Goal: Task Accomplishment & Management: Use online tool/utility

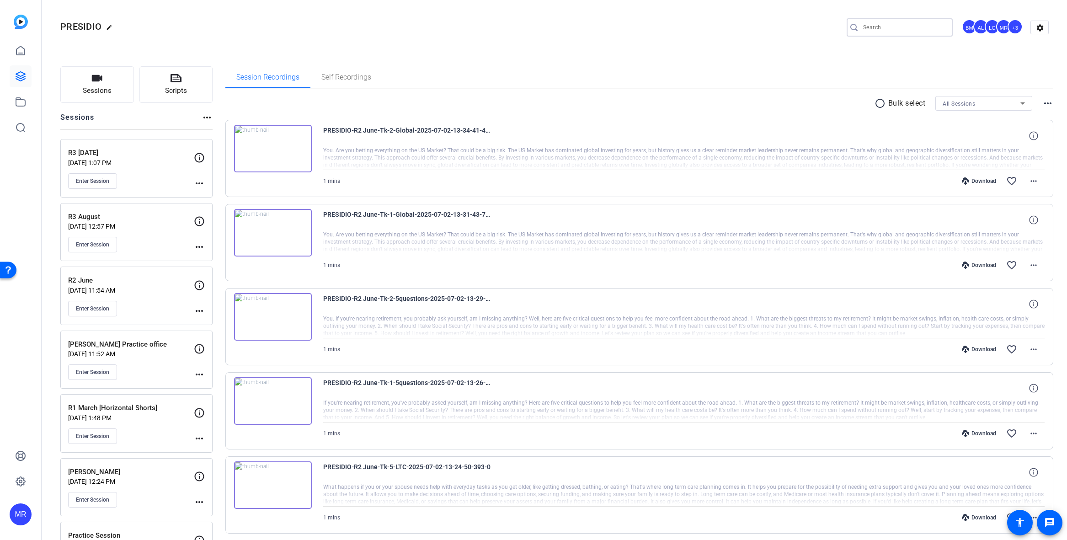
click at [485, 27] on input "Search" at bounding box center [904, 27] width 82 height 11
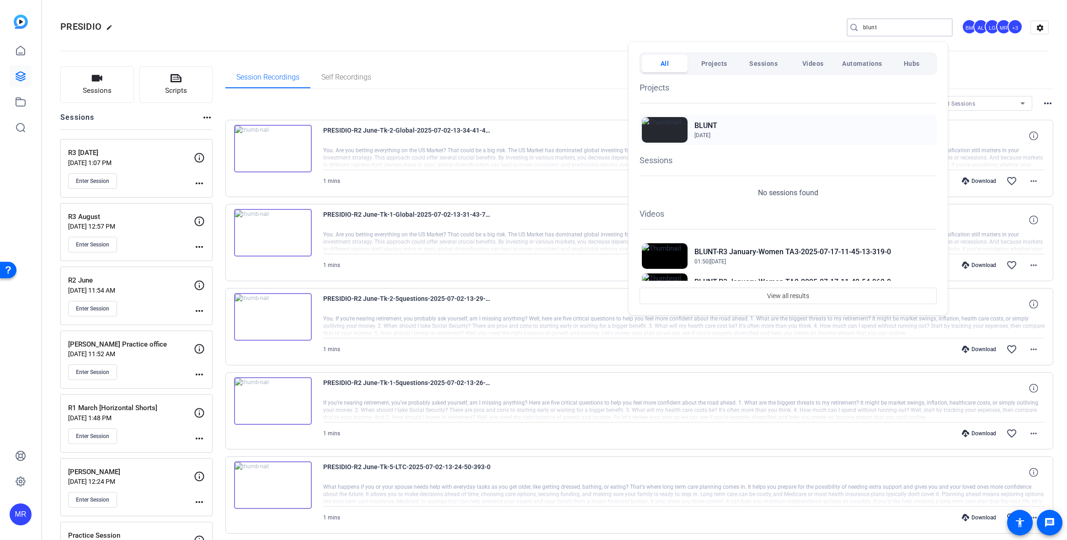
type input "blunt"
click at [485, 127] on h2 "BLUNT" at bounding box center [706, 125] width 23 height 11
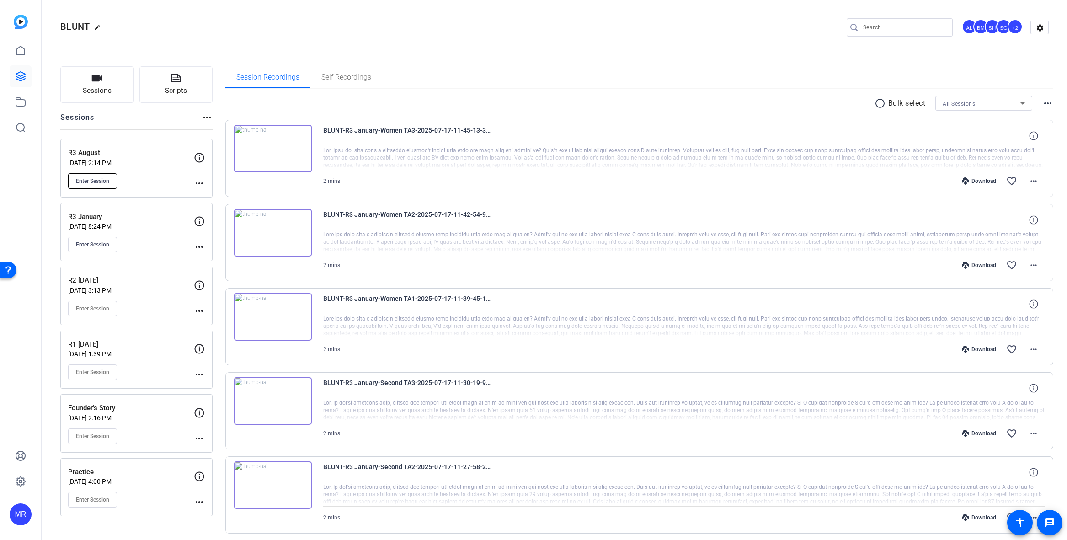
click at [96, 186] on button "Enter Session" at bounding box center [92, 181] width 49 height 16
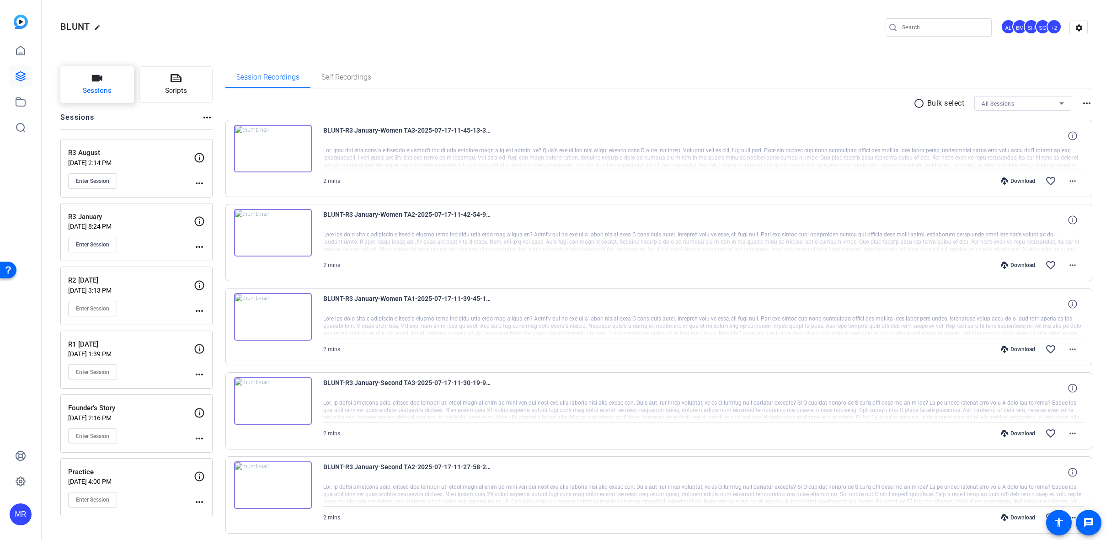
click at [97, 97] on button "Sessions" at bounding box center [97, 84] width 74 height 37
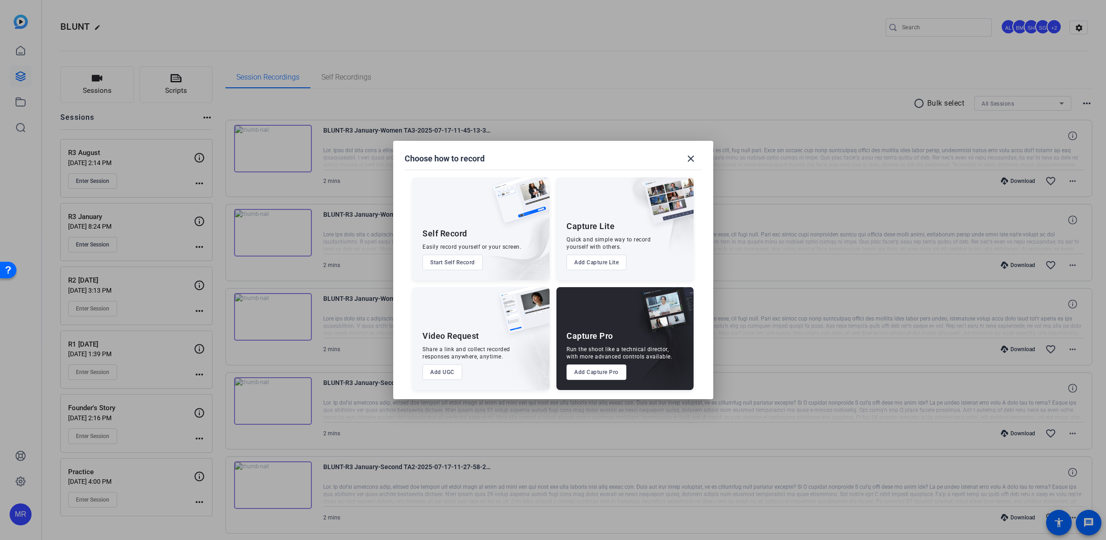
click at [601, 371] on button "Add Capture Pro" at bounding box center [597, 373] width 60 height 16
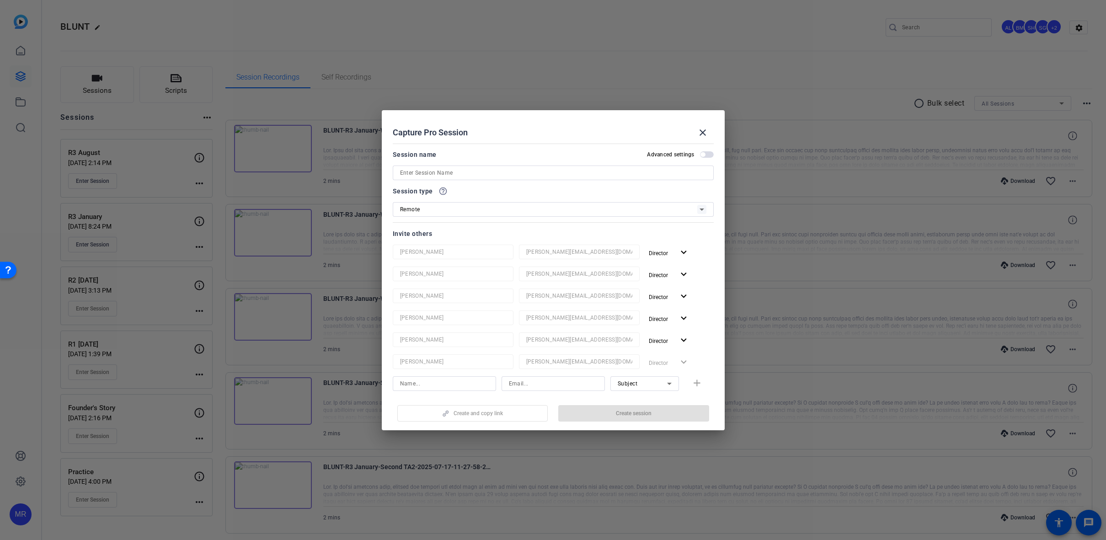
click at [450, 175] on input at bounding box center [553, 172] width 306 height 11
type input "R3 August V2"
click at [632, 415] on span "Create session" at bounding box center [634, 413] width 36 height 7
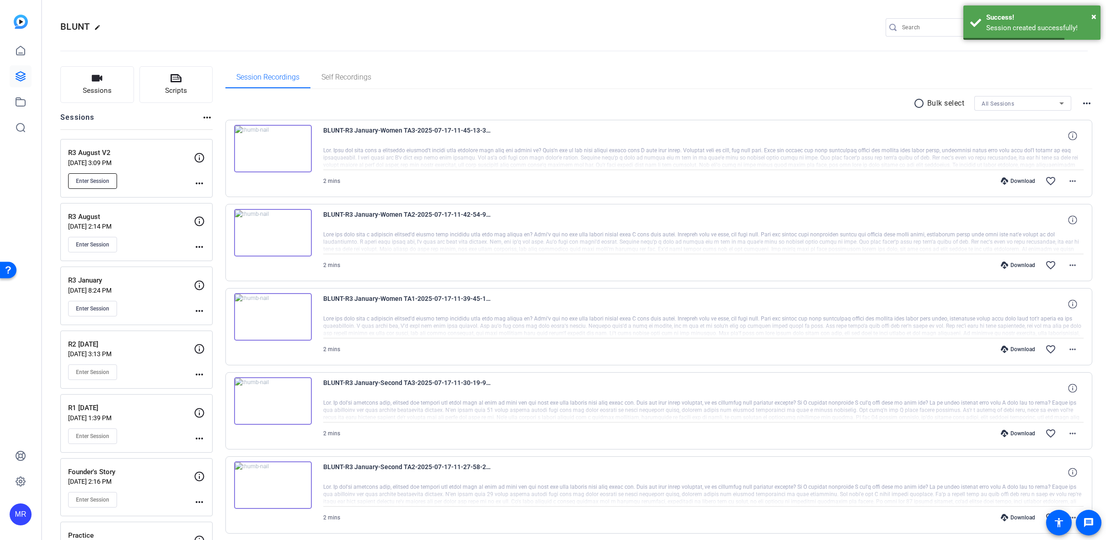
click at [95, 179] on span "Enter Session" at bounding box center [92, 180] width 33 height 7
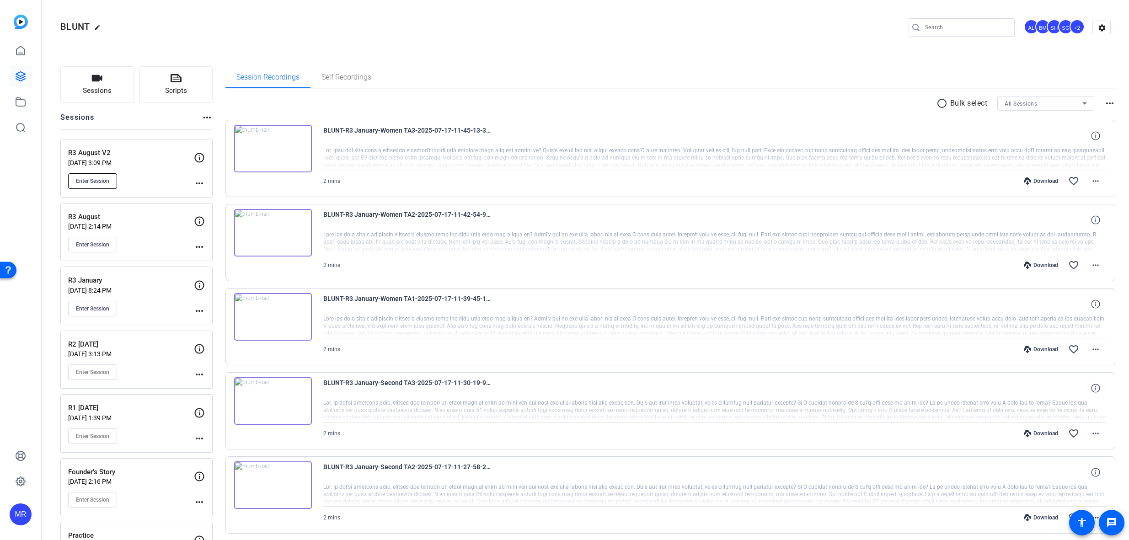
click at [104, 182] on span "Enter Session" at bounding box center [92, 180] width 33 height 7
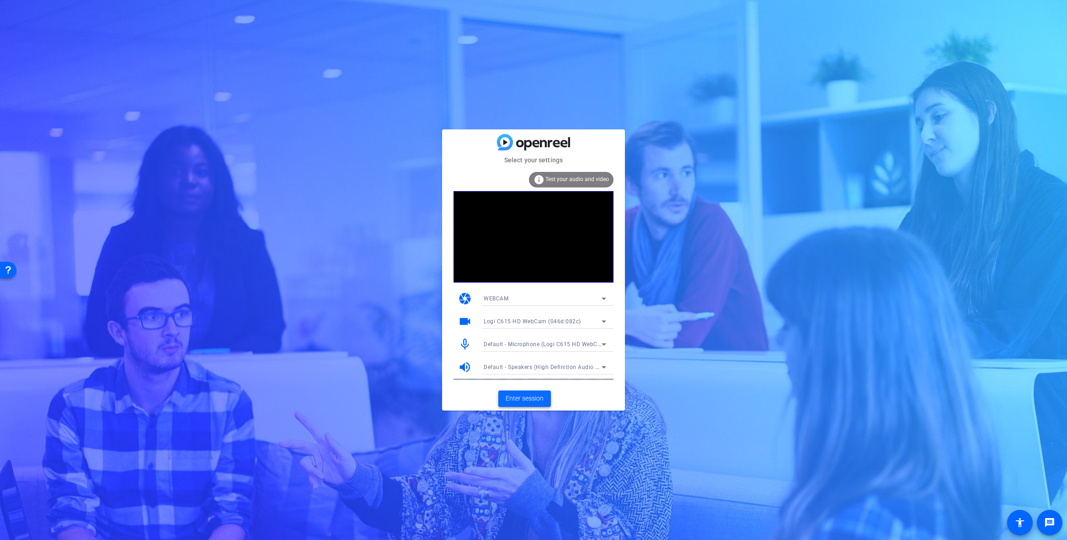
click at [531, 402] on span "Enter session" at bounding box center [525, 399] width 38 height 10
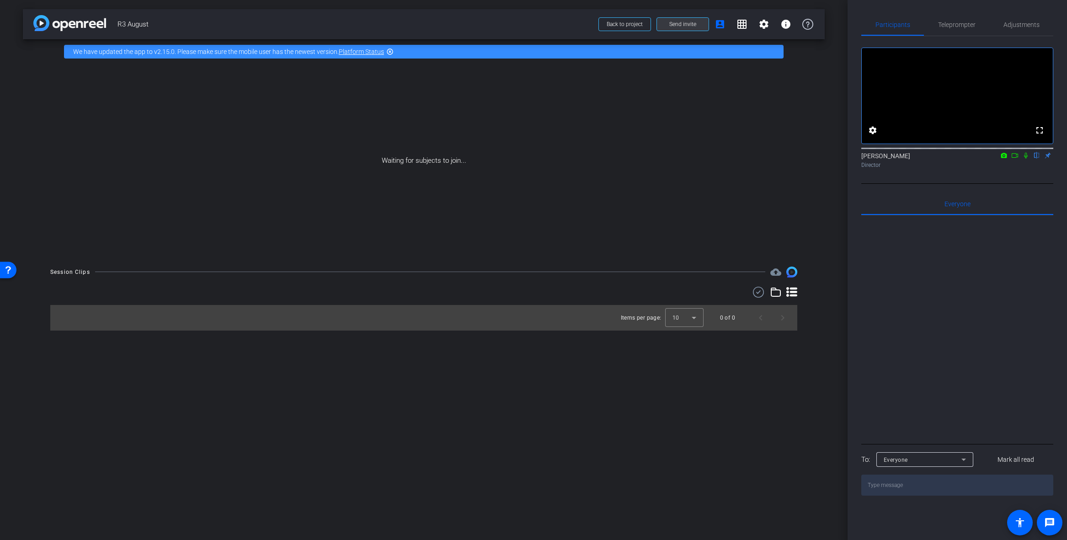
click at [683, 24] on span "Send invite" at bounding box center [683, 24] width 27 height 7
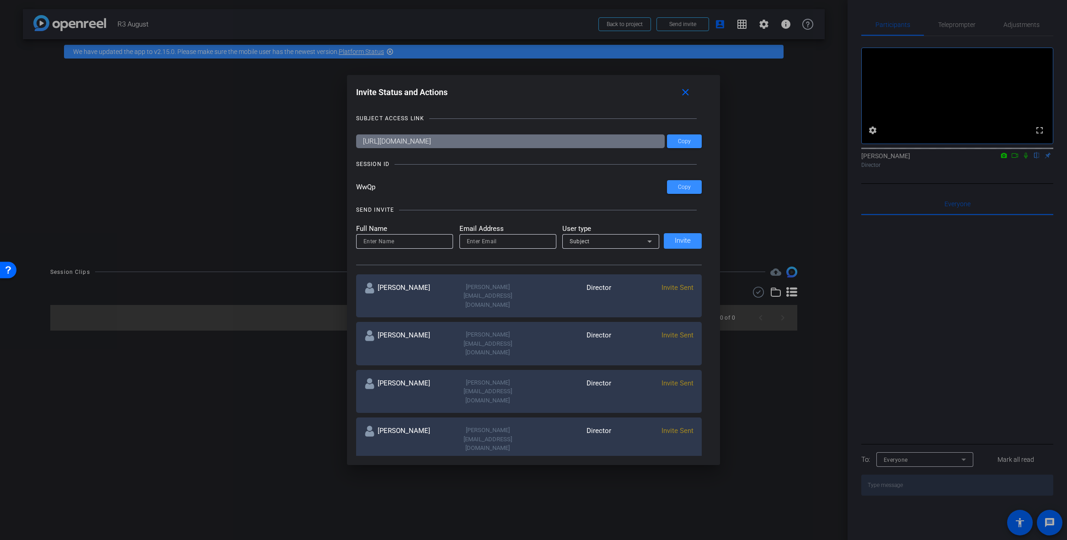
drag, startPoint x: 384, startPoint y: 184, endPoint x: 356, endPoint y: 189, distance: 28.8
click at [356, 189] on input "WwQp" at bounding box center [511, 187] width 311 height 14
click at [408, 170] on div "SUBJECT ACCESS LINK https://capture.openreel.com/subject/MODE_OTP?otp=WwQp Copy…" at bounding box center [533, 280] width 355 height 351
click at [696, 93] on span at bounding box center [687, 92] width 29 height 22
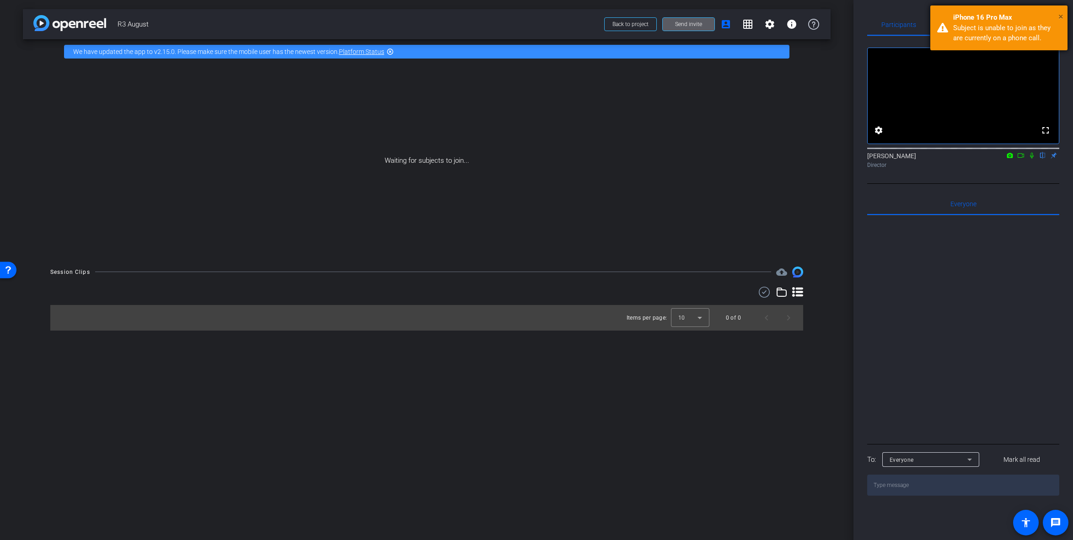
click at [1060, 14] on span "×" at bounding box center [1060, 16] width 5 height 11
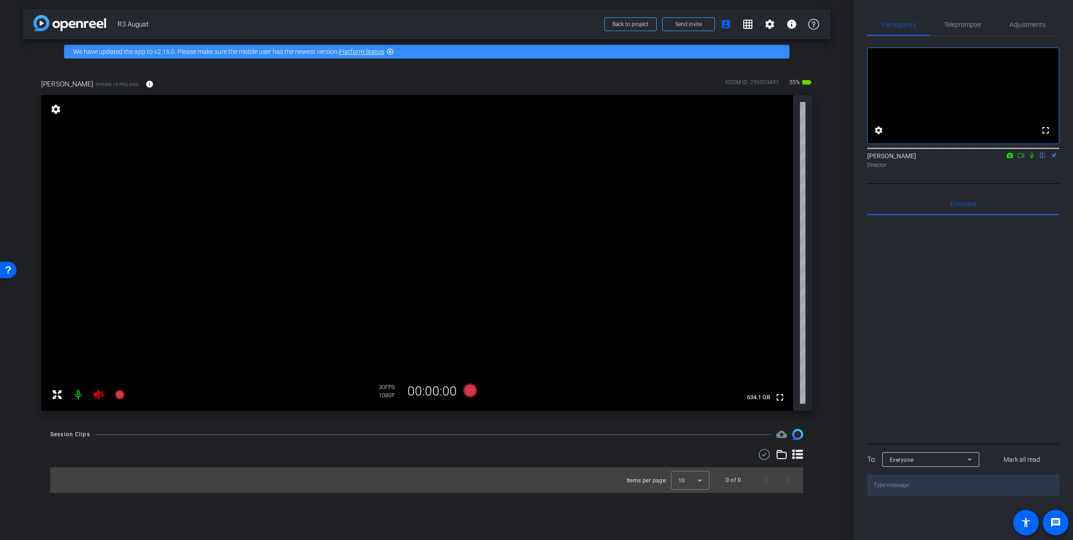
click at [102, 397] on icon at bounding box center [98, 394] width 11 height 11
click at [1028, 24] on span "Adjustments" at bounding box center [1027, 24] width 36 height 6
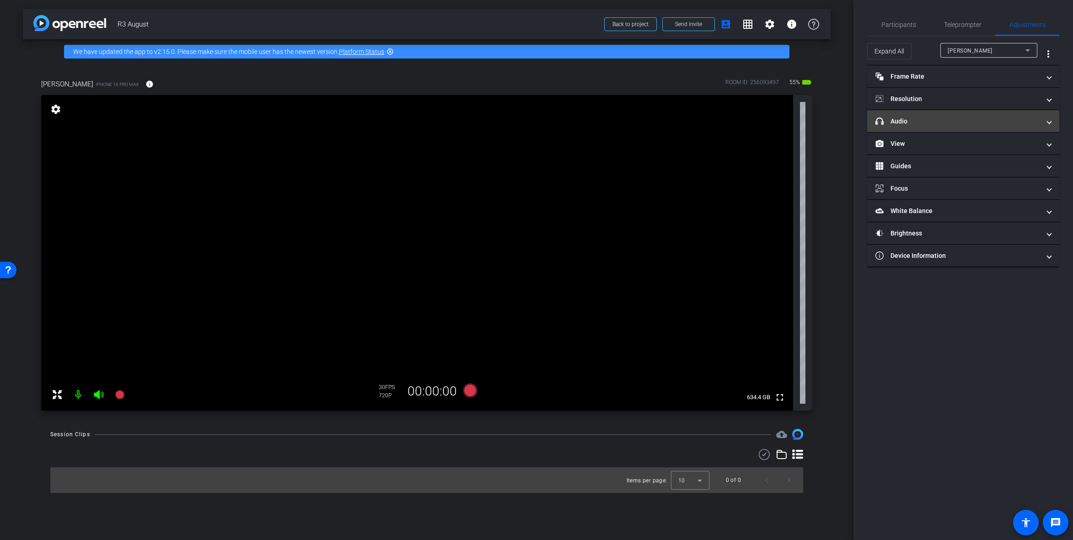
click at [938, 117] on mat-panel-title "headphone icon Audio" at bounding box center [957, 122] width 165 height 10
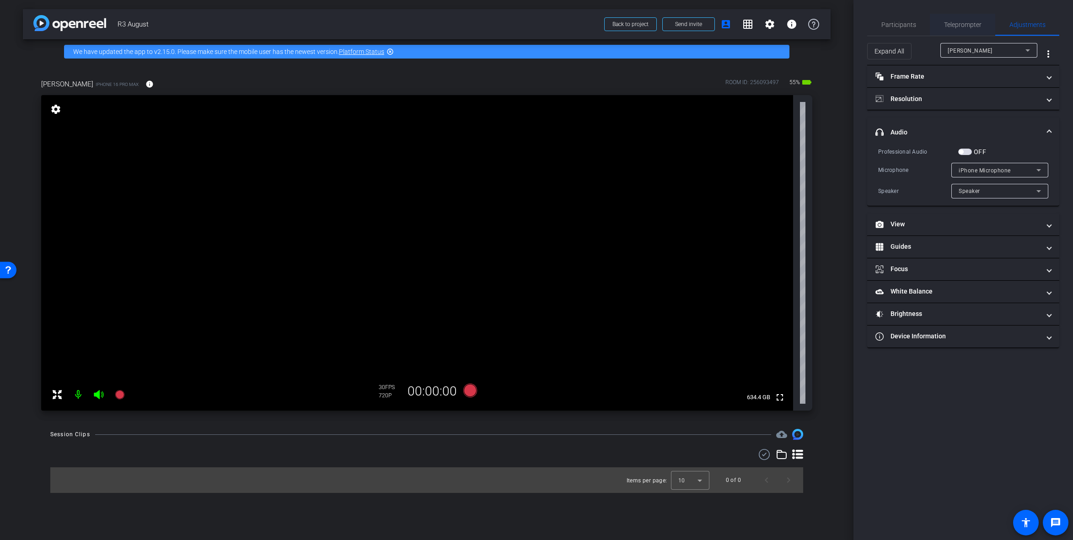
click at [955, 23] on span "Teleprompter" at bounding box center [963, 24] width 38 height 6
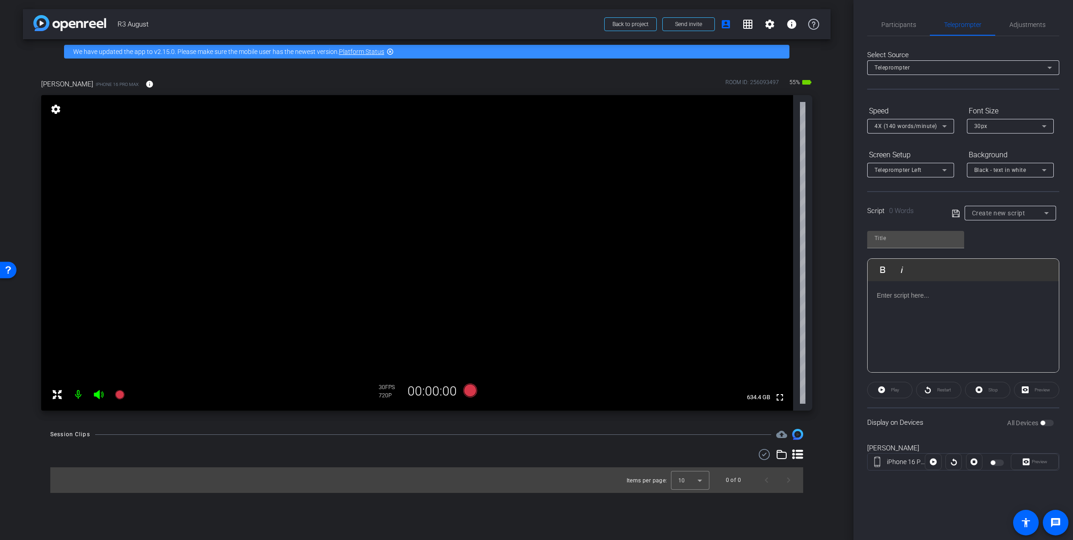
click at [1033, 214] on div "Create new script" at bounding box center [1008, 213] width 72 height 11
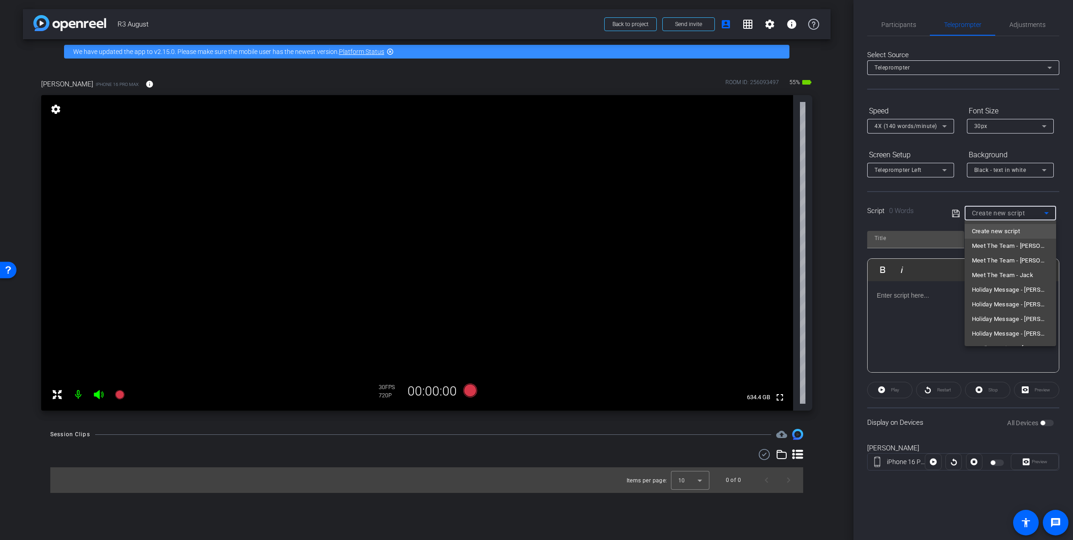
click at [1048, 212] on div at bounding box center [536, 270] width 1073 height 540
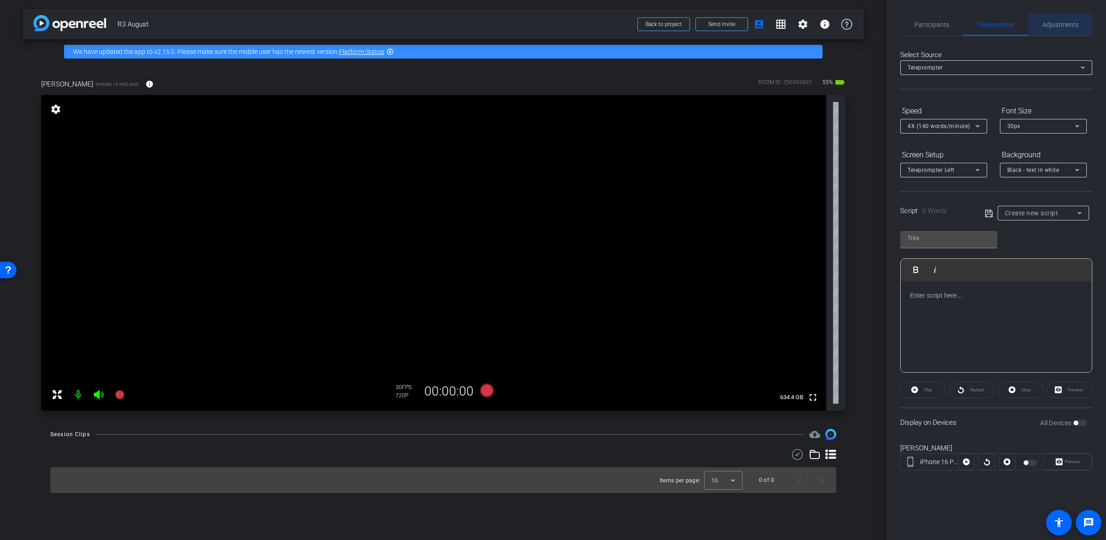
click at [1060, 14] on span "Adjustments" at bounding box center [1061, 25] width 36 height 22
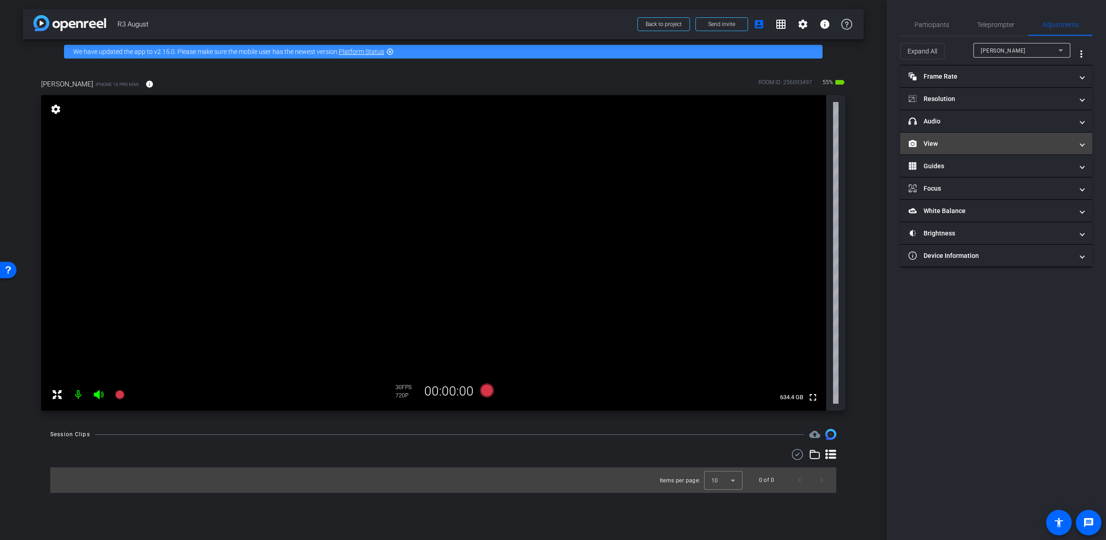
click at [965, 144] on mat-panel-title "View" at bounding box center [991, 144] width 165 height 10
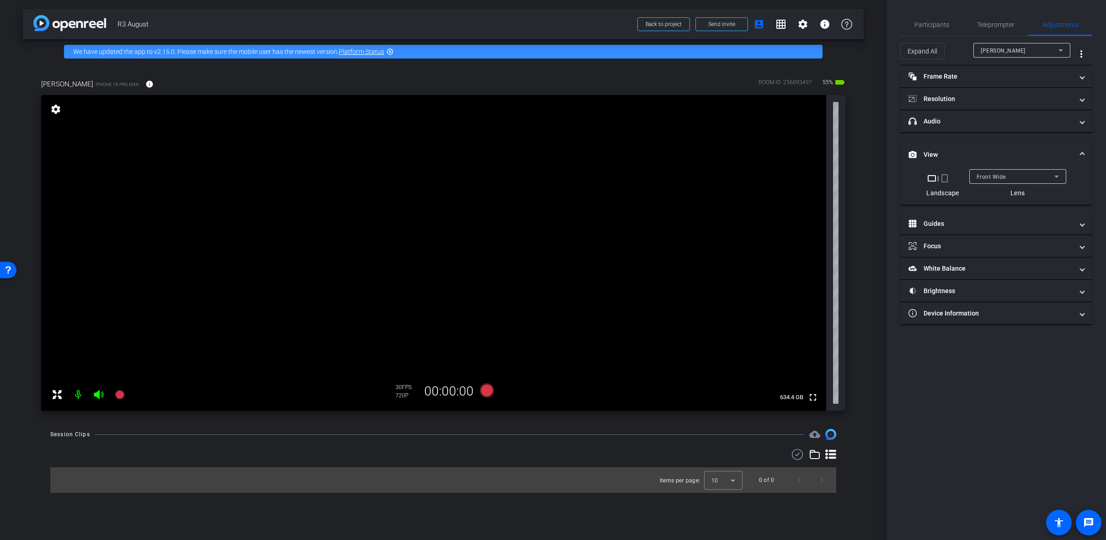
click at [1040, 170] on div "Front Wide" at bounding box center [1018, 176] width 82 height 15
click at [1048, 195] on mat-option "Back Wide" at bounding box center [1017, 195] width 97 height 15
click at [98, 394] on icon at bounding box center [99, 394] width 10 height 9
click at [97, 395] on div at bounding box center [88, 395] width 81 height 18
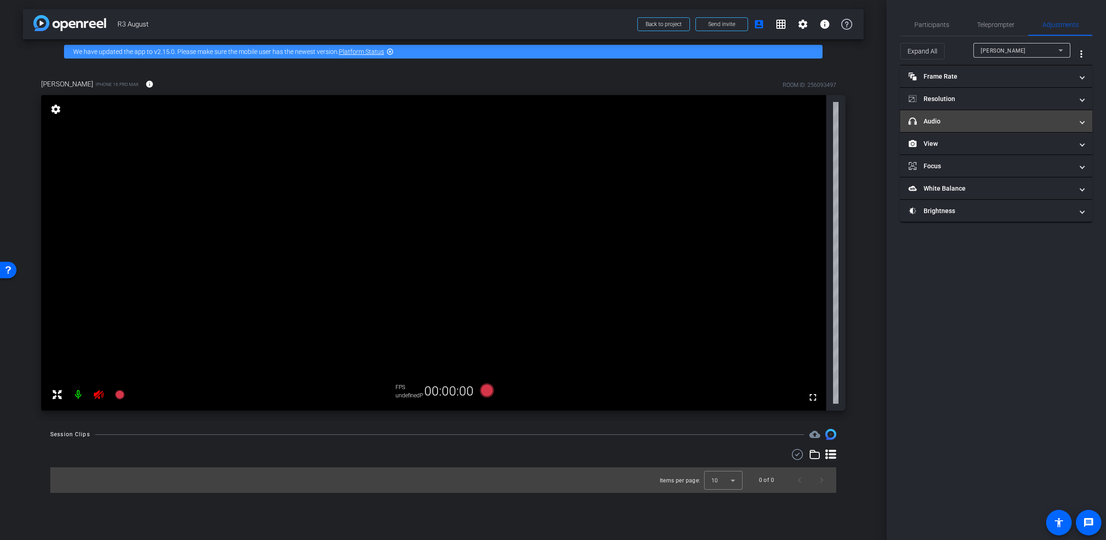
click at [1008, 122] on mat-panel-title "headphone icon Audio" at bounding box center [991, 122] width 165 height 10
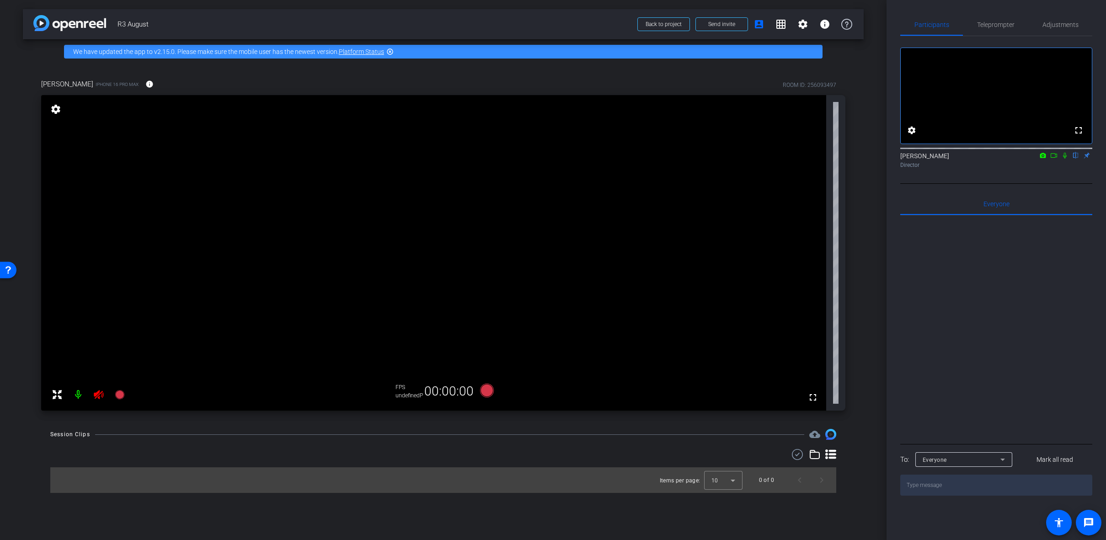
click at [97, 394] on icon at bounding box center [99, 394] width 10 height 9
click at [100, 395] on div at bounding box center [88, 395] width 81 height 18
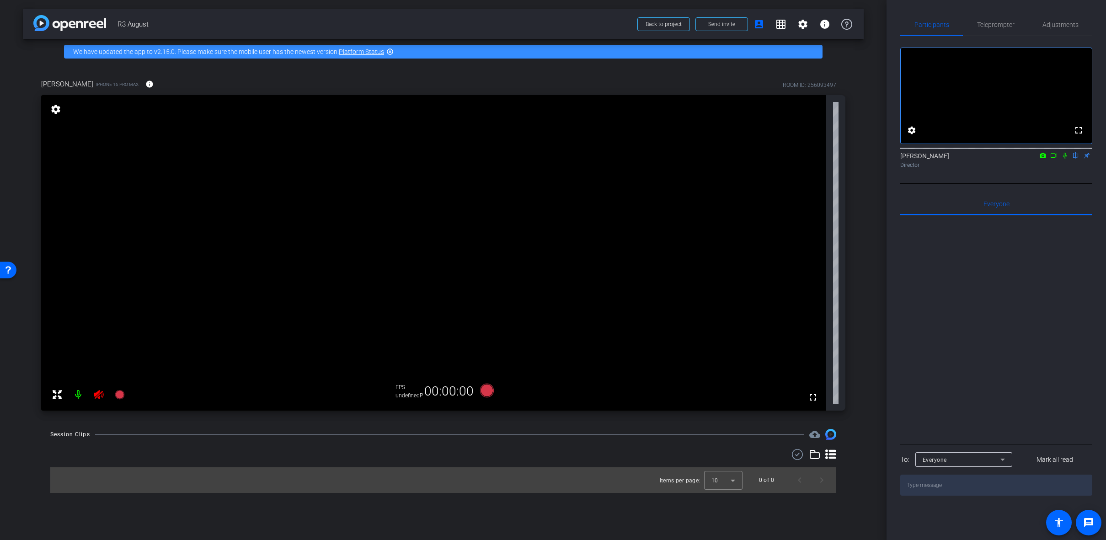
click at [100, 395] on div at bounding box center [88, 395] width 81 height 18
click at [1055, 21] on span "Adjustments" at bounding box center [1061, 24] width 36 height 6
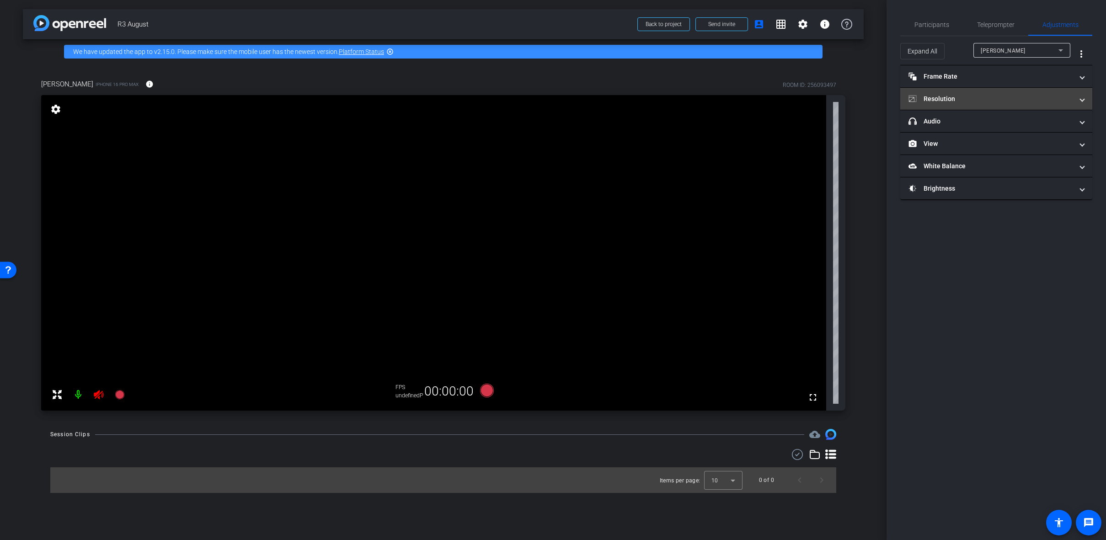
click at [946, 98] on mat-panel-title "Resolution" at bounding box center [991, 99] width 165 height 10
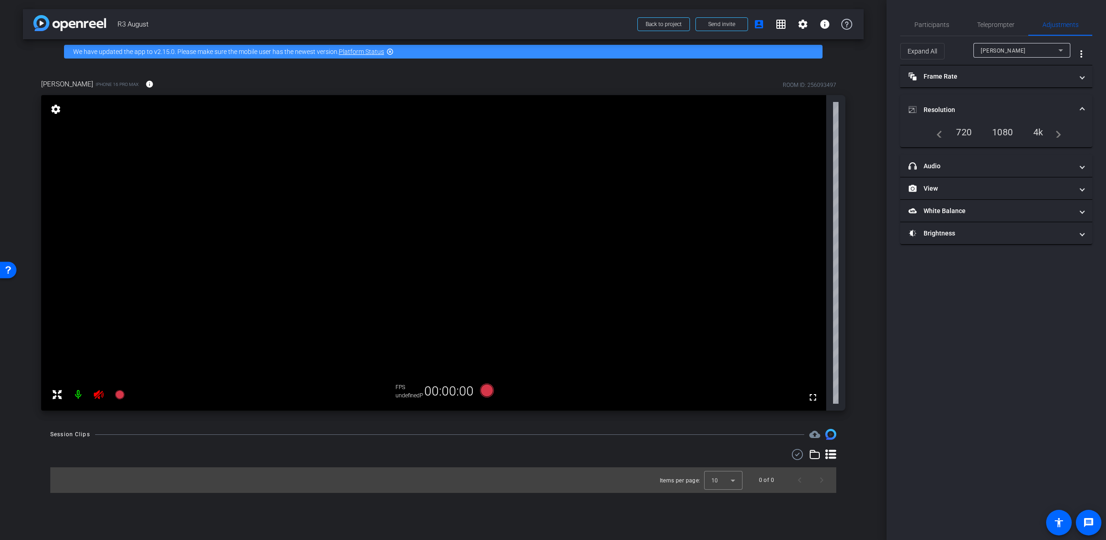
click at [1012, 131] on div "1080" at bounding box center [1003, 132] width 34 height 16
click at [97, 397] on div at bounding box center [88, 395] width 81 height 18
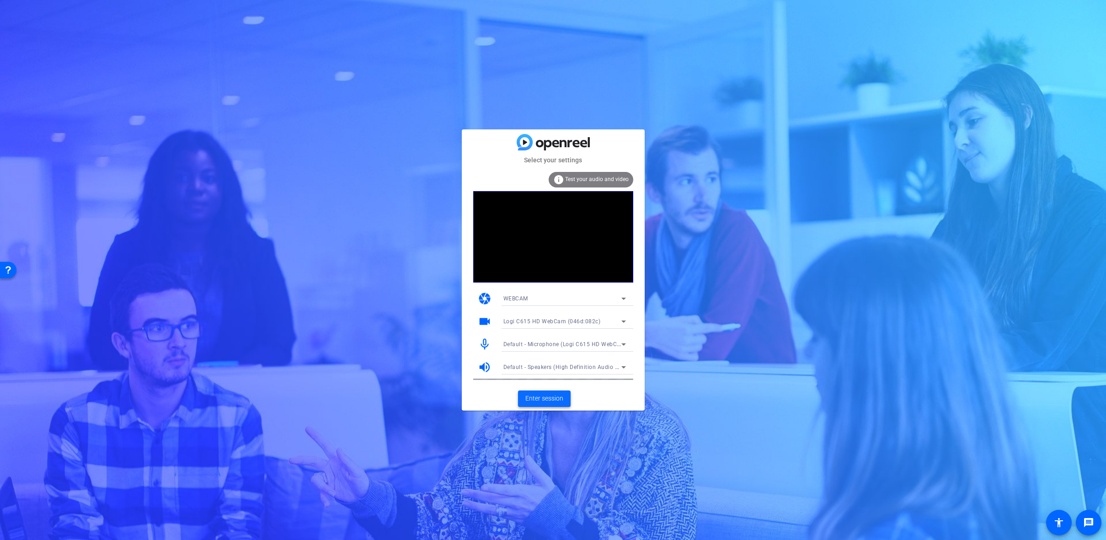
click at [554, 399] on span "Enter session" at bounding box center [544, 399] width 38 height 10
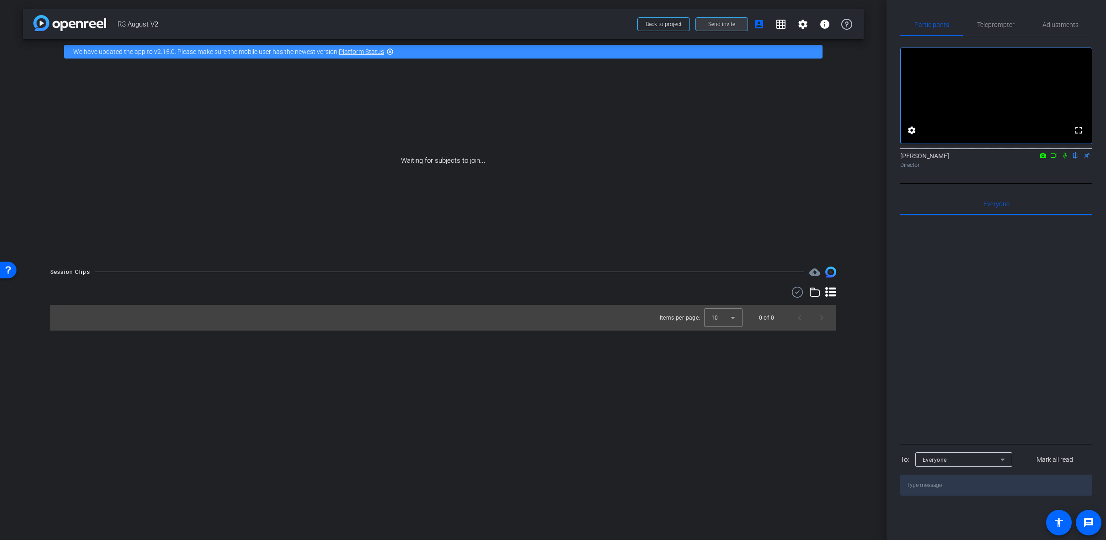
click at [718, 22] on span "Send invite" at bounding box center [721, 24] width 27 height 7
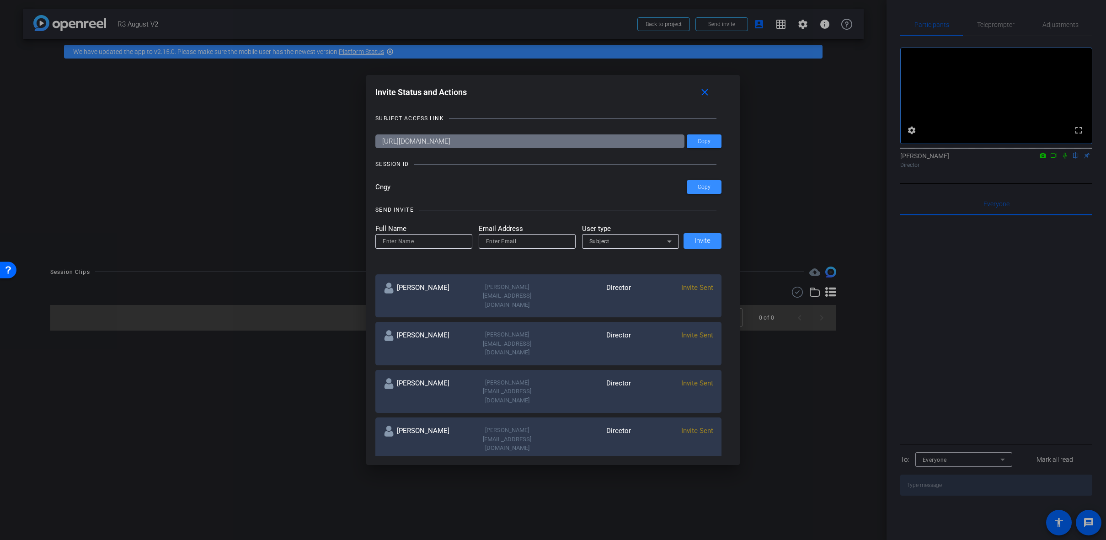
drag, startPoint x: 395, startPoint y: 183, endPoint x: 369, endPoint y: 191, distance: 26.6
click at [369, 191] on div "Invite Status and Actions close SUBJECT ACCESS LINK https://capture.openreel.co…" at bounding box center [553, 270] width 374 height 390
click at [708, 94] on mat-icon "close" at bounding box center [704, 92] width 11 height 11
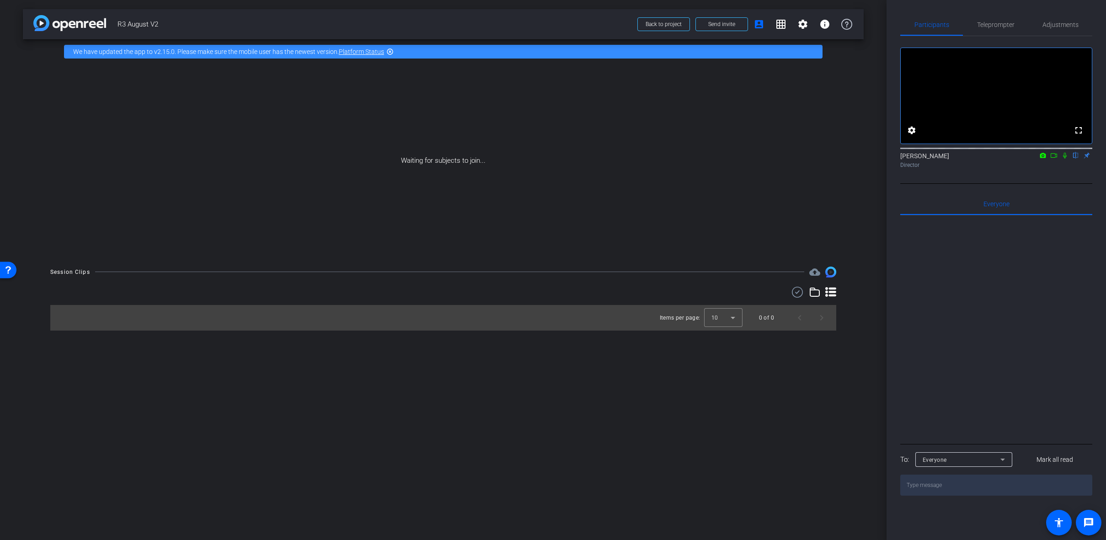
click at [604, 460] on div "arrow_back R3 August V2 Back to project Send invite account_box grid_on setting…" at bounding box center [443, 270] width 887 height 540
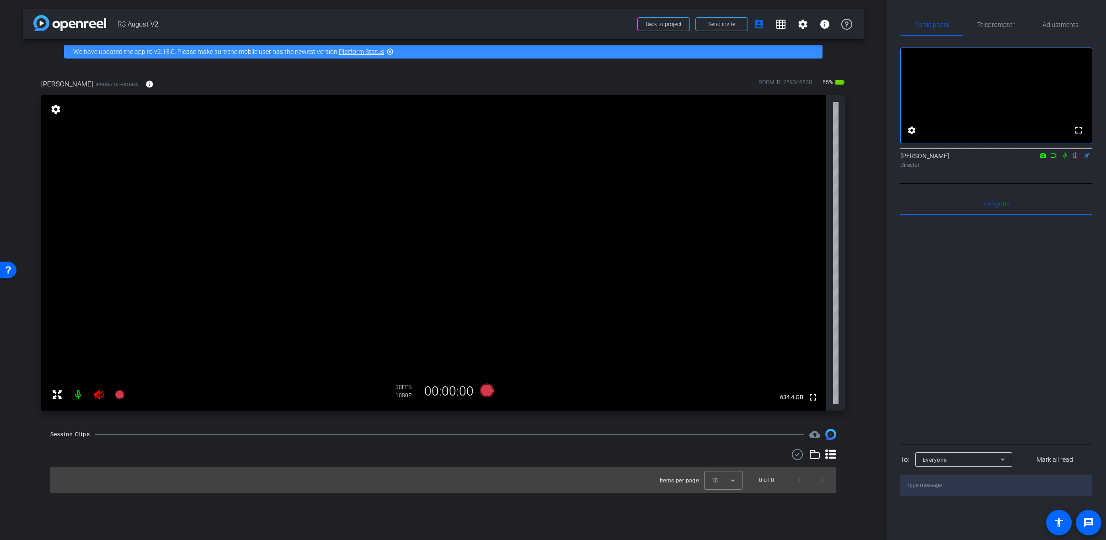
click at [92, 394] on mat-icon at bounding box center [99, 395] width 18 height 18
click at [1058, 29] on span "Adjustments" at bounding box center [1061, 25] width 36 height 22
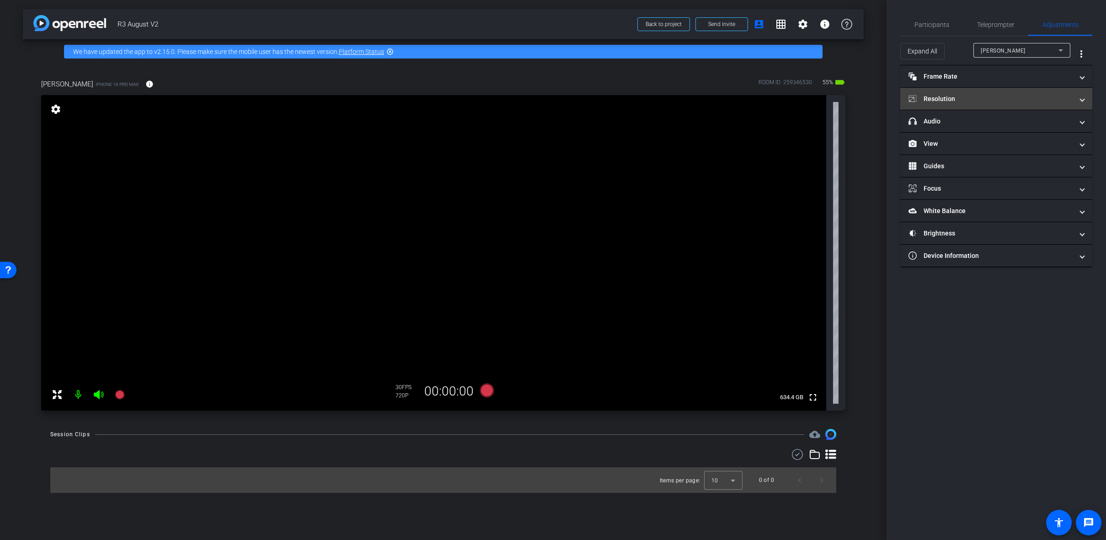
click at [1015, 101] on mat-panel-title "Resolution" at bounding box center [991, 99] width 165 height 10
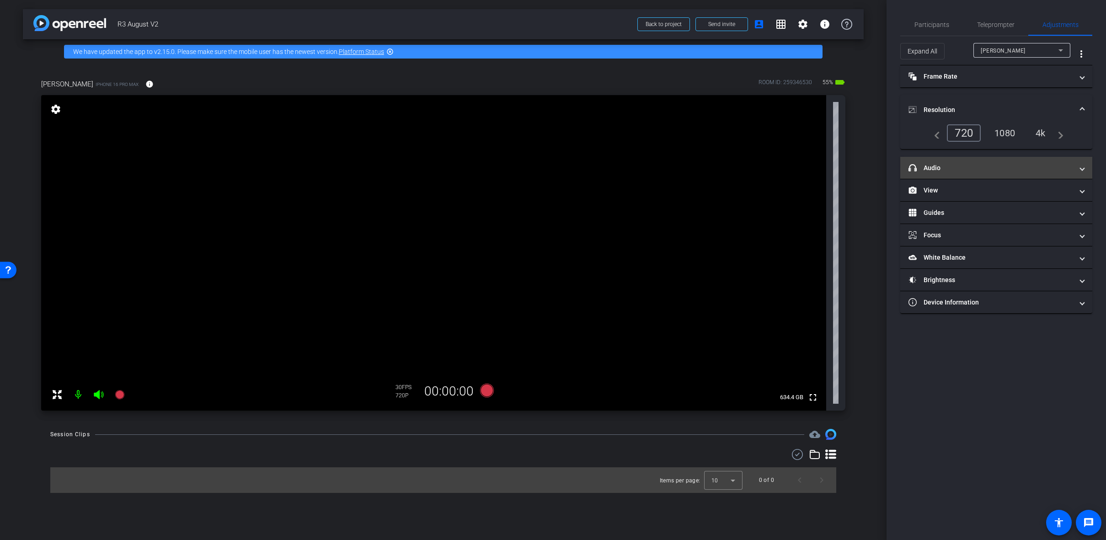
click at [1051, 167] on mat-panel-title "headphone icon Audio" at bounding box center [991, 168] width 165 height 10
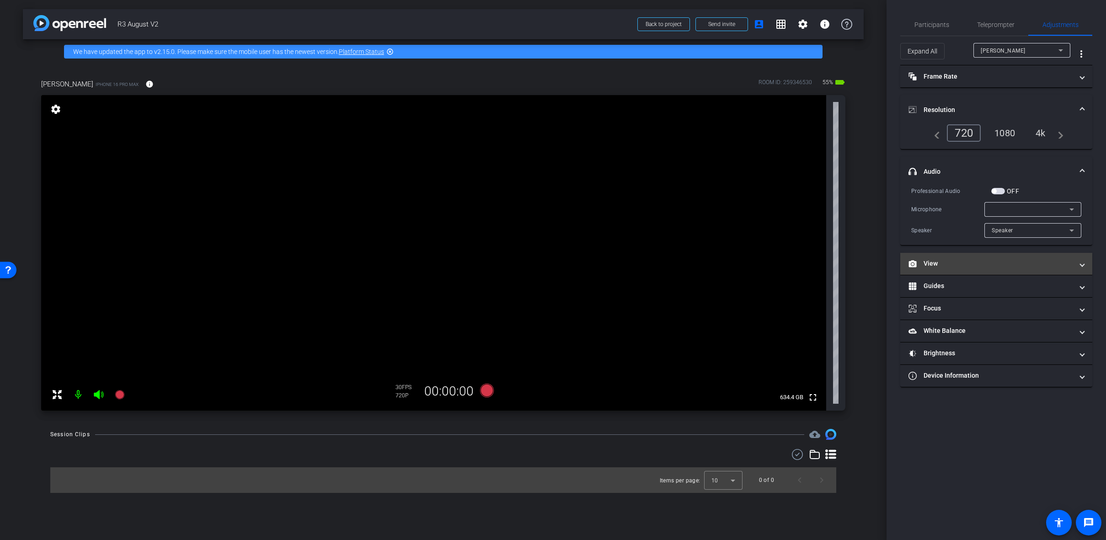
click at [1040, 266] on mat-panel-title "View" at bounding box center [991, 264] width 165 height 10
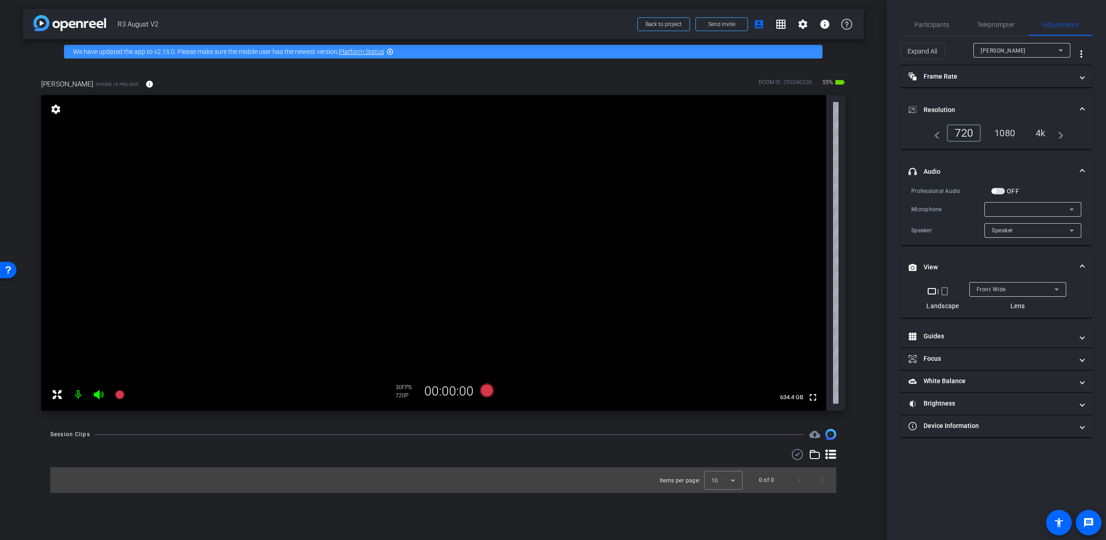
click at [1028, 212] on div at bounding box center [1031, 209] width 78 height 11
click at [1030, 227] on span "iPhone Microphone" at bounding box center [1018, 227] width 53 height 11
click at [996, 189] on span "button" at bounding box center [994, 191] width 5 height 5
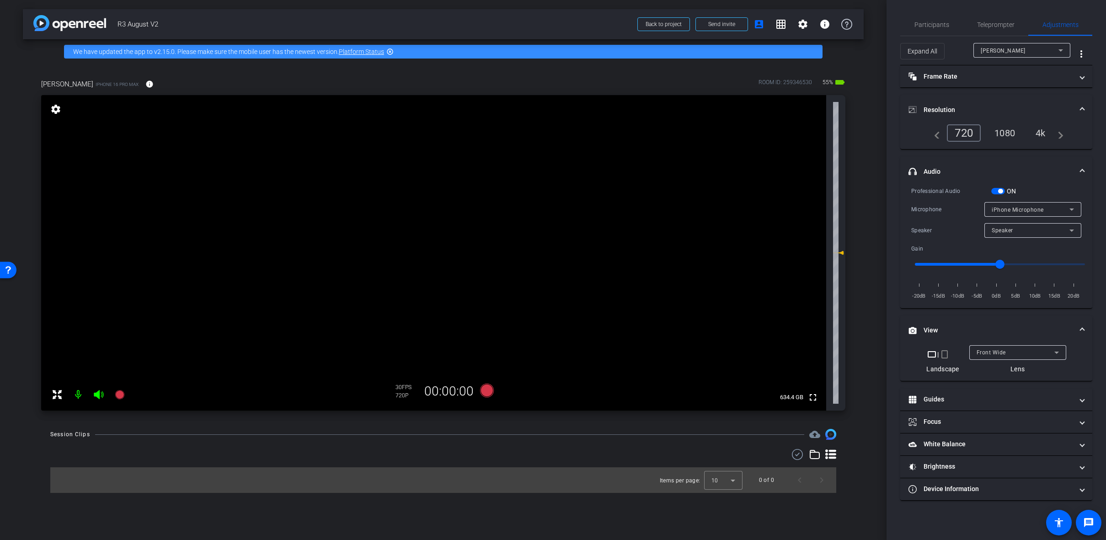
click at [1084, 169] on mat-expansion-panel-header "headphone icon Audio" at bounding box center [997, 171] width 192 height 29
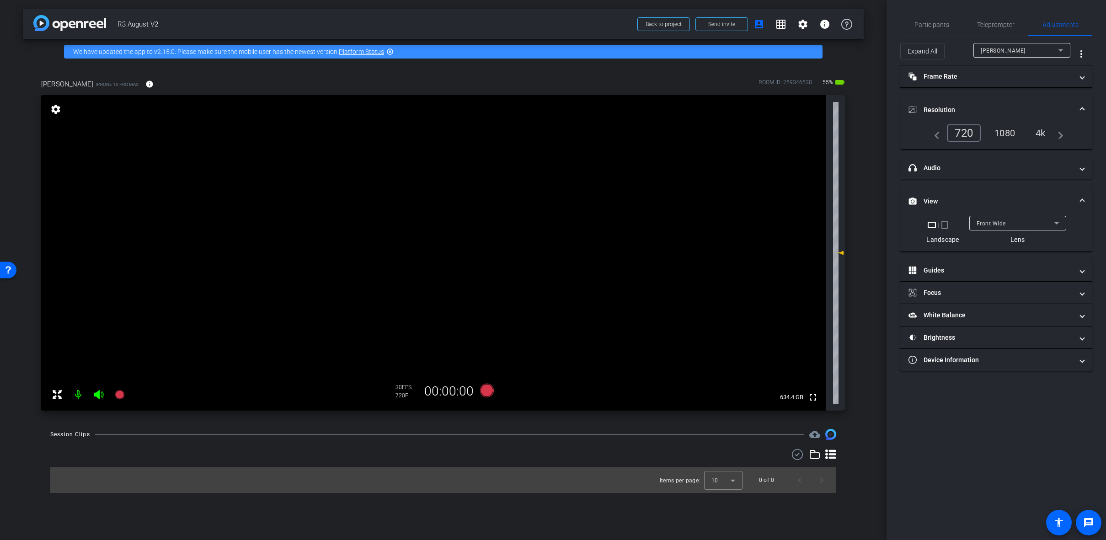
click at [1040, 225] on div "Front Wide" at bounding box center [1016, 223] width 78 height 11
click at [1032, 204] on div at bounding box center [553, 270] width 1106 height 540
click at [1082, 203] on span at bounding box center [1083, 202] width 4 height 10
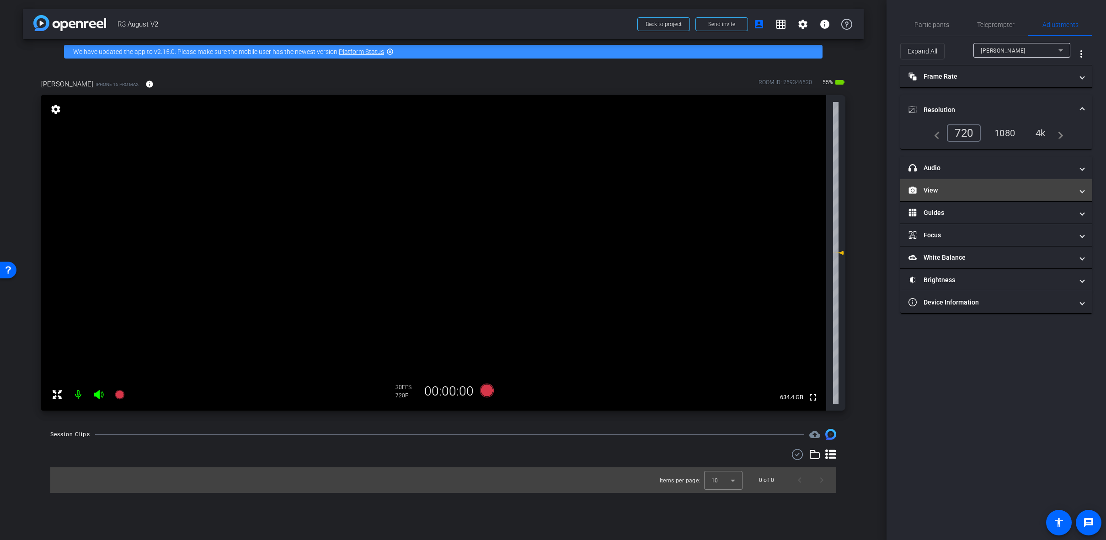
click at [959, 197] on mat-expansion-panel-header "View" at bounding box center [997, 190] width 192 height 22
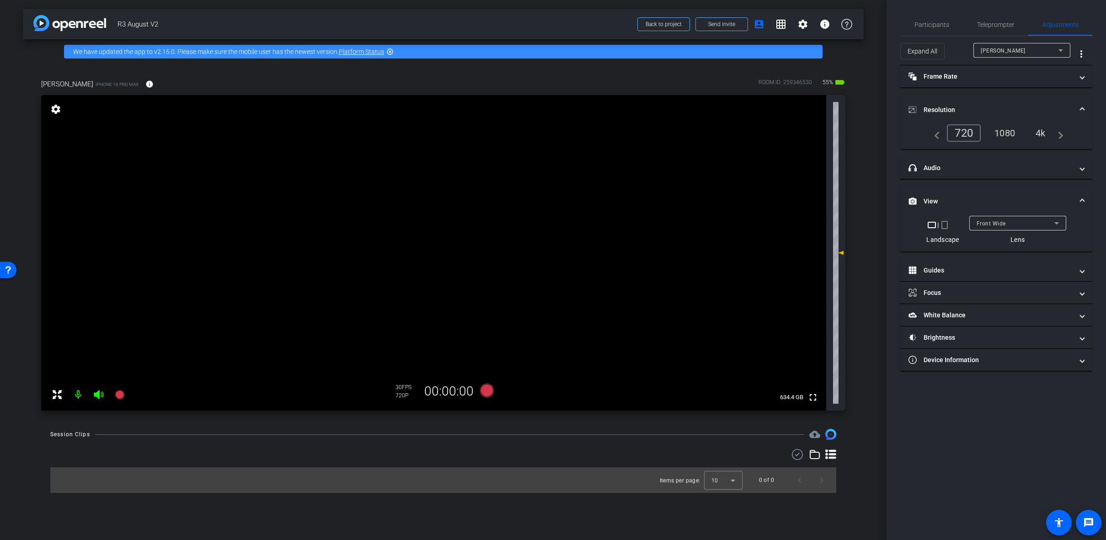
click at [1029, 229] on div "Front Wide" at bounding box center [1016, 223] width 78 height 11
click at [1044, 134] on div at bounding box center [553, 270] width 1106 height 540
click at [1044, 134] on div "4k" at bounding box center [1041, 133] width 24 height 16
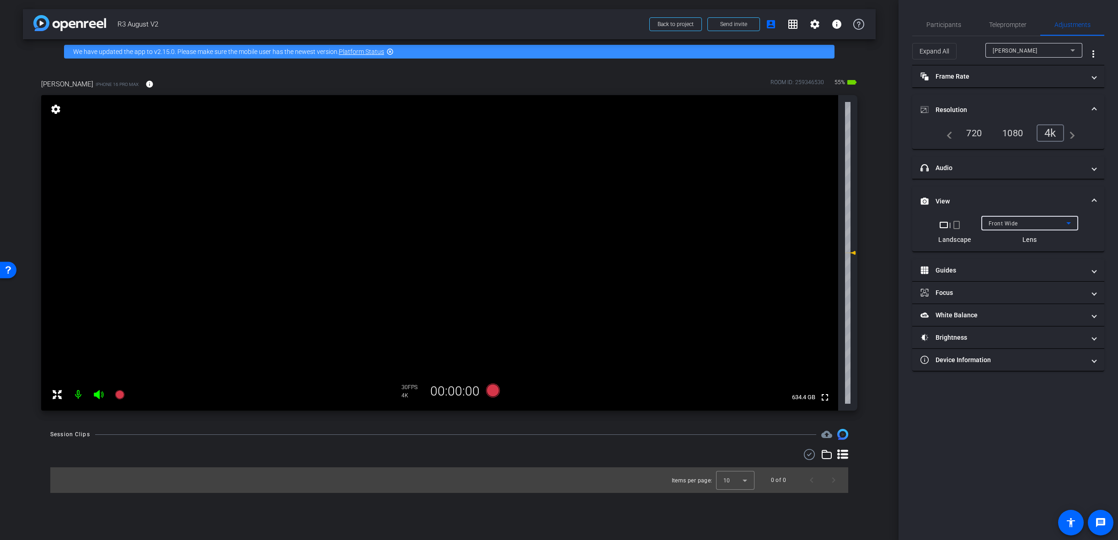
click at [1044, 224] on div "Front Wide" at bounding box center [1028, 223] width 78 height 11
click at [1038, 244] on mat-option "Back Wide" at bounding box center [1029, 241] width 97 height 15
click at [944, 25] on span "Participants" at bounding box center [945, 24] width 35 height 6
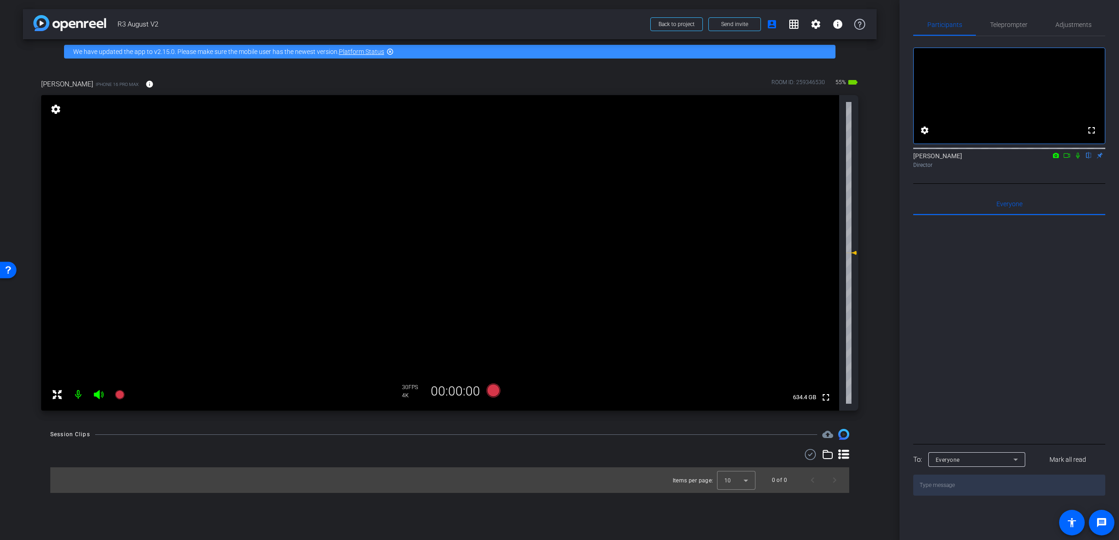
drag, startPoint x: 1113, startPoint y: 198, endPoint x: 1119, endPoint y: 198, distance: 5.5
click at [1106, 198] on div "Participants Teleprompter Adjustments fullscreen settings Molly Roland flip Dir…" at bounding box center [1010, 270] width 220 height 540
click at [1094, 23] on span "Adjustments" at bounding box center [1084, 24] width 36 height 6
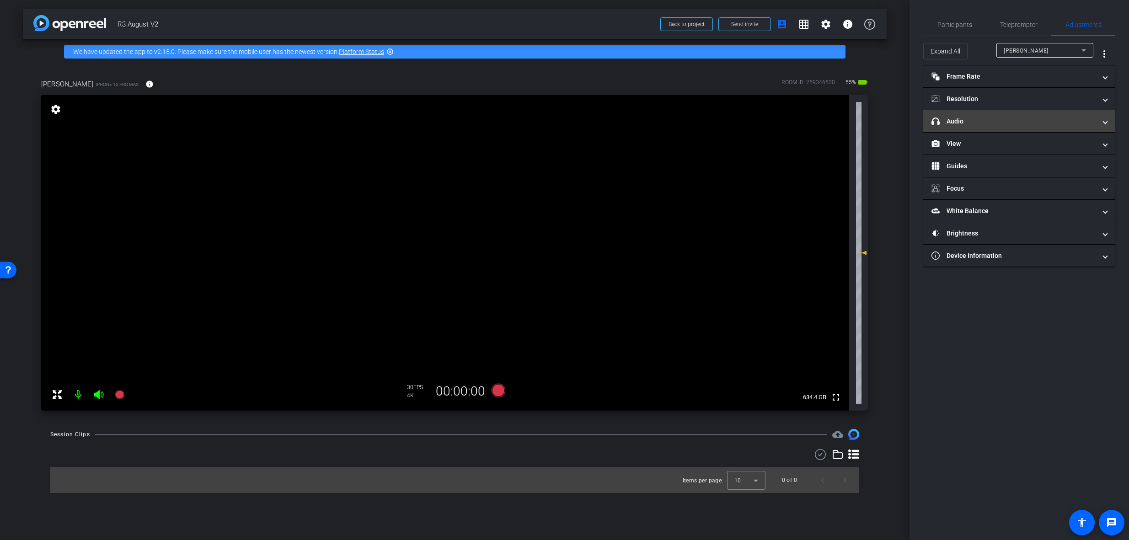
click at [981, 123] on mat-panel-title "headphone icon Audio" at bounding box center [1014, 122] width 165 height 10
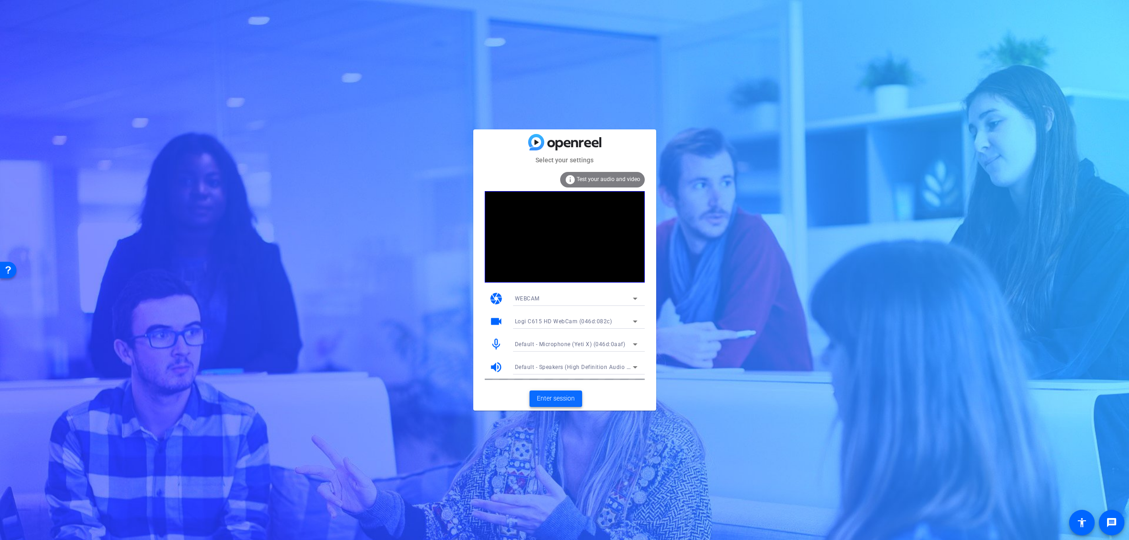
click at [556, 398] on span "Enter session" at bounding box center [556, 399] width 38 height 10
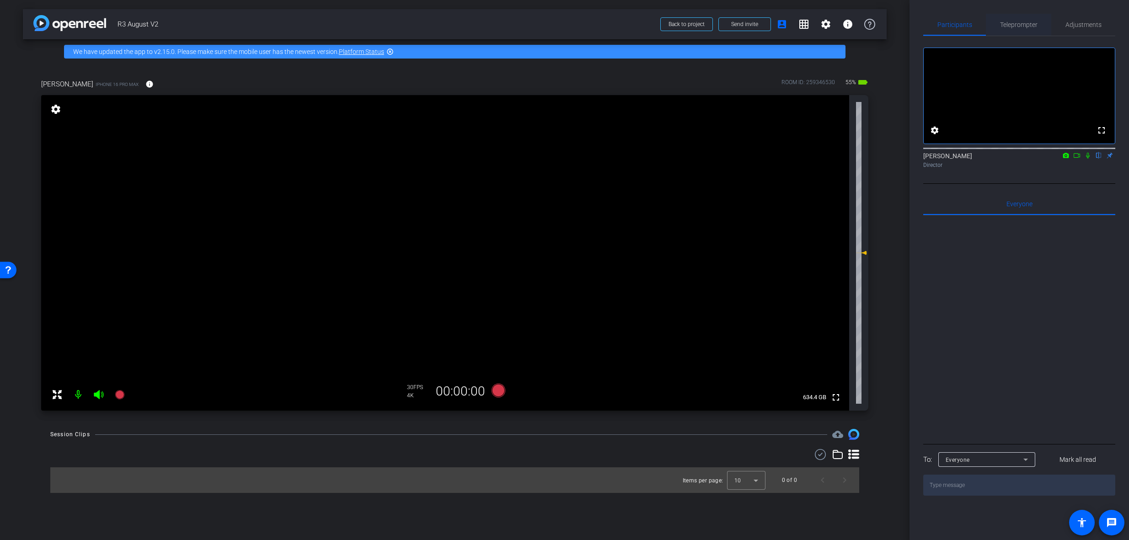
click at [1024, 19] on span "Teleprompter" at bounding box center [1019, 25] width 38 height 22
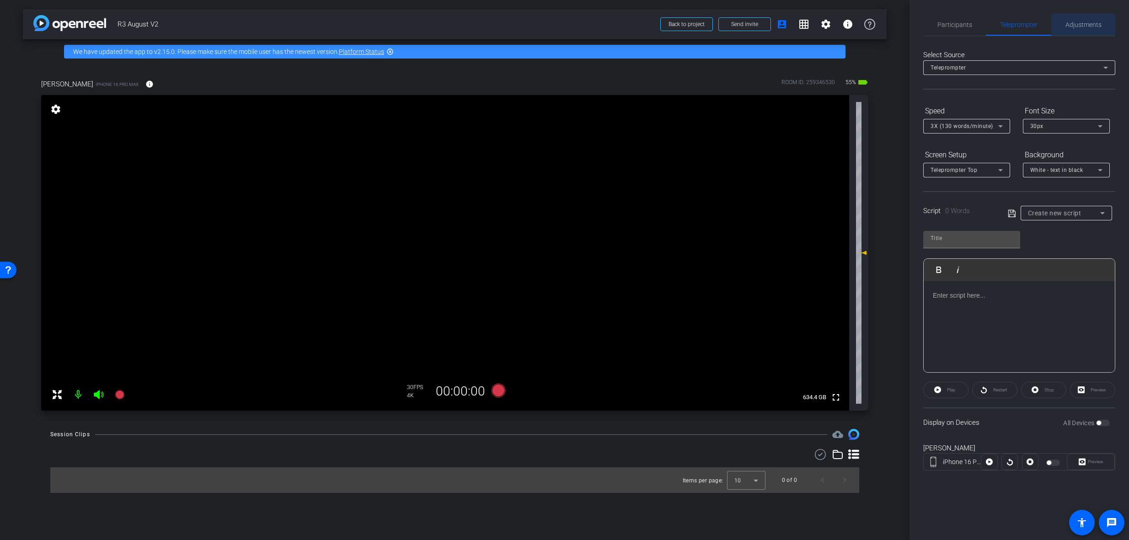
click at [1090, 16] on span "Adjustments" at bounding box center [1084, 25] width 36 height 22
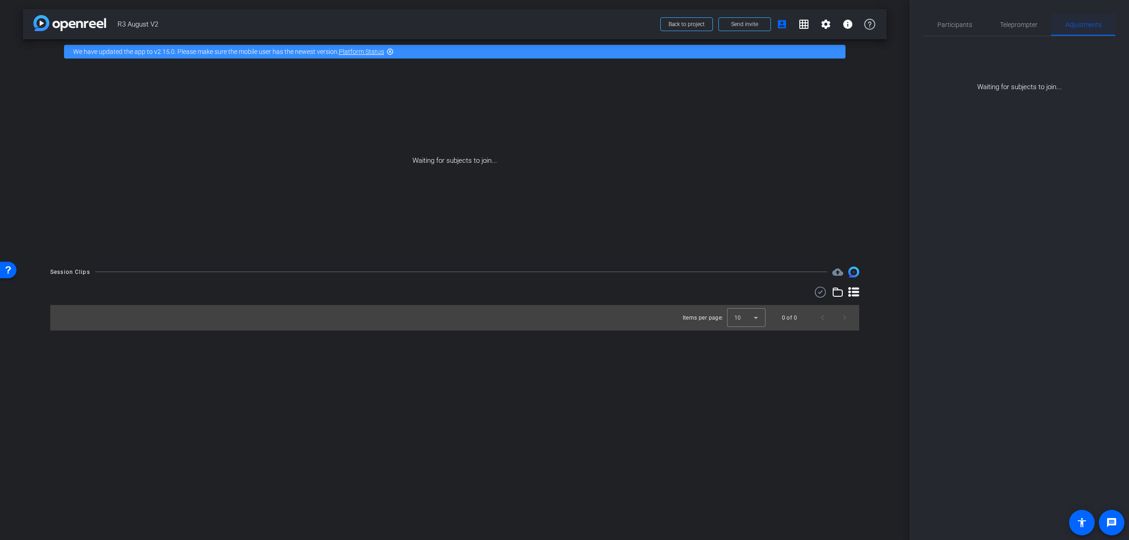
click at [1074, 27] on span "Adjustments" at bounding box center [1084, 24] width 36 height 6
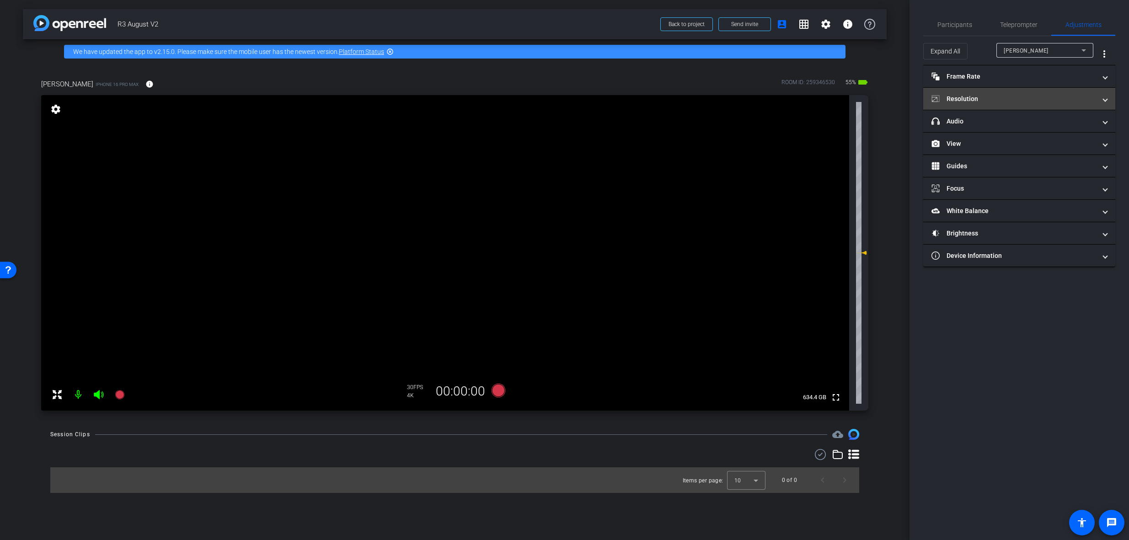
click at [1025, 104] on mat-expansion-panel-header "Resolution" at bounding box center [1019, 99] width 192 height 22
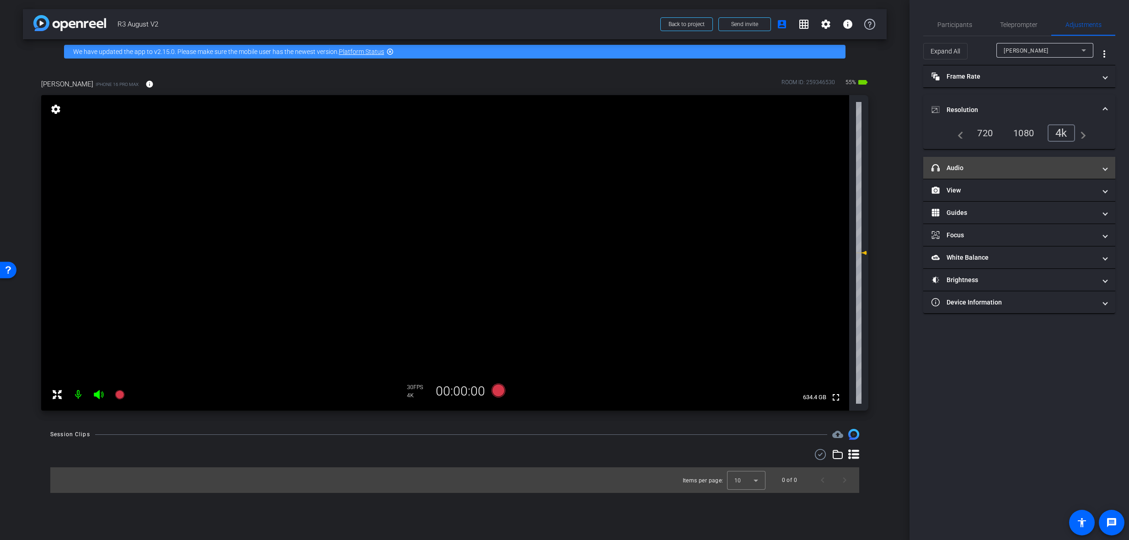
click at [1023, 174] on mat-expansion-panel-header "headphone icon Audio" at bounding box center [1019, 168] width 192 height 22
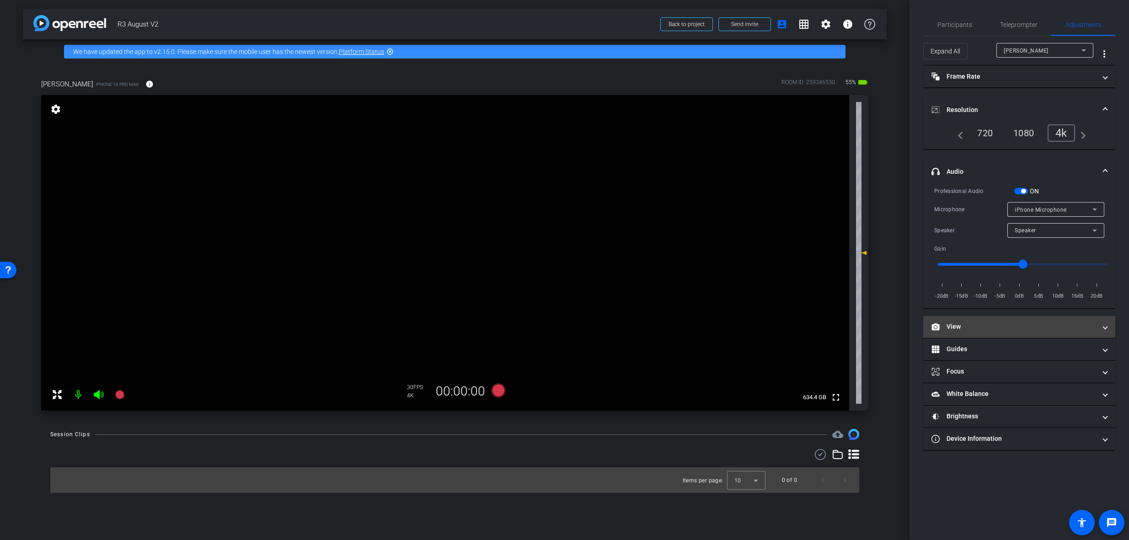
click at [1026, 333] on mat-expansion-panel-header "View" at bounding box center [1019, 327] width 192 height 22
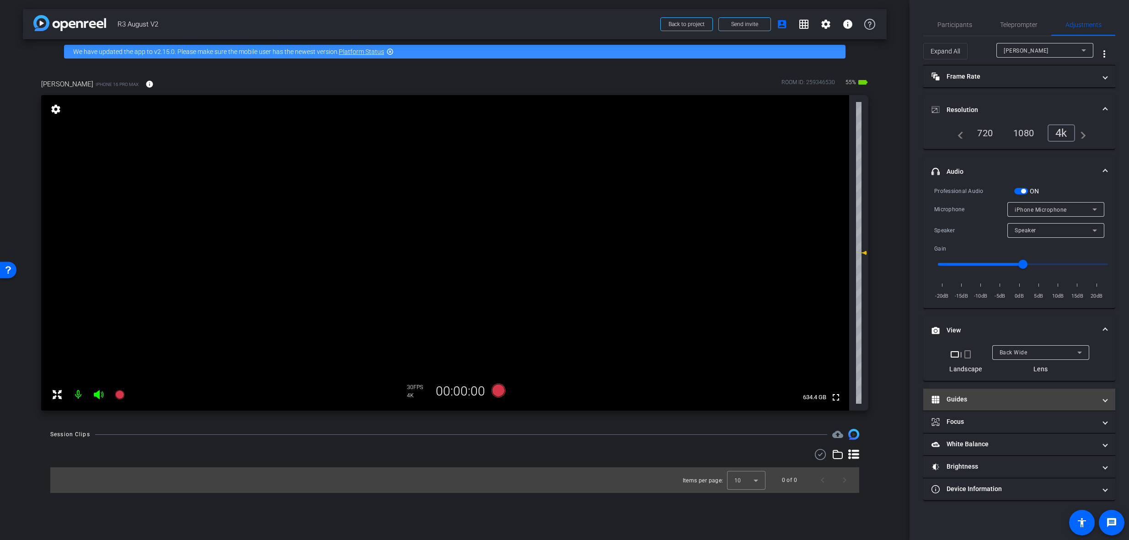
click at [1033, 391] on mat-expansion-panel-header "Guides" at bounding box center [1019, 400] width 192 height 22
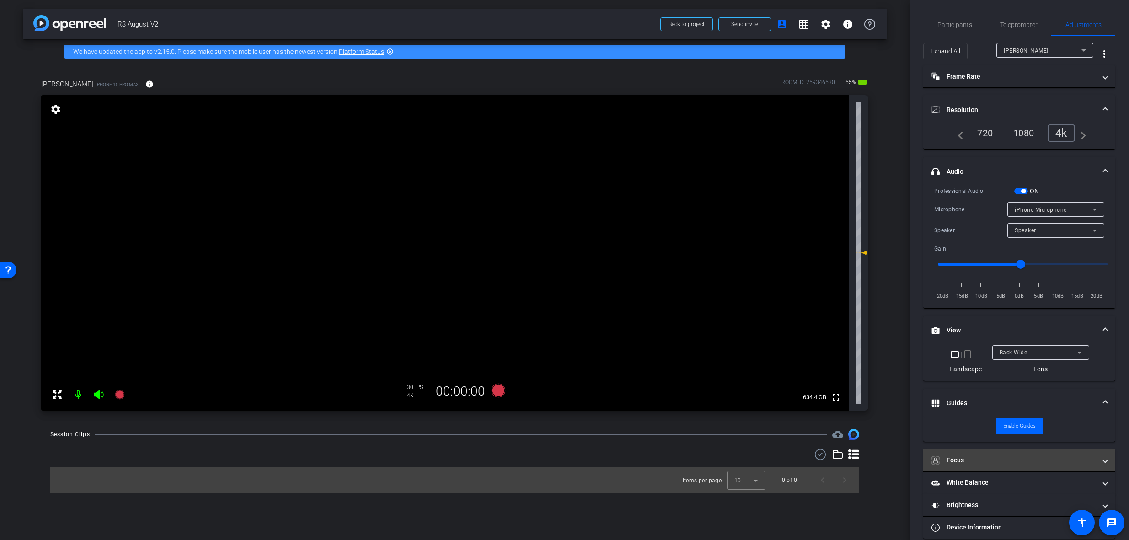
click at [999, 465] on mat-panel-title "Focus" at bounding box center [1014, 461] width 165 height 10
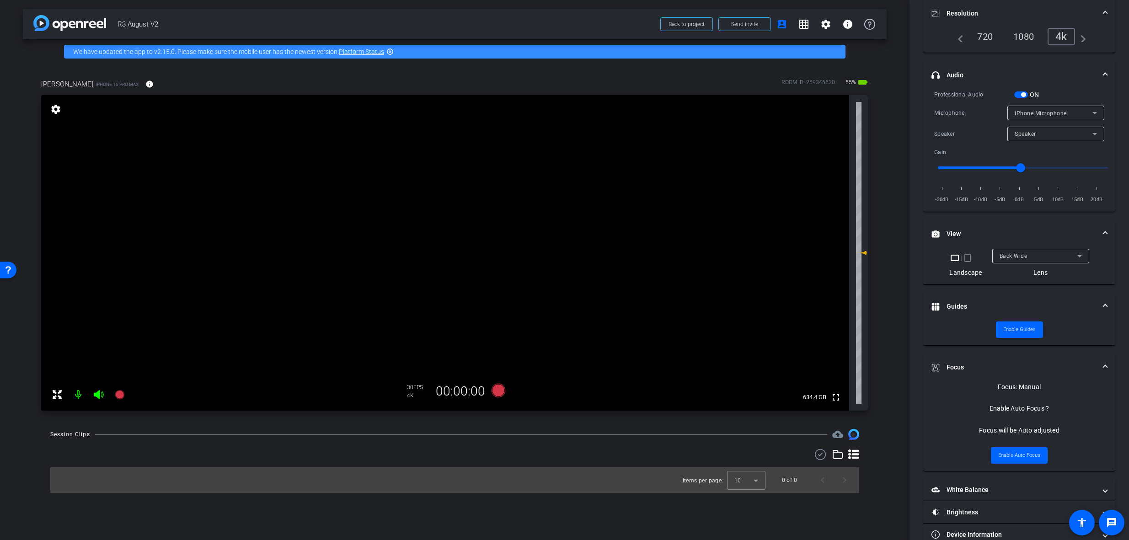
scroll to position [116, 0]
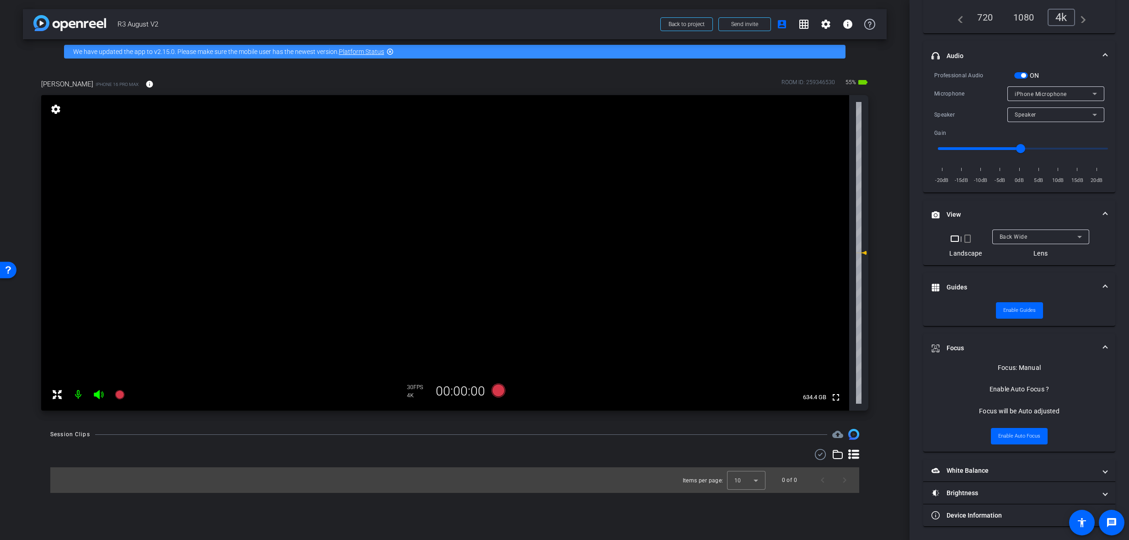
click at [1106, 341] on mat-expansion-panel-header "Focus" at bounding box center [1019, 348] width 192 height 29
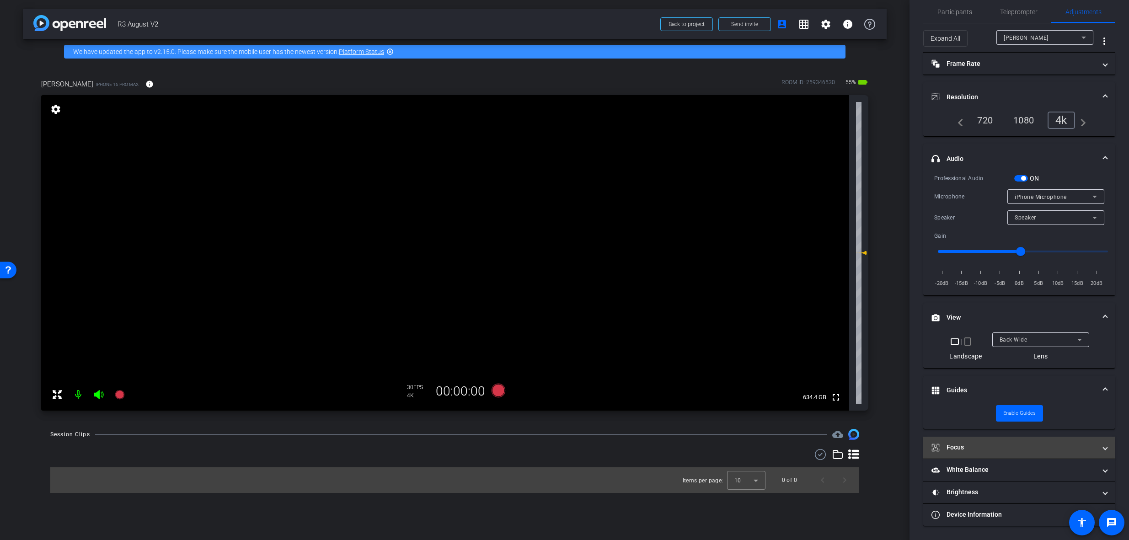
scroll to position [12, 0]
click at [1104, 390] on span at bounding box center [1106, 391] width 4 height 10
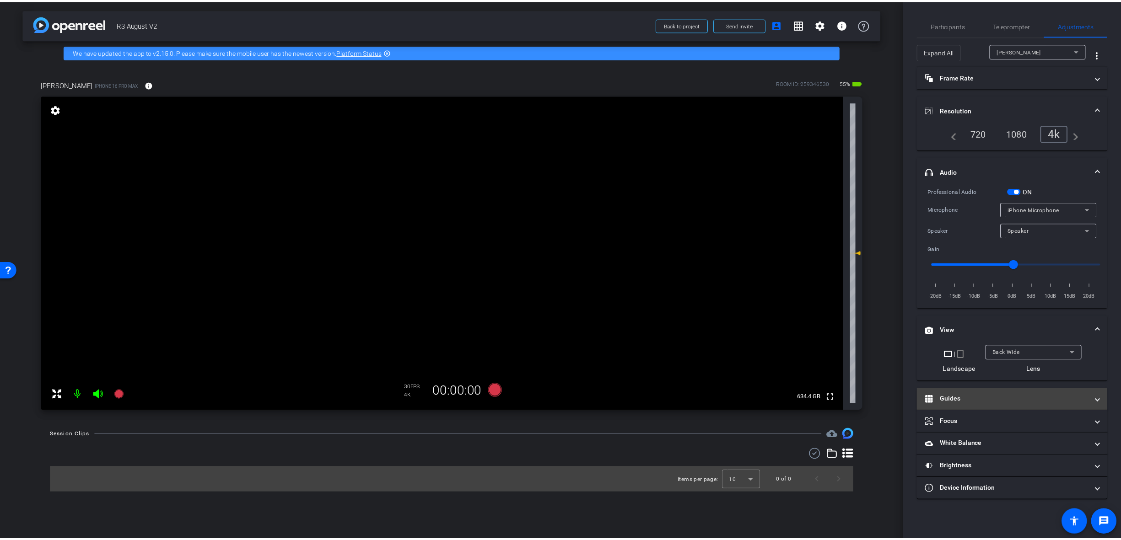
scroll to position [0, 0]
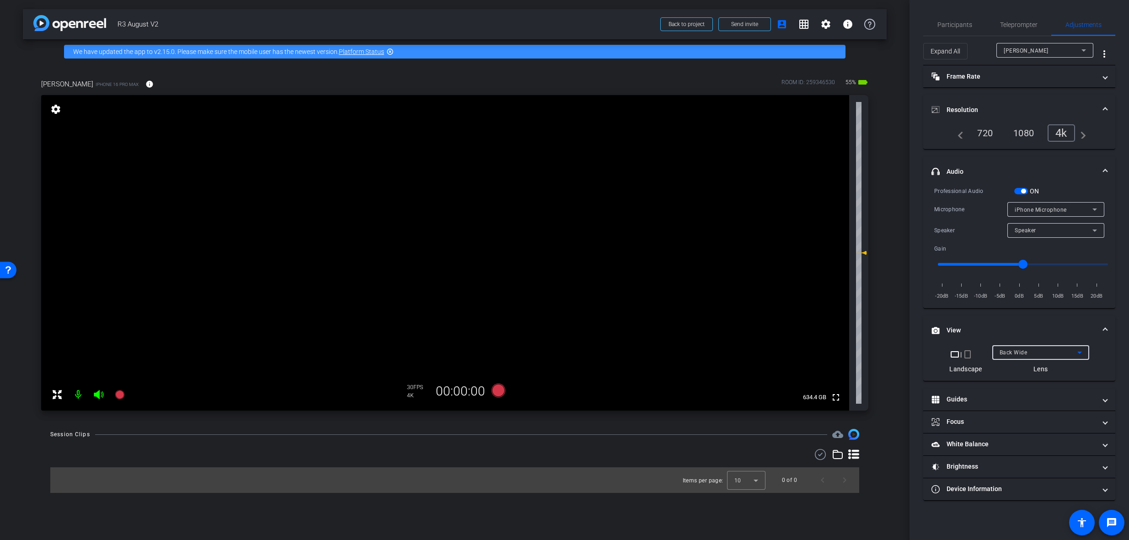
click at [1029, 354] on div "Back Wide" at bounding box center [1039, 352] width 78 height 11
click at [1112, 331] on div at bounding box center [564, 270] width 1129 height 540
drag, startPoint x: 1085, startPoint y: 338, endPoint x: 1057, endPoint y: 267, distance: 75.9
drag, startPoint x: 1057, startPoint y: 267, endPoint x: 1029, endPoint y: 22, distance: 246.3
click at [1029, 22] on span "Teleprompter" at bounding box center [1019, 24] width 38 height 6
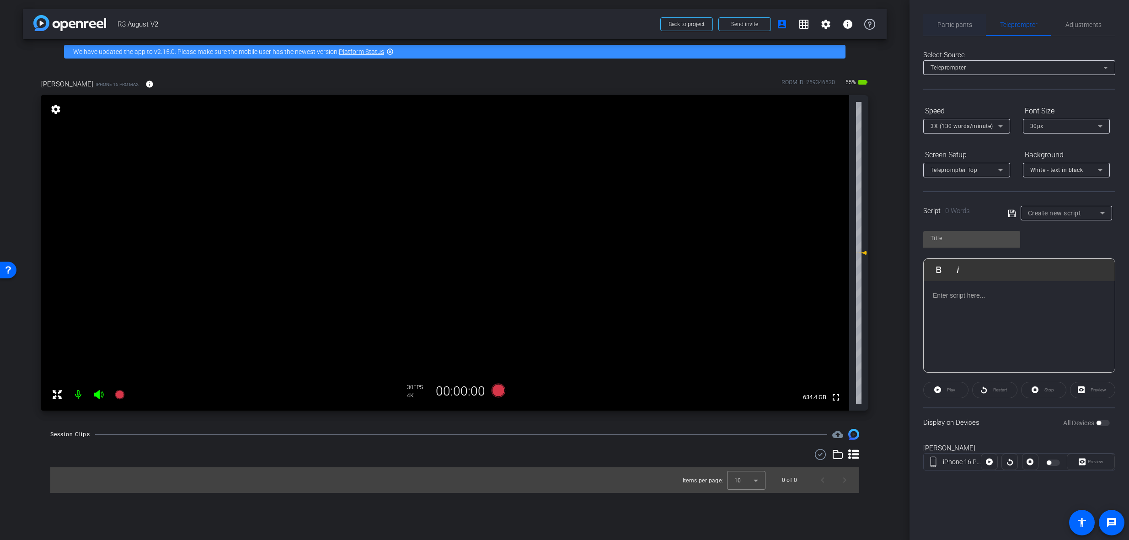
click at [949, 25] on span "Participants" at bounding box center [955, 24] width 35 height 6
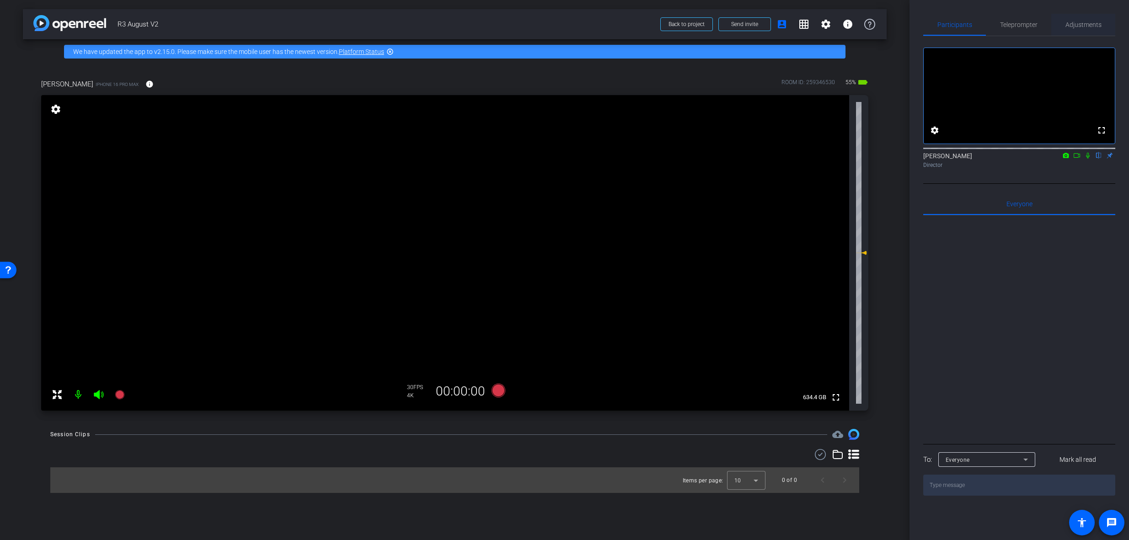
click at [1088, 20] on span "Adjustments" at bounding box center [1084, 25] width 36 height 22
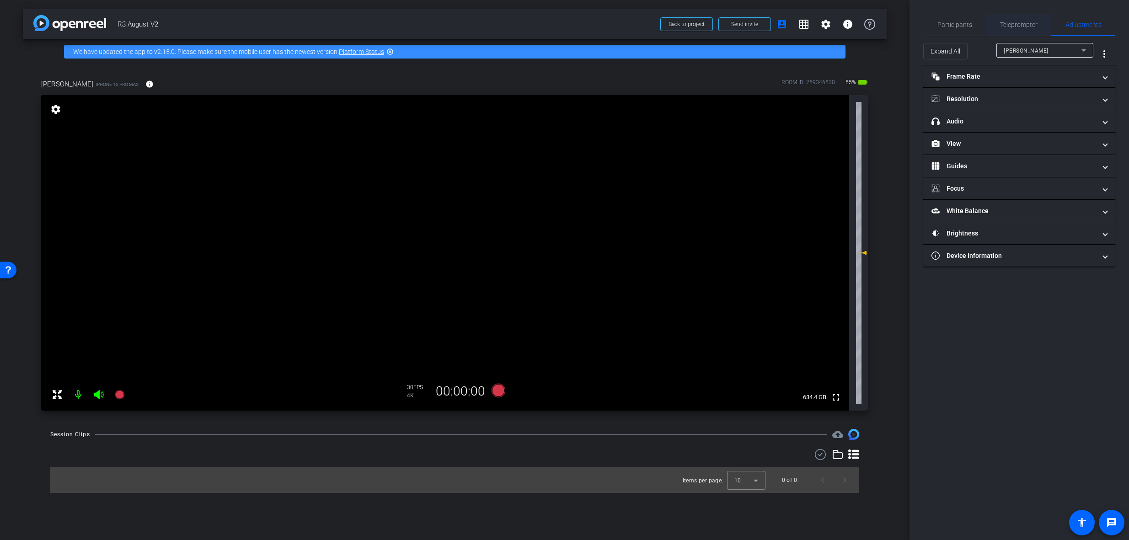
click at [1022, 27] on span "Teleprompter" at bounding box center [1019, 24] width 38 height 6
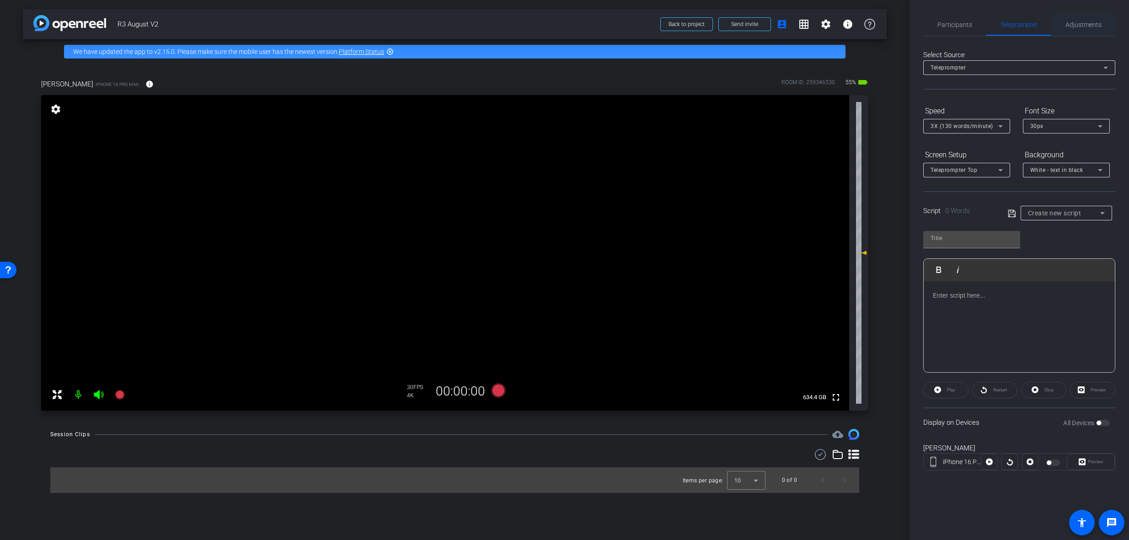
click at [1074, 25] on span "Adjustments" at bounding box center [1084, 24] width 36 height 6
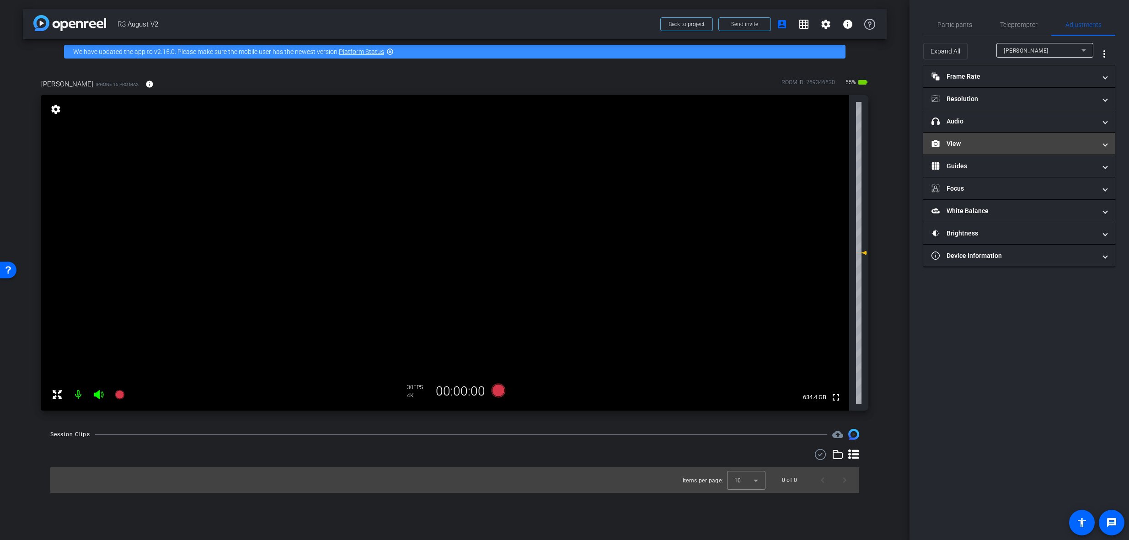
click at [1023, 148] on mat-panel-title "View" at bounding box center [1014, 144] width 165 height 10
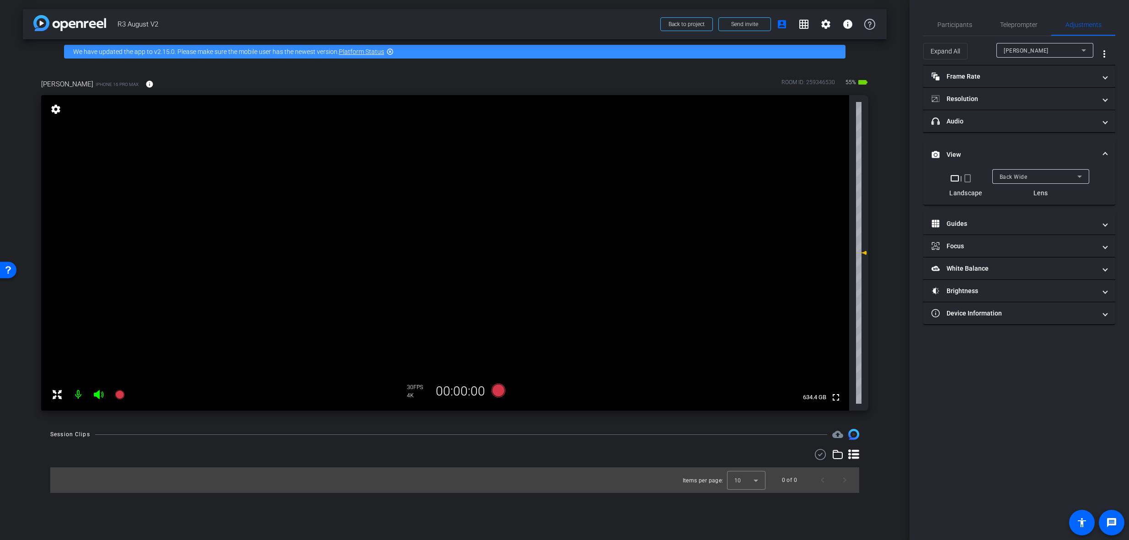
click at [1034, 174] on div "Back Wide" at bounding box center [1039, 176] width 78 height 11
click at [1040, 198] on mat-option "Back Wide" at bounding box center [1040, 195] width 97 height 15
click at [1045, 169] on mat-expansion-panel-header "View" at bounding box center [1019, 154] width 192 height 29
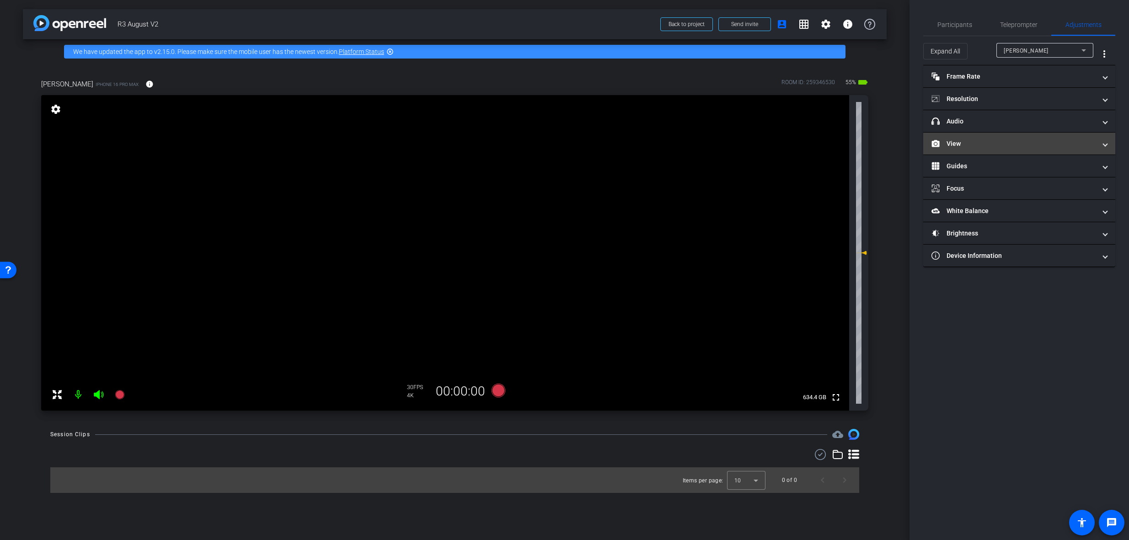
click at [1023, 147] on mat-panel-title "View" at bounding box center [1014, 144] width 165 height 10
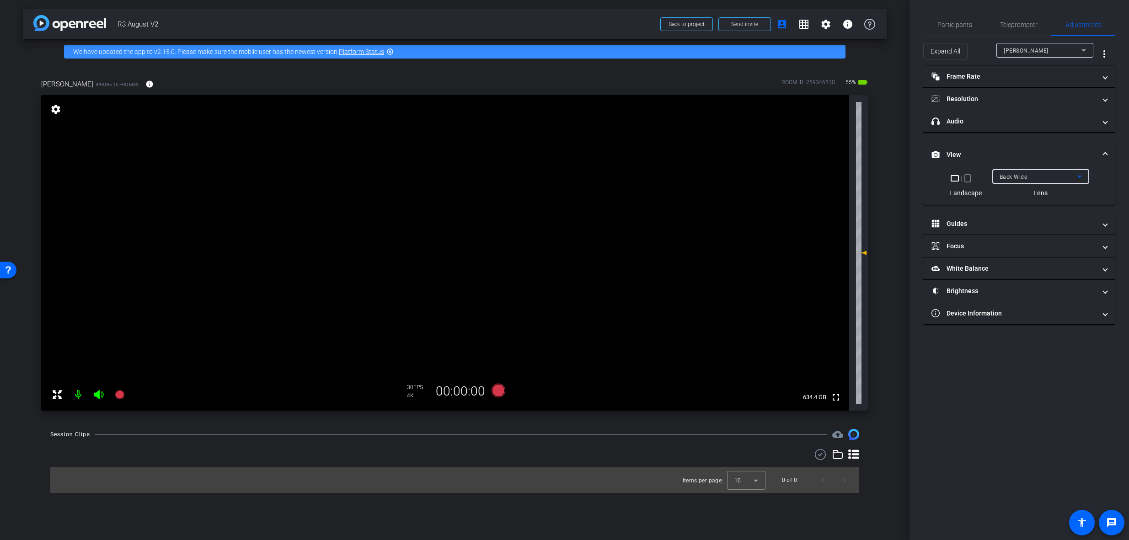
click at [1050, 174] on div "Back Wide" at bounding box center [1039, 176] width 78 height 11
click at [1040, 224] on mat-option "Back Tele" at bounding box center [1040, 224] width 97 height 15
click at [1042, 177] on div "Back Tele" at bounding box center [1034, 176] width 78 height 11
click at [1044, 194] on mat-option "Back Wide" at bounding box center [1036, 195] width 97 height 15
click at [1035, 178] on div "Front Wide" at bounding box center [1030, 176] width 78 height 11
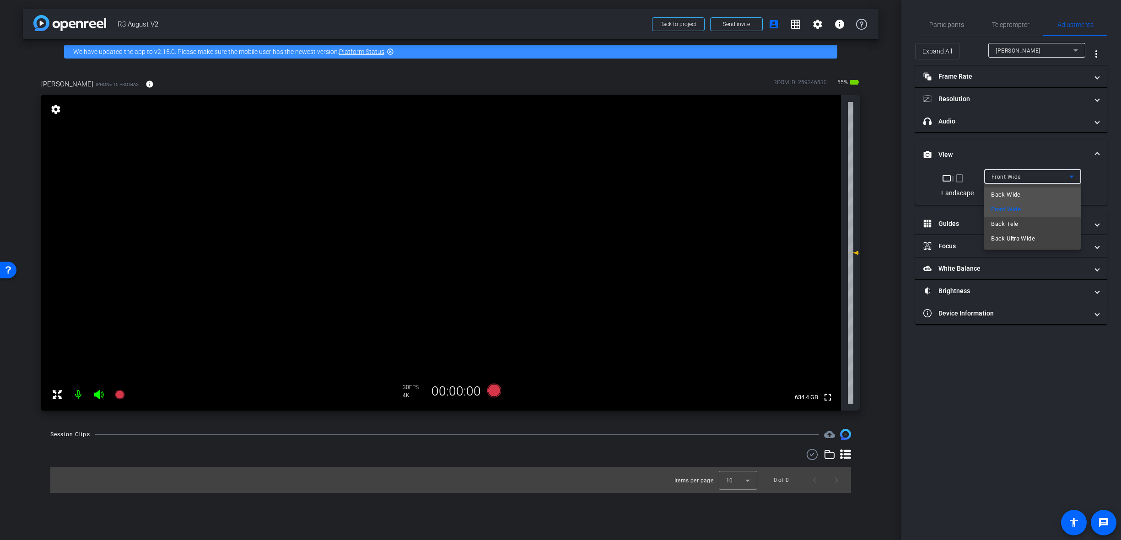
click at [1035, 198] on mat-option "Back Wide" at bounding box center [1031, 195] width 97 height 15
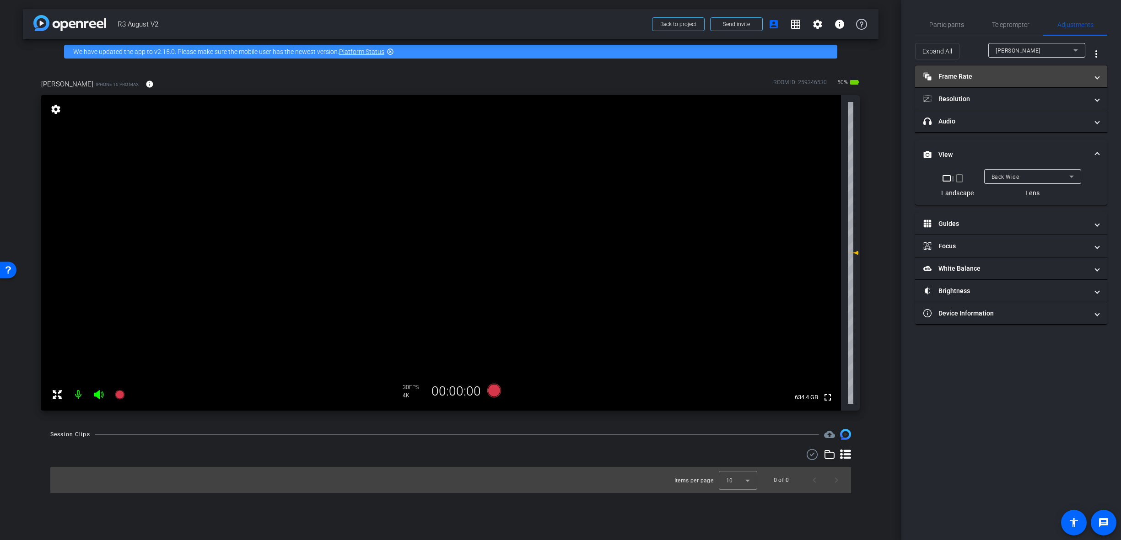
click at [964, 76] on mat-panel-title "Frame Rate Frame Rate" at bounding box center [1005, 77] width 165 height 10
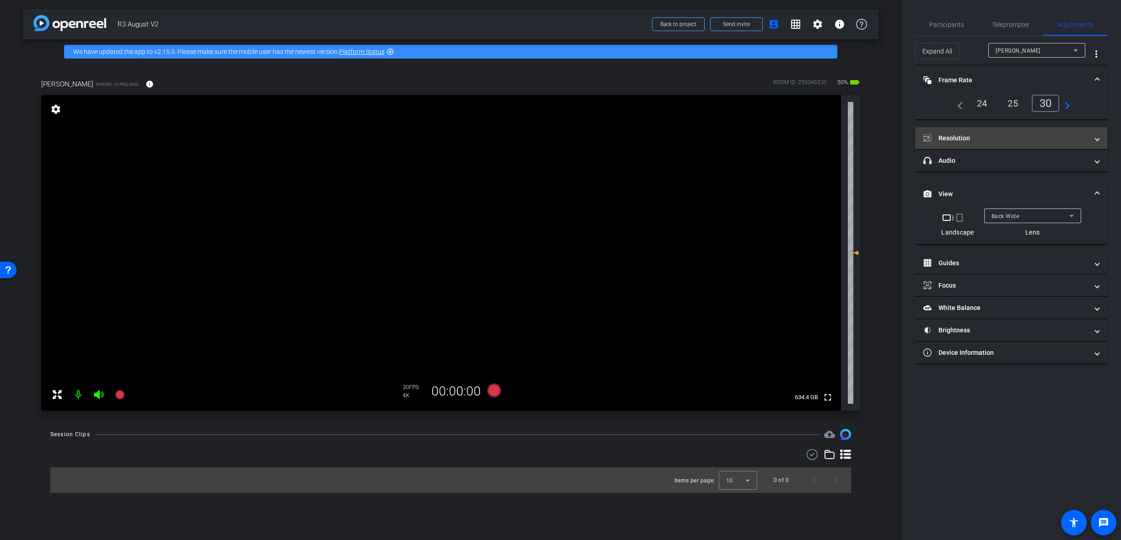
click at [1031, 140] on mat-panel-title "Resolution" at bounding box center [1005, 139] width 165 height 10
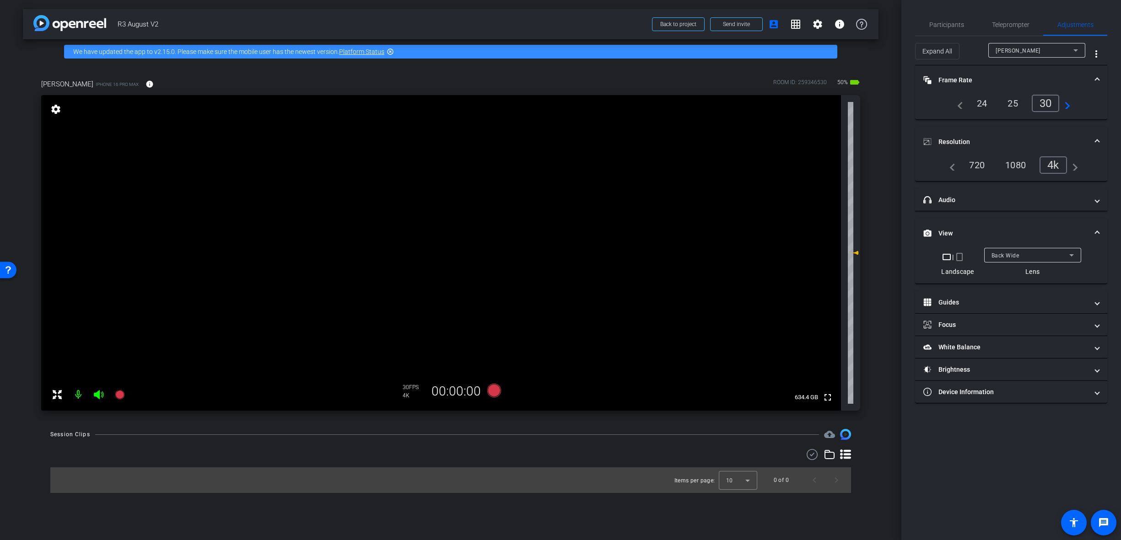
click at [1050, 171] on div "4k" at bounding box center [1052, 164] width 27 height 17
click at [971, 328] on mat-panel-title "Focus" at bounding box center [1005, 325] width 165 height 10
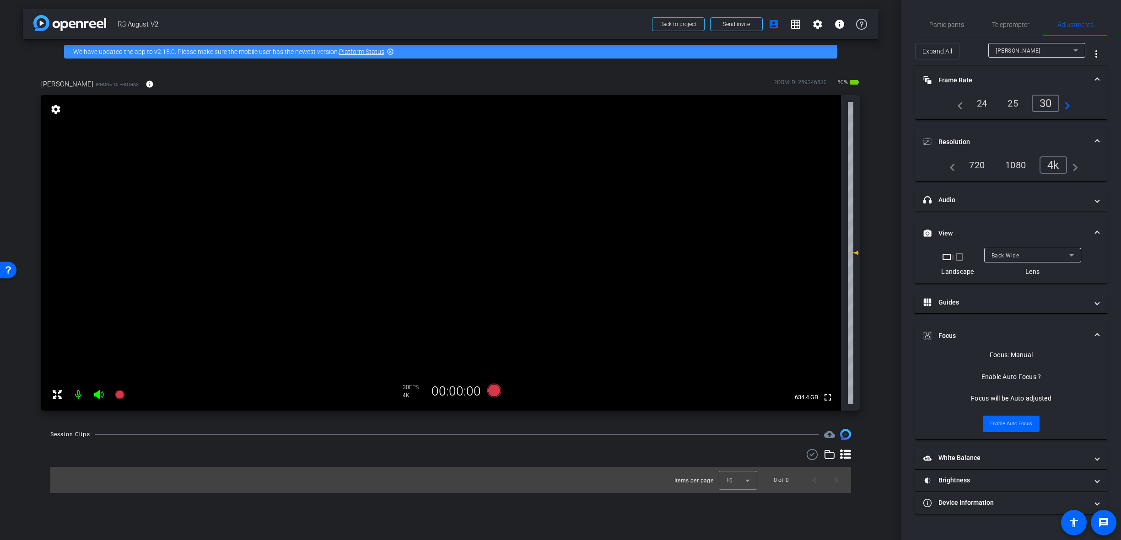
click at [408, 250] on video at bounding box center [440, 253] width 799 height 316
click at [408, 250] on div at bounding box center [407, 249] width 23 height 23
click at [409, 249] on video at bounding box center [440, 253] width 799 height 316
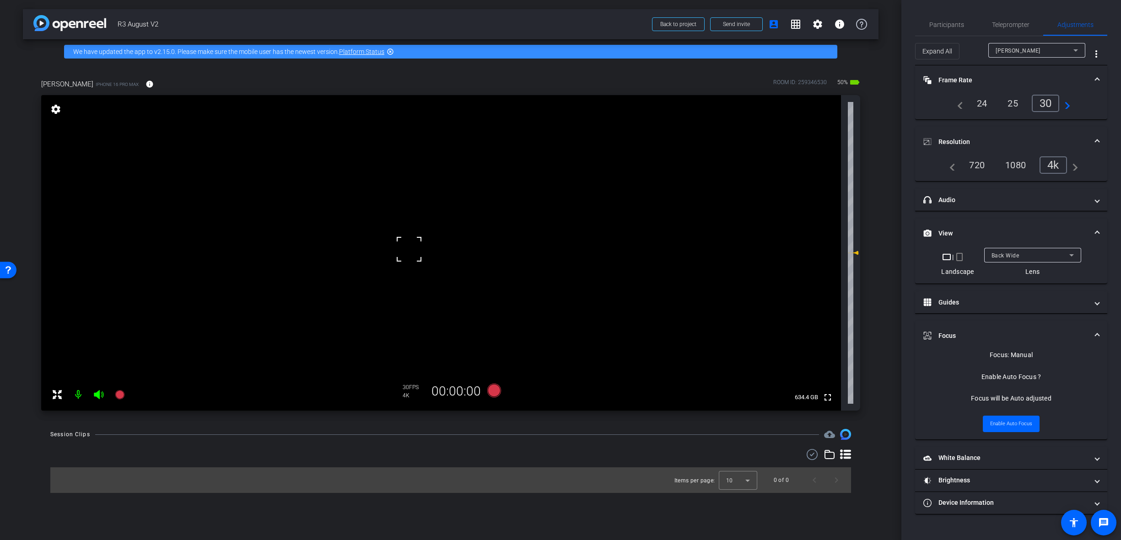
click at [409, 249] on div at bounding box center [408, 249] width 23 height 23
click at [491, 390] on icon at bounding box center [494, 391] width 14 height 14
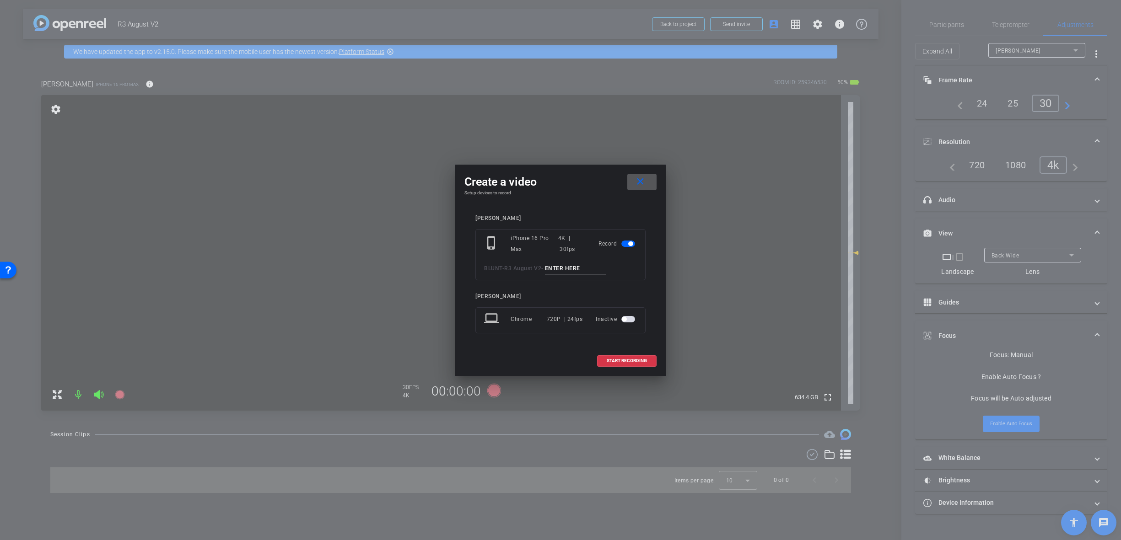
click at [571, 269] on input at bounding box center [575, 268] width 61 height 11
click at [573, 269] on input "B-Roll 1 Client" at bounding box center [575, 268] width 61 height 11
type input "B-Roll 1 Client"
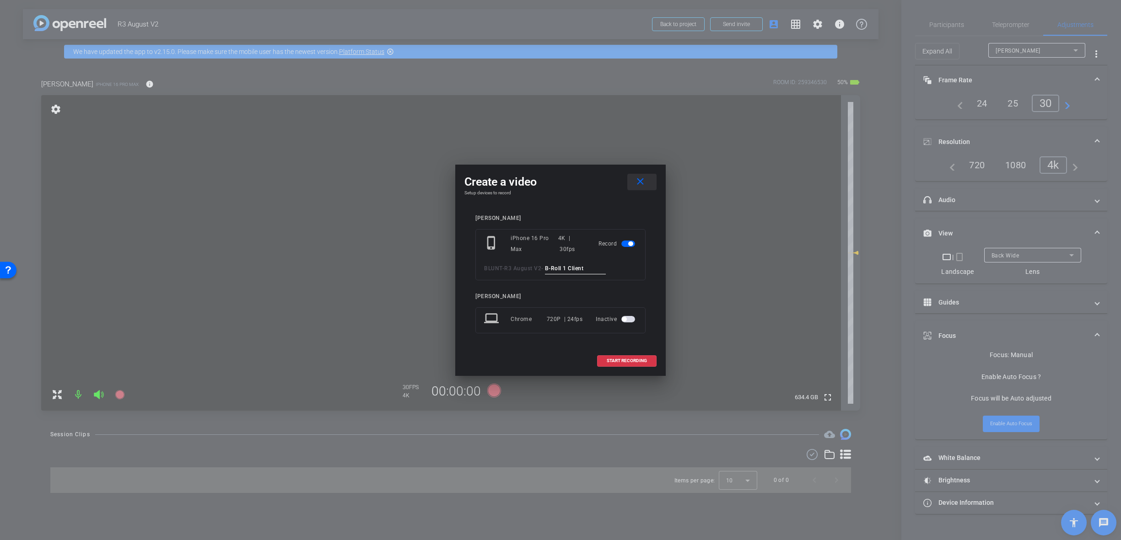
click at [637, 177] on mat-icon "close" at bounding box center [639, 181] width 11 height 11
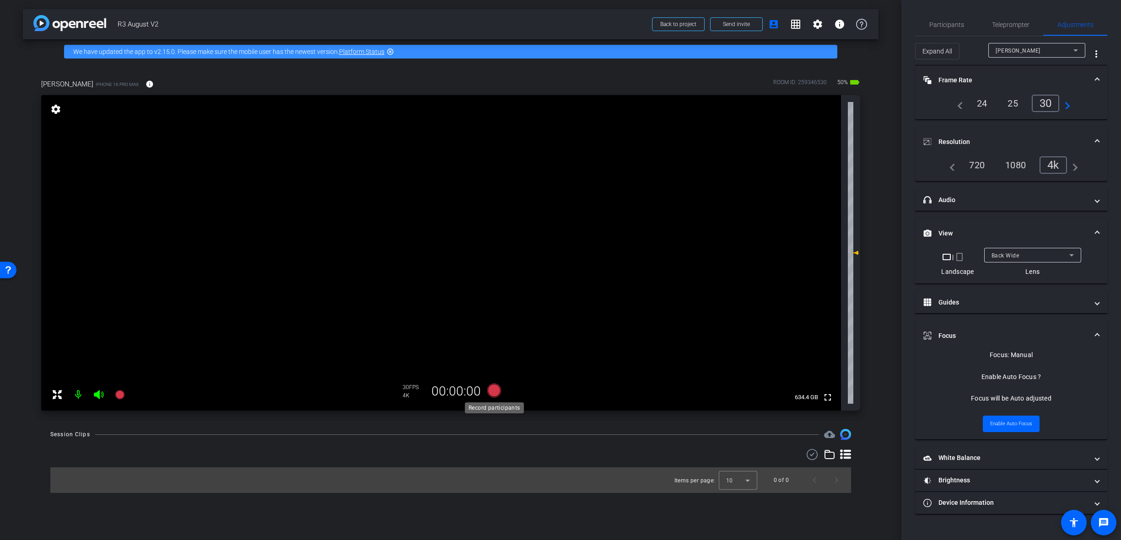
click at [495, 388] on icon at bounding box center [494, 391] width 14 height 14
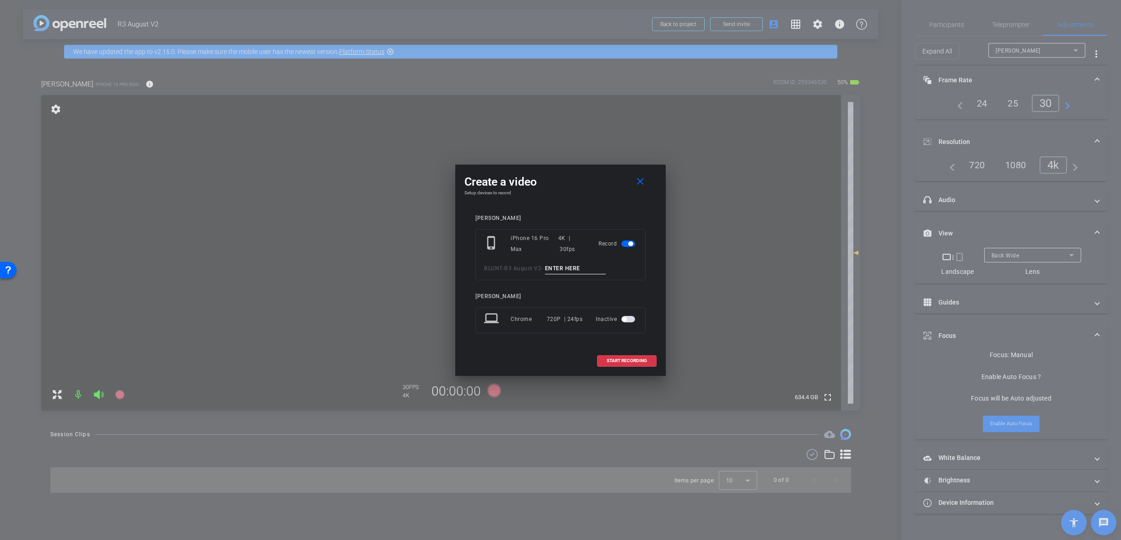
click at [552, 264] on input at bounding box center [575, 268] width 61 height 11
paste input "B-Roll 1 Client"
type input "B-Roll 1 Client"
click at [611, 360] on span "START RECORDING" at bounding box center [626, 361] width 40 height 5
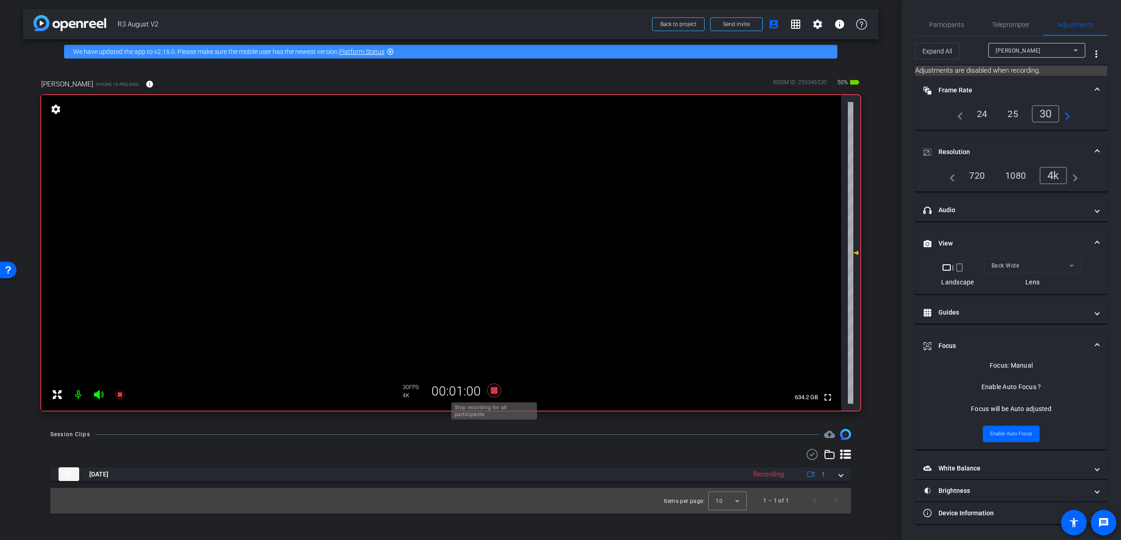
click at [491, 393] on icon at bounding box center [494, 391] width 14 height 14
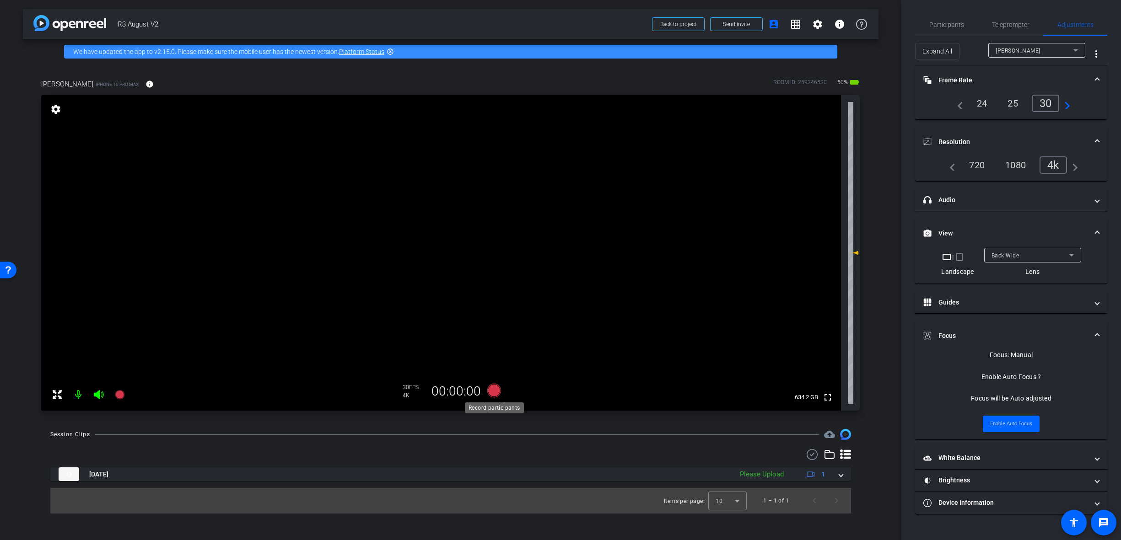
click at [493, 391] on icon at bounding box center [494, 391] width 14 height 14
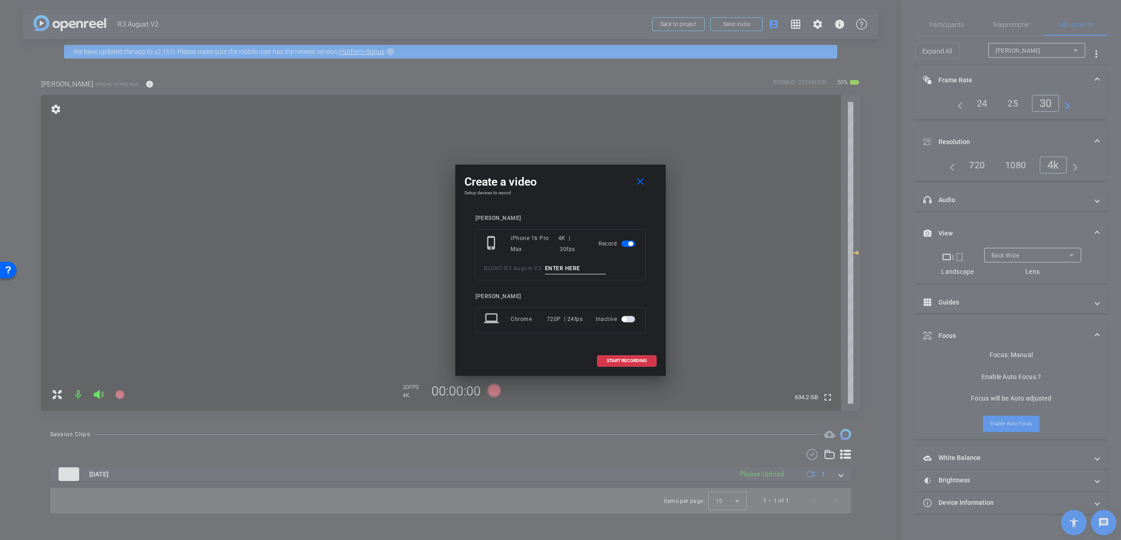
click at [562, 266] on input at bounding box center [575, 268] width 61 height 11
paste input "B-Roll 1 Client"
type input "B-Roll 2 Client"
click at [614, 365] on span at bounding box center [626, 361] width 59 height 22
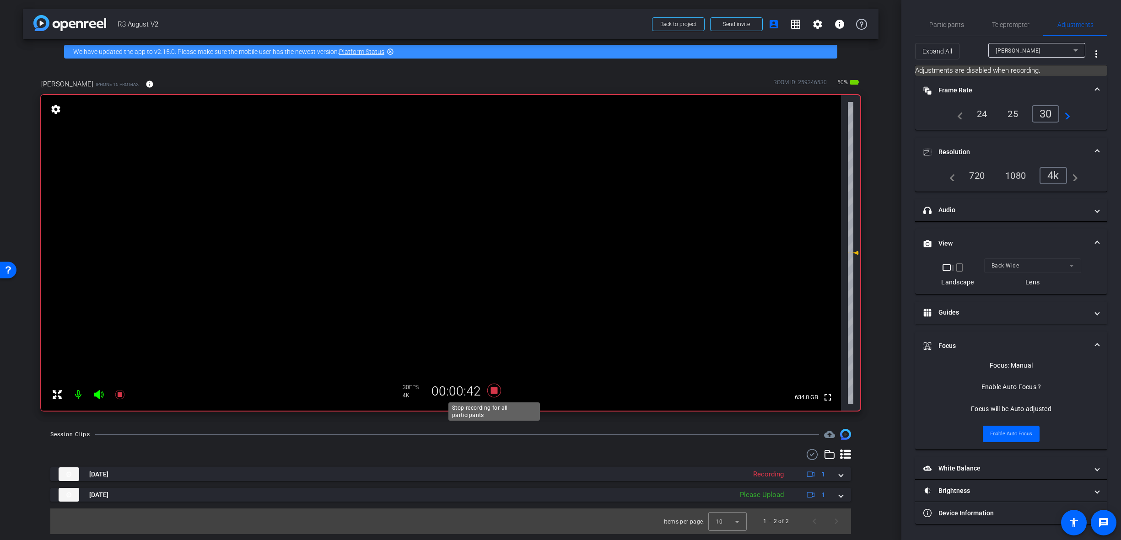
click at [495, 388] on icon at bounding box center [494, 391] width 14 height 14
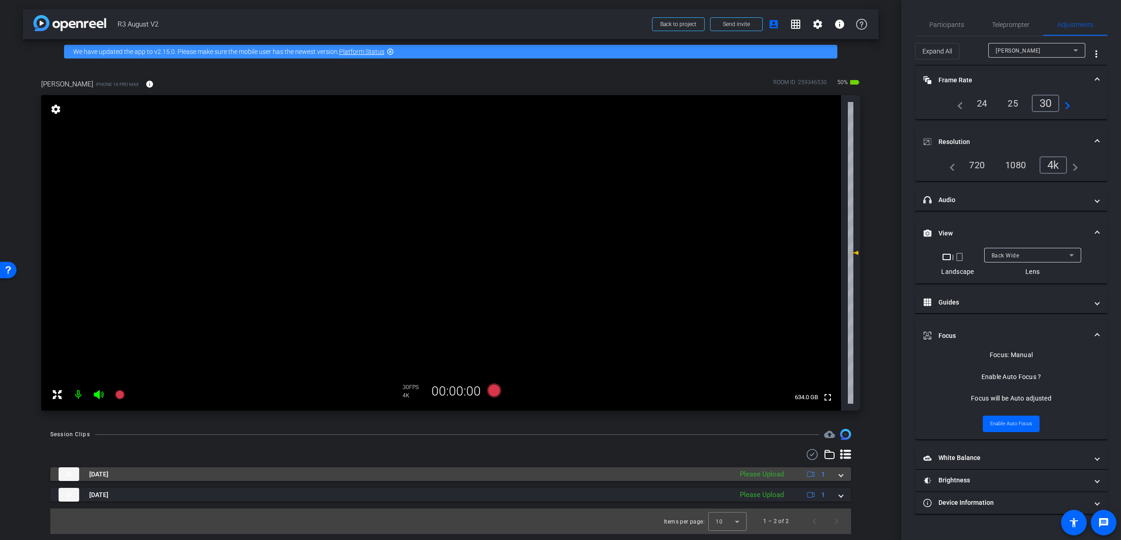
click at [843, 477] on mat-expansion-panel-header "Sep 30, 2025 Please Upload 1" at bounding box center [450, 474] width 800 height 14
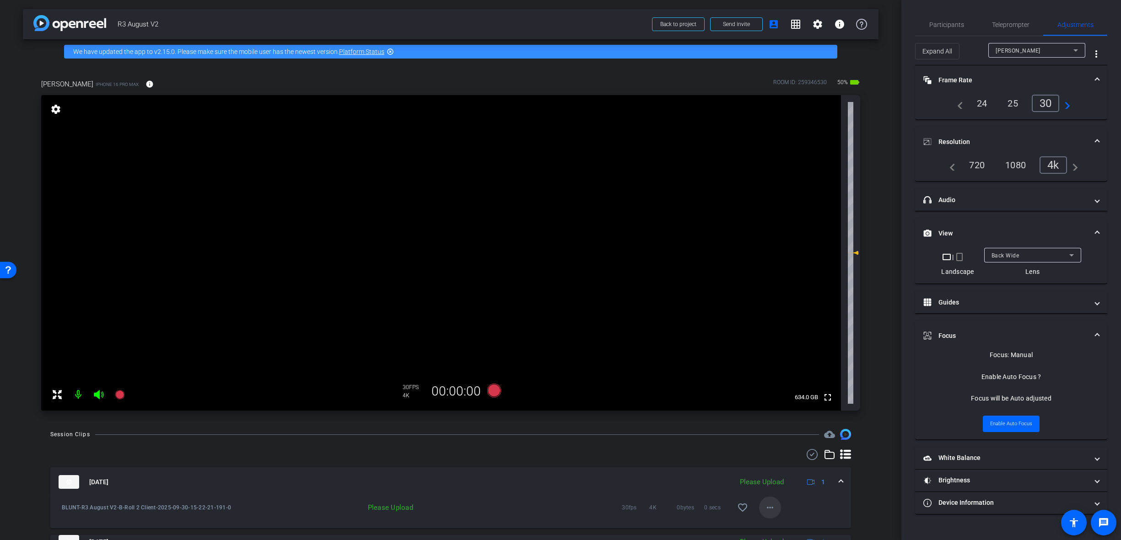
click at [764, 512] on mat-icon "more_horiz" at bounding box center [769, 507] width 11 height 11
click at [784, 463] on span "Upload" at bounding box center [780, 466] width 37 height 11
click at [839, 478] on span at bounding box center [841, 482] width 4 height 10
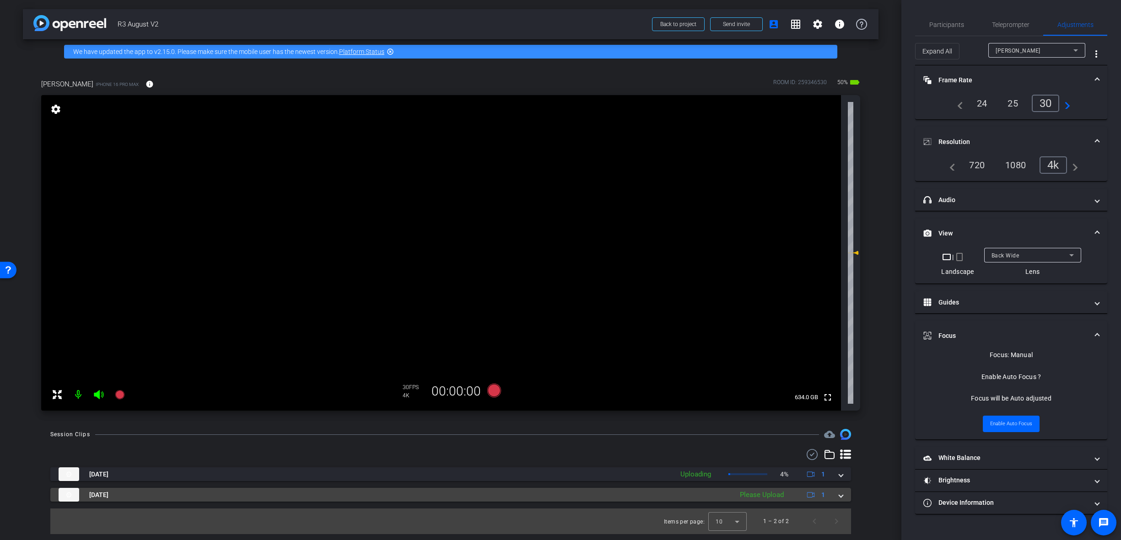
click at [843, 493] on mat-expansion-panel-header "Sep 30, 2025 Please Upload 1" at bounding box center [450, 495] width 800 height 14
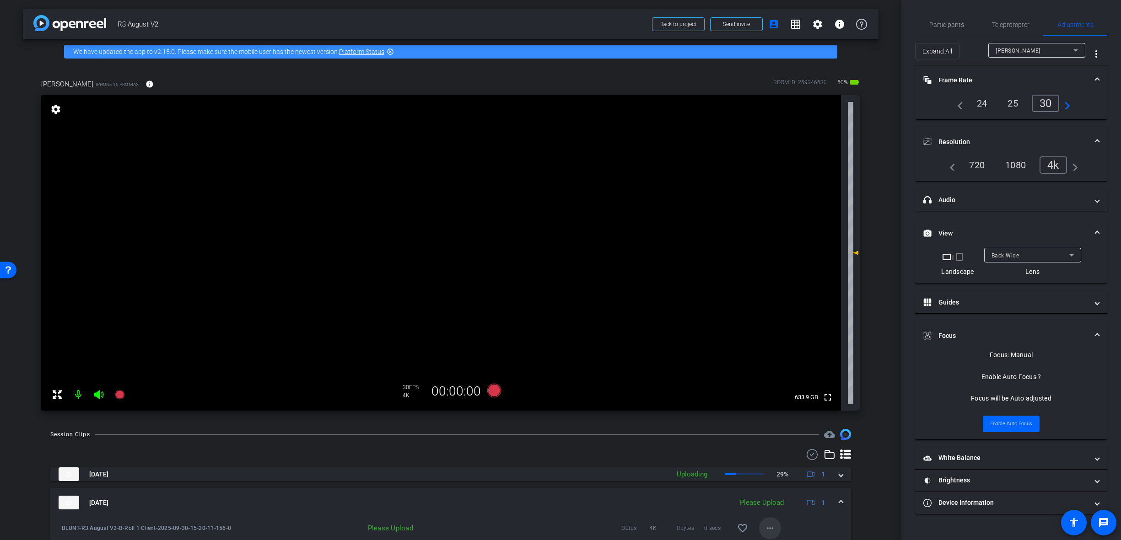
click at [764, 534] on mat-icon "more_horiz" at bounding box center [769, 528] width 11 height 11
click at [780, 484] on span "Upload" at bounding box center [780, 486] width 37 height 11
click at [839, 501] on span at bounding box center [841, 503] width 4 height 10
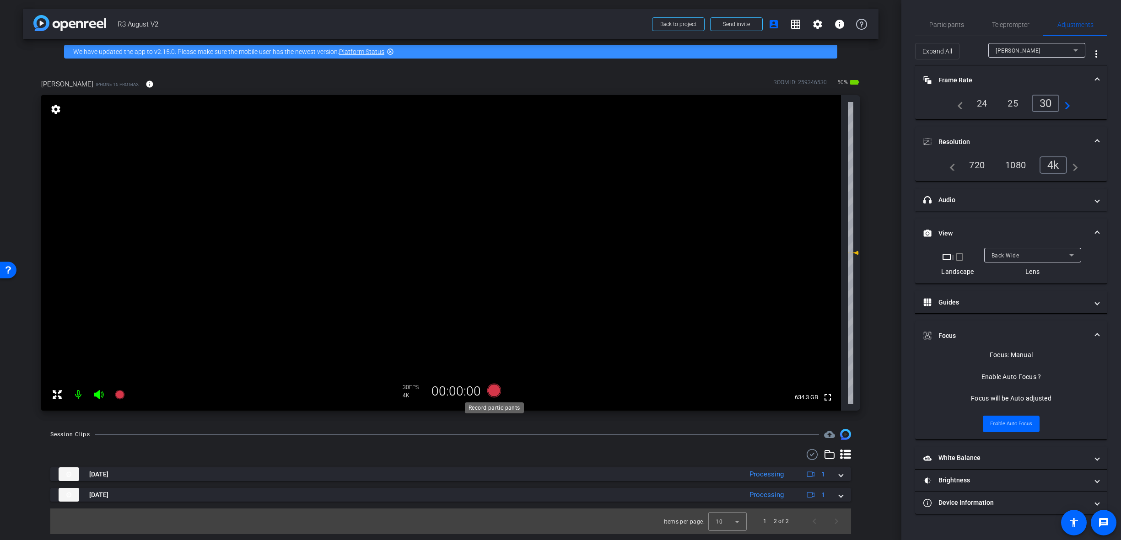
click at [494, 388] on icon at bounding box center [494, 391] width 14 height 14
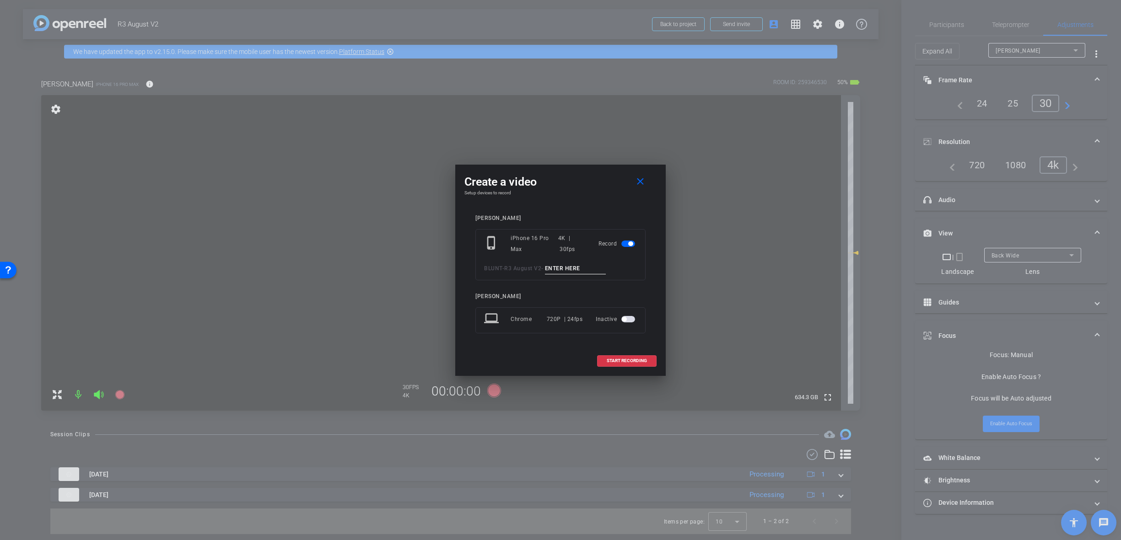
click at [579, 265] on input at bounding box center [575, 268] width 61 height 11
paste input "B-Roll 1 Client"
click at [569, 267] on input "B-Roll 1 Client" at bounding box center [575, 268] width 61 height 11
type input "B-Roll 3 Client"
click at [629, 365] on span at bounding box center [626, 361] width 59 height 22
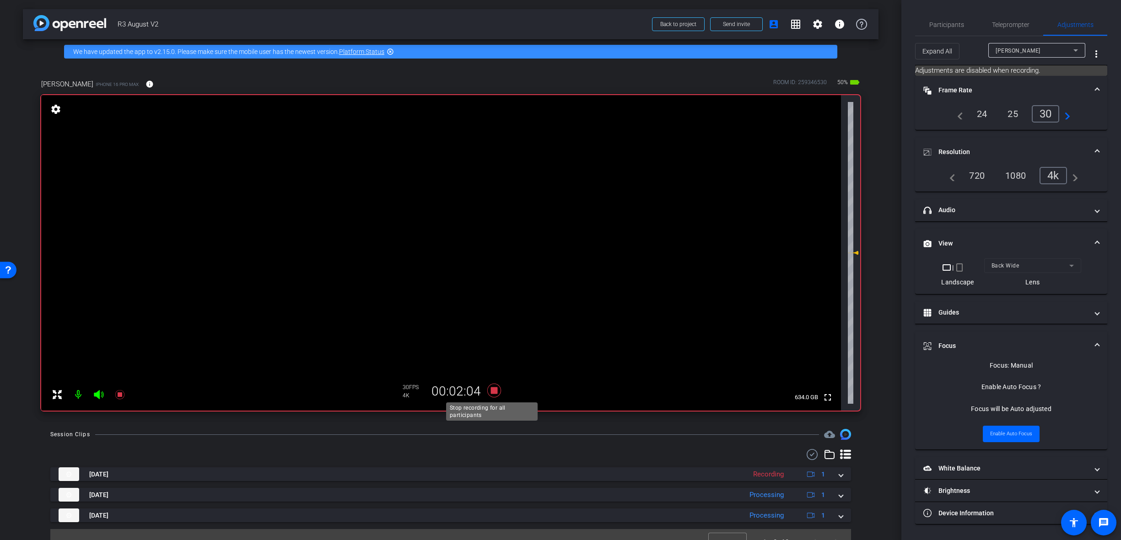
click at [487, 392] on icon at bounding box center [494, 390] width 22 height 16
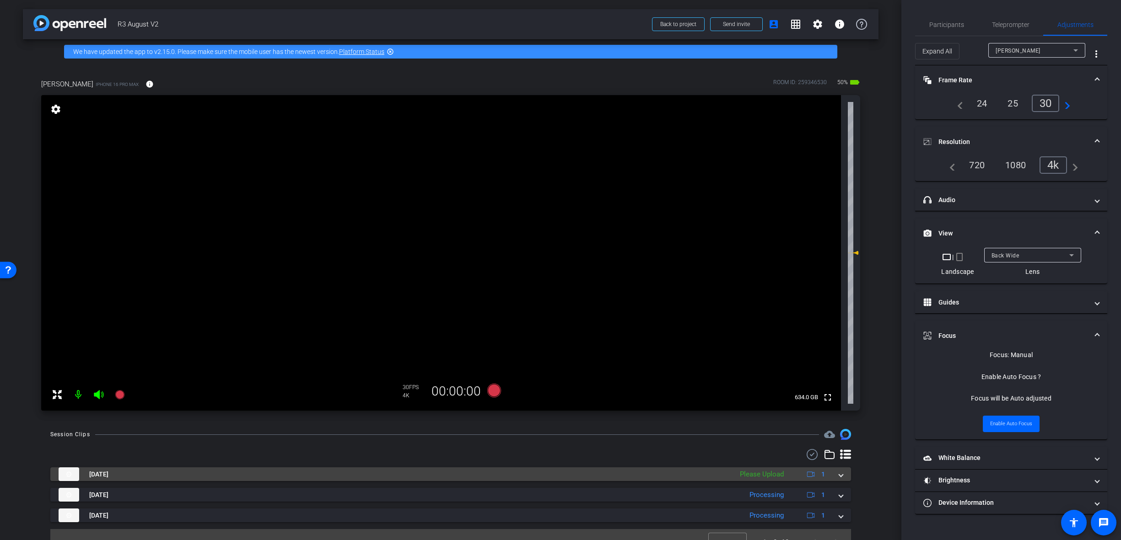
click at [838, 479] on mat-expansion-panel-header "Sep 30, 2025 Please Upload 1" at bounding box center [450, 474] width 800 height 14
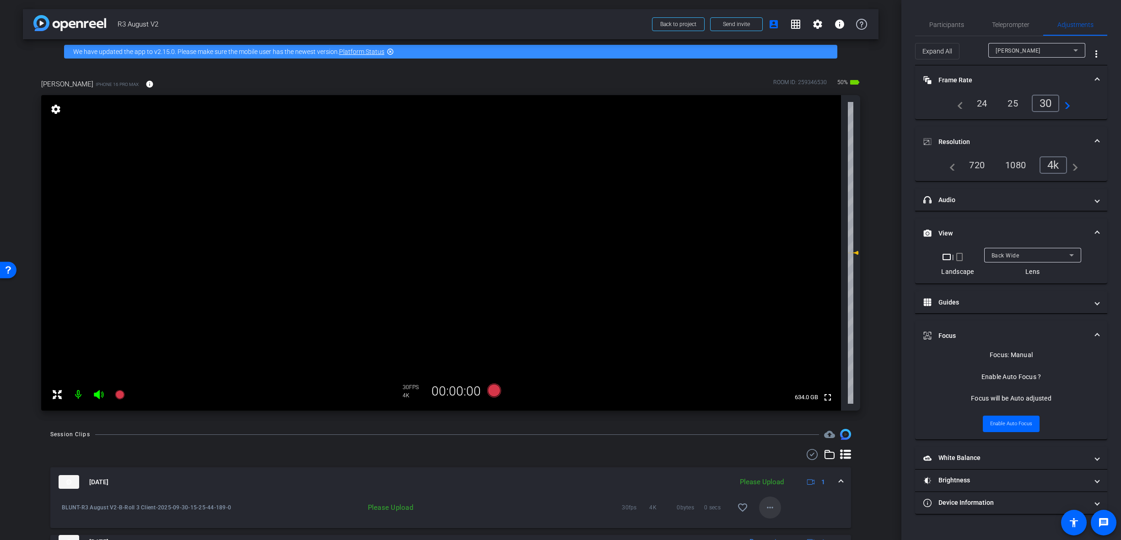
click at [769, 506] on mat-icon "more_horiz" at bounding box center [769, 507] width 11 height 11
click at [783, 466] on span "Upload" at bounding box center [780, 466] width 37 height 11
click at [839, 483] on span at bounding box center [841, 482] width 4 height 10
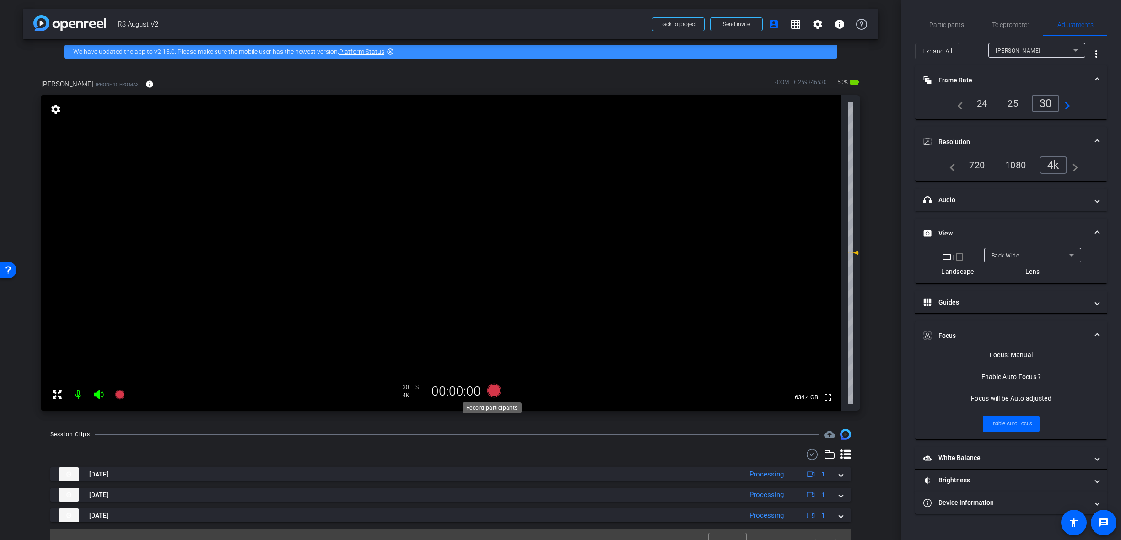
click at [497, 389] on icon at bounding box center [494, 391] width 14 height 14
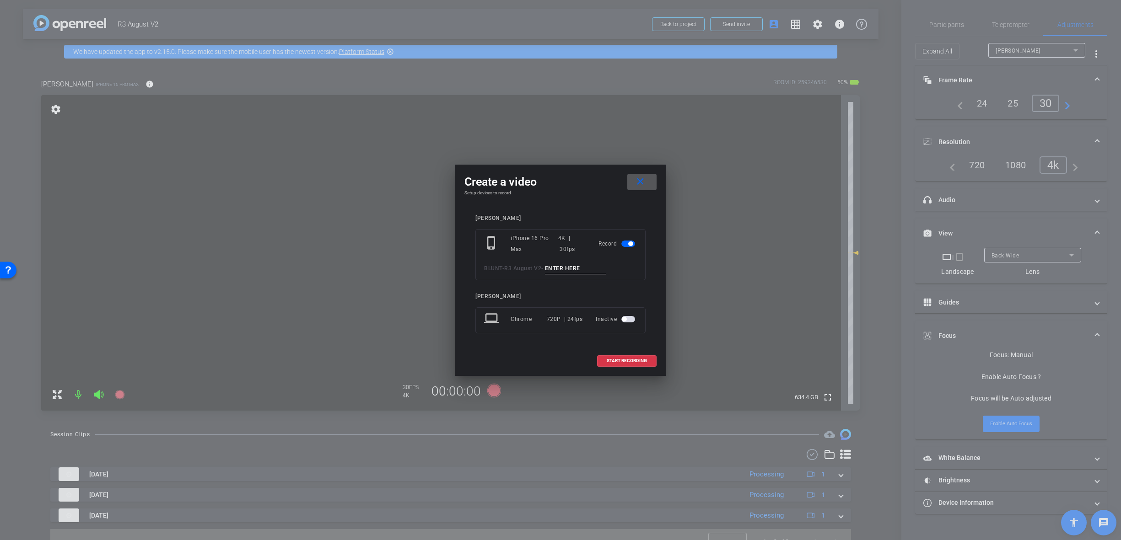
click at [570, 265] on input at bounding box center [575, 268] width 61 height 11
paste input "B-Roll 1 Client"
click at [568, 268] on input "B-Roll 1 Client" at bounding box center [575, 268] width 61 height 11
click at [605, 268] on input "B-Roll 4 Client" at bounding box center [575, 268] width 61 height 11
type input "B-Roll 4 Client"
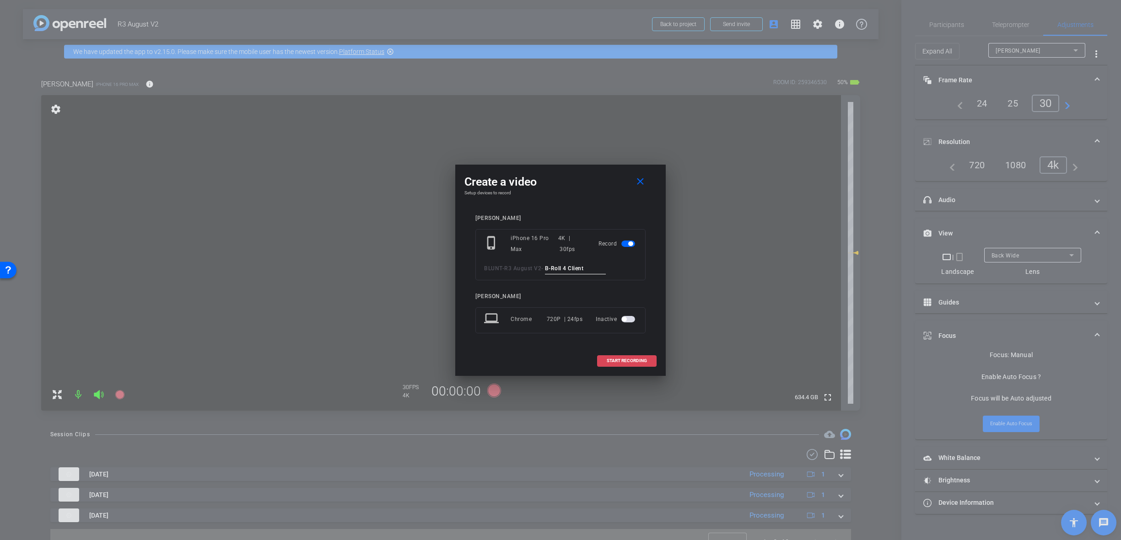
click at [632, 365] on span at bounding box center [626, 361] width 59 height 22
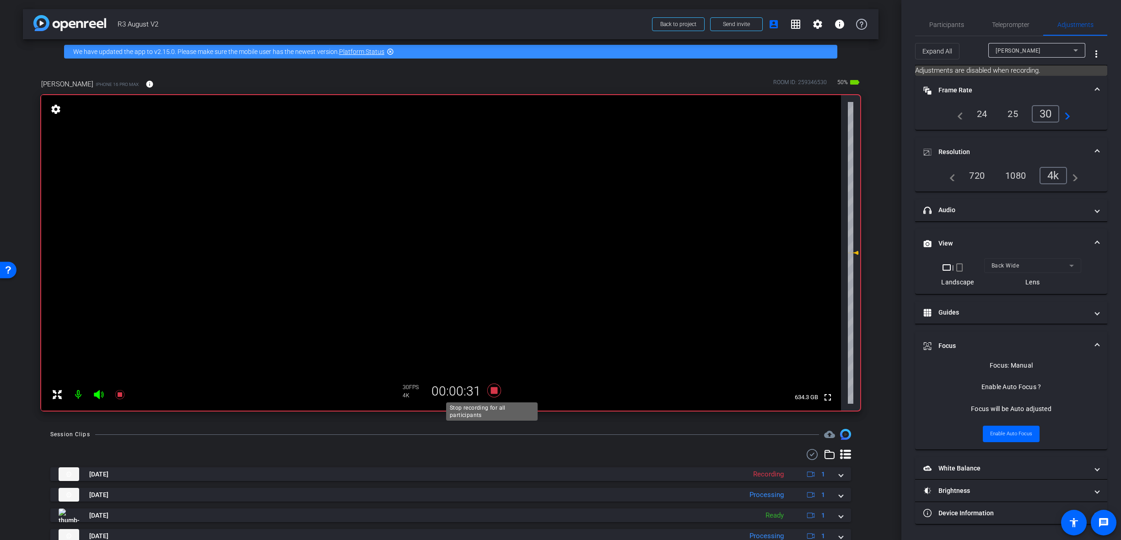
click at [494, 390] on icon at bounding box center [494, 391] width 14 height 14
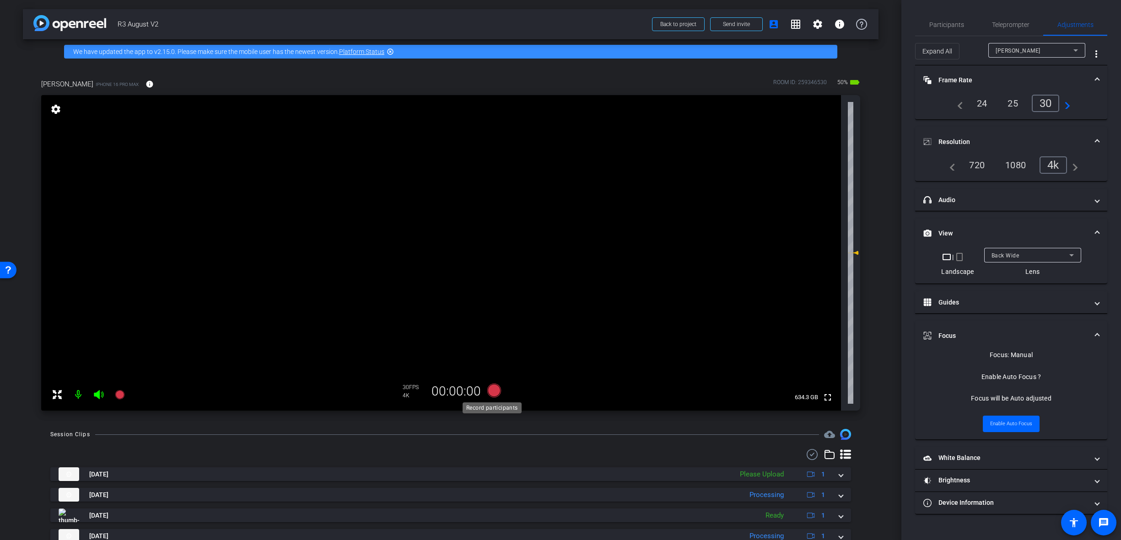
click at [494, 388] on icon at bounding box center [494, 391] width 14 height 14
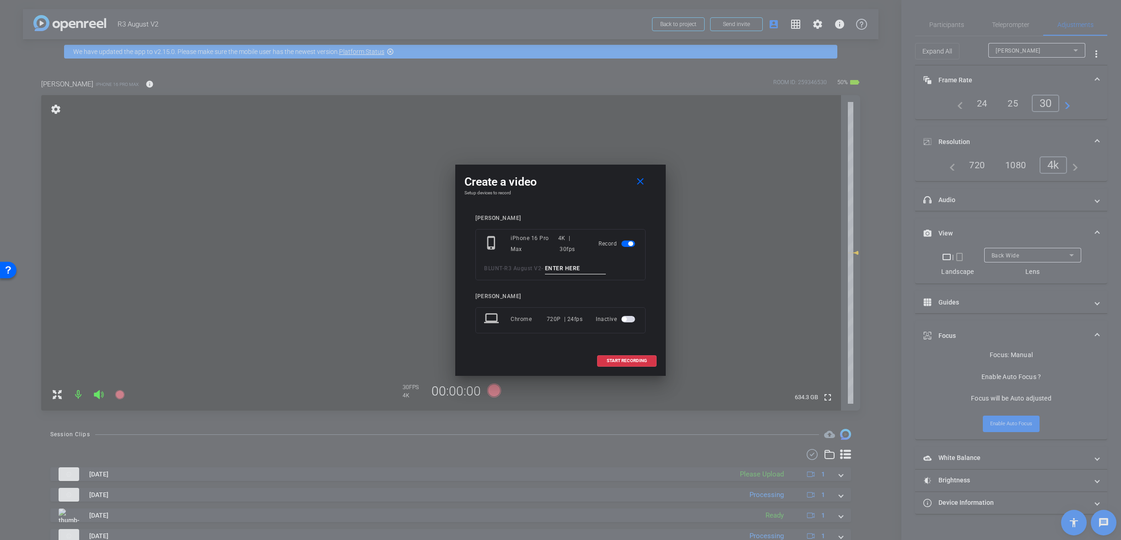
click at [577, 271] on input at bounding box center [575, 268] width 61 height 11
paste input "B-Roll 1 Client"
click at [571, 268] on input "B-Roll 1 Client" at bounding box center [575, 268] width 61 height 11
type input "B-Roll 5 Client"
click at [639, 360] on span "START RECORDING" at bounding box center [626, 361] width 40 height 5
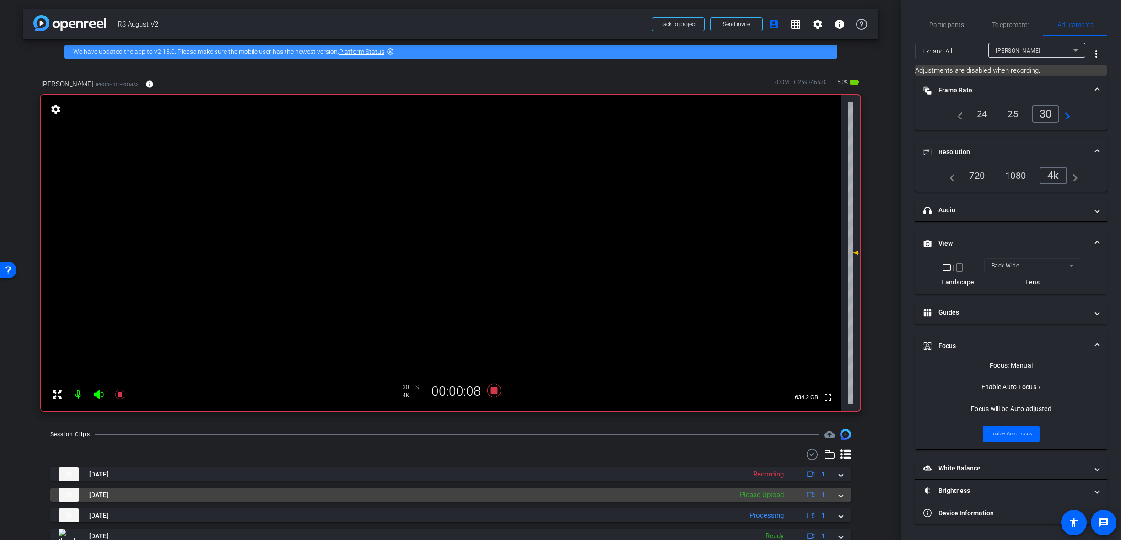
click at [839, 494] on span at bounding box center [841, 495] width 4 height 10
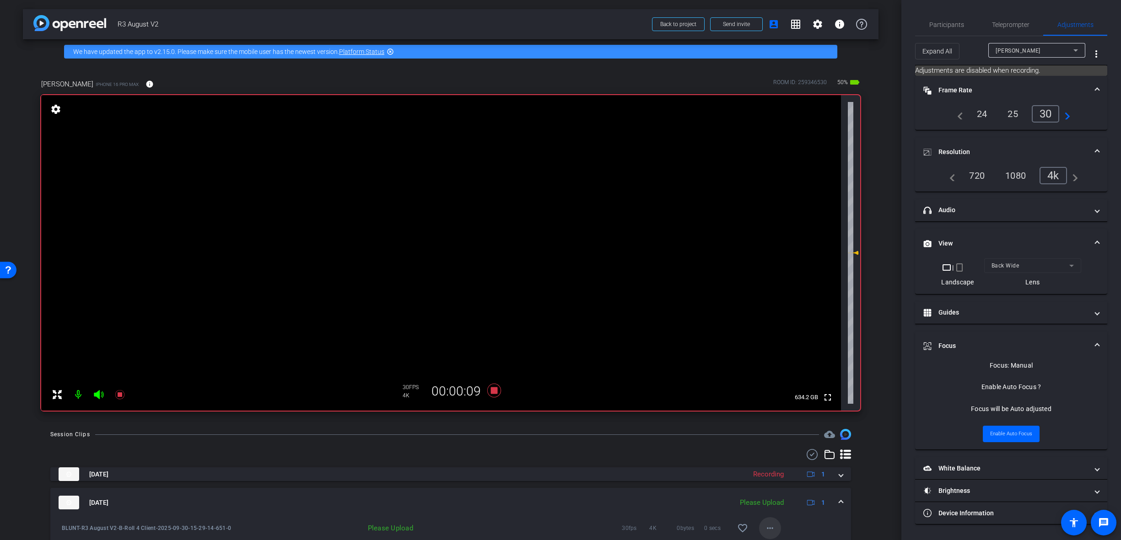
click at [773, 525] on span at bounding box center [770, 528] width 22 height 22
click at [783, 487] on span "Upload" at bounding box center [780, 486] width 37 height 11
click at [838, 501] on mat-expansion-panel-header "[DATE] Uploading 1" at bounding box center [450, 502] width 800 height 29
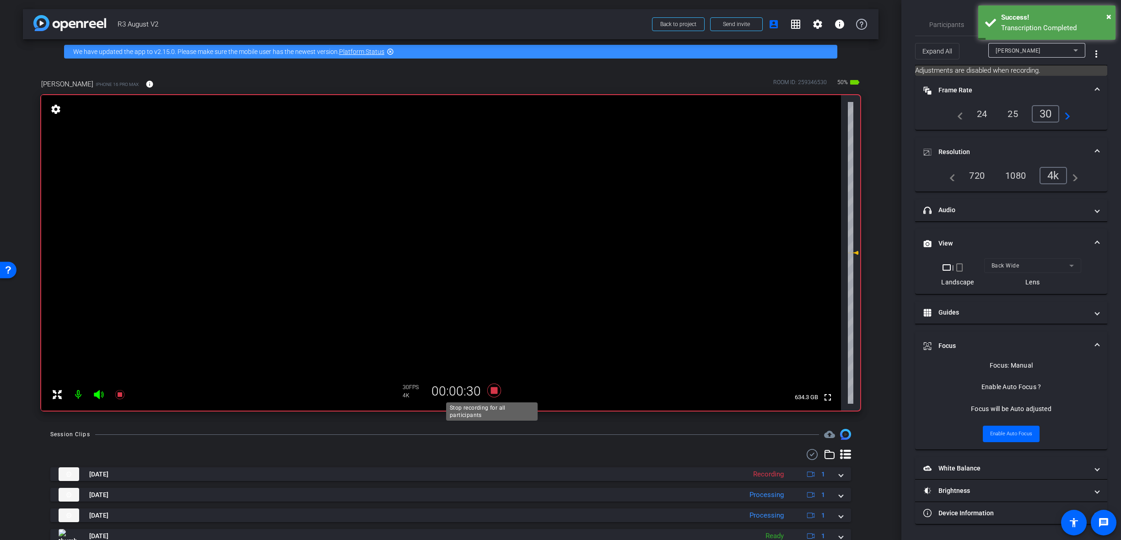
click at [489, 391] on icon at bounding box center [494, 391] width 14 height 14
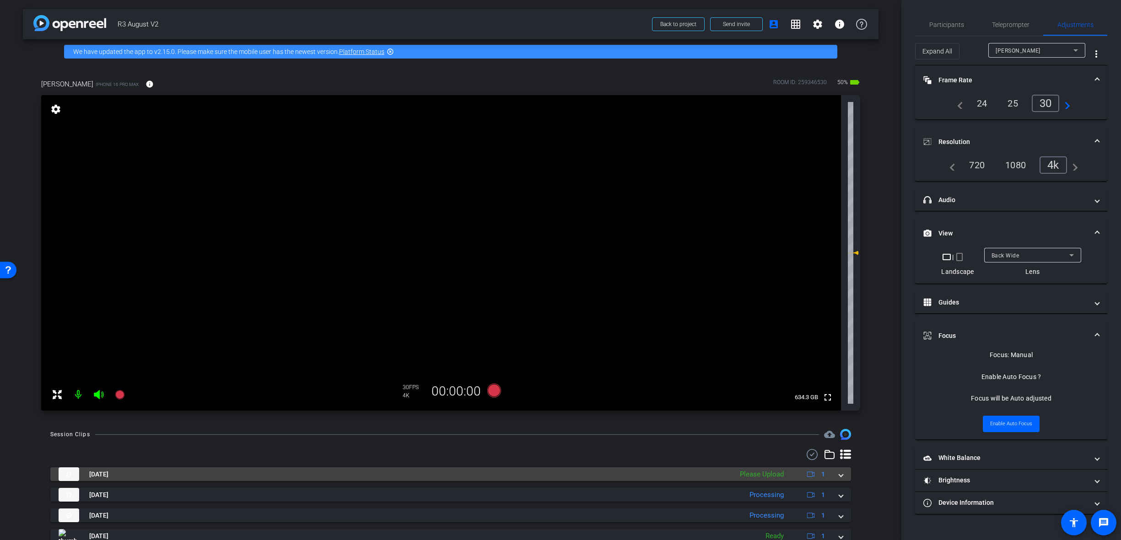
click at [839, 474] on span at bounding box center [841, 475] width 4 height 10
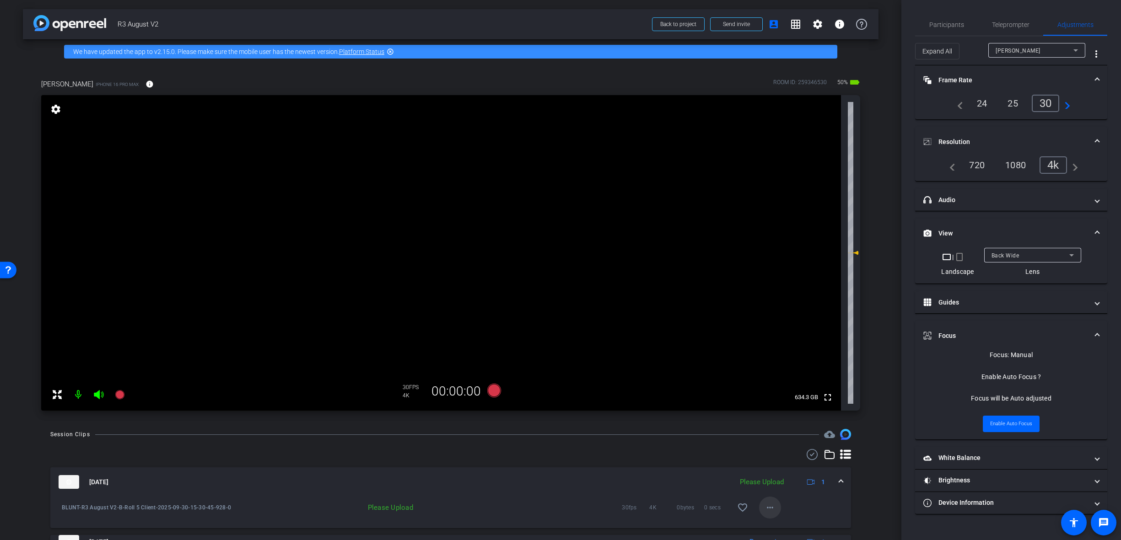
click at [772, 508] on span at bounding box center [770, 508] width 22 height 22
click at [787, 488] on span "Delete clip" at bounding box center [780, 488] width 37 height 11
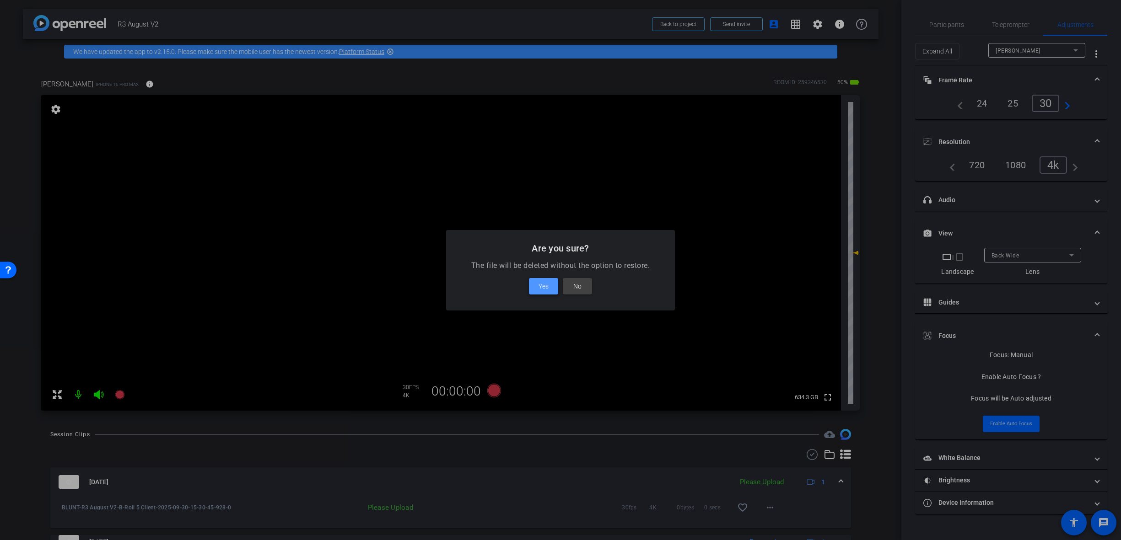
click at [543, 290] on span "Yes" at bounding box center [543, 286] width 10 height 11
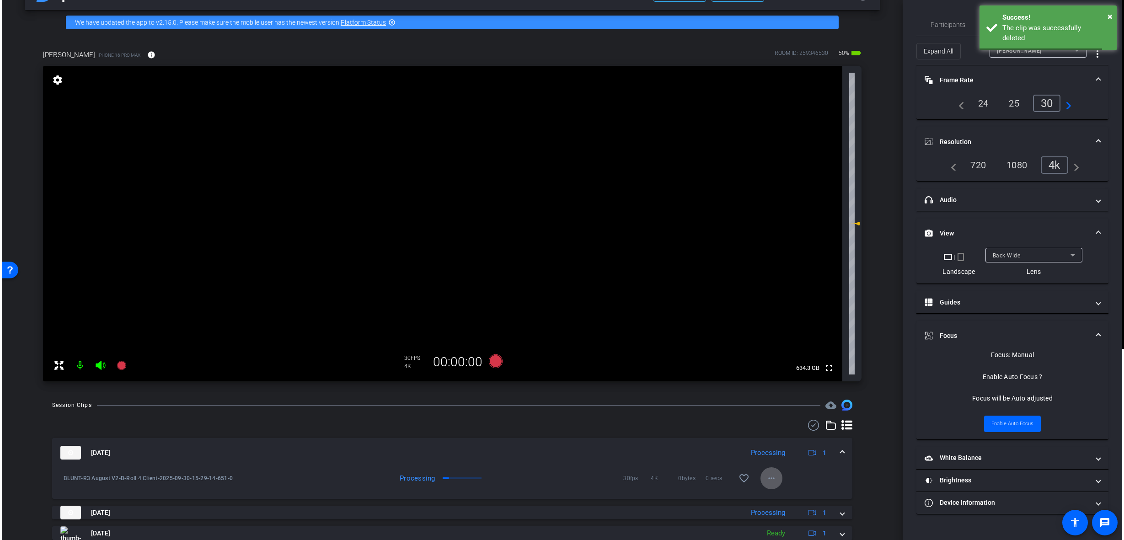
scroll to position [46, 0]
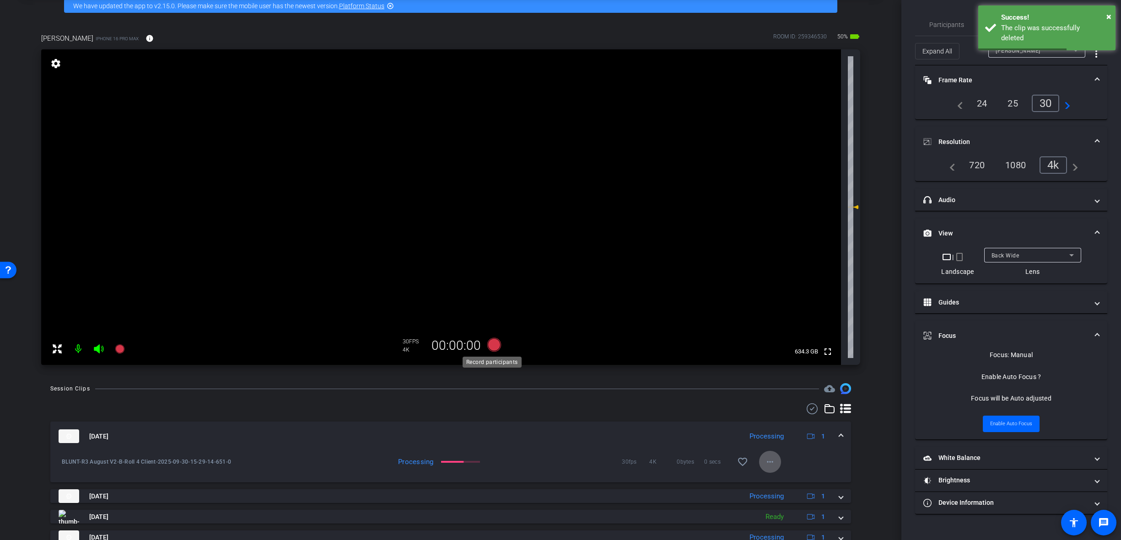
click at [490, 345] on icon at bounding box center [494, 345] width 14 height 14
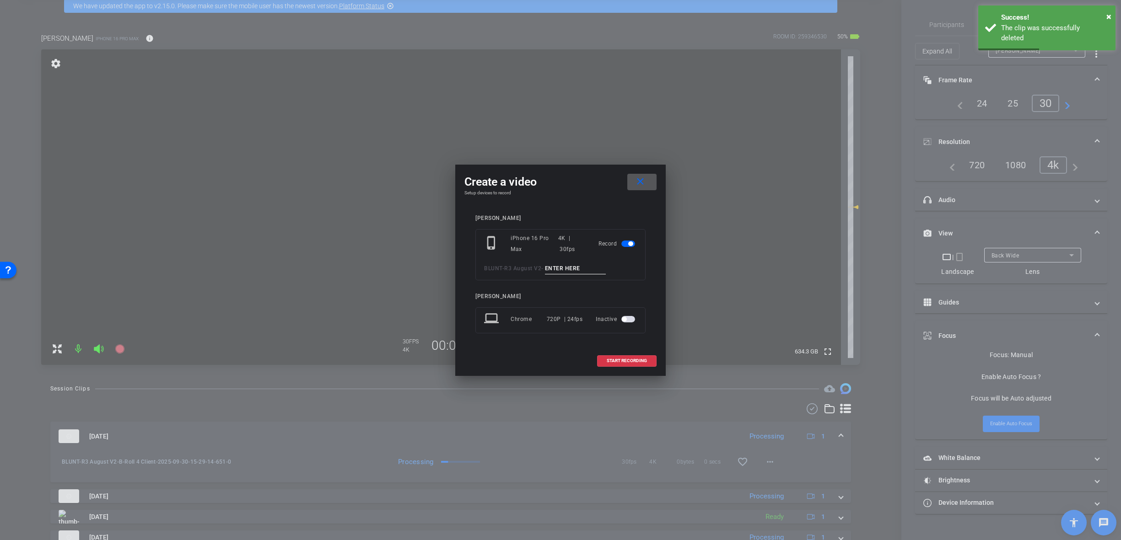
click at [557, 268] on input at bounding box center [575, 268] width 61 height 11
paste input "B-Roll 1 Client"
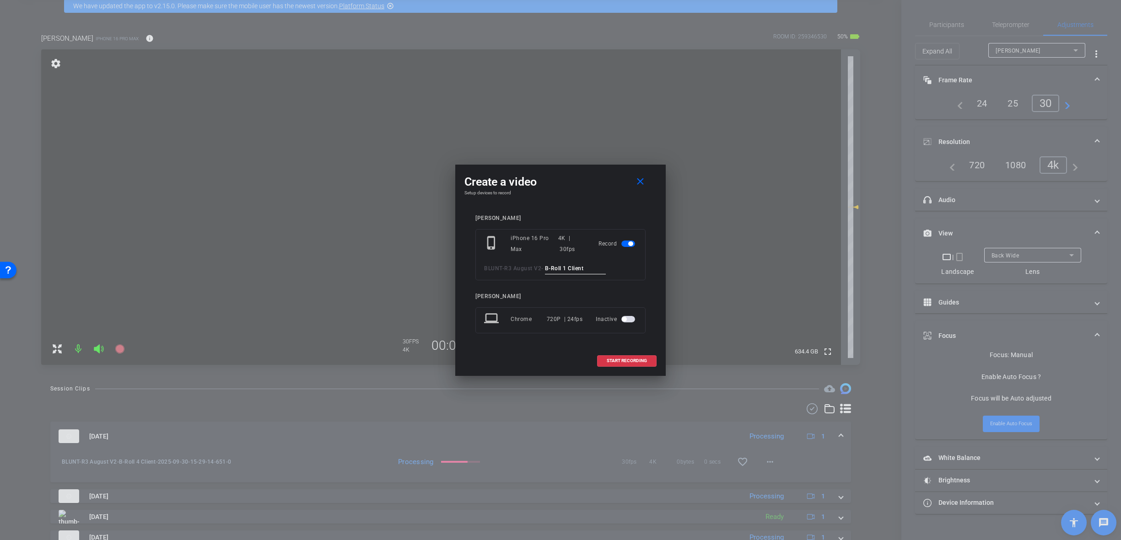
click at [572, 267] on input "B-Roll 1 Client" at bounding box center [575, 268] width 61 height 11
type input "B-Roll 5 Client"
click at [639, 182] on mat-icon "close" at bounding box center [639, 181] width 11 height 11
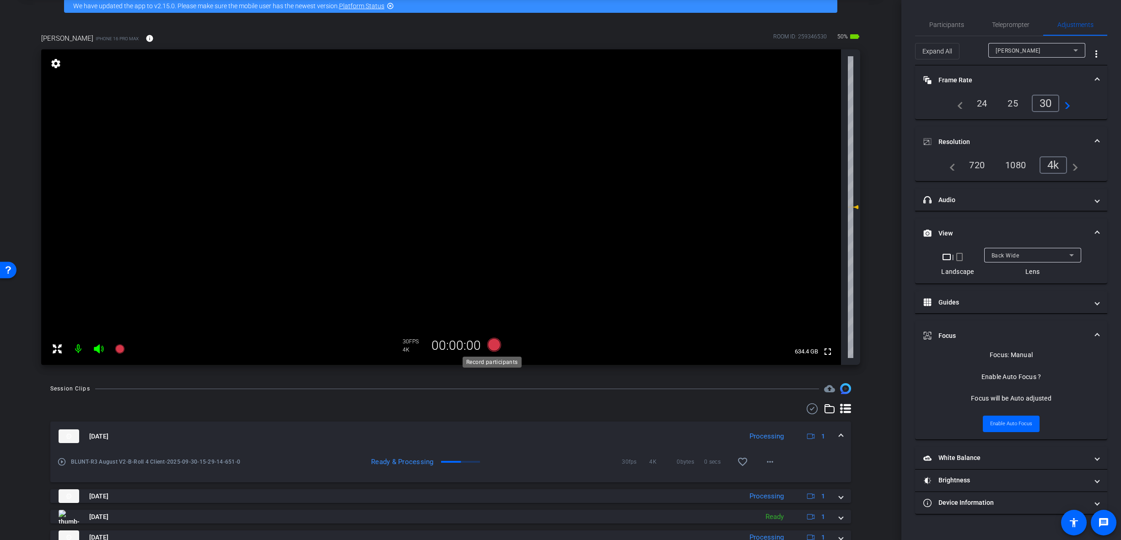
click at [491, 341] on icon at bounding box center [494, 345] width 14 height 14
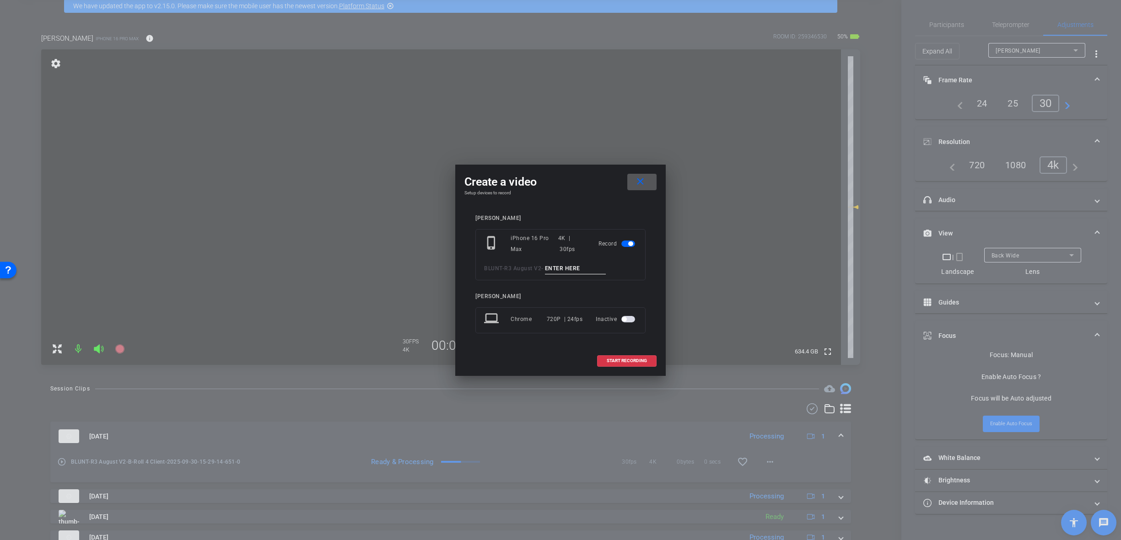
click at [584, 268] on input at bounding box center [575, 268] width 61 height 11
paste input "B-Roll 1 Client"
click at [572, 267] on input "B-Roll 1 Client" at bounding box center [575, 268] width 61 height 11
type input "B-Roll 5 Client"
click at [653, 361] on span at bounding box center [626, 361] width 59 height 22
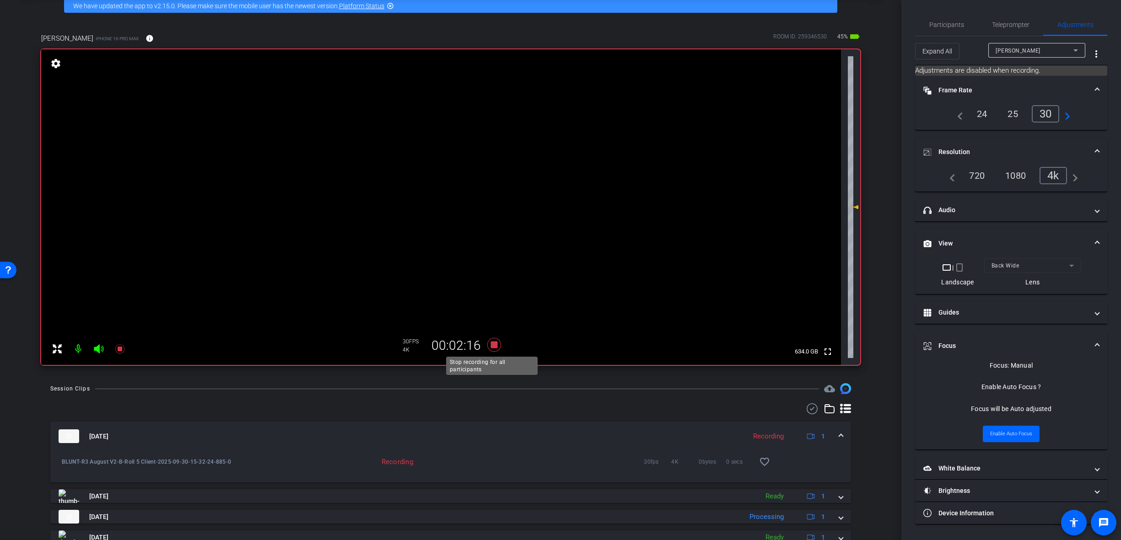
click at [492, 343] on icon at bounding box center [494, 345] width 14 height 14
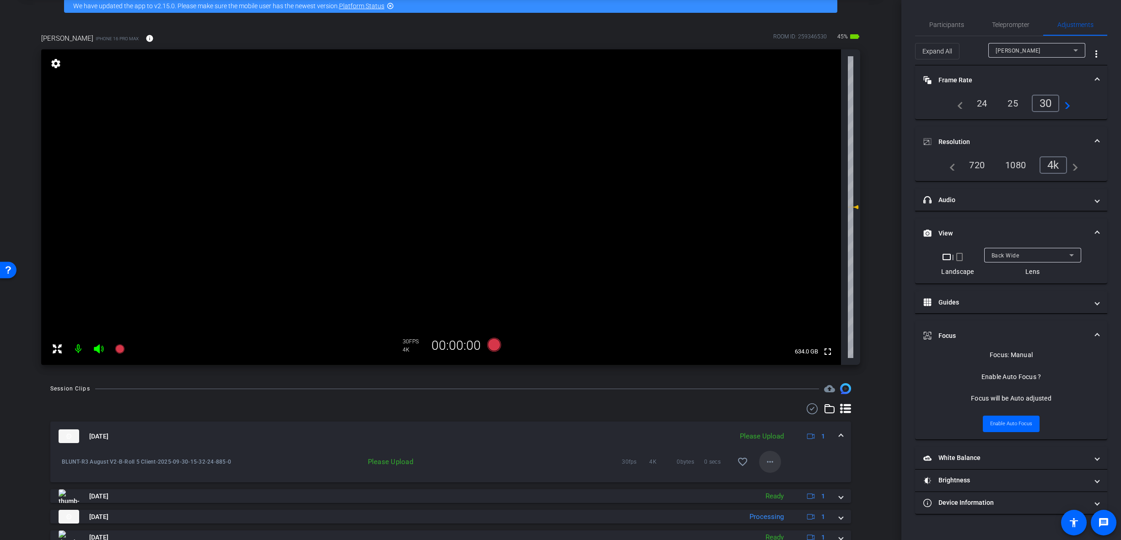
click at [769, 461] on mat-icon "more_horiz" at bounding box center [769, 461] width 11 height 11
click at [785, 483] on span "Upload" at bounding box center [780, 481] width 37 height 11
click at [839, 434] on span at bounding box center [841, 437] width 4 height 10
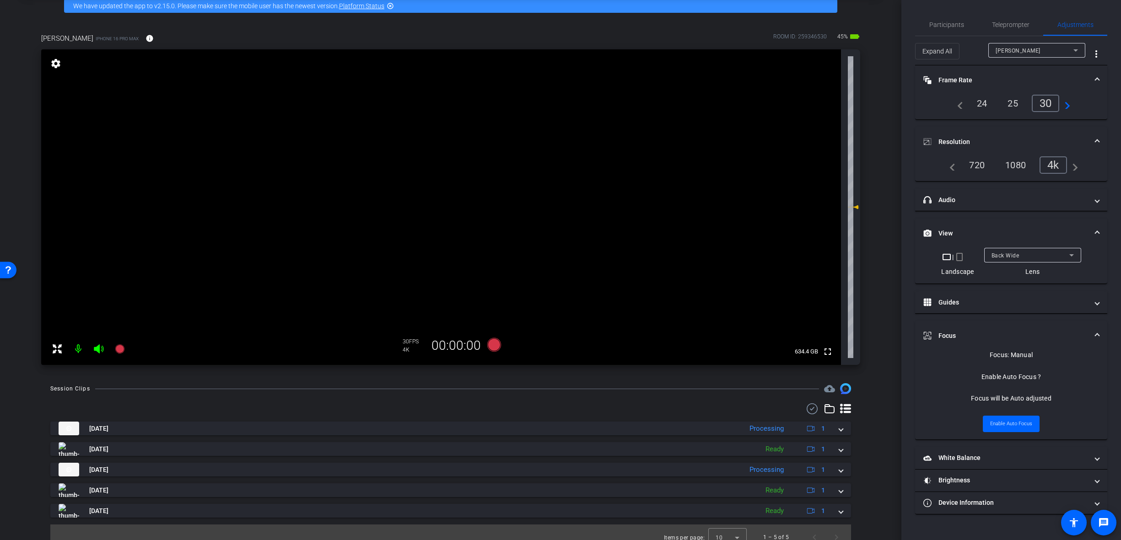
click at [1046, 252] on div "Back Wide" at bounding box center [1030, 255] width 78 height 11
click at [1038, 304] on mat-option "Back Tele" at bounding box center [1031, 302] width 97 height 15
click at [1036, 253] on div "Back Tele" at bounding box center [1030, 255] width 78 height 11
click at [1033, 272] on mat-option "Back Wide" at bounding box center [1031, 273] width 97 height 15
click at [1124, 281] on html "Accessibility Screen-Reader Guide, Feedback, and Issue Reporting | New window m…" at bounding box center [562, 270] width 1124 height 540
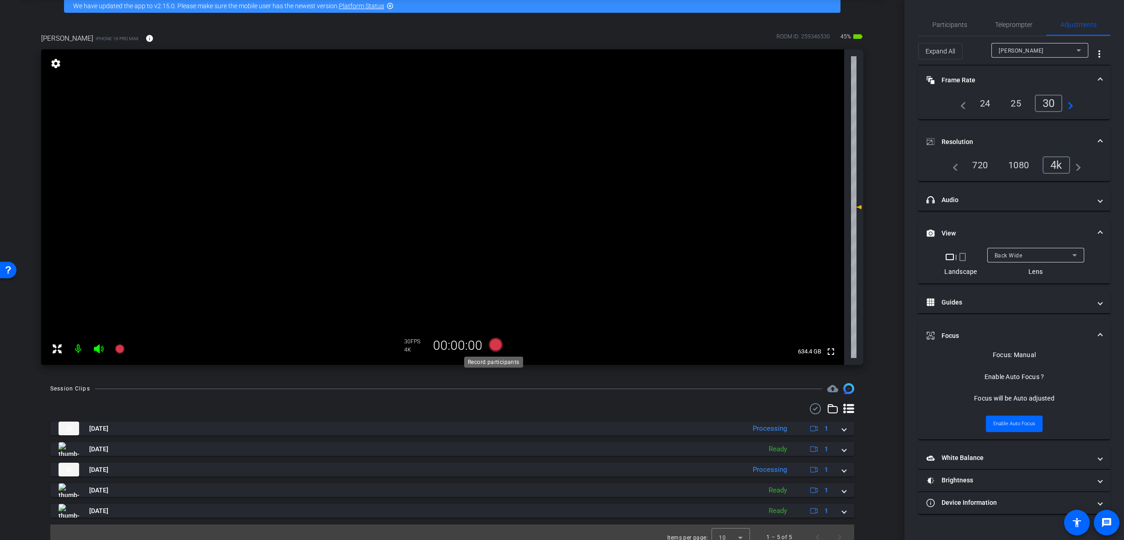
click at [493, 348] on icon at bounding box center [496, 345] width 14 height 14
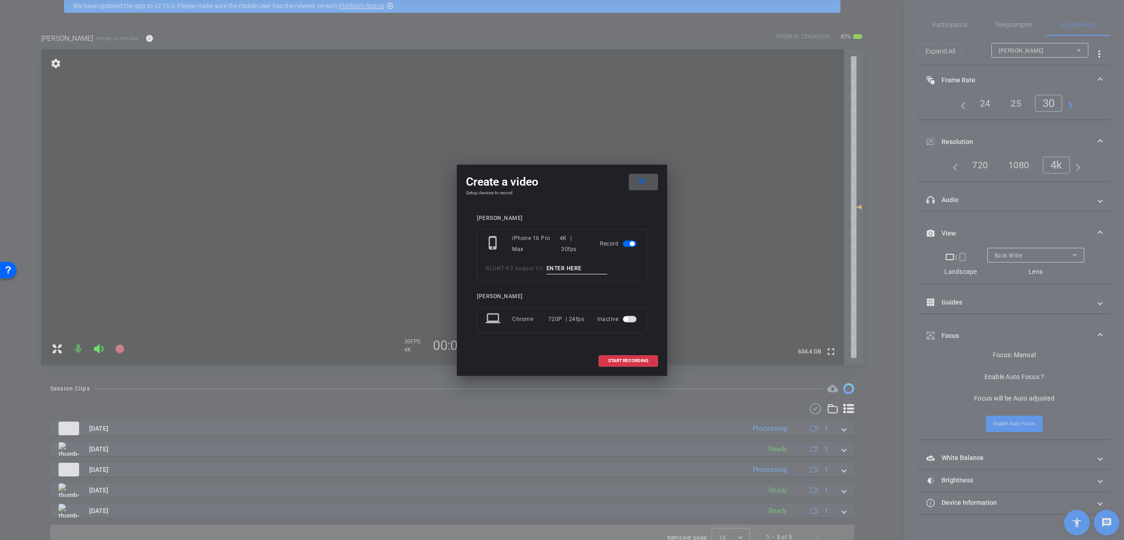
click at [558, 266] on input at bounding box center [577, 268] width 61 height 11
paste input "B-Roll 1 Client"
click at [570, 265] on input "B-Roll 1 Client" at bounding box center [577, 268] width 61 height 11
type input "B-Roll 6 Client"
click at [644, 354] on span at bounding box center [628, 361] width 59 height 22
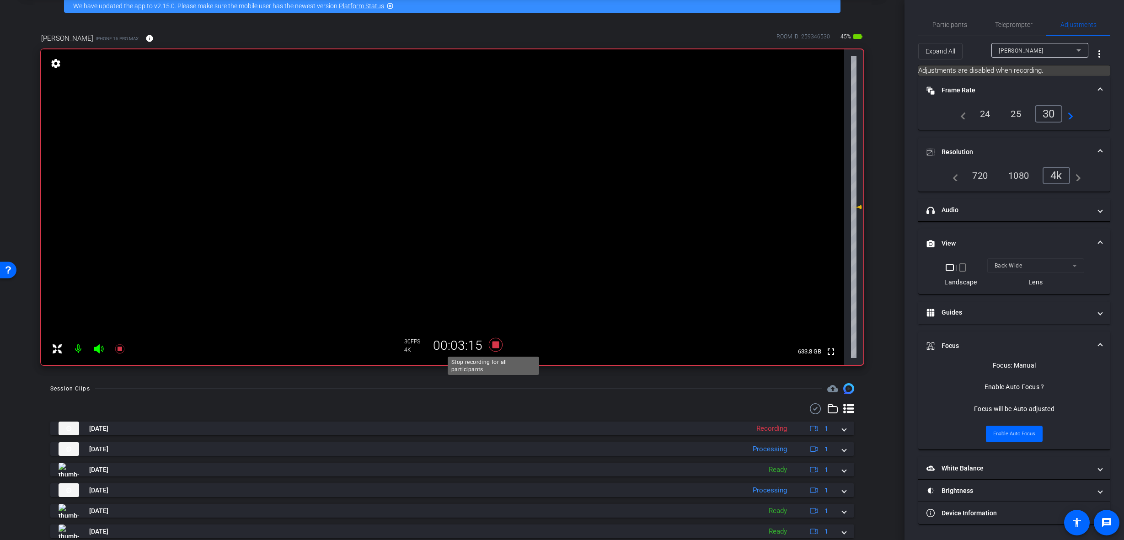
click at [490, 343] on icon at bounding box center [496, 345] width 22 height 16
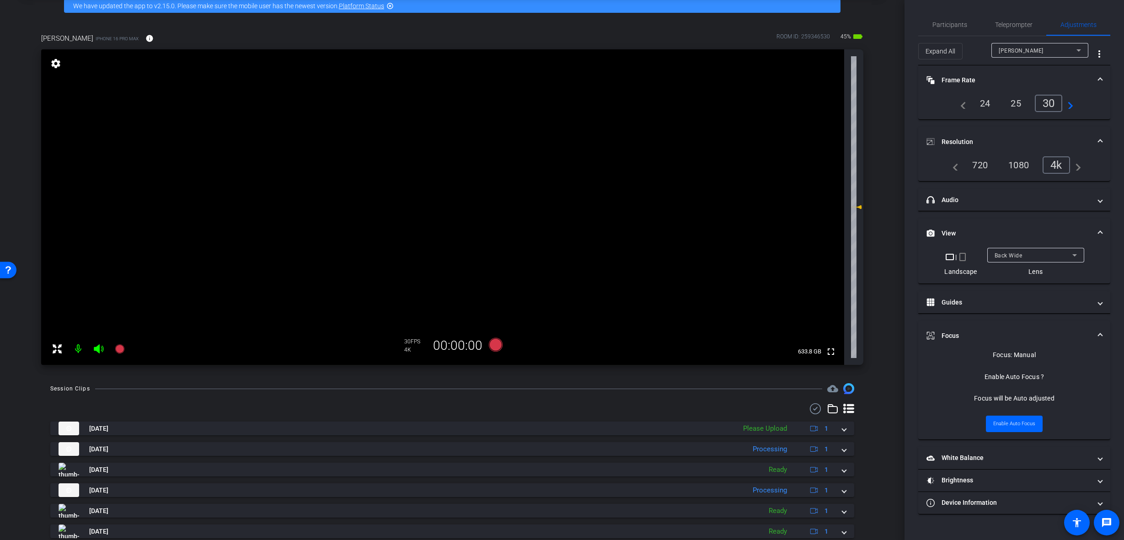
click at [1062, 252] on div "Back Wide" at bounding box center [1034, 255] width 78 height 11
click at [1041, 316] on mat-option "Back Ultra Wide" at bounding box center [1035, 317] width 97 height 15
click at [497, 344] on icon at bounding box center [496, 345] width 14 height 14
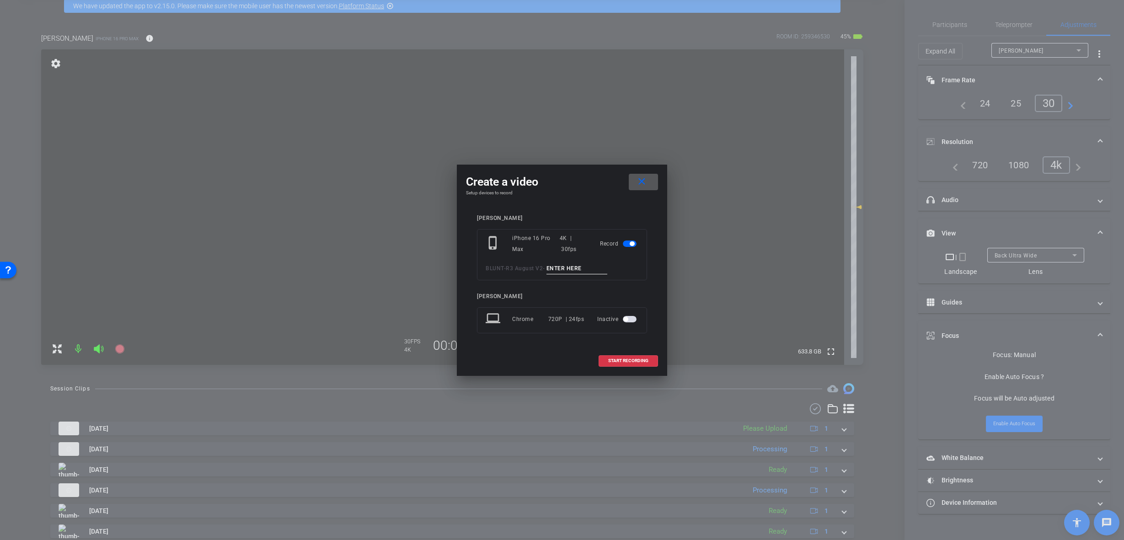
click at [571, 273] on input at bounding box center [577, 268] width 61 height 11
paste input "B-Roll 1 Client"
click at [571, 266] on input "B-Roll 1 Client" at bounding box center [577, 268] width 61 height 11
type input "B-Roll 7 Client"
click at [649, 365] on span at bounding box center [628, 361] width 59 height 22
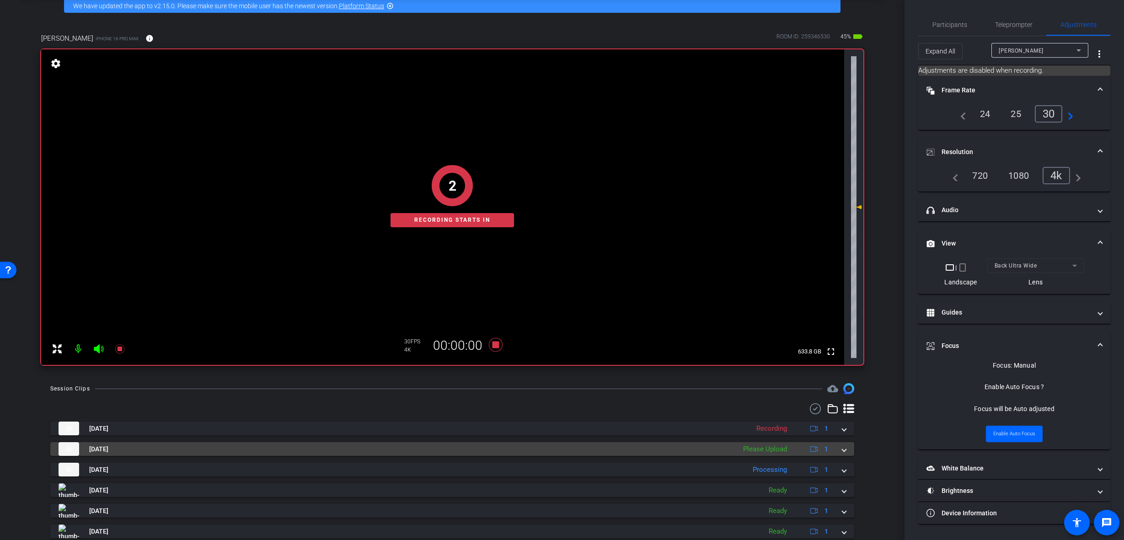
click at [844, 451] on mat-expansion-panel-header "Sep 30, 2025 Please Upload 1" at bounding box center [452, 449] width 804 height 14
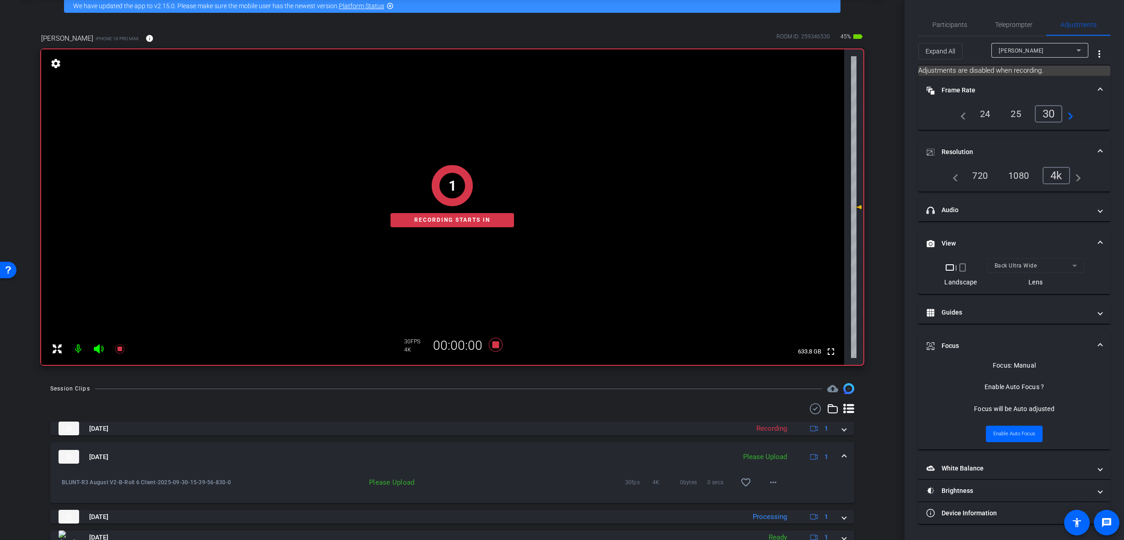
click at [844, 451] on mat-expansion-panel-header "Sep 30, 2025 Please Upload 1" at bounding box center [452, 456] width 804 height 29
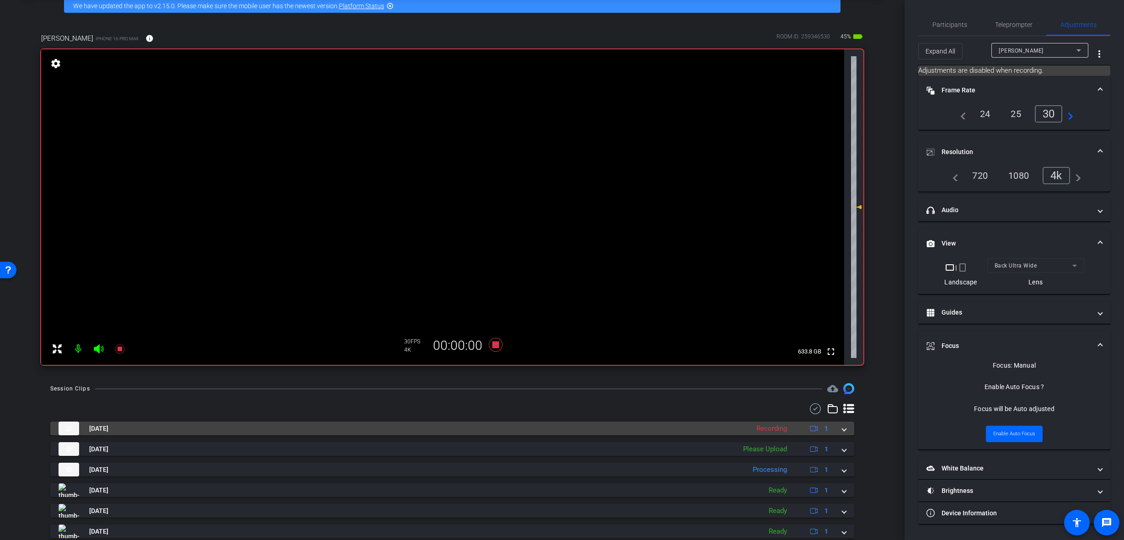
click at [845, 431] on mat-expansion-panel-header "Sep 30, 2025 Recording 1" at bounding box center [452, 429] width 804 height 14
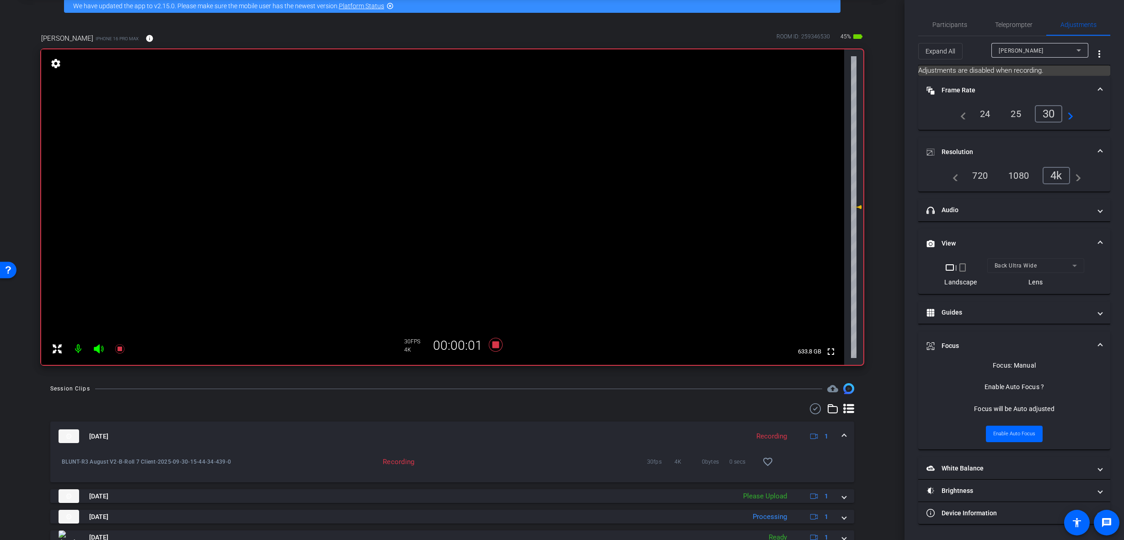
click at [845, 431] on mat-expansion-panel-header "Sep 30, 2025 Recording 1" at bounding box center [452, 436] width 804 height 29
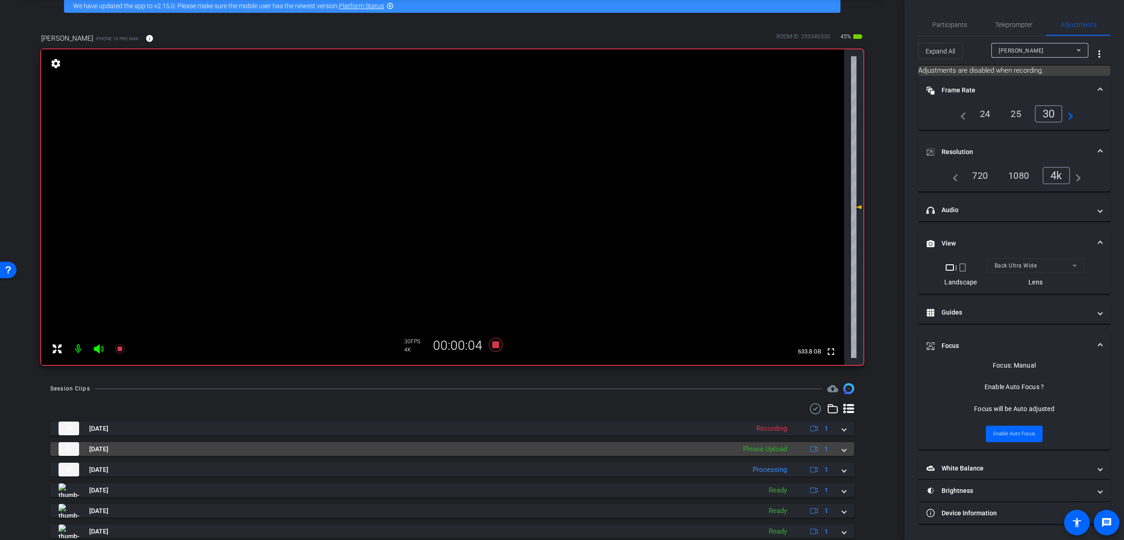
click at [842, 449] on mat-expansion-panel-header "Sep 30, 2025 Please Upload 1" at bounding box center [452, 449] width 804 height 14
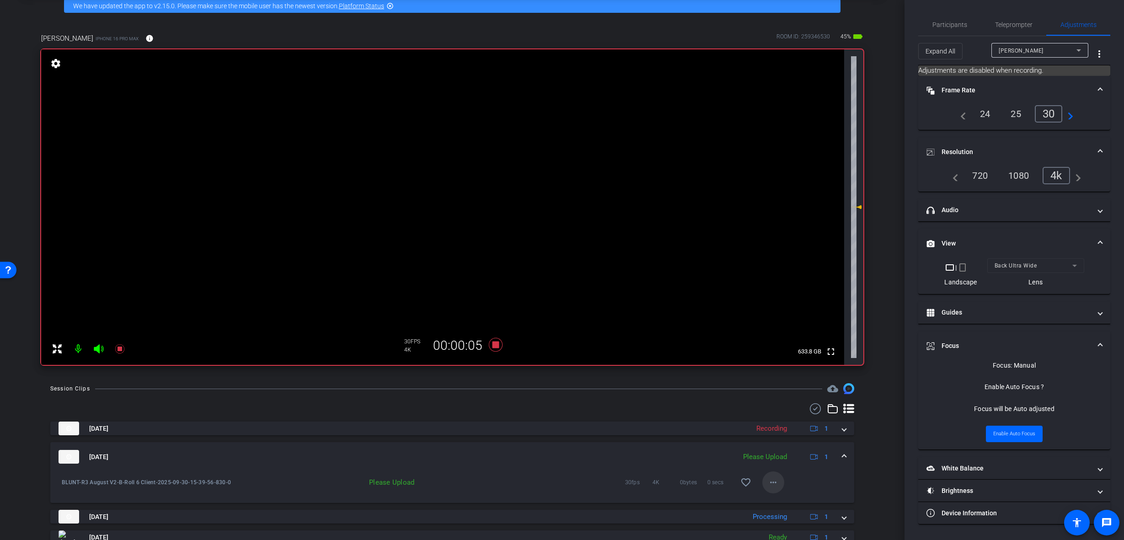
click at [773, 484] on mat-icon "more_horiz" at bounding box center [773, 482] width 11 height 11
click at [788, 502] on span "Upload" at bounding box center [784, 501] width 37 height 11
click at [843, 460] on mat-expansion-panel-header "[DATE] Uploading 1" at bounding box center [452, 456] width 804 height 29
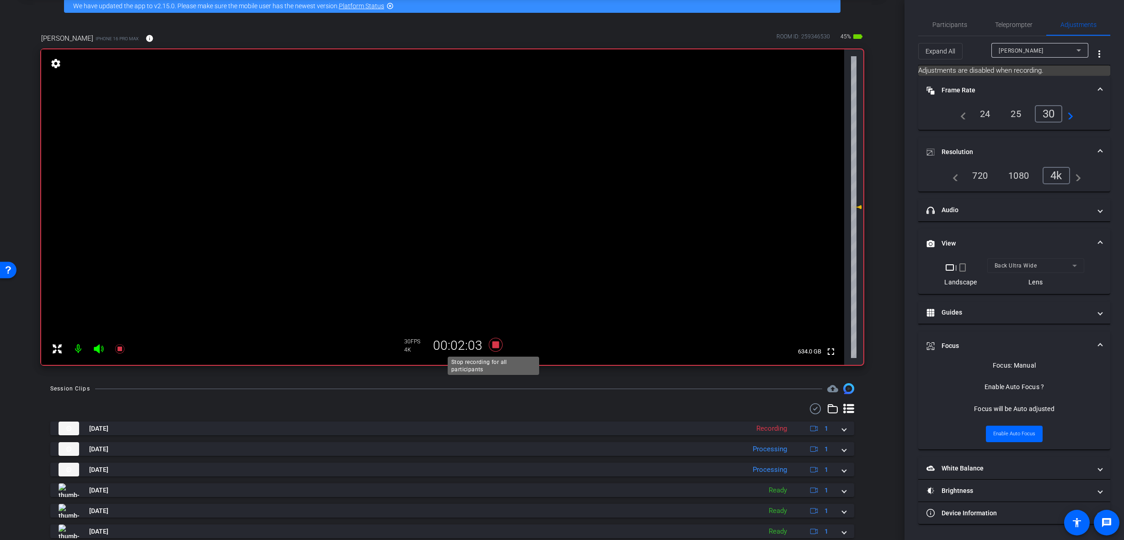
click at [491, 350] on icon at bounding box center [496, 345] width 22 height 16
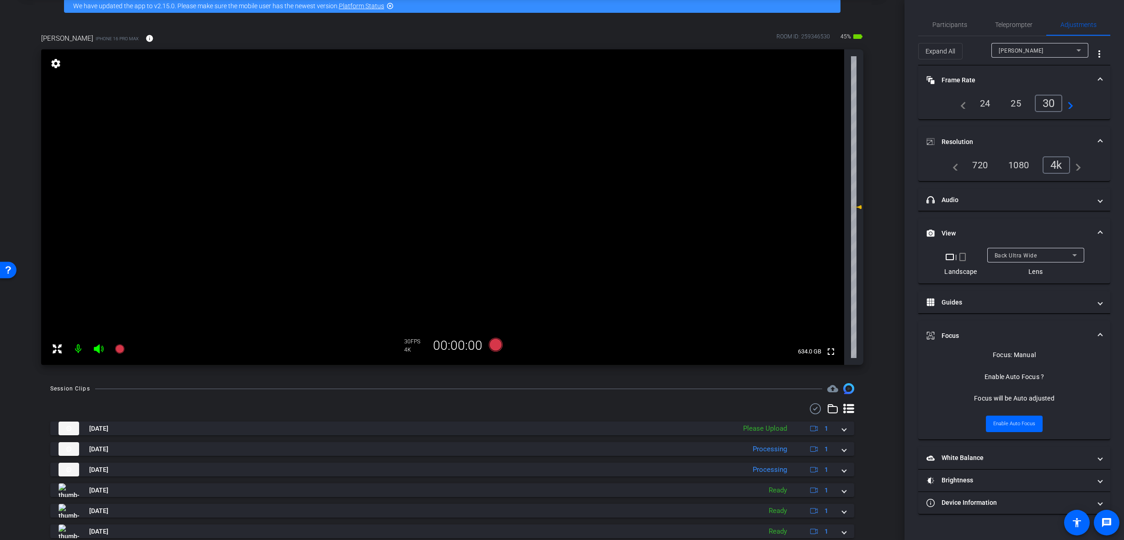
click at [1066, 257] on div "Back Ultra Wide" at bounding box center [1034, 255] width 78 height 11
click at [1048, 273] on mat-option "Back Wide" at bounding box center [1035, 273] width 97 height 15
click at [493, 342] on icon at bounding box center [496, 345] width 14 height 14
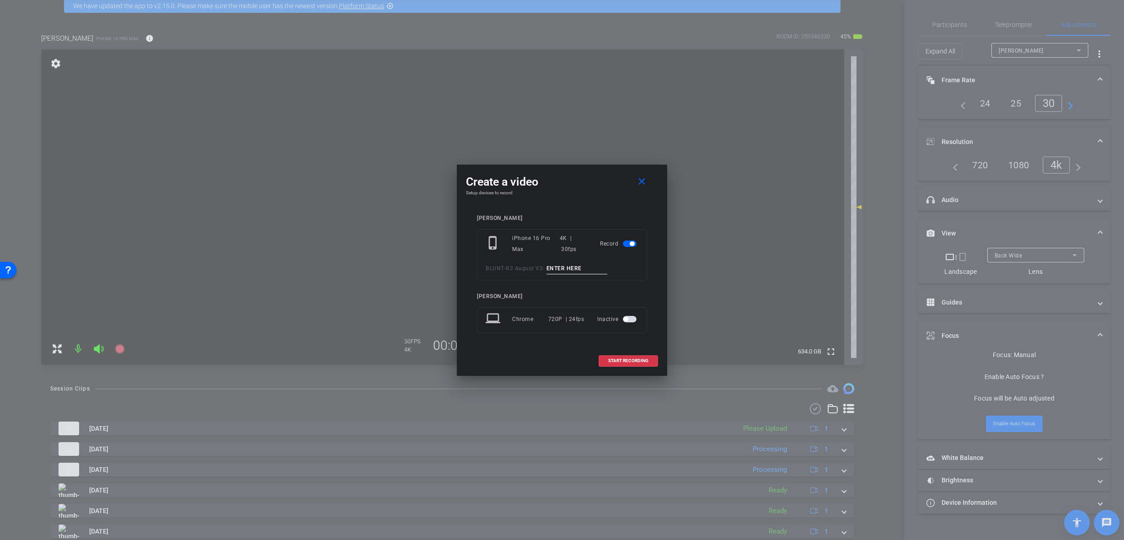
click at [562, 262] on div "phone_iphone iPhone 16 Pro Max 4K | 30fps Record BLUNT - R3 August V2 -" at bounding box center [562, 254] width 170 height 51
click at [565, 270] on input at bounding box center [577, 268] width 61 height 11
paste input "B-Roll 1 Client"
click at [570, 268] on input "B-Roll 1 Client" at bounding box center [577, 268] width 61 height 11
type input "B-Roll 8 Client"
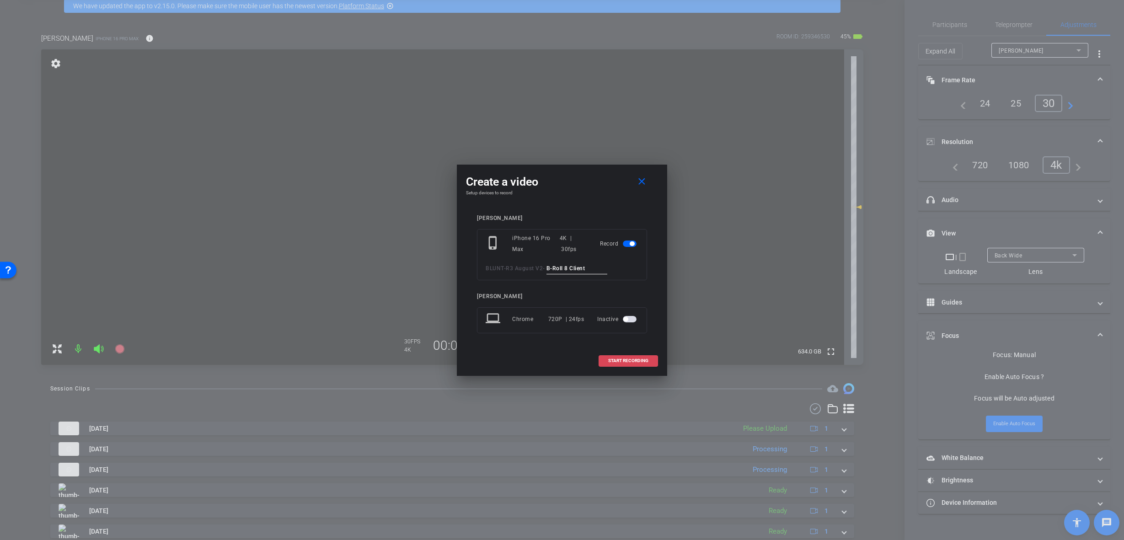
click at [608, 360] on span "START RECORDING" at bounding box center [628, 361] width 40 height 5
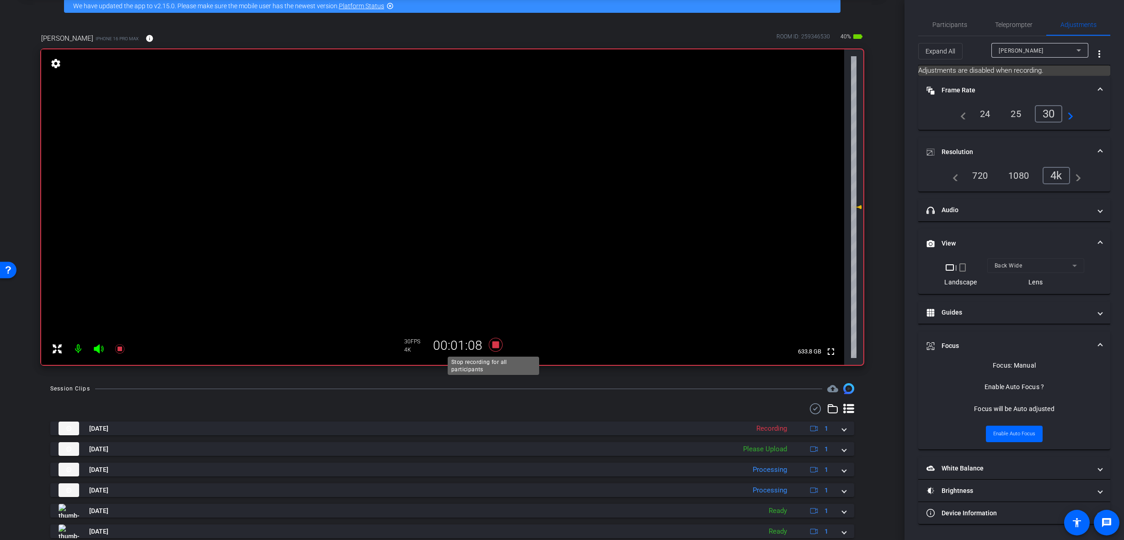
click at [490, 346] on icon at bounding box center [496, 345] width 22 height 16
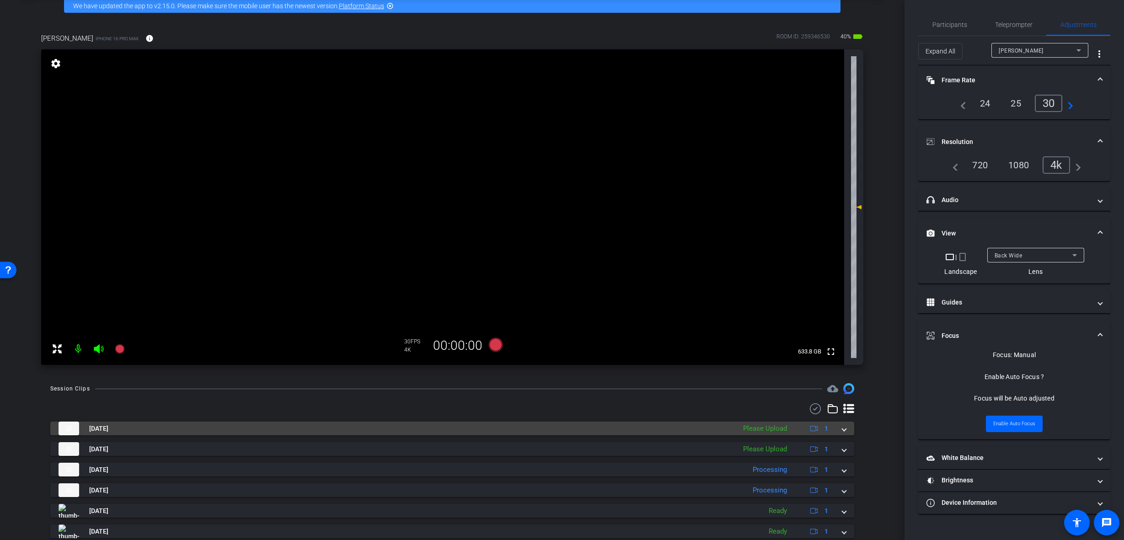
click at [842, 429] on span at bounding box center [844, 429] width 4 height 10
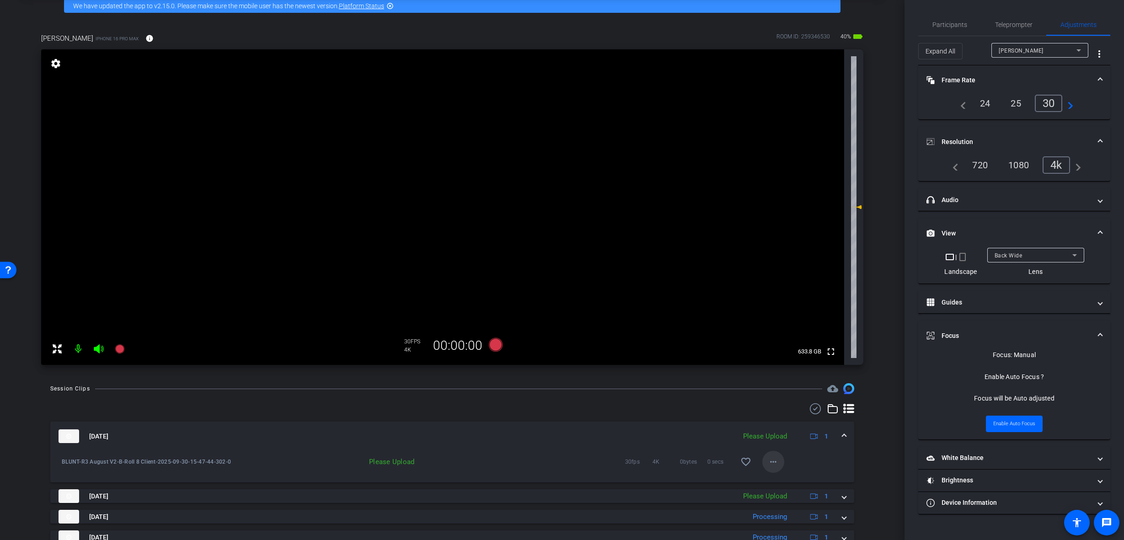
click at [776, 465] on span at bounding box center [773, 462] width 22 height 22
click at [791, 482] on span "Upload" at bounding box center [784, 481] width 37 height 11
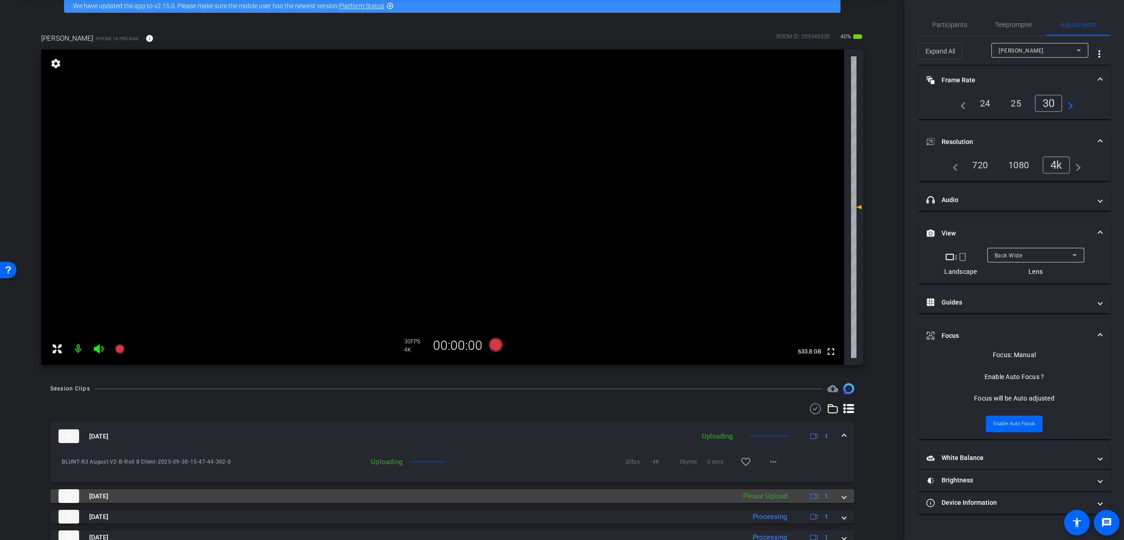
click at [842, 499] on mat-expansion-panel-header "Sep 30, 2025 Please Upload 1" at bounding box center [452, 496] width 804 height 14
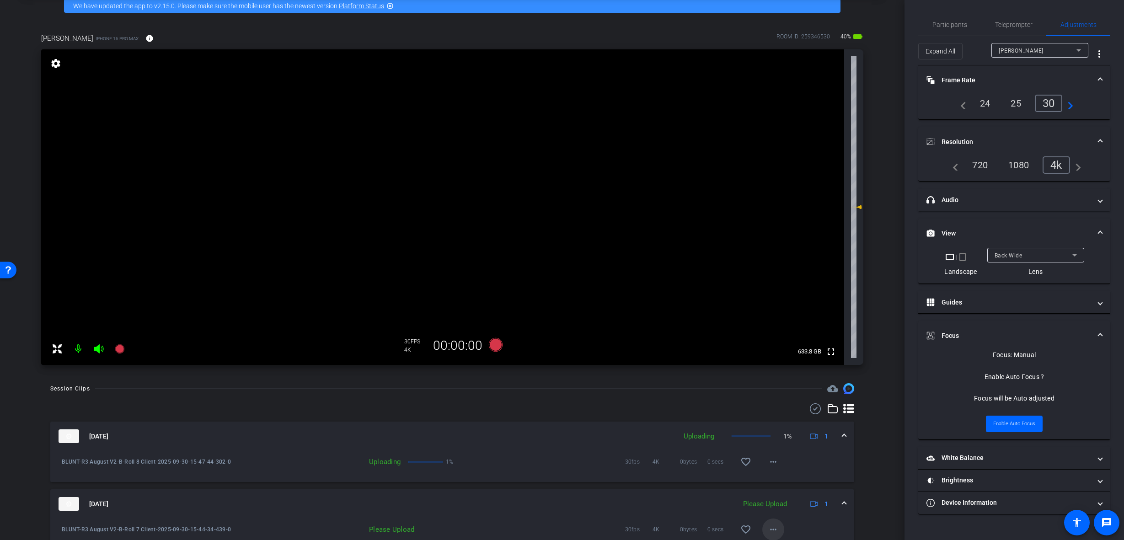
click at [762, 523] on span at bounding box center [773, 530] width 22 height 22
click at [777, 488] on span "Upload" at bounding box center [784, 488] width 37 height 11
click at [842, 502] on span at bounding box center [844, 504] width 4 height 10
click at [842, 435] on span at bounding box center [844, 436] width 4 height 10
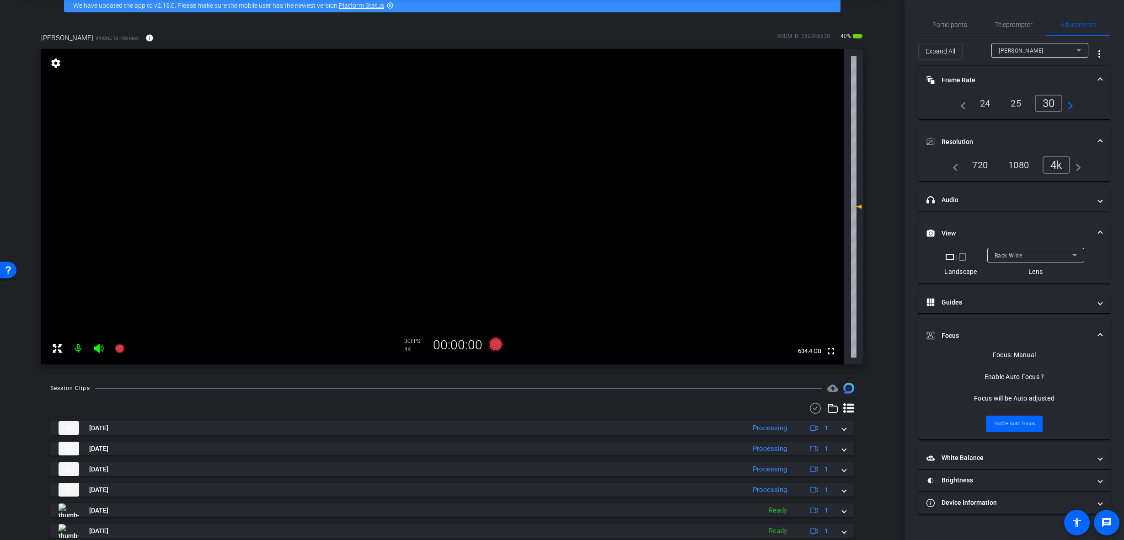
click at [1056, 253] on div "Back Wide" at bounding box center [1034, 255] width 78 height 11
click at [1037, 319] on span "Back Ultra Wide" at bounding box center [1016, 317] width 44 height 11
click at [1039, 253] on div "Back Ultra Wide" at bounding box center [1034, 255] width 78 height 11
click at [1047, 275] on mat-option "Back Wide" at bounding box center [1035, 273] width 97 height 15
click at [1048, 258] on div "Back Wide" at bounding box center [1034, 255] width 78 height 11
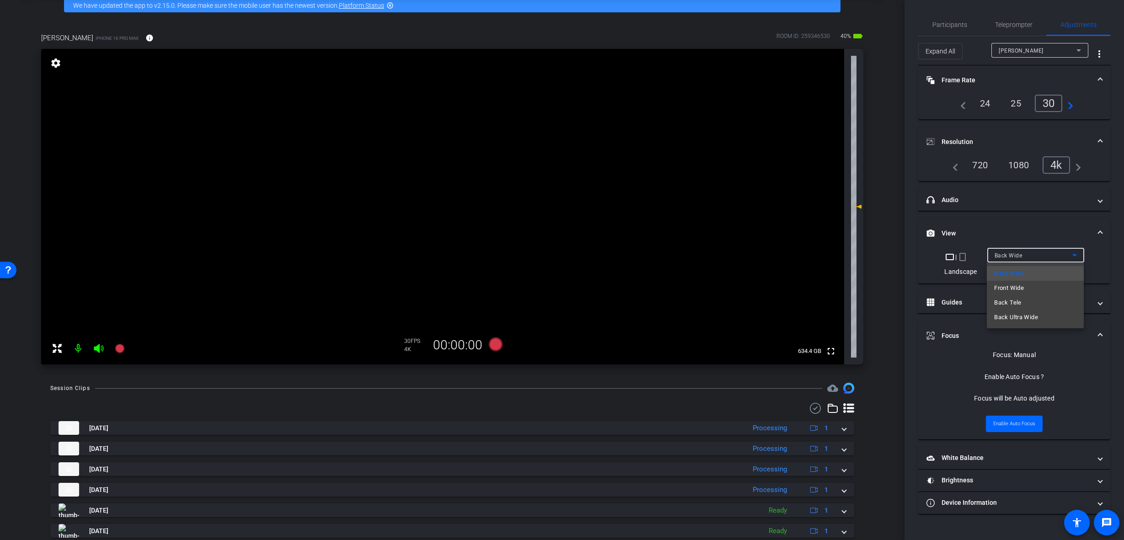
click at [1037, 316] on span "Back Ultra Wide" at bounding box center [1016, 317] width 44 height 11
click at [1040, 259] on div "Back Ultra Wide" at bounding box center [1034, 255] width 78 height 11
click at [1040, 276] on mat-option "Back Wide" at bounding box center [1035, 273] width 97 height 15
click at [498, 343] on icon at bounding box center [496, 345] width 14 height 14
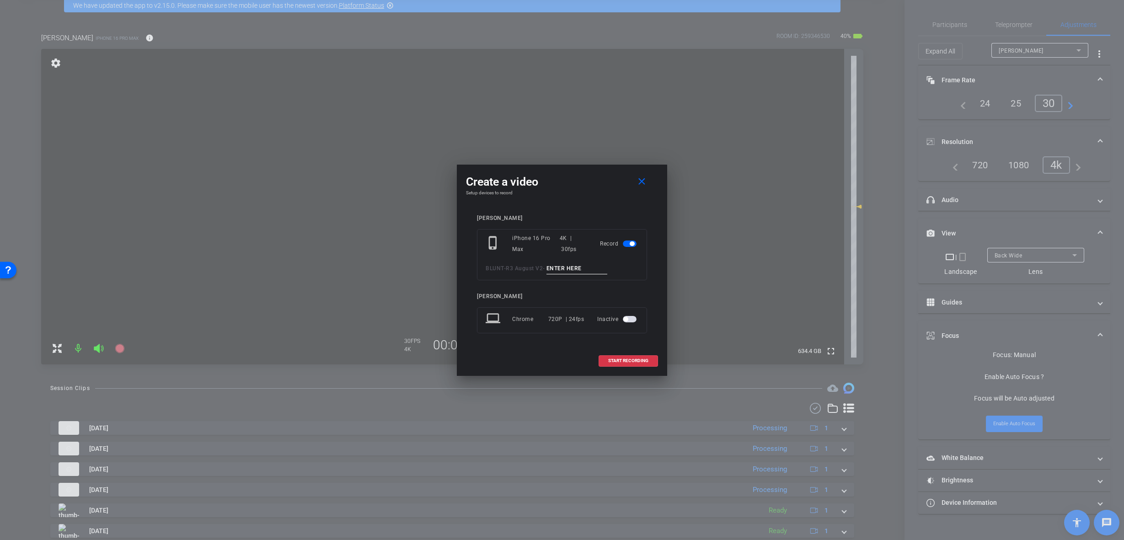
click at [568, 269] on input at bounding box center [577, 268] width 61 height 11
paste input "B-Roll 1 Client"
click at [570, 269] on input "B-Roll 1 Client" at bounding box center [577, 268] width 61 height 11
type input "B-Roll 8 Client"
click at [632, 365] on span at bounding box center [628, 361] width 59 height 22
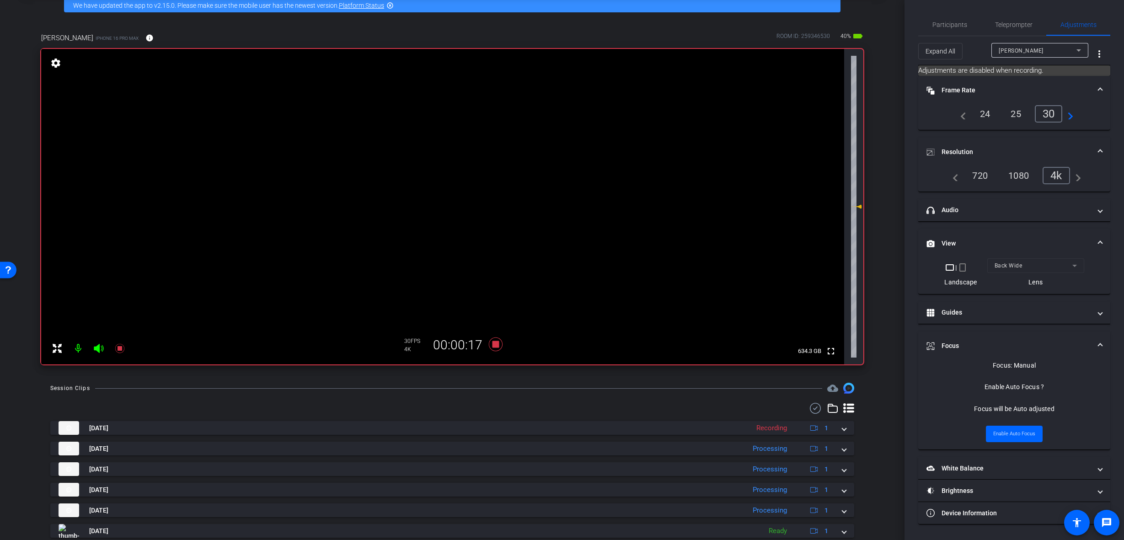
click at [496, 171] on video at bounding box center [442, 207] width 803 height 316
click at [492, 155] on video at bounding box center [442, 207] width 803 height 316
click at [486, 161] on div at bounding box center [492, 154] width 23 height 23
click at [487, 178] on video at bounding box center [442, 207] width 803 height 316
click at [1054, 262] on mat-form-field "Back Wide" at bounding box center [1035, 265] width 97 height 15
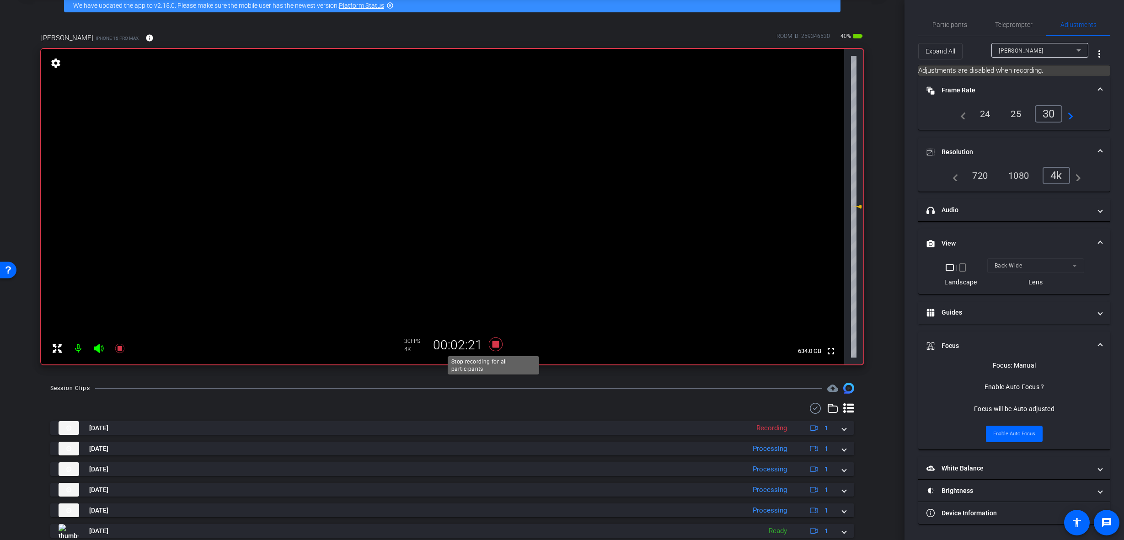
click at [494, 345] on icon at bounding box center [496, 345] width 14 height 14
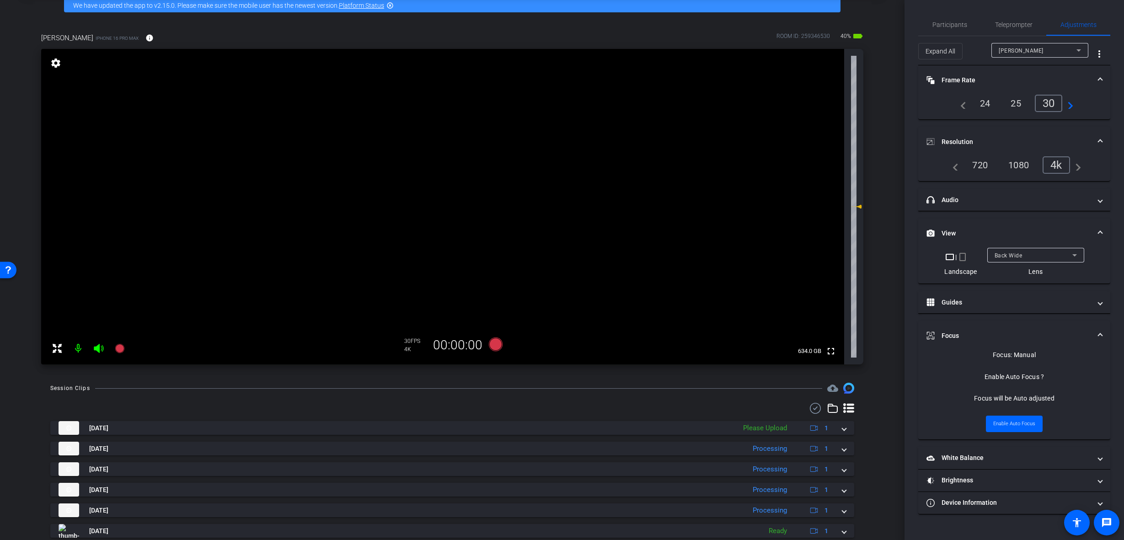
click at [1019, 252] on span "Back Wide" at bounding box center [1009, 255] width 28 height 6
click at [1030, 315] on span "Back Ultra Wide" at bounding box center [1016, 317] width 44 height 11
click at [493, 345] on icon at bounding box center [496, 345] width 14 height 14
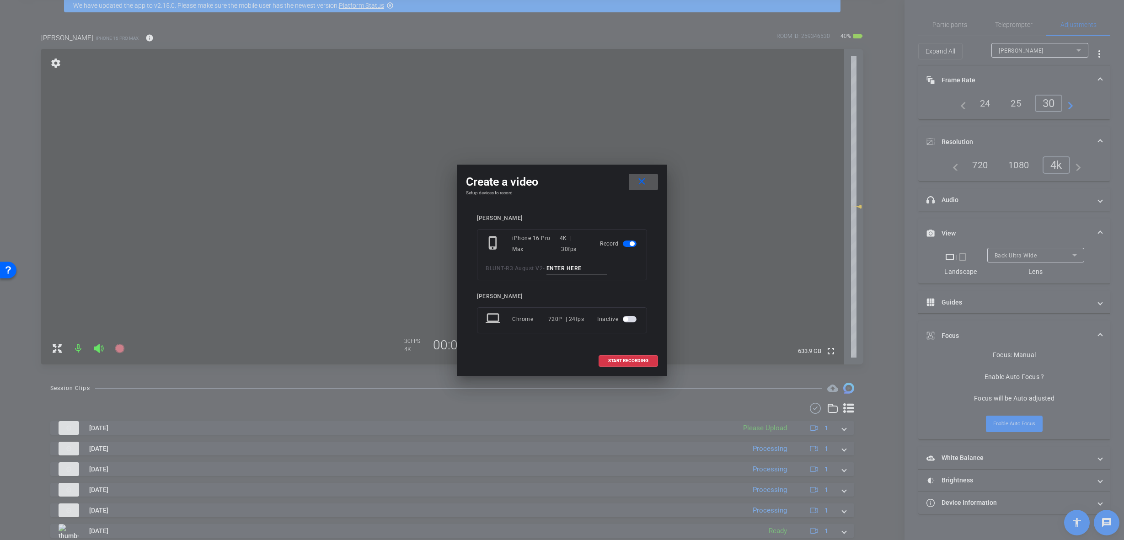
click at [576, 269] on input at bounding box center [577, 268] width 61 height 11
paste input "B-Roll 1 Client"
click at [569, 267] on input "B-Roll 1 Client" at bounding box center [577, 268] width 61 height 11
type input "B-Roll 9 Client"
click at [643, 359] on span "START RECORDING" at bounding box center [628, 361] width 40 height 5
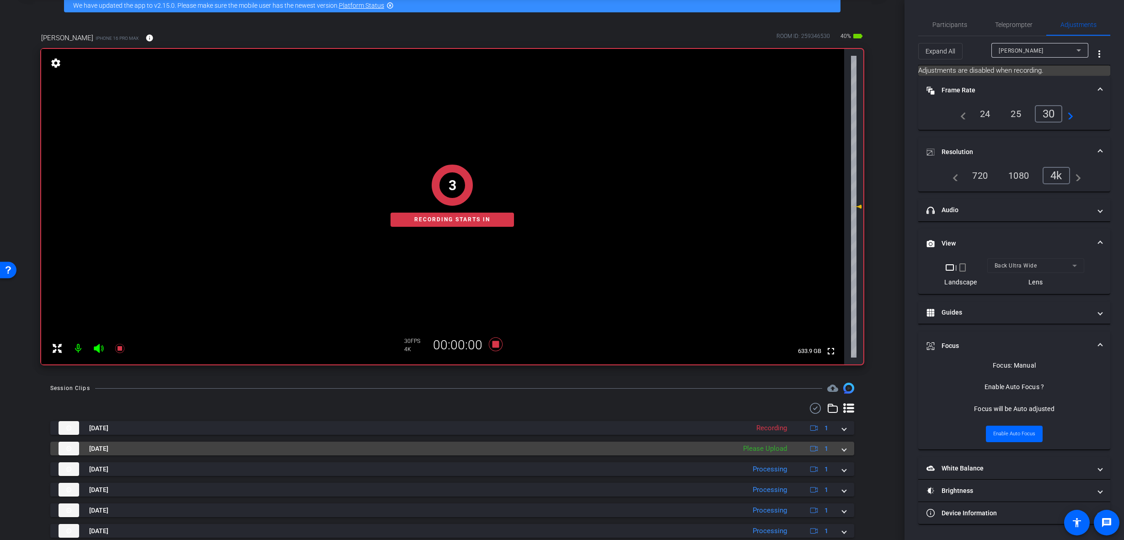
click at [835, 450] on div "Sep 30, 2025 Please Upload 1" at bounding box center [451, 449] width 784 height 14
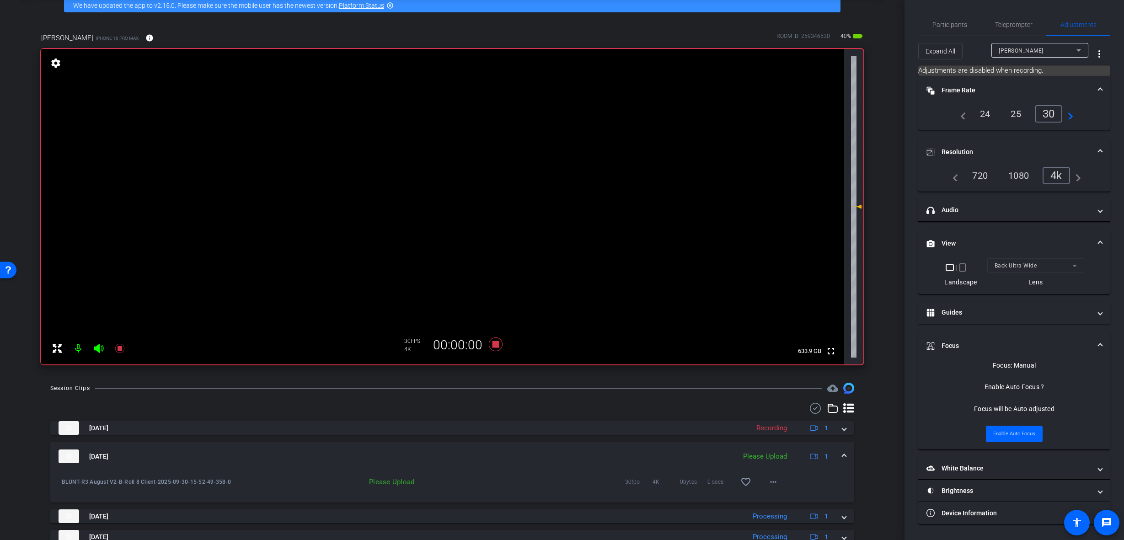
click at [842, 453] on span at bounding box center [844, 457] width 4 height 10
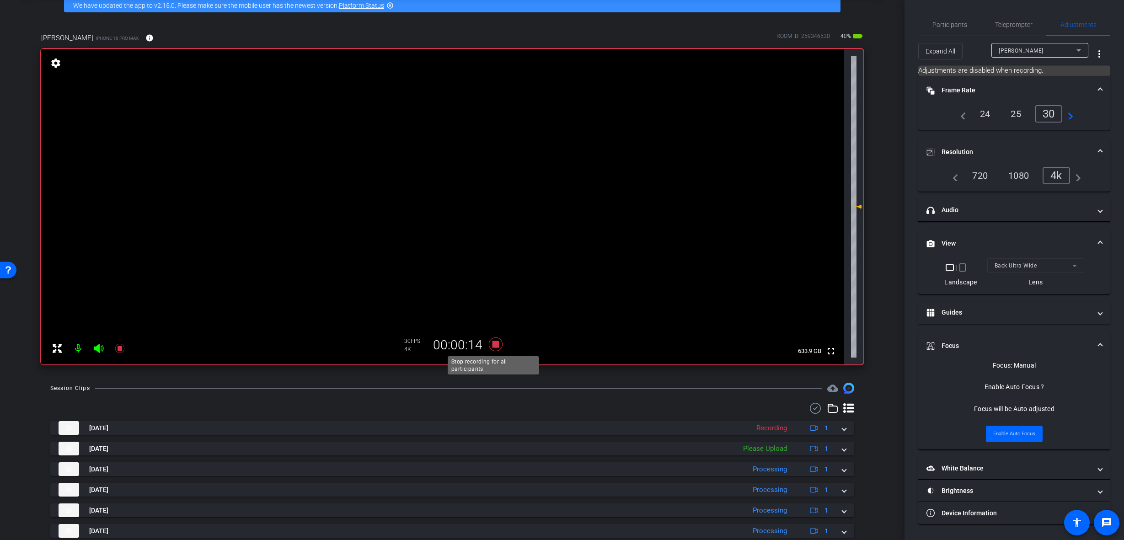
click at [491, 343] on icon at bounding box center [496, 345] width 14 height 14
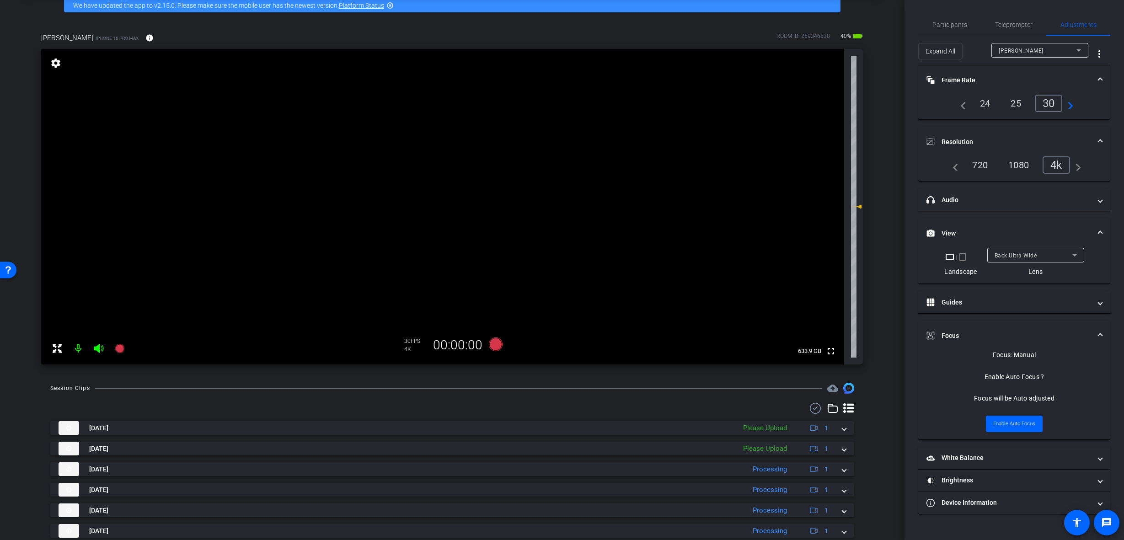
click at [1015, 247] on mat-expansion-panel-header "View" at bounding box center [1014, 233] width 192 height 29
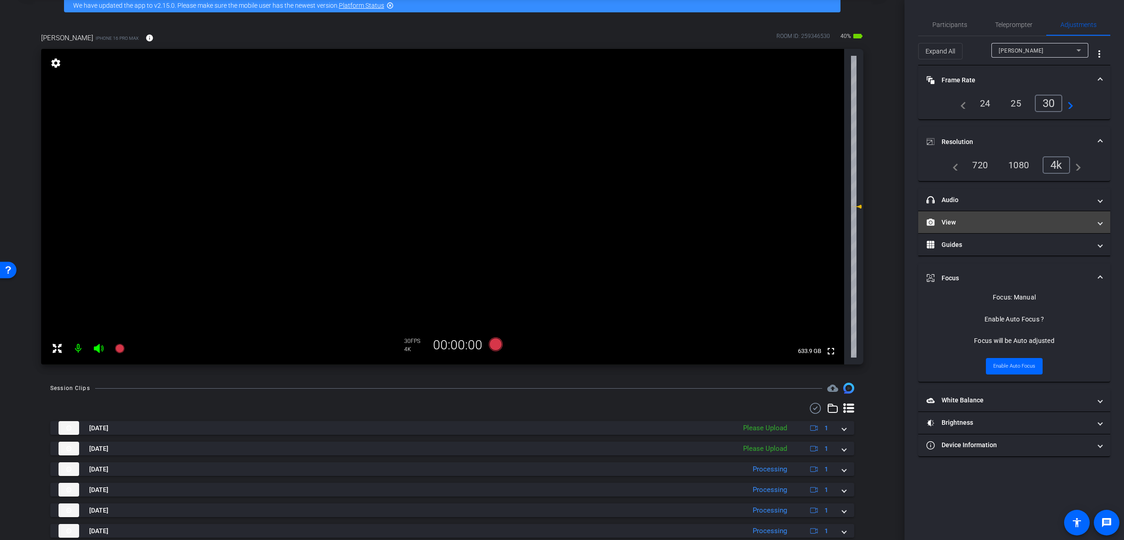
click at [1016, 230] on mat-expansion-panel-header "View" at bounding box center [1014, 222] width 192 height 22
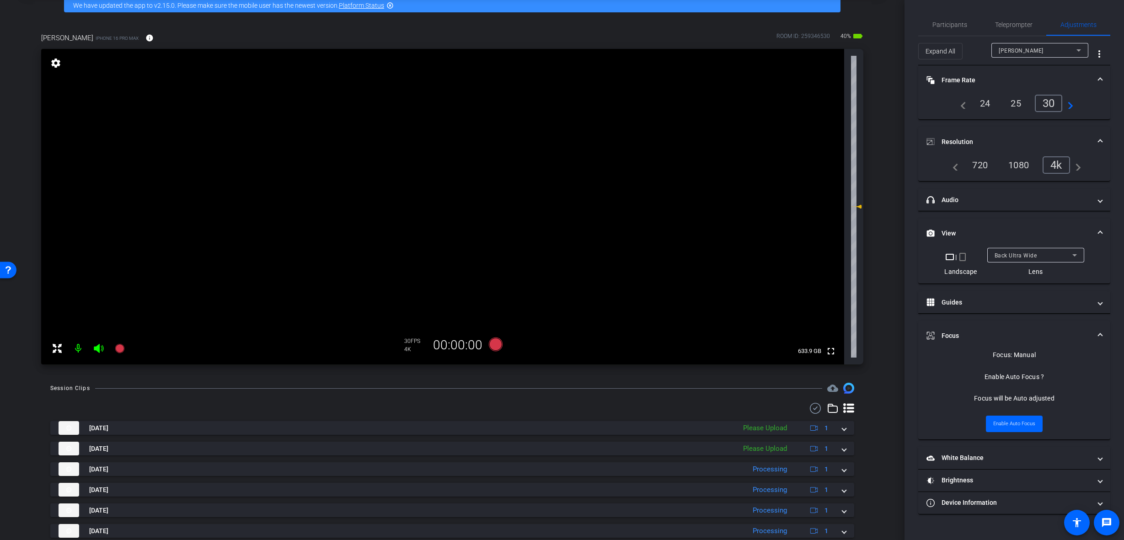
click at [1021, 258] on span "Back Ultra Wide" at bounding box center [1016, 255] width 43 height 6
click at [1019, 303] on span "Back Tele" at bounding box center [1007, 302] width 27 height 11
click at [638, 227] on video at bounding box center [442, 207] width 803 height 316
click at [610, 220] on video at bounding box center [442, 207] width 803 height 316
click at [610, 217] on video at bounding box center [442, 207] width 803 height 316
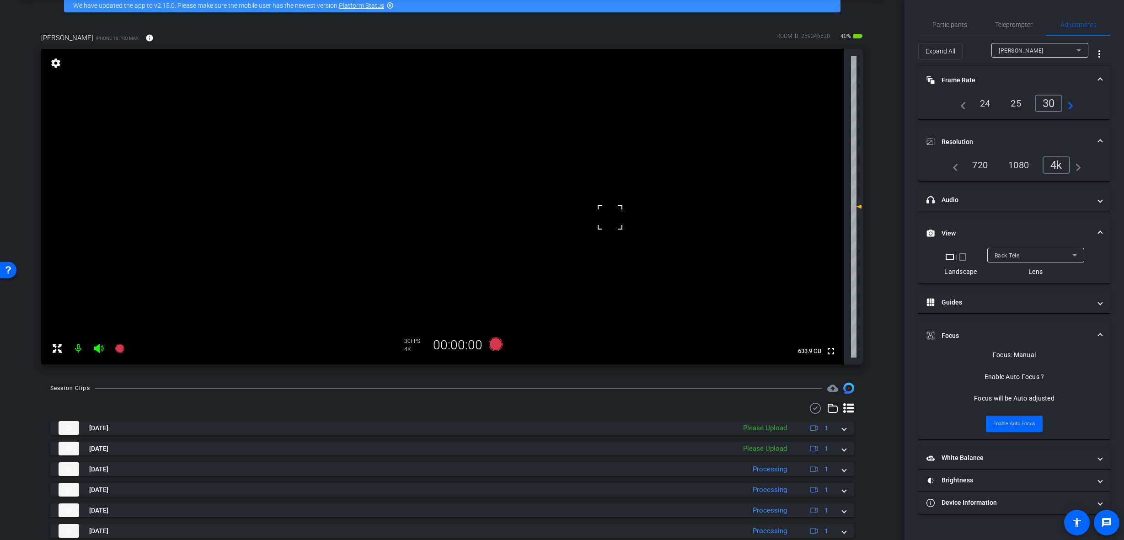
click at [234, 220] on video at bounding box center [442, 207] width 803 height 316
click at [557, 231] on video at bounding box center [442, 207] width 803 height 316
click at [493, 346] on icon at bounding box center [496, 345] width 14 height 14
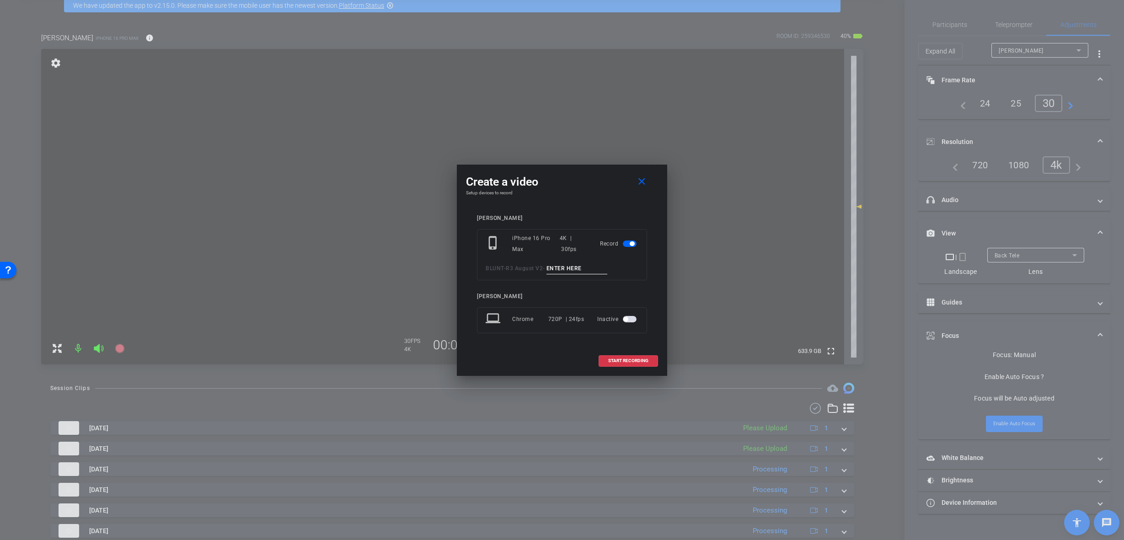
click at [565, 273] on input at bounding box center [577, 268] width 61 height 11
paste input "B-Roll 1 Client"
click at [570, 267] on input "B-Roll 1 Client" at bounding box center [577, 268] width 61 height 11
type input "B-Roll 10 Client"
click at [629, 359] on span "START RECORDING" at bounding box center [628, 361] width 40 height 5
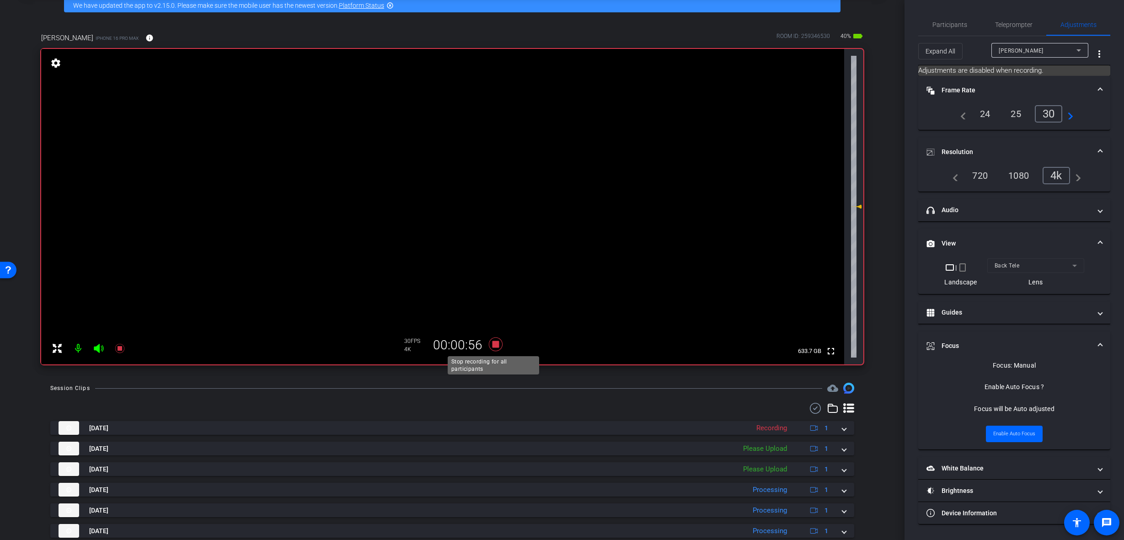
click at [492, 342] on icon at bounding box center [496, 345] width 14 height 14
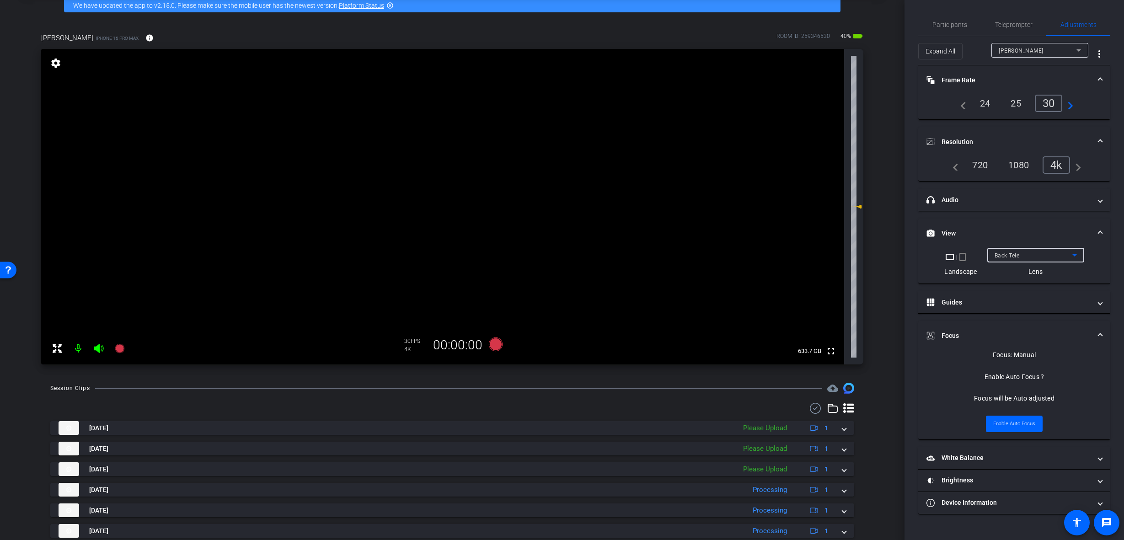
click at [1062, 255] on div "Back Tele" at bounding box center [1034, 255] width 78 height 11
click at [1058, 271] on mat-option "Back Wide" at bounding box center [1035, 273] width 97 height 15
click at [494, 346] on icon at bounding box center [496, 345] width 14 height 14
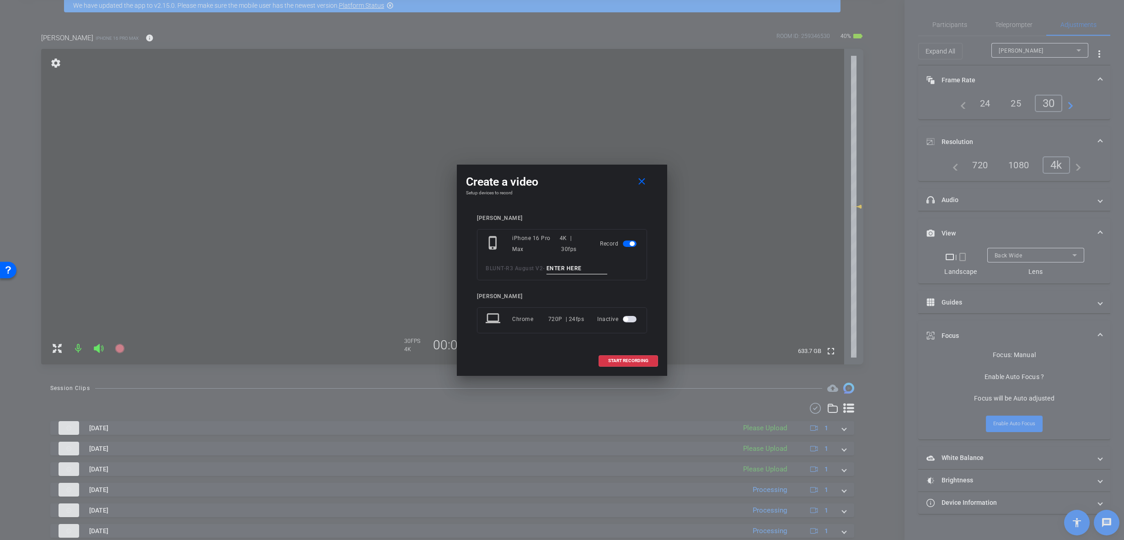
click at [555, 268] on input at bounding box center [577, 268] width 61 height 11
paste input "B-Roll 1 Client"
click at [572, 267] on input "B-Roll 1 Client" at bounding box center [577, 268] width 61 height 11
type input "B-Roll 11 Client"
click at [629, 365] on span at bounding box center [628, 361] width 59 height 22
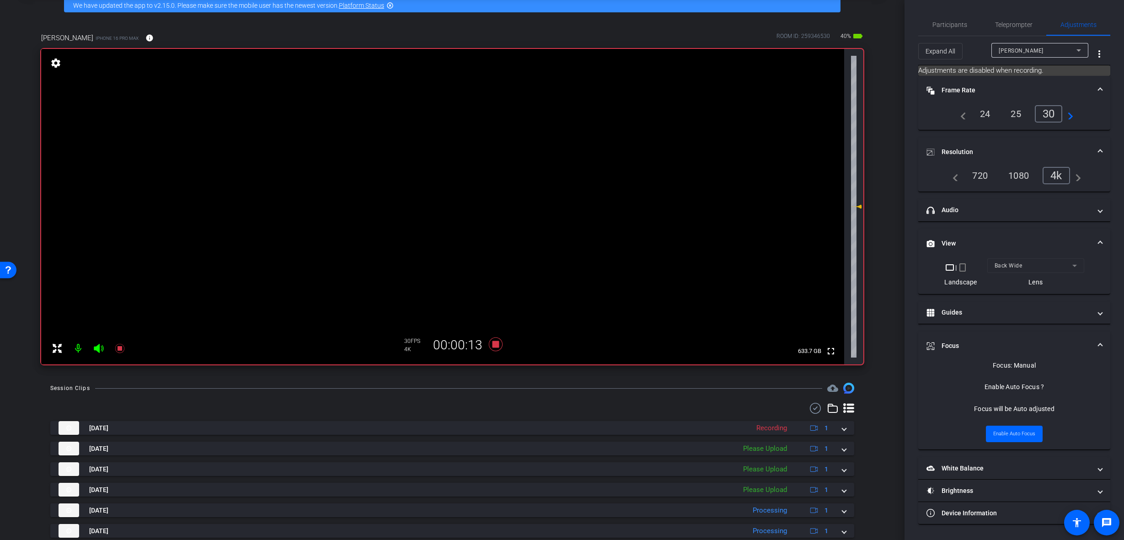
click at [423, 200] on video at bounding box center [442, 207] width 803 height 316
click at [493, 344] on icon at bounding box center [496, 345] width 14 height 14
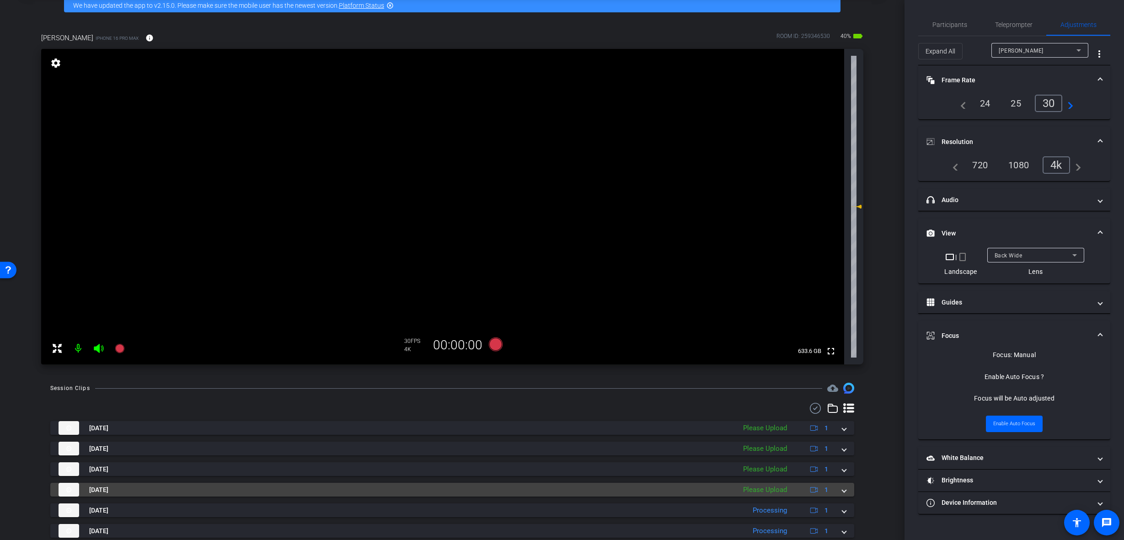
click at [842, 488] on mat-expansion-panel-header "Sep 30, 2025 Please Upload 1" at bounding box center [452, 490] width 804 height 14
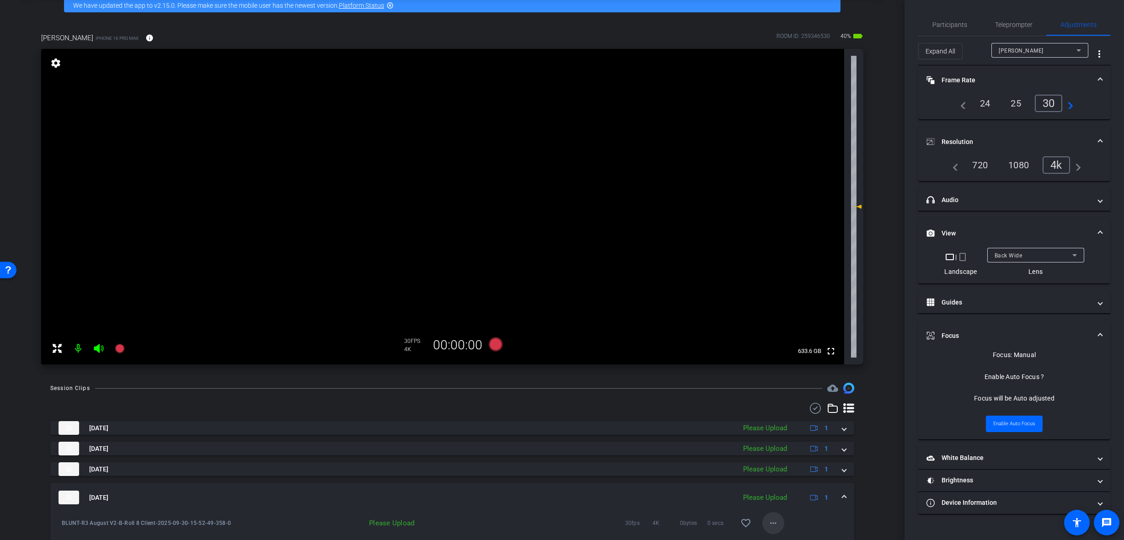
click at [778, 525] on span at bounding box center [773, 523] width 22 height 22
click at [788, 483] on span "Upload" at bounding box center [784, 481] width 37 height 11
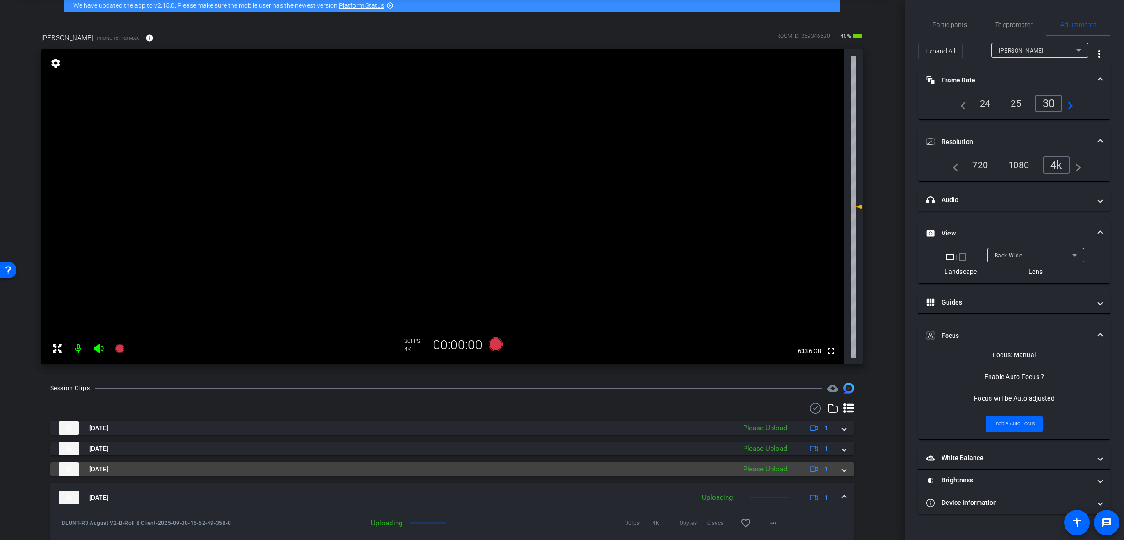
click at [842, 470] on mat-expansion-panel-header "Sep 30, 2025 Please Upload 1" at bounding box center [452, 469] width 804 height 14
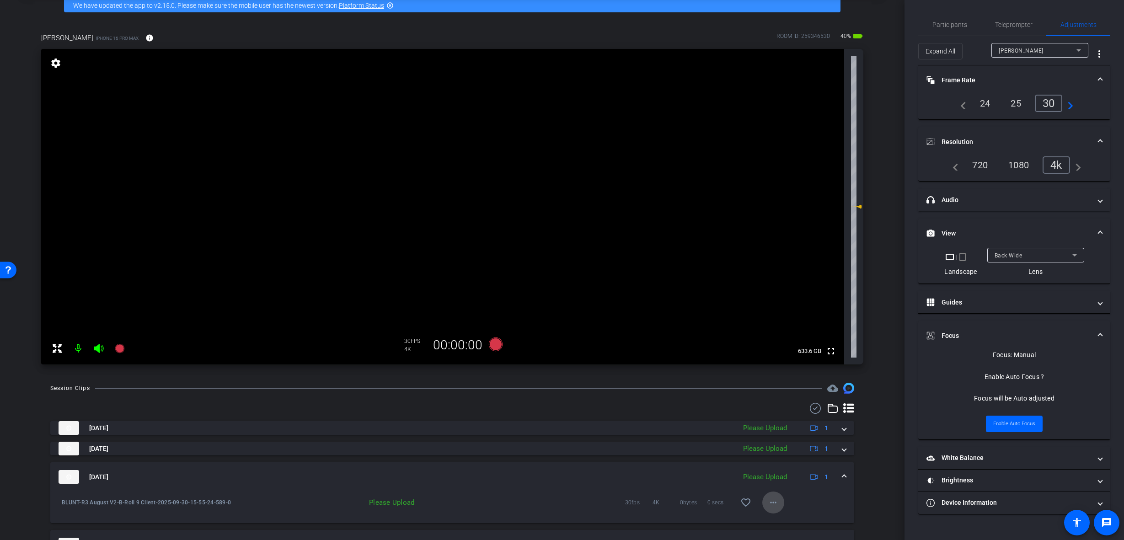
click at [774, 507] on mat-icon "more_horiz" at bounding box center [773, 502] width 11 height 11
click at [783, 461] on span "Upload" at bounding box center [784, 461] width 37 height 11
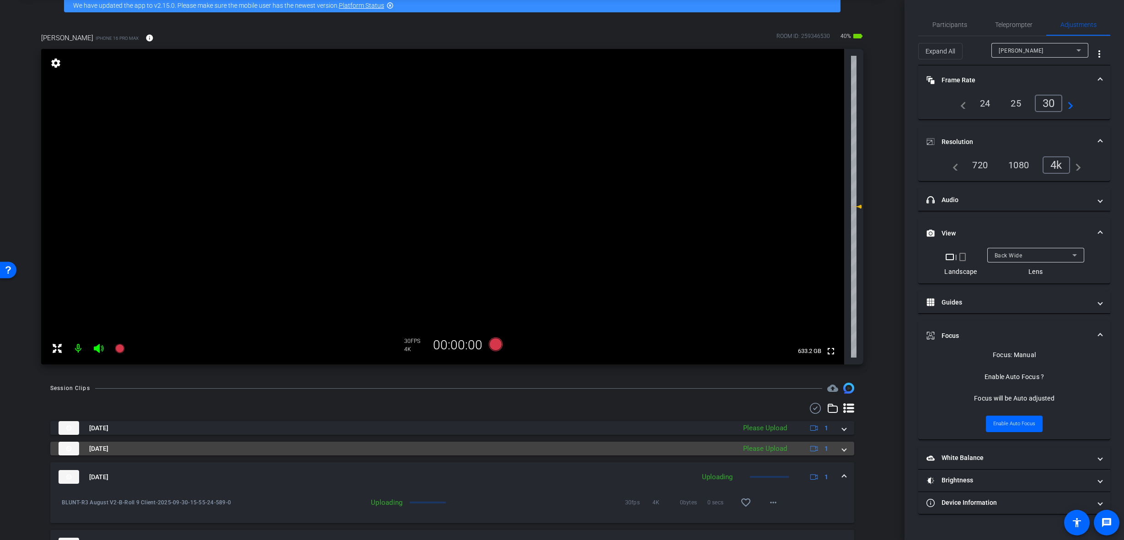
click at [836, 448] on div "Sep 30, 2025 Please Upload 1" at bounding box center [451, 449] width 784 height 14
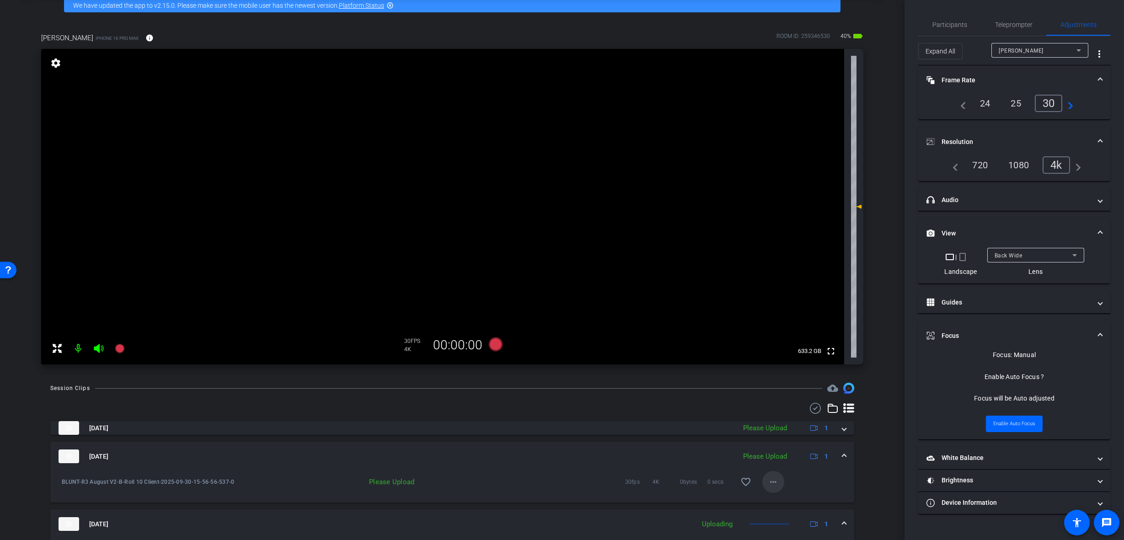
click at [771, 487] on mat-icon "more_horiz" at bounding box center [773, 482] width 11 height 11
click at [782, 504] on span "Upload" at bounding box center [784, 501] width 37 height 11
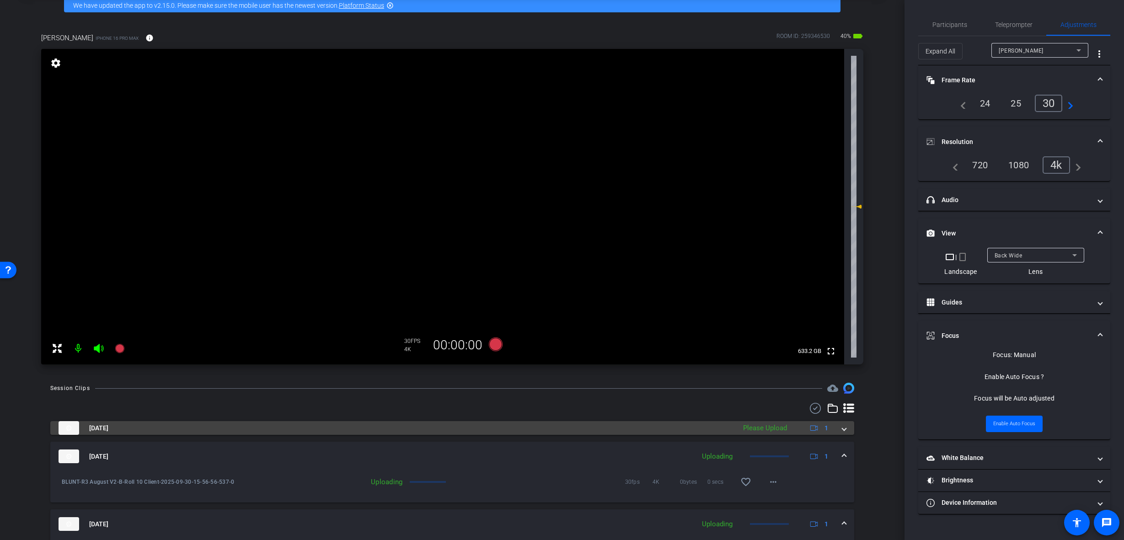
click at [842, 427] on span at bounding box center [844, 429] width 4 height 10
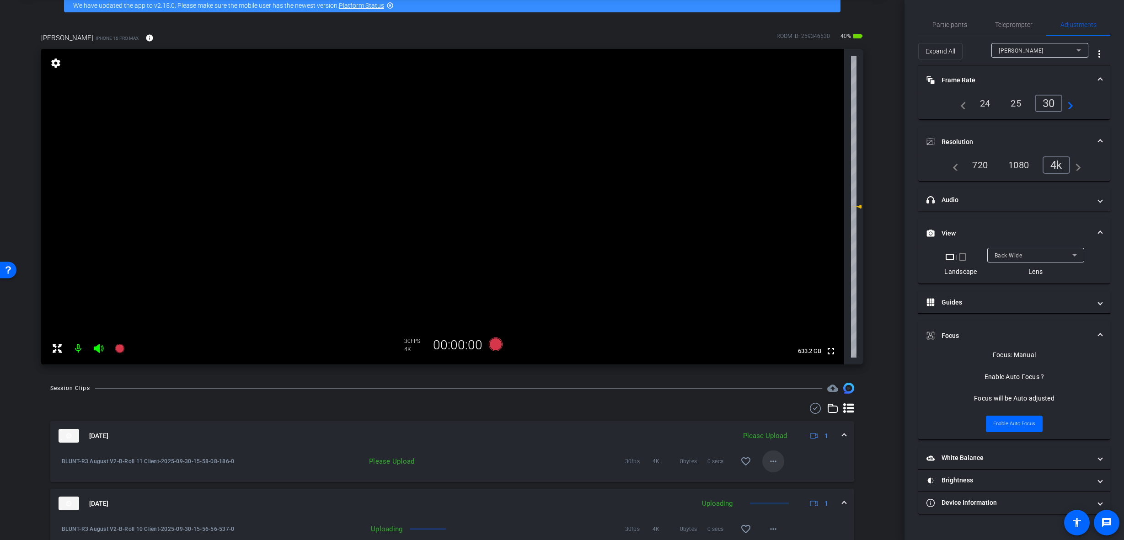
click at [773, 465] on mat-icon "more_horiz" at bounding box center [773, 461] width 11 height 11
click at [782, 485] on span "Upload" at bounding box center [784, 480] width 37 height 11
click at [837, 437] on div "[DATE] Uploading 1" at bounding box center [451, 436] width 784 height 14
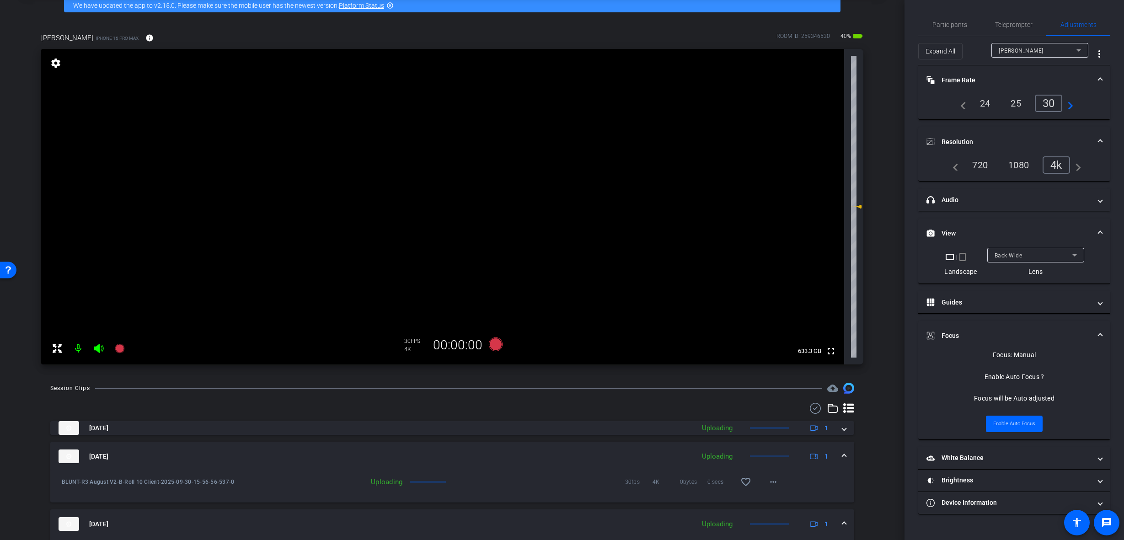
click at [836, 452] on div "[DATE] Uploading 1" at bounding box center [451, 457] width 784 height 14
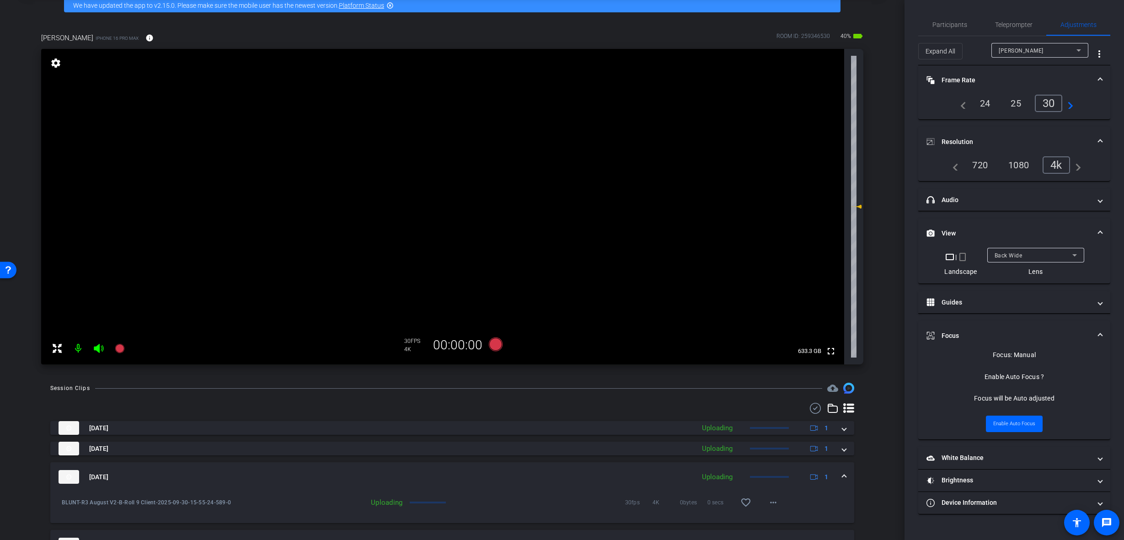
click at [837, 473] on div "[DATE] Uploading 1" at bounding box center [451, 477] width 784 height 14
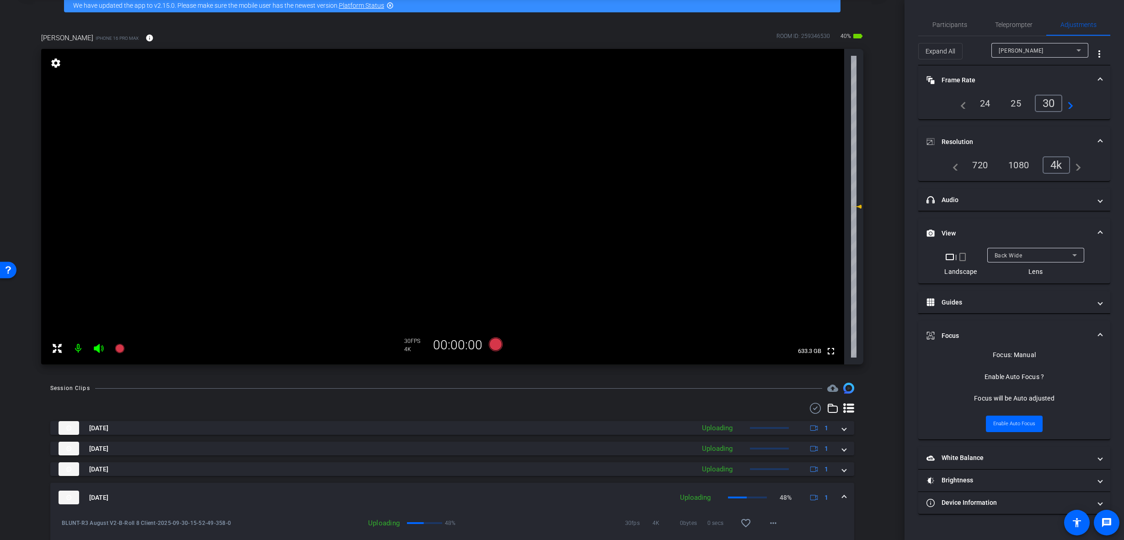
click at [842, 493] on span at bounding box center [844, 498] width 4 height 10
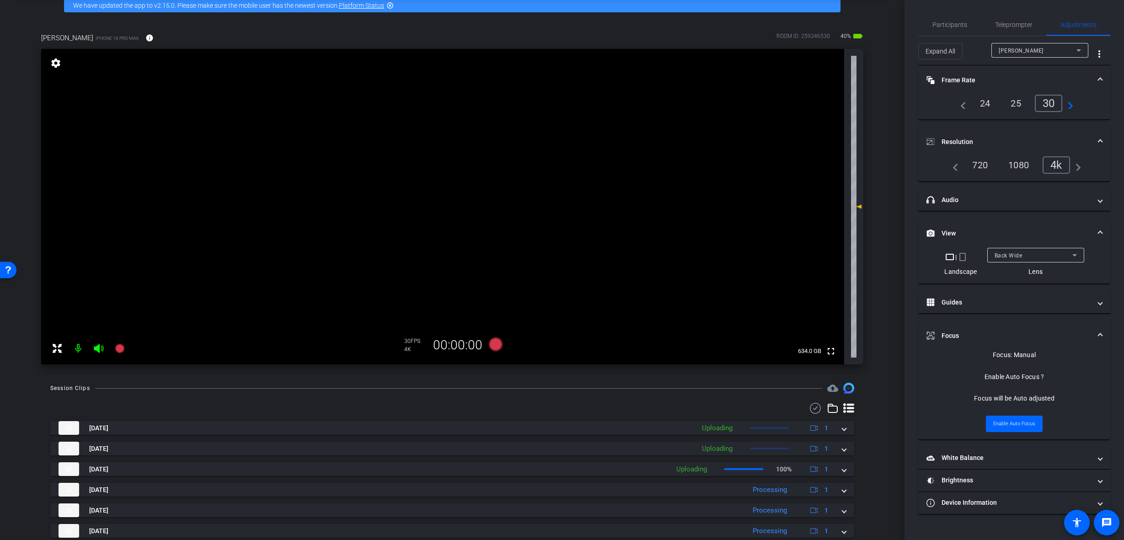
click at [1060, 258] on div "Back Wide" at bounding box center [1034, 255] width 78 height 11
click at [487, 346] on div at bounding box center [562, 270] width 1124 height 540
click at [500, 344] on icon at bounding box center [496, 345] width 14 height 14
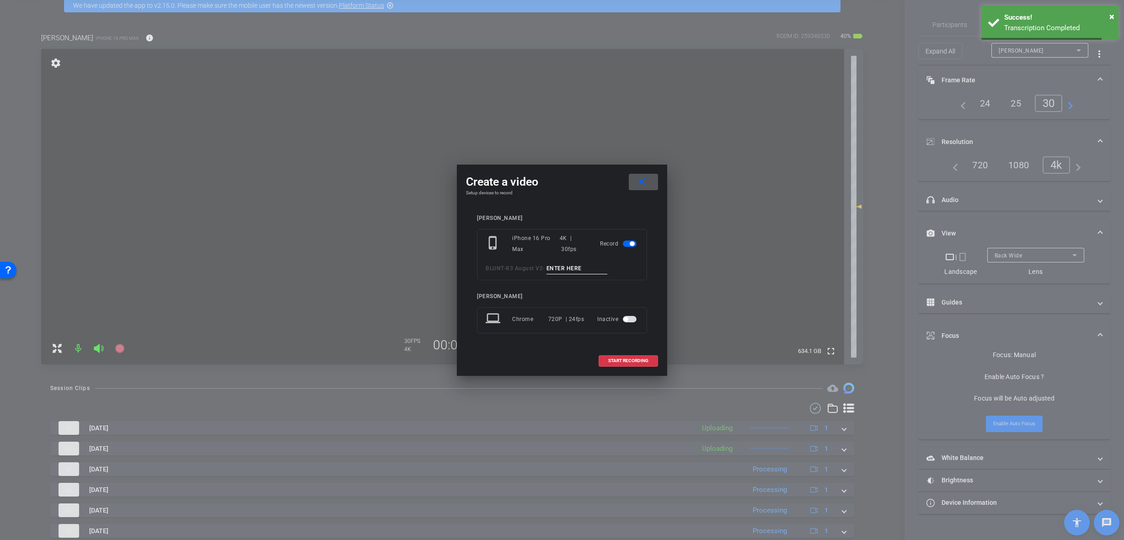
click at [582, 270] on input at bounding box center [577, 268] width 61 height 11
paste input "B-Roll 1 Client"
click at [571, 268] on input "B-Roll 1 Client" at bounding box center [577, 268] width 61 height 11
type input "B-Roll 12 Client"
click at [621, 360] on span "START RECORDING" at bounding box center [628, 361] width 40 height 5
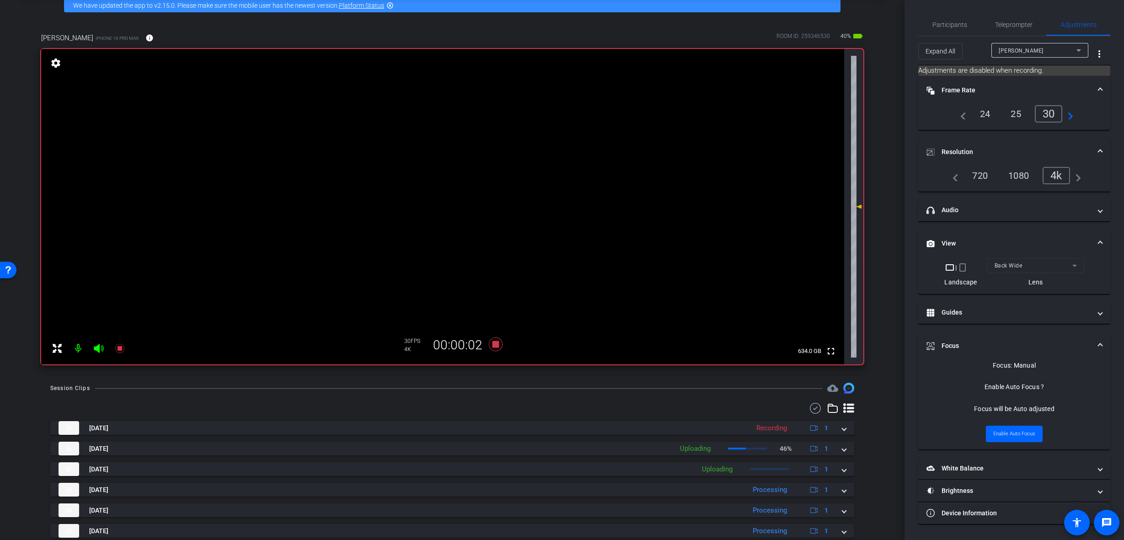
click at [290, 210] on video at bounding box center [442, 207] width 803 height 316
click at [392, 192] on video at bounding box center [442, 207] width 803 height 316
click at [390, 206] on video at bounding box center [442, 207] width 803 height 316
click at [493, 343] on icon at bounding box center [496, 345] width 14 height 14
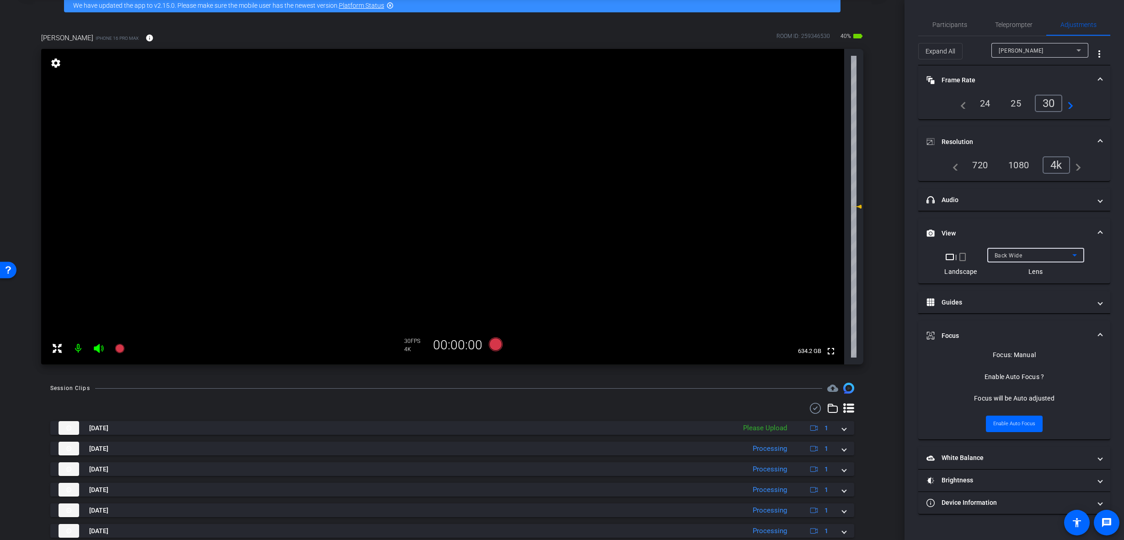
click at [1029, 258] on div "Back Wide" at bounding box center [1034, 255] width 78 height 11
click at [1016, 319] on span "Back Ultra Wide" at bounding box center [1016, 317] width 44 height 11
click at [1014, 251] on div "Back Ultra Wide" at bounding box center [1034, 255] width 78 height 11
click at [1016, 299] on span "Back Tele" at bounding box center [1007, 302] width 27 height 11
click at [322, 202] on video at bounding box center [442, 207] width 803 height 316
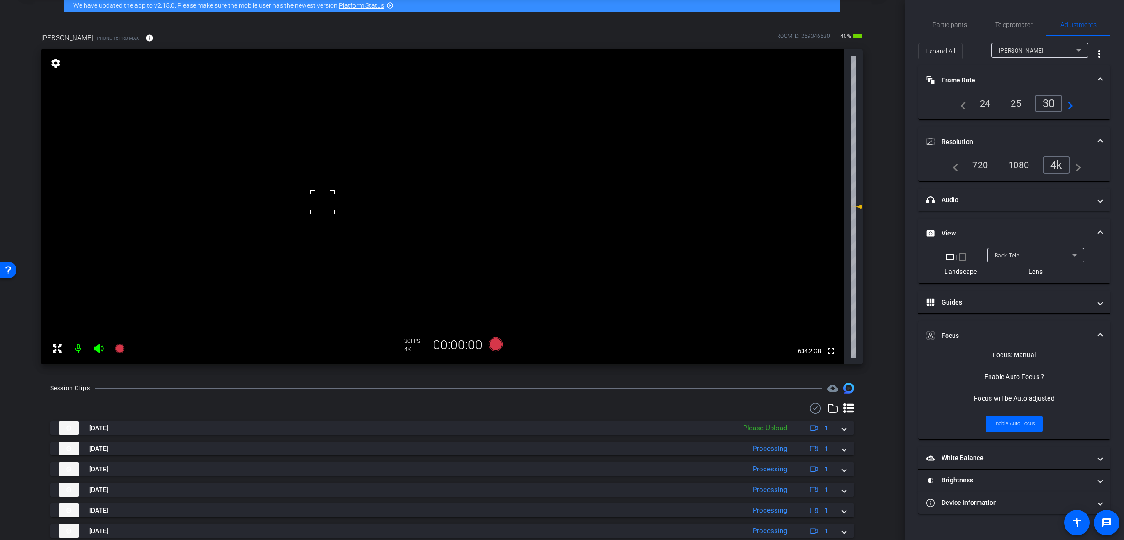
click at [1043, 259] on div "Back Tele" at bounding box center [1034, 255] width 78 height 11
click at [1042, 273] on mat-option "Back Wide" at bounding box center [1035, 273] width 97 height 15
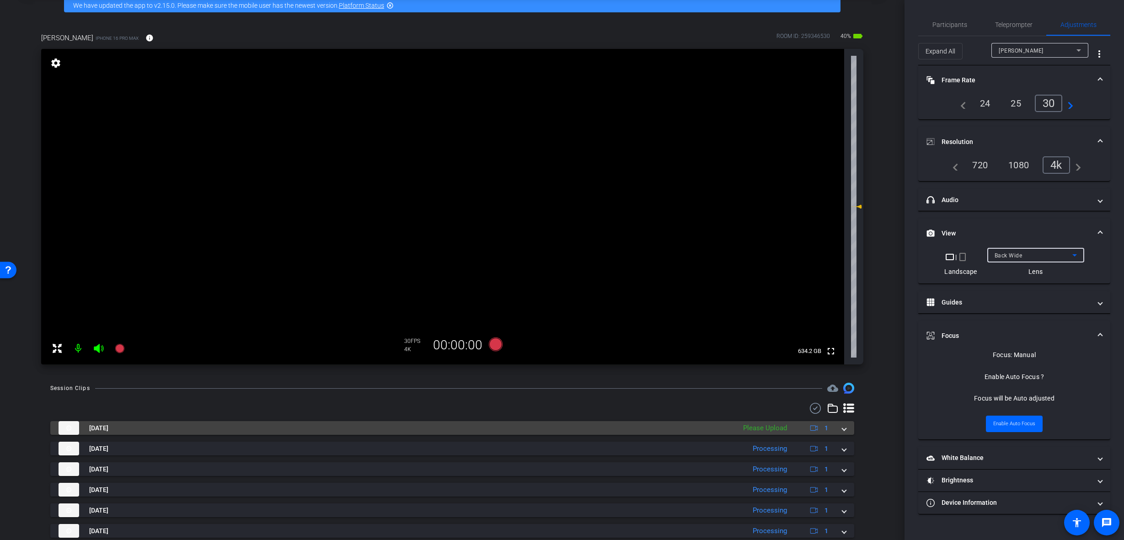
click at [837, 431] on div "Sep 30, 2025 Please Upload 1" at bounding box center [451, 428] width 784 height 14
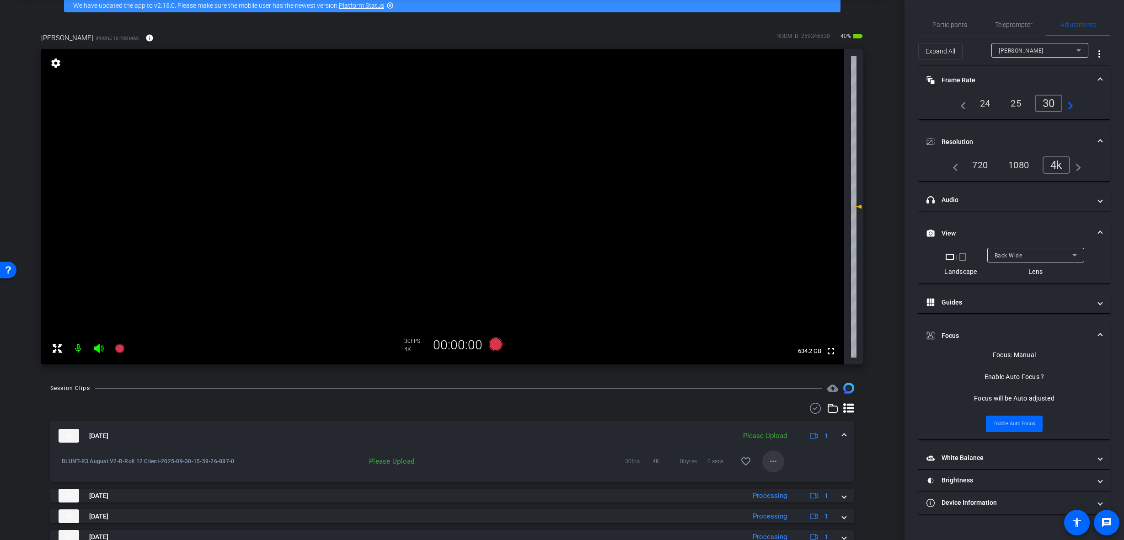
click at [773, 464] on mat-icon "more_horiz" at bounding box center [773, 461] width 11 height 11
click at [783, 482] on span "Upload" at bounding box center [784, 480] width 37 height 11
click at [842, 431] on mat-expansion-panel-header "[DATE] Uploading 1" at bounding box center [452, 435] width 804 height 29
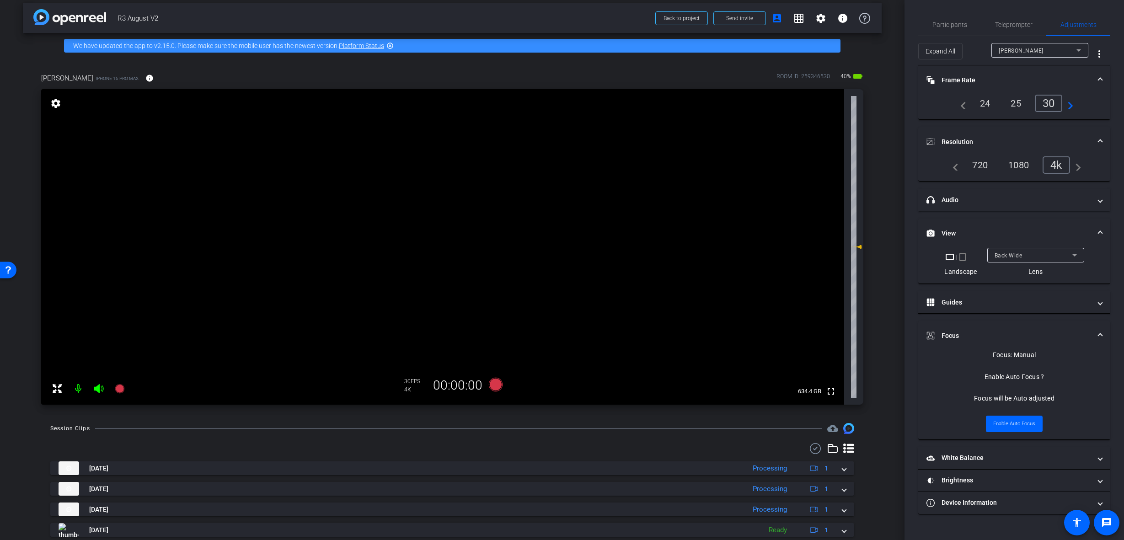
scroll to position [0, 0]
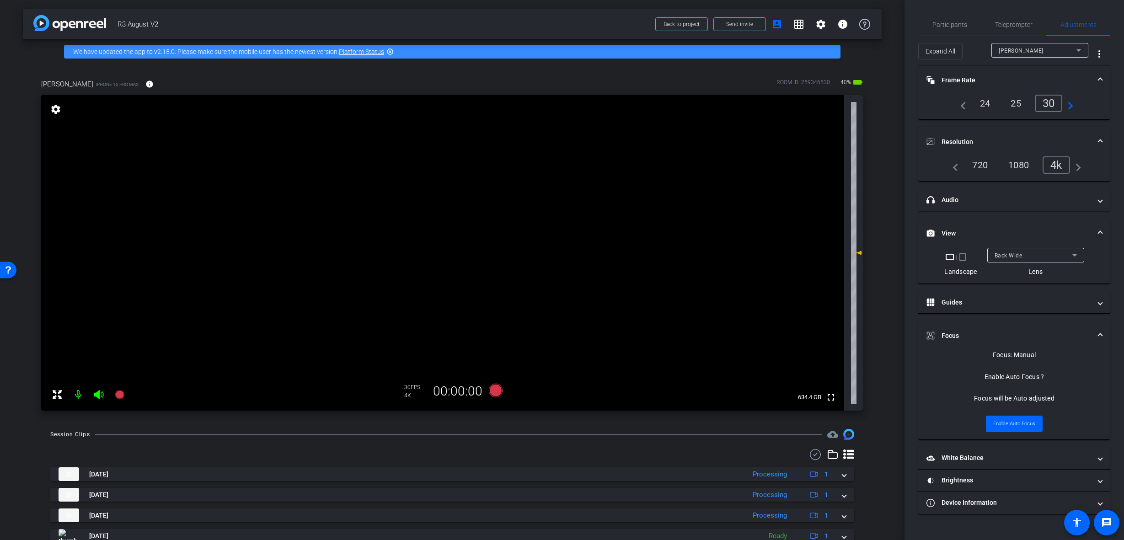
click at [474, 244] on video at bounding box center [442, 253] width 803 height 316
click at [295, 238] on video at bounding box center [442, 253] width 803 height 316
click at [450, 322] on video at bounding box center [442, 253] width 803 height 316
click at [587, 245] on video at bounding box center [442, 253] width 803 height 316
click at [563, 162] on video at bounding box center [442, 253] width 803 height 316
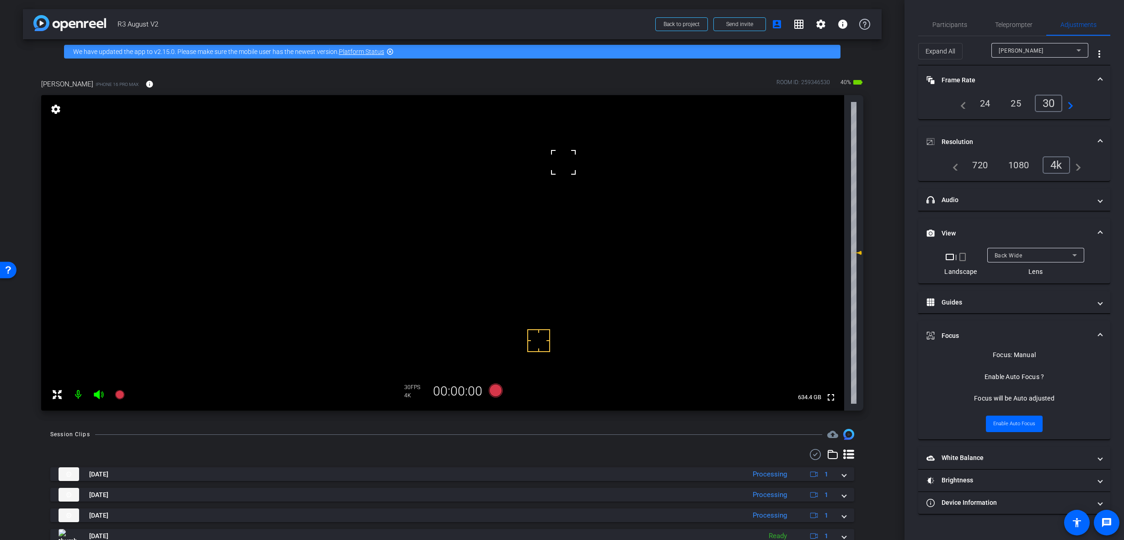
drag, startPoint x: 540, startPoint y: 340, endPoint x: 572, endPoint y: 180, distance: 163.2
drag, startPoint x: 572, startPoint y: 180, endPoint x: 391, endPoint y: 199, distance: 182.6
drag, startPoint x: 295, startPoint y: 246, endPoint x: 558, endPoint y: 208, distance: 266.6
click at [577, 183] on video at bounding box center [442, 253] width 803 height 316
click at [488, 389] on icon at bounding box center [496, 390] width 22 height 16
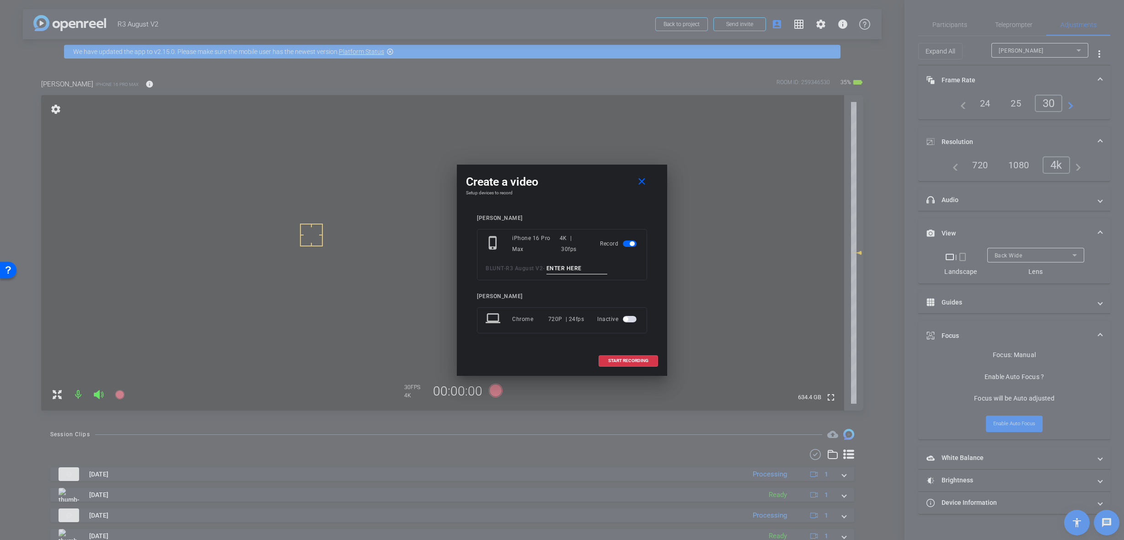
click at [561, 266] on input at bounding box center [577, 268] width 61 height 11
paste input "B-Roll 1 Client"
click at [570, 267] on input "B-Roll 1 Client" at bounding box center [577, 268] width 61 height 11
type input "B-Roll 13 Client"
click at [619, 359] on span "START RECORDING" at bounding box center [628, 361] width 40 height 5
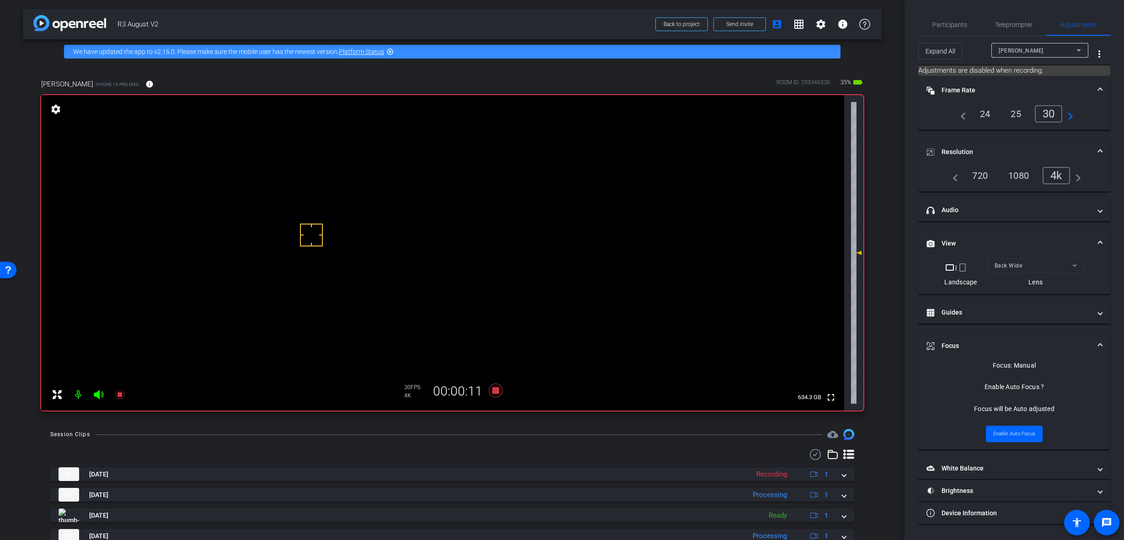
click at [462, 257] on video at bounding box center [442, 253] width 803 height 316
click at [495, 387] on icon at bounding box center [496, 391] width 14 height 14
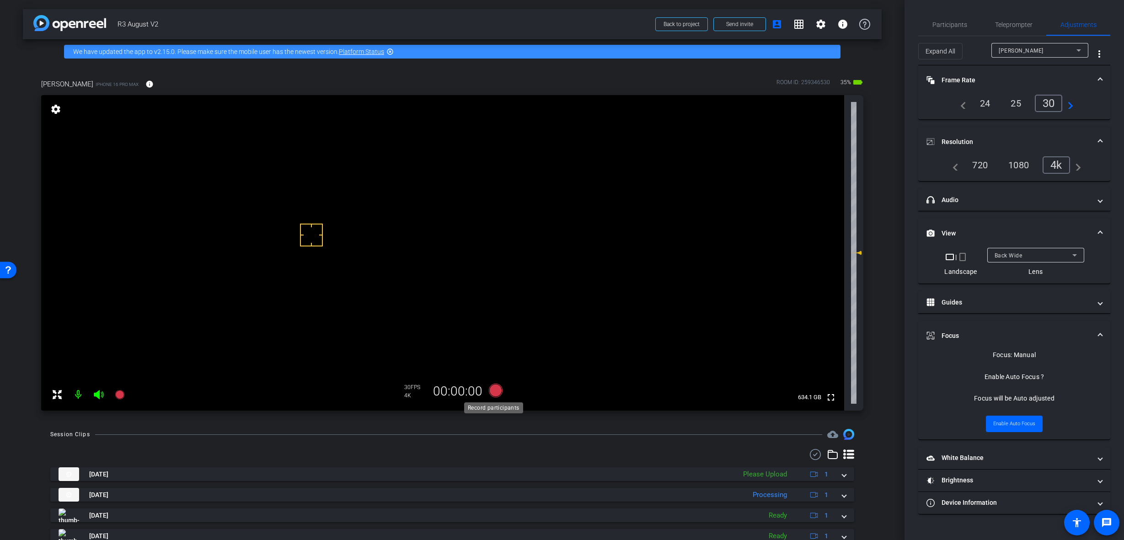
click at [492, 394] on icon at bounding box center [496, 391] width 14 height 14
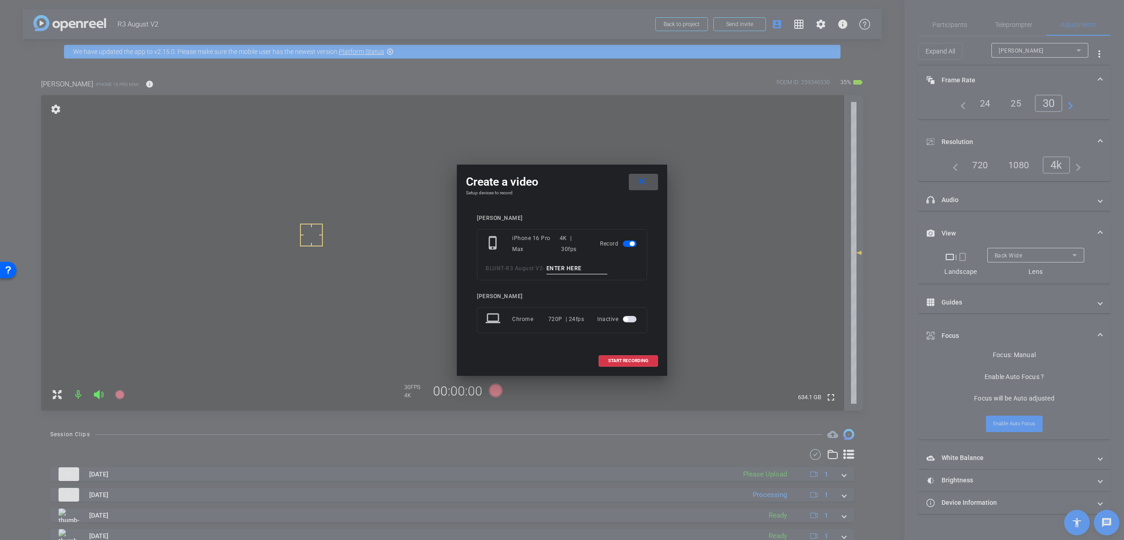
click at [563, 268] on input at bounding box center [577, 268] width 61 height 11
paste input "B-Roll 1 Client"
click at [570, 268] on input "B-Roll 1 Client" at bounding box center [577, 268] width 61 height 11
type input "B-Roll 14 Client"
click at [613, 363] on span "START RECORDING" at bounding box center [628, 361] width 40 height 5
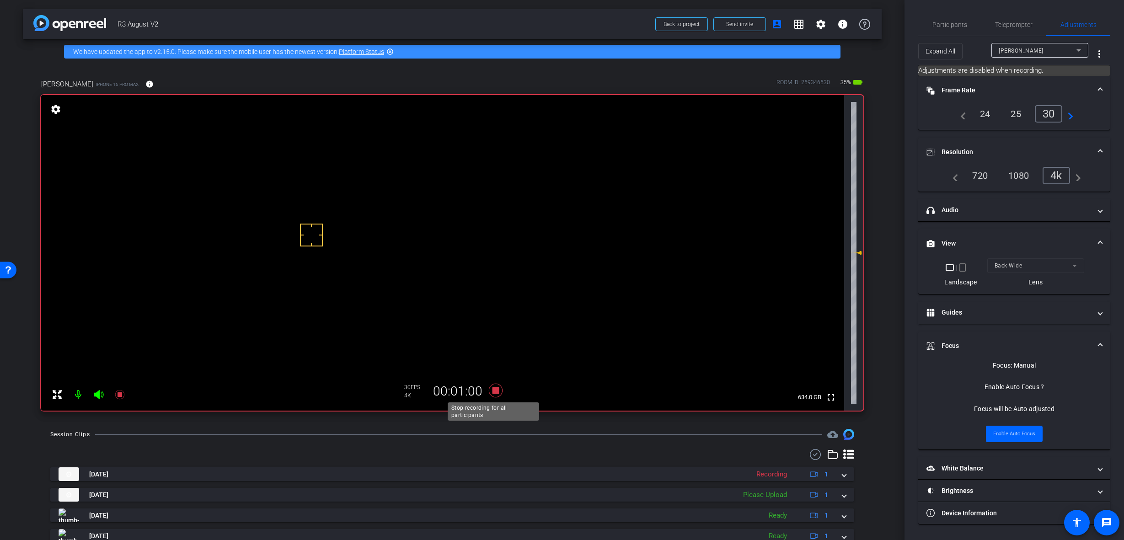
click at [492, 390] on icon at bounding box center [496, 391] width 14 height 14
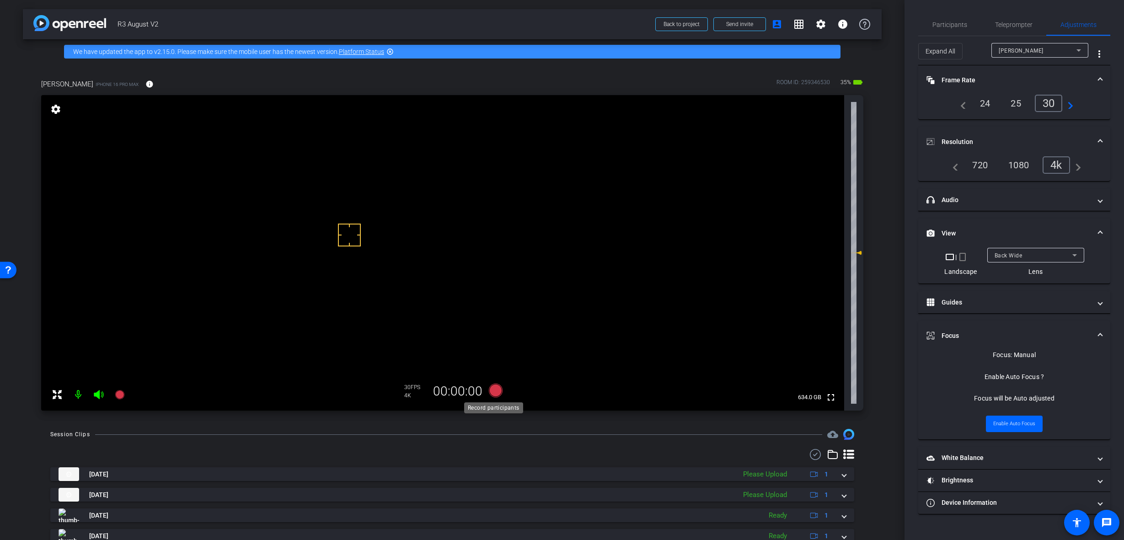
click at [495, 391] on icon at bounding box center [496, 391] width 14 height 14
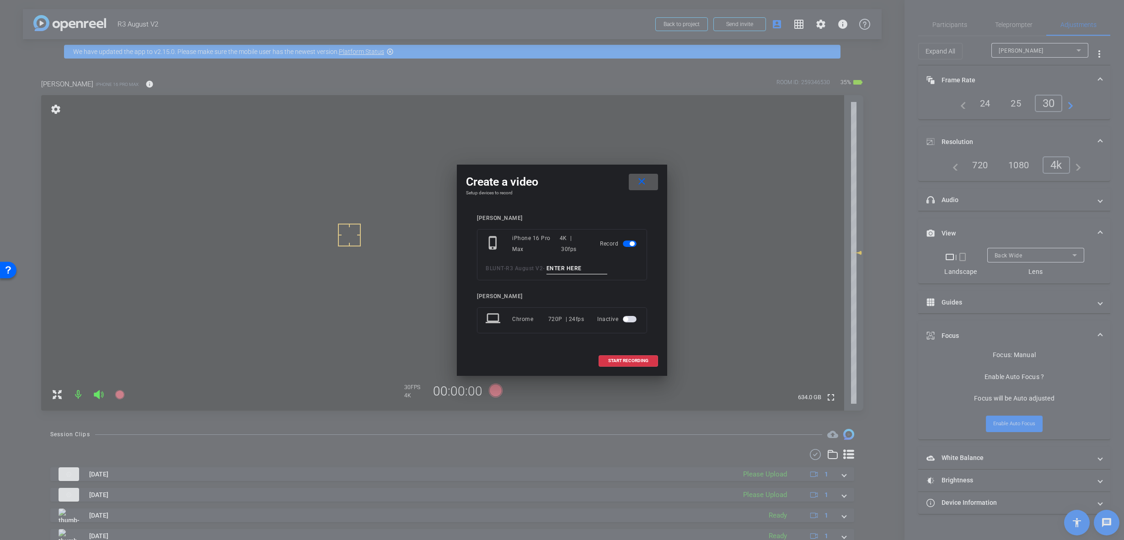
click at [563, 267] on input at bounding box center [577, 268] width 61 height 11
paste input "B-Roll 1 Client"
click at [571, 270] on input "B-Roll 1 Client" at bounding box center [577, 268] width 61 height 11
type input "B-Roll 14 Client"
click at [613, 359] on span "START RECORDING" at bounding box center [628, 361] width 40 height 5
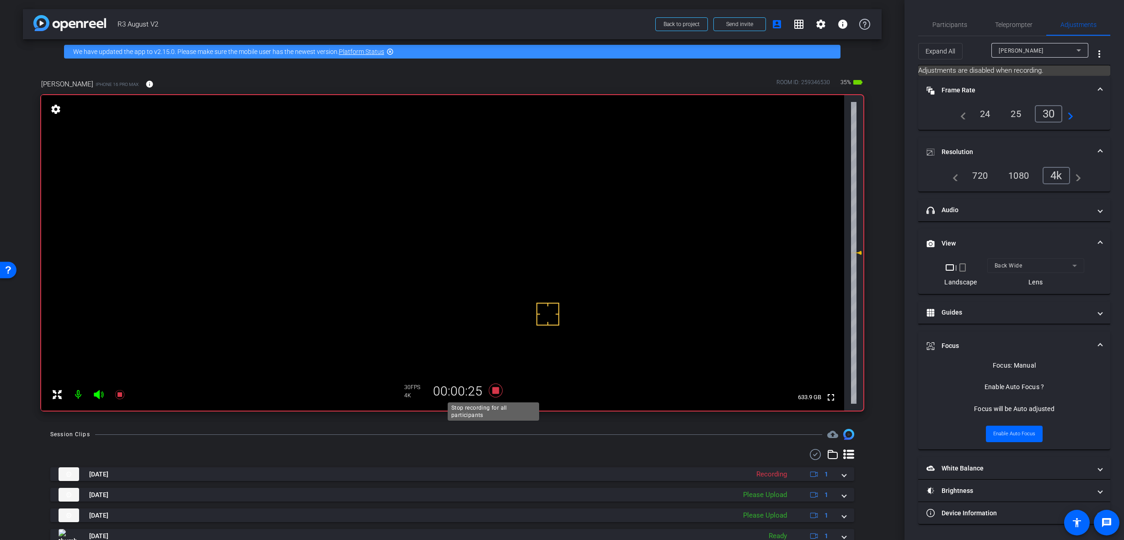
click at [493, 390] on icon at bounding box center [496, 391] width 14 height 14
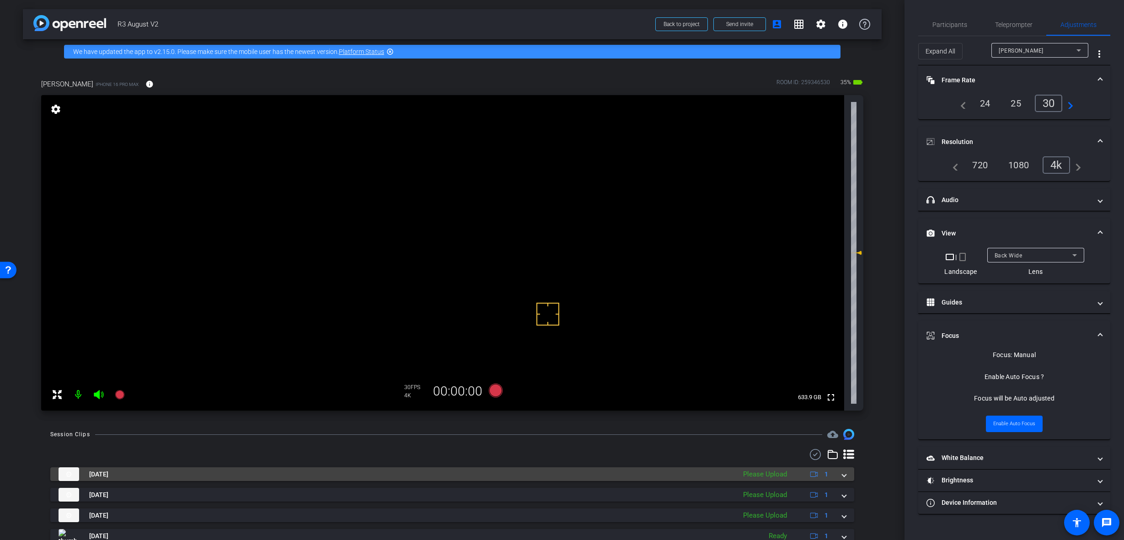
click at [842, 479] on mat-expansion-panel-header "Sep 30, 2025 Please Upload 1" at bounding box center [452, 474] width 804 height 14
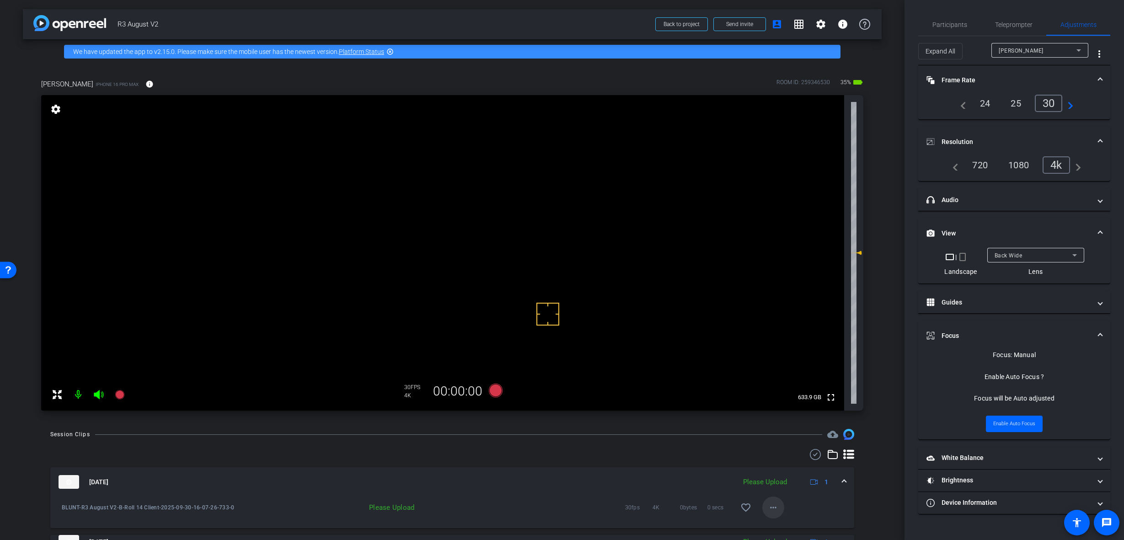
click at [768, 512] on mat-icon "more_horiz" at bounding box center [773, 507] width 11 height 11
click at [784, 465] on span "Upload" at bounding box center [784, 466] width 37 height 11
click at [842, 480] on span at bounding box center [844, 482] width 4 height 10
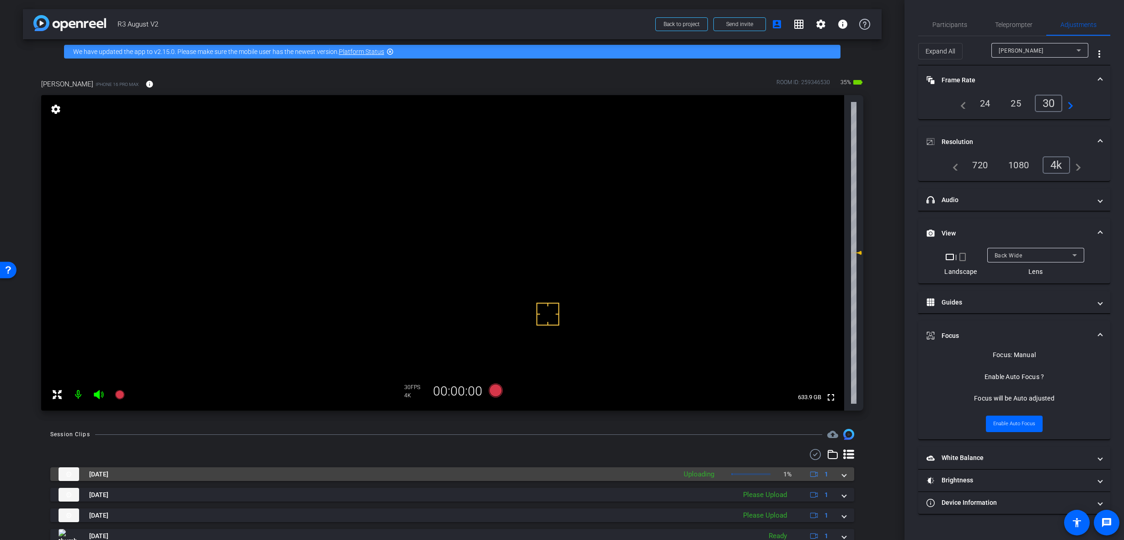
scroll to position [46, 0]
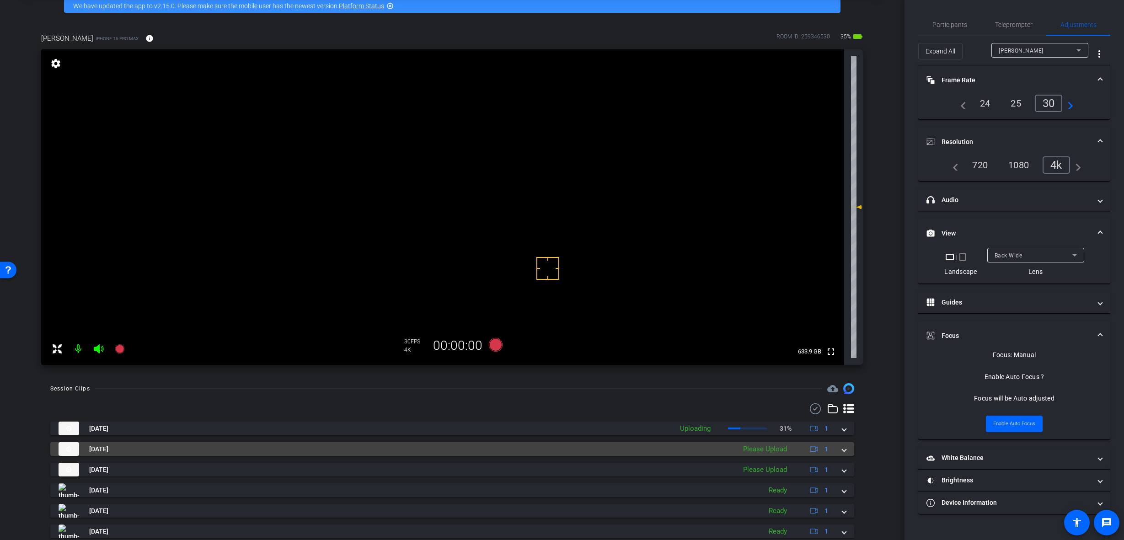
click at [842, 451] on span at bounding box center [844, 450] width 4 height 10
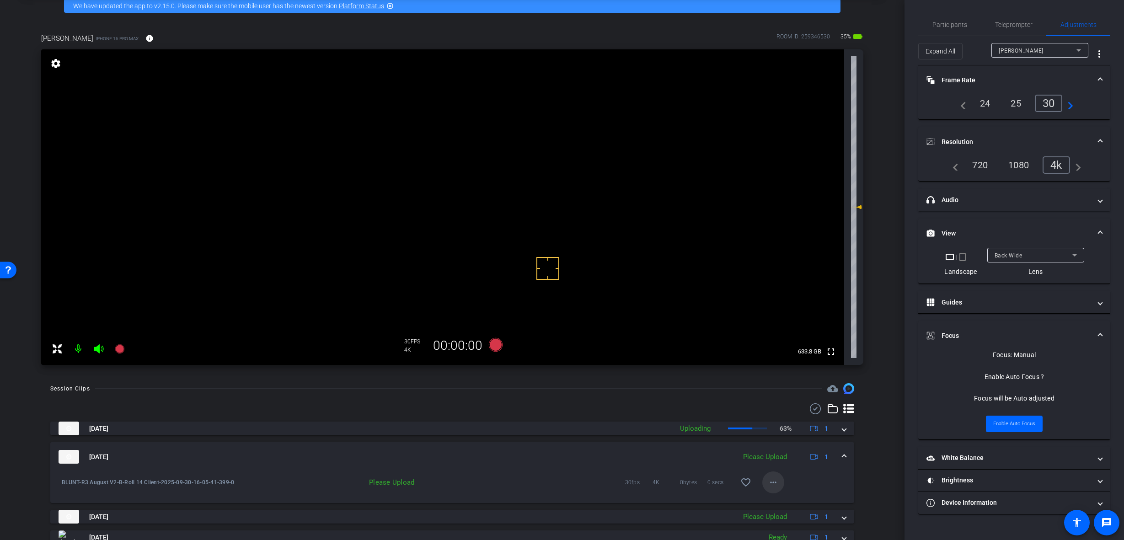
click at [769, 490] on span at bounding box center [773, 483] width 22 height 22
click at [784, 503] on span "Upload" at bounding box center [784, 501] width 37 height 11
click at [842, 458] on span at bounding box center [844, 457] width 4 height 10
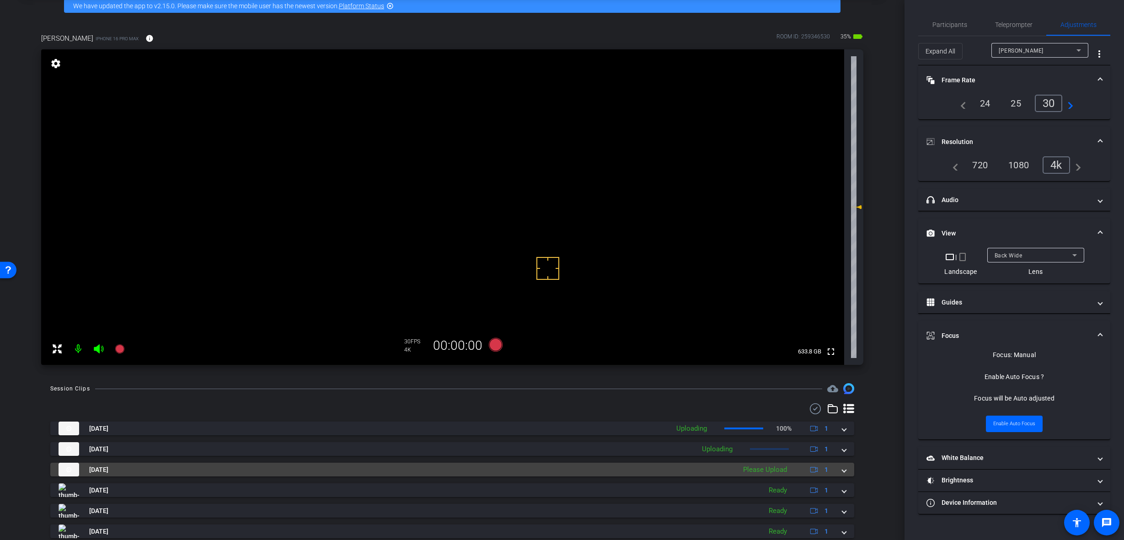
click at [842, 465] on span at bounding box center [844, 470] width 4 height 10
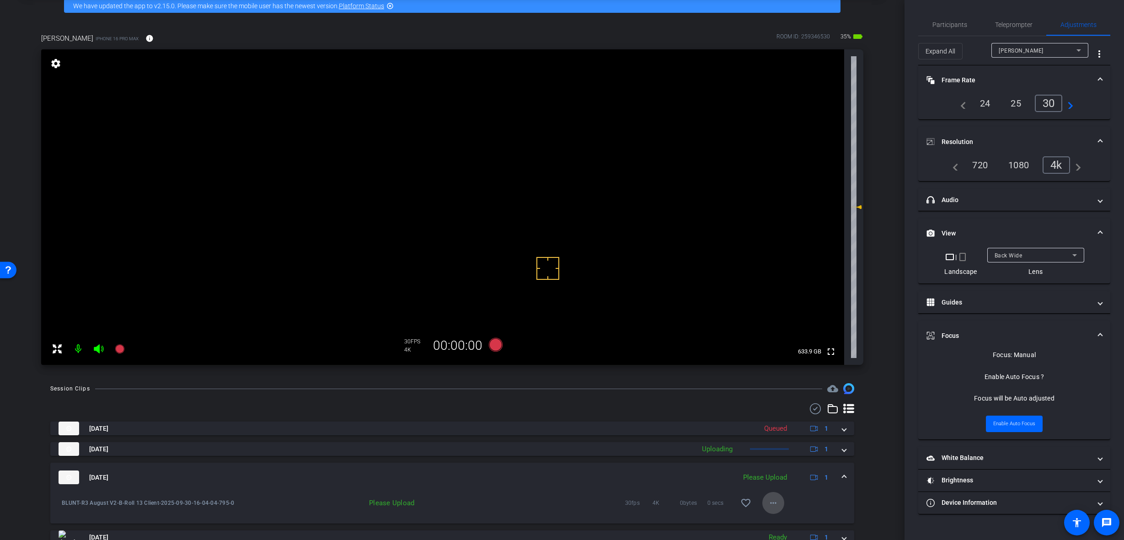
click at [770, 513] on span at bounding box center [773, 503] width 22 height 22
click at [787, 457] on span "Upload" at bounding box center [784, 461] width 37 height 11
click at [842, 476] on mat-expansion-panel-header "[DATE] Uploading 1" at bounding box center [452, 477] width 804 height 29
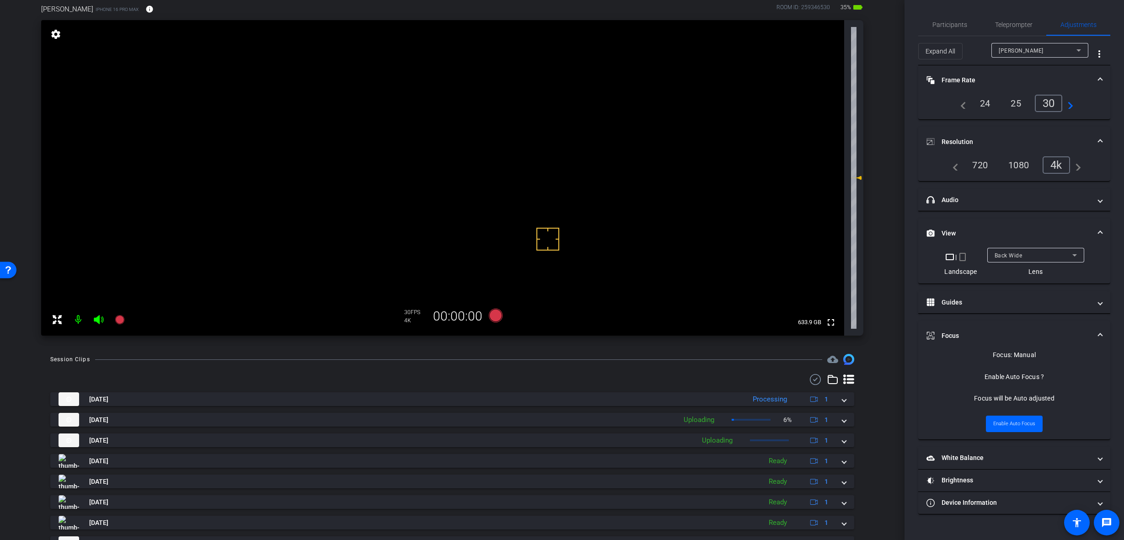
scroll to position [91, 0]
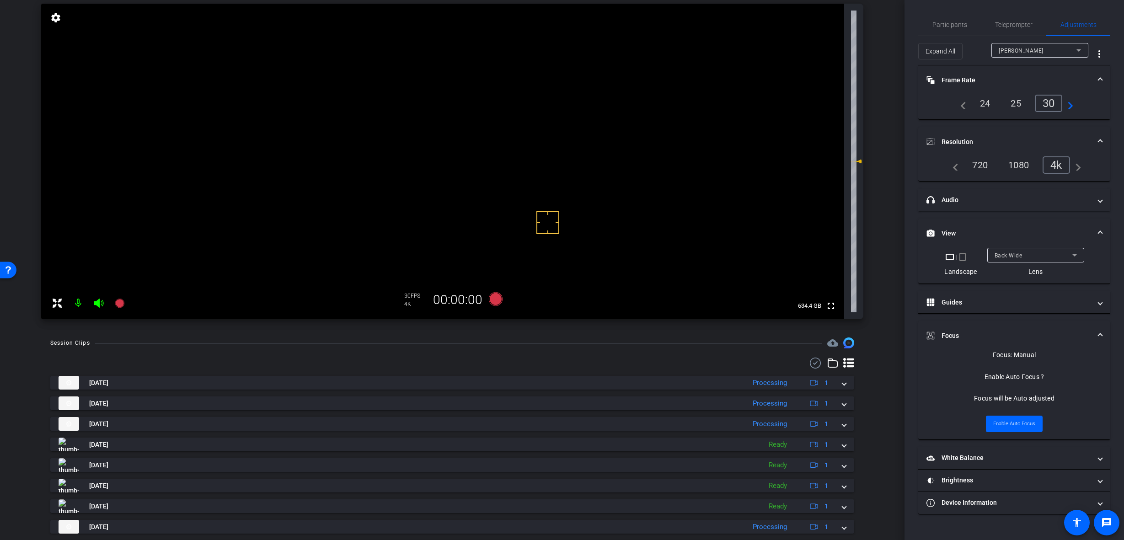
click at [1036, 254] on div "Back Wide" at bounding box center [1034, 255] width 78 height 11
click at [1035, 234] on div at bounding box center [562, 270] width 1124 height 540
click at [1041, 261] on div "Back Wide" at bounding box center [1036, 255] width 82 height 15
click at [1035, 320] on span "Back Ultra Wide" at bounding box center [1016, 317] width 44 height 11
click at [1072, 250] on icon at bounding box center [1074, 255] width 11 height 11
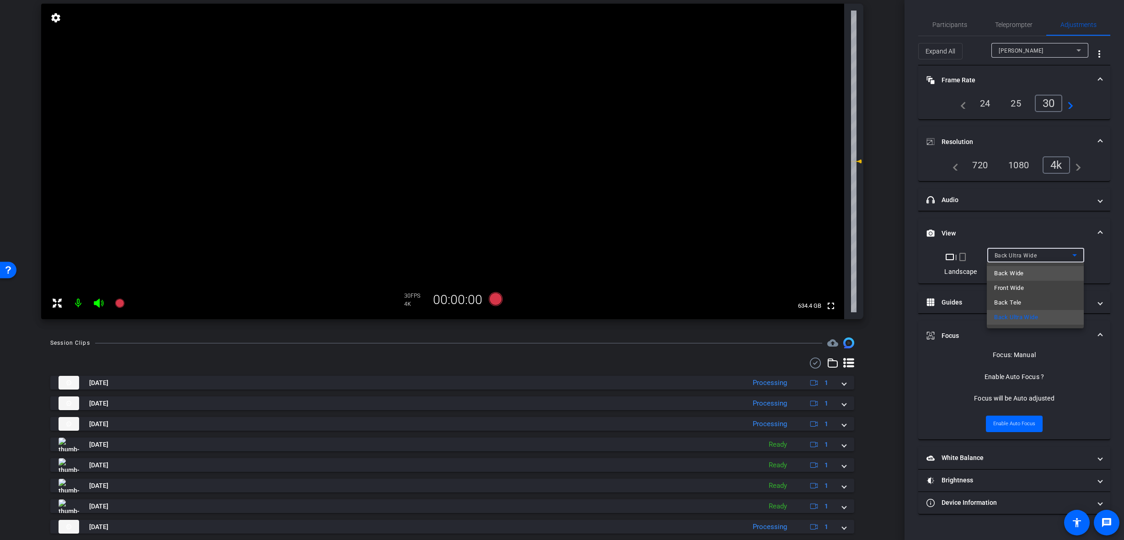
click at [1046, 274] on mat-option "Back Wide" at bounding box center [1035, 273] width 97 height 15
click at [1048, 252] on div "Back Wide" at bounding box center [1034, 255] width 78 height 11
click at [1046, 313] on mat-option "Back Ultra Wide" at bounding box center [1035, 317] width 97 height 15
drag, startPoint x: 343, startPoint y: 157, endPoint x: 402, endPoint y: 150, distance: 59.3
drag, startPoint x: 384, startPoint y: 150, endPoint x: 365, endPoint y: 145, distance: 20.0
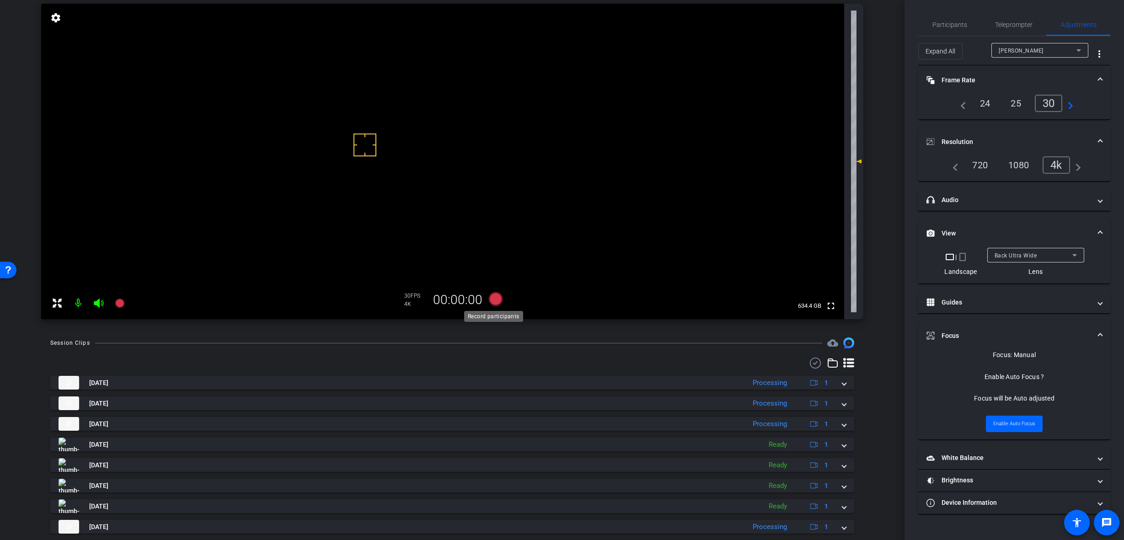
click at [494, 298] on icon at bounding box center [496, 299] width 14 height 14
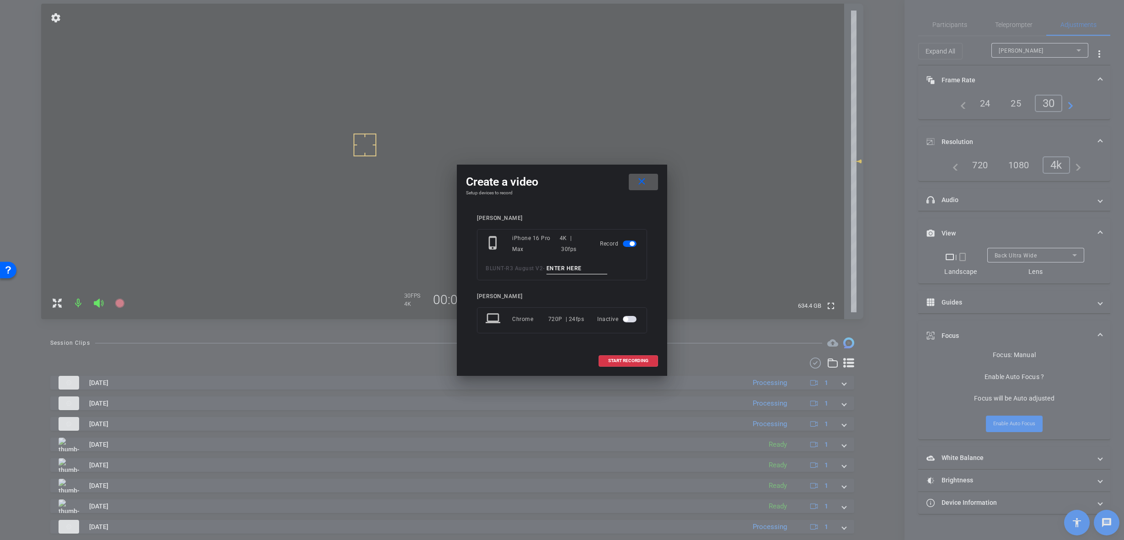
click at [561, 263] on input at bounding box center [577, 268] width 61 height 11
paste input "B-Roll 1 Client"
click at [569, 270] on input "B-Roll 1 Client" at bounding box center [577, 268] width 61 height 11
click at [570, 266] on input "B-Roll 1 Client" at bounding box center [577, 268] width 61 height 11
type input "B-Roll 15 Client"
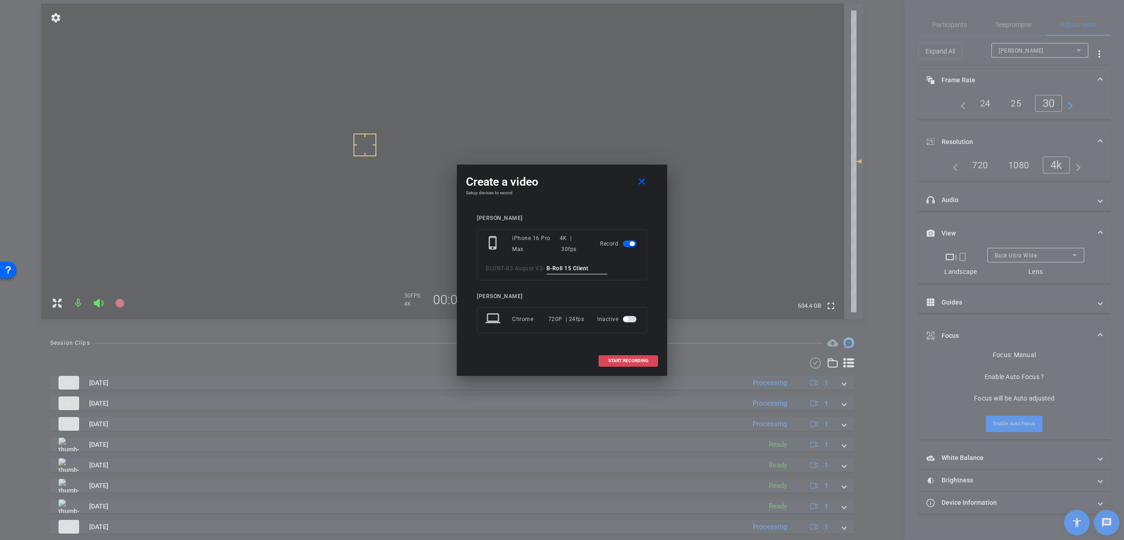
click at [617, 356] on span at bounding box center [628, 361] width 59 height 22
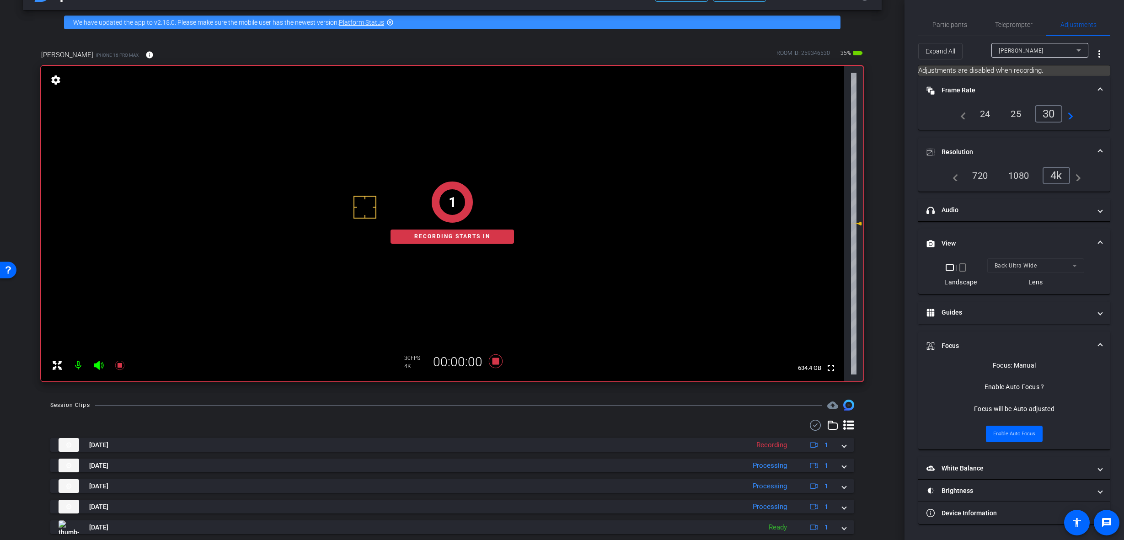
scroll to position [46, 0]
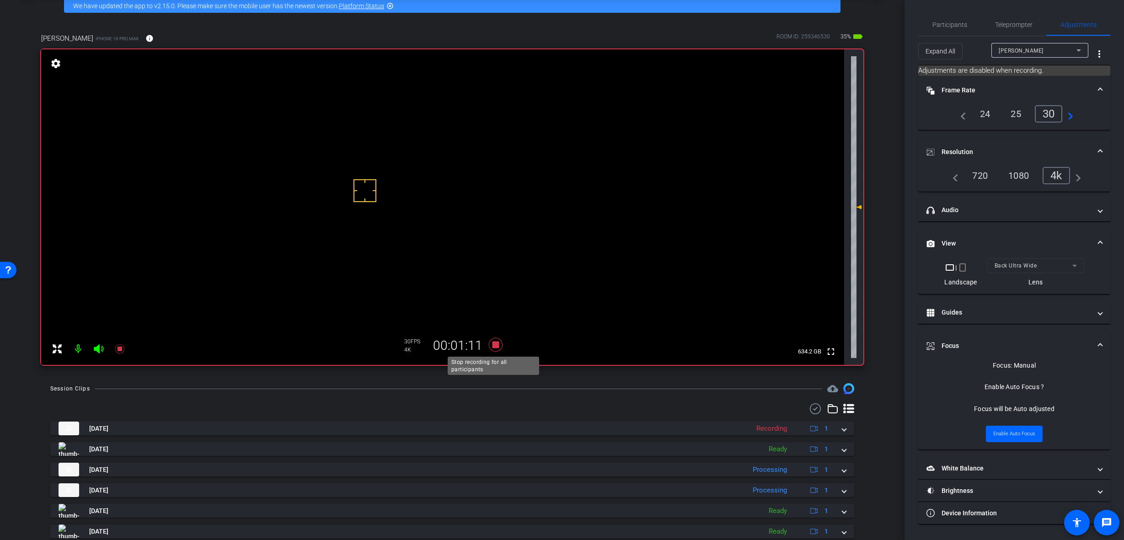
click at [493, 343] on icon at bounding box center [496, 345] width 14 height 14
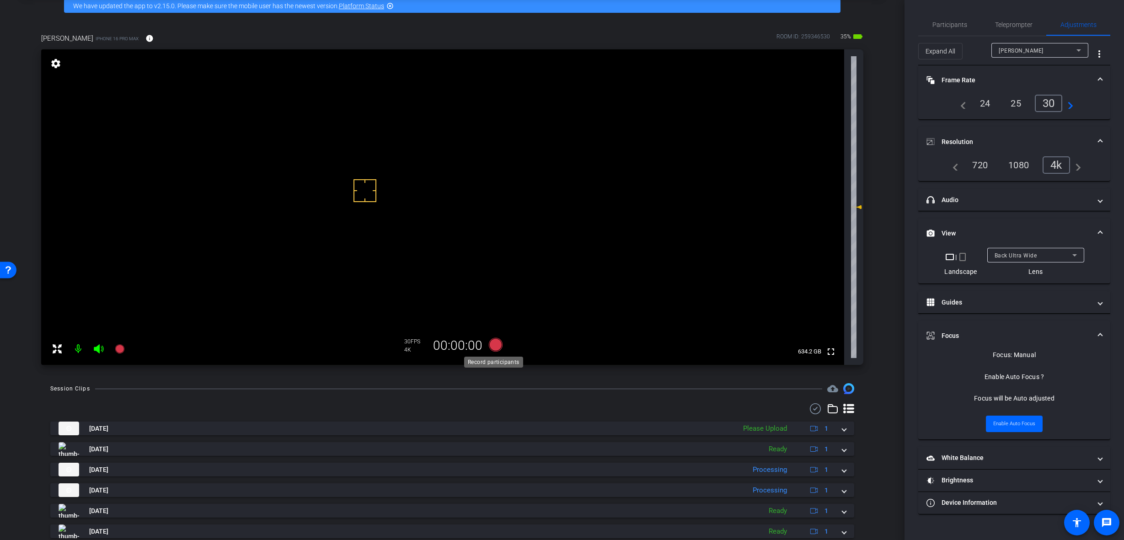
click at [495, 345] on icon at bounding box center [496, 345] width 14 height 14
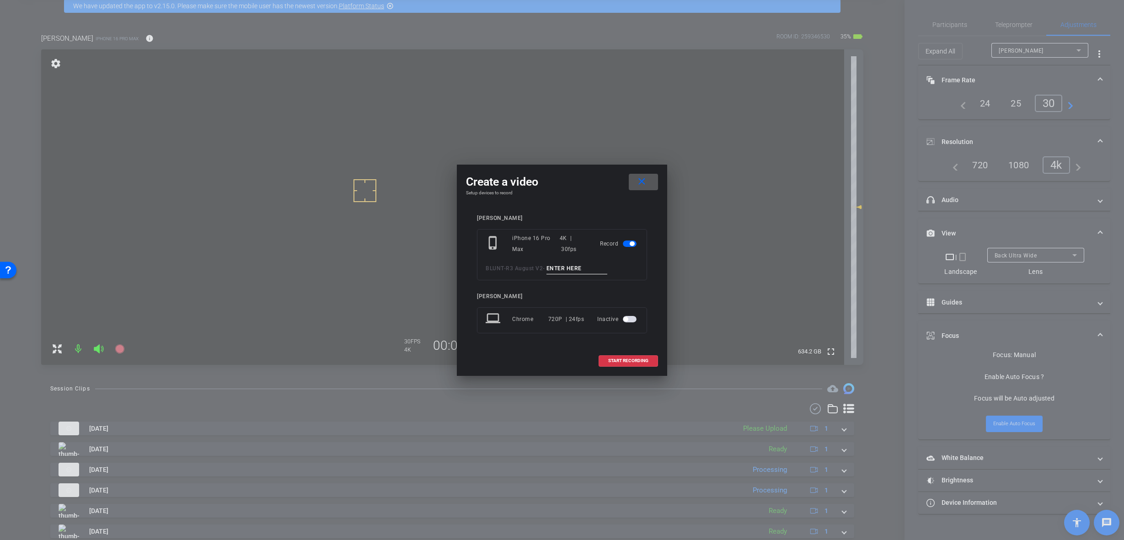
click at [582, 266] on input at bounding box center [577, 268] width 61 height 11
paste input "B-Roll 1 Client"
click at [570, 268] on input "B-Roll 1 Client" at bounding box center [577, 268] width 61 height 11
type input "B-Roll 16 Client"
click at [622, 360] on span "START RECORDING" at bounding box center [628, 361] width 40 height 5
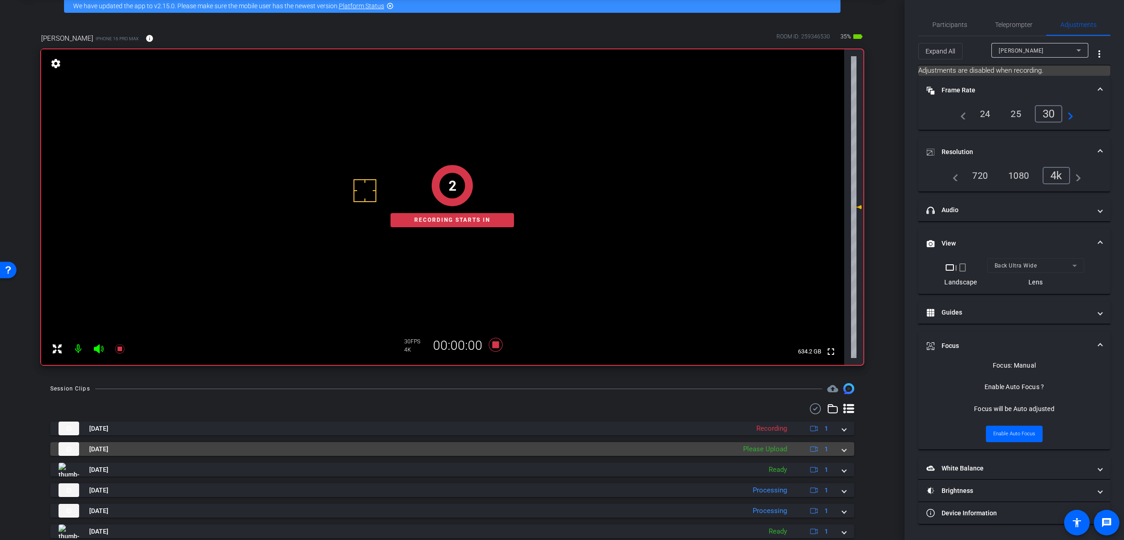
click at [842, 450] on span at bounding box center [844, 450] width 4 height 10
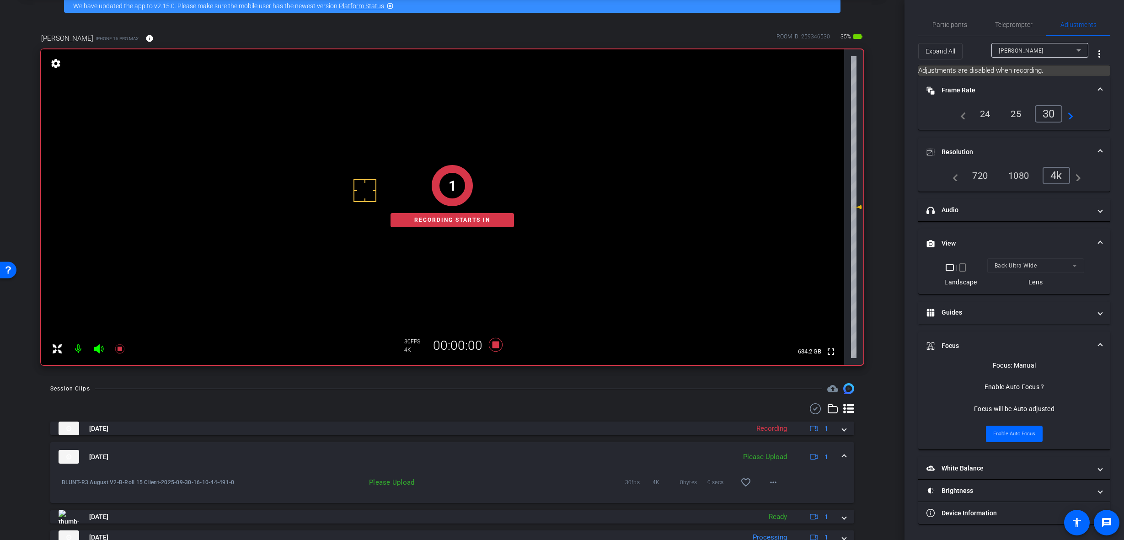
click at [840, 450] on mat-expansion-panel-header "Sep 30, 2025 Please Upload 1" at bounding box center [452, 456] width 804 height 29
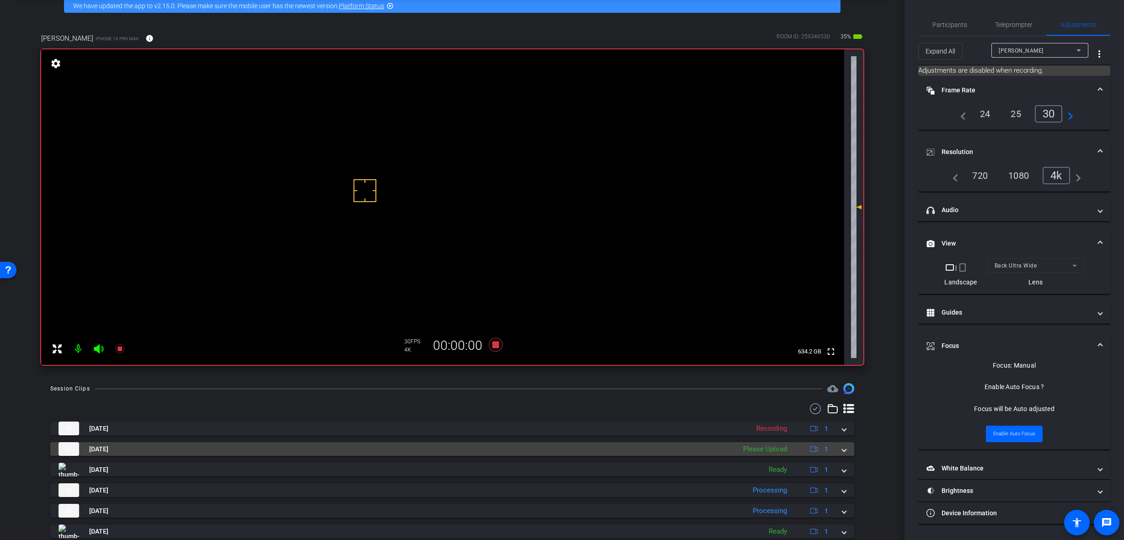
click at [844, 451] on mat-expansion-panel-header "Sep 30, 2025 Please Upload 1" at bounding box center [452, 449] width 804 height 14
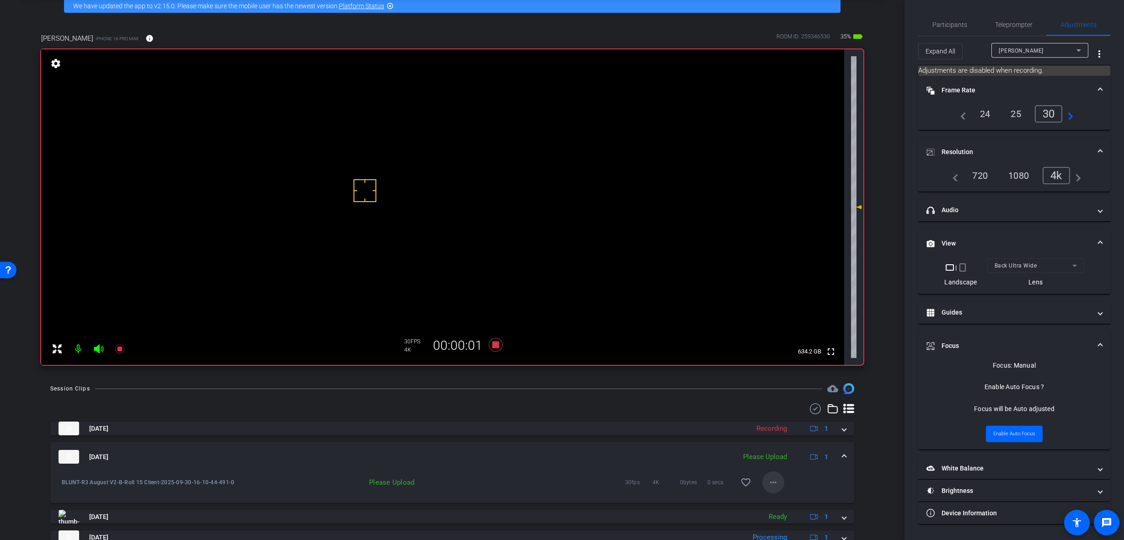
click at [774, 483] on mat-icon "more_horiz" at bounding box center [773, 482] width 11 height 11
click at [782, 499] on span "Upload" at bounding box center [784, 501] width 37 height 11
click at [842, 455] on mat-expansion-panel-header "Sep 30, 2025 Uploading 4% 1" at bounding box center [452, 456] width 804 height 29
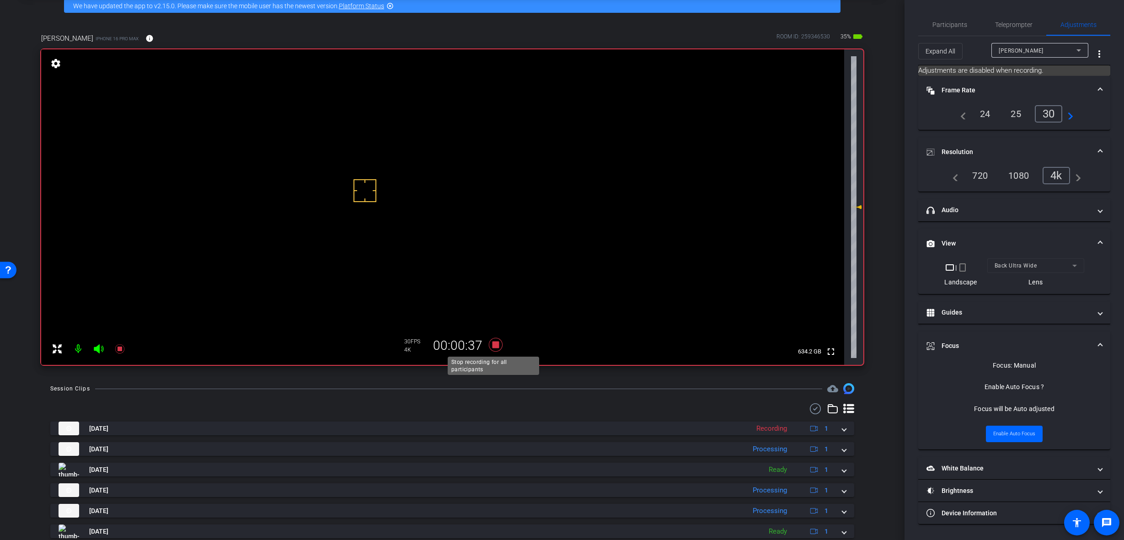
click at [490, 342] on icon at bounding box center [496, 345] width 14 height 14
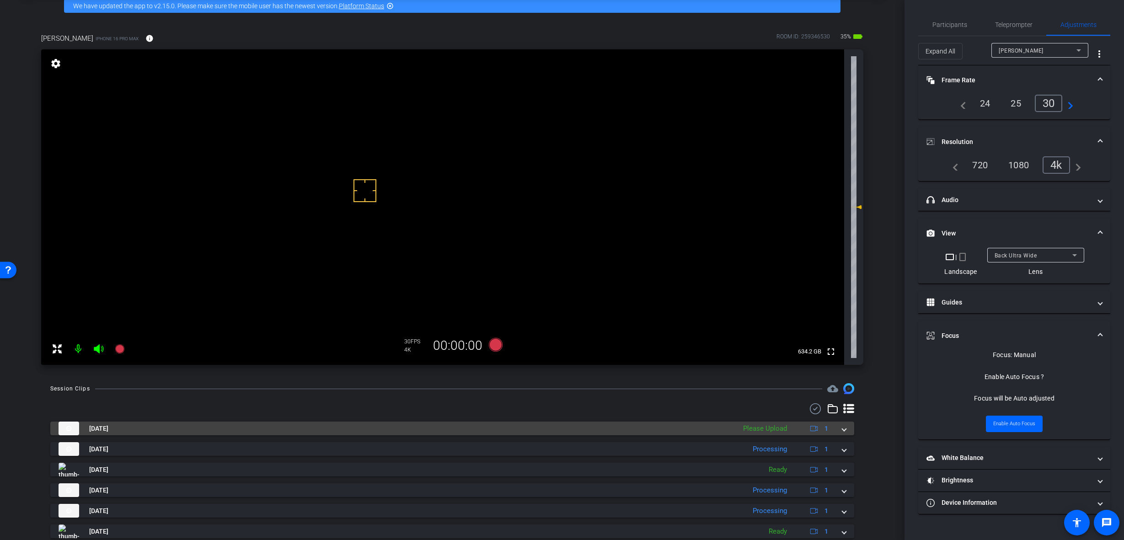
click at [836, 429] on div "Sep 30, 2025 Please Upload 1" at bounding box center [451, 429] width 784 height 14
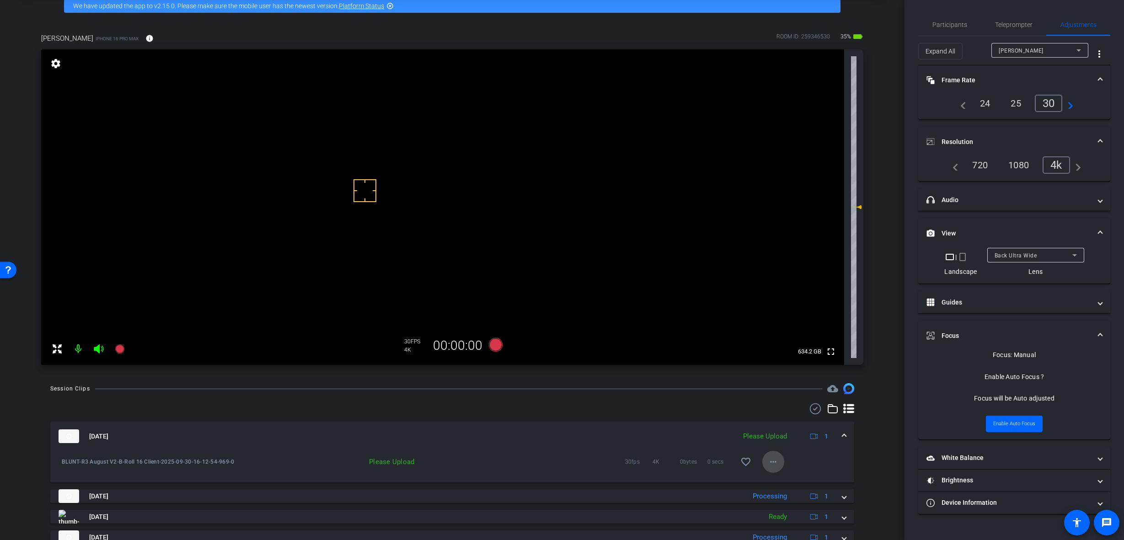
click at [769, 462] on mat-icon "more_horiz" at bounding box center [773, 461] width 11 height 11
click at [781, 479] on span "Upload" at bounding box center [784, 481] width 37 height 11
click at [842, 436] on span at bounding box center [844, 437] width 4 height 10
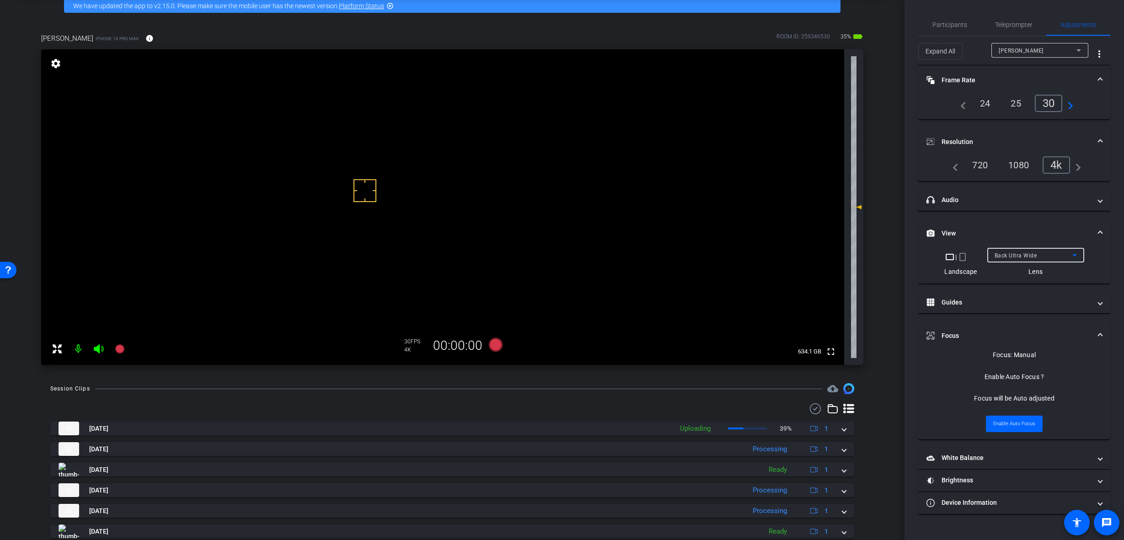
click at [1029, 257] on span "Back Ultra Wide" at bounding box center [1016, 255] width 43 height 6
click at [1032, 272] on mat-option "Back Wide" at bounding box center [1035, 273] width 97 height 15
click at [499, 346] on icon at bounding box center [496, 345] width 14 height 14
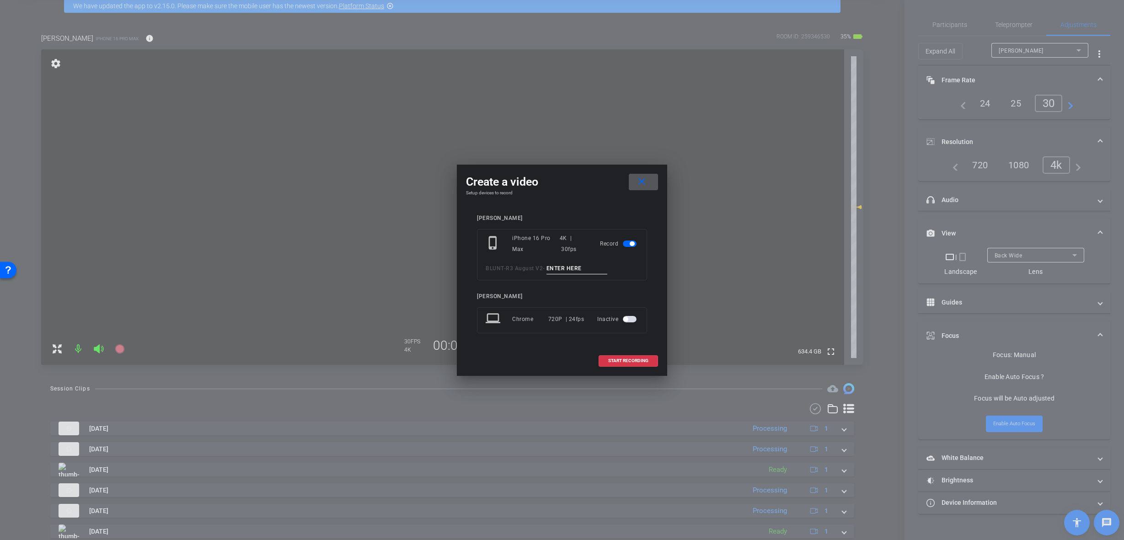
click at [595, 267] on input at bounding box center [577, 268] width 61 height 11
paste input "B-Roll 1 Client"
click at [572, 267] on input "B-Roll 1 Client" at bounding box center [577, 268] width 61 height 11
type input "B-Roll 17 Client"
click at [634, 359] on span "START RECORDING" at bounding box center [628, 361] width 40 height 5
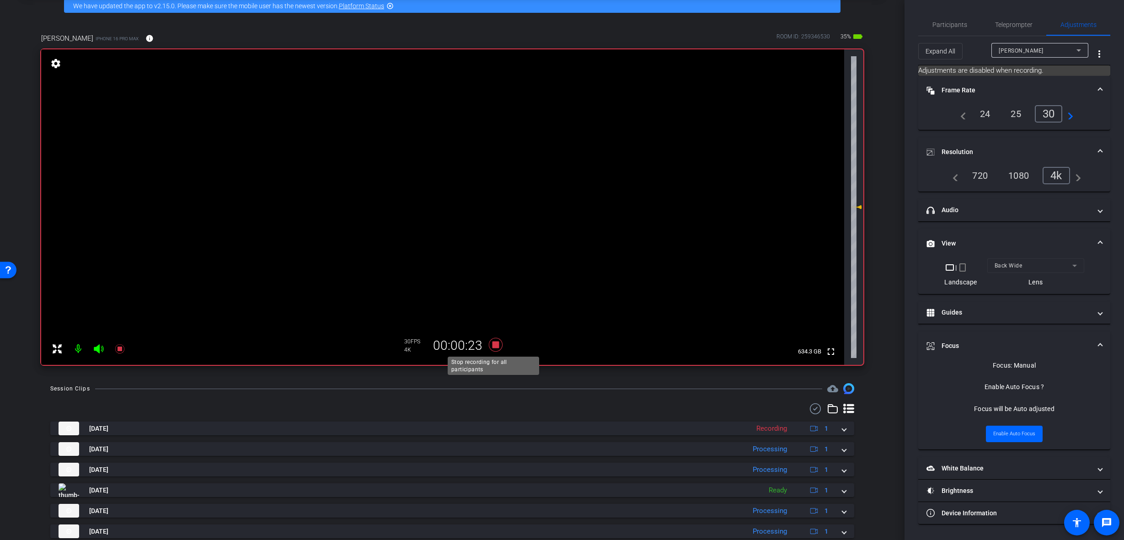
click at [492, 345] on icon at bounding box center [496, 345] width 14 height 14
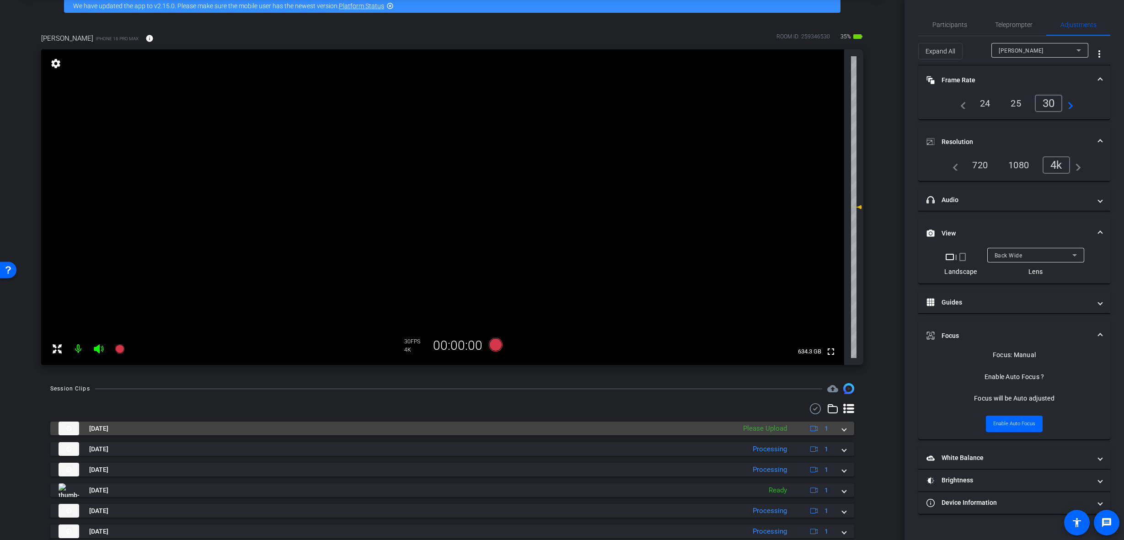
click at [842, 425] on span at bounding box center [844, 429] width 4 height 10
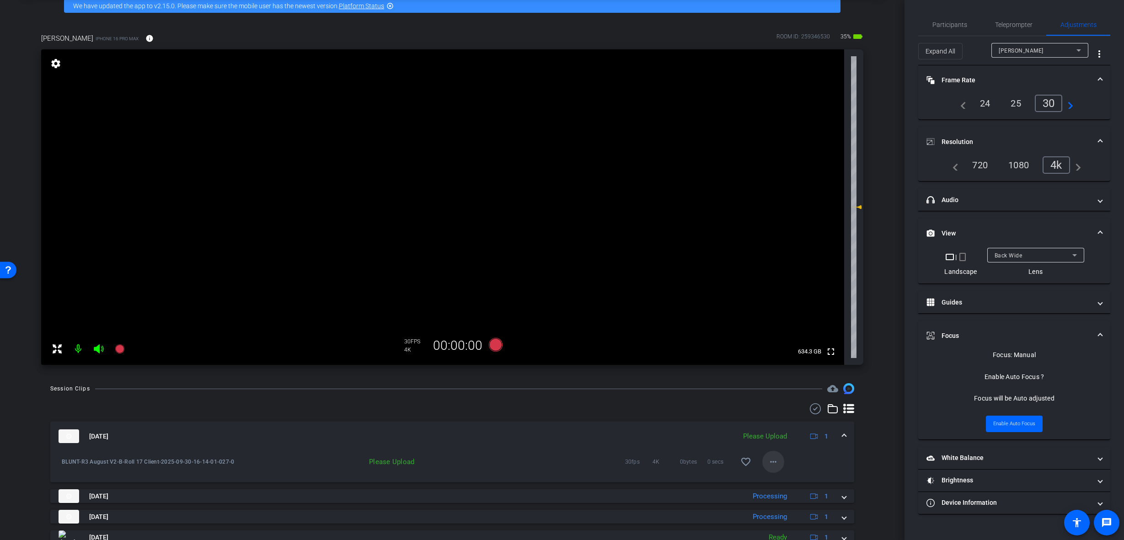
click at [774, 461] on button "more_horiz" at bounding box center [773, 462] width 22 height 22
click at [780, 481] on span "Upload" at bounding box center [784, 481] width 37 height 11
click at [836, 432] on div "[DATE] Uploading 1" at bounding box center [451, 436] width 784 height 14
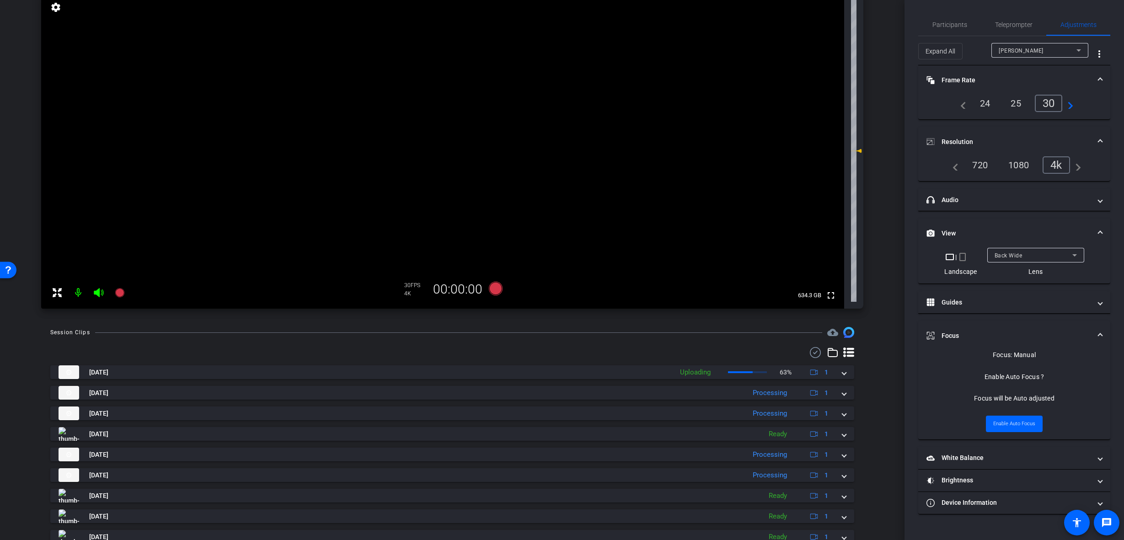
scroll to position [0, 0]
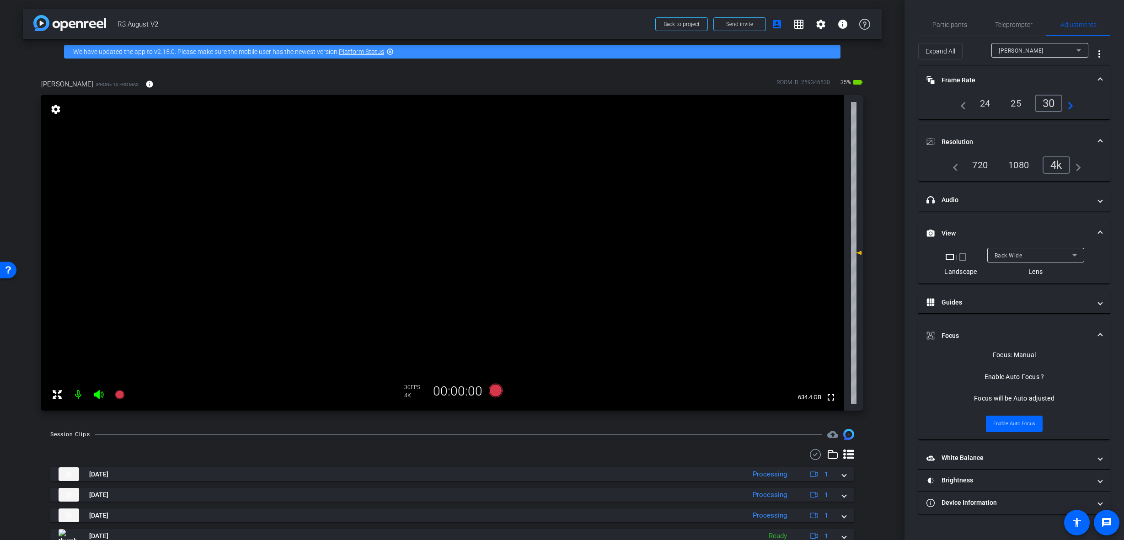
click at [1029, 252] on div "Back Wide" at bounding box center [1034, 255] width 78 height 11
click at [1036, 322] on span "Back Ultra Wide" at bounding box center [1016, 317] width 44 height 11
click at [1020, 261] on div "Back Ultra Wide" at bounding box center [1034, 255] width 78 height 11
click at [1023, 273] on span "Back Wide" at bounding box center [1008, 273] width 29 height 11
click at [492, 391] on icon at bounding box center [496, 391] width 14 height 14
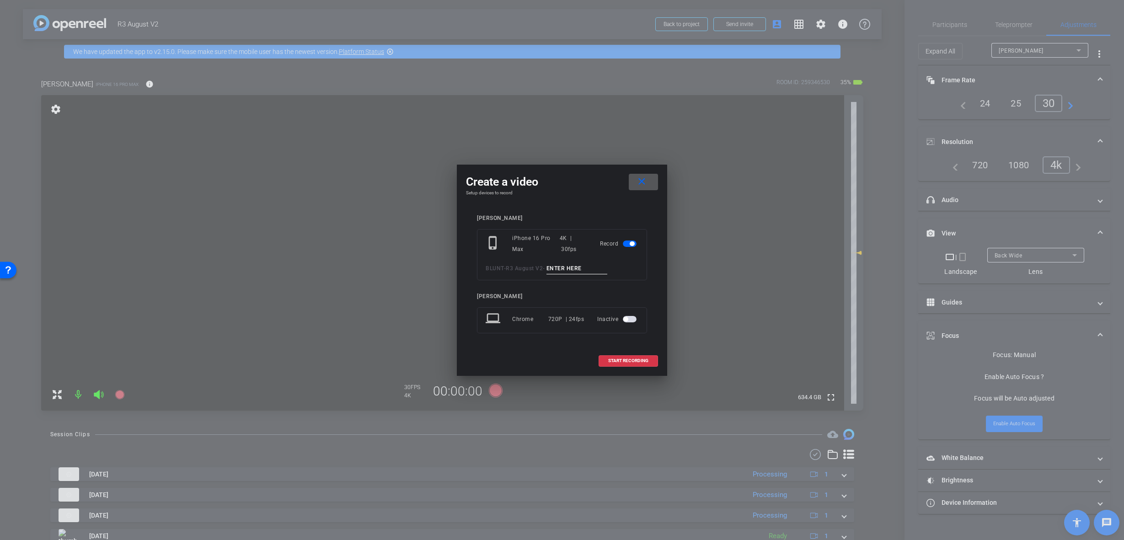
click at [588, 266] on input at bounding box center [577, 268] width 61 height 11
click at [764, 460] on div at bounding box center [562, 270] width 1124 height 540
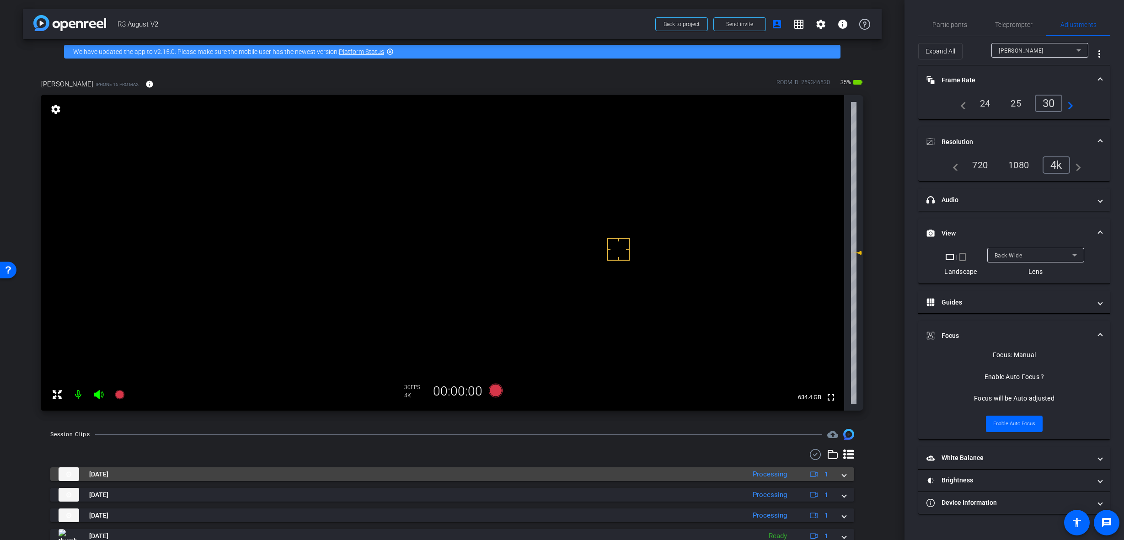
click at [835, 474] on div "[DATE] Processing 1" at bounding box center [451, 474] width 784 height 14
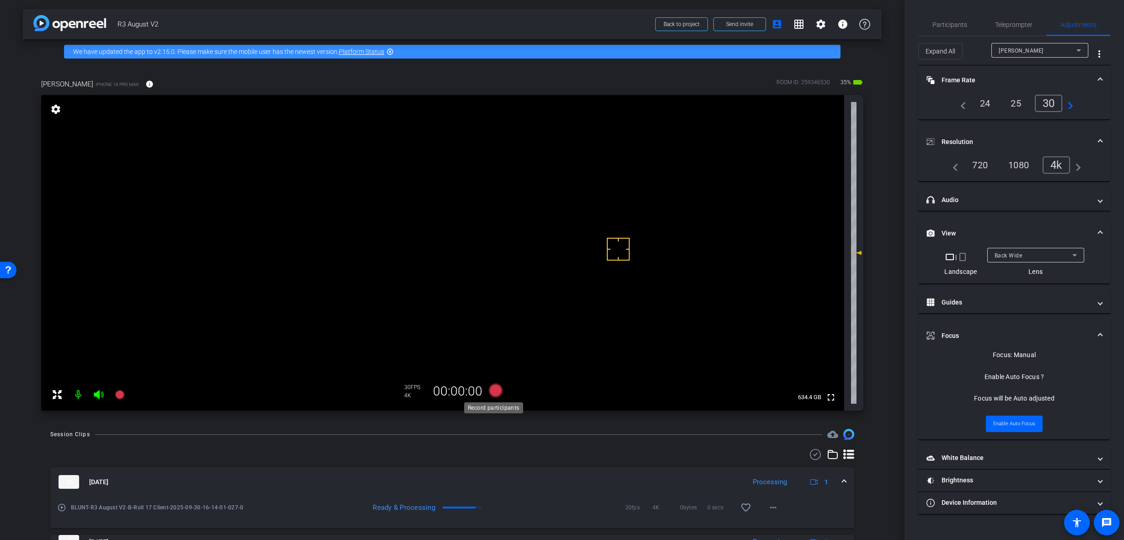
click at [489, 390] on icon at bounding box center [496, 391] width 14 height 14
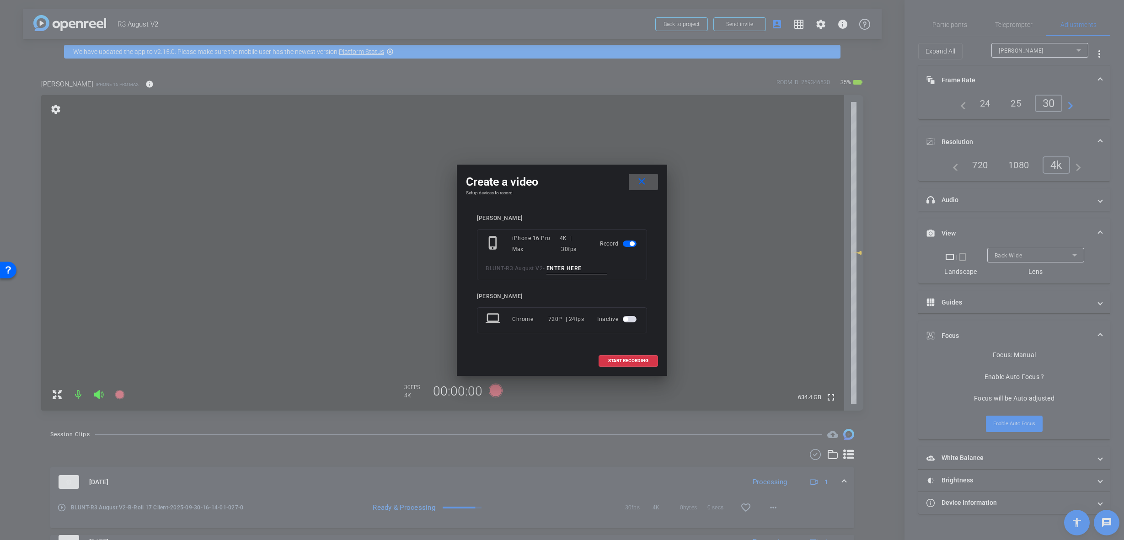
click at [567, 270] on input at bounding box center [577, 268] width 61 height 11
paste input "B-Roll 1 Client"
click at [570, 267] on input "B-Roll 1 Client" at bounding box center [577, 268] width 61 height 11
type input "B-Roll 18 Client"
click at [622, 359] on span "START RECORDING" at bounding box center [628, 361] width 40 height 5
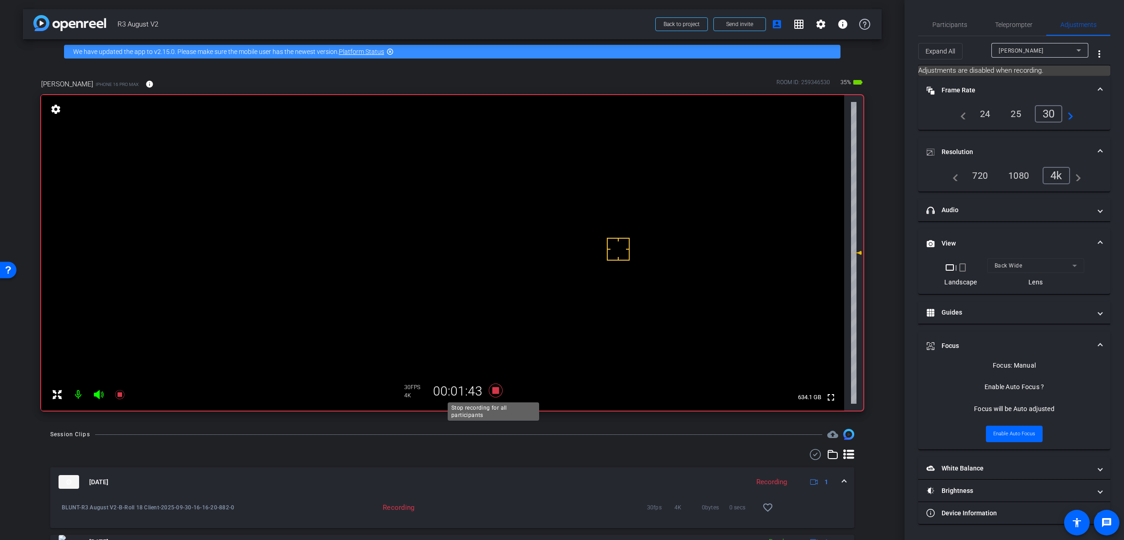
click at [495, 385] on icon at bounding box center [496, 390] width 22 height 16
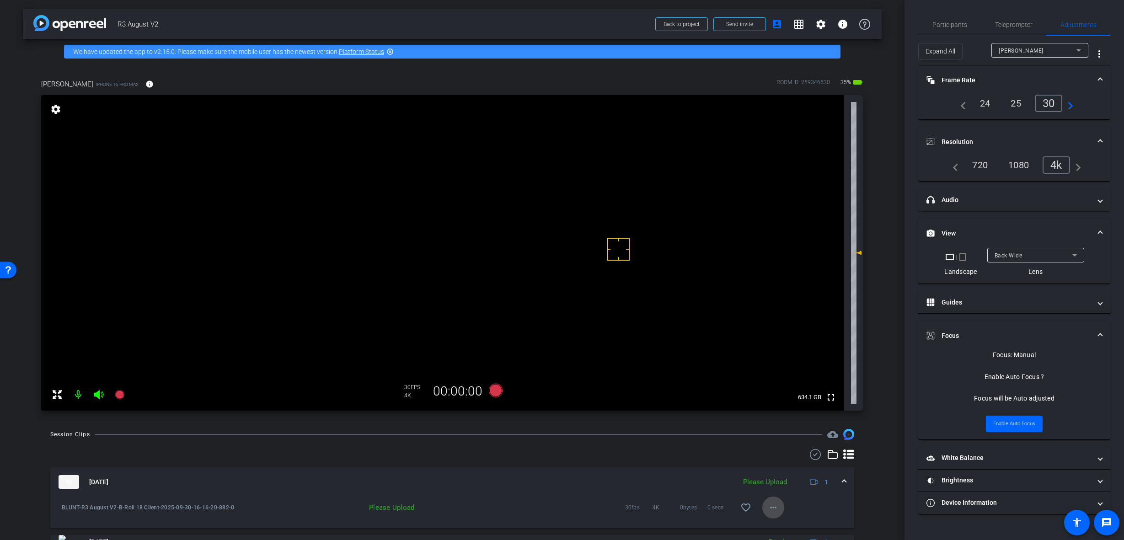
click at [768, 508] on mat-icon "more_horiz" at bounding box center [773, 507] width 11 height 11
click at [775, 466] on span "Upload" at bounding box center [784, 466] width 37 height 11
click at [844, 477] on mat-expansion-panel-header "Sep 30, 2025 Uploading 0% 1" at bounding box center [452, 481] width 804 height 29
click at [1045, 252] on div "Back Wide" at bounding box center [1034, 255] width 78 height 11
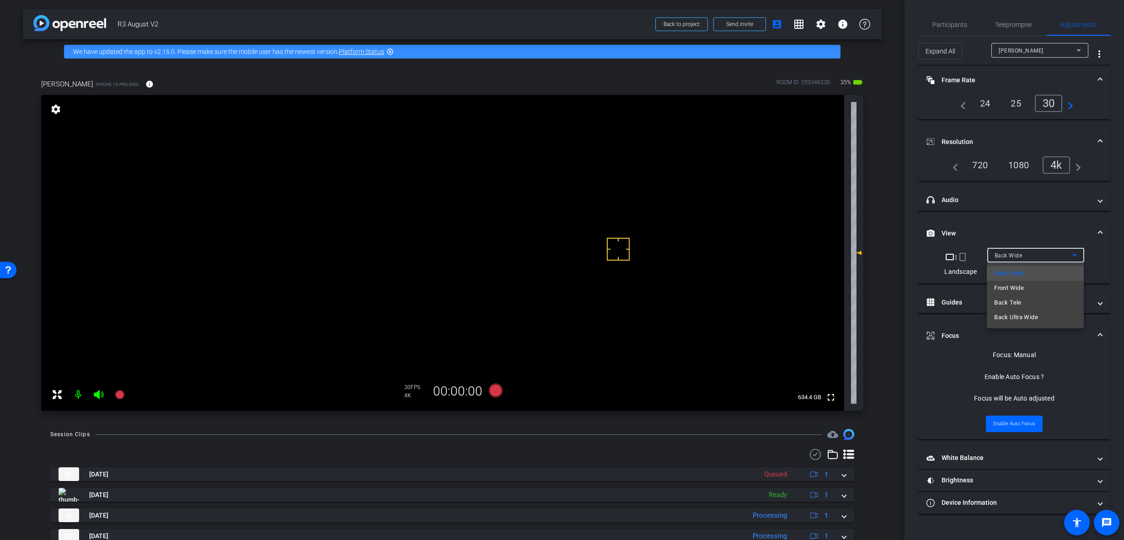
click at [1035, 299] on mat-option "Back Tele" at bounding box center [1035, 302] width 97 height 15
click at [1036, 257] on div "Back Tele" at bounding box center [1034, 255] width 78 height 11
click at [666, 154] on div at bounding box center [562, 270] width 1124 height 540
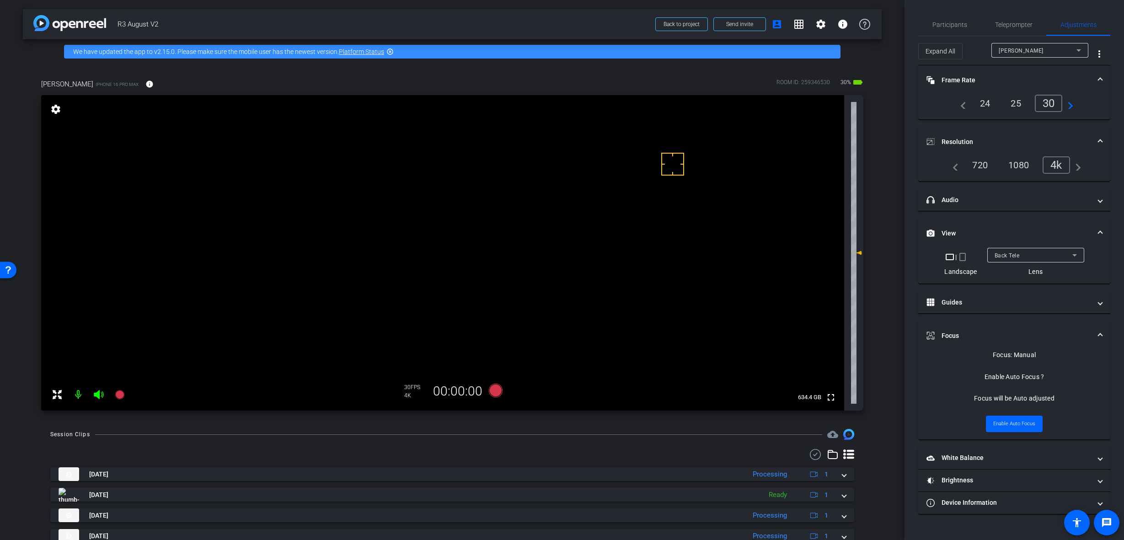
click at [662, 163] on div at bounding box center [672, 164] width 23 height 23
click at [673, 195] on video at bounding box center [442, 253] width 803 height 316
click at [612, 243] on video at bounding box center [442, 253] width 803 height 316
click at [636, 177] on video at bounding box center [442, 253] width 803 height 316
click at [597, 182] on video at bounding box center [442, 253] width 803 height 316
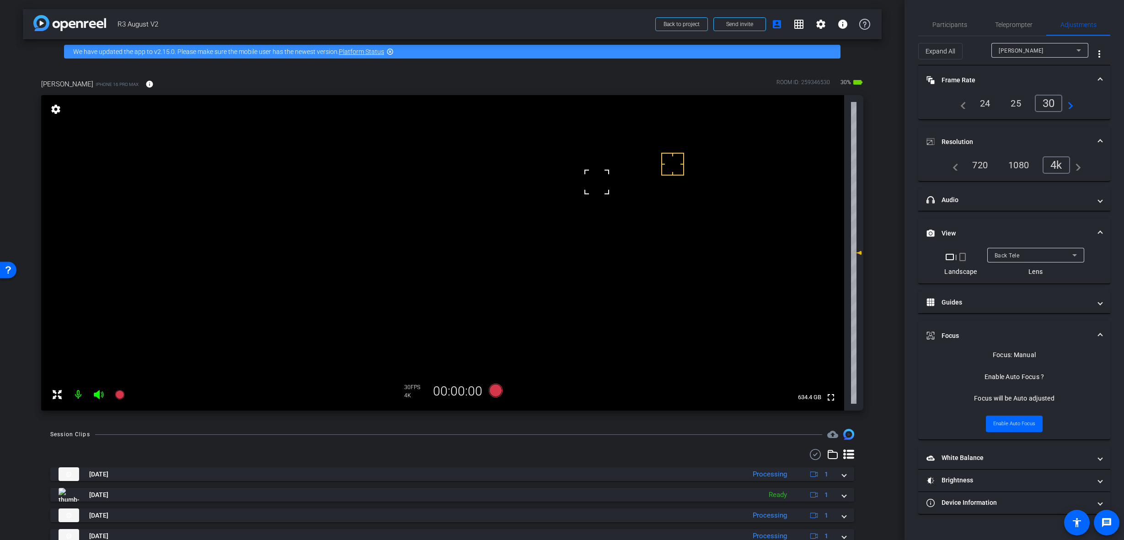
click at [678, 182] on video at bounding box center [442, 253] width 803 height 316
click at [627, 177] on video at bounding box center [442, 253] width 803 height 316
click at [493, 393] on icon at bounding box center [496, 391] width 14 height 14
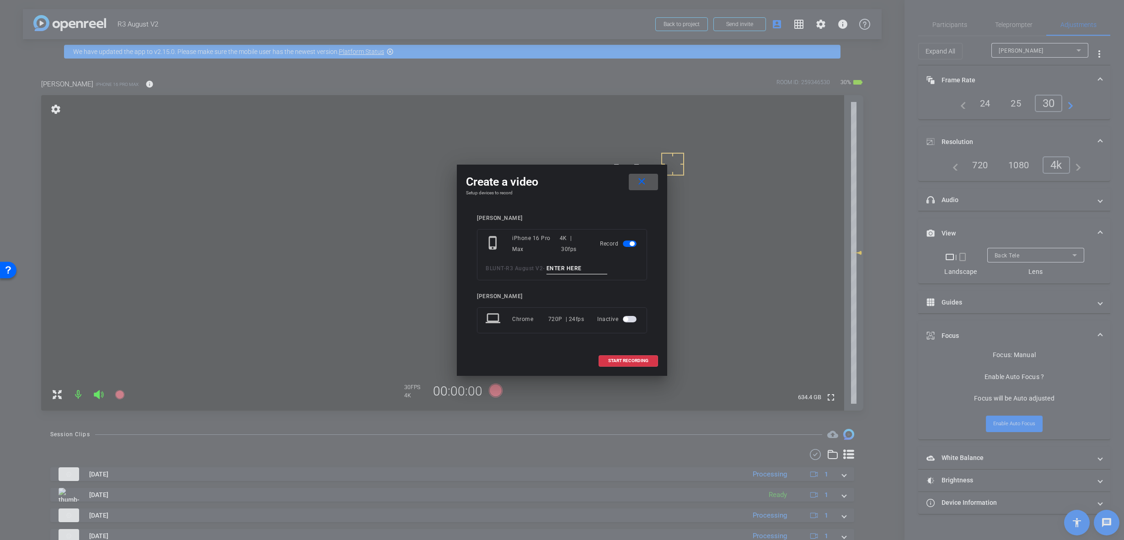
click at [562, 272] on input at bounding box center [577, 268] width 61 height 11
paste input "B-Roll 1 Client"
click at [571, 268] on input "B-Roll 1 Client" at bounding box center [577, 268] width 61 height 11
type input "B-Roll 18 Client"
click at [624, 359] on span "START RECORDING" at bounding box center [628, 361] width 40 height 5
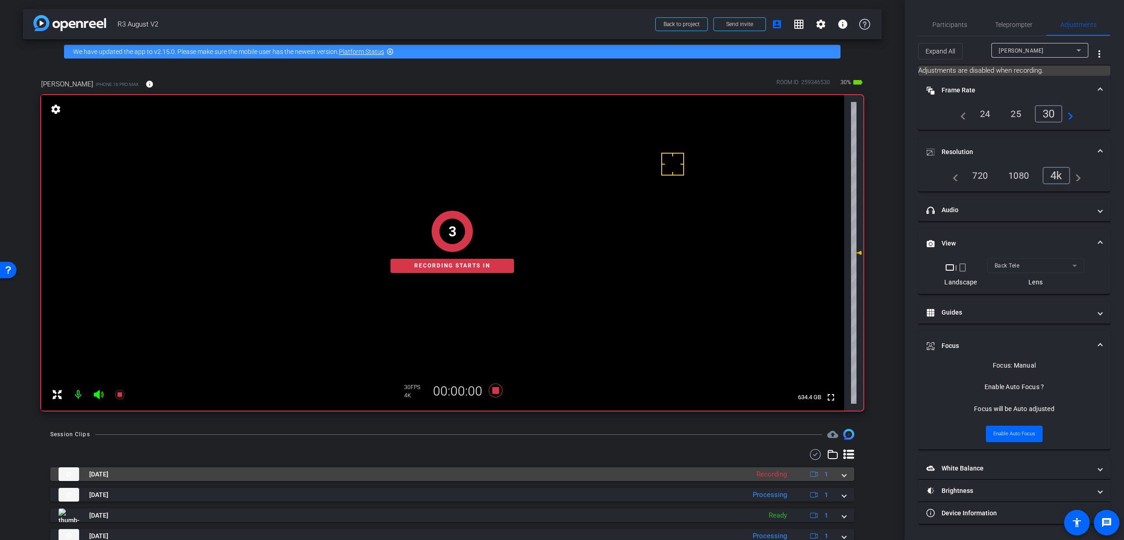
click at [842, 473] on span at bounding box center [844, 475] width 4 height 10
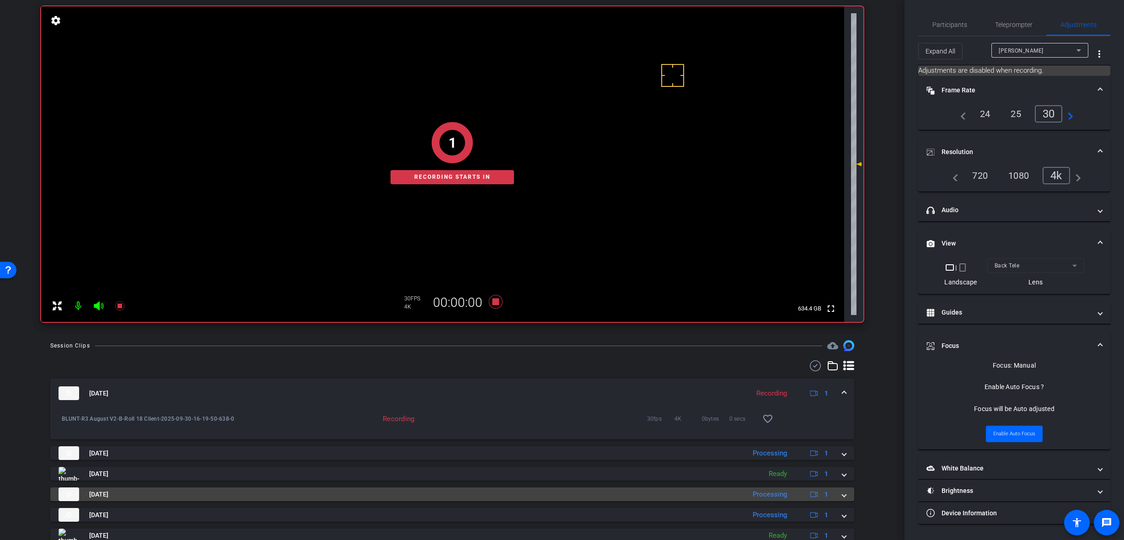
scroll to position [91, 0]
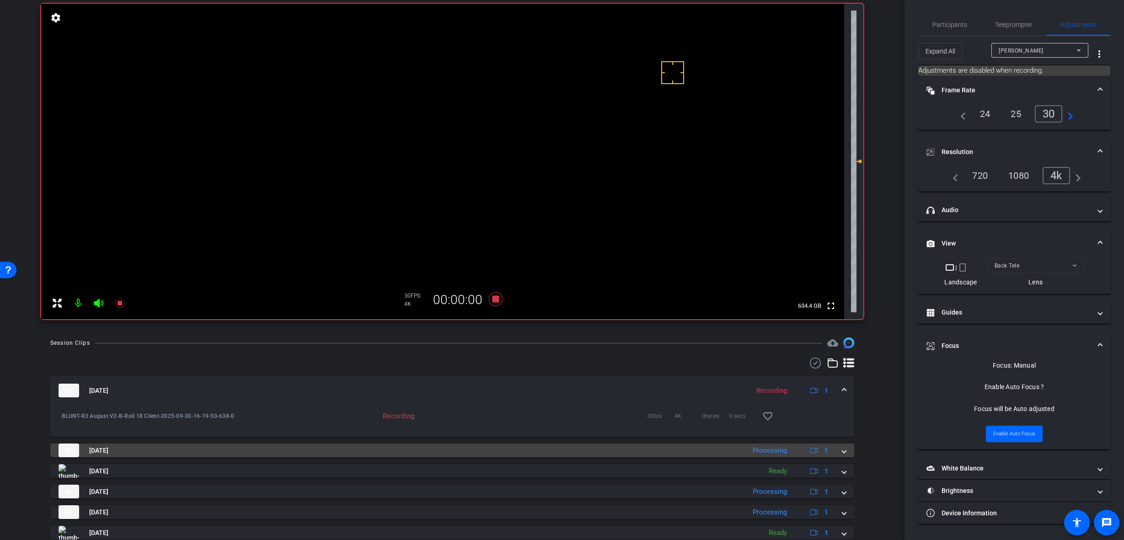
click at [842, 450] on span at bounding box center [844, 451] width 4 height 10
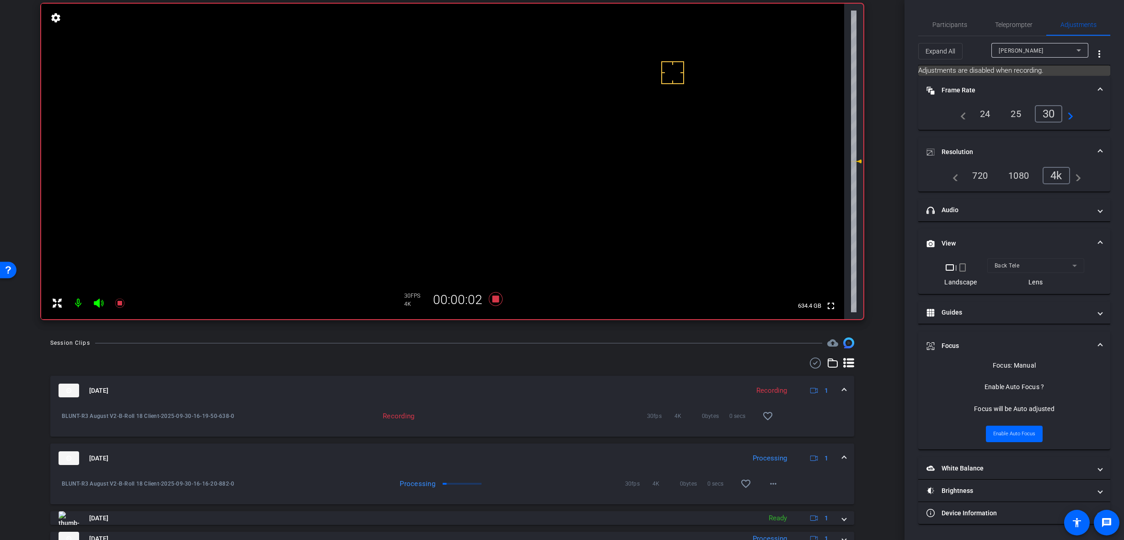
click at [842, 389] on span at bounding box center [844, 391] width 4 height 10
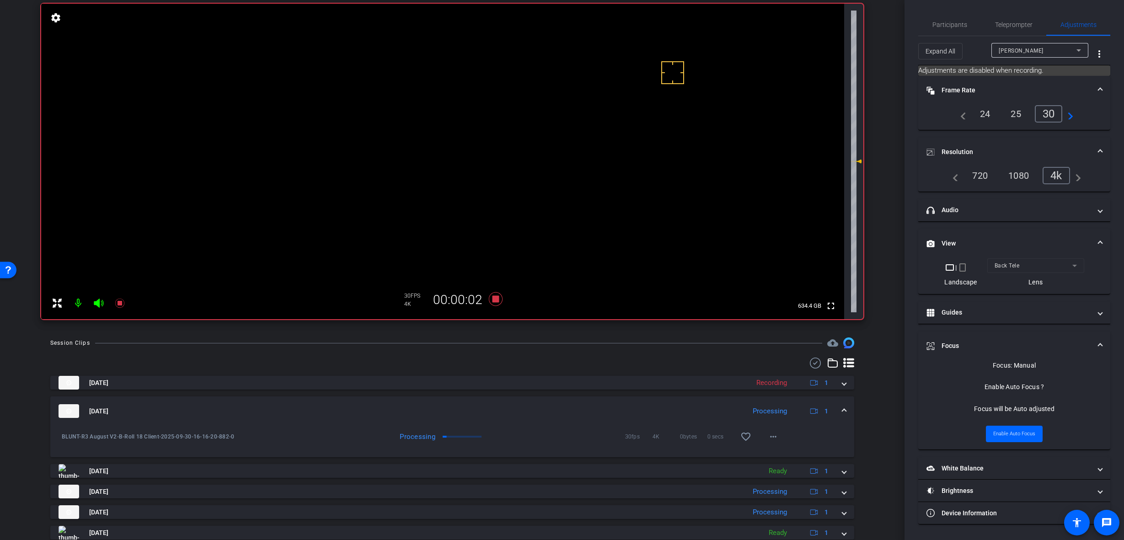
click at [842, 409] on span at bounding box center [844, 412] width 4 height 10
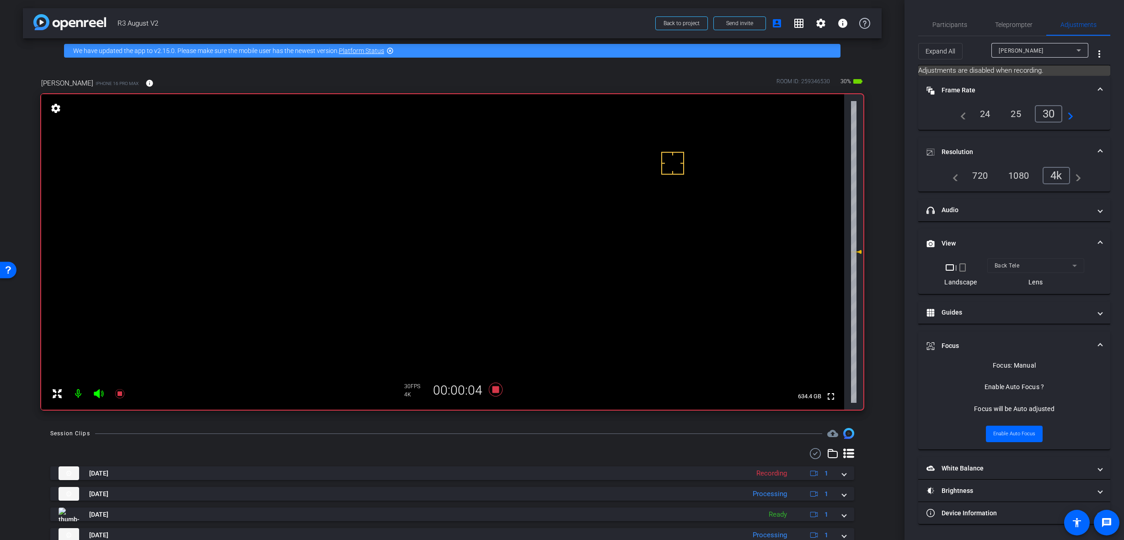
scroll to position [0, 0]
click at [497, 392] on icon at bounding box center [496, 390] width 22 height 16
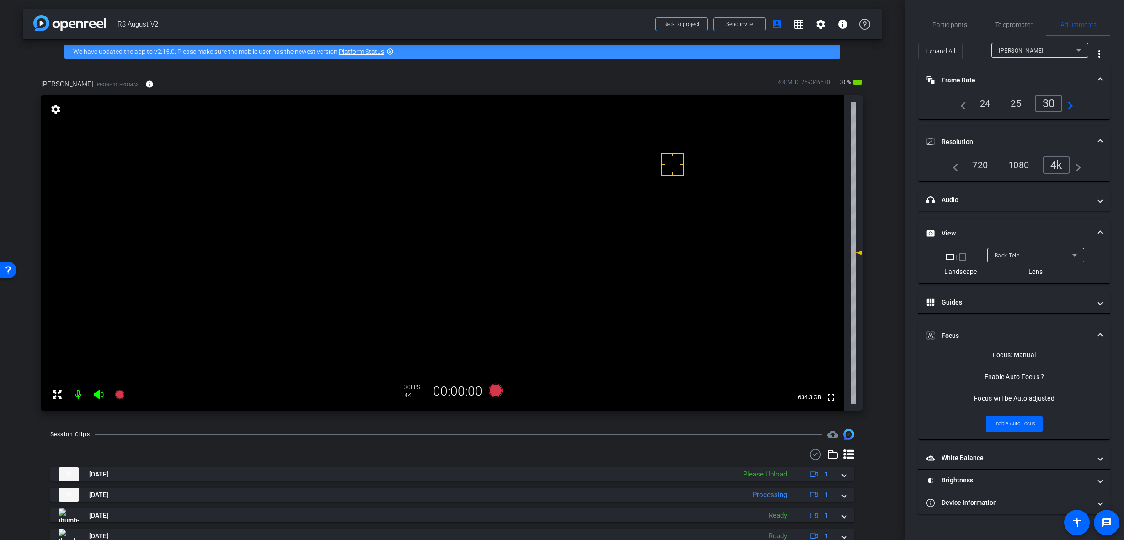
click at [1022, 259] on div "Back Tele" at bounding box center [1034, 255] width 78 height 11
click at [1029, 275] on mat-option "Back Wide" at bounding box center [1035, 273] width 97 height 15
click at [495, 390] on icon at bounding box center [496, 391] width 14 height 14
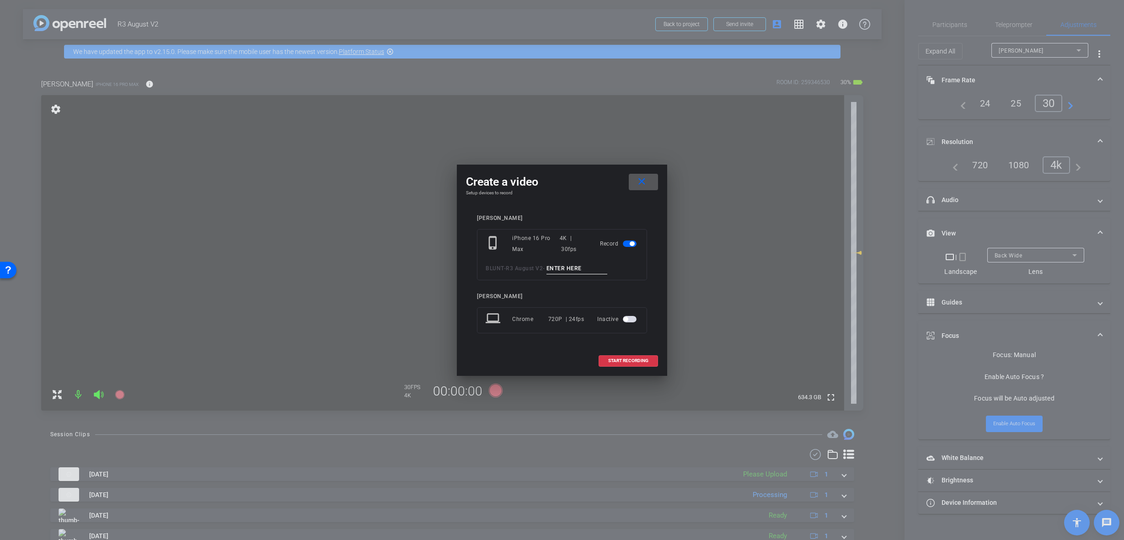
click at [579, 272] on input at bounding box center [577, 268] width 61 height 11
paste input "B-Roll 1 Client"
click at [571, 267] on input "B-Roll 1 Client" at bounding box center [577, 268] width 61 height 11
type input "B-Roll 19 Client"
click at [631, 360] on span "START RECORDING" at bounding box center [628, 361] width 40 height 5
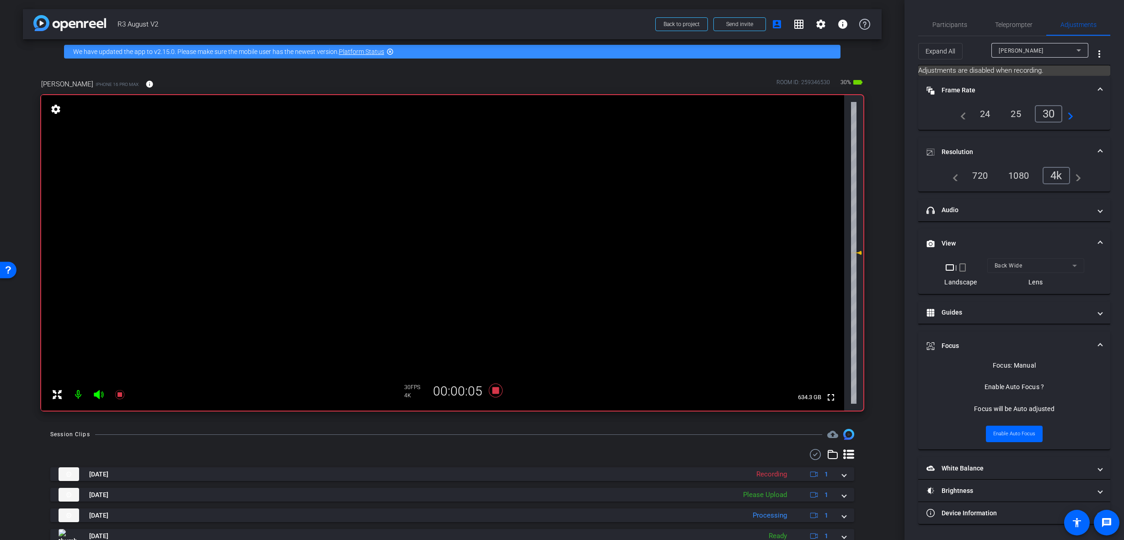
click at [483, 233] on video at bounding box center [442, 253] width 803 height 316
click at [483, 233] on div at bounding box center [483, 233] width 23 height 23
click at [493, 391] on icon at bounding box center [496, 391] width 14 height 14
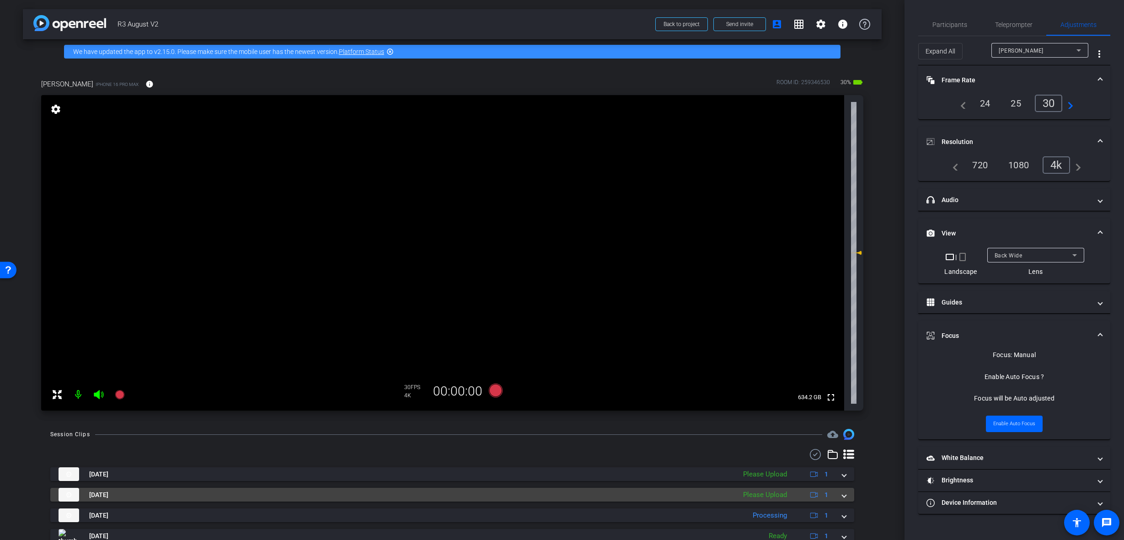
click at [842, 488] on mat-expansion-panel-header "Sep 30, 2025 Please Upload 1" at bounding box center [452, 495] width 804 height 14
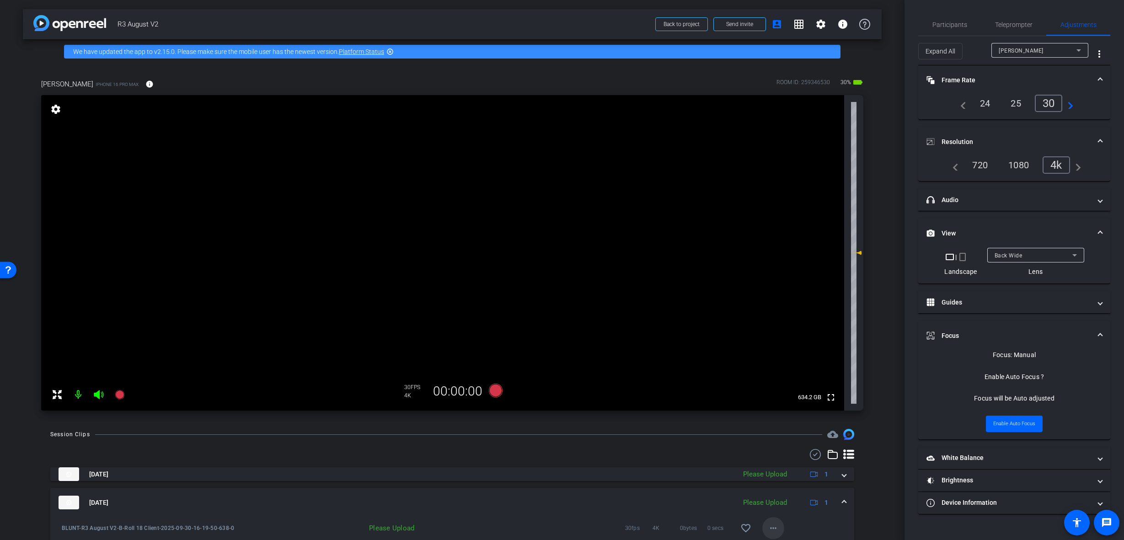
click at [773, 527] on mat-icon "more_horiz" at bounding box center [773, 528] width 11 height 11
click at [788, 486] on span "Upload" at bounding box center [784, 486] width 37 height 11
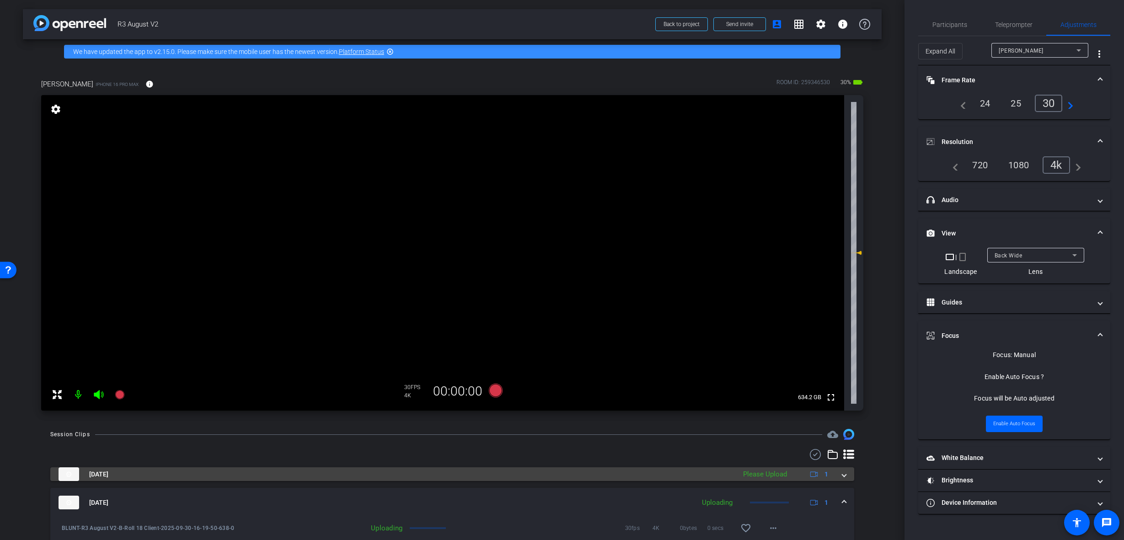
click at [842, 471] on span at bounding box center [844, 475] width 4 height 10
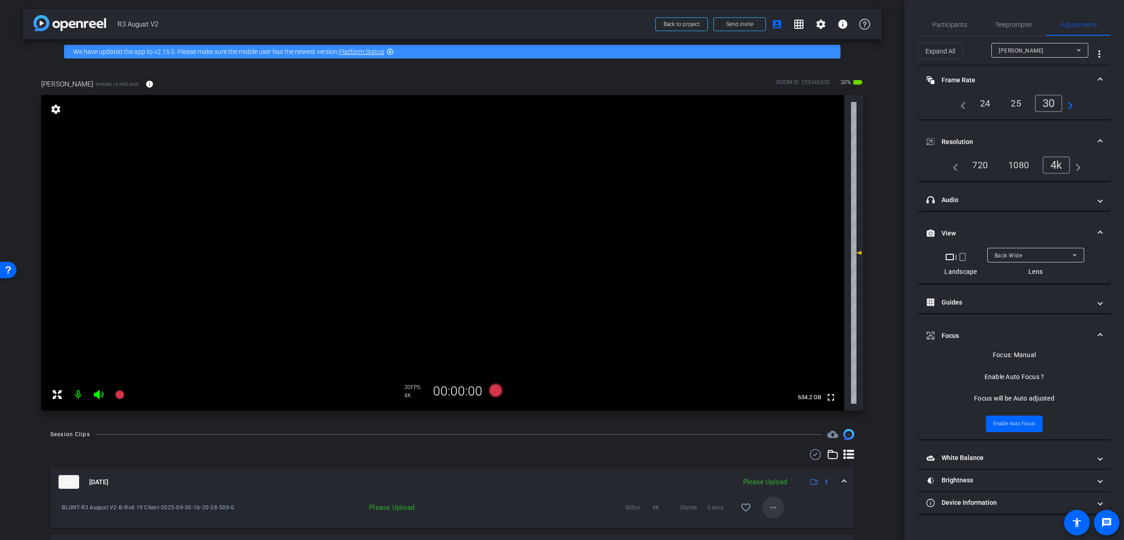
click at [769, 507] on mat-icon "more_horiz" at bounding box center [773, 507] width 11 height 11
click at [779, 463] on span "Upload" at bounding box center [784, 466] width 37 height 11
click at [842, 487] on mat-expansion-panel-header "[DATE] Uploading 1" at bounding box center [452, 481] width 804 height 29
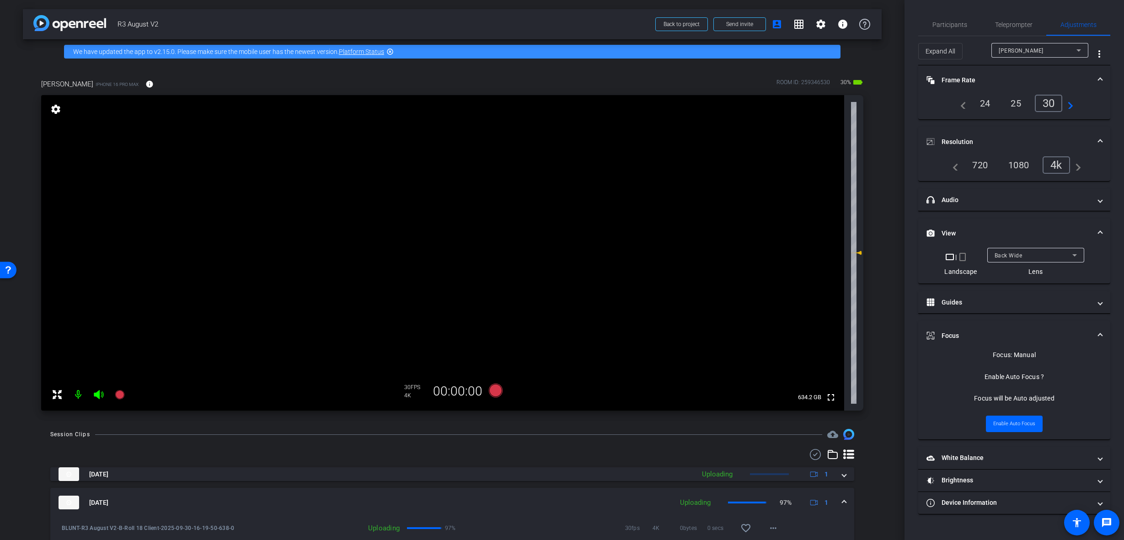
click at [839, 498] on mat-expansion-panel-header "Sep 30, 2025 Uploading 97% 1" at bounding box center [452, 502] width 804 height 29
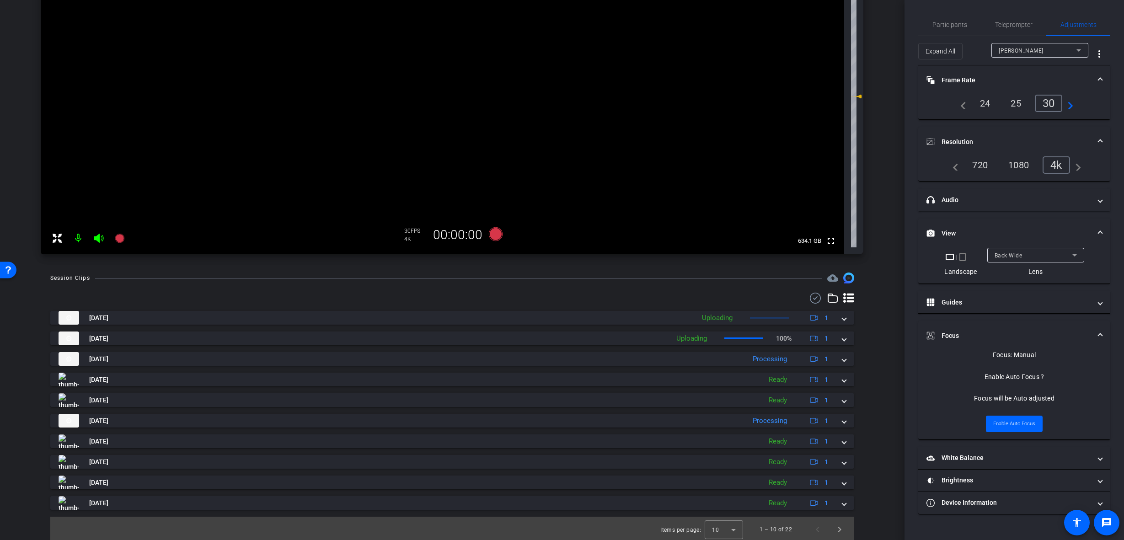
scroll to position [159, 0]
click at [843, 524] on span "Next page" at bounding box center [840, 527] width 22 height 22
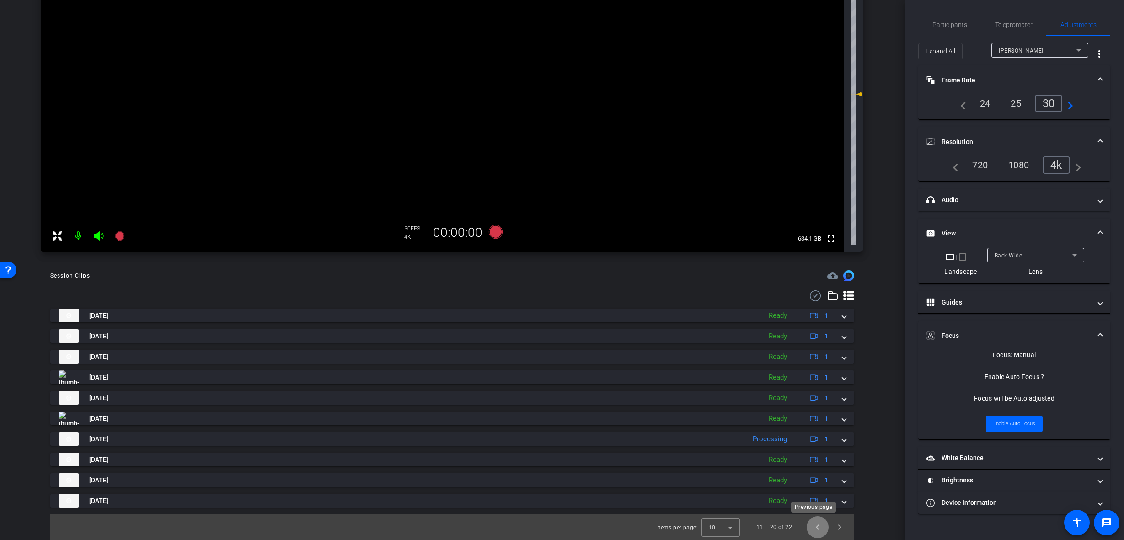
click at [813, 528] on span "Previous page" at bounding box center [818, 527] width 22 height 22
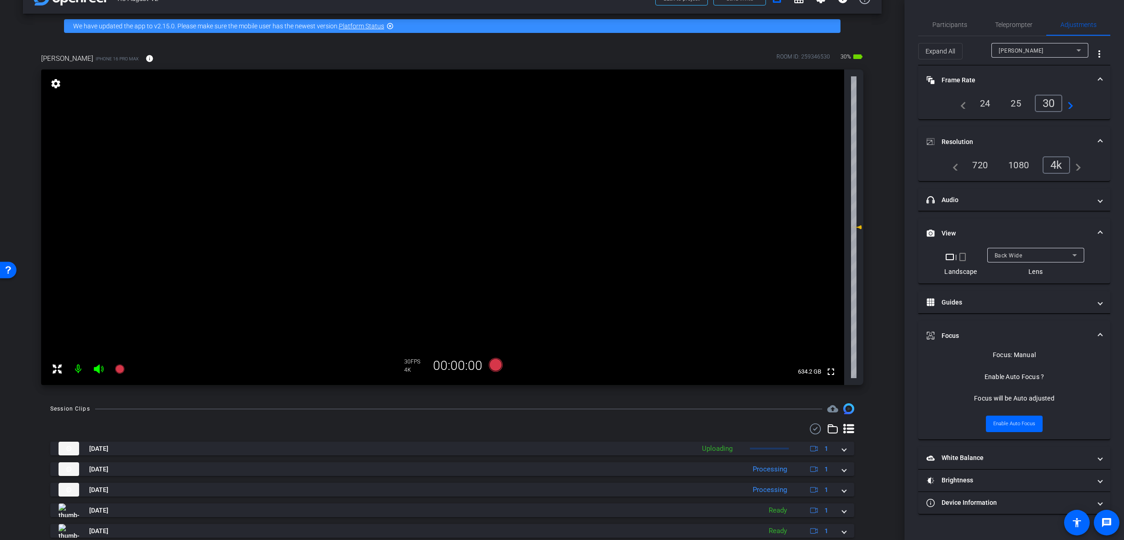
scroll to position [0, 0]
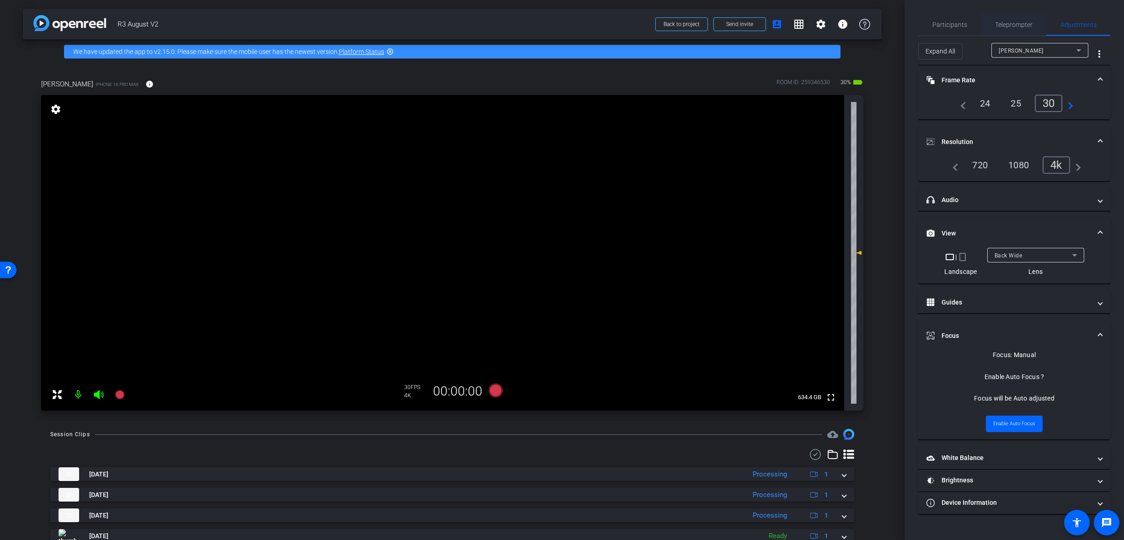
click at [1004, 25] on span "Teleprompter" at bounding box center [1014, 24] width 38 height 6
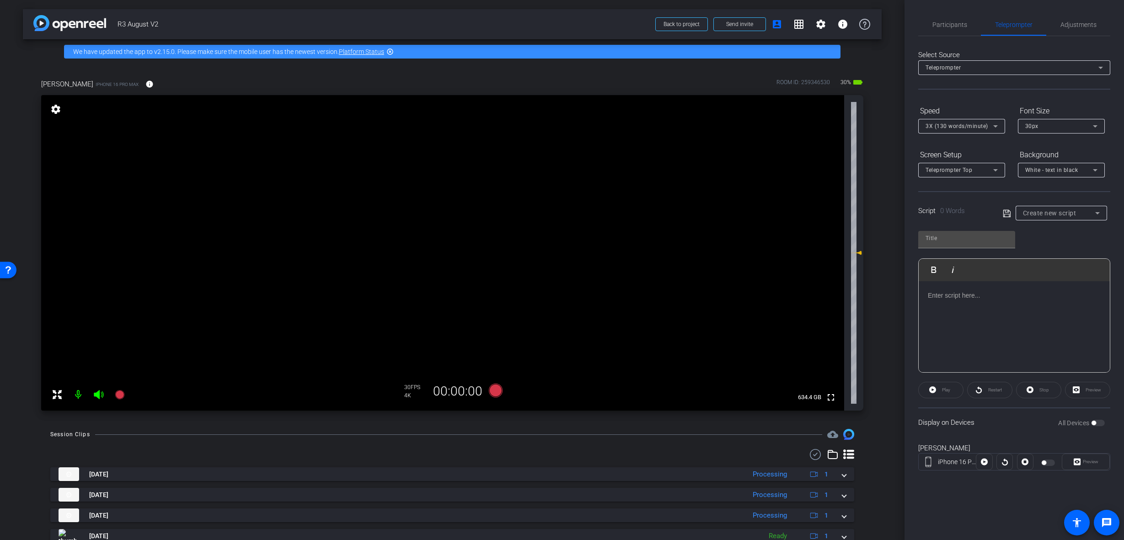
click at [1035, 216] on span "Create new script" at bounding box center [1050, 212] width 54 height 7
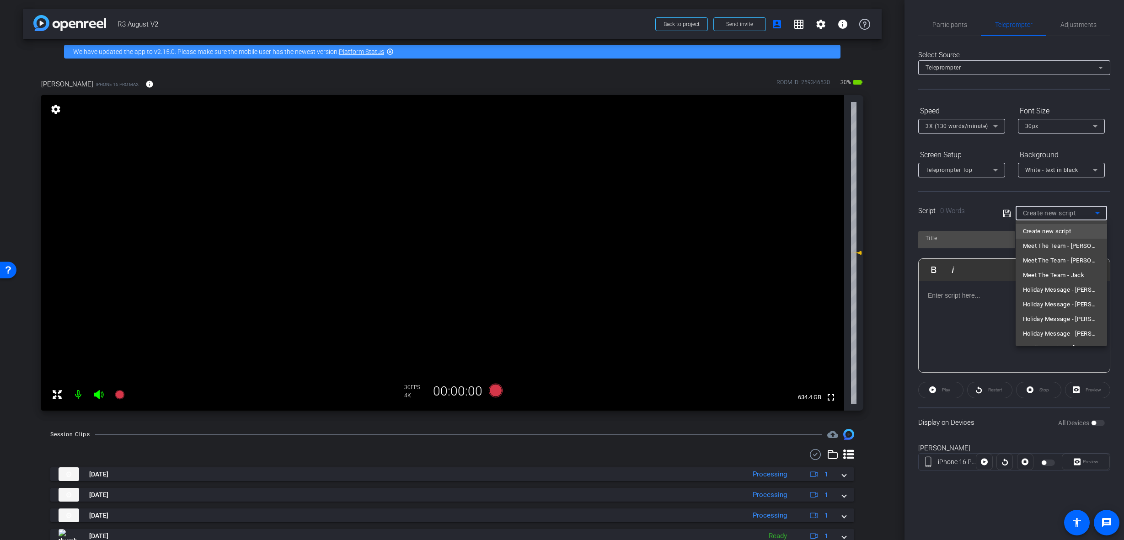
click at [969, 172] on div at bounding box center [562, 270] width 1124 height 540
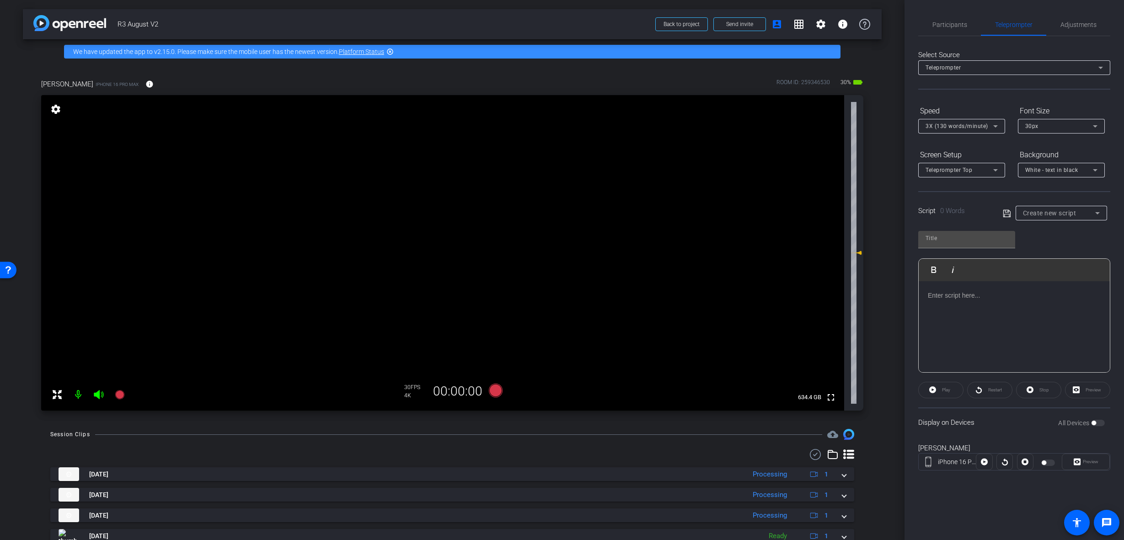
click at [978, 197] on div "Script 0 Words Create new script" at bounding box center [1014, 205] width 192 height 29
click at [1087, 28] on span "Adjustments" at bounding box center [1079, 24] width 36 height 6
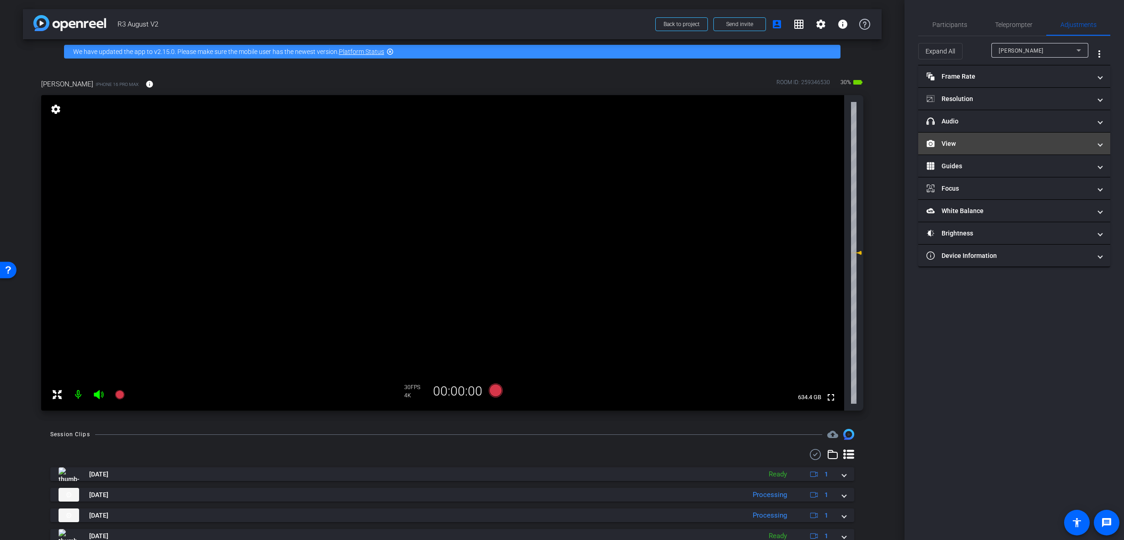
click at [972, 145] on mat-panel-title "View" at bounding box center [1009, 144] width 165 height 10
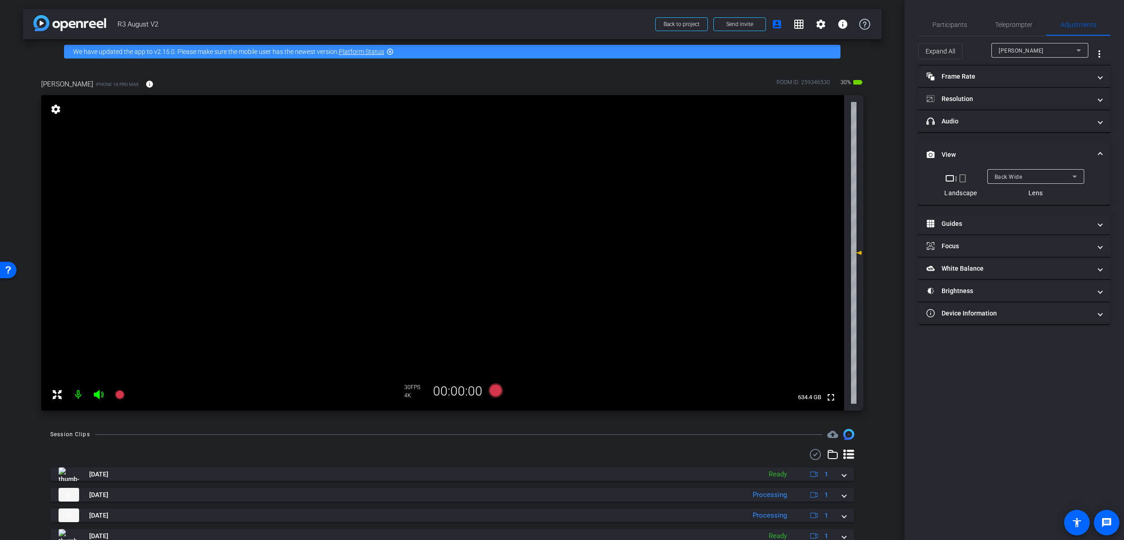
click at [1017, 179] on span "Back Wide" at bounding box center [1009, 177] width 28 height 6
click at [1030, 209] on mat-option "Front Wide" at bounding box center [1035, 209] width 97 height 15
click at [1007, 26] on span "Teleprompter" at bounding box center [1014, 24] width 38 height 6
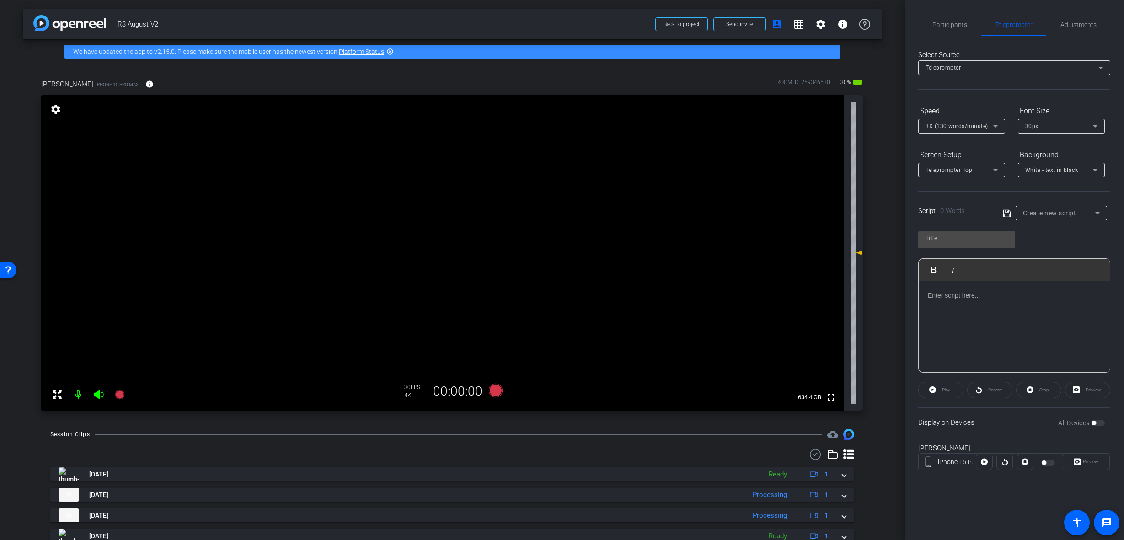
click at [1051, 216] on span "Create new script" at bounding box center [1050, 212] width 54 height 7
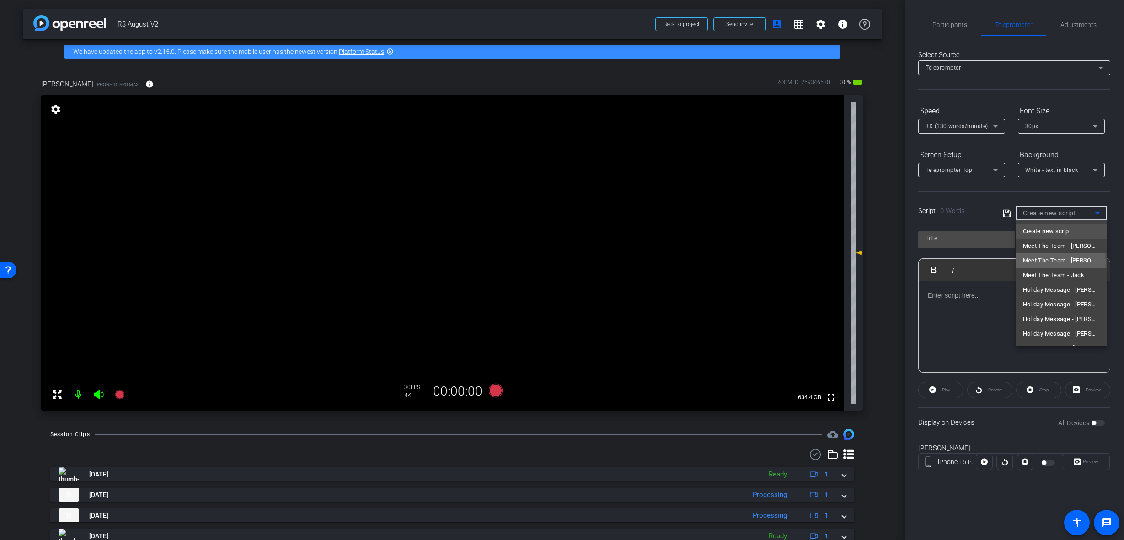
click at [1060, 263] on span "Meet The Team - [PERSON_NAME]" at bounding box center [1061, 260] width 77 height 11
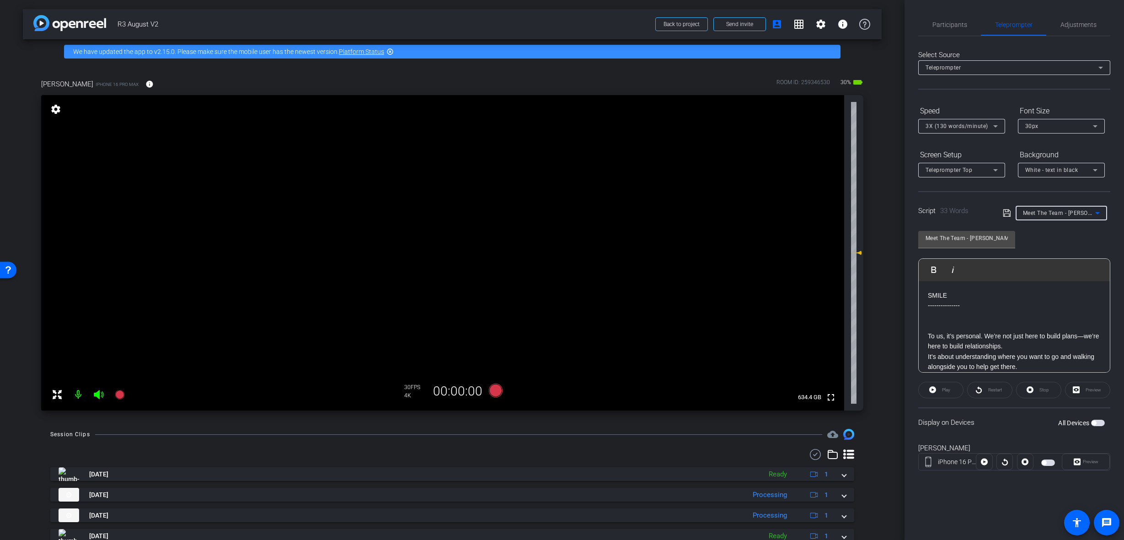
click at [978, 321] on p at bounding box center [1014, 326] width 173 height 10
click at [1072, 17] on span "Adjustments" at bounding box center [1079, 25] width 36 height 22
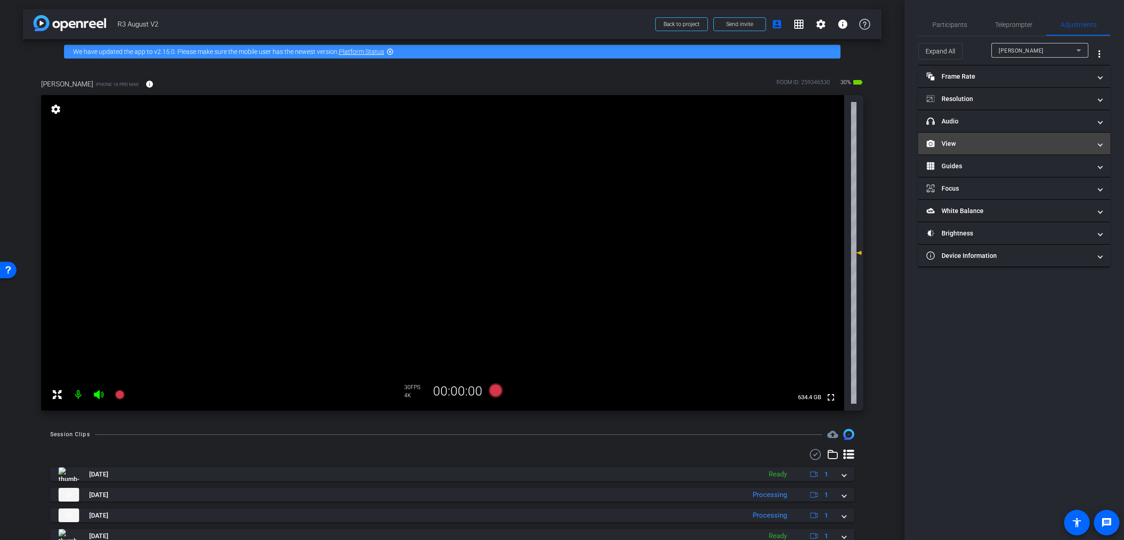
click at [966, 148] on mat-panel-title "View" at bounding box center [1009, 144] width 165 height 10
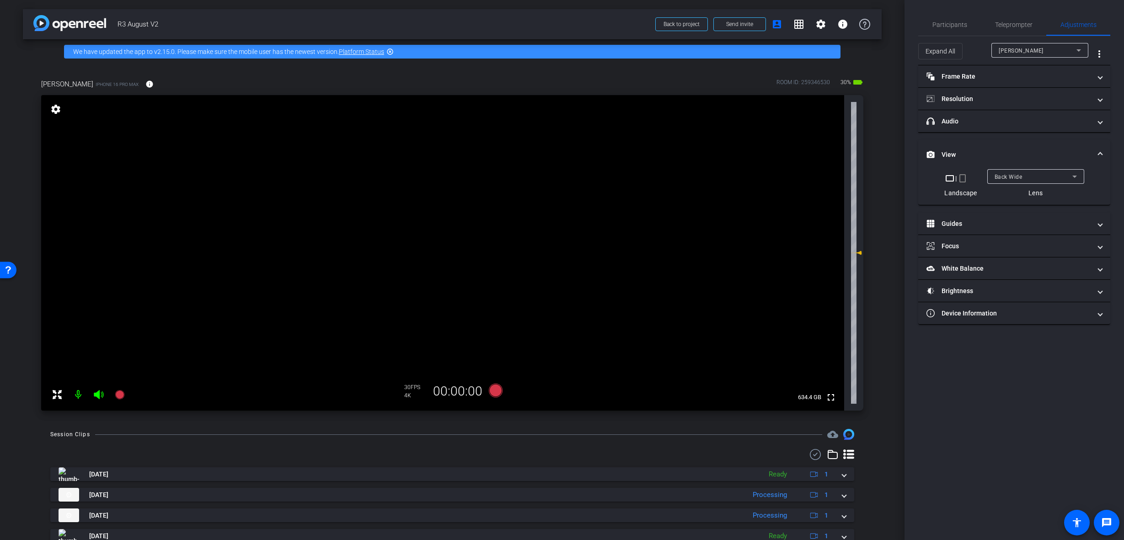
click at [1067, 178] on div "Back Wide" at bounding box center [1034, 176] width 78 height 11
click at [1051, 210] on mat-option "Front Wide" at bounding box center [1035, 209] width 97 height 15
click at [440, 168] on video at bounding box center [445, 253] width 809 height 316
click at [537, 327] on video at bounding box center [445, 253] width 809 height 316
click at [401, 174] on video at bounding box center [445, 253] width 809 height 316
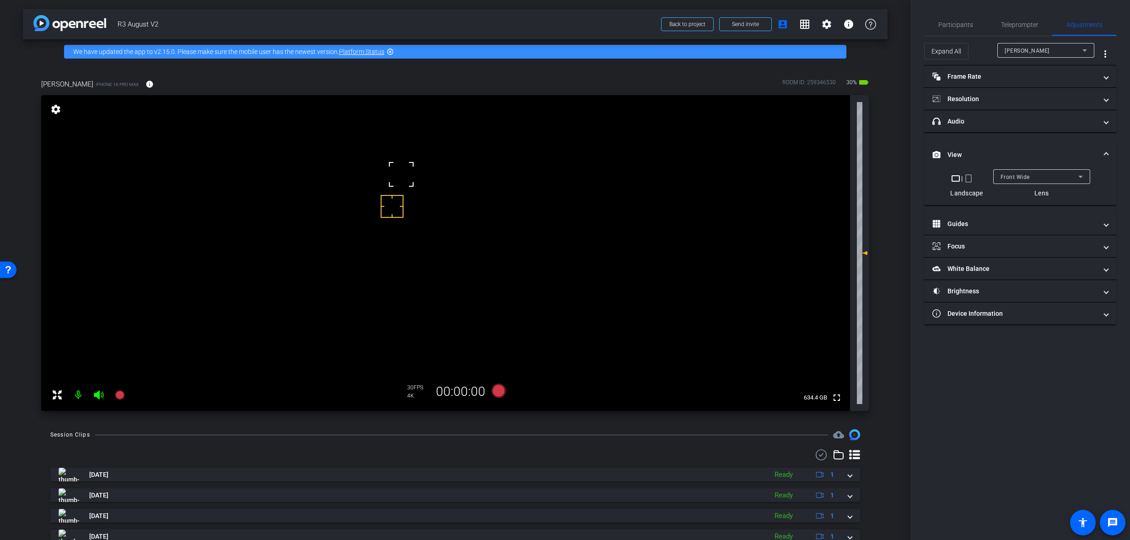
click at [406, 180] on div at bounding box center [401, 174] width 23 height 23
click at [1018, 22] on span "Teleprompter" at bounding box center [1020, 24] width 38 height 6
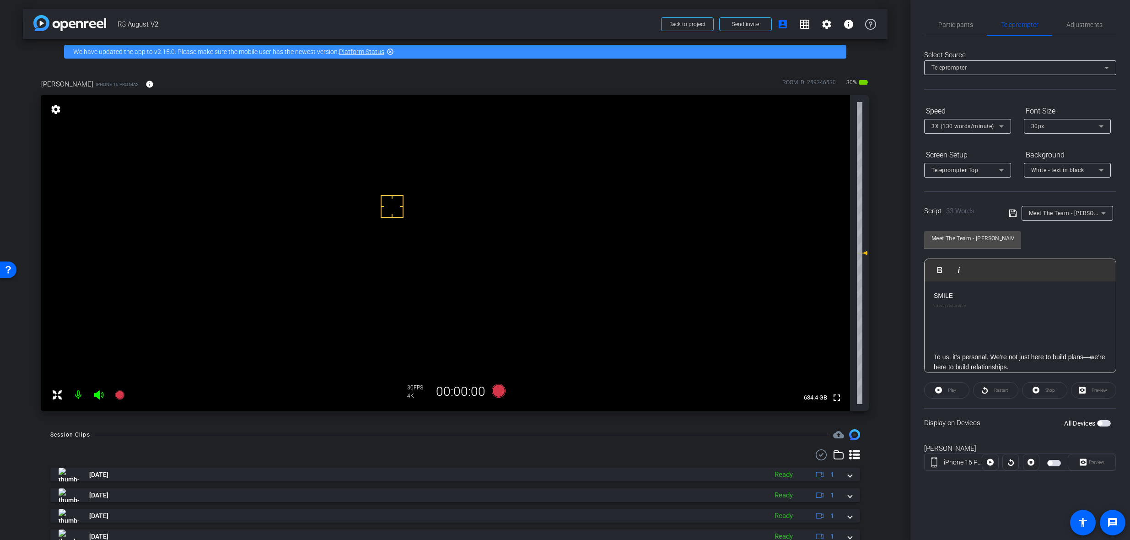
click at [1056, 214] on span "Meet The Team - [PERSON_NAME]" at bounding box center [1074, 212] width 90 height 7
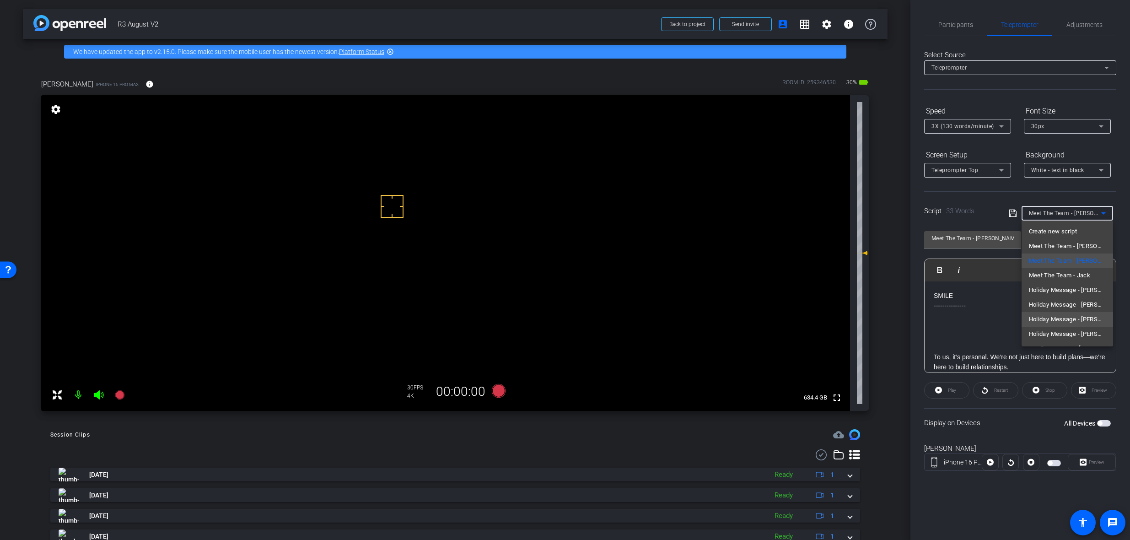
scroll to position [13, 0]
click at [1085, 317] on span "Holiday Message - [PERSON_NAME]" at bounding box center [1067, 320] width 77 height 11
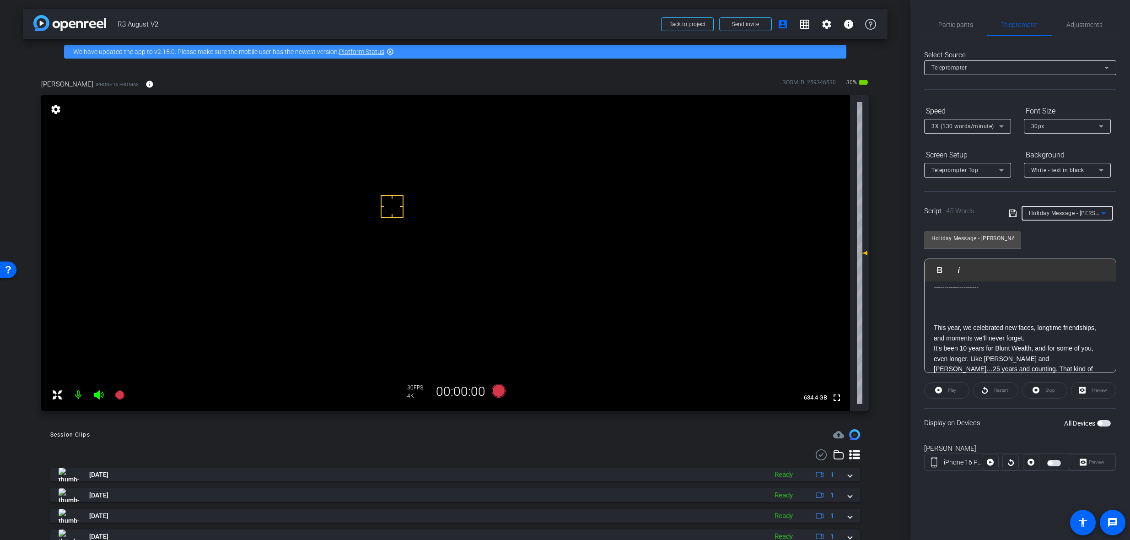
scroll to position [29, 0]
click at [1049, 330] on p "This year, we celebrated new faces, longtime friendships, and moments we’ll nev…" at bounding box center [1019, 322] width 173 height 21
click at [1046, 224] on div "Holiday Message - Carrie Play Play from this location Play Selected Play and di…" at bounding box center [1020, 298] width 192 height 149
click at [1046, 213] on span "Holiday Message - [PERSON_NAME]" at bounding box center [1077, 212] width 96 height 7
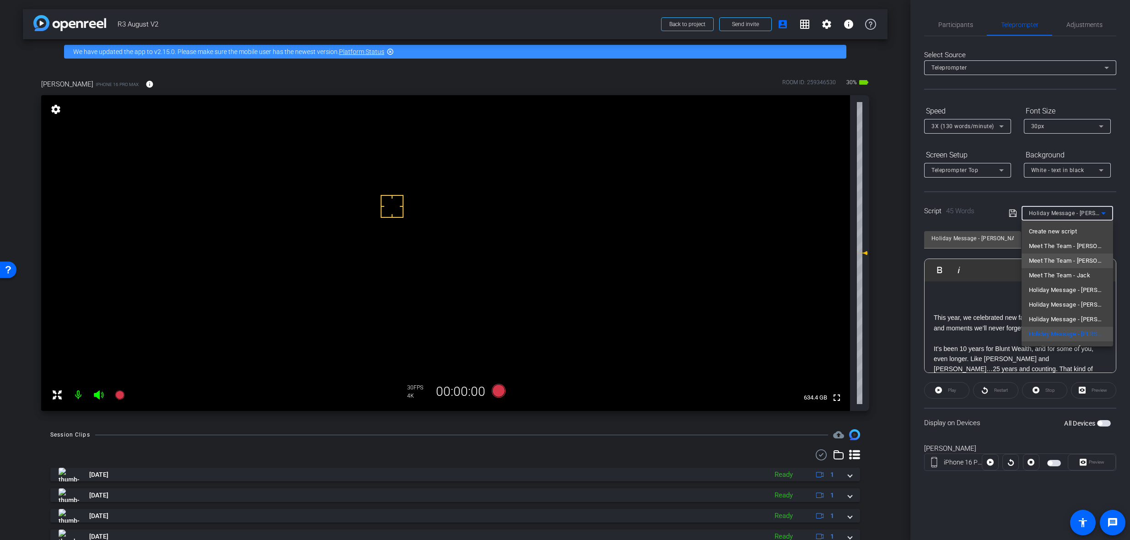
click at [1064, 262] on span "Meet The Team - [PERSON_NAME]" at bounding box center [1067, 260] width 77 height 11
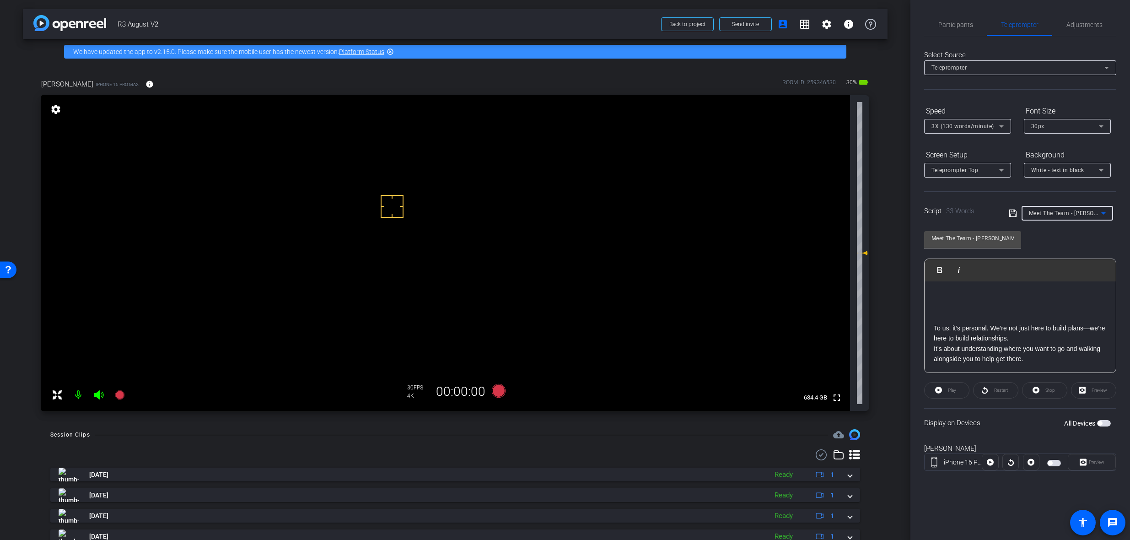
click at [1040, 337] on p "To us, it’s personal. We’re not just here to build plans—we’re here to build re…" at bounding box center [1019, 333] width 173 height 21
click at [1054, 207] on mat-select "Meet The Team - [PERSON_NAME]" at bounding box center [1067, 212] width 77 height 11
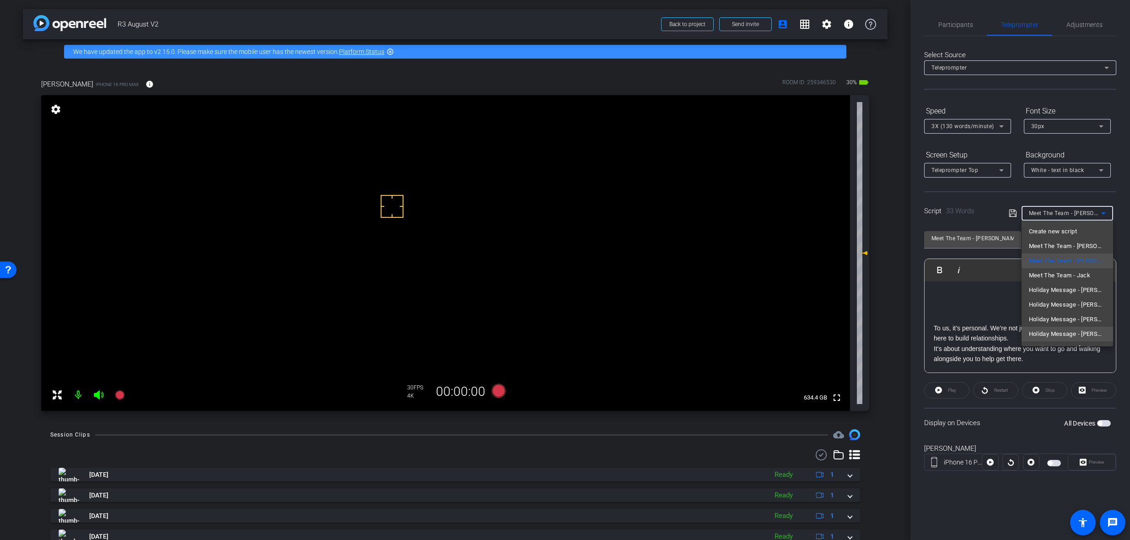
click at [1070, 336] on span "Holiday Message - [PERSON_NAME]" at bounding box center [1067, 333] width 77 height 11
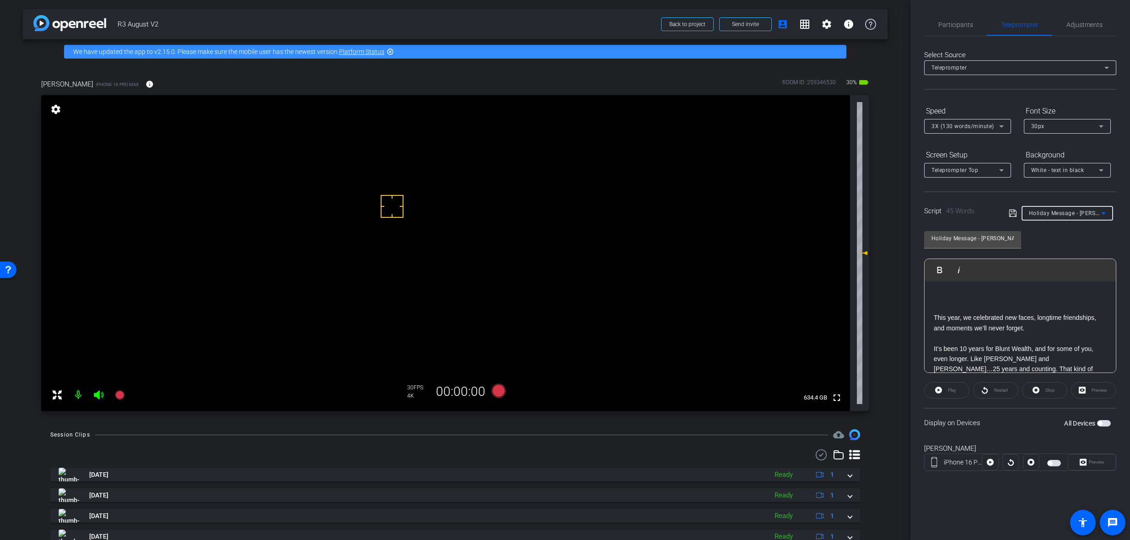
click at [1066, 209] on div "Holiday Message - [PERSON_NAME]" at bounding box center [1065, 212] width 72 height 11
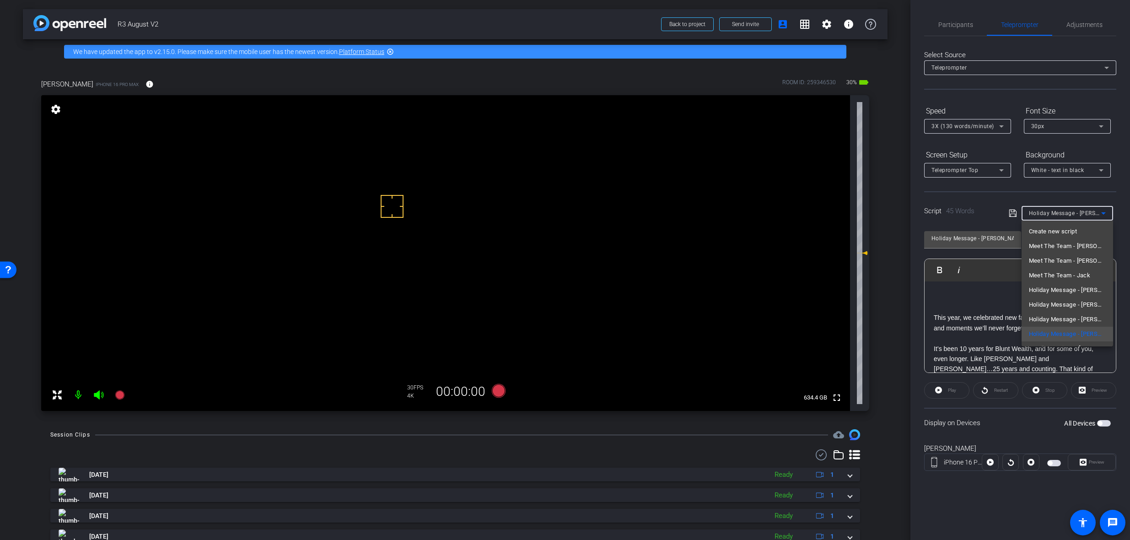
click at [1057, 257] on span "Meet The Team - [PERSON_NAME]" at bounding box center [1067, 260] width 77 height 11
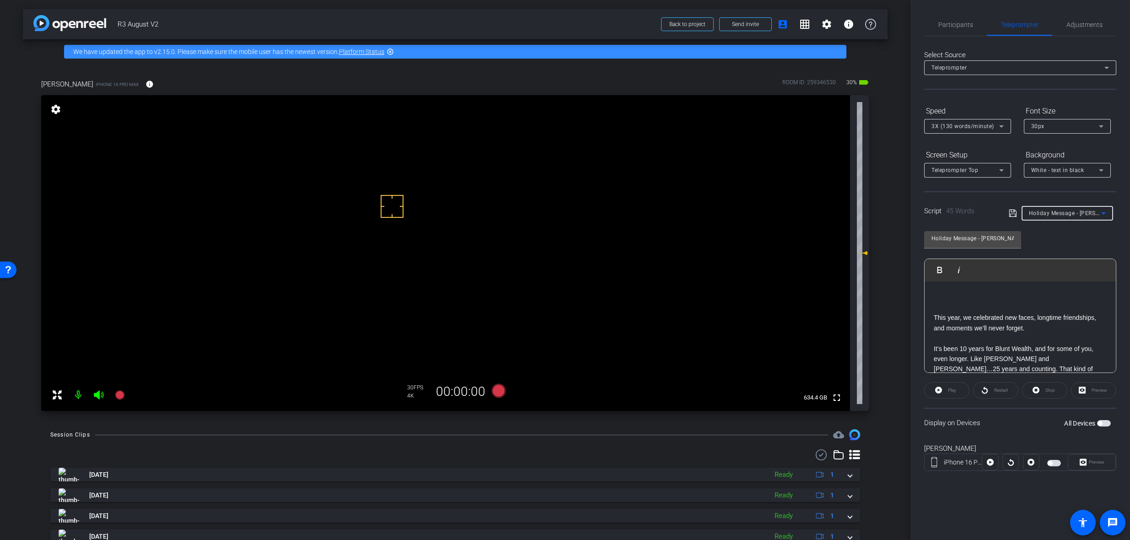
type input "Meet The Team - [PERSON_NAME]"
click at [1084, 20] on span "Adjustments" at bounding box center [1084, 25] width 36 height 22
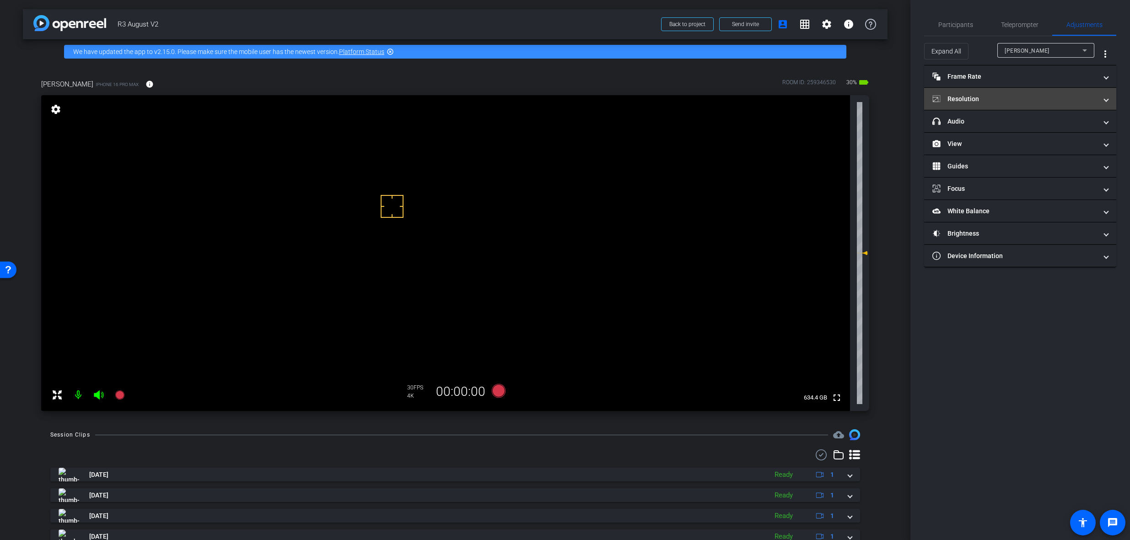
click at [1026, 100] on mat-panel-title "Resolution" at bounding box center [1014, 99] width 165 height 10
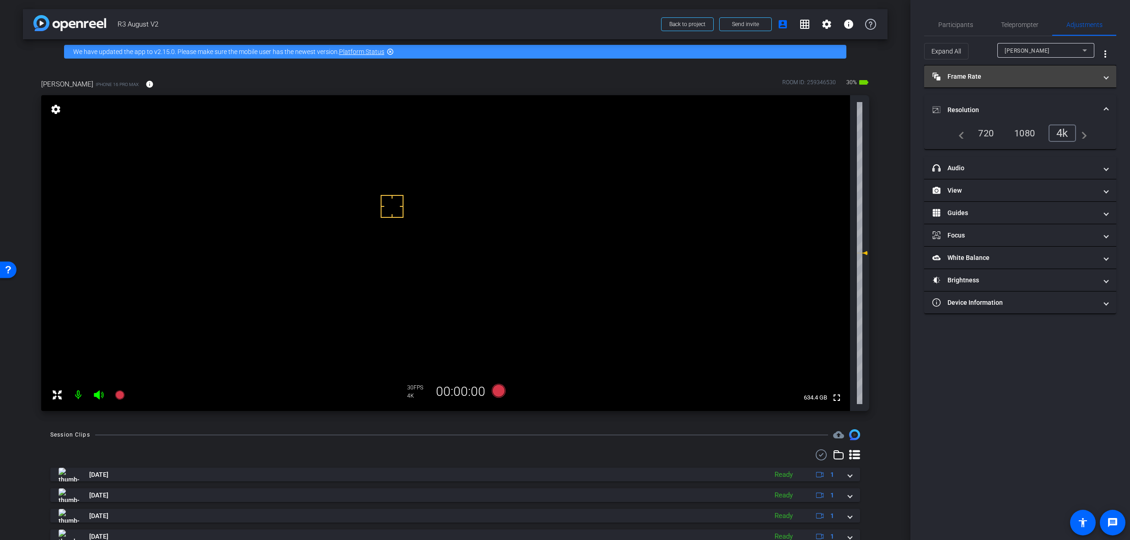
click at [1060, 80] on mat-panel-title "Frame Rate Frame Rate" at bounding box center [1014, 77] width 165 height 10
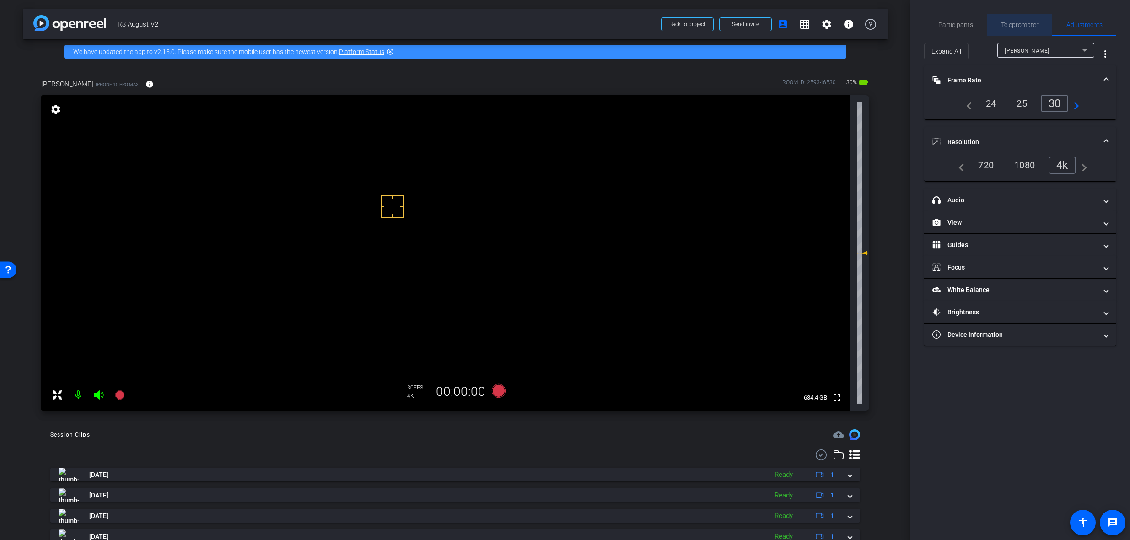
click at [1021, 17] on span "Teleprompter" at bounding box center [1020, 25] width 38 height 22
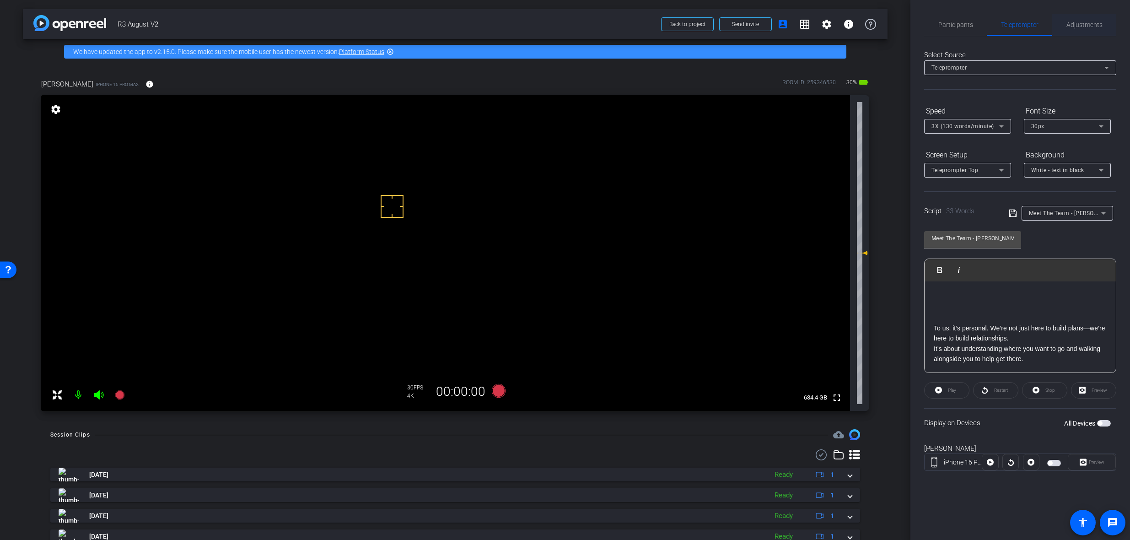
click at [1089, 26] on span "Adjustments" at bounding box center [1084, 24] width 36 height 6
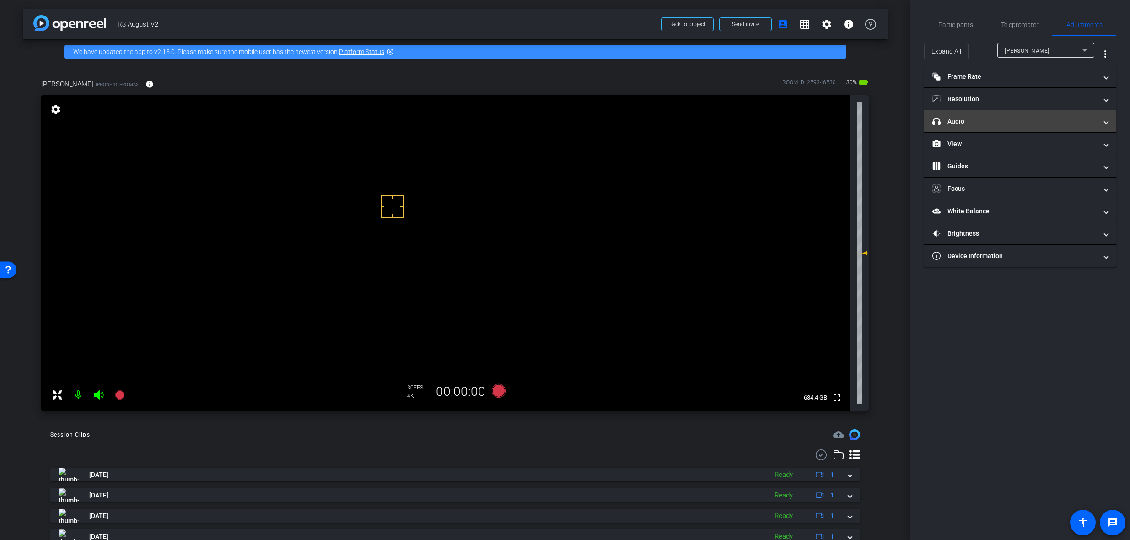
click at [1008, 130] on mat-expansion-panel-header "headphone icon Audio" at bounding box center [1020, 121] width 192 height 22
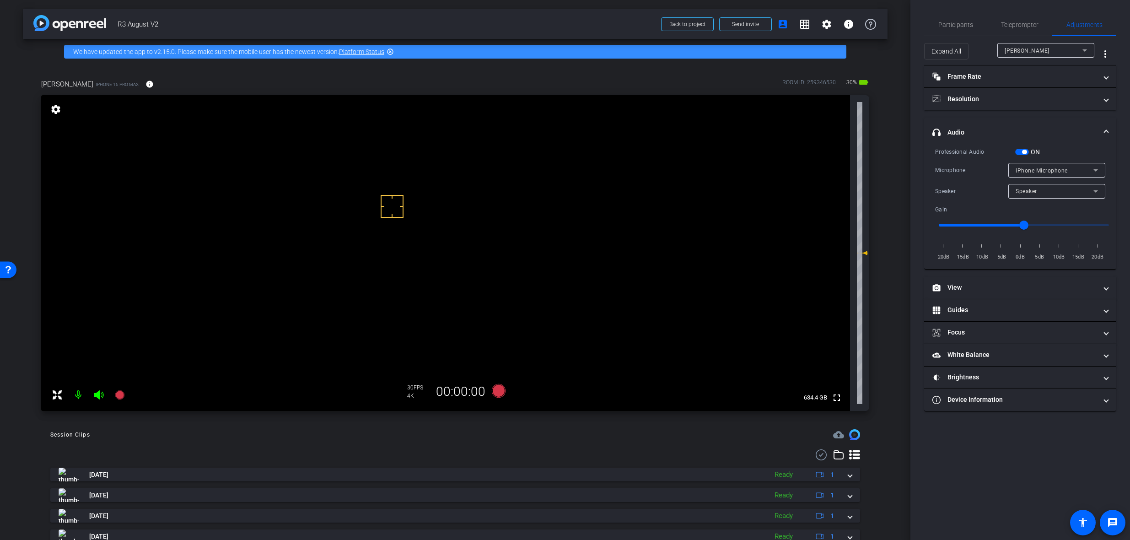
click at [1029, 171] on span "iPhone Microphone" at bounding box center [1041, 170] width 52 height 6
click at [1053, 137] on div at bounding box center [565, 270] width 1130 height 540
click at [1021, 151] on span "button" at bounding box center [1022, 152] width 14 height 6
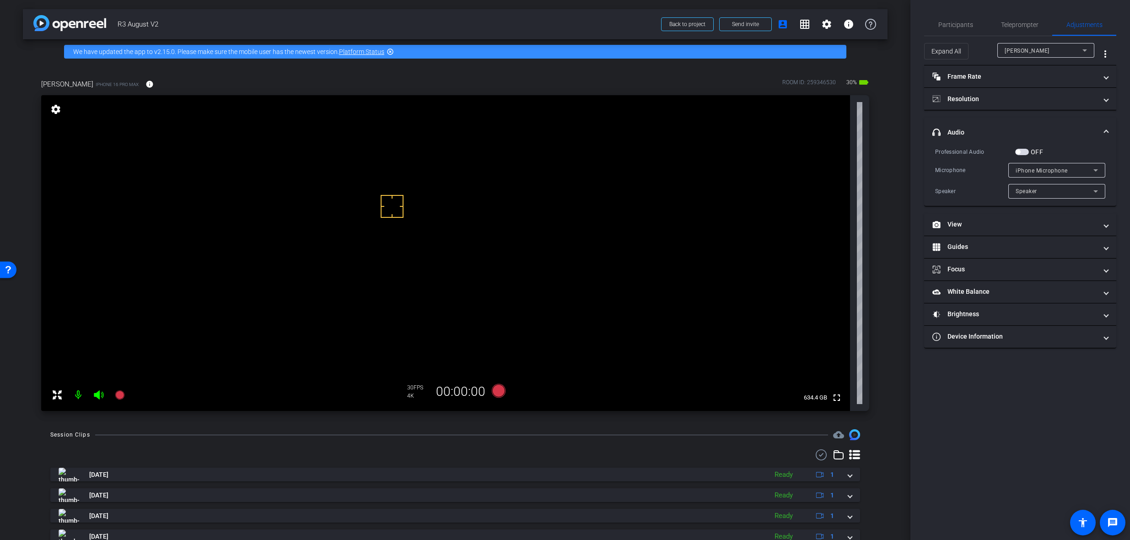
click at [1049, 168] on span "iPhone Microphone" at bounding box center [1041, 170] width 52 height 6
click at [1049, 168] on div at bounding box center [565, 270] width 1130 height 540
click at [1021, 149] on span "button" at bounding box center [1022, 152] width 14 height 6
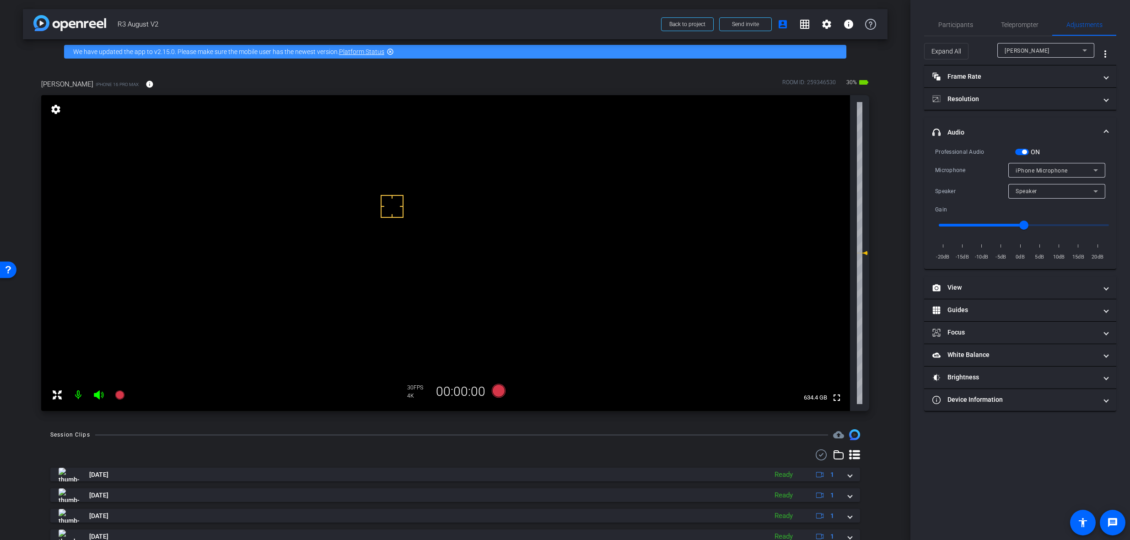
click at [1024, 150] on span "button" at bounding box center [1024, 152] width 5 height 5
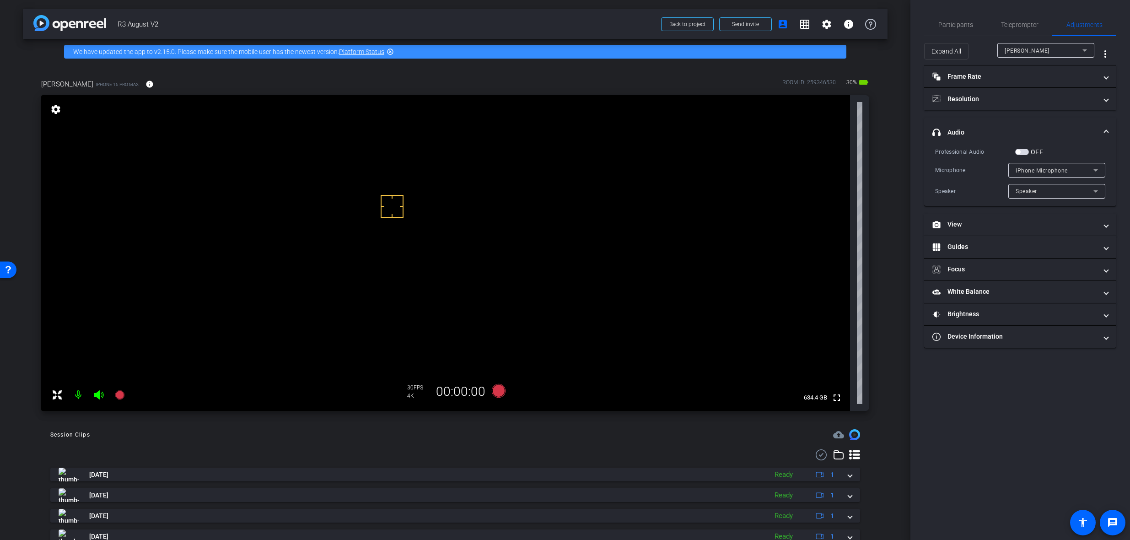
click at [1040, 170] on span "iPhone Microphone" at bounding box center [1041, 170] width 52 height 6
click at [1044, 146] on div at bounding box center [565, 270] width 1130 height 540
click at [1041, 191] on div "Speaker" at bounding box center [1054, 190] width 78 height 11
click at [1041, 191] on div at bounding box center [565, 270] width 1130 height 540
click at [1046, 138] on mat-expansion-panel-header "headphone icon Audio" at bounding box center [1020, 132] width 192 height 29
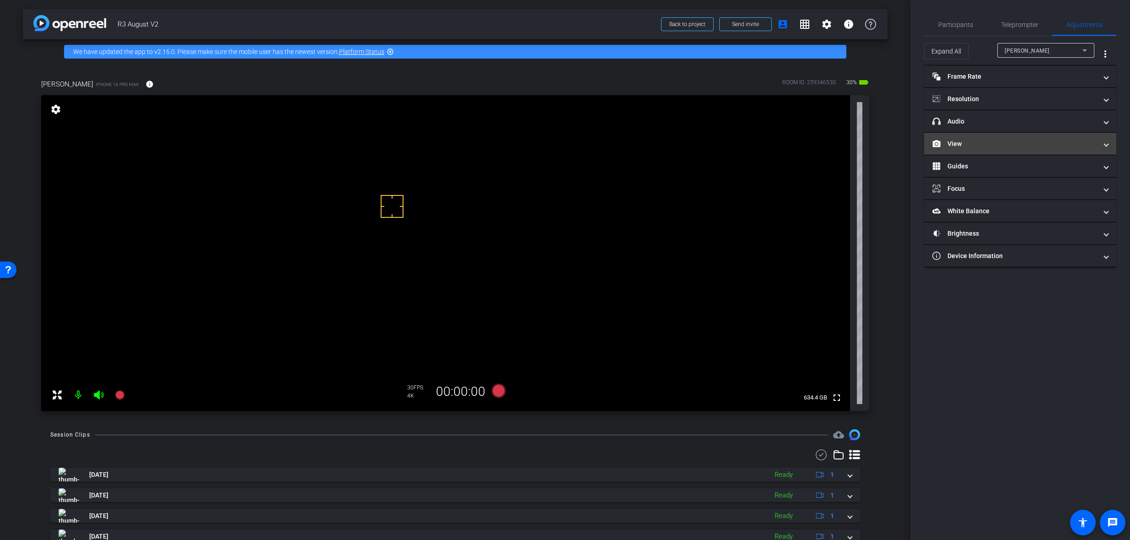
click at [1038, 140] on mat-panel-title "View" at bounding box center [1014, 144] width 165 height 10
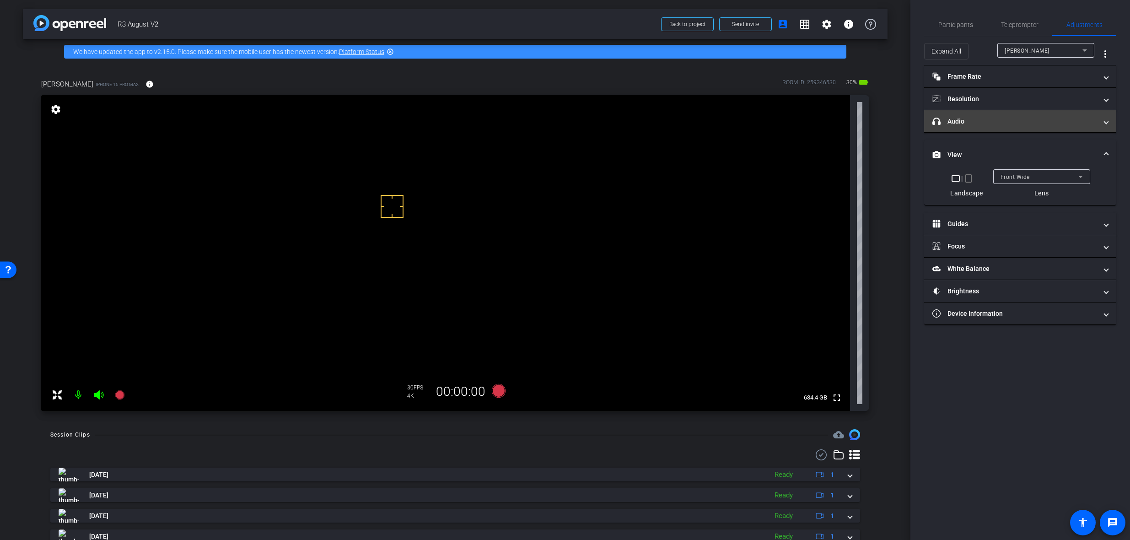
click at [1026, 123] on mat-panel-title "headphone icon Audio" at bounding box center [1014, 122] width 165 height 10
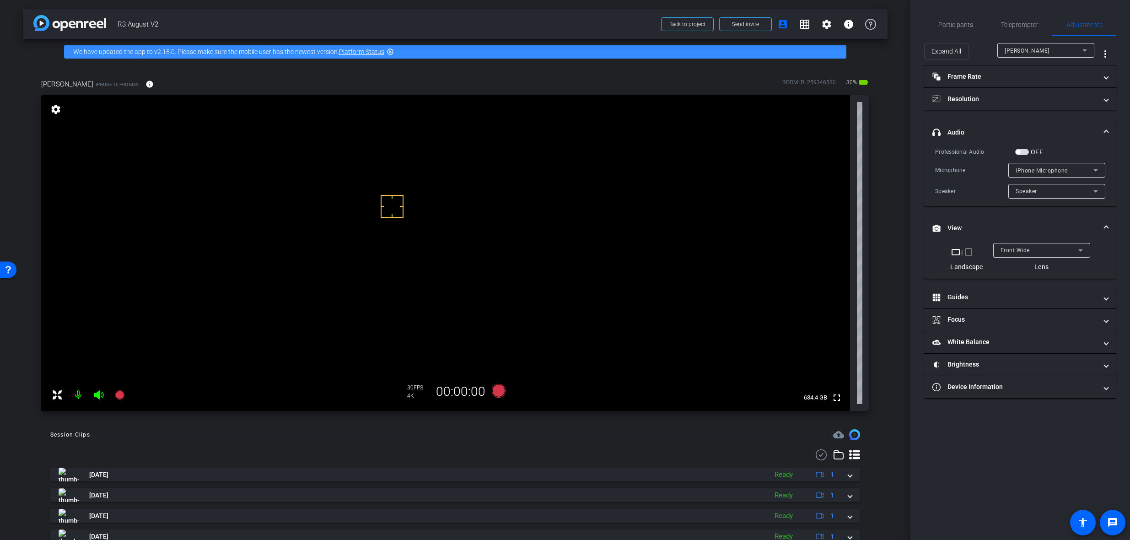
click at [1029, 172] on span "iPhone Microphone" at bounding box center [1041, 170] width 52 height 6
click at [1020, 150] on div at bounding box center [565, 270] width 1130 height 540
click at [1021, 150] on span "button" at bounding box center [1022, 152] width 14 height 6
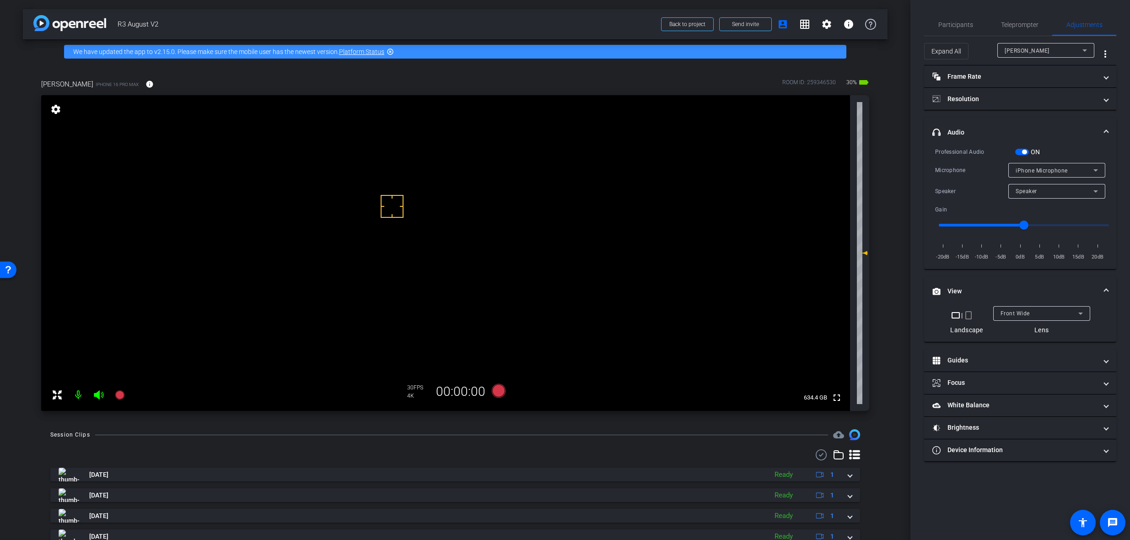
click at [1058, 166] on div "iPhone Microphone" at bounding box center [1054, 170] width 78 height 11
click at [1063, 150] on div at bounding box center [565, 270] width 1130 height 540
click at [1066, 169] on span "iPhone Microphone" at bounding box center [1041, 170] width 52 height 6
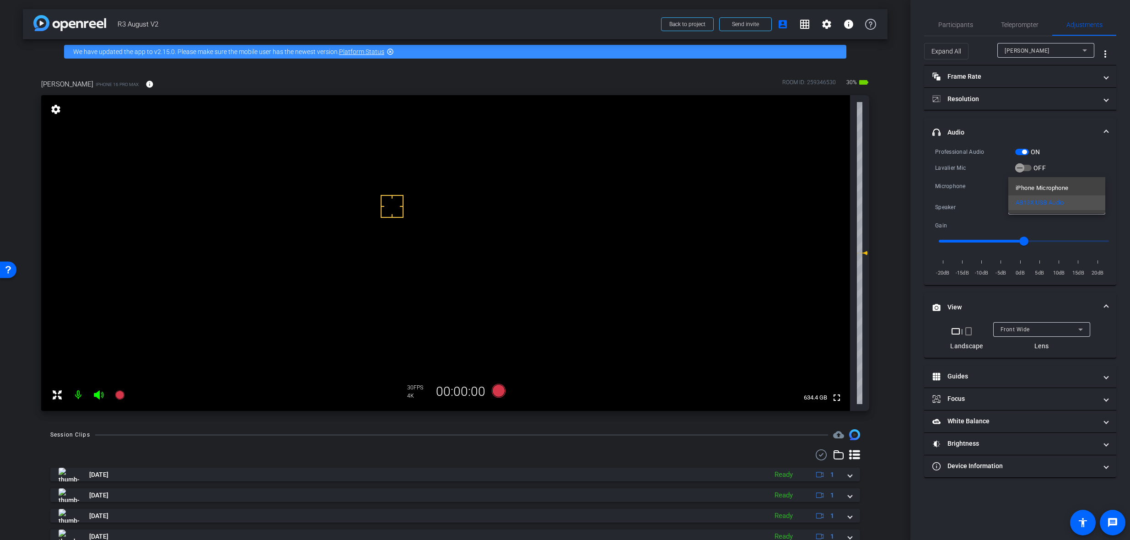
click at [1022, 170] on div at bounding box center [565, 270] width 1130 height 540
click at [1024, 164] on span "button" at bounding box center [1019, 167] width 9 height 9
click at [500, 388] on icon at bounding box center [499, 391] width 14 height 14
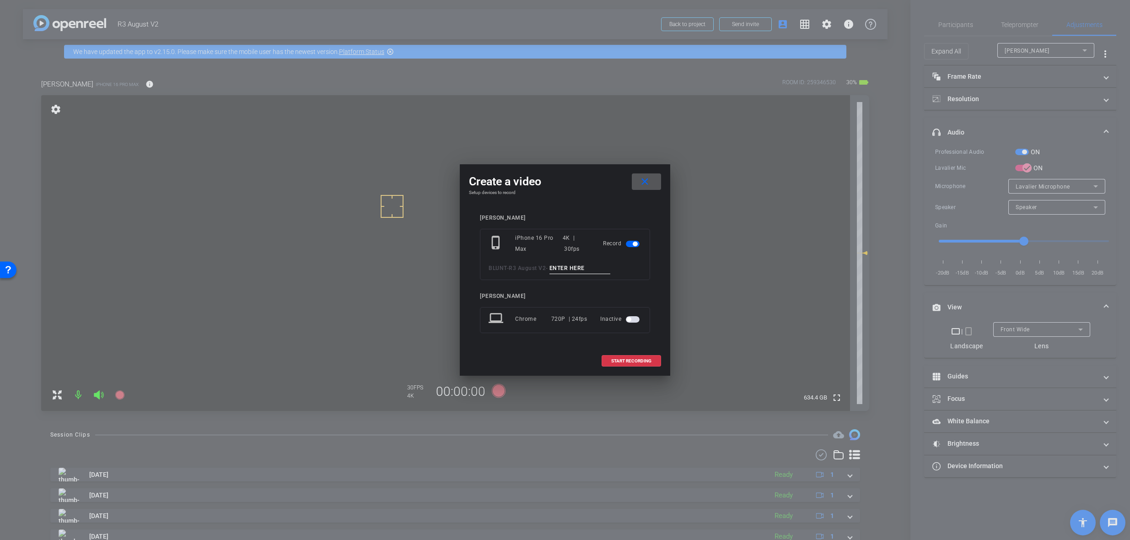
click at [976, 145] on div at bounding box center [565, 270] width 1130 height 540
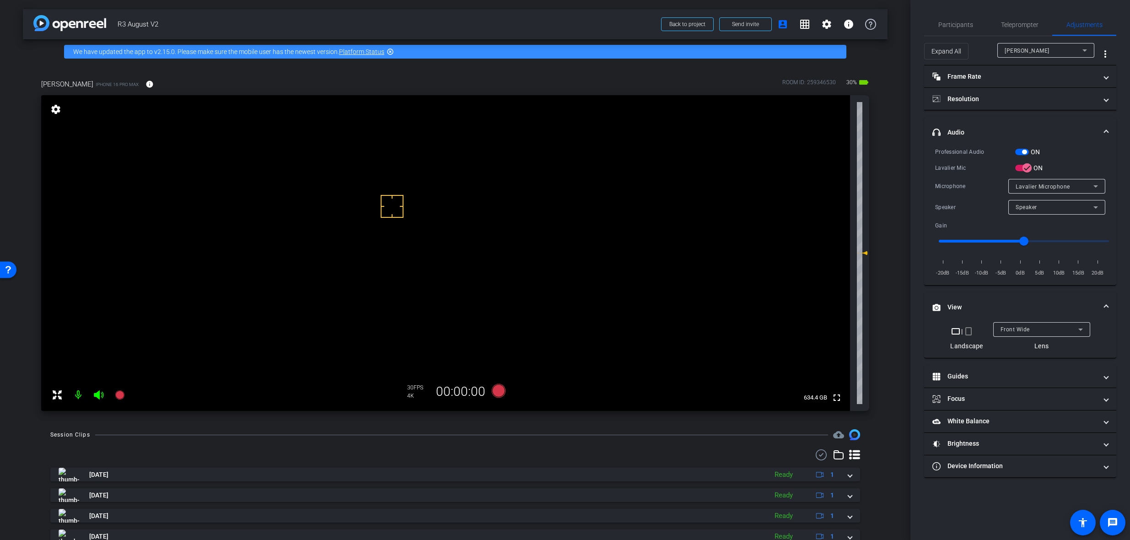
click at [1022, 150] on span "button" at bounding box center [1024, 152] width 5 height 5
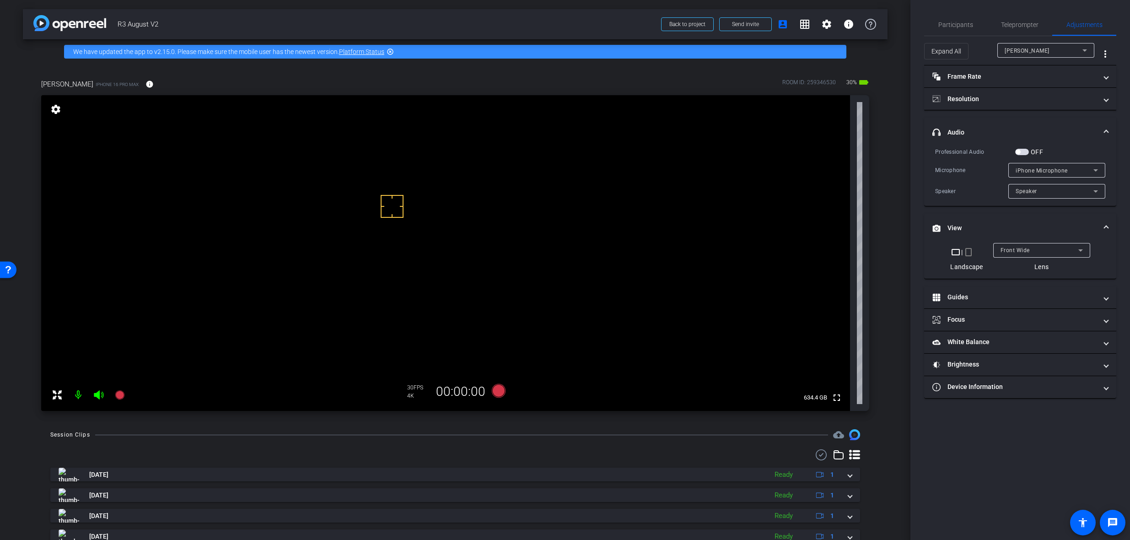
click at [1018, 150] on span "button" at bounding box center [1017, 152] width 5 height 5
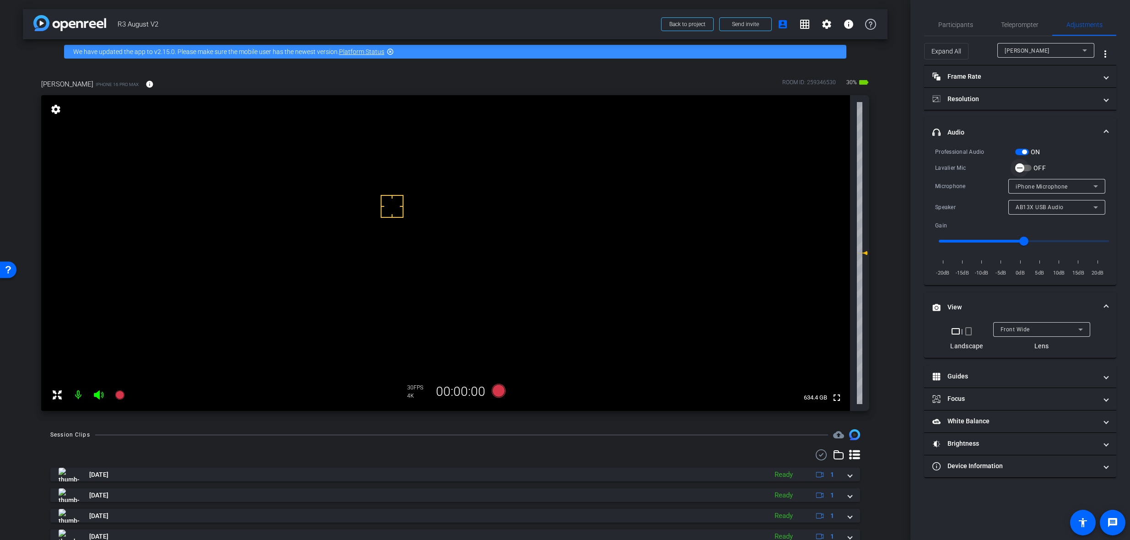
click at [1020, 166] on icon "button" at bounding box center [1019, 168] width 8 height 8
click at [497, 390] on icon at bounding box center [499, 391] width 14 height 14
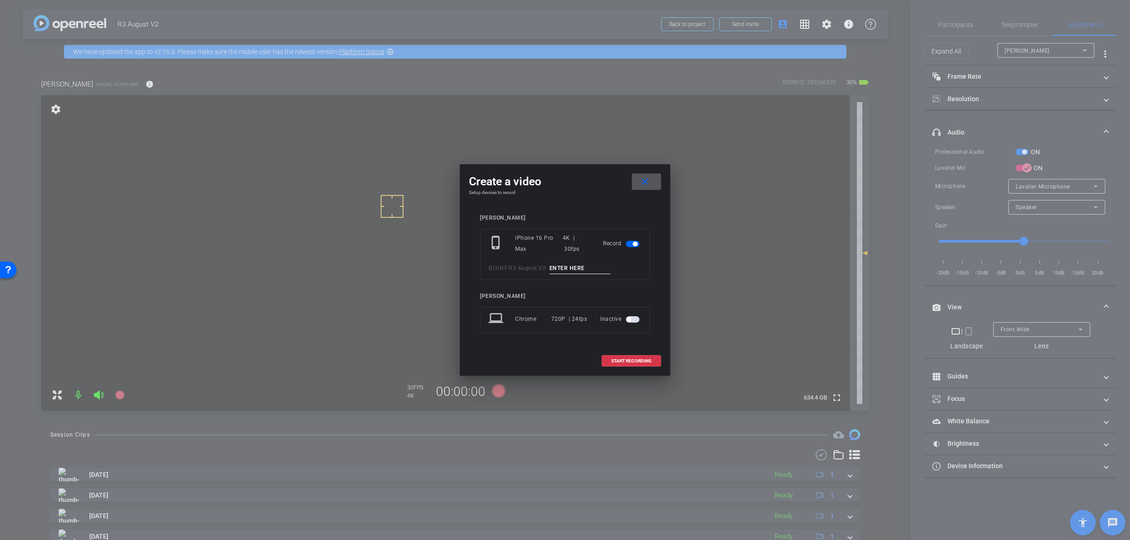
click at [566, 266] on input at bounding box center [579, 268] width 61 height 11
type input "Mic Test Carrie"
click at [630, 360] on span "START RECORDING" at bounding box center [631, 361] width 40 height 5
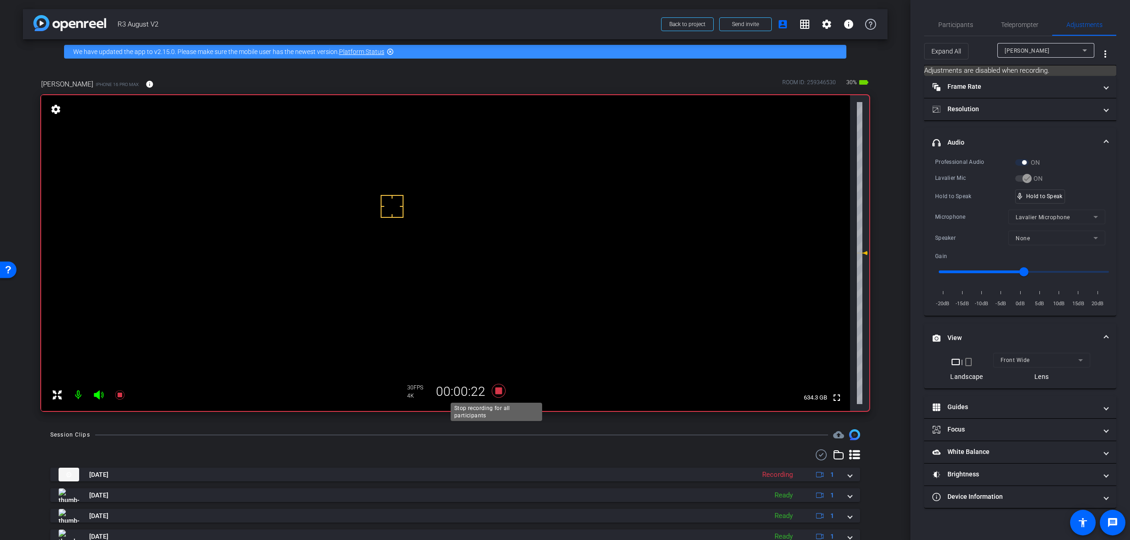
click at [498, 390] on icon at bounding box center [499, 391] width 14 height 14
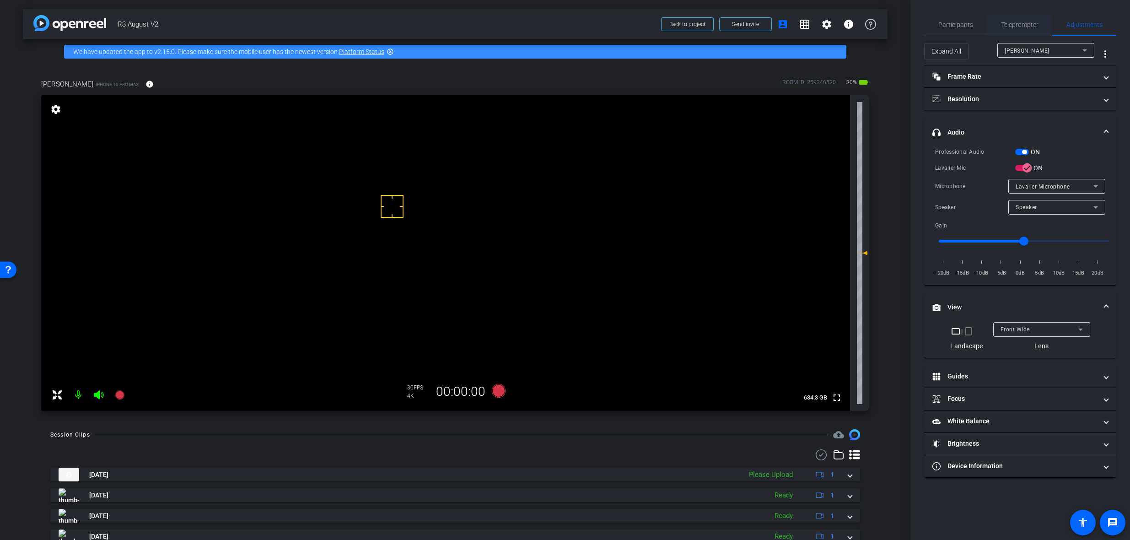
click at [1008, 21] on span "Teleprompter" at bounding box center [1020, 24] width 38 height 6
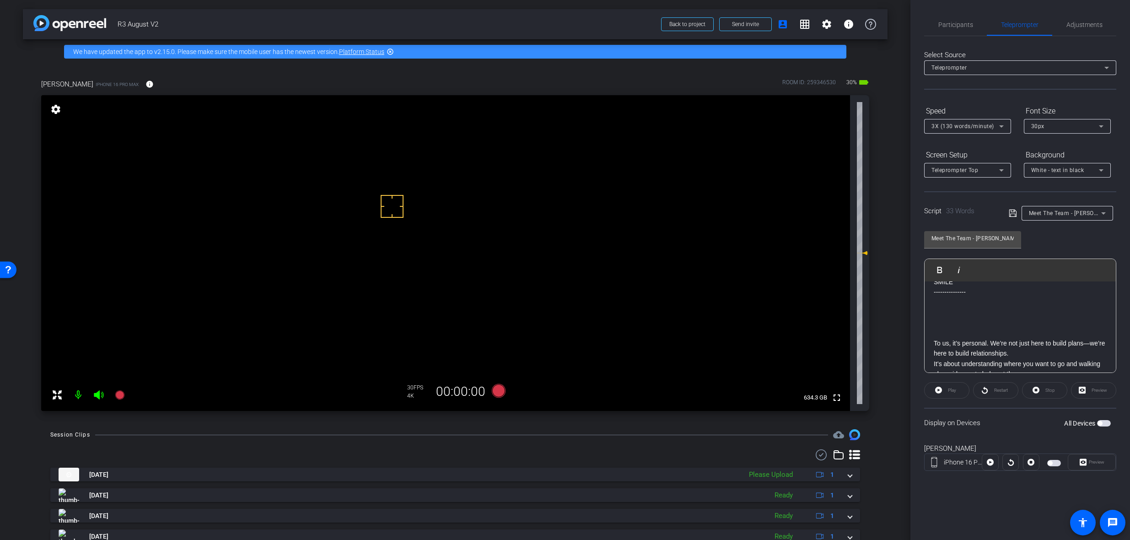
scroll to position [0, 0]
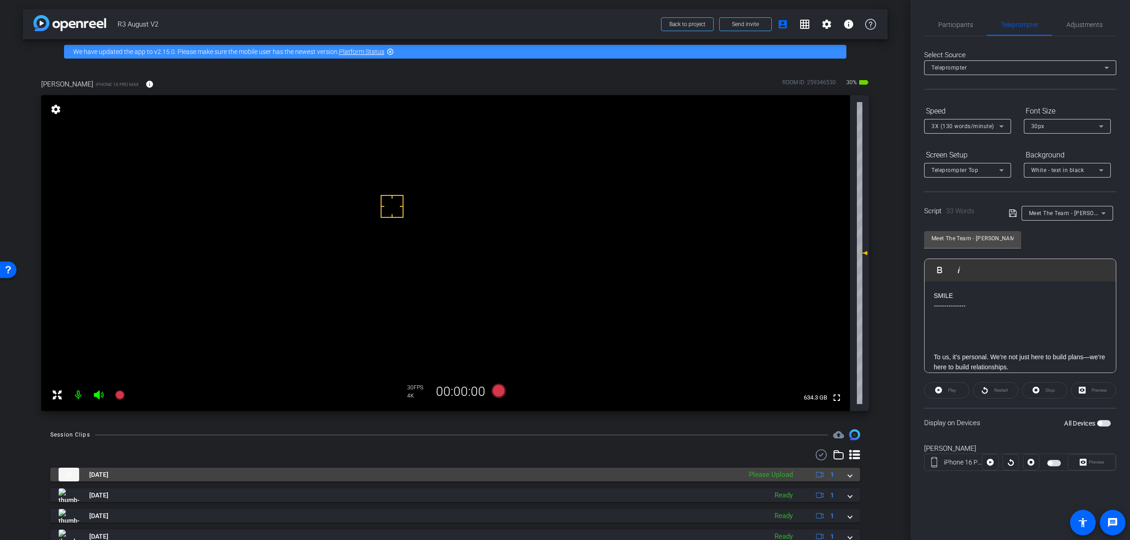
click at [848, 476] on span at bounding box center [850, 475] width 4 height 10
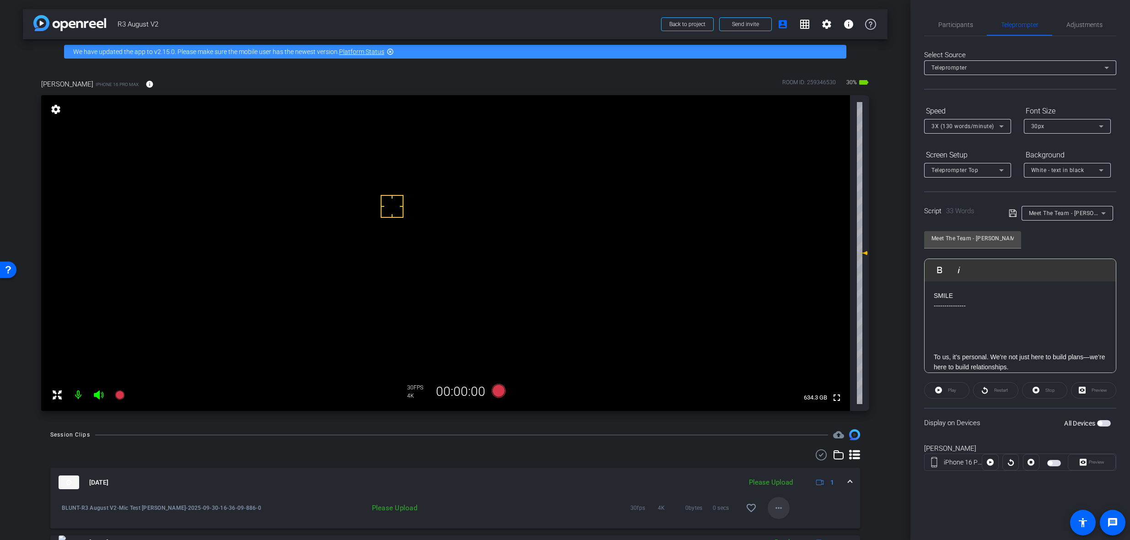
click at [777, 510] on mat-icon "more_horiz" at bounding box center [778, 507] width 11 height 11
click at [792, 462] on span "Upload" at bounding box center [789, 466] width 37 height 11
click at [985, 425] on div "Display on Devices All Devices" at bounding box center [1020, 423] width 192 height 30
click at [498, 392] on icon at bounding box center [499, 391] width 14 height 14
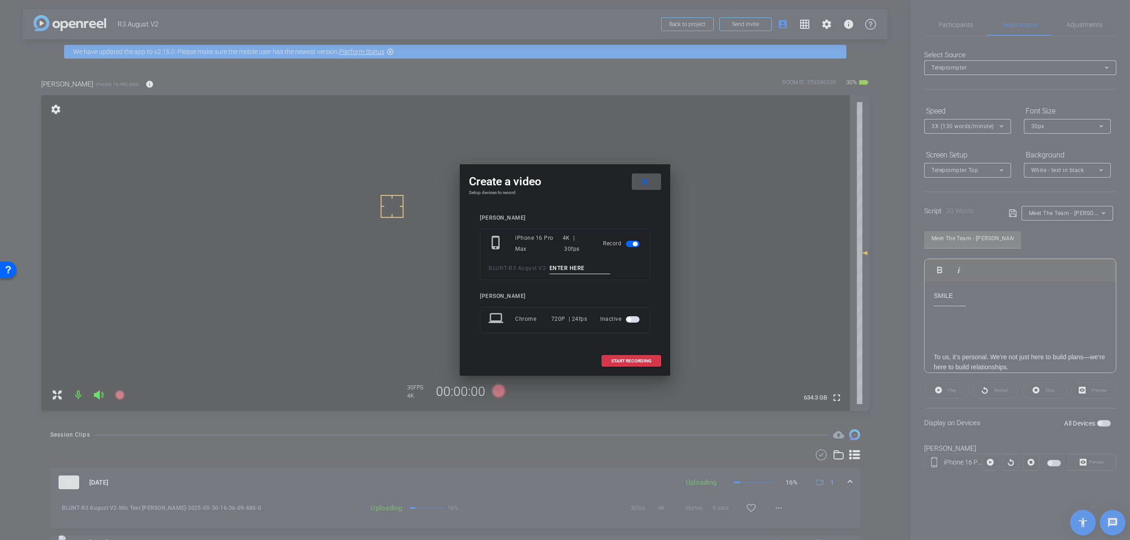
click at [594, 270] on input at bounding box center [579, 268] width 61 height 11
click at [595, 271] on input at bounding box center [579, 268] width 61 height 11
click at [587, 267] on input "Meet The Team Carrie Tk_1" at bounding box center [579, 268] width 61 height 11
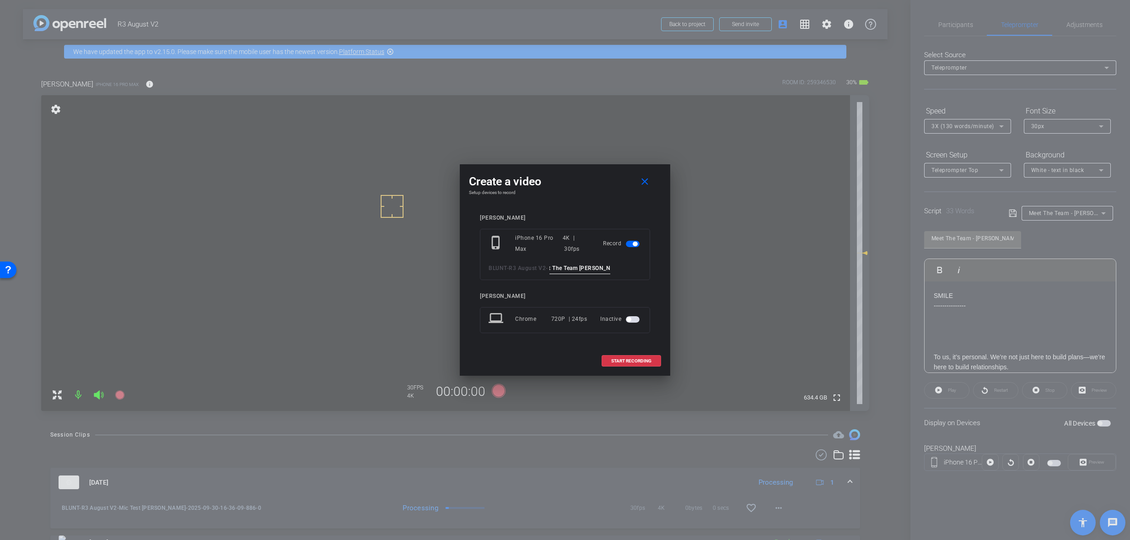
click at [587, 267] on input "Meet The Team Carrie Tk_1" at bounding box center [579, 268] width 61 height 11
type input "Meet The Team Carrie Tk_1"
click at [625, 359] on span "START RECORDING" at bounding box center [631, 361] width 40 height 5
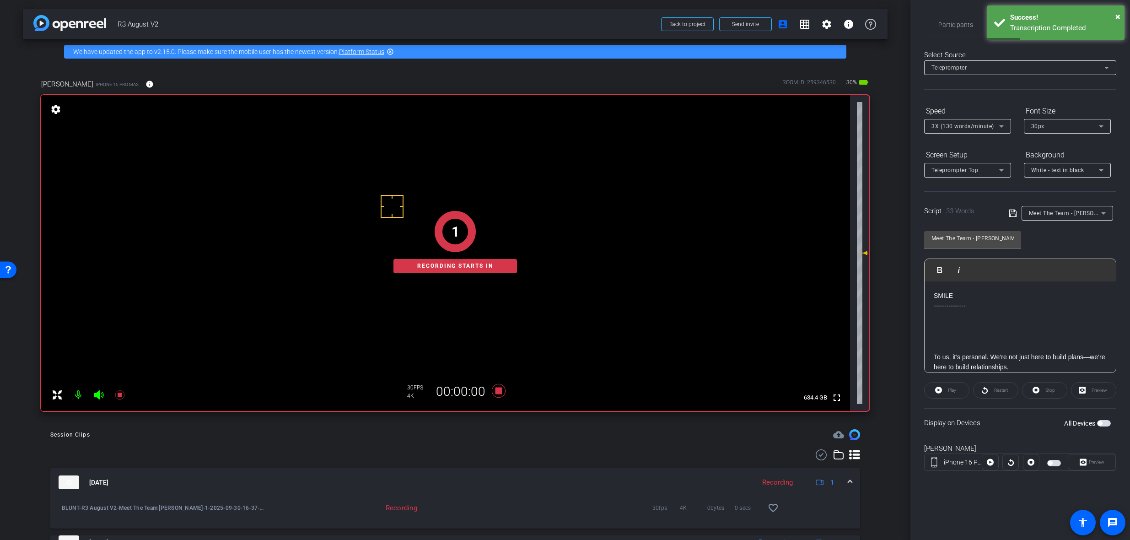
click at [1100, 422] on span "button" at bounding box center [1099, 423] width 5 height 5
click at [1094, 461] on span "Preview" at bounding box center [1096, 461] width 16 height 5
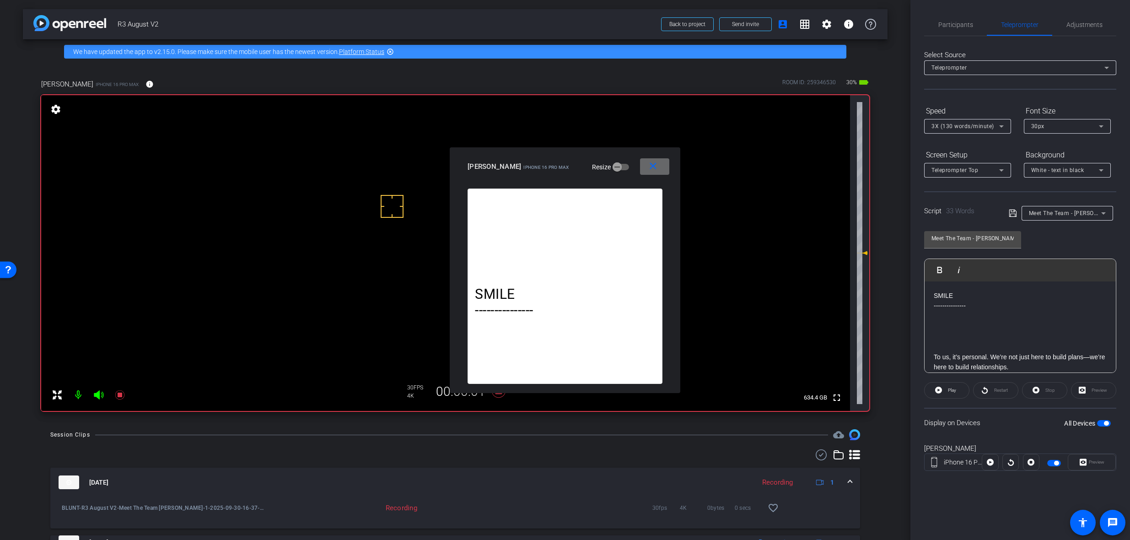
click at [654, 166] on mat-icon "close" at bounding box center [652, 166] width 11 height 11
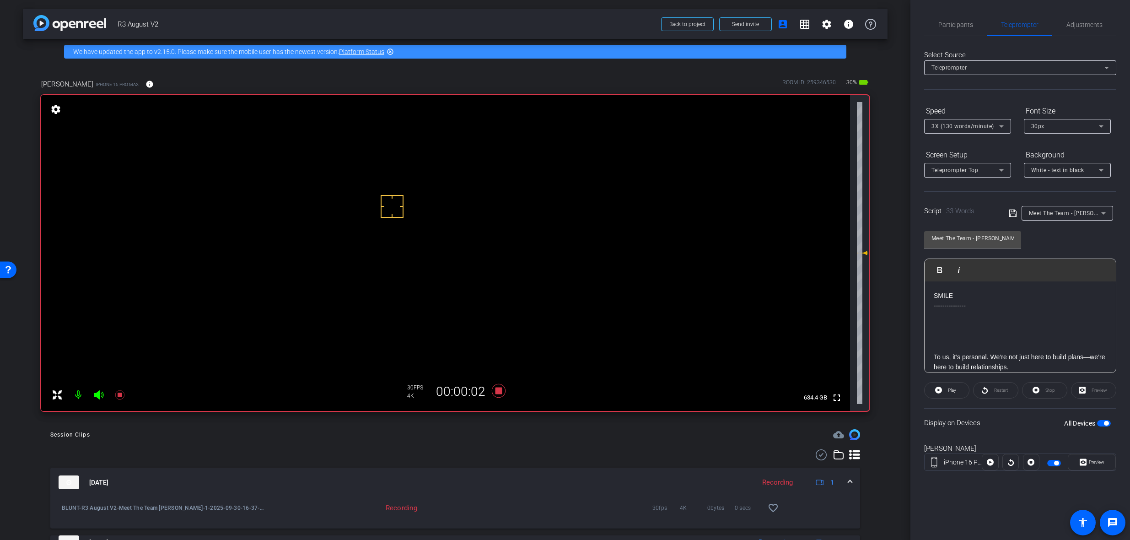
click at [1058, 168] on span "White - text in black" at bounding box center [1057, 170] width 53 height 6
click at [1056, 205] on div "Black - text in white" at bounding box center [1058, 205] width 54 height 11
click at [994, 177] on div at bounding box center [967, 182] width 87 height 10
click at [992, 170] on div "Teleprompter Top" at bounding box center [965, 169] width 68 height 11
click at [982, 242] on mat-option "Teleprompter Left" at bounding box center [967, 247] width 87 height 15
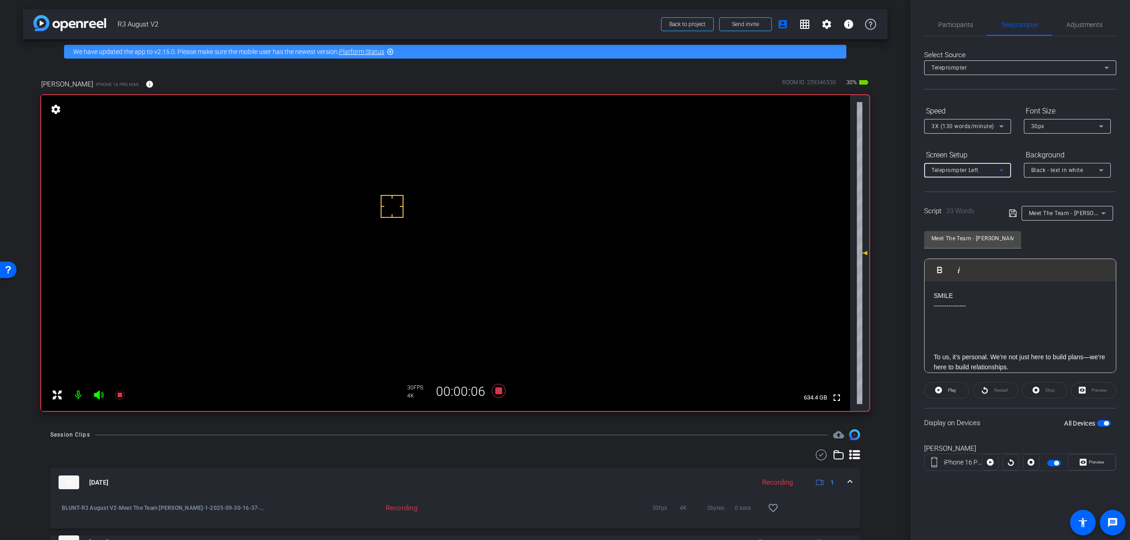
click at [977, 124] on span "3X (130 words/minute)" at bounding box center [962, 126] width 63 height 6
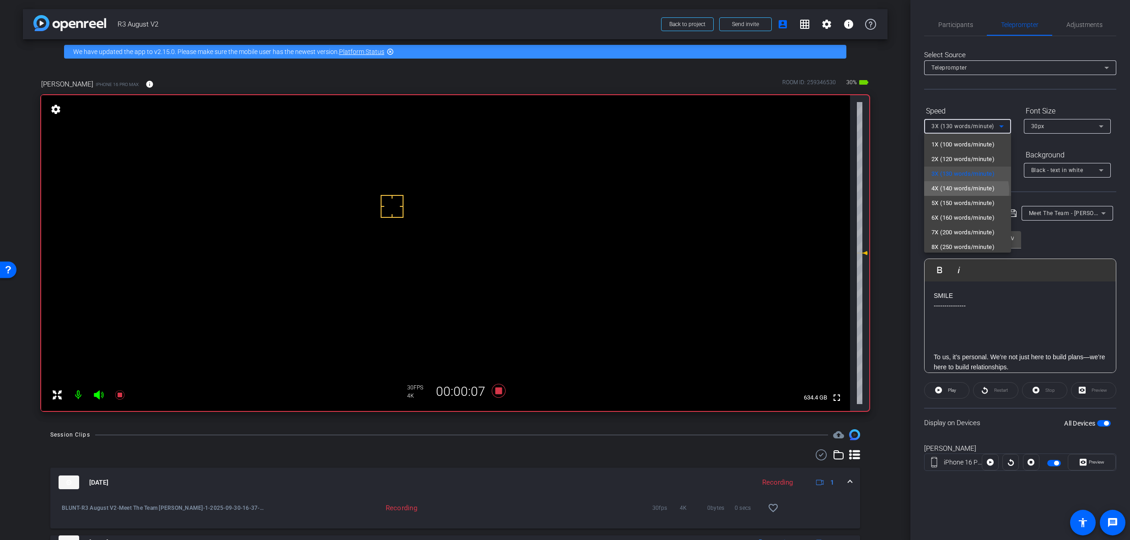
click at [966, 190] on span "4X (140 words/minute)" at bounding box center [962, 188] width 63 height 11
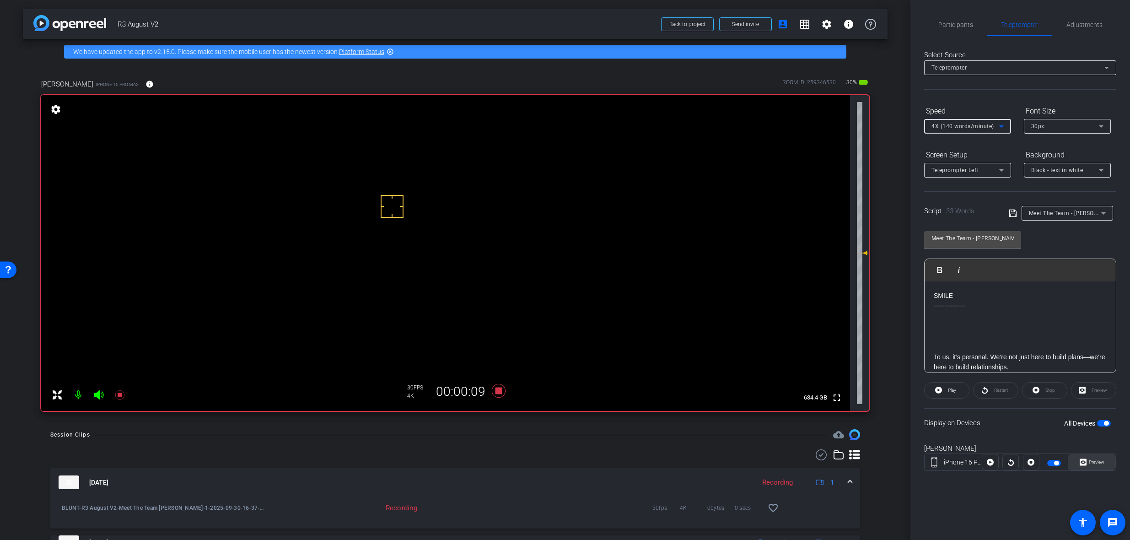
click at [1090, 465] on span "Preview" at bounding box center [1095, 462] width 18 height 13
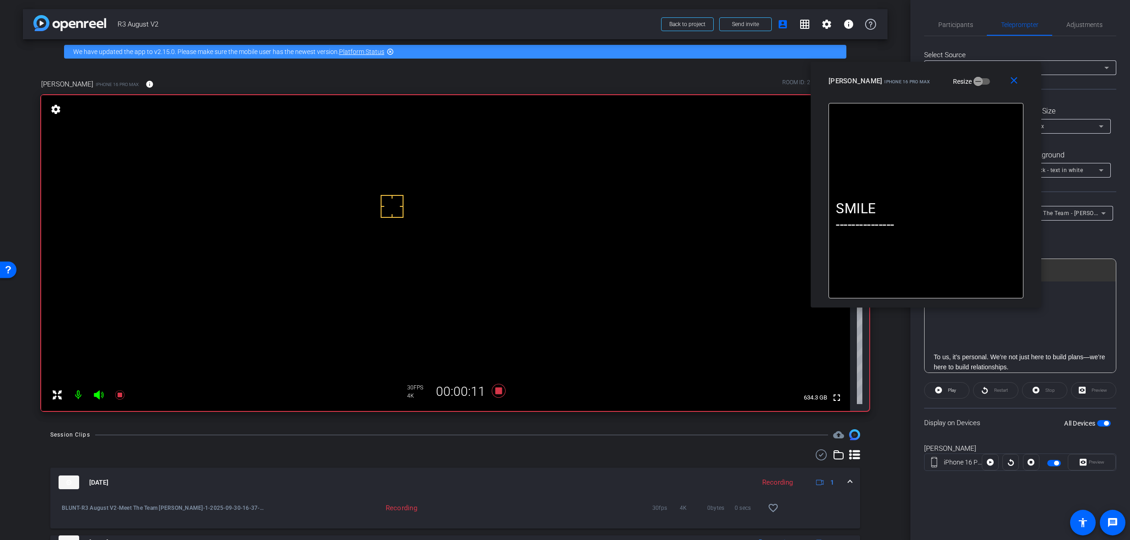
drag, startPoint x: 573, startPoint y: 157, endPoint x: 978, endPoint y: 64, distance: 415.8
click at [978, 64] on div "close [PERSON_NAME] iPhone 16 Pro Max Resize" at bounding box center [925, 82] width 231 height 41
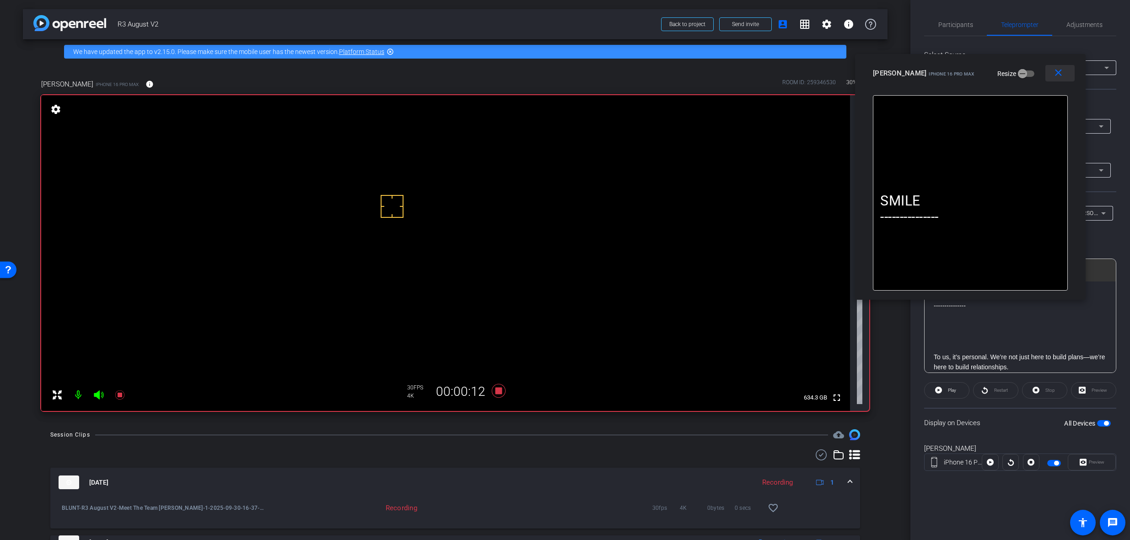
click at [1062, 76] on mat-icon "close" at bounding box center [1057, 72] width 11 height 11
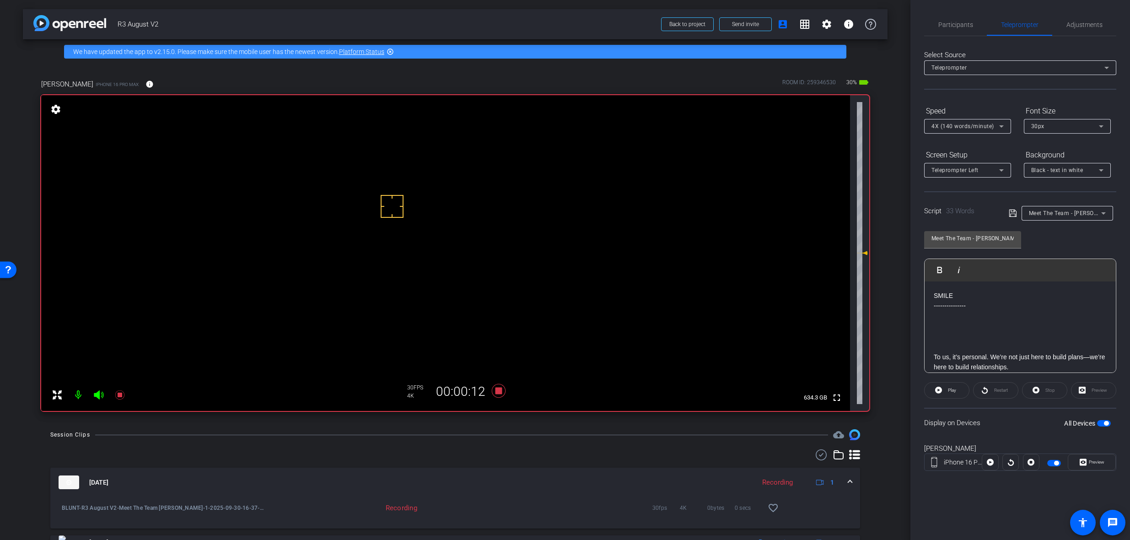
click at [1054, 463] on span "button" at bounding box center [1056, 463] width 5 height 5
click at [1050, 463] on span "button" at bounding box center [1049, 463] width 5 height 5
click at [1083, 460] on icon at bounding box center [1082, 462] width 7 height 7
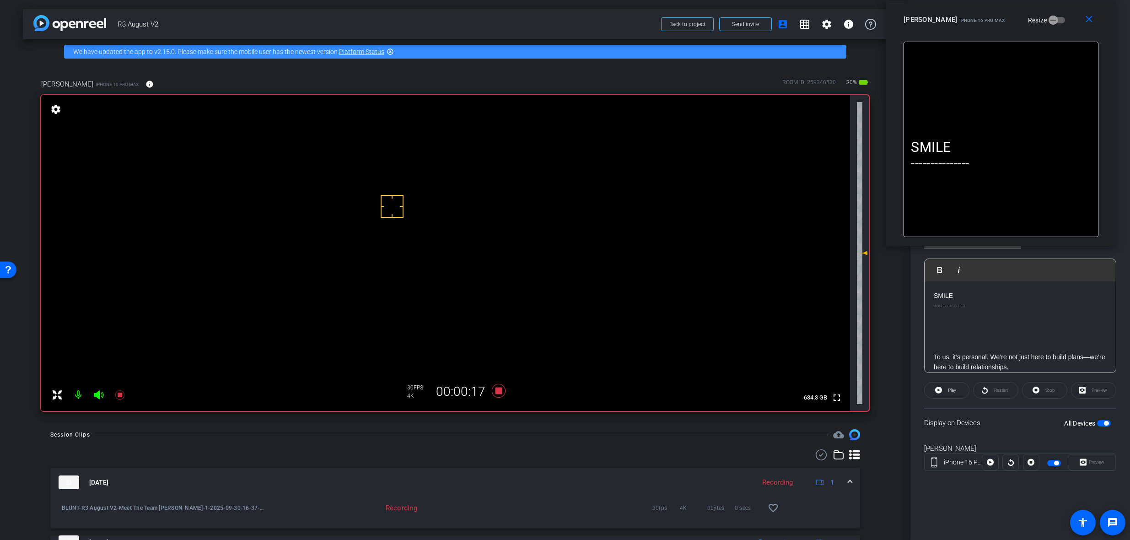
drag, startPoint x: 576, startPoint y: 182, endPoint x: 1012, endPoint y: 33, distance: 460.5
click at [1012, 33] on div "close [PERSON_NAME] iPhone 16 Pro Max Resize" at bounding box center [1000, 20] width 231 height 41
click at [948, 394] on span "Play" at bounding box center [950, 390] width 11 height 13
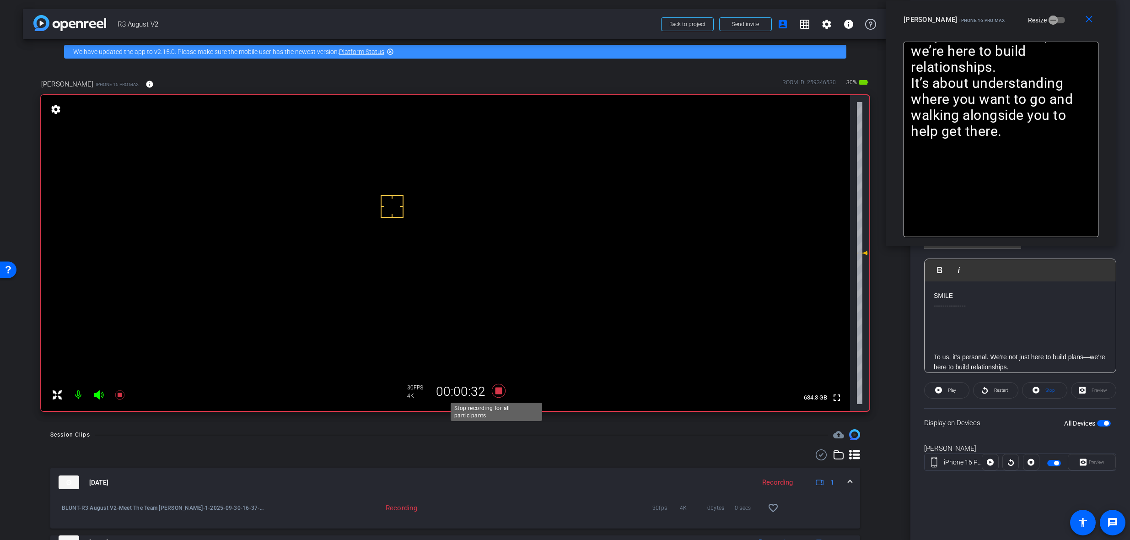
click at [497, 388] on icon at bounding box center [499, 391] width 14 height 14
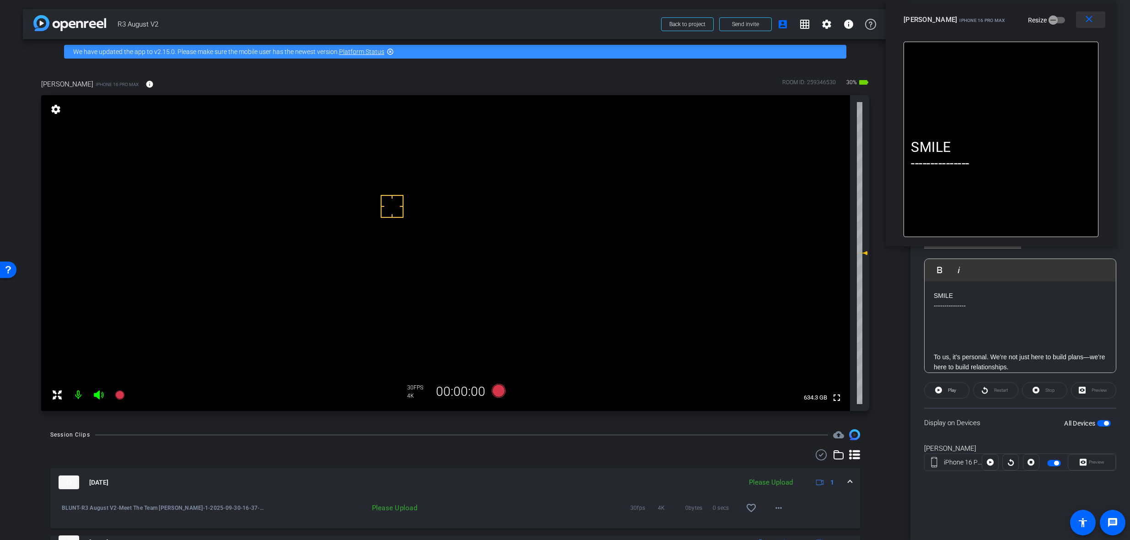
click at [1089, 22] on mat-icon "close" at bounding box center [1088, 19] width 11 height 11
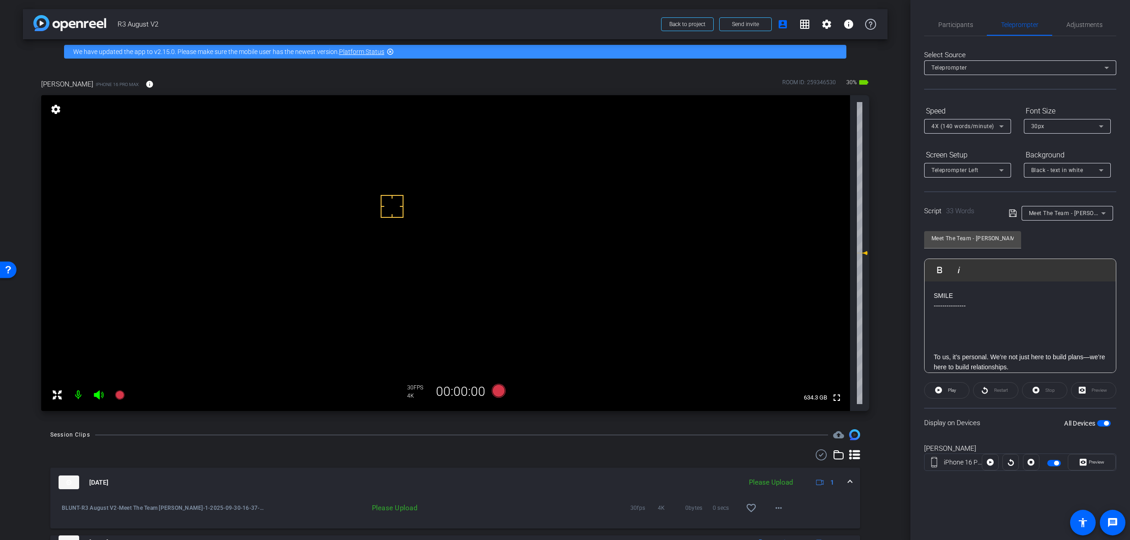
click at [960, 170] on span "Teleprompter Left" at bounding box center [954, 170] width 47 height 6
click at [959, 235] on span "Teleprompter Right" at bounding box center [957, 232] width 52 height 11
click at [972, 166] on div "Teleprompter Right" at bounding box center [965, 169] width 68 height 11
click at [965, 251] on span "Teleprompter Left" at bounding box center [955, 246] width 49 height 11
click at [1039, 231] on div "Meet The Team - Carrie Play Play from this location Play Selected Play and disp…" at bounding box center [1020, 298] width 192 height 149
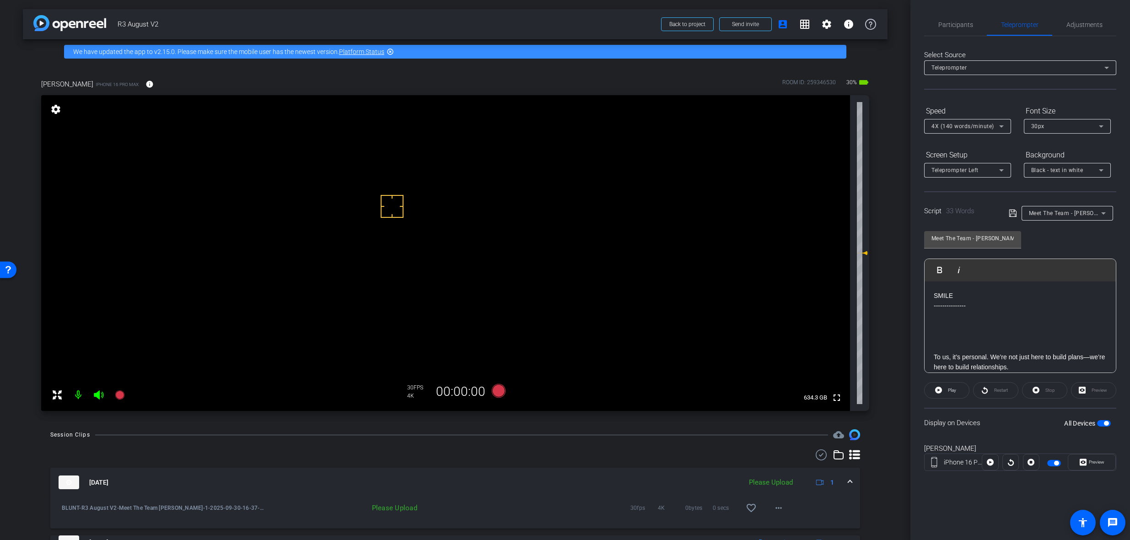
click at [1105, 424] on span "button" at bounding box center [1106, 423] width 5 height 5
click at [1101, 423] on span "button" at bounding box center [1099, 423] width 5 height 5
click at [498, 386] on icon at bounding box center [499, 391] width 14 height 14
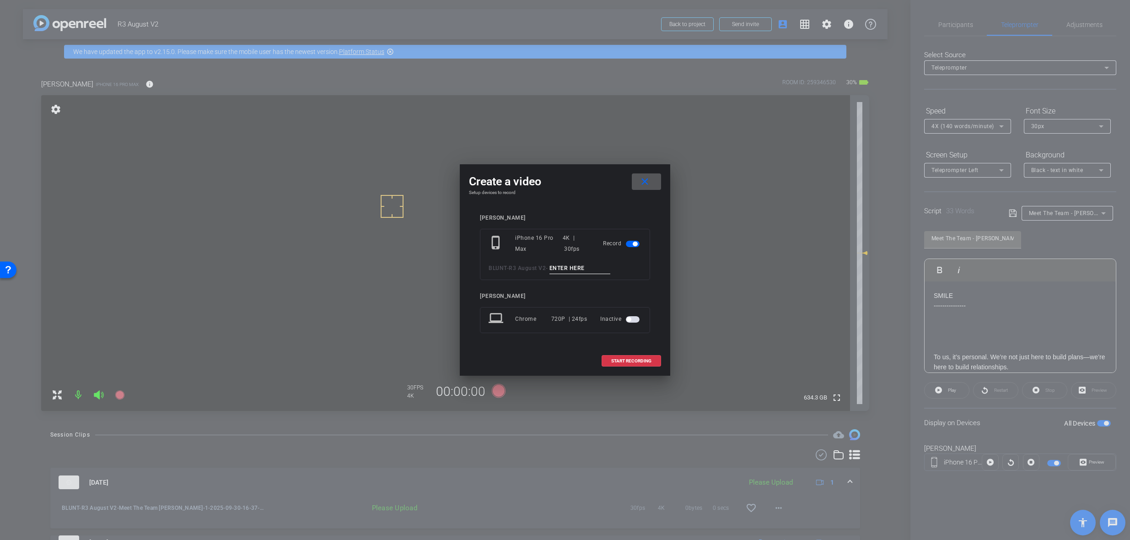
click at [580, 270] on input at bounding box center [579, 268] width 61 height 11
paste input "Meet The Team Carrie Tk_1"
type input "Meet The Team Carrie Tk_2"
click at [651, 359] on span "START RECORDING" at bounding box center [631, 361] width 40 height 5
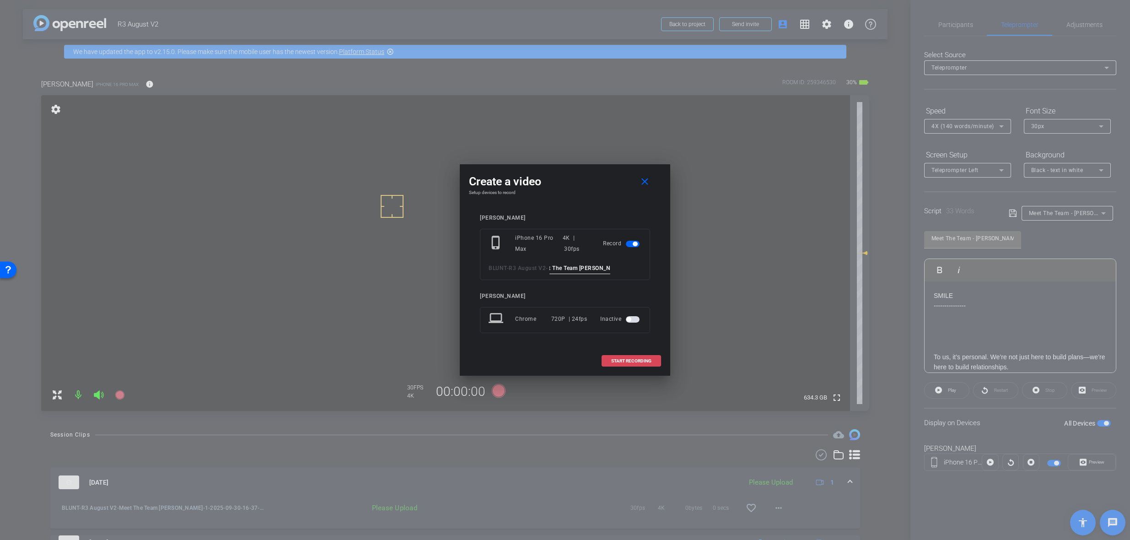
scroll to position [0, 0]
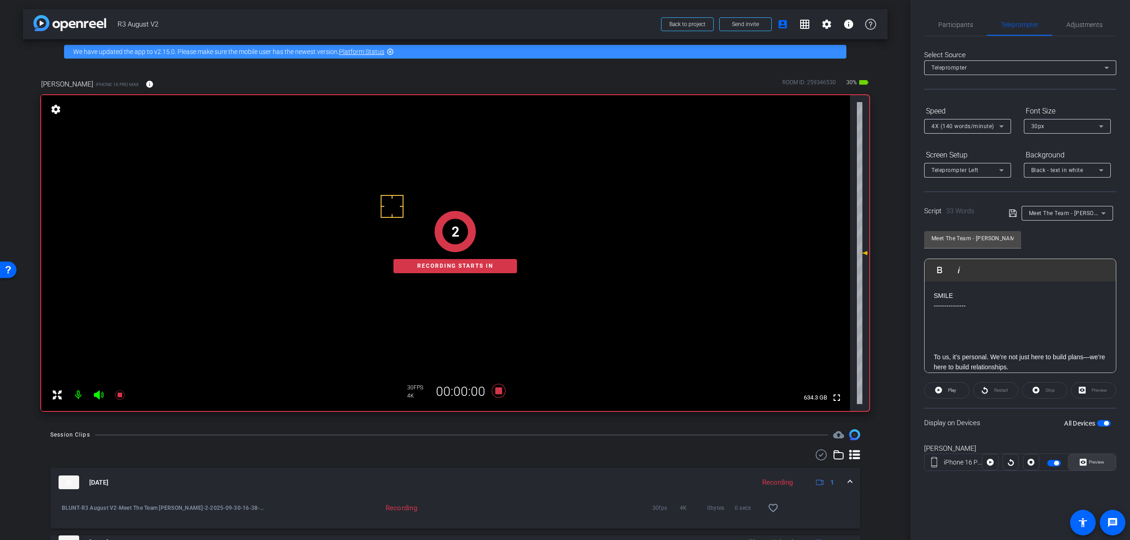
click at [1082, 461] on icon at bounding box center [1082, 462] width 7 height 14
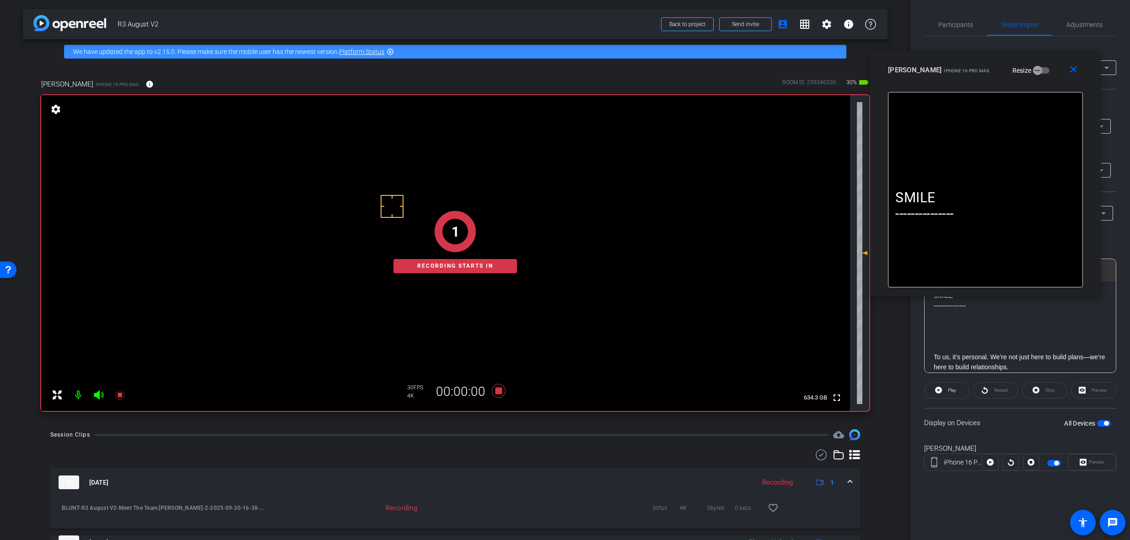
drag, startPoint x: 563, startPoint y: 162, endPoint x: 984, endPoint y: 65, distance: 431.8
click at [984, 65] on div "[PERSON_NAME] iPhone 16 Pro Max Resize" at bounding box center [989, 70] width 202 height 16
click at [941, 387] on icon at bounding box center [938, 389] width 7 height 11
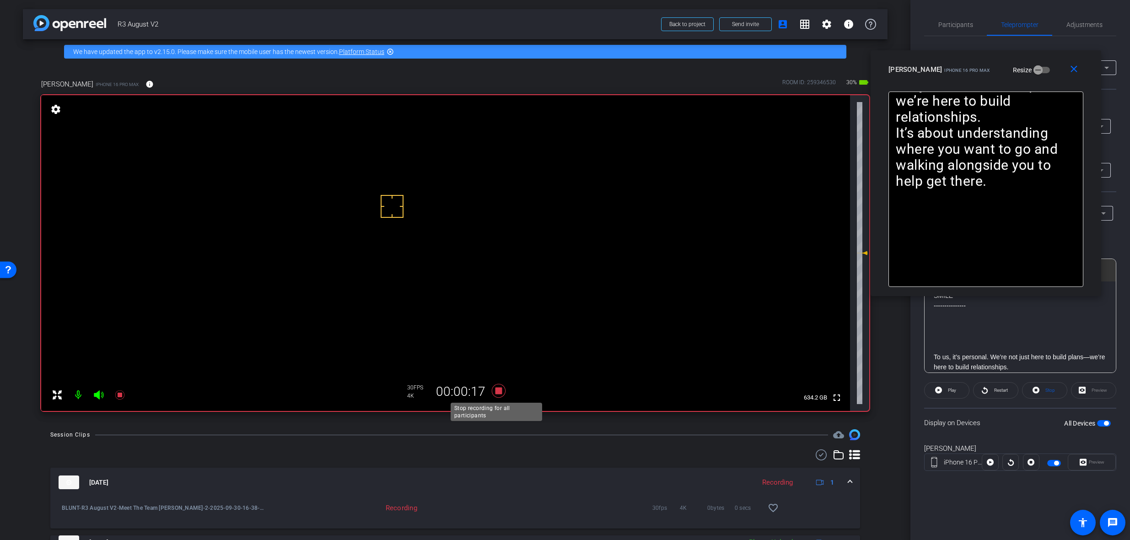
click at [495, 391] on icon at bounding box center [499, 391] width 14 height 14
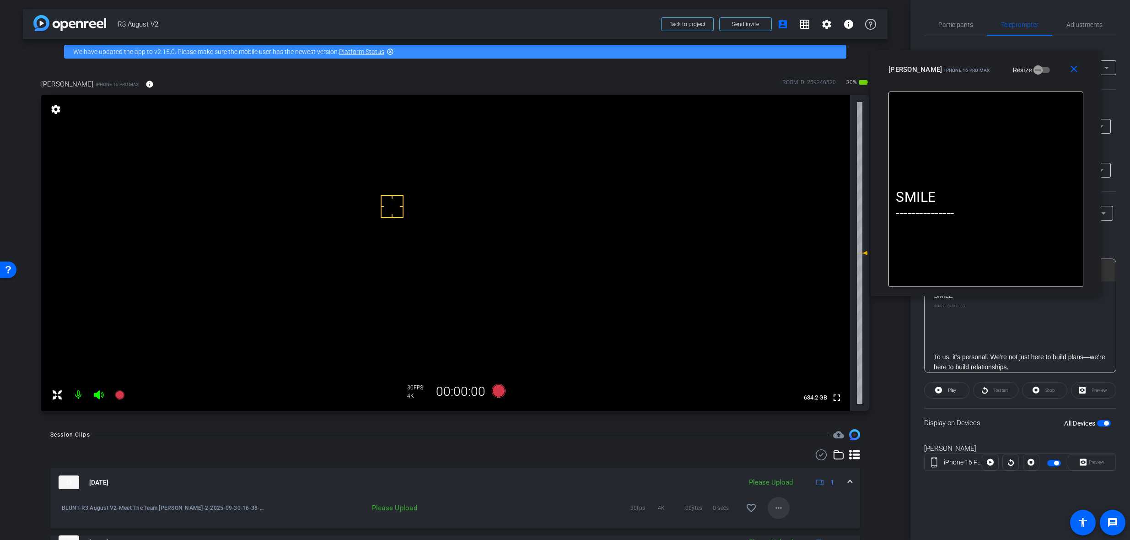
click at [773, 510] on mat-icon "more_horiz" at bounding box center [778, 507] width 11 height 11
click at [791, 471] on span "Upload" at bounding box center [789, 466] width 37 height 11
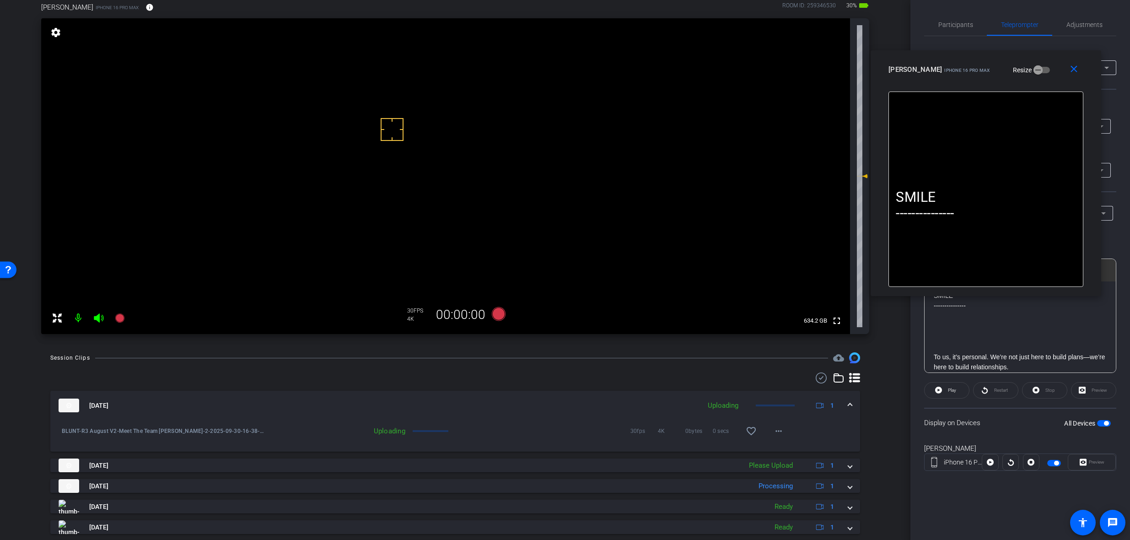
scroll to position [91, 0]
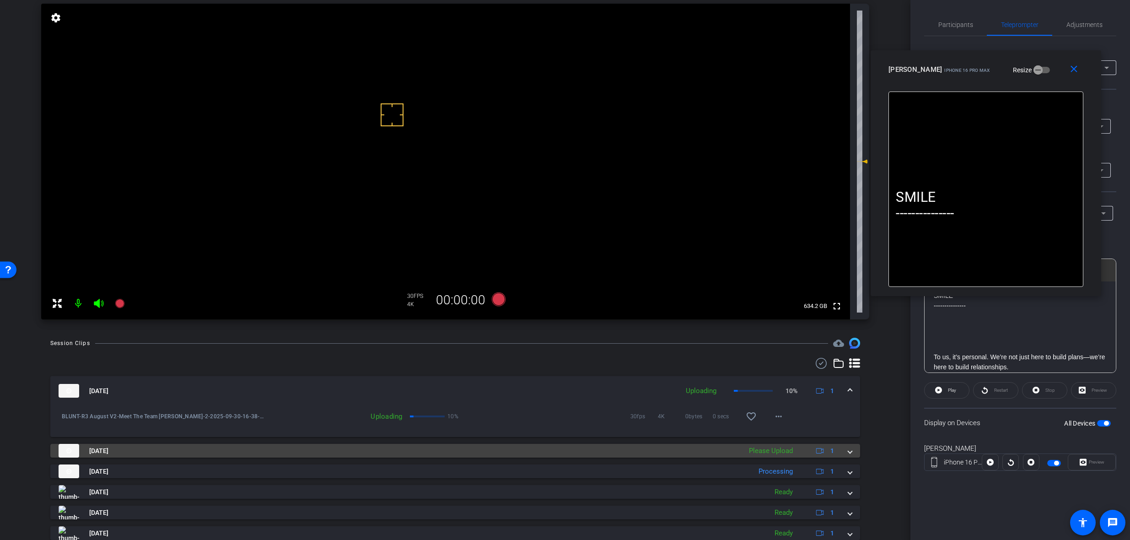
click at [801, 447] on mat-panel-description "Please Upload 1" at bounding box center [792, 451] width 97 height 14
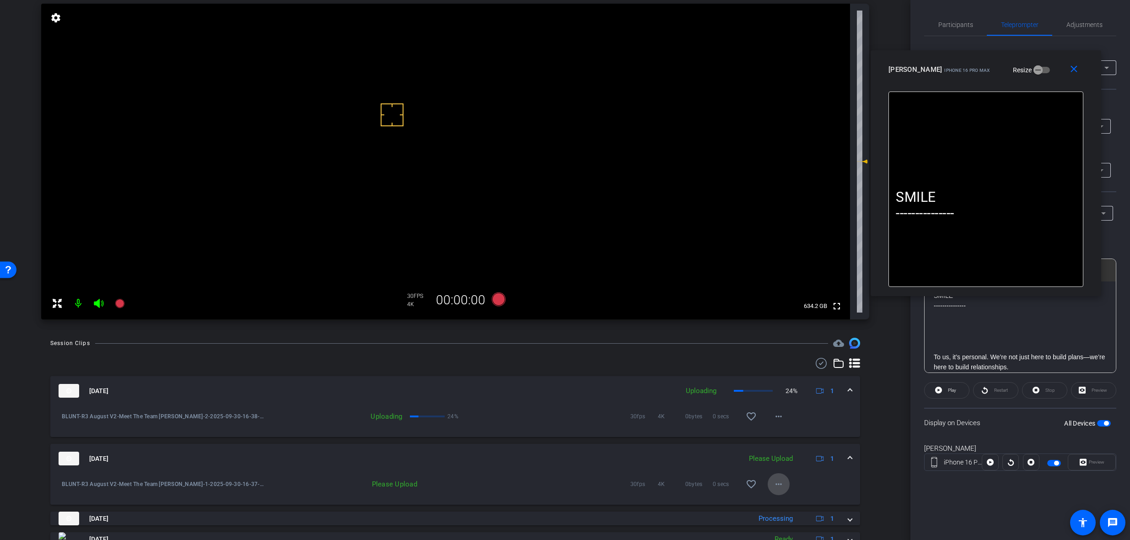
click at [776, 489] on mat-icon "more_horiz" at bounding box center [778, 483] width 11 height 11
click at [798, 507] on span "Upload" at bounding box center [789, 503] width 37 height 11
click at [848, 456] on span at bounding box center [850, 459] width 4 height 10
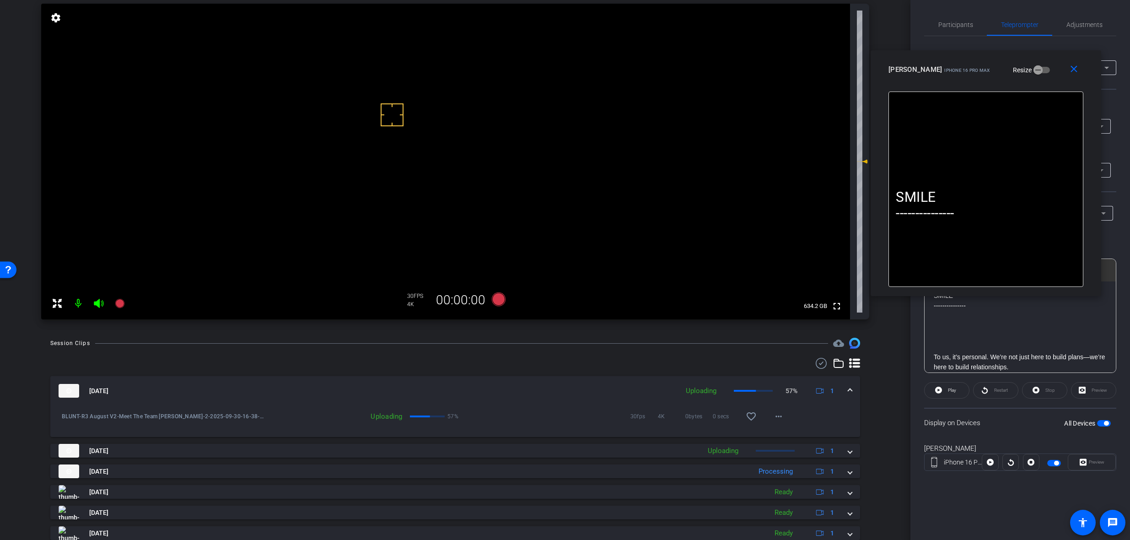
click at [848, 388] on span at bounding box center [850, 391] width 4 height 10
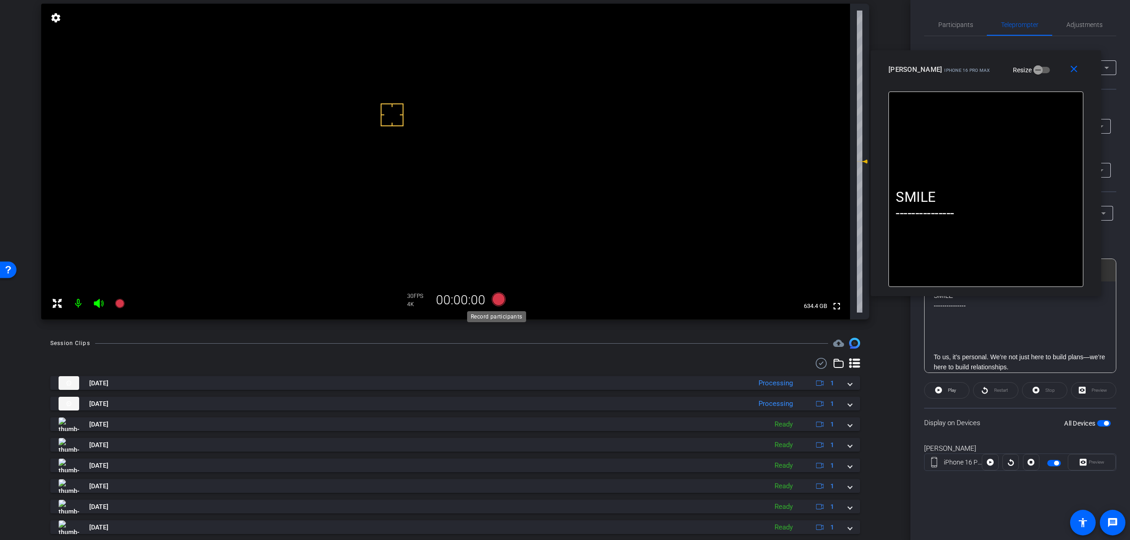
click at [498, 297] on icon at bounding box center [499, 299] width 14 height 14
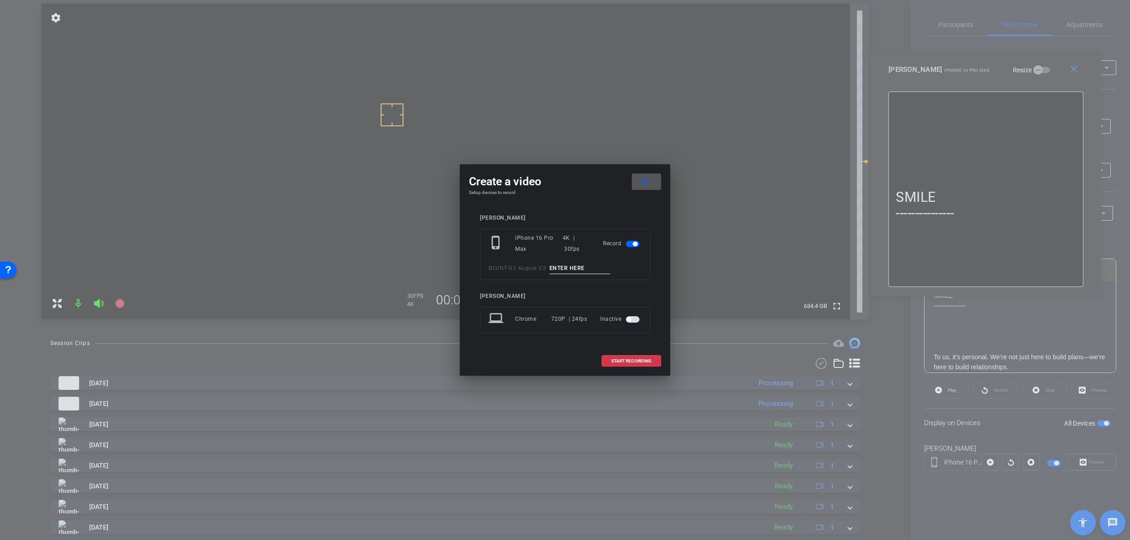
click at [603, 264] on input at bounding box center [579, 268] width 61 height 11
paste input "Meet The Team Carrie Tk_1"
type input "Meet The Team Carrie Tk_3"
click at [640, 363] on span "START RECORDING" at bounding box center [631, 361] width 40 height 5
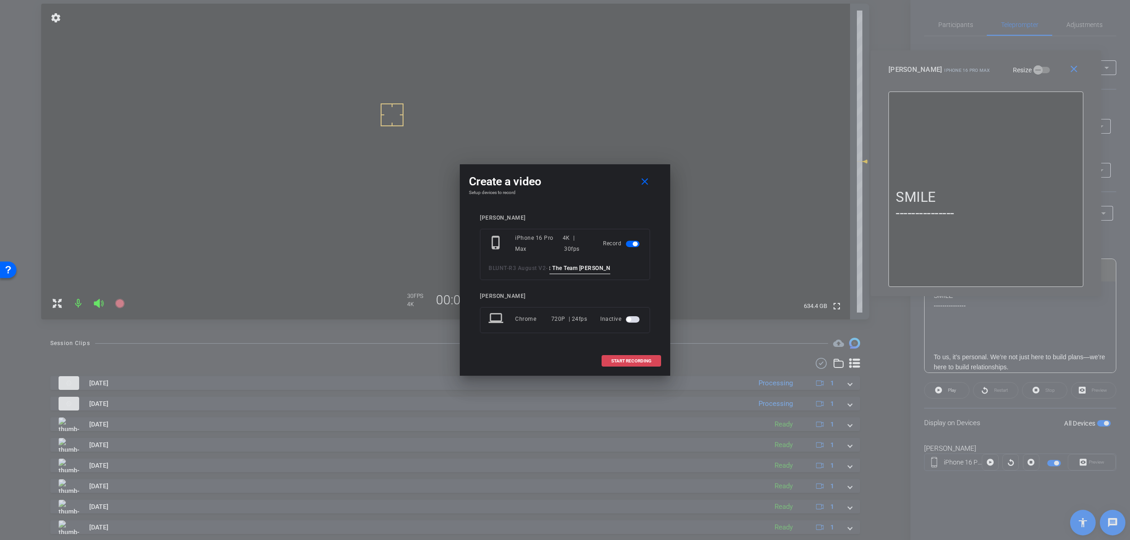
scroll to position [0, 0]
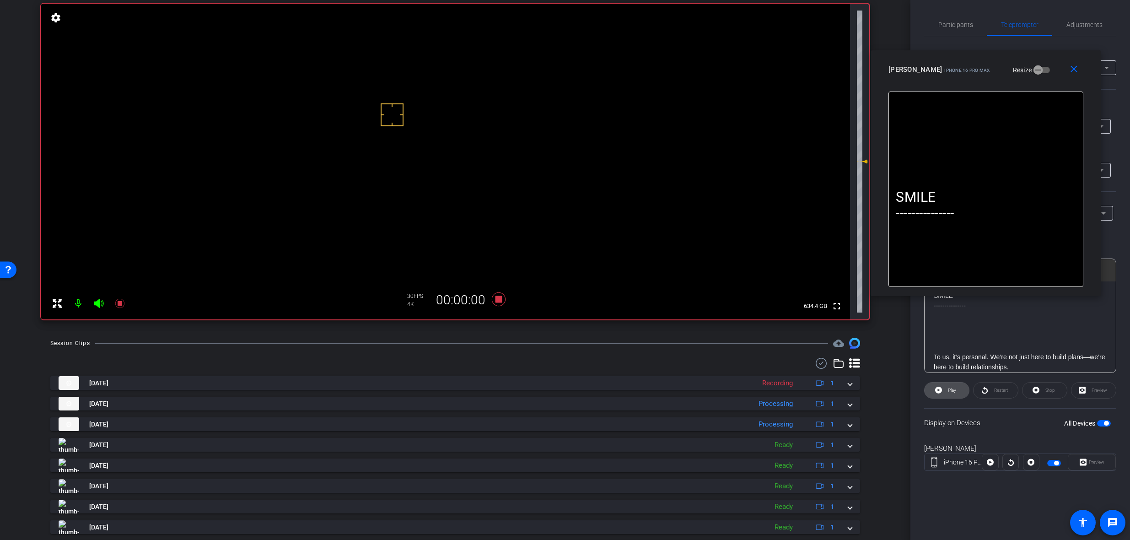
click at [949, 391] on span "Play" at bounding box center [952, 389] width 8 height 5
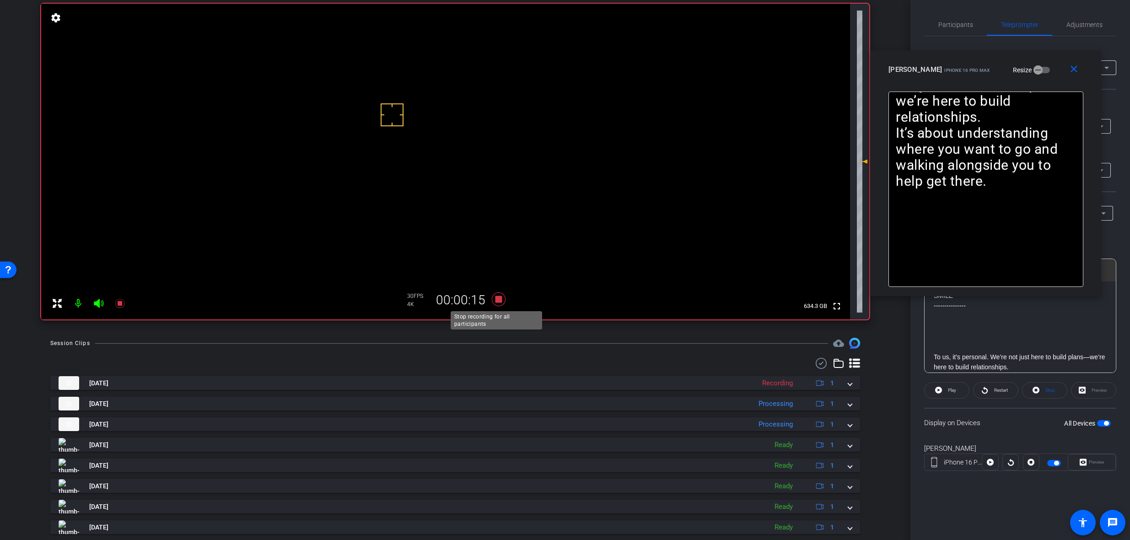
click at [495, 297] on icon at bounding box center [499, 299] width 14 height 14
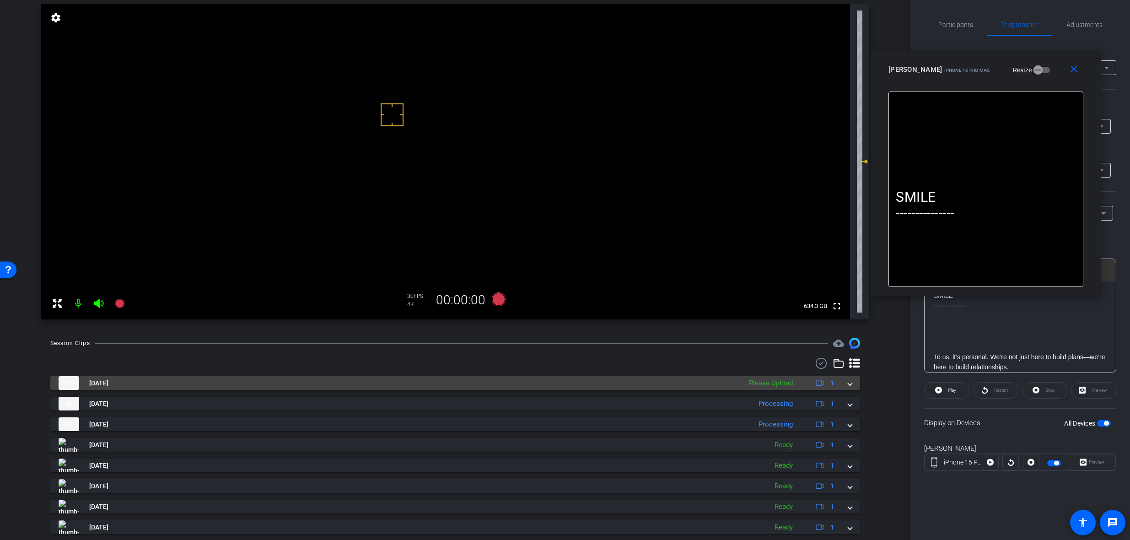
click at [842, 379] on div "Sep 30, 2025 Please Upload 1" at bounding box center [453, 383] width 789 height 14
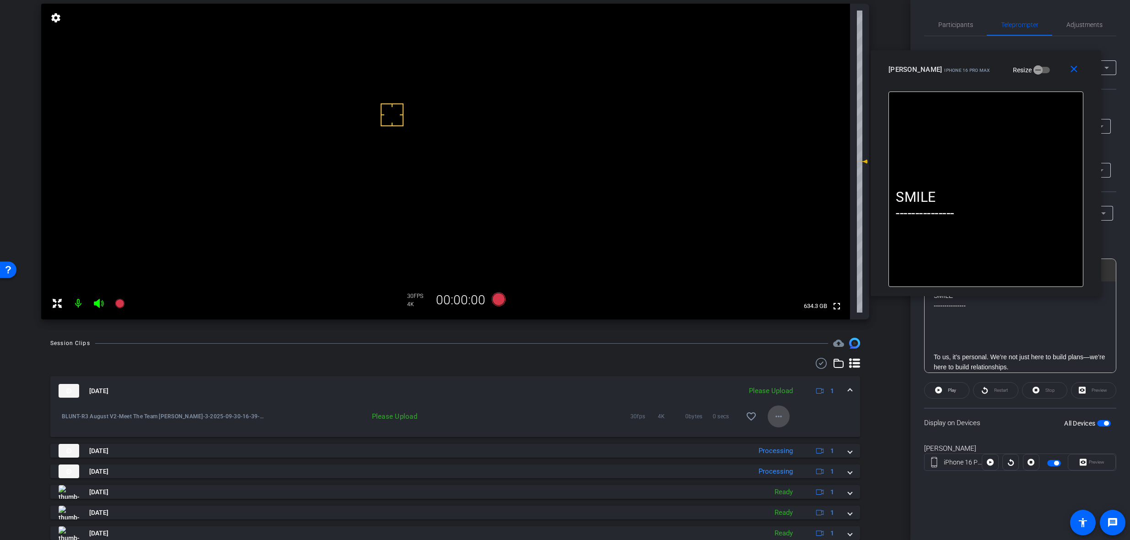
click at [776, 418] on mat-icon "more_horiz" at bounding box center [778, 416] width 11 height 11
click at [787, 436] on span "Upload" at bounding box center [789, 435] width 37 height 11
click at [1071, 79] on span at bounding box center [1075, 70] width 29 height 22
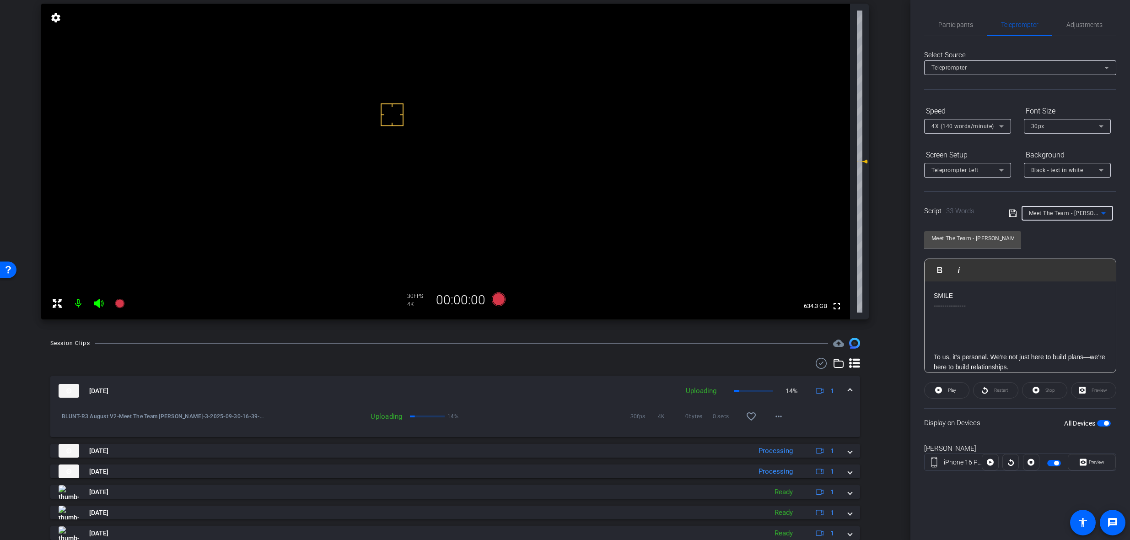
click at [1042, 213] on span "Meet The Team - [PERSON_NAME]" at bounding box center [1074, 212] width 90 height 7
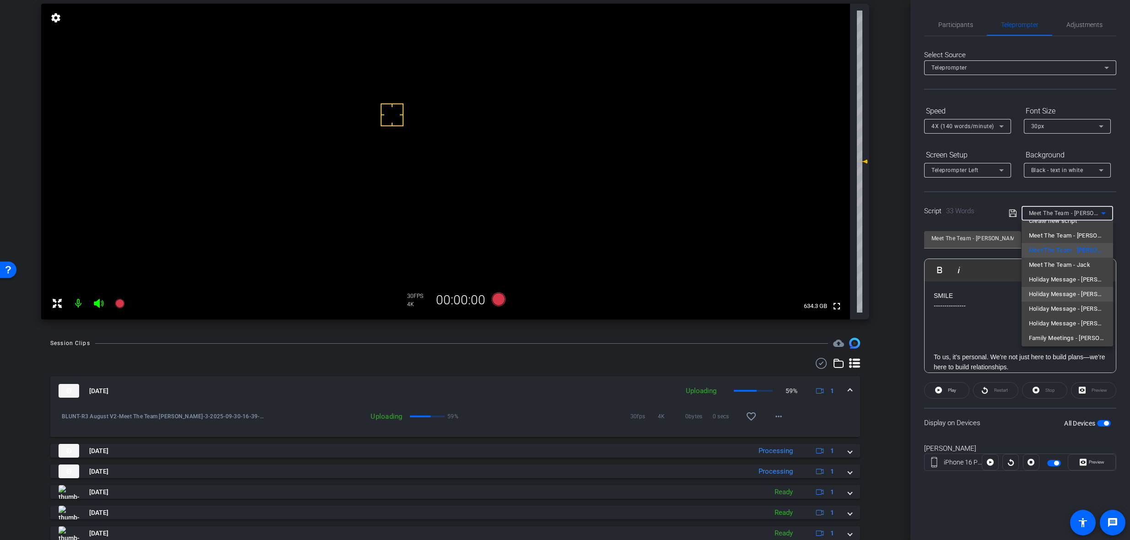
scroll to position [13, 0]
click at [1067, 322] on span "Holiday Message - [PERSON_NAME]" at bounding box center [1067, 320] width 77 height 11
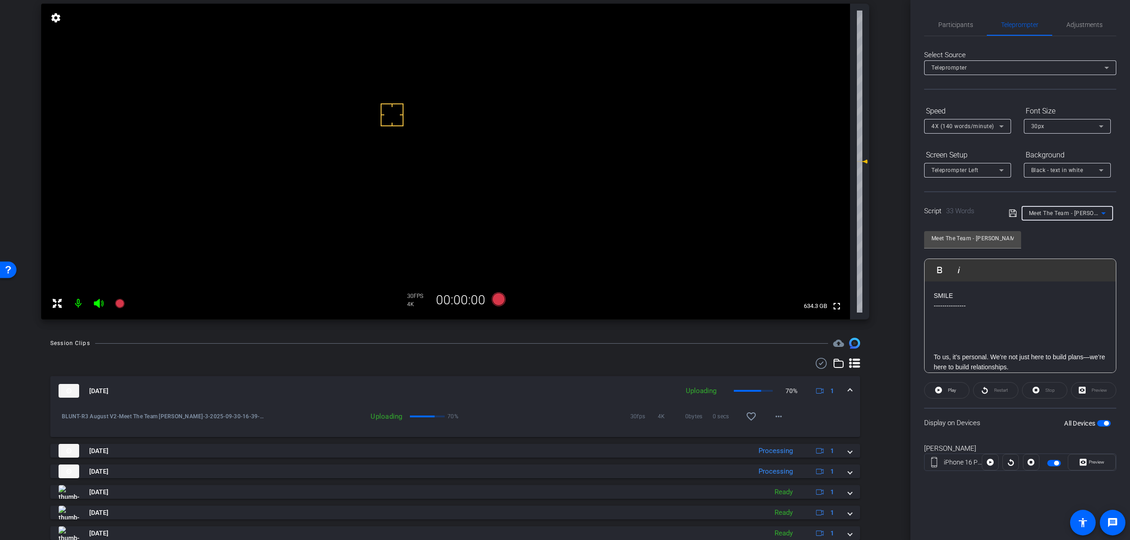
type input "Holiday Message - [PERSON_NAME]"
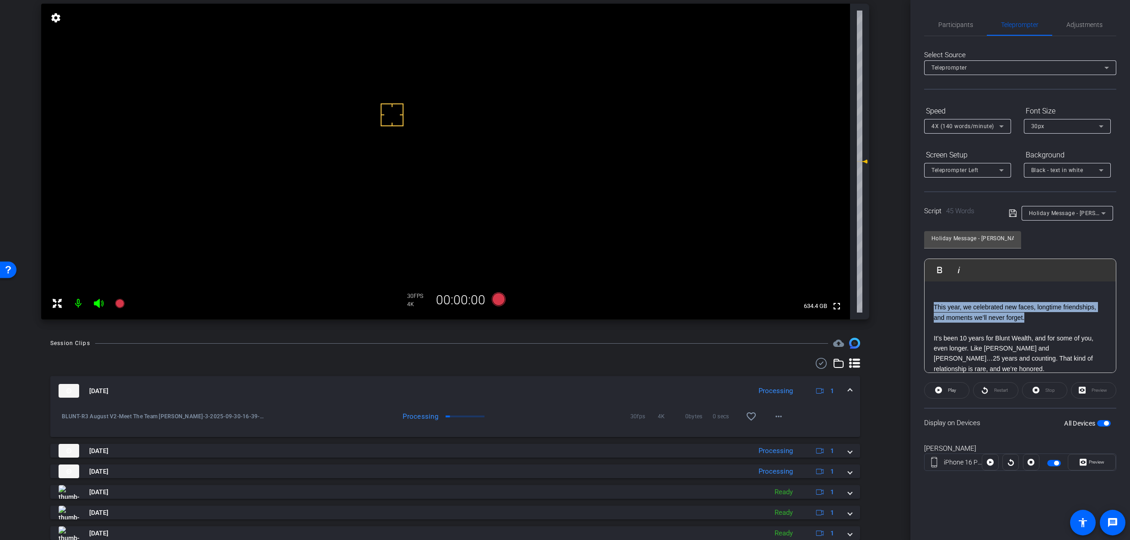
drag, startPoint x: 1030, startPoint y: 315, endPoint x: 928, endPoint y: 308, distance: 102.2
click at [928, 308] on div "SMILE --------------------- This year, we celebrated new faces, longtime friend…" at bounding box center [1019, 312] width 191 height 141
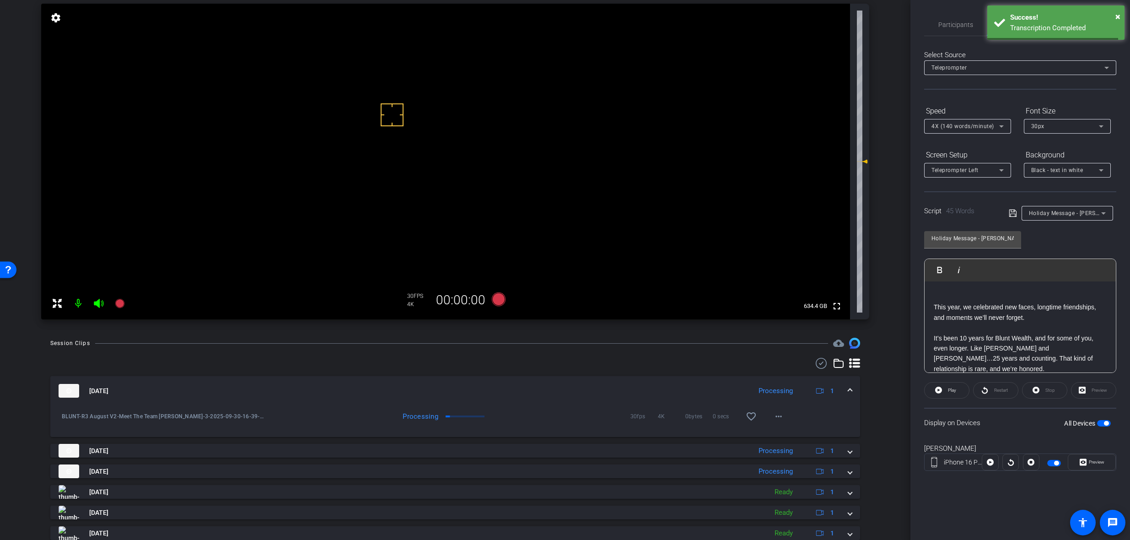
click at [1028, 316] on p "This year, we celebrated new faces, longtime friendships, and moments we’ll nev…" at bounding box center [1019, 312] width 173 height 21
drag, startPoint x: 1028, startPoint y: 317, endPoint x: 923, endPoint y: 306, distance: 105.3
click at [923, 306] on div "Participants Teleprompter Adjustments settings Molly Roland flip Director Every…" at bounding box center [1020, 270] width 220 height 540
click at [1031, 337] on p "It’s been 10 years for Blunt Wealth, and for some of you, even longer. Like Vic…" at bounding box center [1019, 352] width 173 height 41
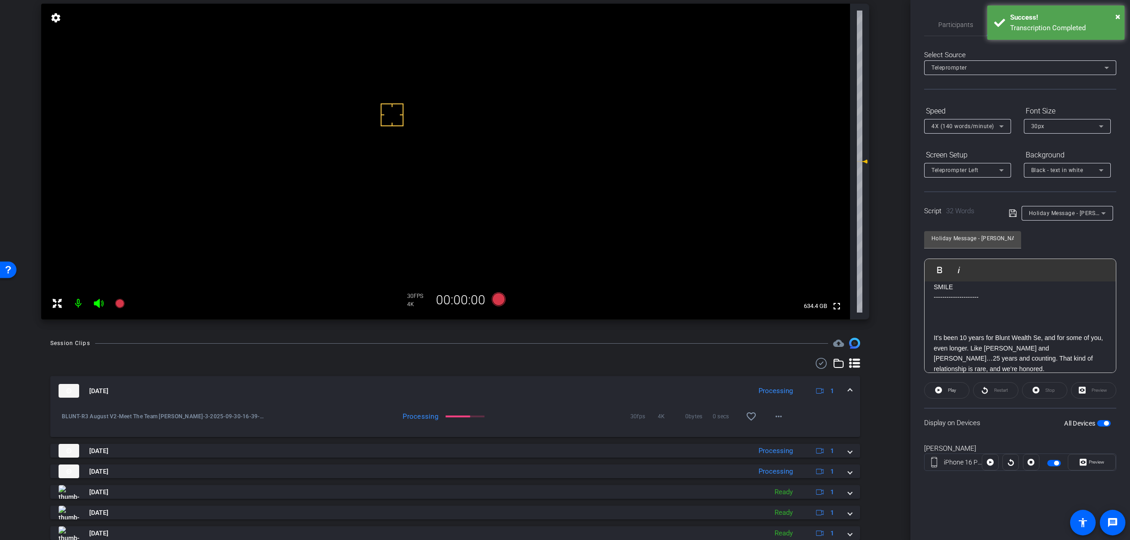
scroll to position [19, 0]
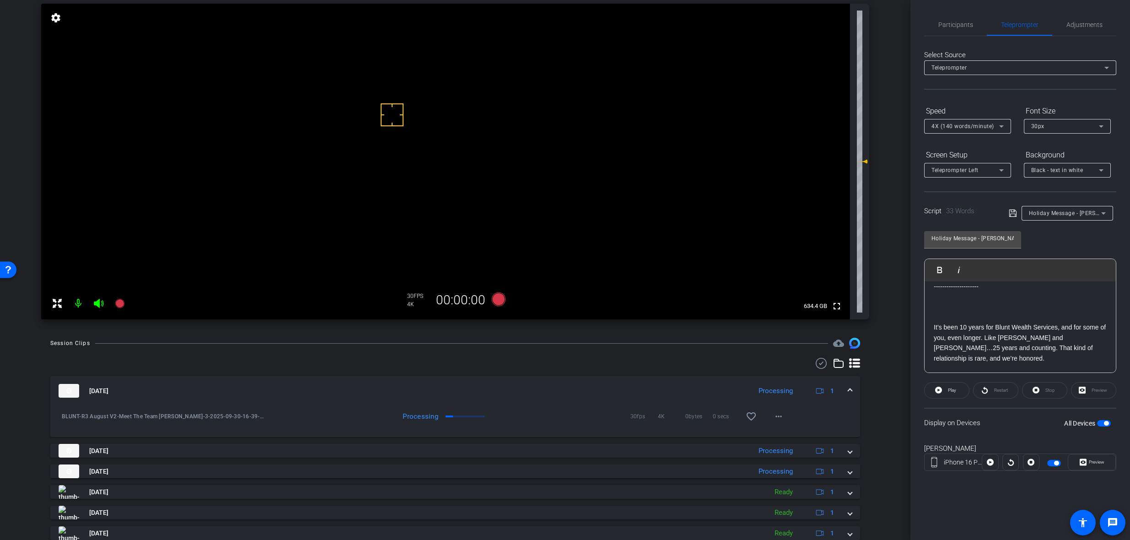
click at [1106, 424] on span "button" at bounding box center [1106, 423] width 5 height 5
click at [1100, 424] on span "button" at bounding box center [1099, 423] width 5 height 5
click at [848, 386] on mat-expansion-panel-header "[DATE] Ready 1" at bounding box center [455, 390] width 810 height 29
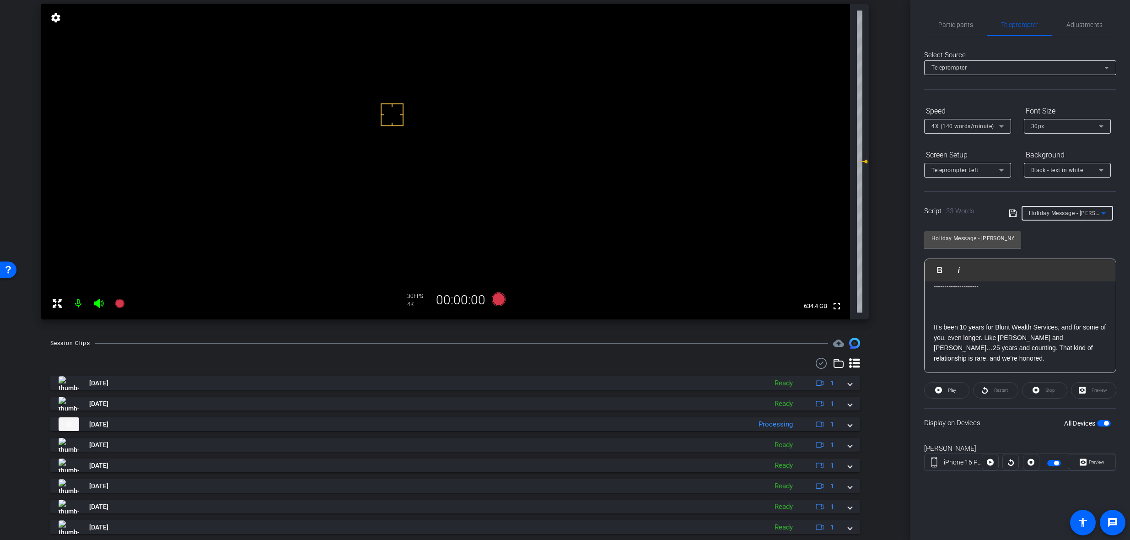
click at [1055, 211] on span "Holiday Message - [PERSON_NAME]" at bounding box center [1077, 212] width 96 height 7
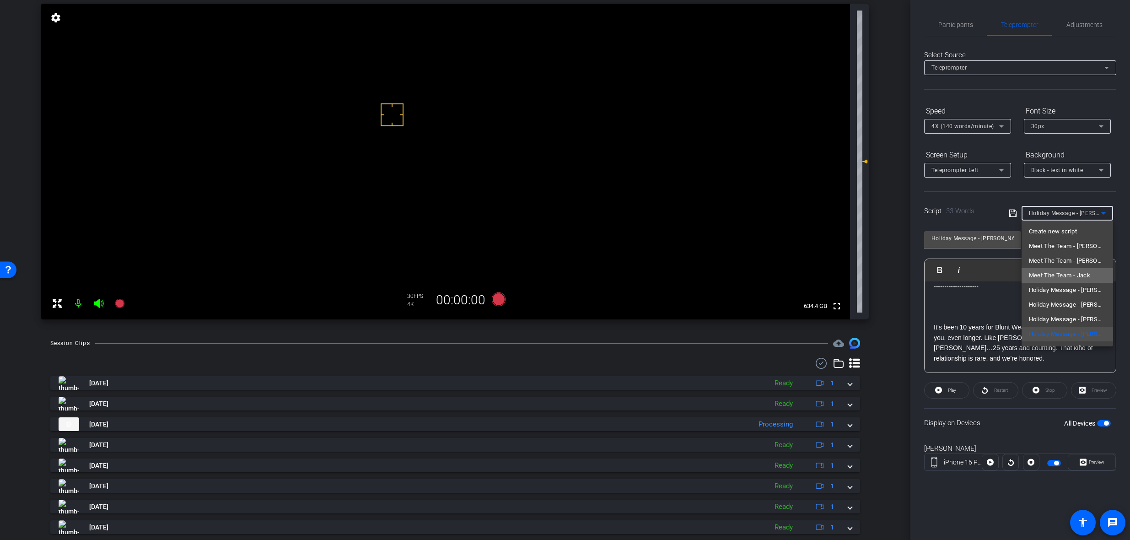
click at [1082, 276] on span "Meet The Team - Jack" at bounding box center [1060, 275] width 62 height 11
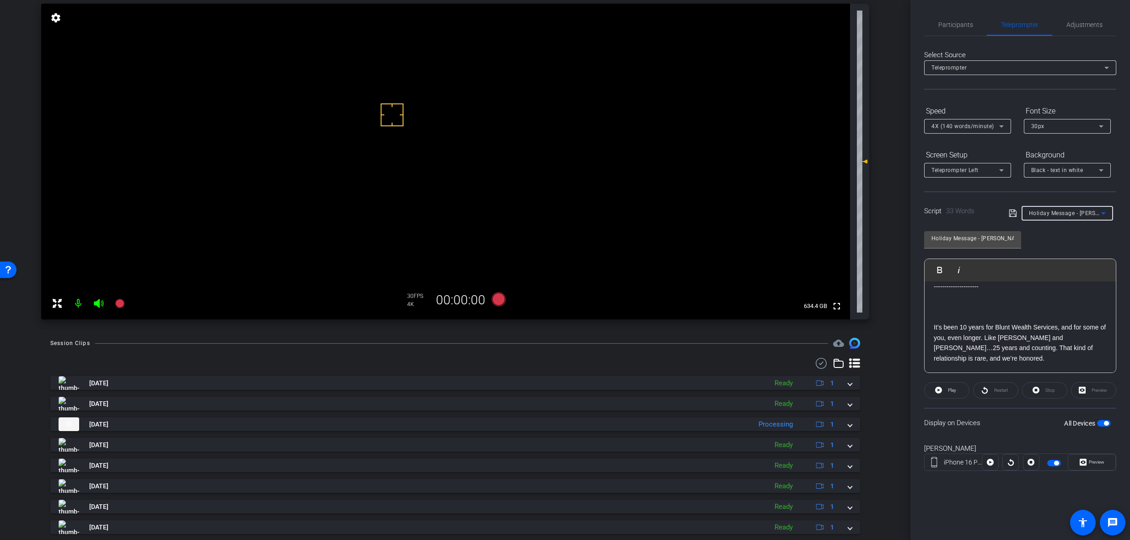
type input "Meet The Team - Jack"
click at [1019, 327] on p at bounding box center [1019, 326] width 173 height 10
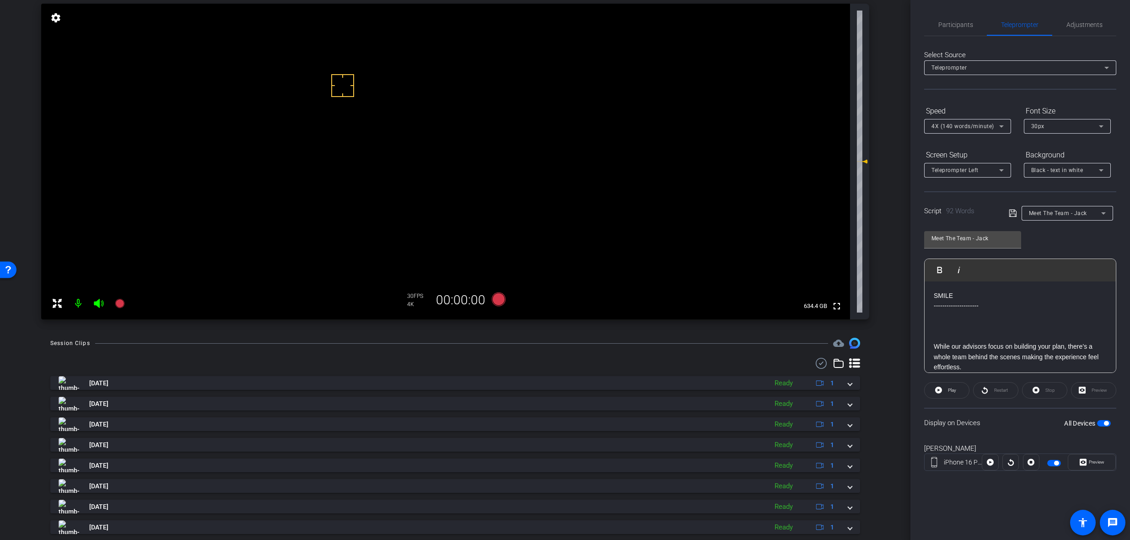
drag, startPoint x: 342, startPoint y: 78, endPoint x: 335, endPoint y: 99, distance: 21.8
click at [496, 300] on icon at bounding box center [499, 299] width 14 height 14
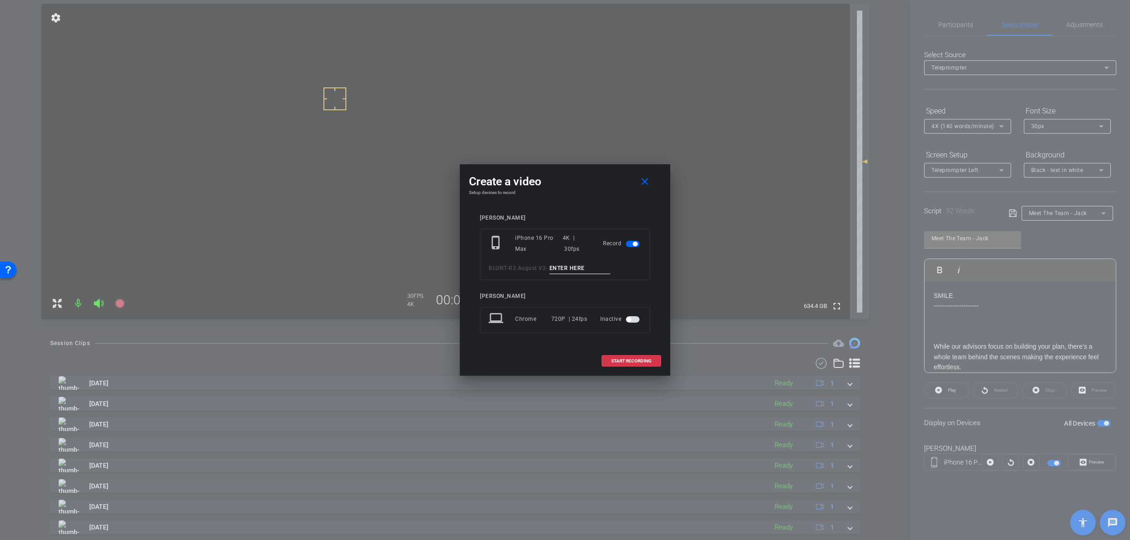
click at [568, 268] on input at bounding box center [579, 268] width 61 height 11
type input "Mic Test Jack"
click at [631, 363] on span "START RECORDING" at bounding box center [631, 361] width 40 height 5
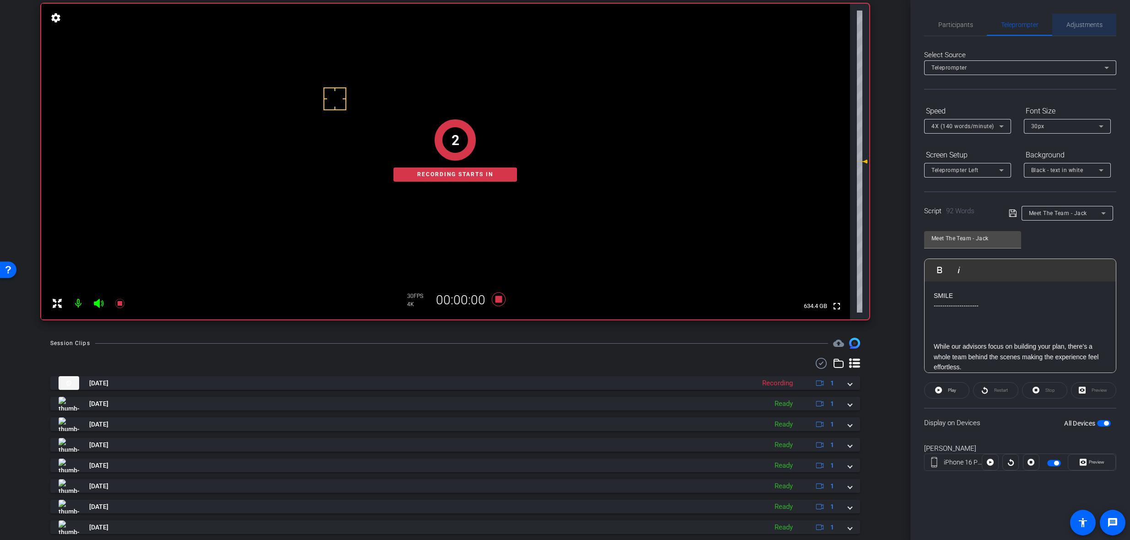
click at [1078, 27] on span "Adjustments" at bounding box center [1084, 24] width 36 height 6
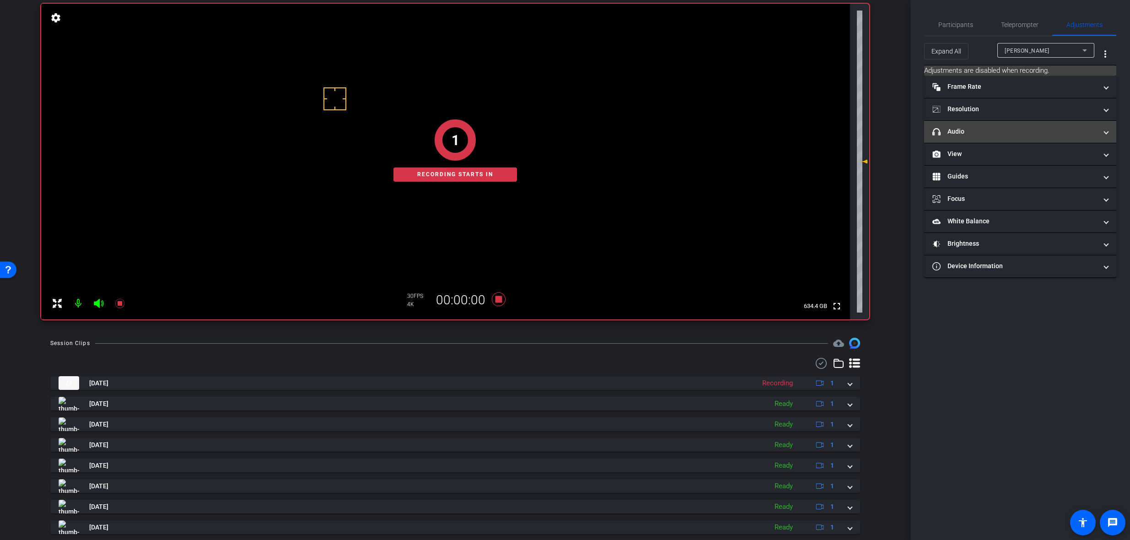
click at [996, 122] on mat-expansion-panel-header "headphone icon Audio" at bounding box center [1020, 132] width 192 height 22
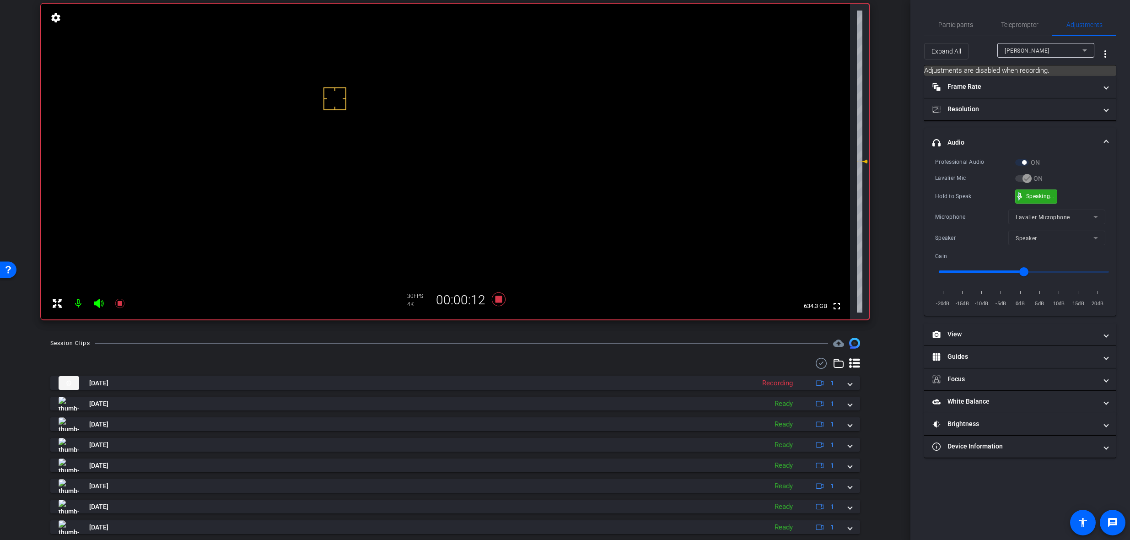
click at [1017, 193] on span "mic_none" at bounding box center [1019, 196] width 8 height 8
click at [501, 296] on icon at bounding box center [499, 299] width 22 height 16
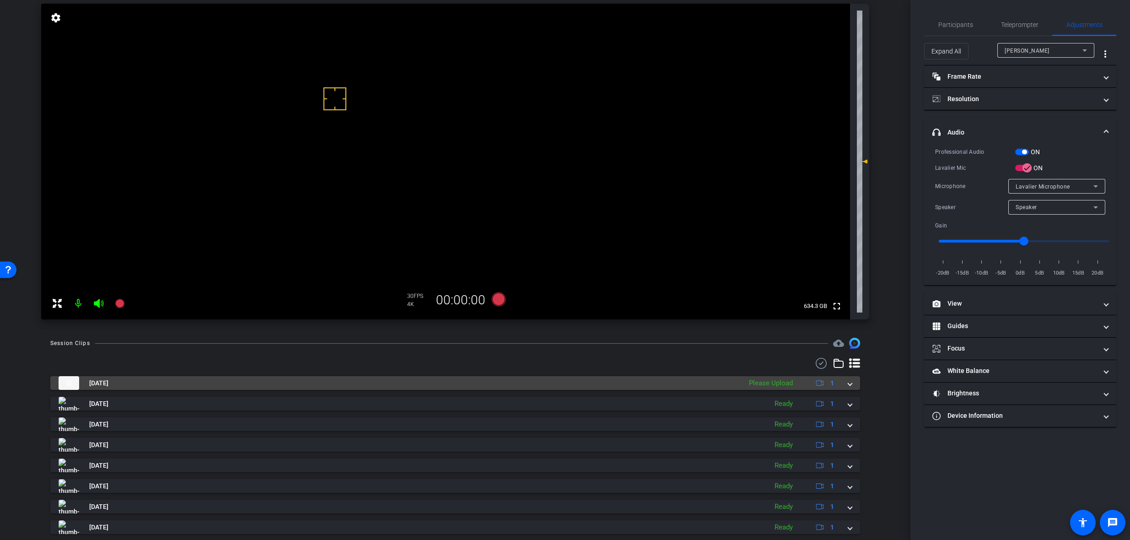
click at [849, 386] on mat-expansion-panel-header "Sep 30, 2025 Please Upload 1" at bounding box center [455, 383] width 810 height 14
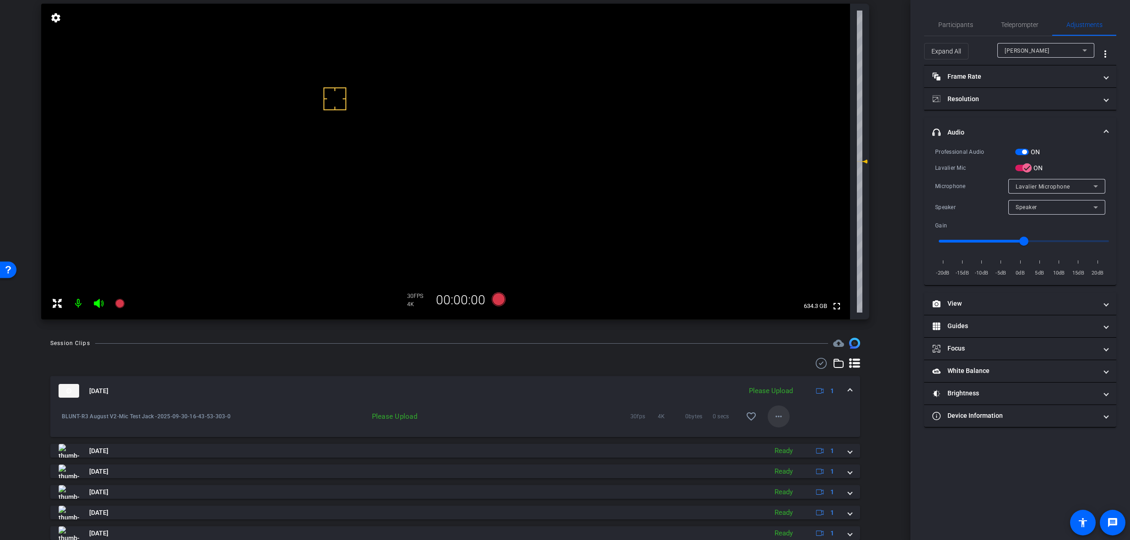
click at [778, 420] on mat-icon "more_horiz" at bounding box center [778, 416] width 11 height 11
click at [788, 431] on span "Upload" at bounding box center [789, 435] width 37 height 11
click at [842, 387] on div "[DATE] Uploading 1" at bounding box center [453, 391] width 789 height 14
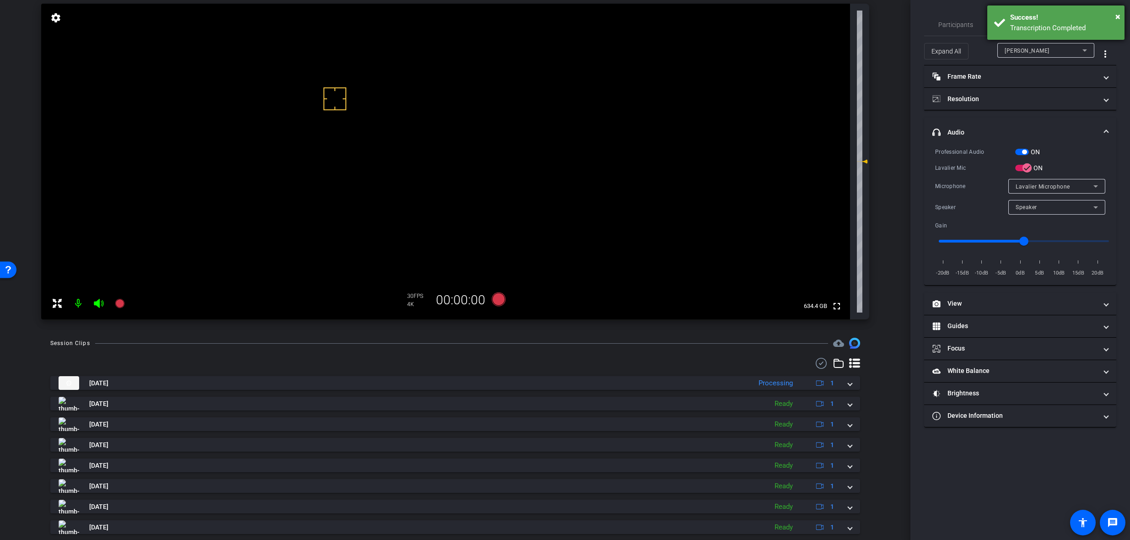
click at [1112, 18] on div "Success!" at bounding box center [1063, 17] width 107 height 11
click at [1025, 21] on span "Teleprompter" at bounding box center [1020, 24] width 38 height 6
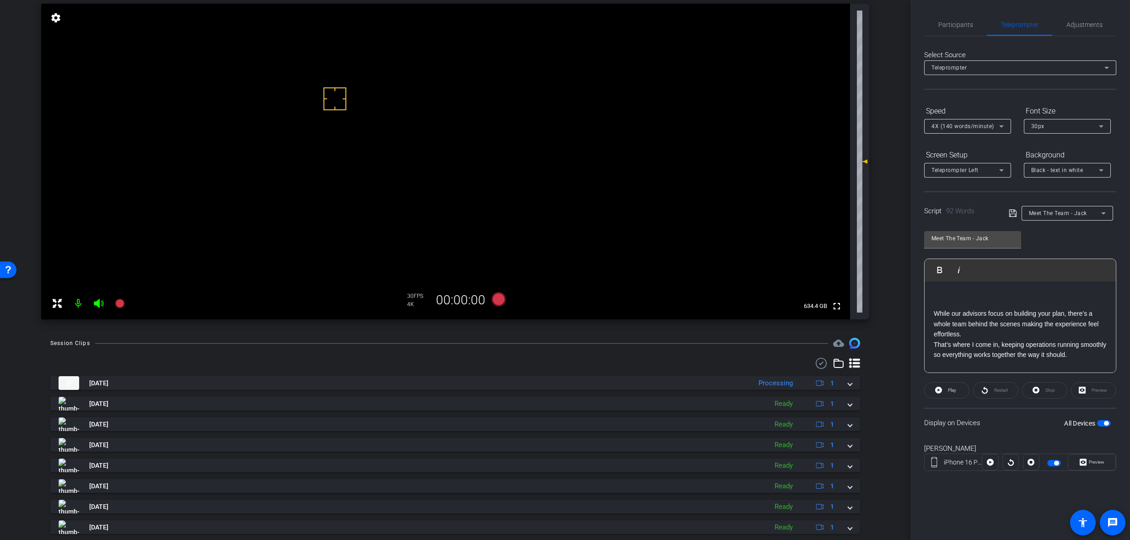
scroll to position [30, 0]
click at [496, 299] on icon at bounding box center [499, 299] width 14 height 14
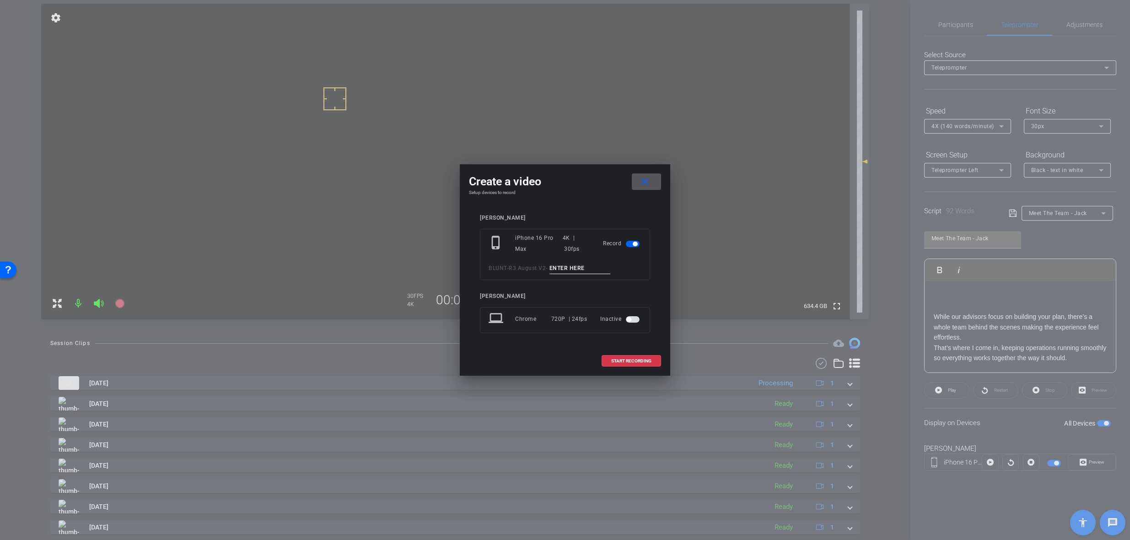
click at [564, 268] on input at bounding box center [579, 268] width 61 height 11
paste input "Meet The Team Carrie Tk_1"
type input "Meet The Team Carrie Tk_1"
click at [644, 182] on mat-icon "close" at bounding box center [644, 181] width 11 height 11
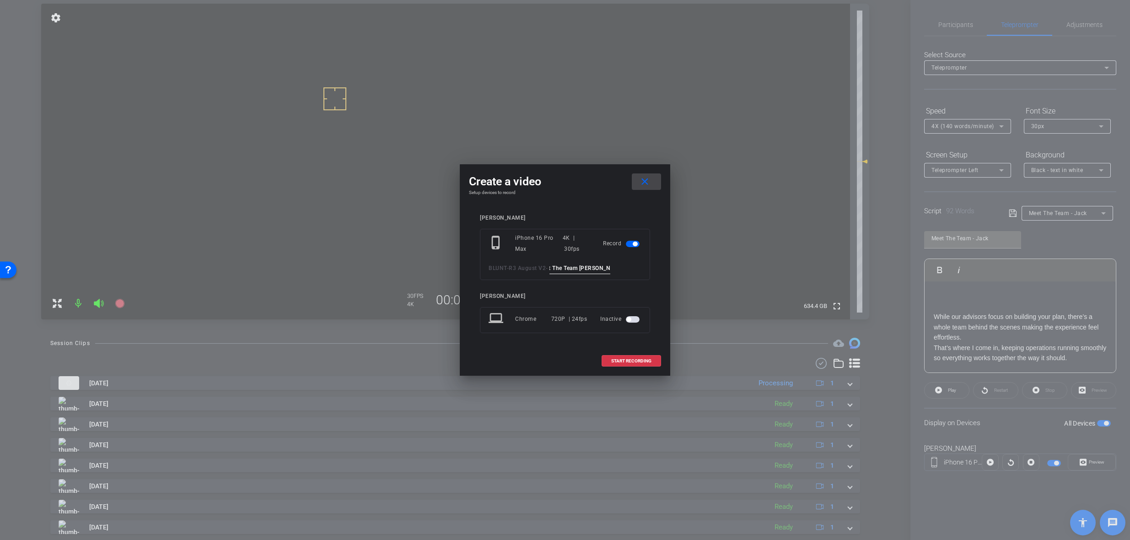
scroll to position [0, 0]
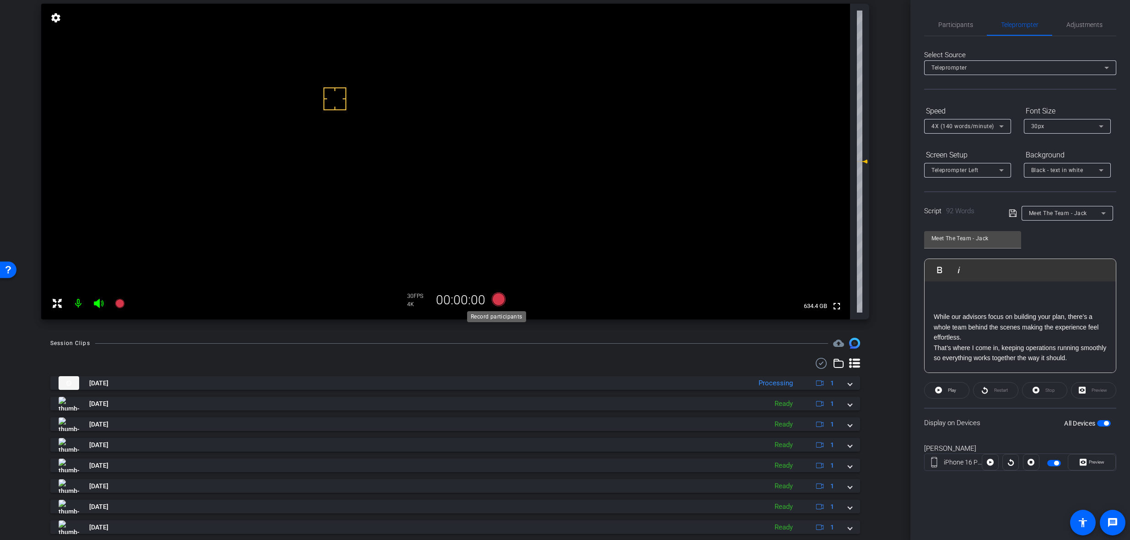
click at [498, 298] on icon at bounding box center [499, 299] width 14 height 14
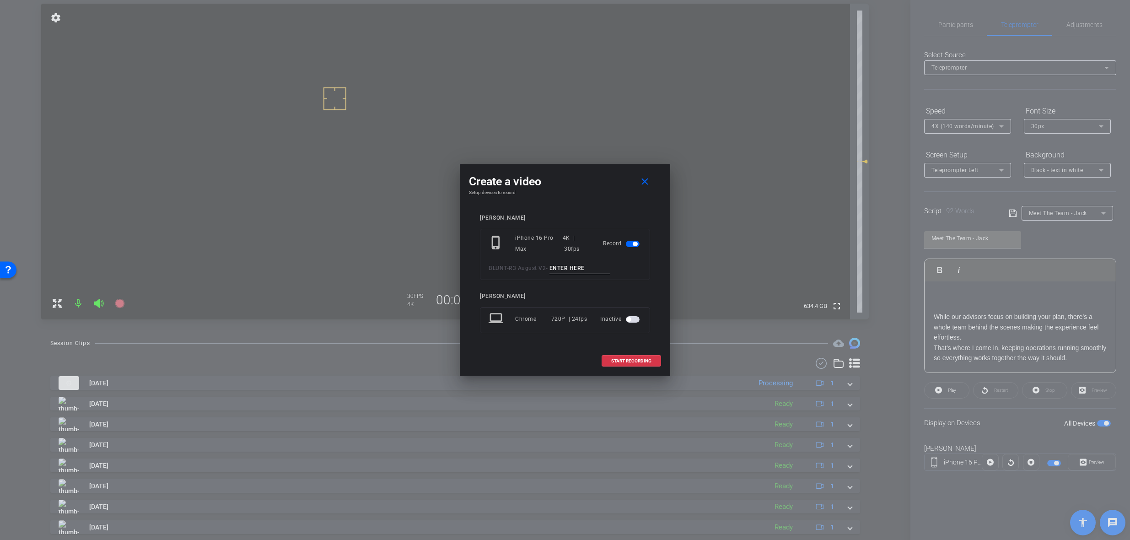
click at [566, 267] on input at bounding box center [579, 268] width 61 height 11
paste input "Meet The Team Carrie Tk_1"
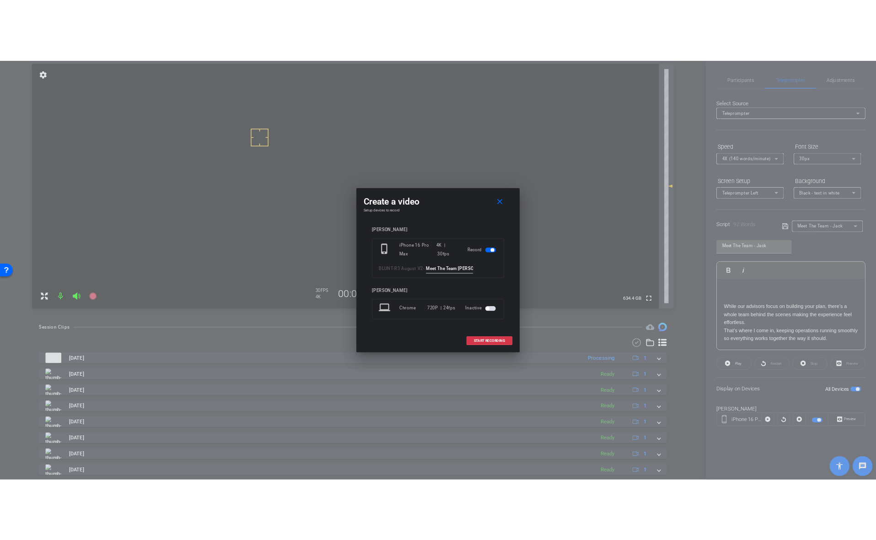
scroll to position [0, 12]
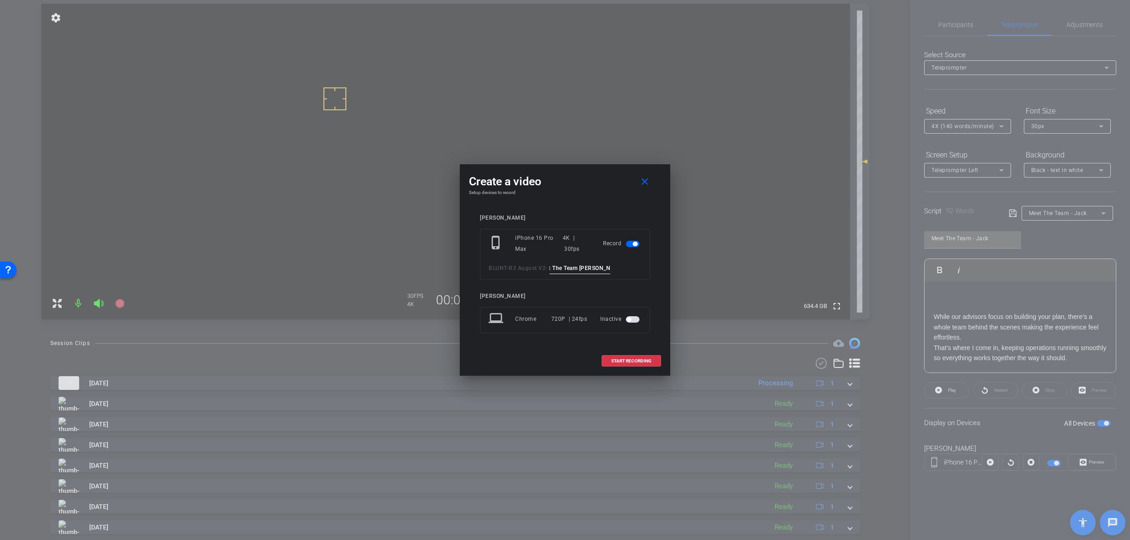
click at [598, 268] on input "Meet The Team Carrie Tk_1" at bounding box center [579, 268] width 61 height 11
type input "Meet The Team Carrie Tk_1"
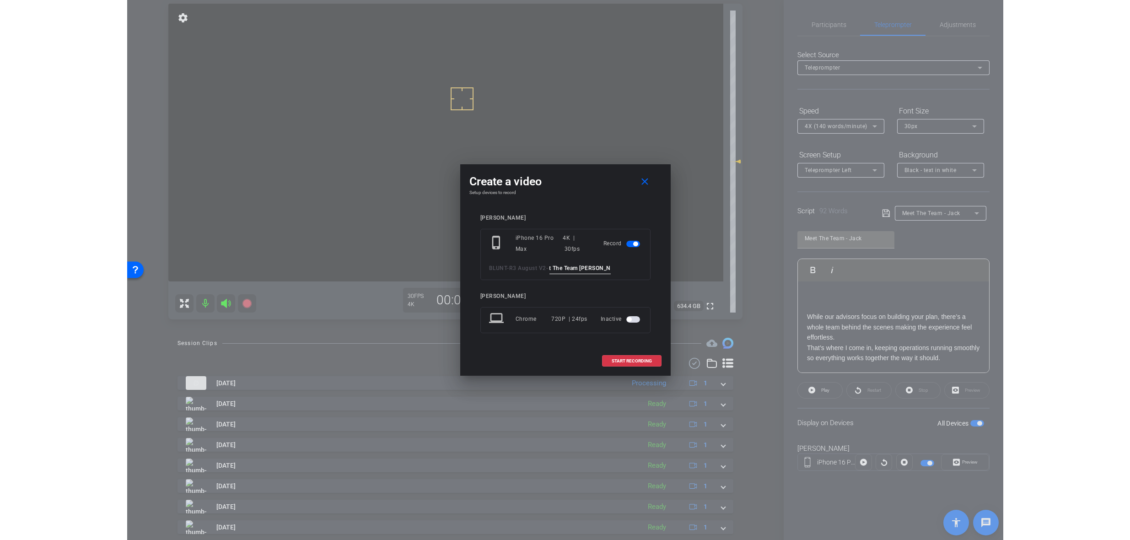
scroll to position [0, 0]
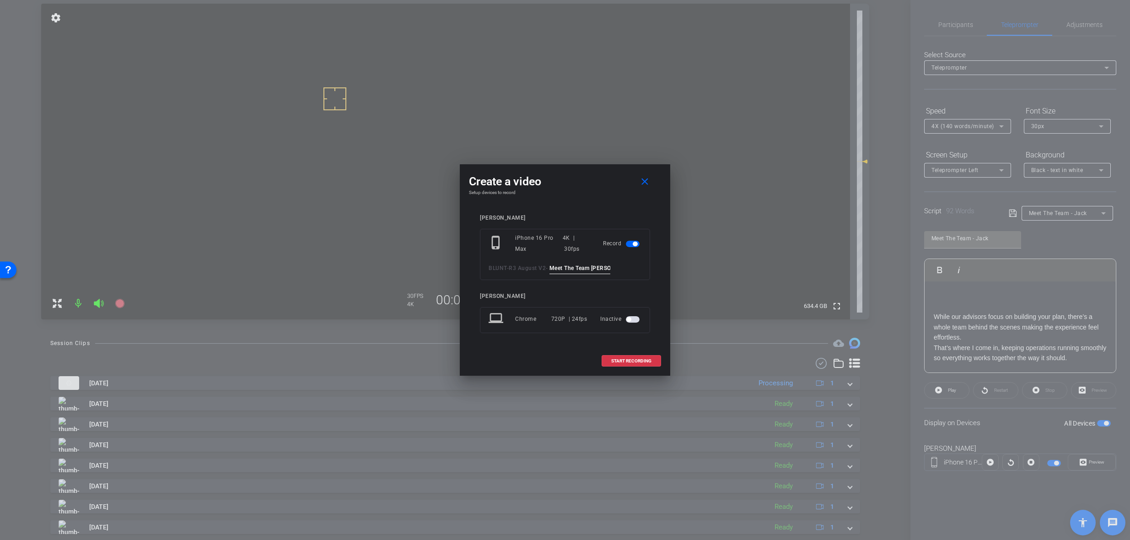
click at [1121, 4] on div at bounding box center [565, 270] width 1130 height 540
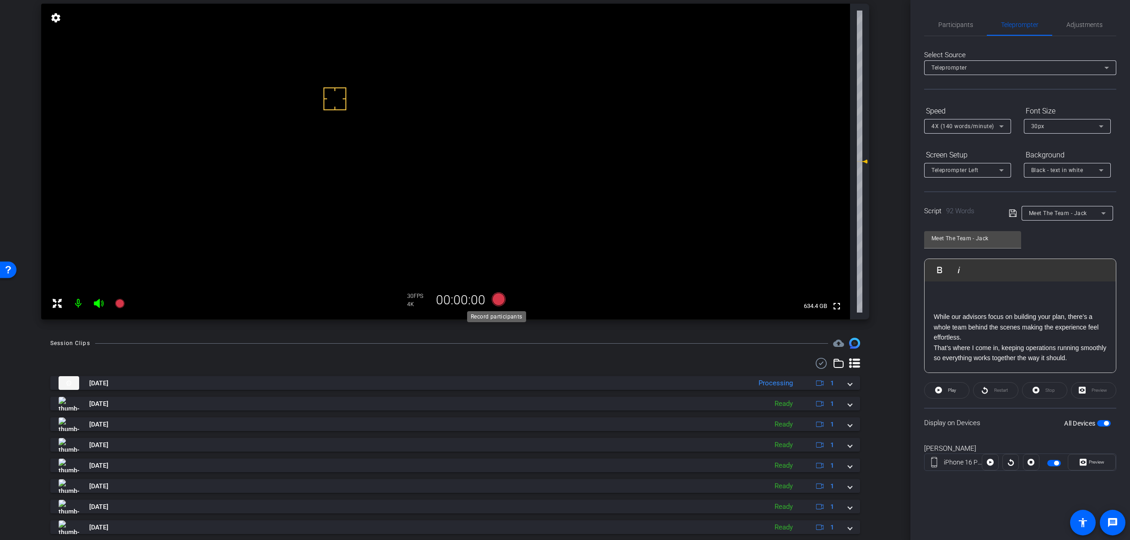
click at [494, 300] on icon at bounding box center [499, 299] width 14 height 14
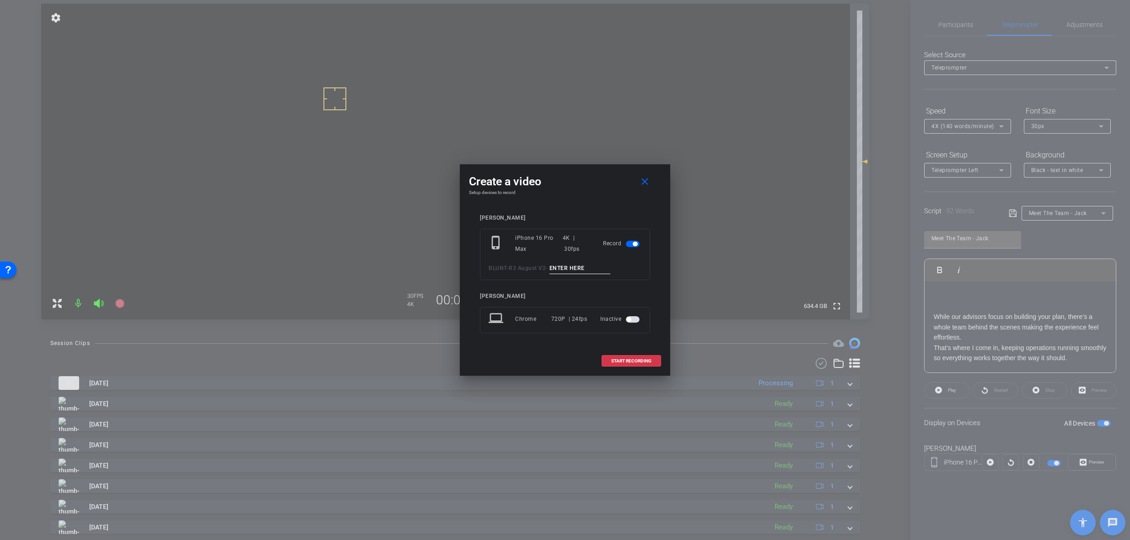
click at [566, 267] on input at bounding box center [579, 268] width 61 height 11
paste input "Meet The Team Carrie Tk_1"
click at [598, 265] on input "Meet The Team Carrie Tk_1" at bounding box center [579, 268] width 61 height 11
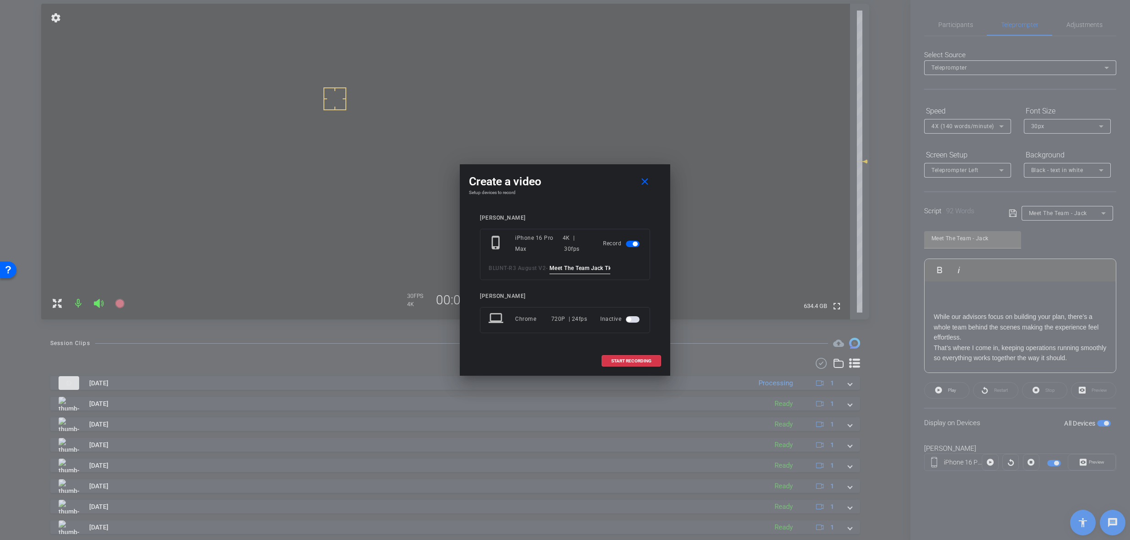
click at [602, 267] on input "Meet The Team Jack Tk_1" at bounding box center [579, 268] width 61 height 11
type input "Meet The Team Jack Tk_1"
click at [620, 359] on span "START RECORDING" at bounding box center [631, 361] width 40 height 5
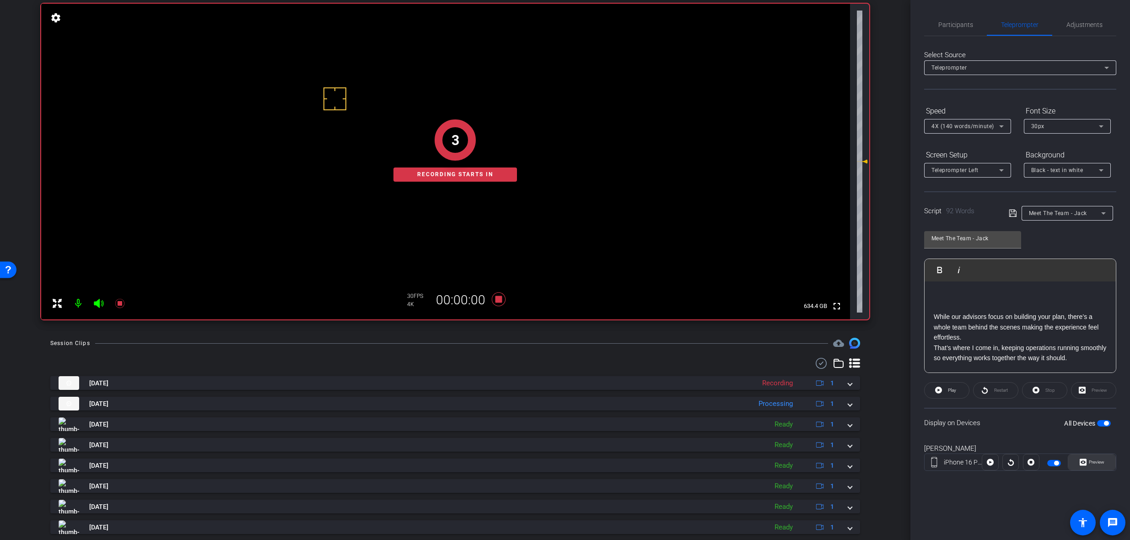
click at [1088, 462] on span "Preview" at bounding box center [1096, 461] width 16 height 5
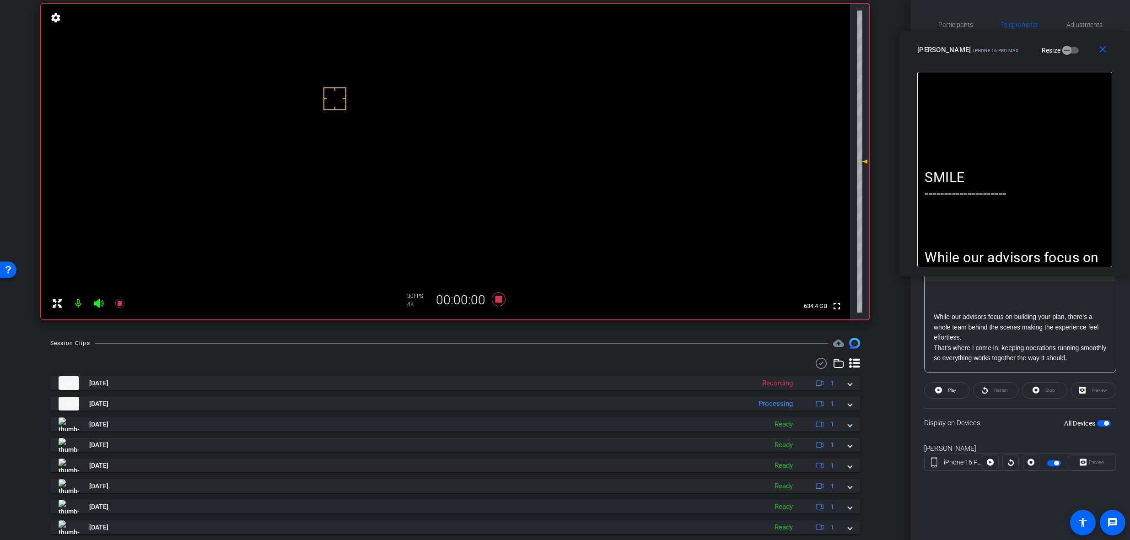
drag, startPoint x: 541, startPoint y: 160, endPoint x: 1006, endPoint y: 43, distance: 479.5
click at [1006, 43] on div "[PERSON_NAME] iPhone 16 Pro Max" at bounding box center [968, 48] width 102 height 11
click at [947, 392] on span "Play" at bounding box center [950, 390] width 11 height 13
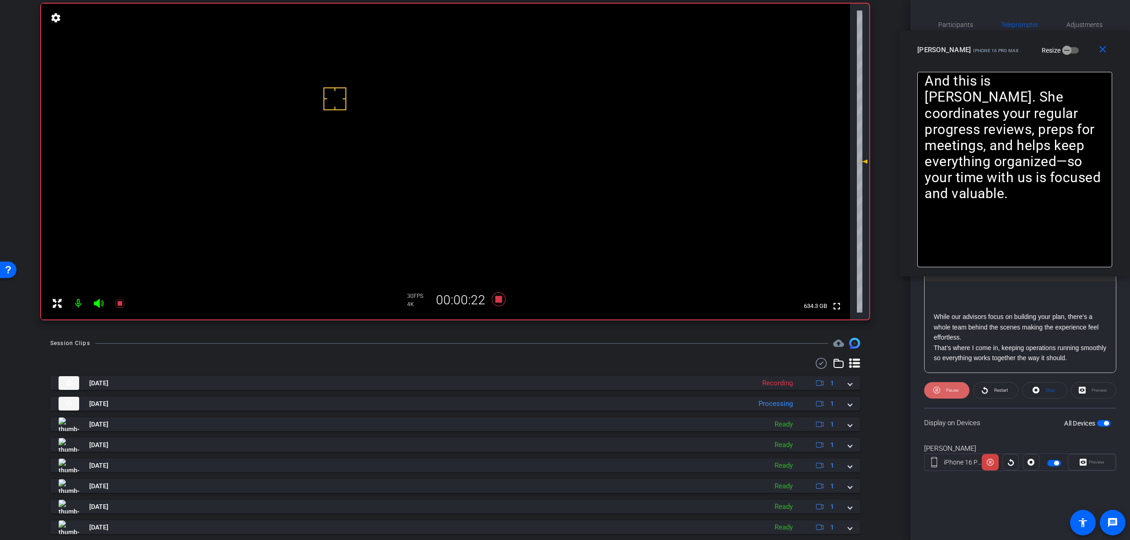
click at [947, 391] on span "Pause" at bounding box center [952, 389] width 12 height 5
click at [494, 300] on icon at bounding box center [499, 299] width 14 height 14
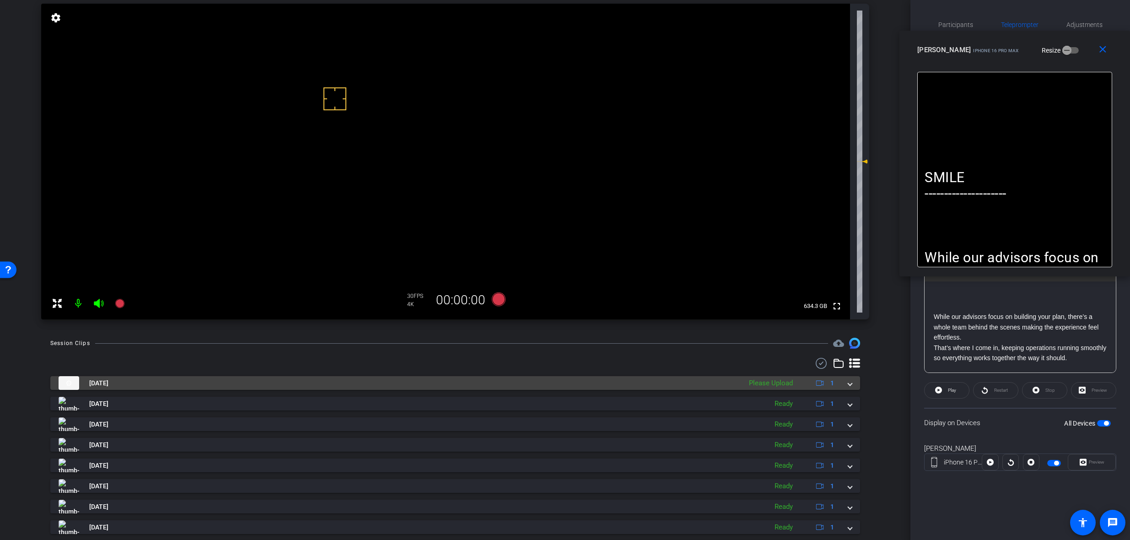
click at [848, 386] on span at bounding box center [850, 383] width 4 height 10
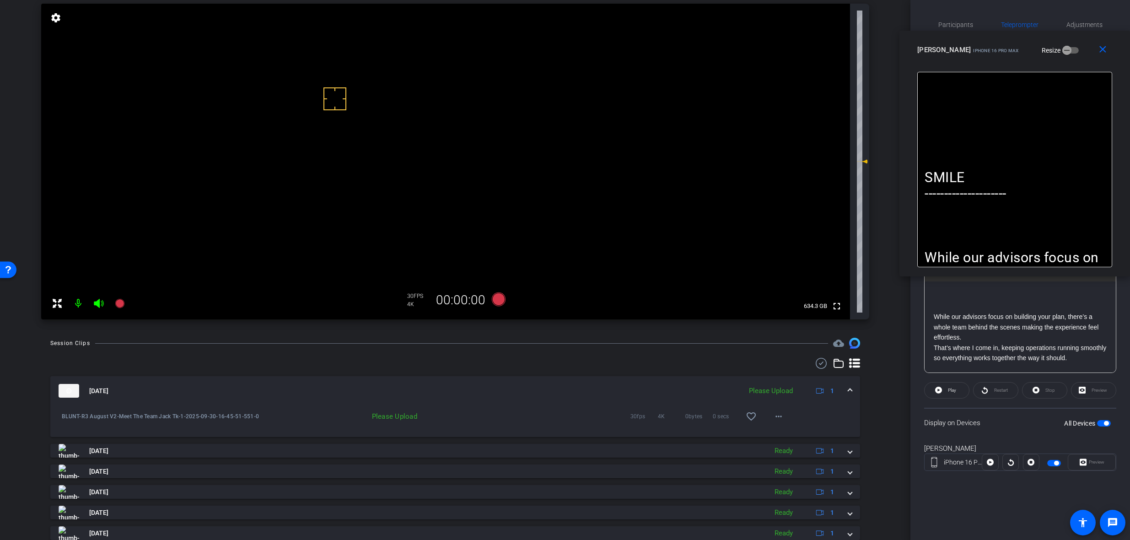
click at [785, 409] on div "BLUNT-R3 August V2-Meet The Team Jack Tk-1-2025-09-30-16-45-51-551-0 Please Upl…" at bounding box center [455, 410] width 796 height 11
click at [778, 416] on mat-icon "more_horiz" at bounding box center [778, 416] width 11 height 11
click at [788, 432] on span "Upload" at bounding box center [789, 435] width 37 height 11
click at [848, 391] on span at bounding box center [850, 391] width 4 height 10
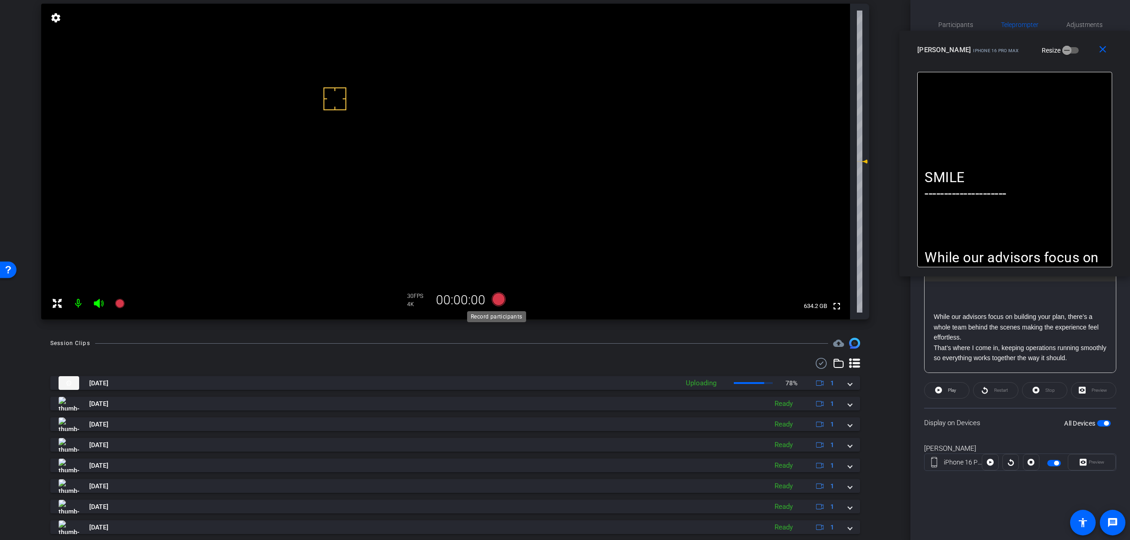
click at [493, 298] on icon at bounding box center [499, 299] width 14 height 14
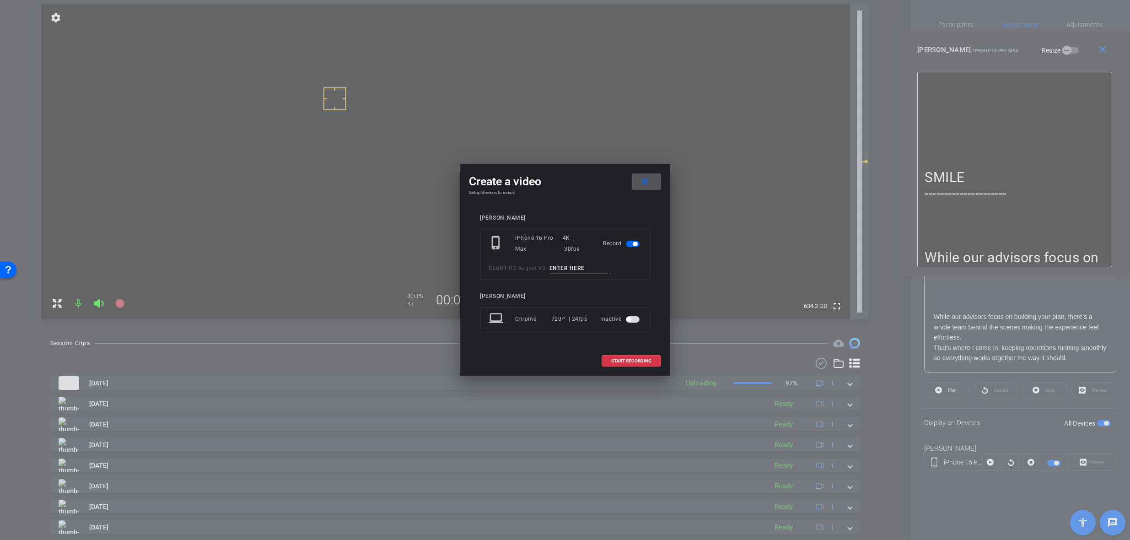
click at [563, 268] on input at bounding box center [579, 268] width 61 height 11
paste input "Meet The Team Jack Tk_1"
type input "Meet The Team Jack Tk_2"
click at [627, 360] on span "START RECORDING" at bounding box center [631, 361] width 40 height 5
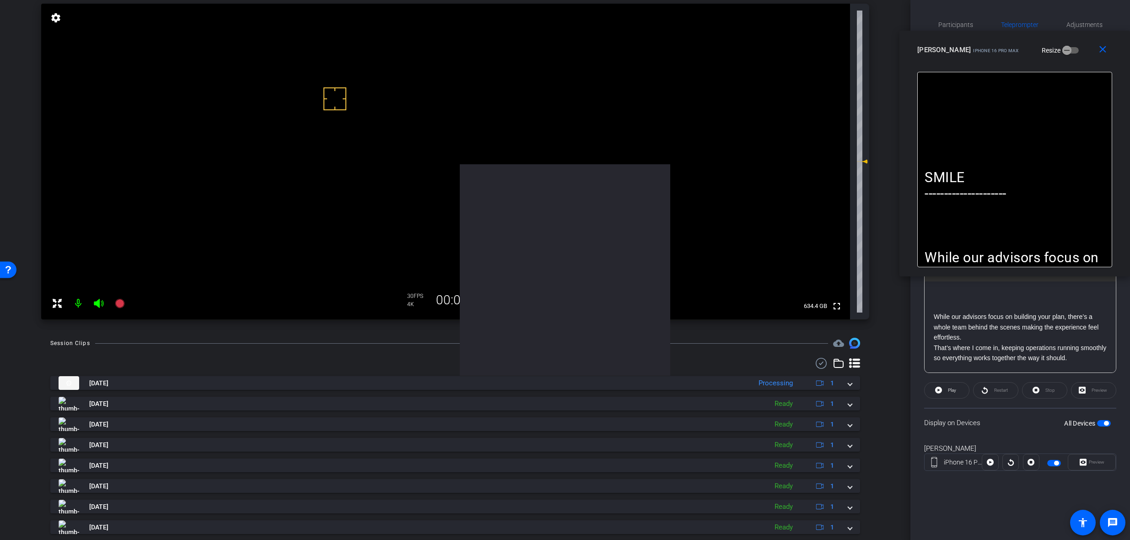
scroll to position [0, 0]
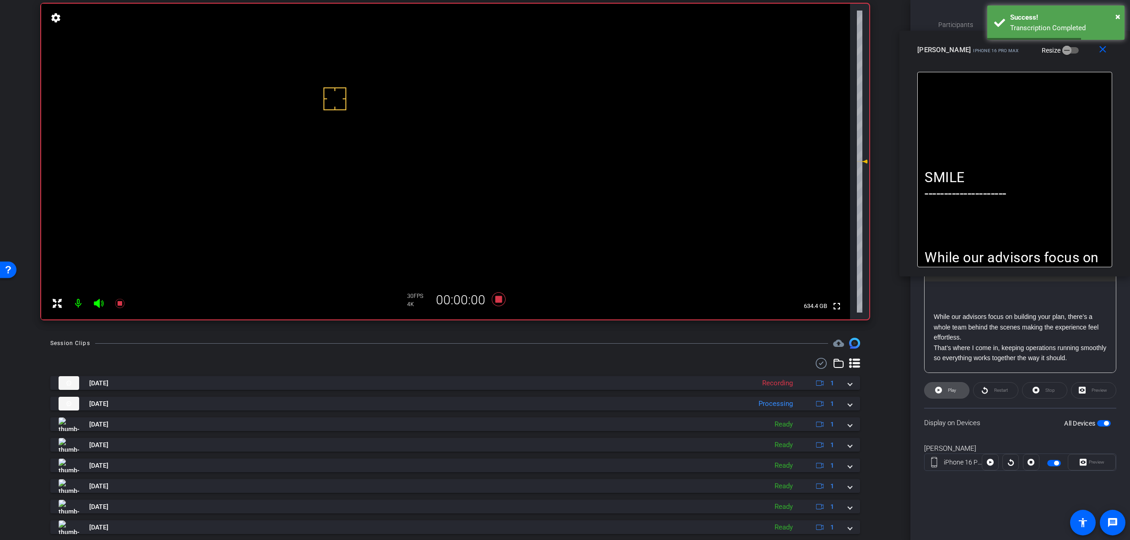
click at [950, 392] on span "Play" at bounding box center [952, 389] width 8 height 5
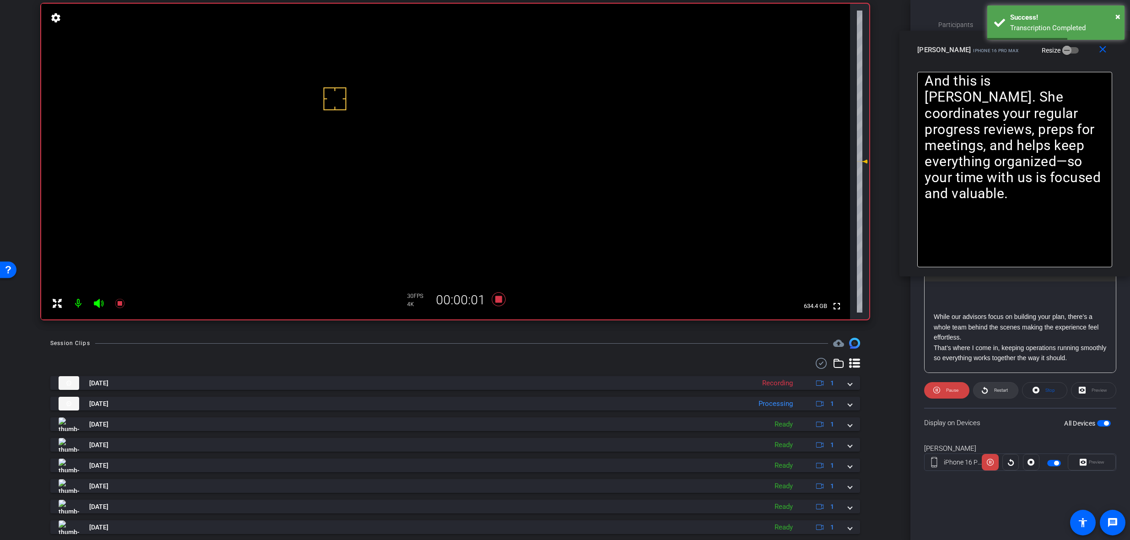
click at [992, 395] on span "Restart" at bounding box center [1000, 390] width 16 height 13
click at [944, 391] on span "Pause" at bounding box center [951, 390] width 15 height 13
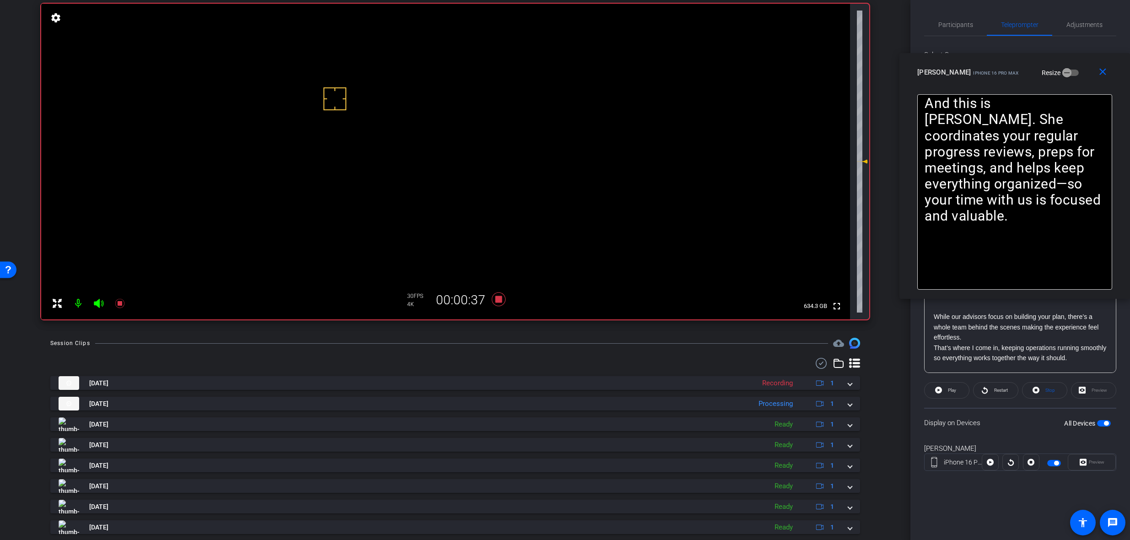
drag, startPoint x: 1085, startPoint y: 41, endPoint x: 1088, endPoint y: 63, distance: 22.6
click at [1088, 63] on div "close [PERSON_NAME] iPhone 16 Pro Max Resize" at bounding box center [1014, 73] width 231 height 41
click at [949, 388] on span "Play" at bounding box center [952, 389] width 8 height 5
click at [493, 299] on icon at bounding box center [499, 299] width 22 height 16
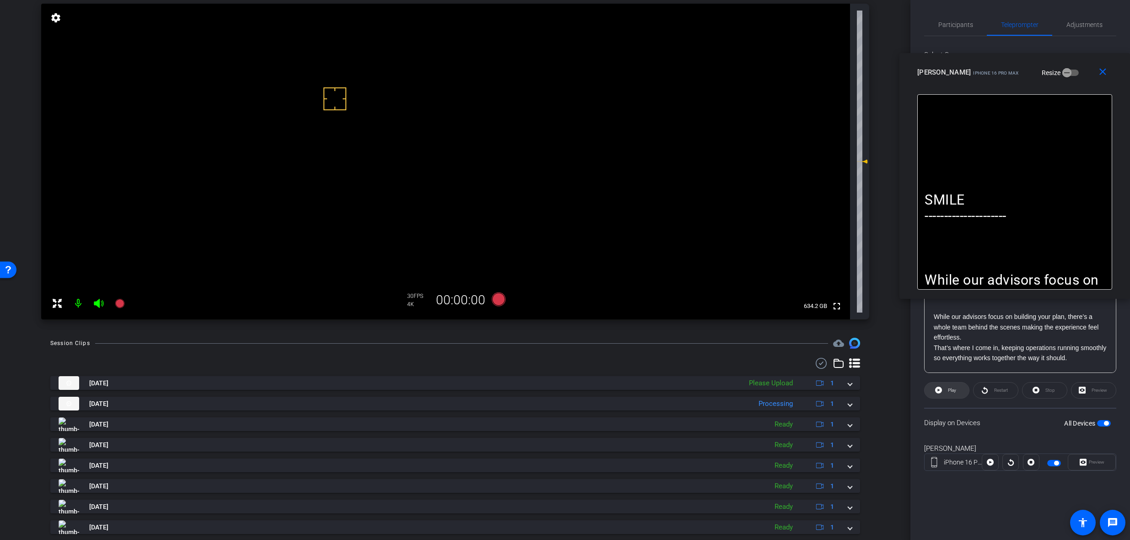
click at [952, 391] on span "Play" at bounding box center [952, 389] width 8 height 5
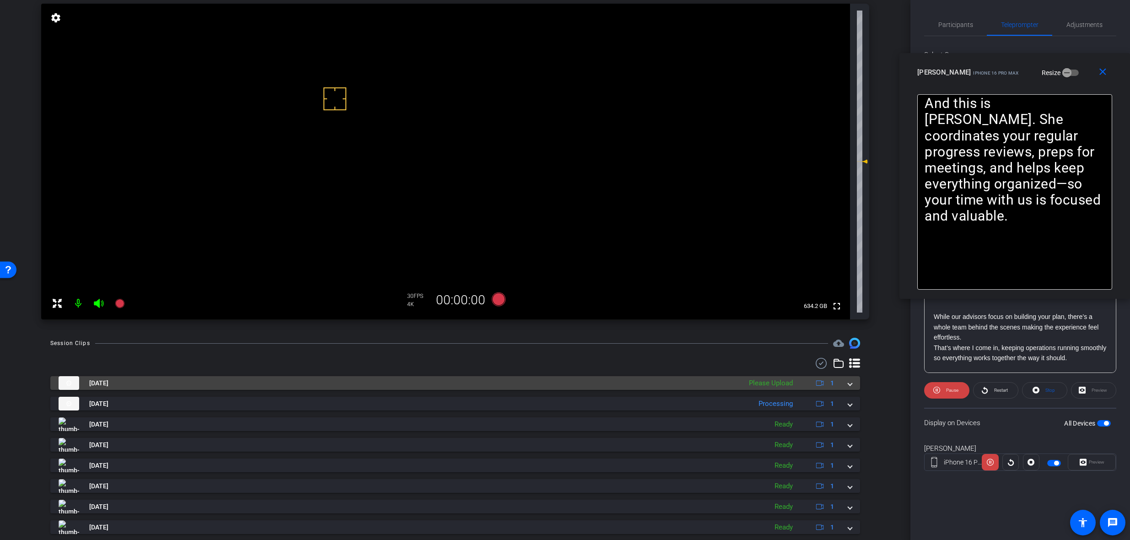
click at [848, 383] on span at bounding box center [850, 383] width 4 height 10
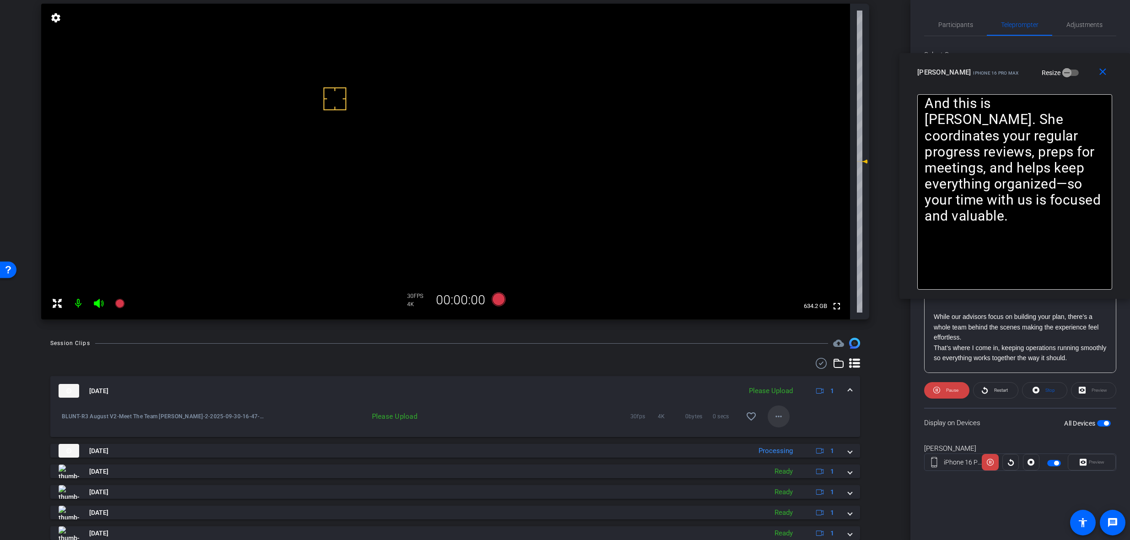
click at [781, 418] on span at bounding box center [778, 416] width 22 height 22
click at [791, 458] on span "Delete clip" at bounding box center [789, 458] width 37 height 11
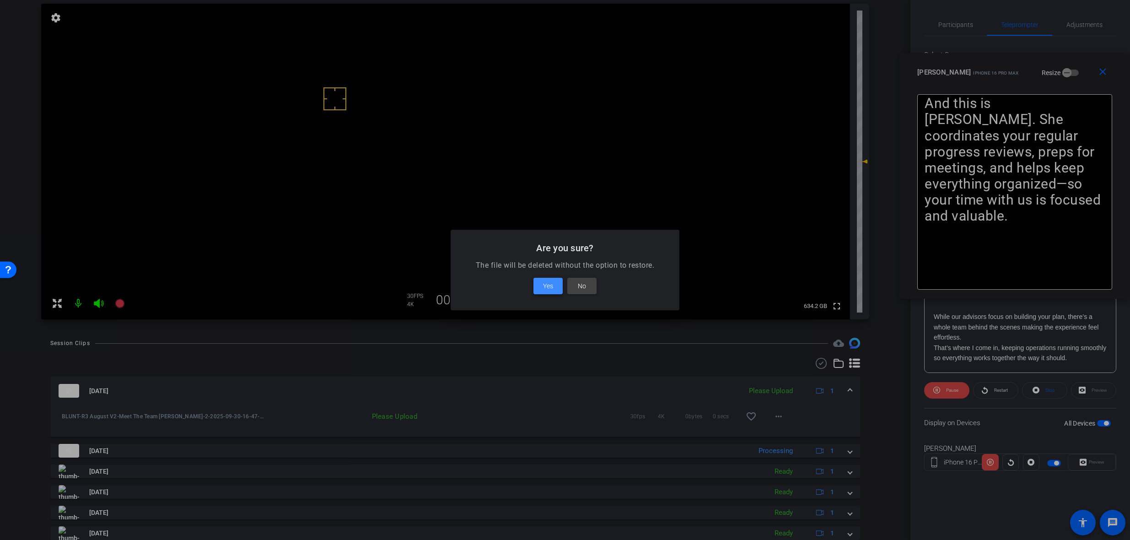
click at [546, 281] on span "Yes" at bounding box center [548, 285] width 10 height 11
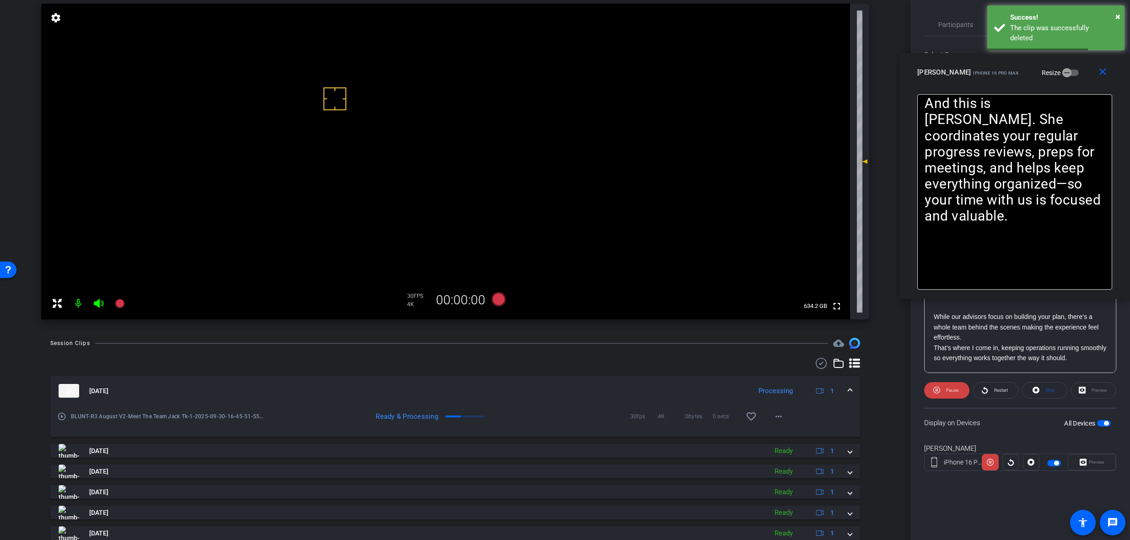
click at [848, 389] on span at bounding box center [850, 391] width 4 height 10
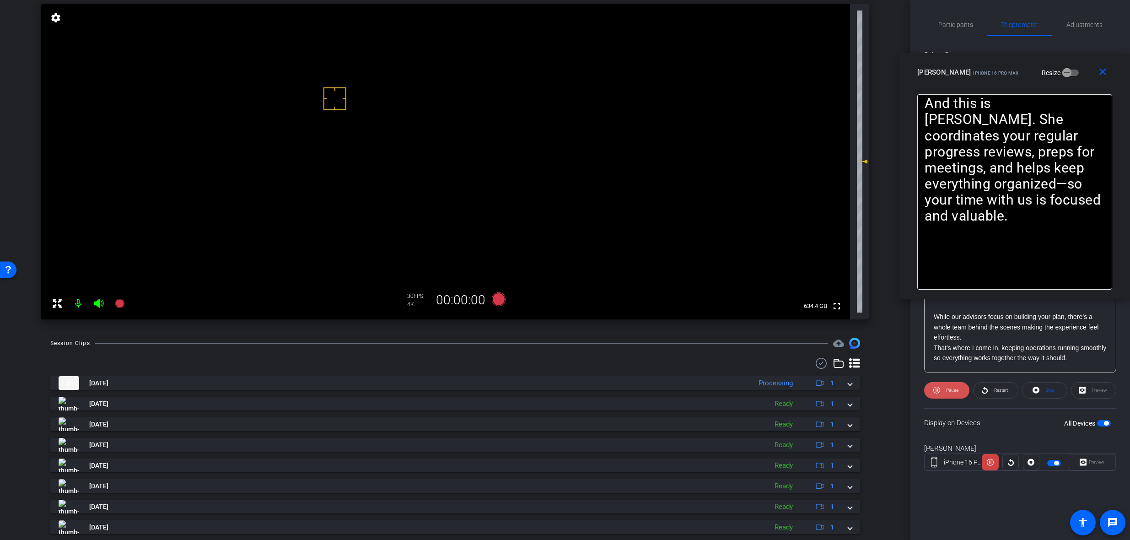
click at [951, 387] on span "Pause" at bounding box center [952, 389] width 12 height 5
click at [497, 300] on icon at bounding box center [499, 299] width 14 height 14
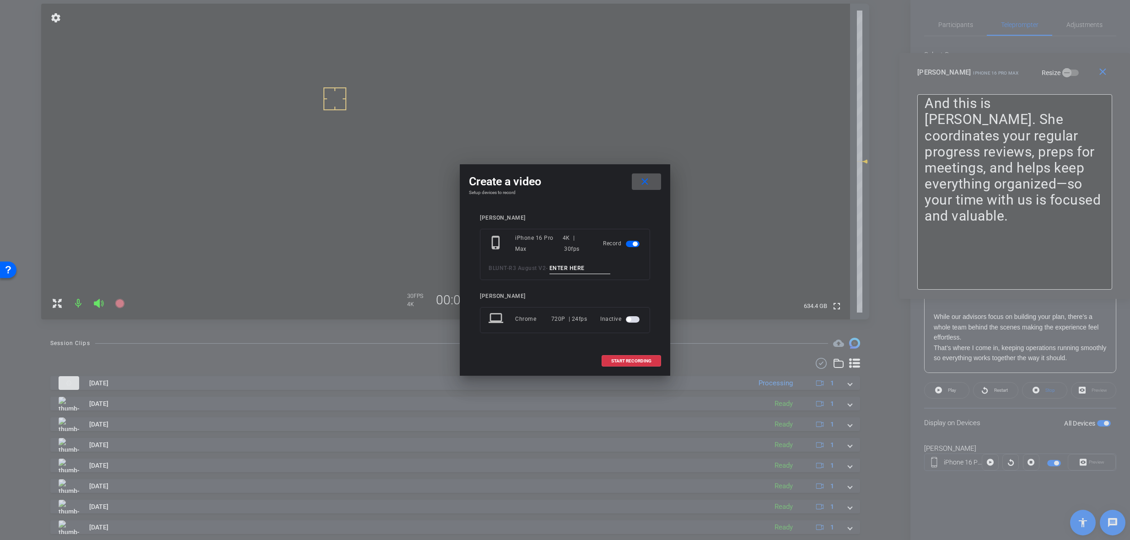
click at [581, 271] on input at bounding box center [579, 268] width 61 height 11
paste input "Meet The Team Jack Tk_1"
type input "Meet The Team Jack Tk_2"
click at [627, 359] on span "START RECORDING" at bounding box center [631, 361] width 40 height 5
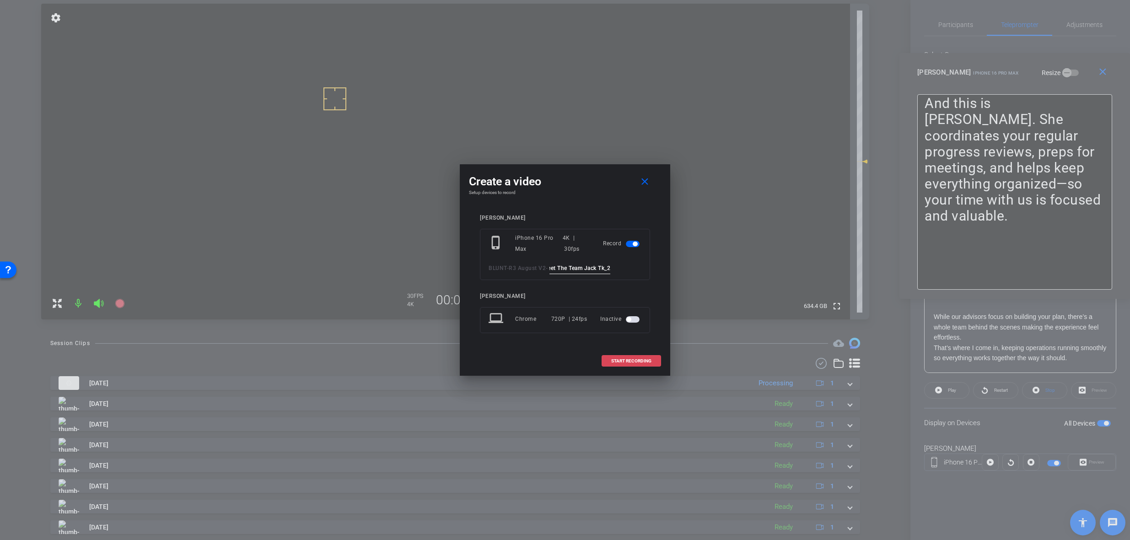
scroll to position [0, 0]
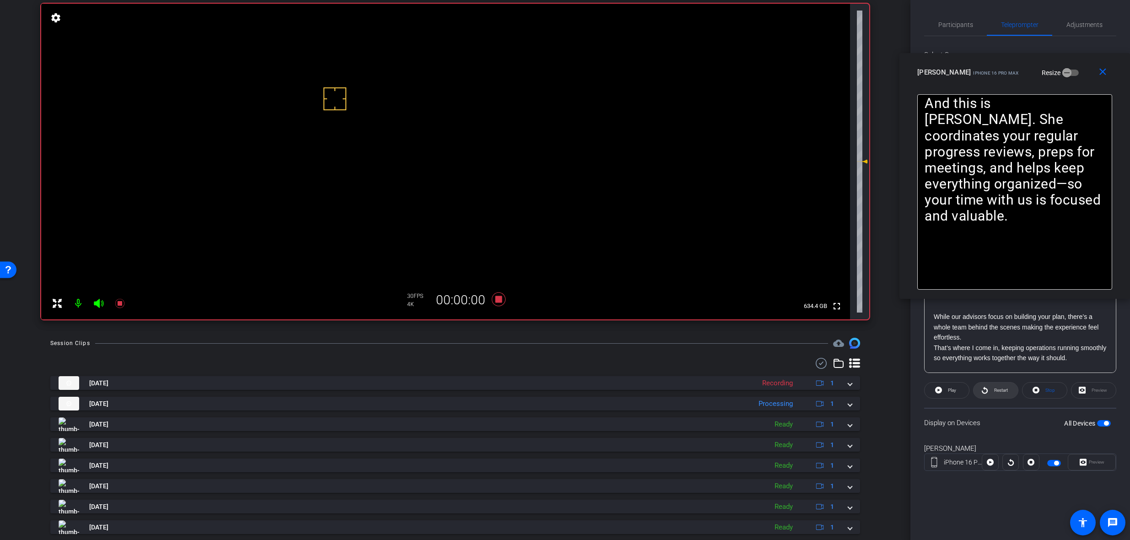
click at [983, 389] on icon at bounding box center [984, 389] width 7 height 11
click at [496, 297] on icon at bounding box center [499, 299] width 14 height 14
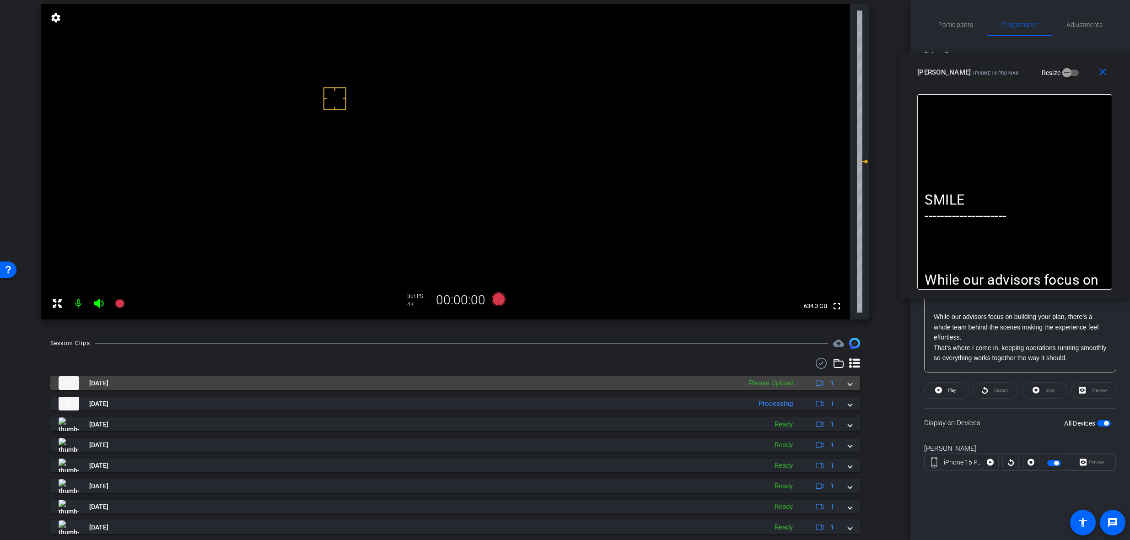
click at [848, 383] on mat-expansion-panel-header "Sep 30, 2025 Please Upload 1" at bounding box center [455, 383] width 810 height 14
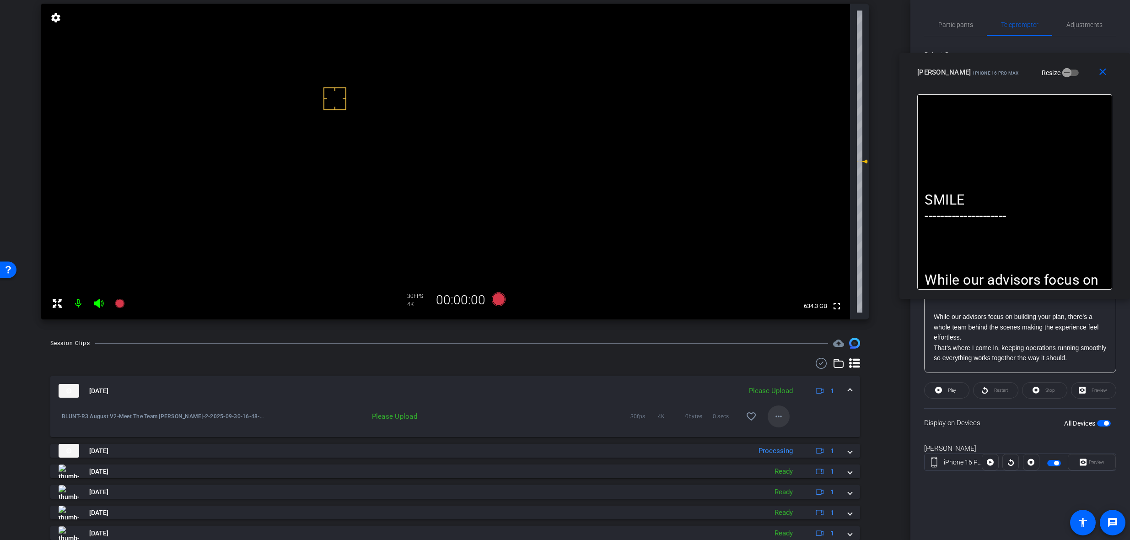
click at [776, 417] on mat-icon "more_horiz" at bounding box center [778, 416] width 11 height 11
click at [797, 430] on span "Upload" at bounding box center [789, 435] width 37 height 11
click at [848, 389] on span at bounding box center [850, 391] width 4 height 10
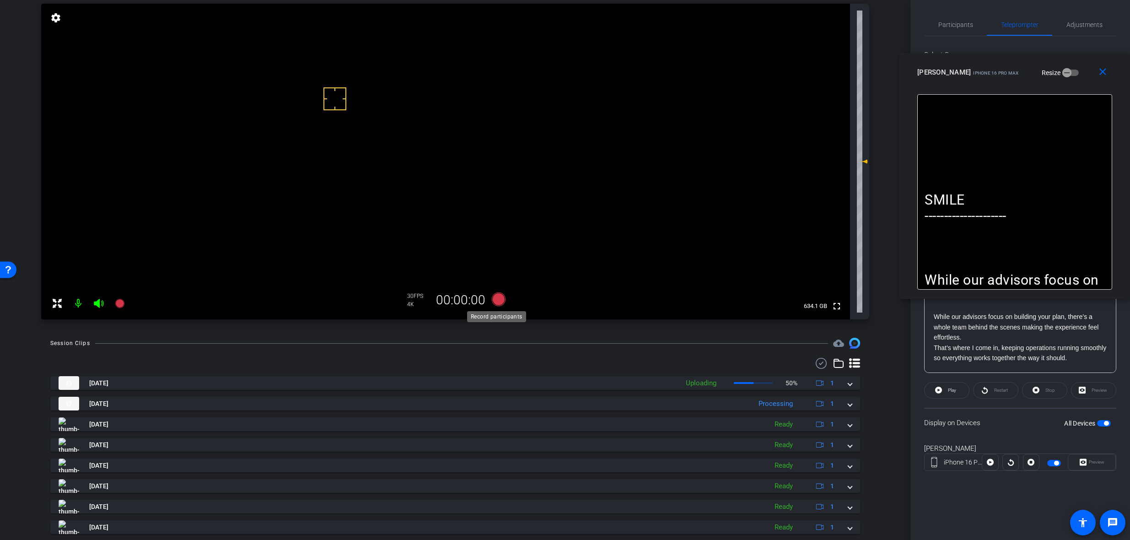
click at [495, 298] on icon at bounding box center [499, 299] width 14 height 14
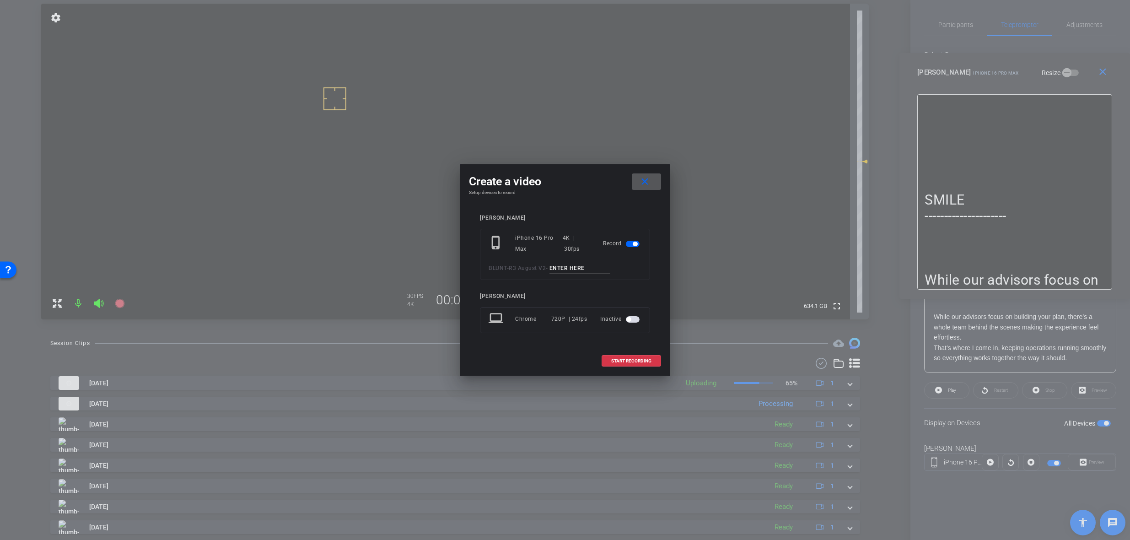
click at [565, 268] on input at bounding box center [579, 268] width 61 height 11
paste input "Meet The Team Jack Tk_1"
type input "Meet The Team Jack Tk_3"
click at [644, 183] on mat-icon "close" at bounding box center [644, 181] width 11 height 11
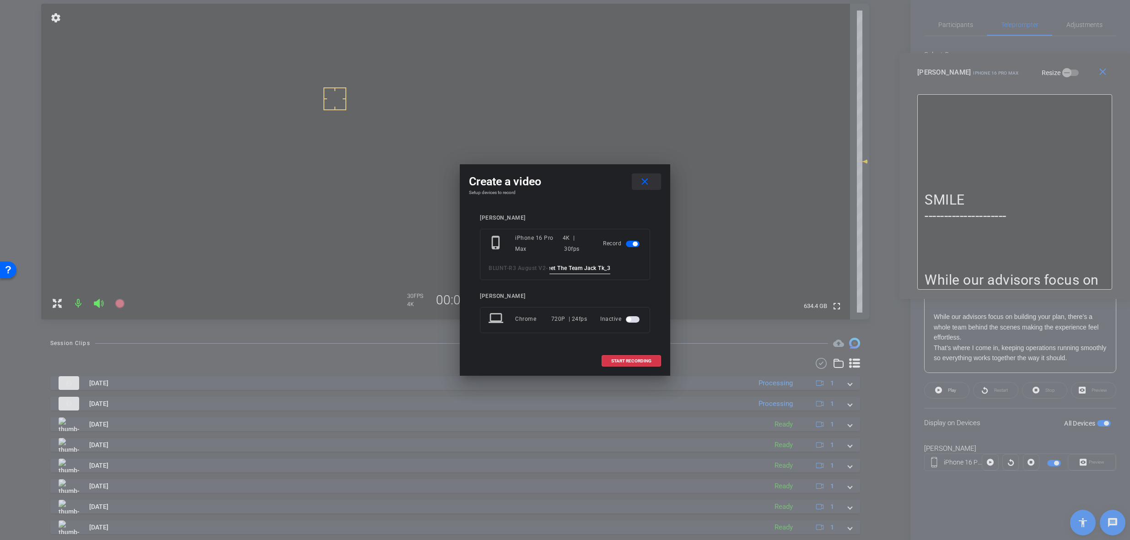
scroll to position [0, 0]
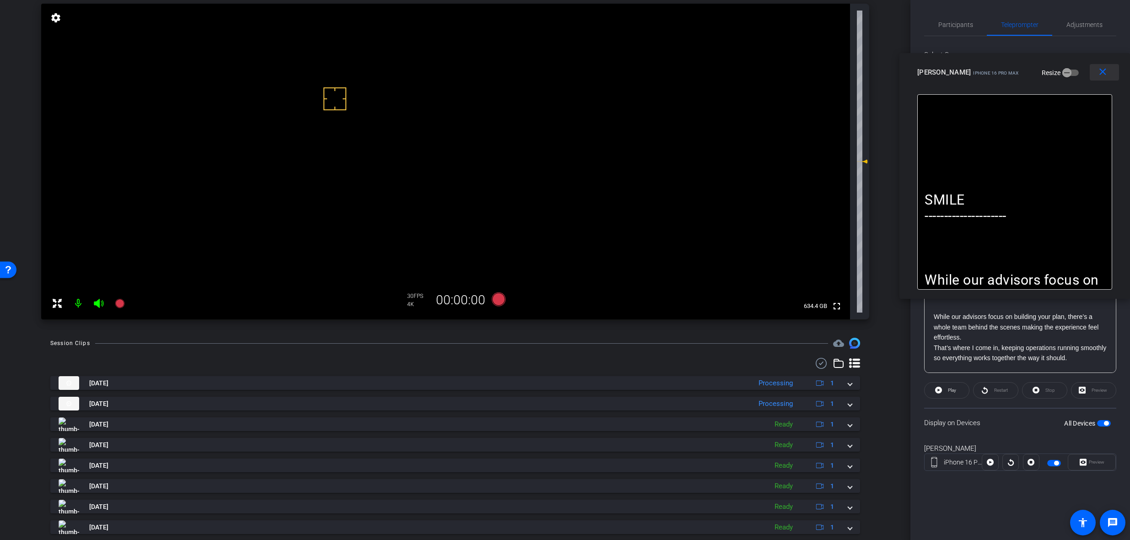
click at [1101, 72] on mat-icon "close" at bounding box center [1102, 71] width 11 height 11
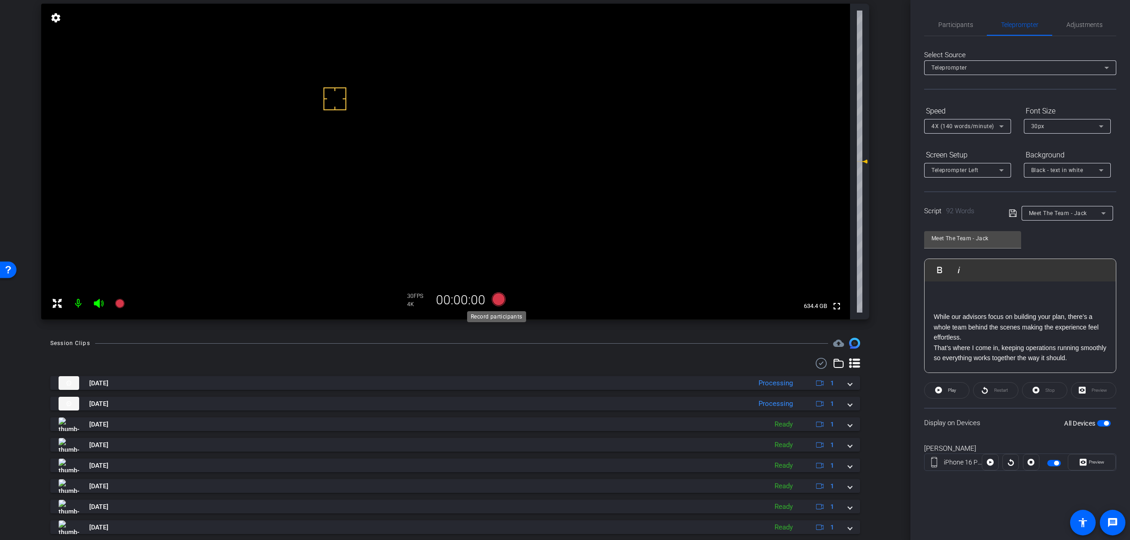
click at [496, 297] on icon at bounding box center [499, 299] width 14 height 14
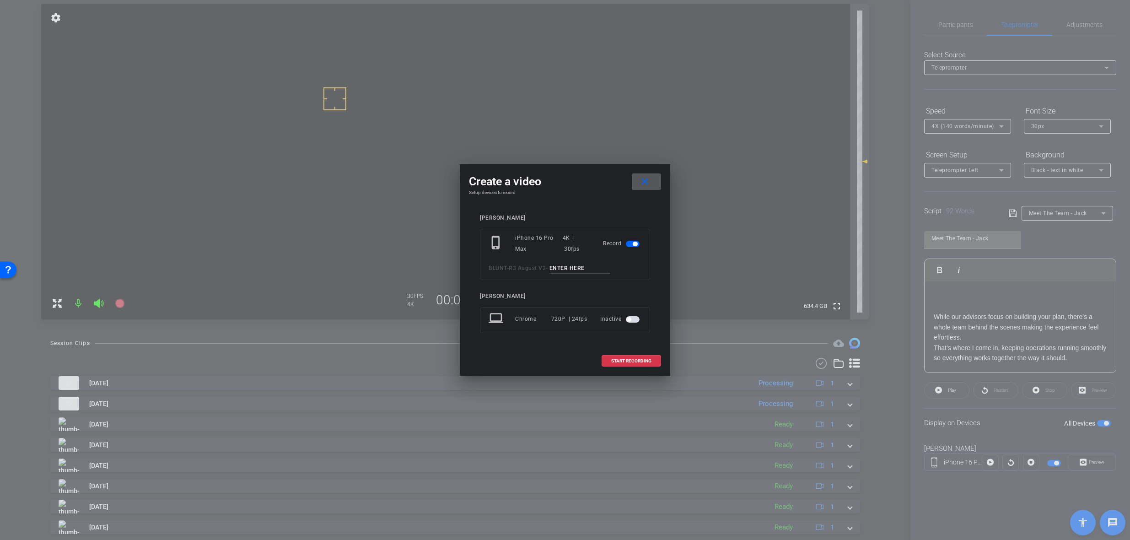
click at [575, 269] on input at bounding box center [579, 268] width 61 height 11
paste input "Meet The Team Jack Tk_1"
type input "Meet The Team Jack Tk_3"
click at [630, 360] on span "START RECORDING" at bounding box center [631, 361] width 40 height 5
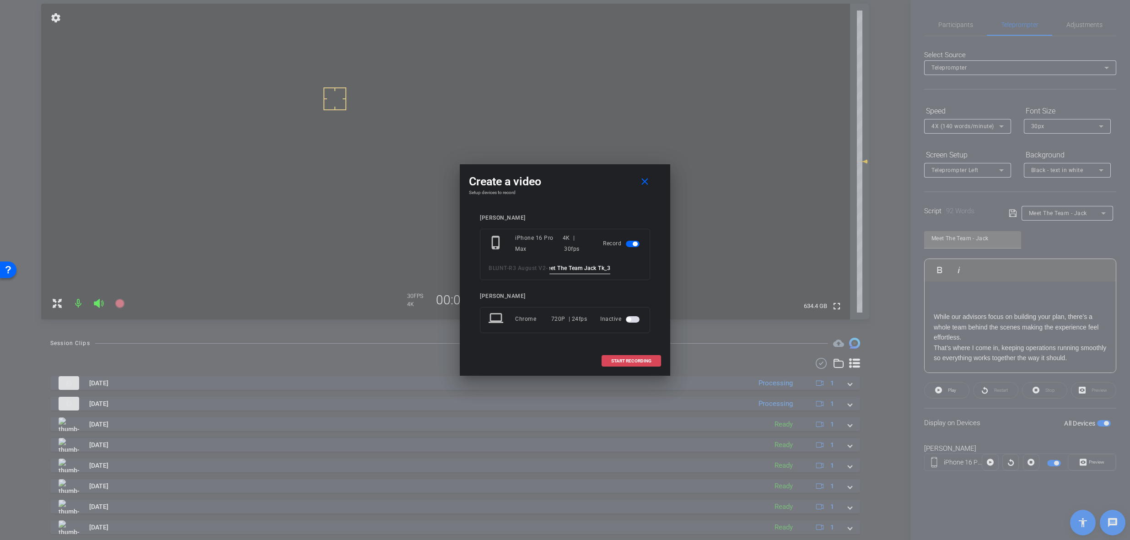
scroll to position [0, 0]
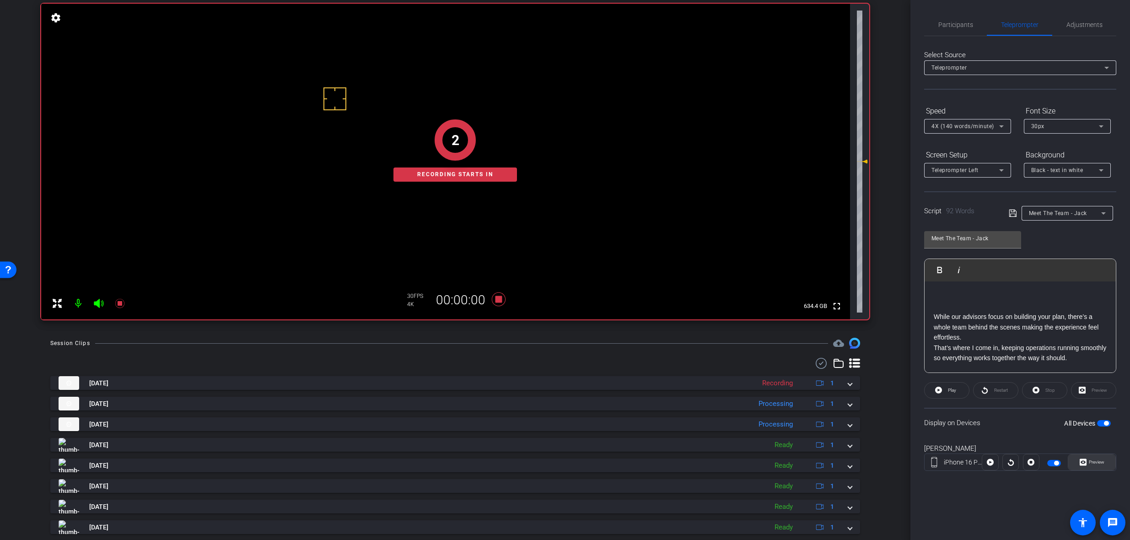
click at [1096, 465] on span "Preview" at bounding box center [1095, 462] width 18 height 13
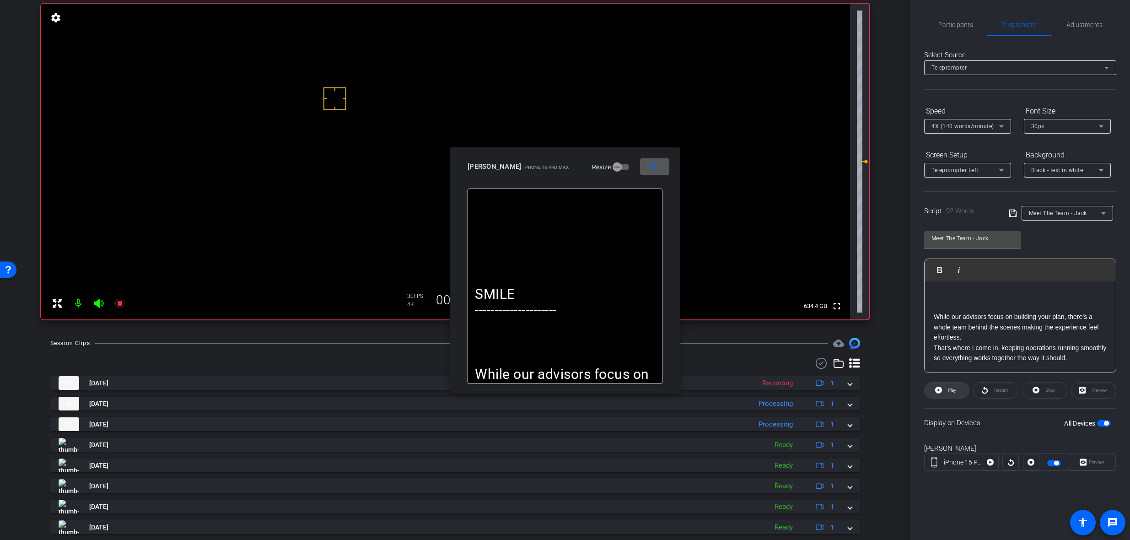
click at [949, 389] on span "Play" at bounding box center [952, 389] width 8 height 5
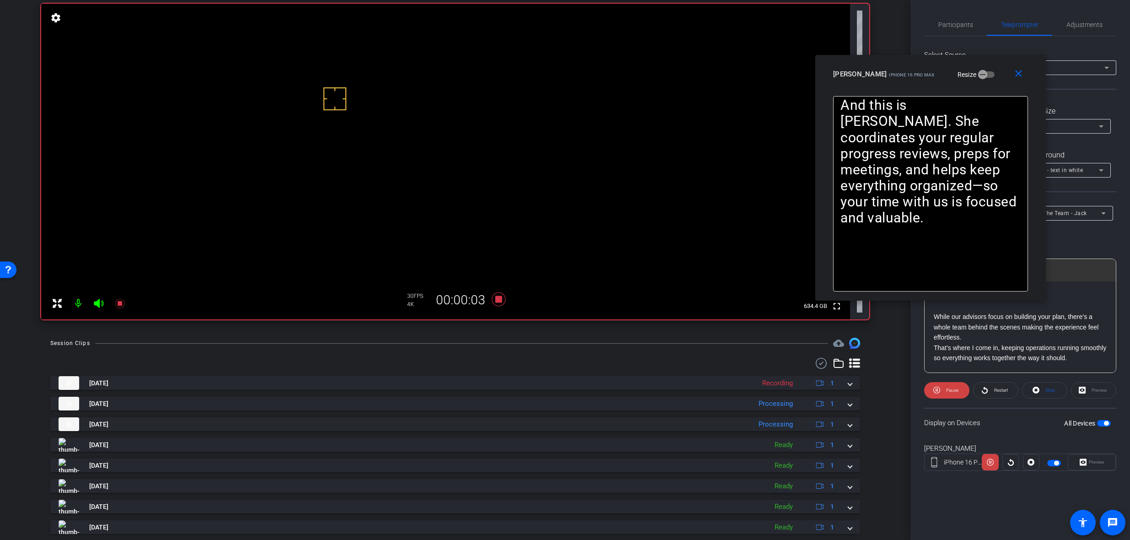
drag, startPoint x: 555, startPoint y: 172, endPoint x: 920, endPoint y: 79, distance: 376.9
click at [920, 79] on div "[PERSON_NAME] iPhone 16 Pro Max Resize" at bounding box center [934, 74] width 202 height 16
click at [497, 296] on icon at bounding box center [499, 299] width 14 height 14
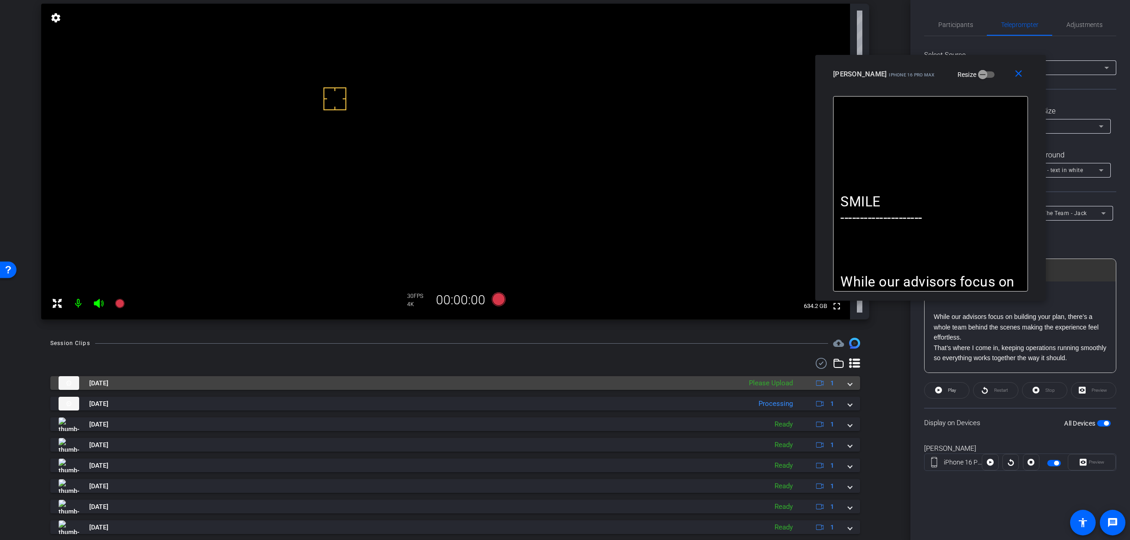
click at [848, 382] on mat-expansion-panel-header "Sep 30, 2025 Please Upload 1" at bounding box center [455, 383] width 810 height 14
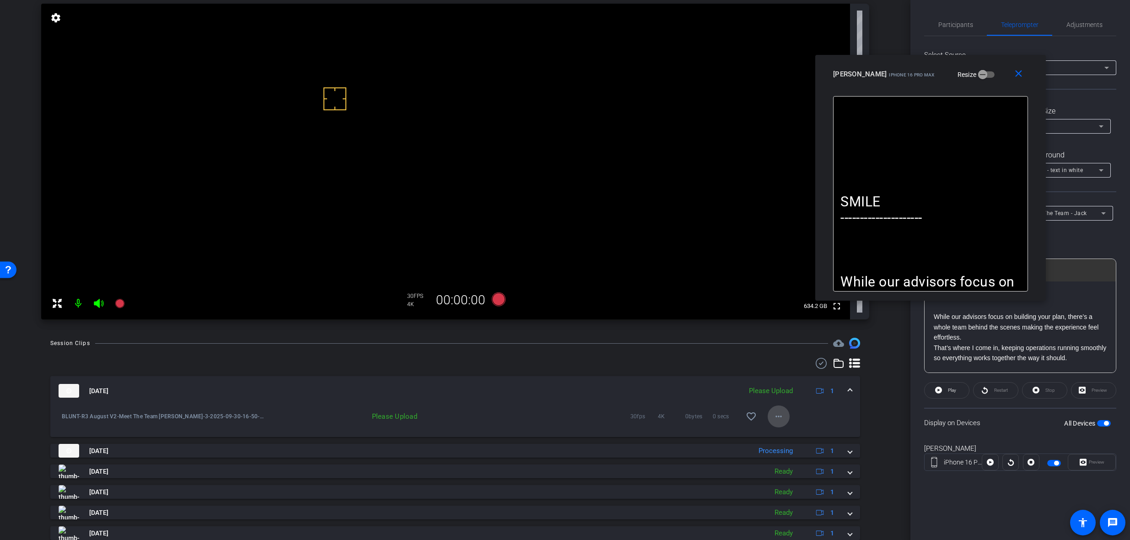
click at [774, 414] on mat-icon "more_horiz" at bounding box center [778, 416] width 11 height 11
click at [797, 431] on span "Upload" at bounding box center [789, 435] width 37 height 11
click at [846, 386] on mat-expansion-panel-header "[DATE] Uploading 1" at bounding box center [455, 390] width 810 height 29
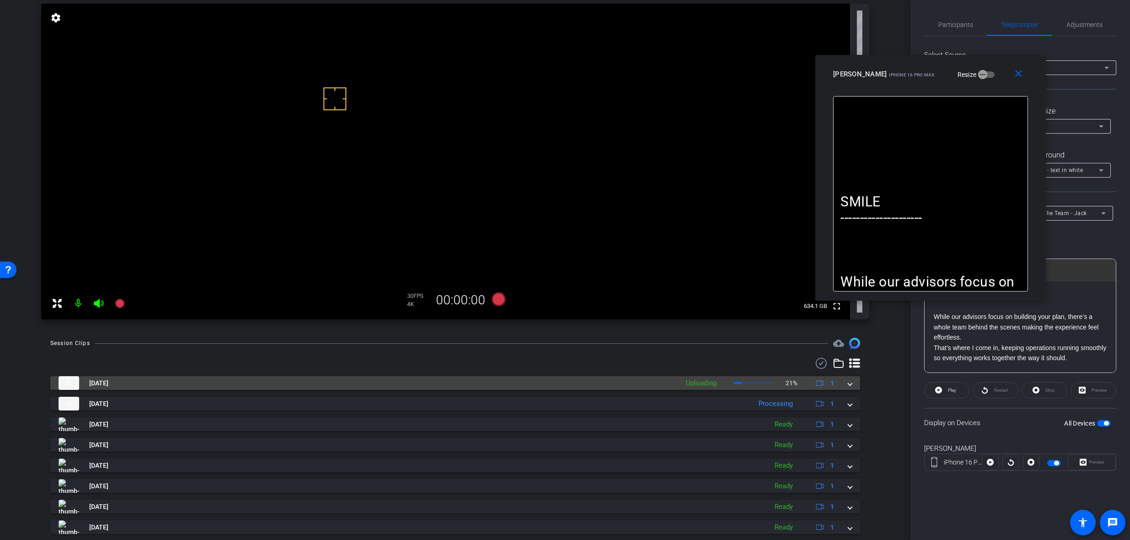
click at [848, 382] on span at bounding box center [850, 383] width 4 height 10
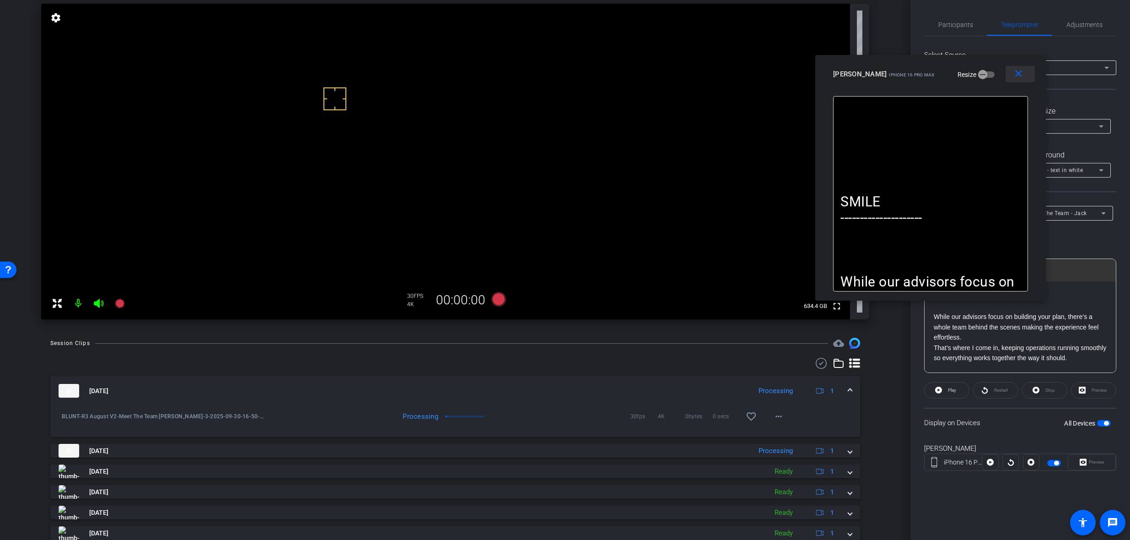
click at [1026, 73] on span at bounding box center [1019, 74] width 29 height 22
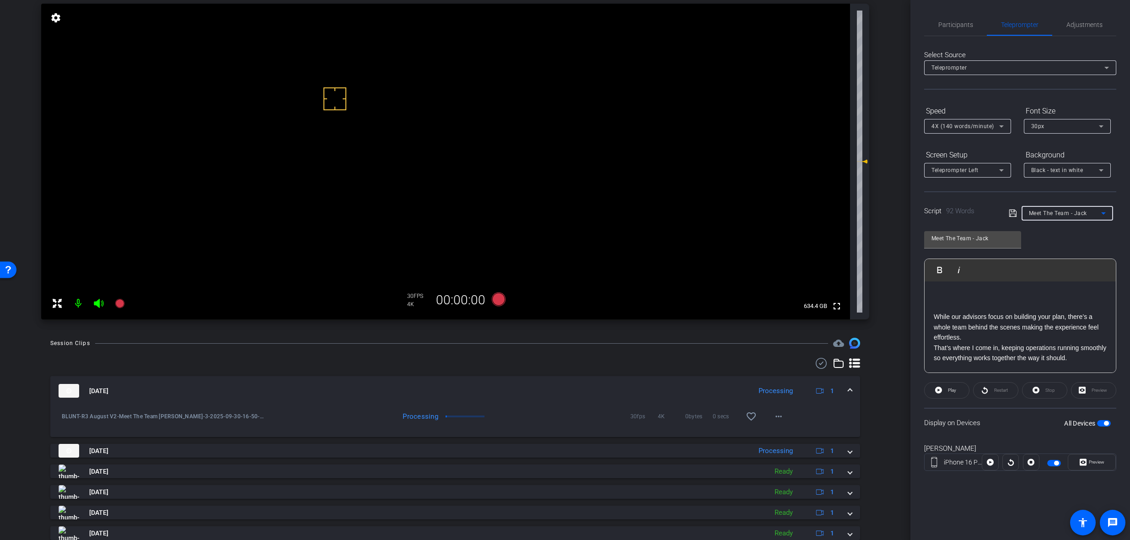
click at [1043, 214] on span "Meet The Team - Jack" at bounding box center [1058, 213] width 58 height 6
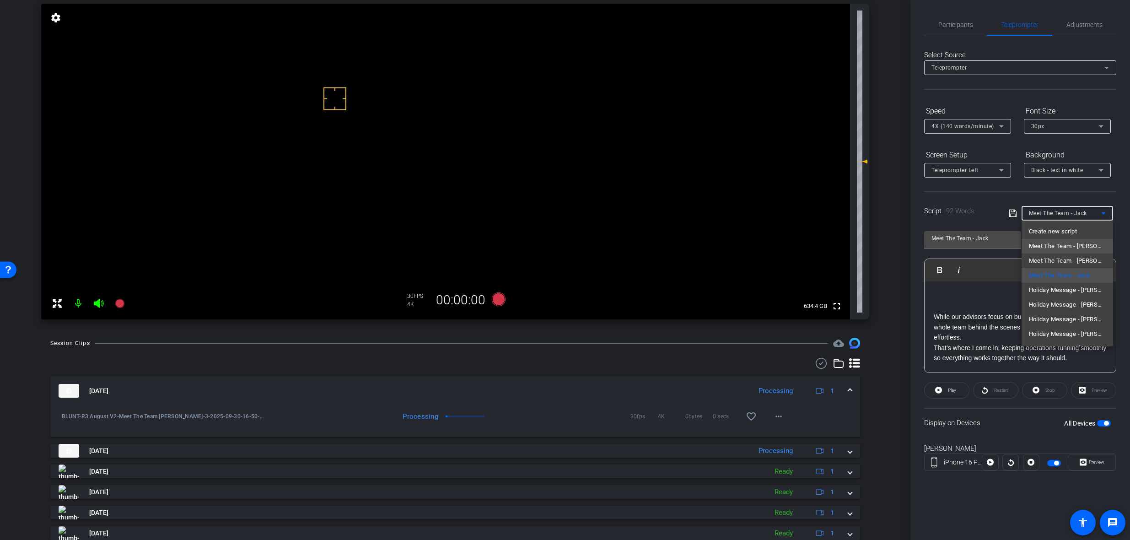
click at [1069, 243] on span "Meet The Team - [PERSON_NAME]" at bounding box center [1067, 246] width 77 height 11
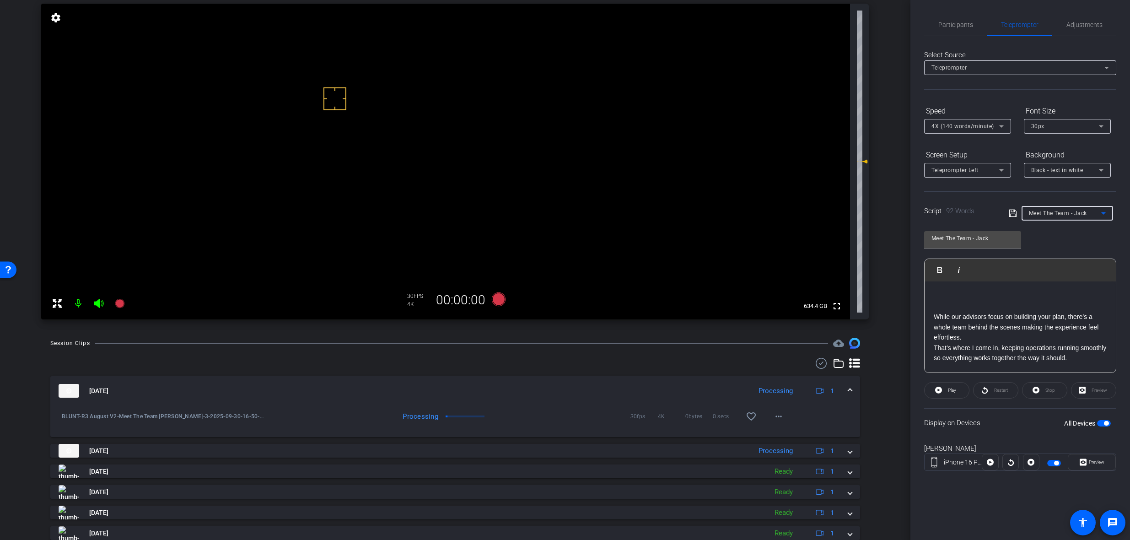
type input "Meet The Team - [PERSON_NAME]"
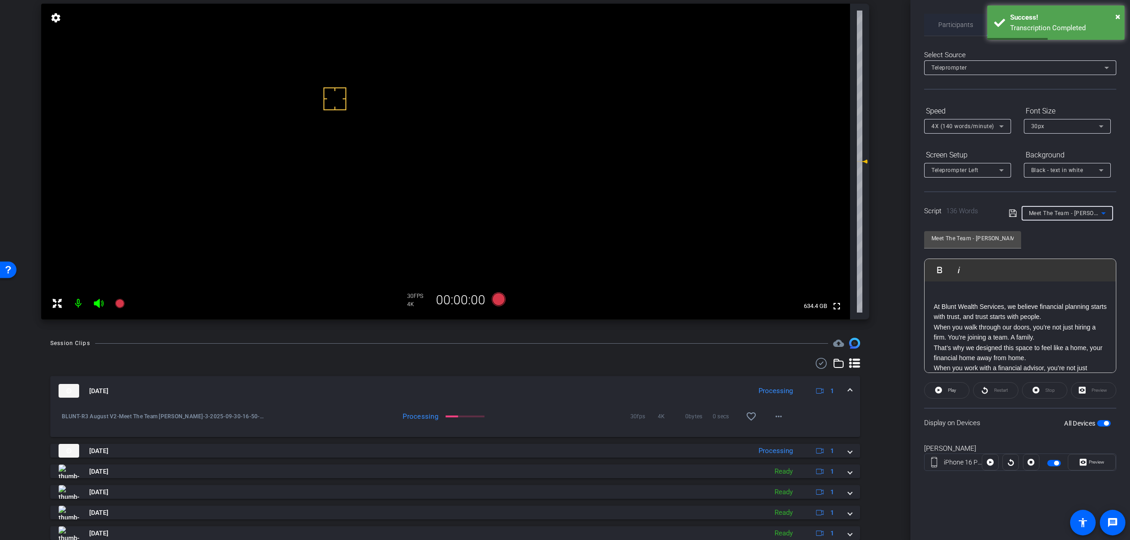
click at [932, 25] on div "Participants" at bounding box center [955, 25] width 63 height 22
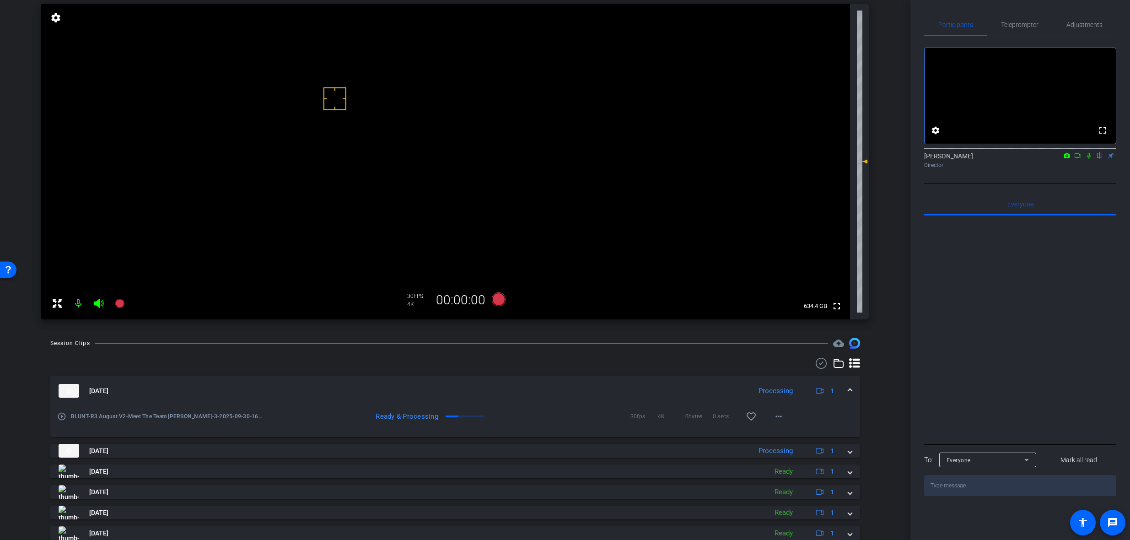
click at [842, 390] on div "[DATE] Processing 1" at bounding box center [453, 391] width 789 height 14
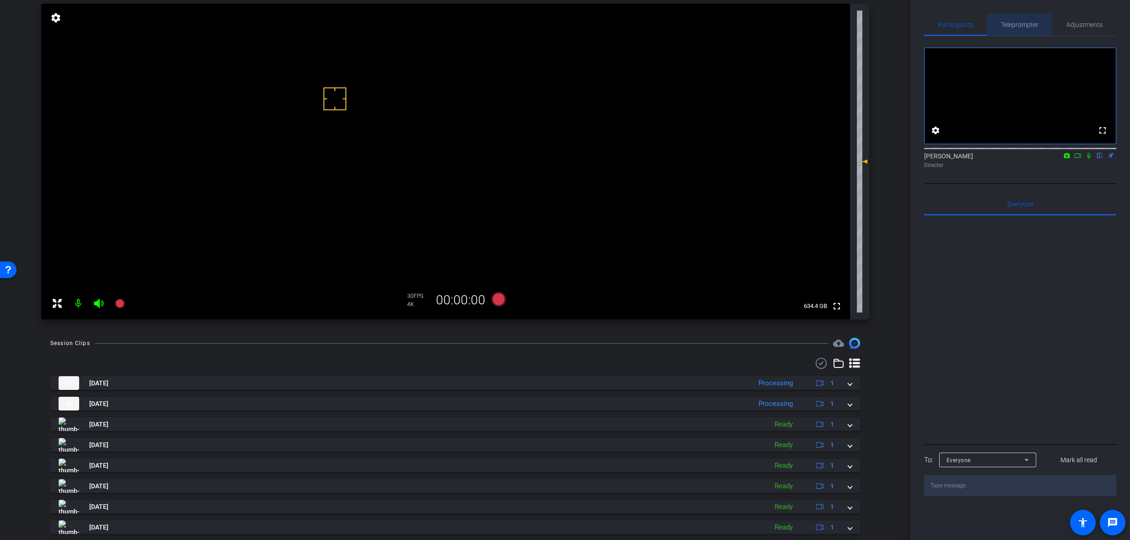
click at [1013, 29] on span "Teleprompter" at bounding box center [1020, 25] width 38 height 22
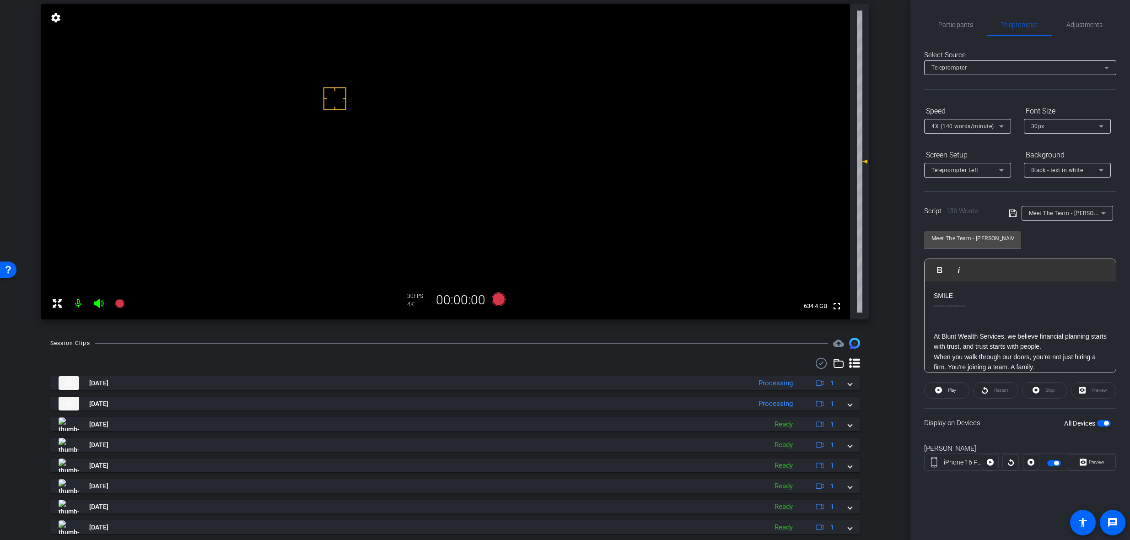
click at [1020, 329] on p at bounding box center [1019, 326] width 173 height 10
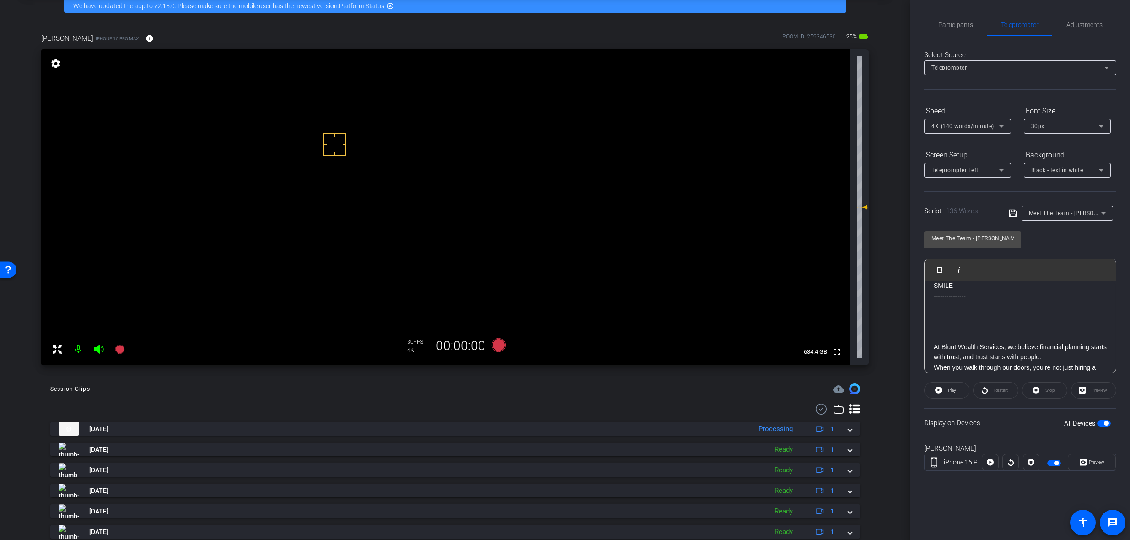
click at [389, 129] on video at bounding box center [445, 207] width 809 height 316
click at [391, 133] on div at bounding box center [388, 129] width 23 height 23
click at [1000, 320] on p at bounding box center [1019, 316] width 173 height 10
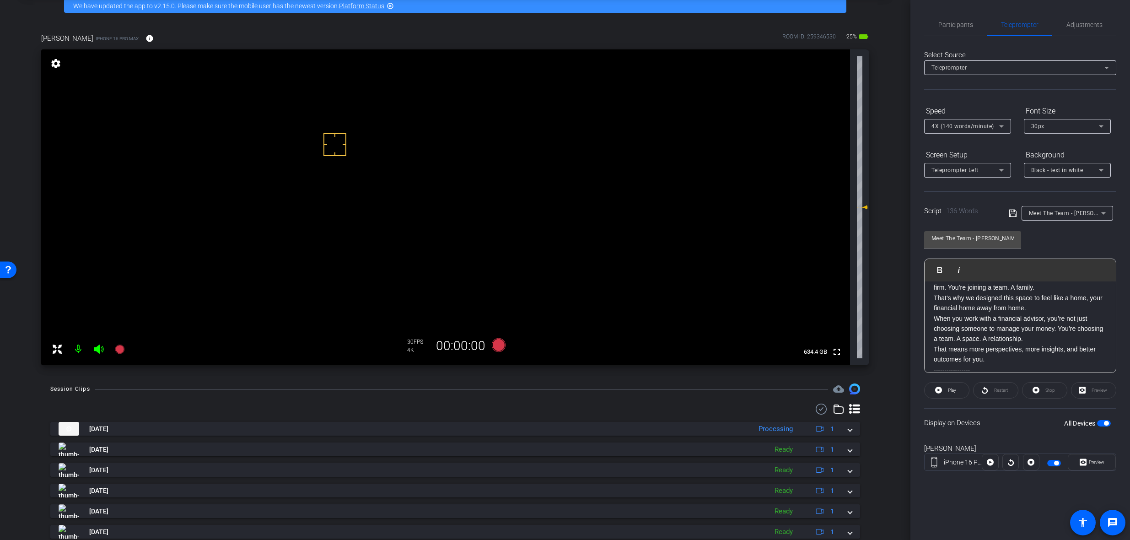
scroll to position [147, 0]
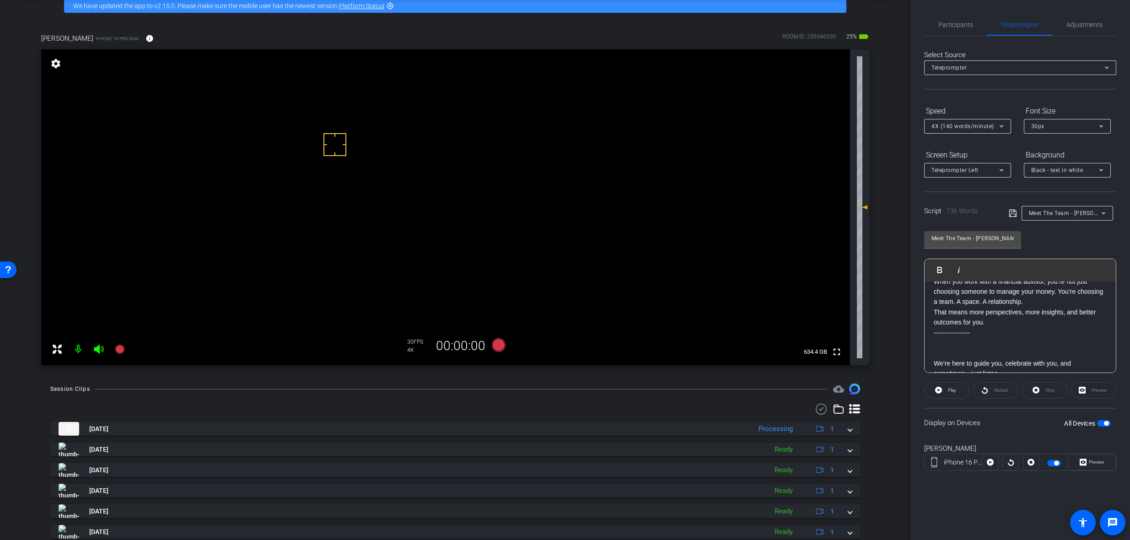
click at [1108, 423] on span "button" at bounding box center [1106, 423] width 5 height 5
click at [1107, 423] on span "button" at bounding box center [1104, 423] width 14 height 6
click at [498, 350] on icon at bounding box center [499, 345] width 14 height 14
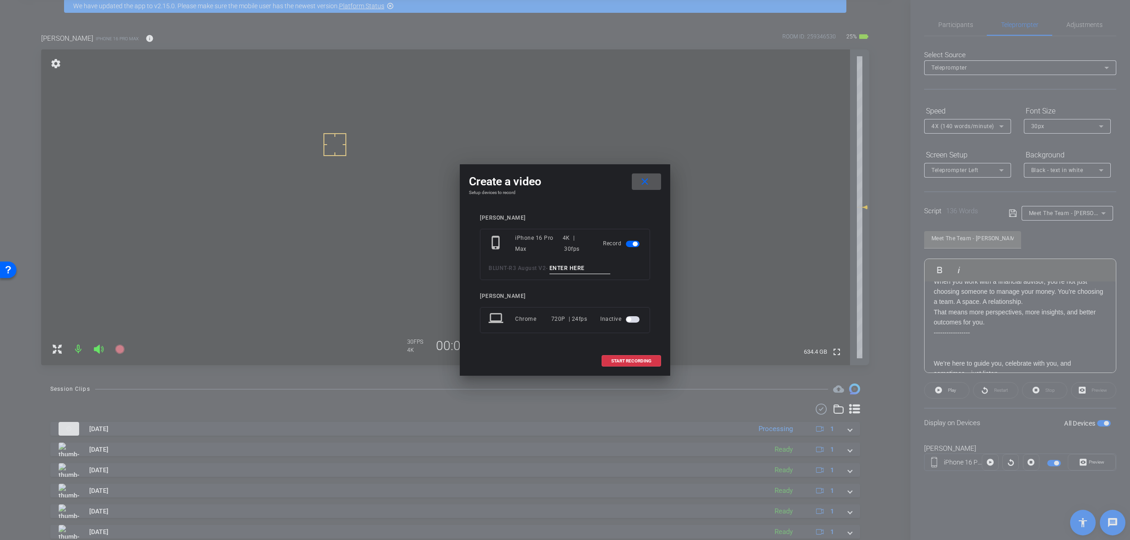
click at [590, 266] on input at bounding box center [579, 268] width 61 height 11
type input "mic Test Danielle"
click at [628, 361] on span "START RECORDING" at bounding box center [631, 361] width 40 height 5
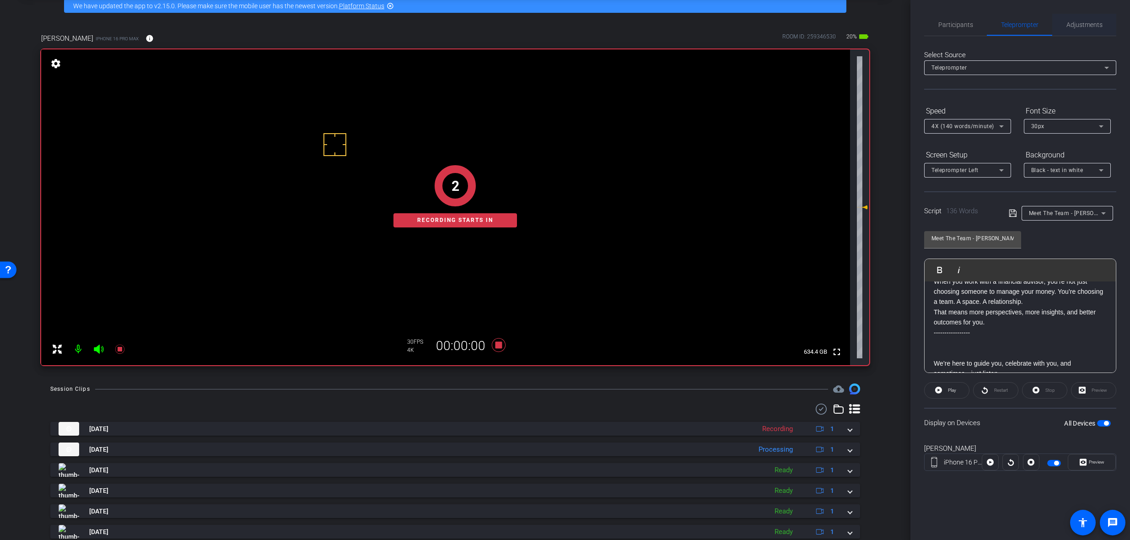
click at [1076, 26] on span "Adjustments" at bounding box center [1084, 24] width 36 height 6
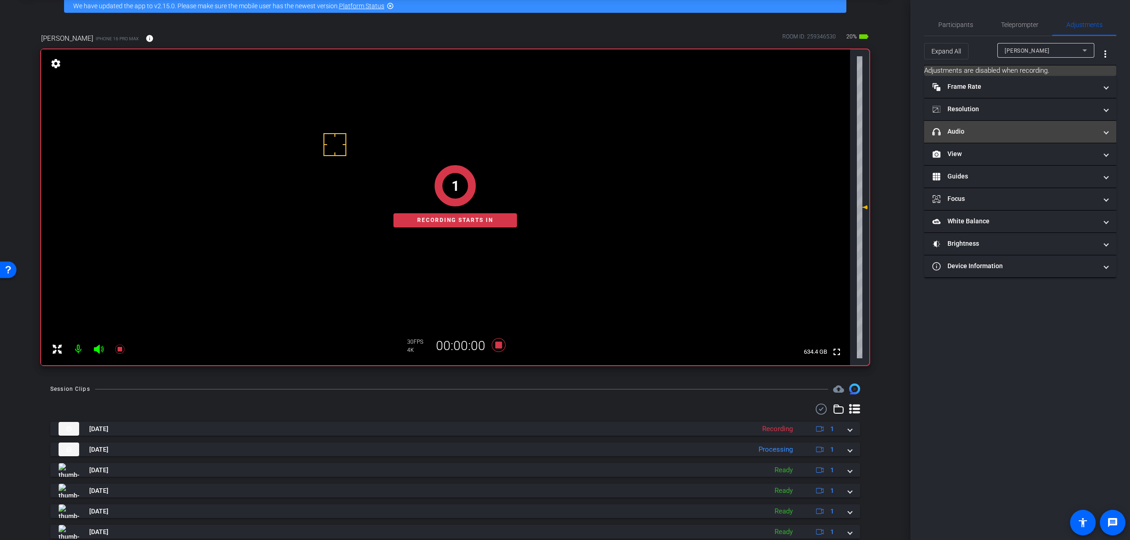
click at [987, 136] on mat-expansion-panel-header "headphone icon Audio" at bounding box center [1020, 132] width 192 height 22
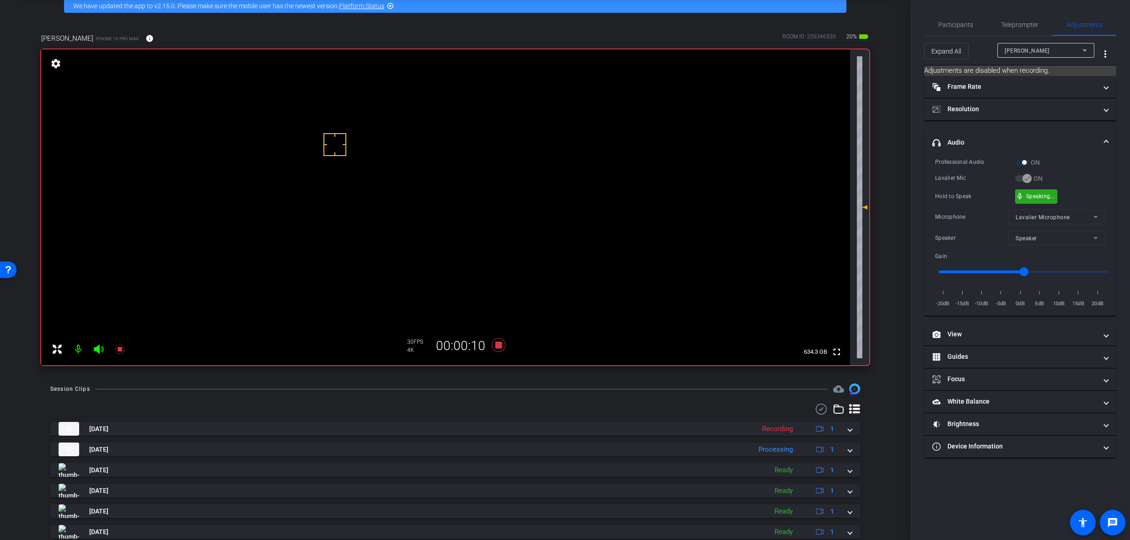
click at [1021, 192] on span "mic_none" at bounding box center [1019, 196] width 8 height 8
click at [496, 343] on icon at bounding box center [499, 345] width 14 height 14
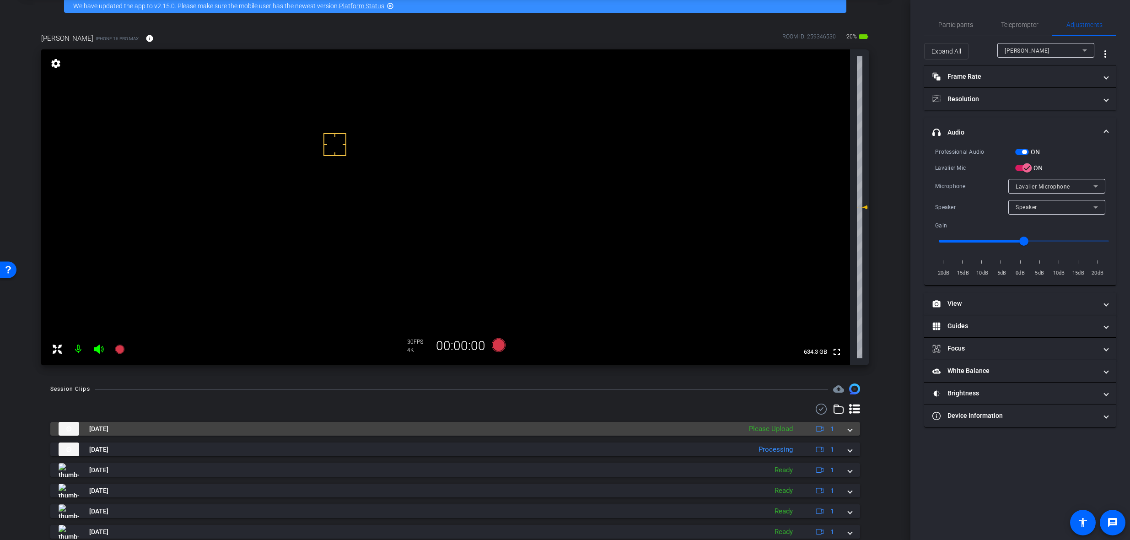
click at [842, 428] on div "Sep 30, 2025 Please Upload 1" at bounding box center [453, 429] width 789 height 14
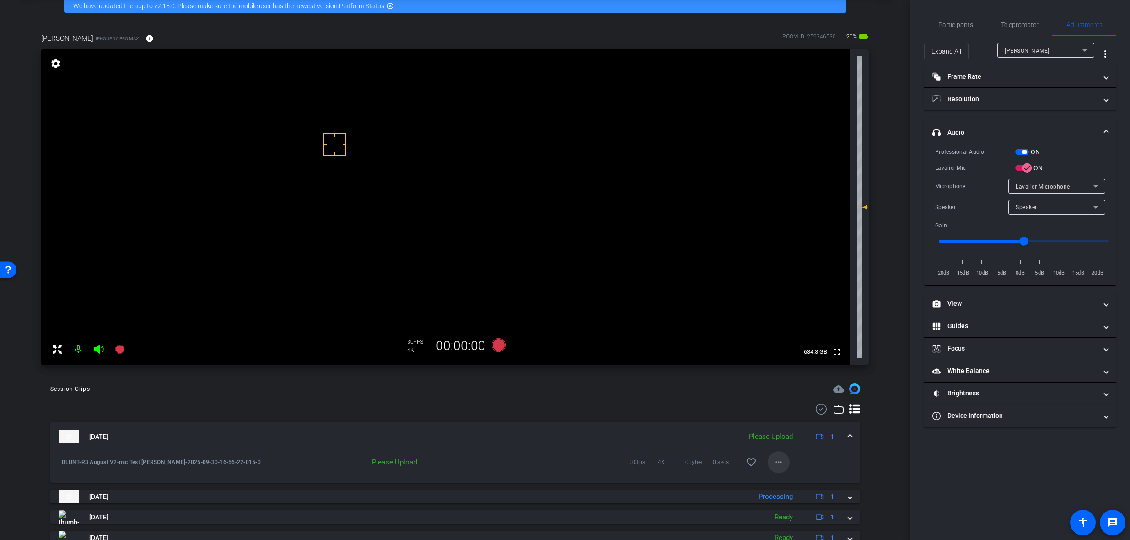
click at [780, 463] on span at bounding box center [778, 462] width 22 height 22
click at [787, 480] on span "Upload" at bounding box center [789, 481] width 37 height 11
click at [842, 433] on div "[DATE] Uploading 1" at bounding box center [453, 436] width 789 height 14
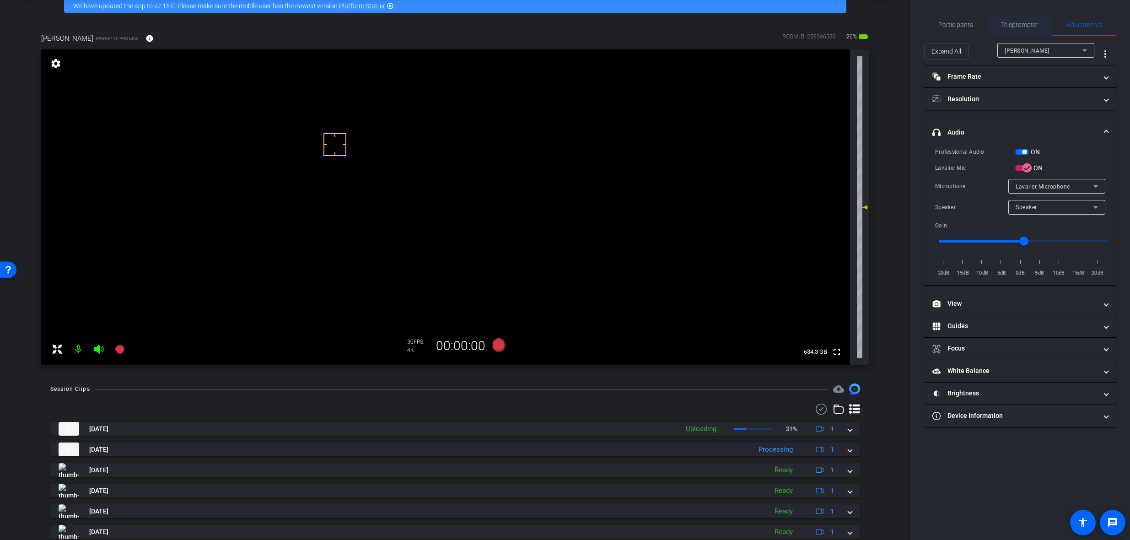
click at [1023, 21] on span "Teleprompter" at bounding box center [1020, 24] width 38 height 6
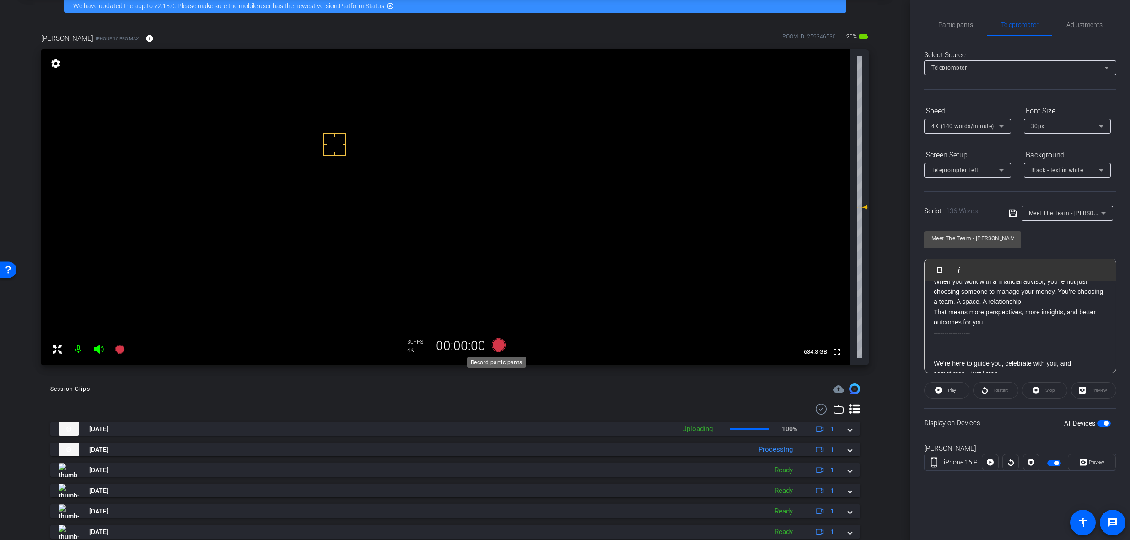
click at [496, 351] on icon at bounding box center [499, 345] width 14 height 14
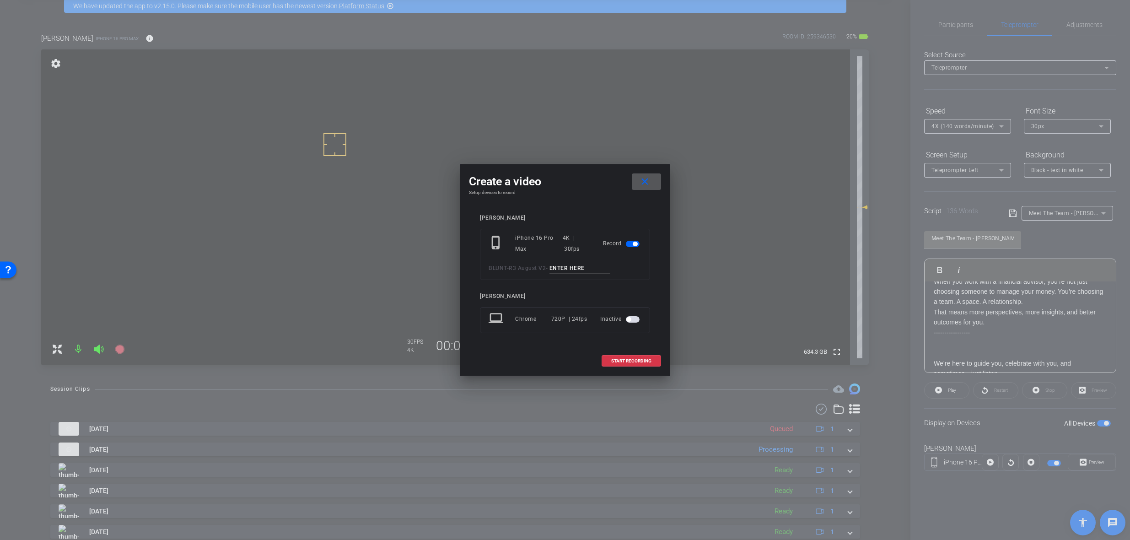
click at [573, 268] on input at bounding box center [579, 268] width 61 height 11
paste input "Meet The Team Jack Tk_1"
drag, startPoint x: 600, startPoint y: 269, endPoint x: 608, endPoint y: 270, distance: 8.7
click at [600, 269] on input "Meet The Team Jack Tk_1" at bounding box center [579, 268] width 61 height 11
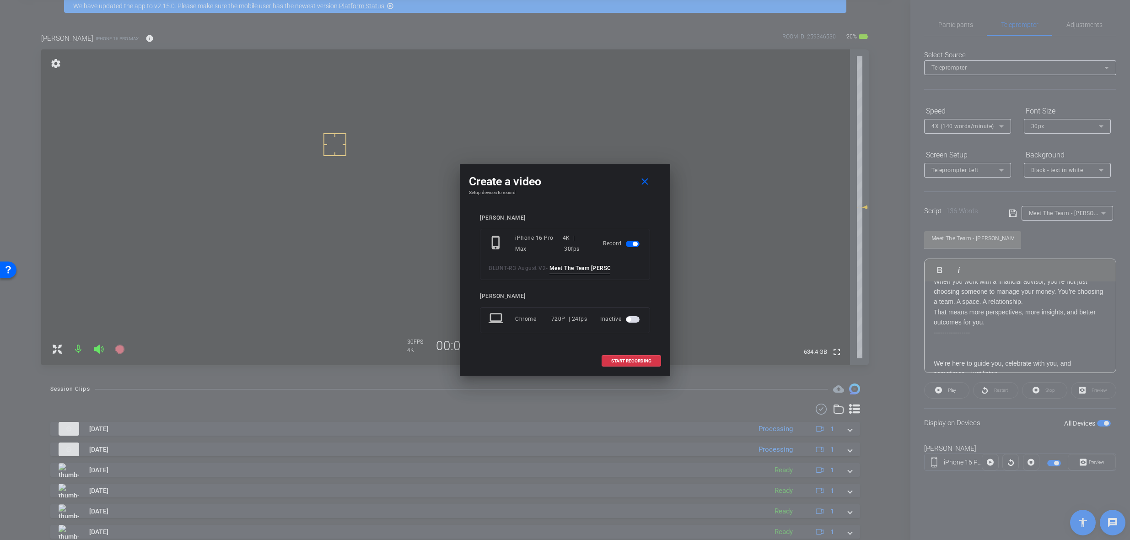
scroll to position [0, 4]
click at [594, 269] on input "Meet The Team Danielle Tk_1" at bounding box center [579, 268] width 61 height 11
click at [594, 270] on input "Meet The Team Danielle Tk_1" at bounding box center [579, 268] width 61 height 11
type input "Meet The Team Danielle Tk_1"
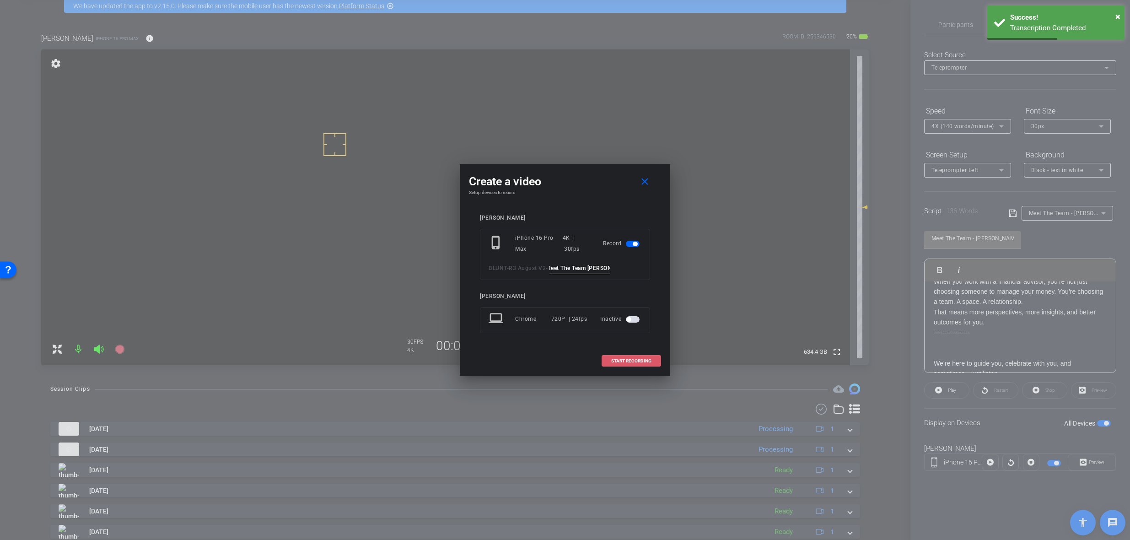
click at [639, 359] on span "START RECORDING" at bounding box center [631, 361] width 40 height 5
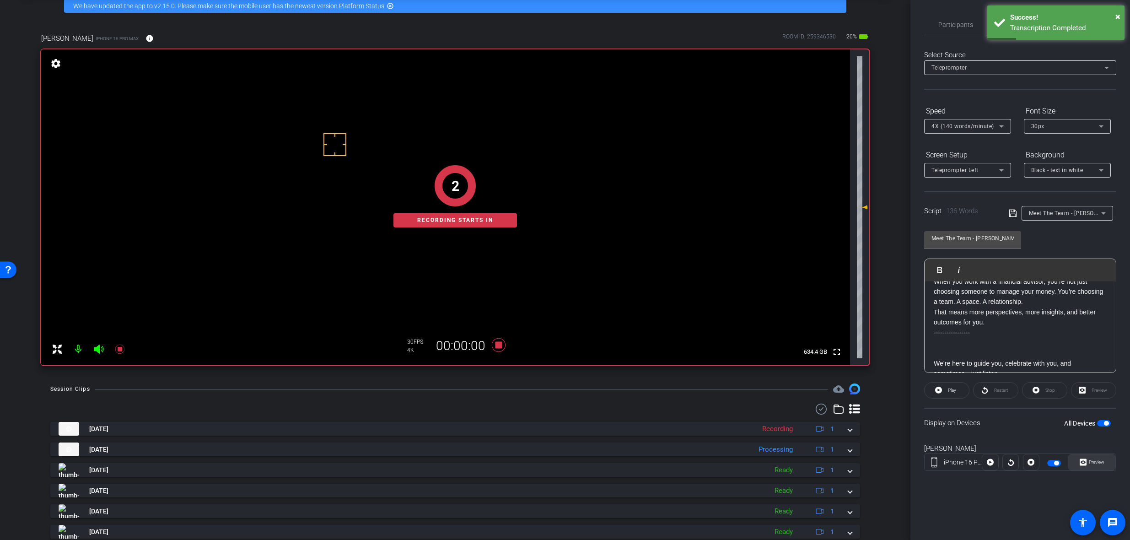
click at [1107, 465] on span at bounding box center [1091, 462] width 47 height 22
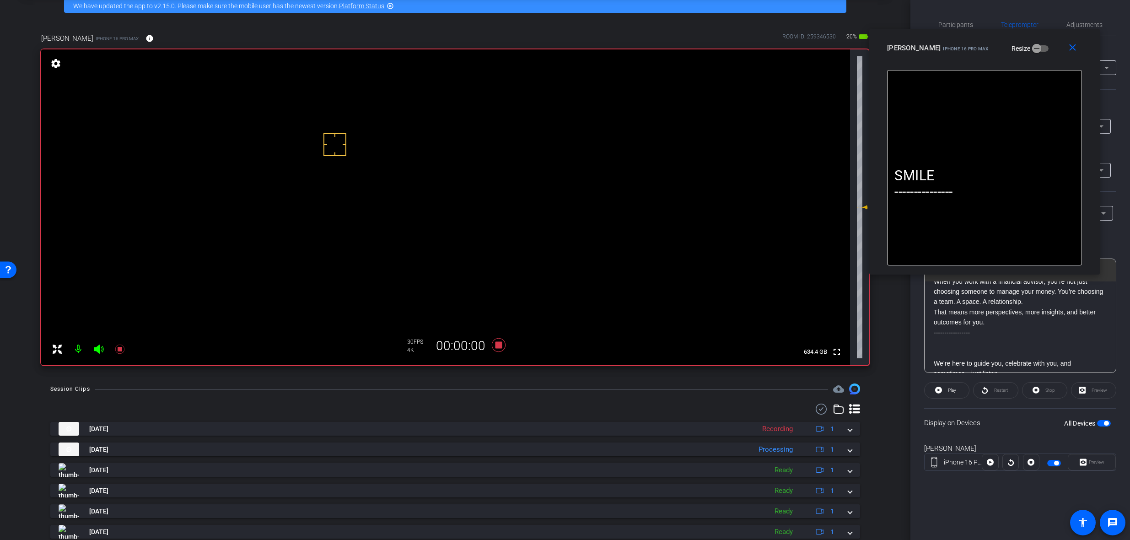
drag, startPoint x: 551, startPoint y: 158, endPoint x: 970, endPoint y: 39, distance: 435.8
click at [970, 40] on div "[PERSON_NAME] iPhone 16 Pro Max Resize" at bounding box center [988, 48] width 202 height 16
click at [943, 393] on span at bounding box center [946, 390] width 44 height 22
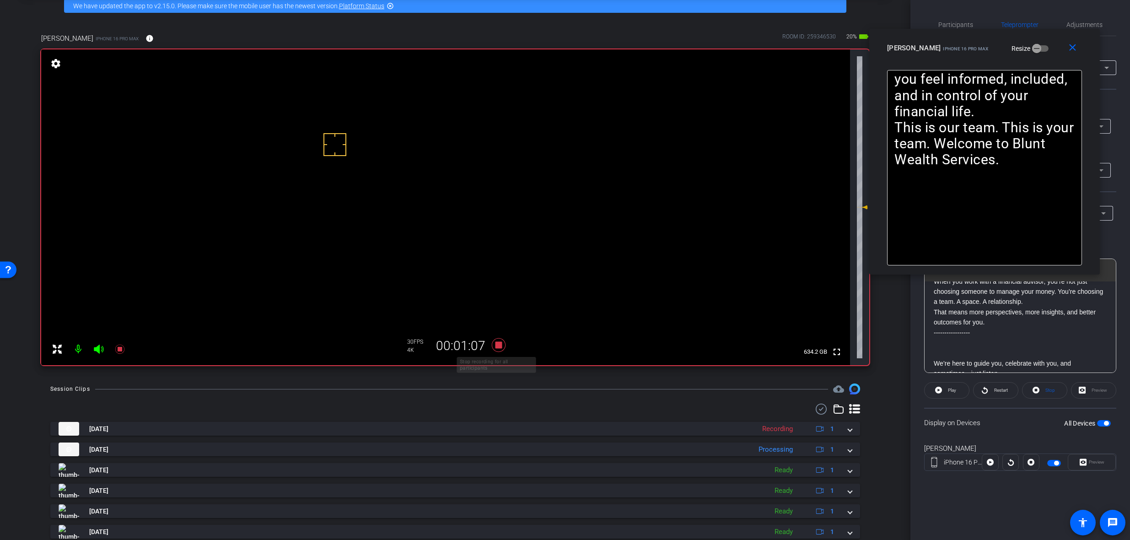
click at [493, 343] on icon at bounding box center [499, 345] width 14 height 14
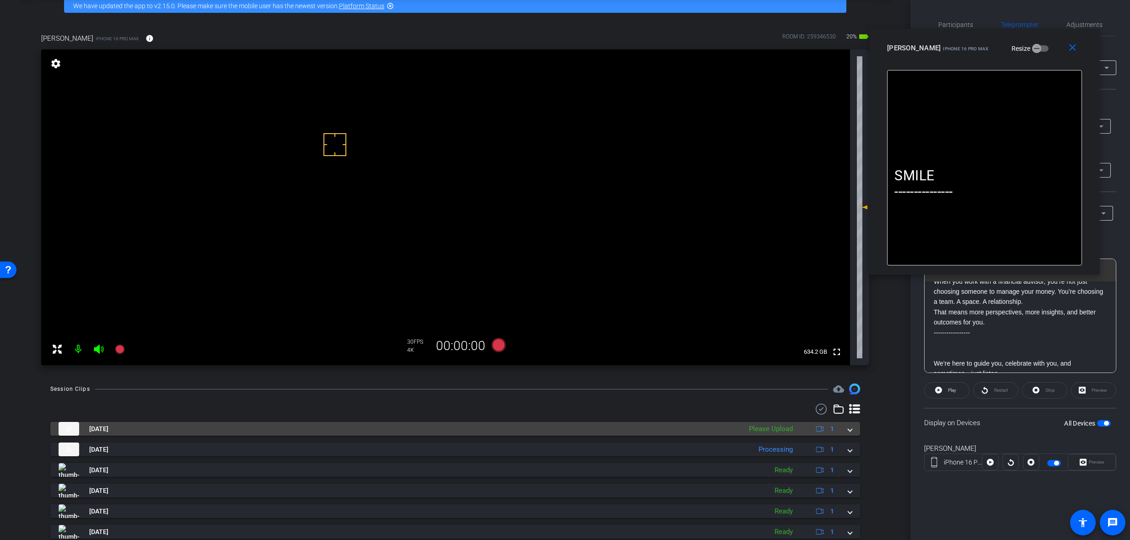
click at [848, 430] on span at bounding box center [850, 429] width 4 height 10
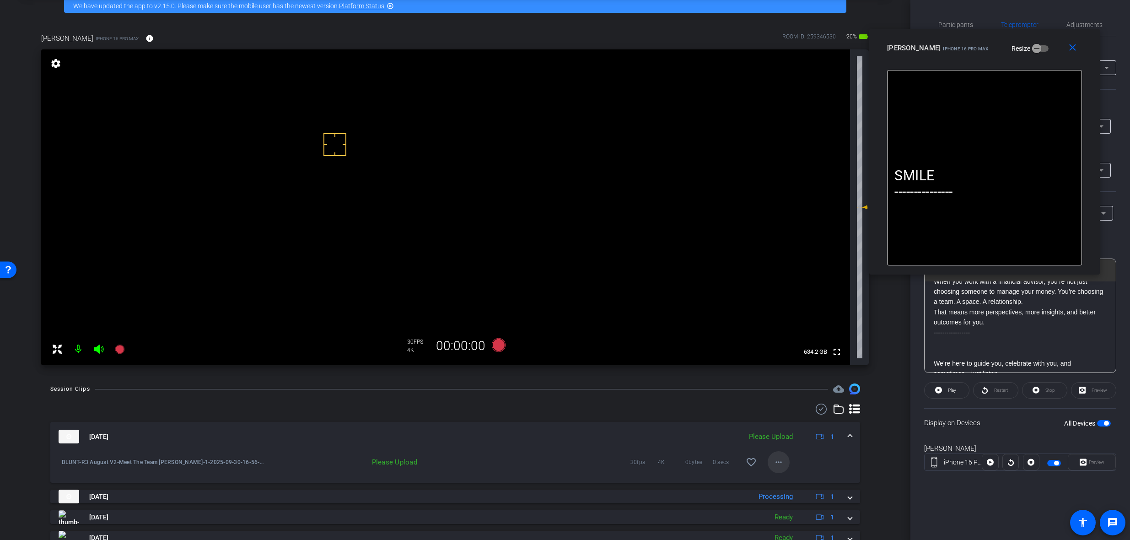
click at [775, 465] on mat-icon "more_horiz" at bounding box center [778, 461] width 11 height 11
drag, startPoint x: 793, startPoint y: 477, endPoint x: 808, endPoint y: 469, distance: 16.6
click at [794, 477] on span "Upload" at bounding box center [789, 481] width 37 height 11
click at [848, 433] on span at bounding box center [850, 437] width 4 height 10
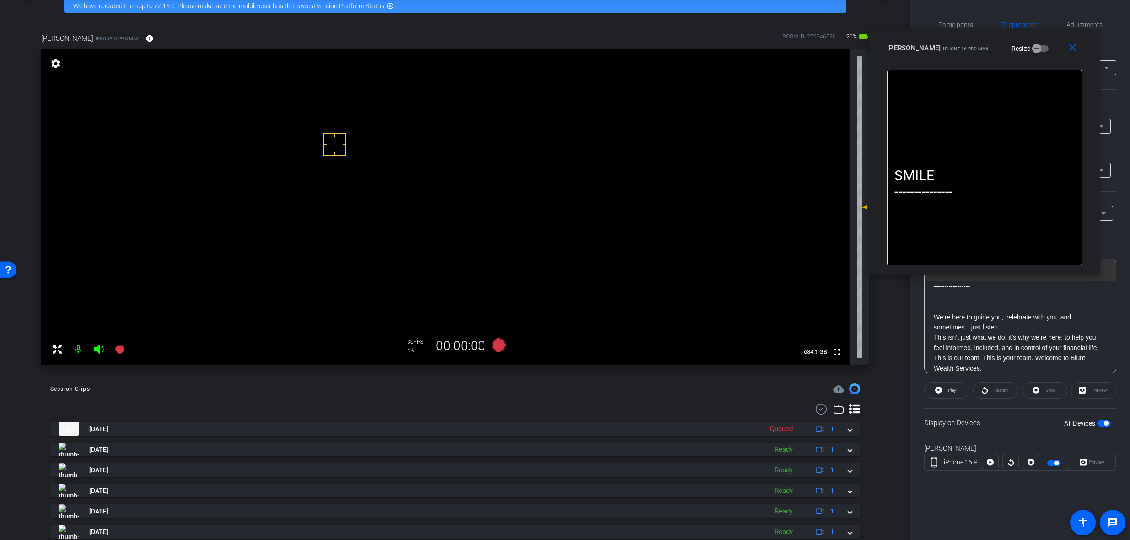
scroll to position [203, 0]
click at [496, 343] on icon at bounding box center [499, 345] width 14 height 14
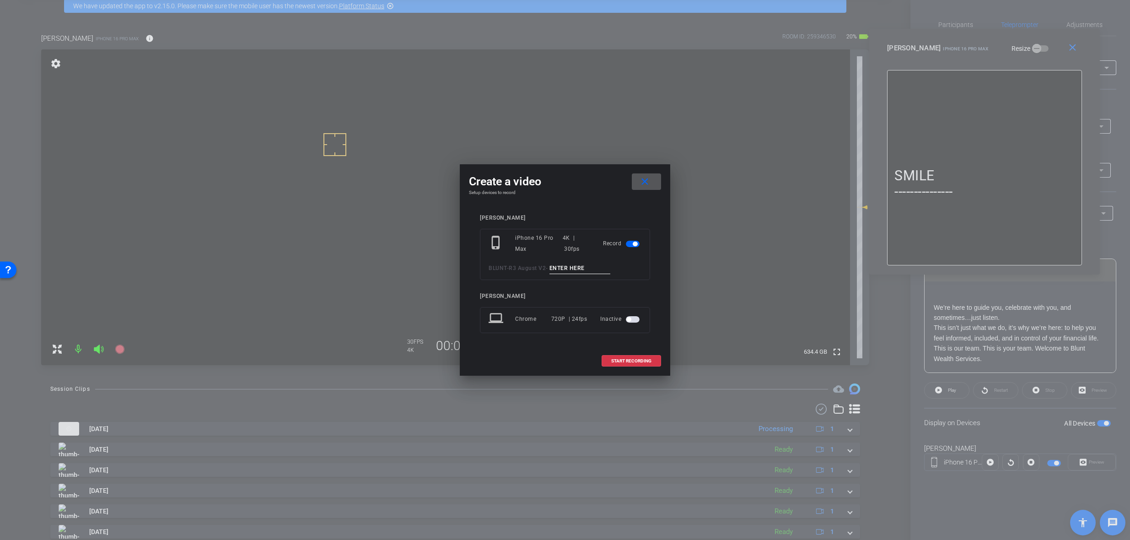
click at [571, 265] on input at bounding box center [579, 268] width 61 height 11
paste input "Meet The Team Danielle Tk_1"
type input "Meet The Team Danielle Tk_2"
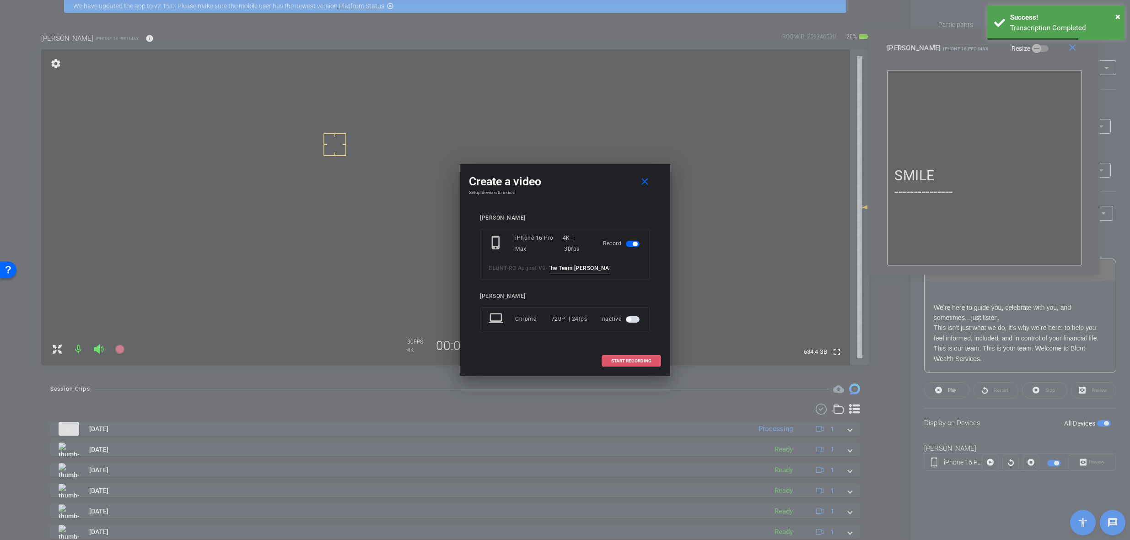
click at [619, 360] on span "START RECORDING" at bounding box center [631, 361] width 40 height 5
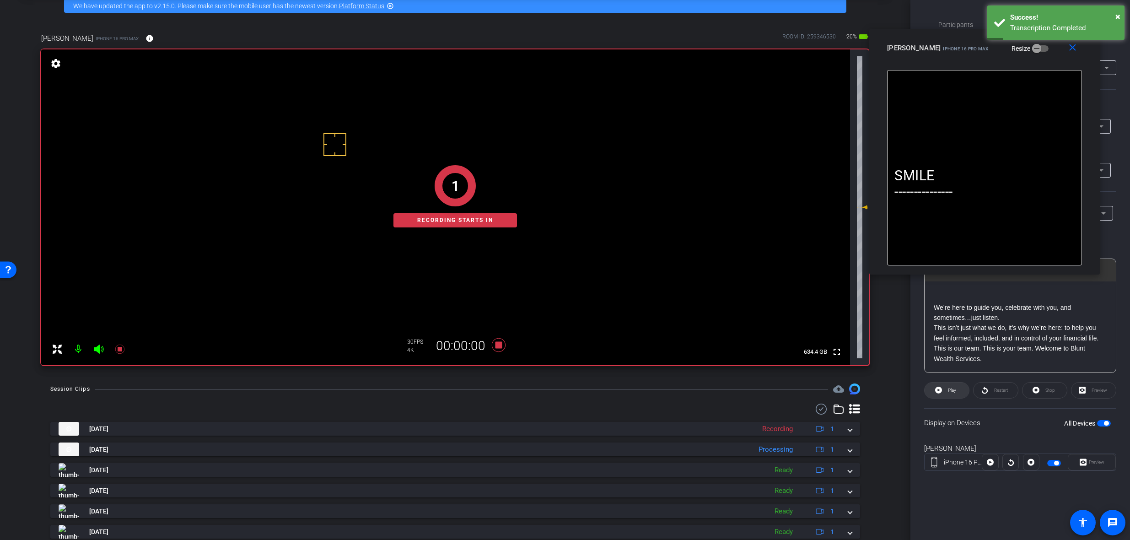
click at [944, 391] on span at bounding box center [946, 390] width 44 height 22
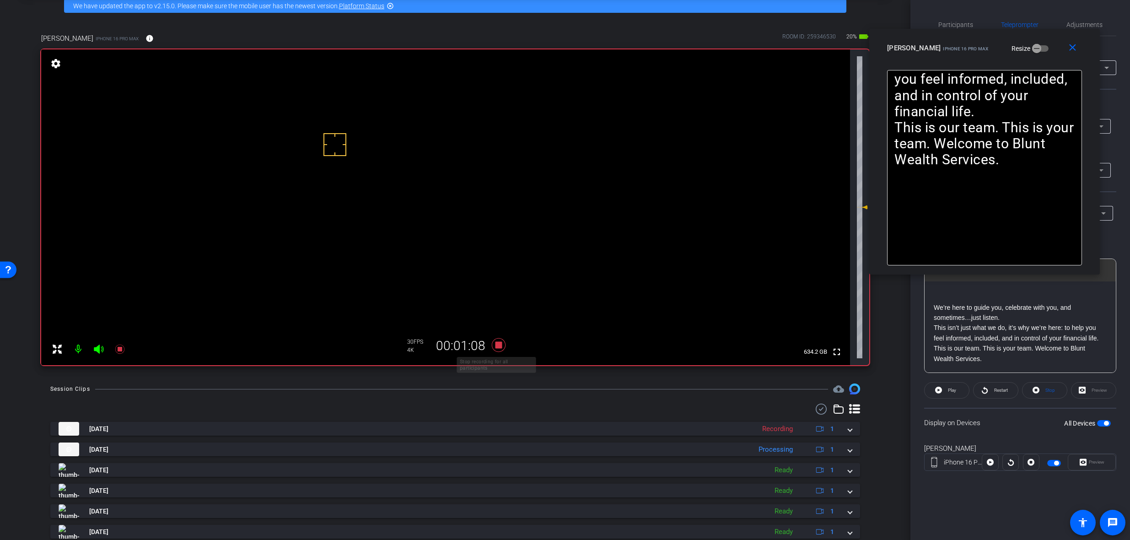
click at [496, 345] on icon at bounding box center [499, 345] width 14 height 14
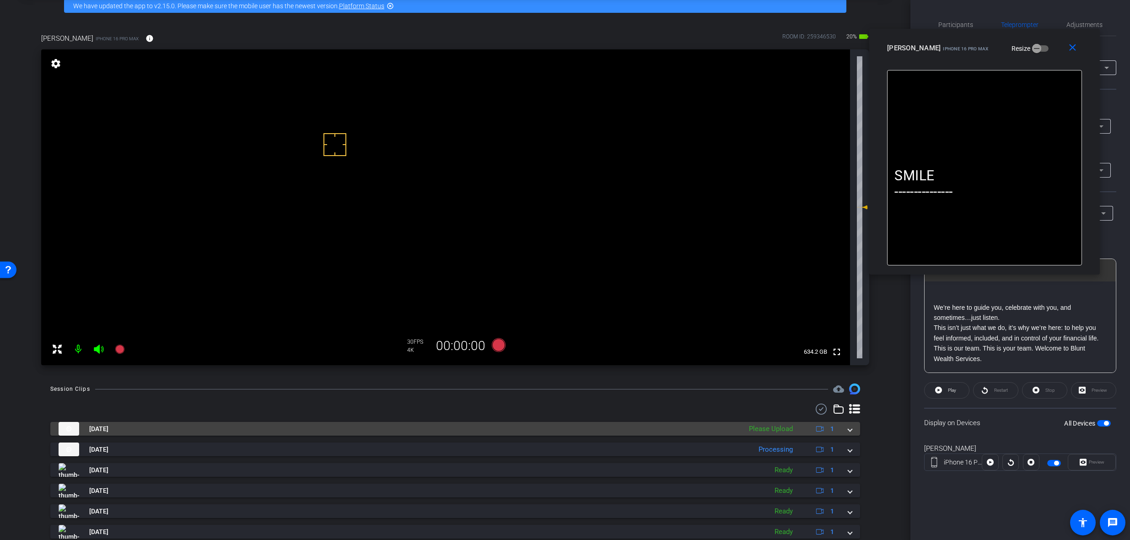
click at [842, 431] on div "Sep 30, 2025 Please Upload 1" at bounding box center [453, 429] width 789 height 14
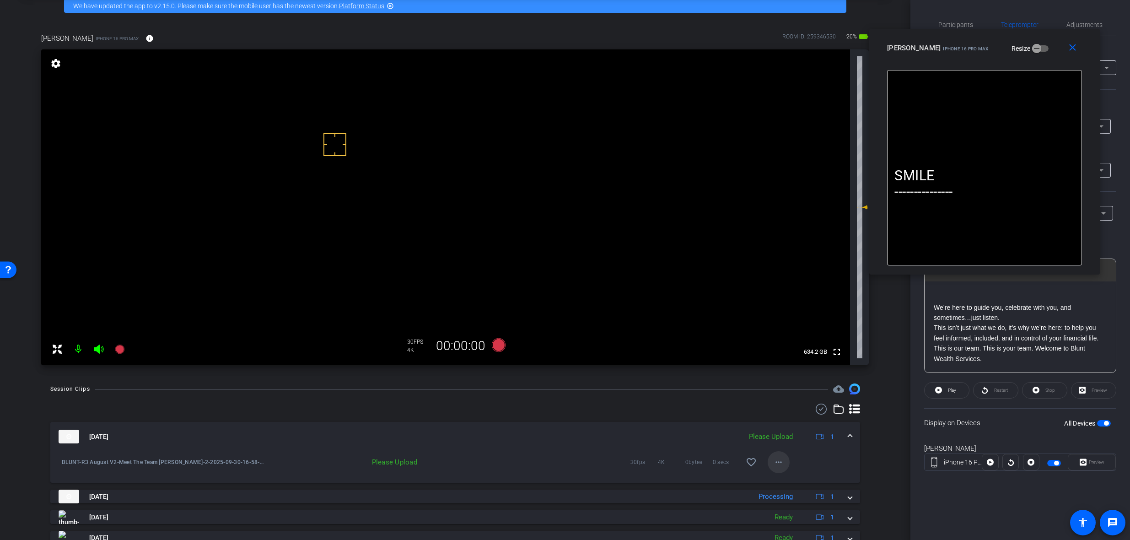
click at [767, 464] on span at bounding box center [778, 462] width 22 height 22
click at [795, 479] on span "Upload" at bounding box center [789, 481] width 37 height 11
click at [1076, 45] on mat-icon "close" at bounding box center [1072, 47] width 11 height 11
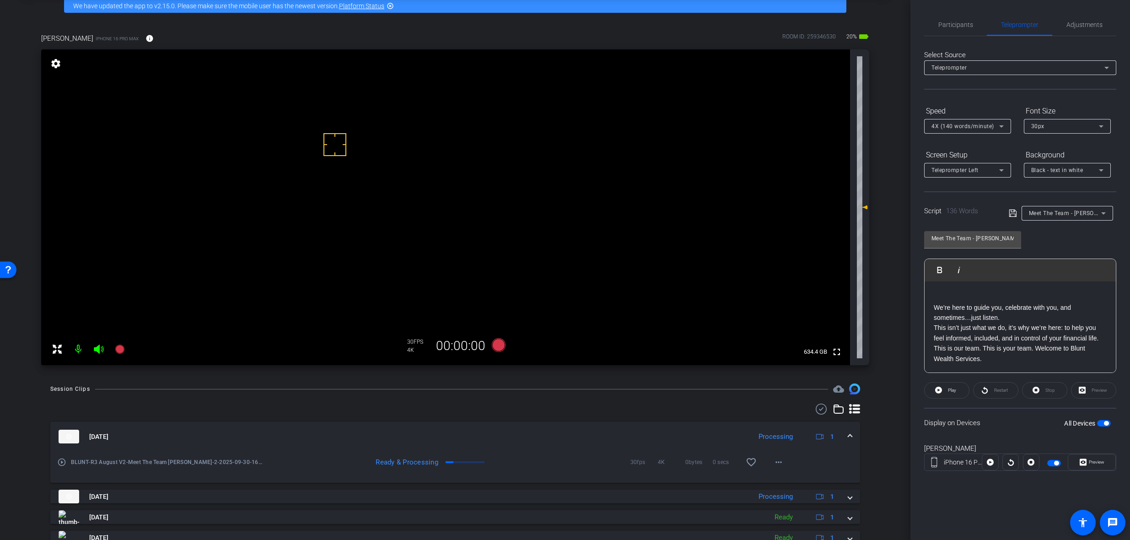
click at [1086, 214] on span "Meet The Team - [PERSON_NAME]" at bounding box center [1074, 212] width 90 height 7
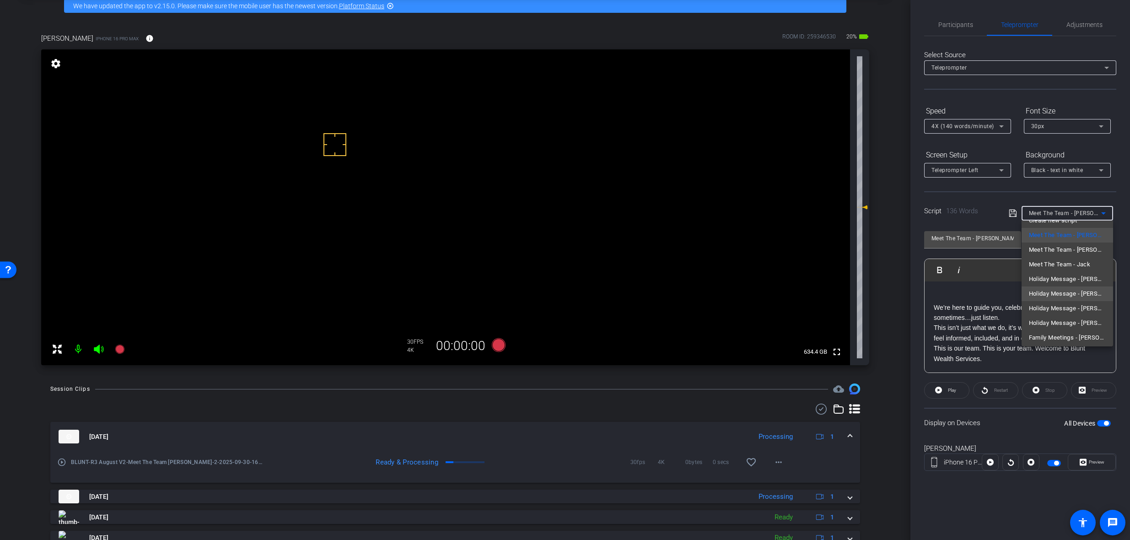
scroll to position [13, 0]
click at [1075, 333] on span "Family Meetings - [PERSON_NAME]" at bounding box center [1067, 335] width 77 height 11
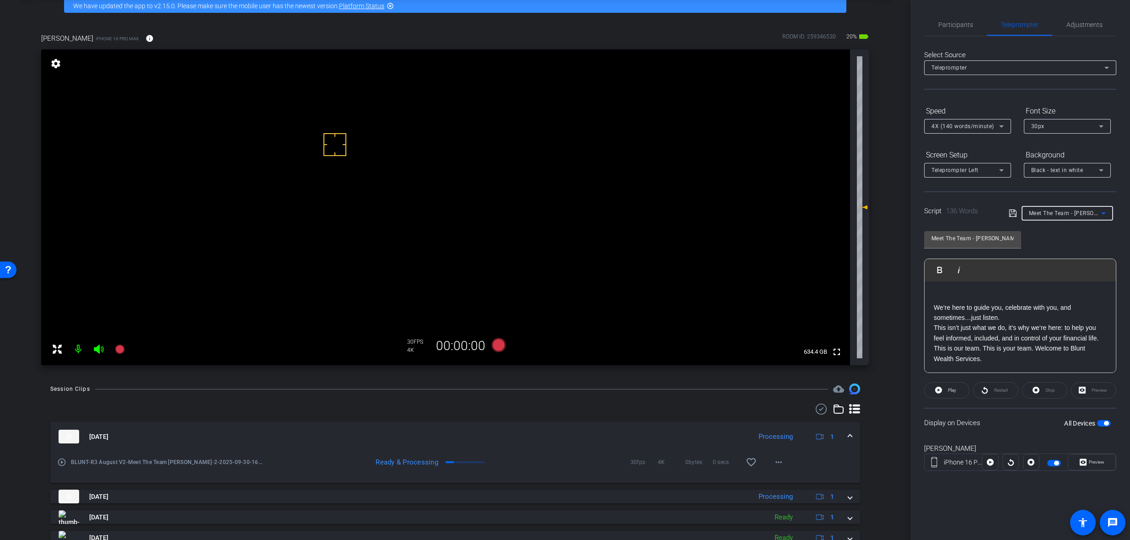
type input "Family Meetings - [PERSON_NAME]"
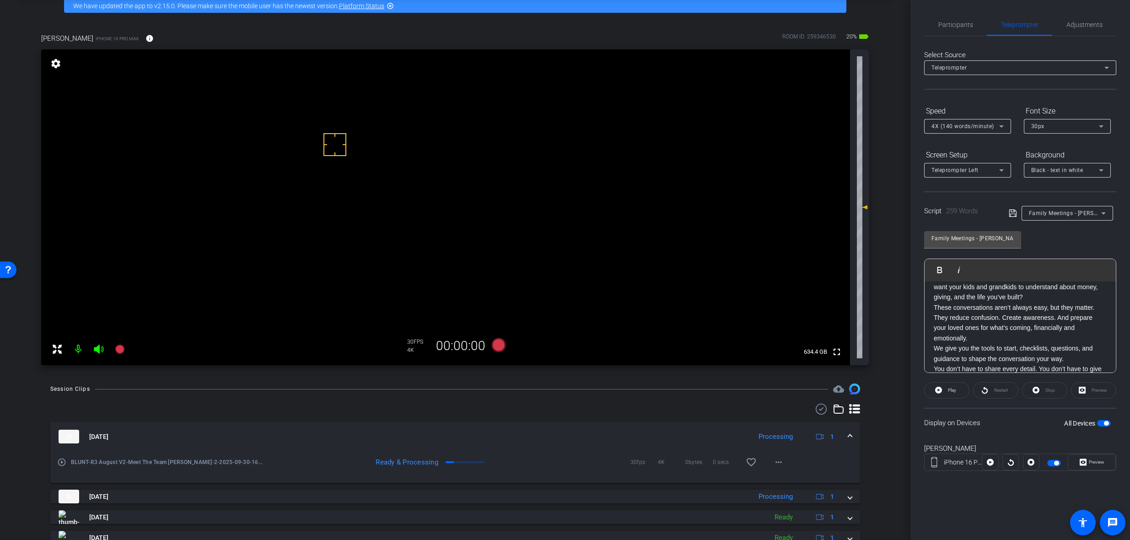
click at [1104, 427] on div "All Devices" at bounding box center [1087, 422] width 47 height 9
click at [1105, 424] on span "button" at bounding box center [1106, 423] width 5 height 5
click at [1105, 424] on span "button" at bounding box center [1104, 423] width 14 height 6
click at [1096, 464] on span "Preview" at bounding box center [1095, 462] width 18 height 13
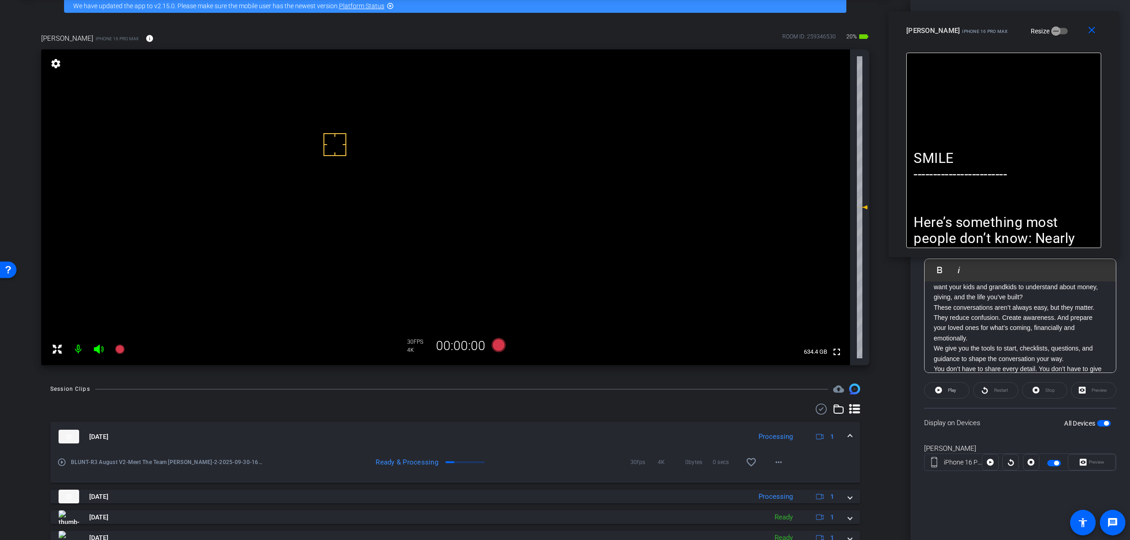
drag, startPoint x: 543, startPoint y: 160, endPoint x: 981, endPoint y: 24, distance: 459.2
click at [981, 24] on div "[PERSON_NAME] iPhone 16 Pro Max" at bounding box center [957, 29] width 102 height 11
click at [979, 209] on p at bounding box center [1003, 206] width 180 height 16
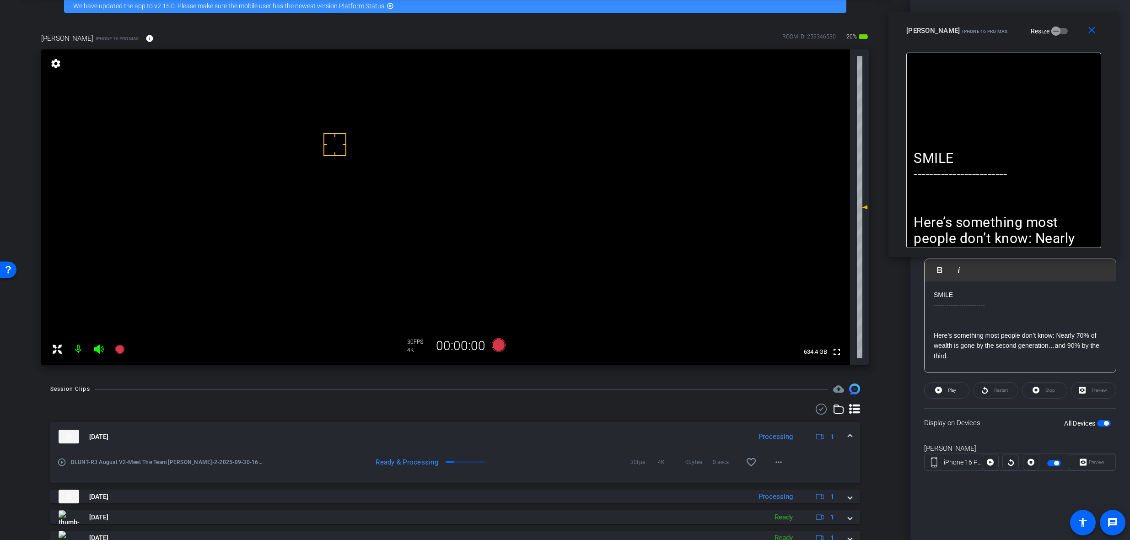
scroll to position [0, 0]
click at [943, 325] on p at bounding box center [1019, 326] width 173 height 10
click at [930, 390] on span at bounding box center [946, 390] width 44 height 22
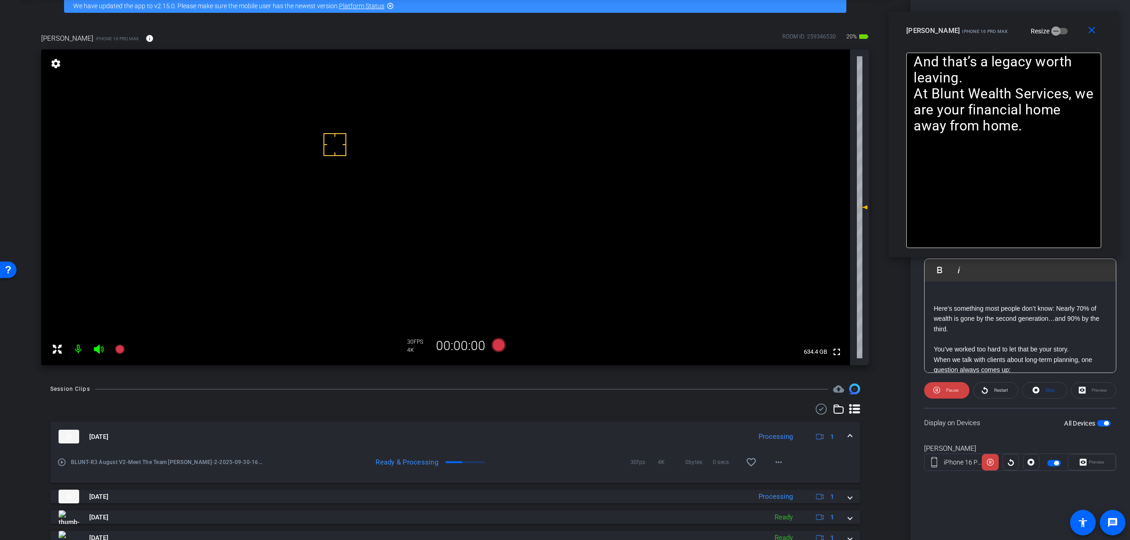
scroll to position [47, 0]
click at [944, 396] on span "Pause" at bounding box center [951, 390] width 15 height 13
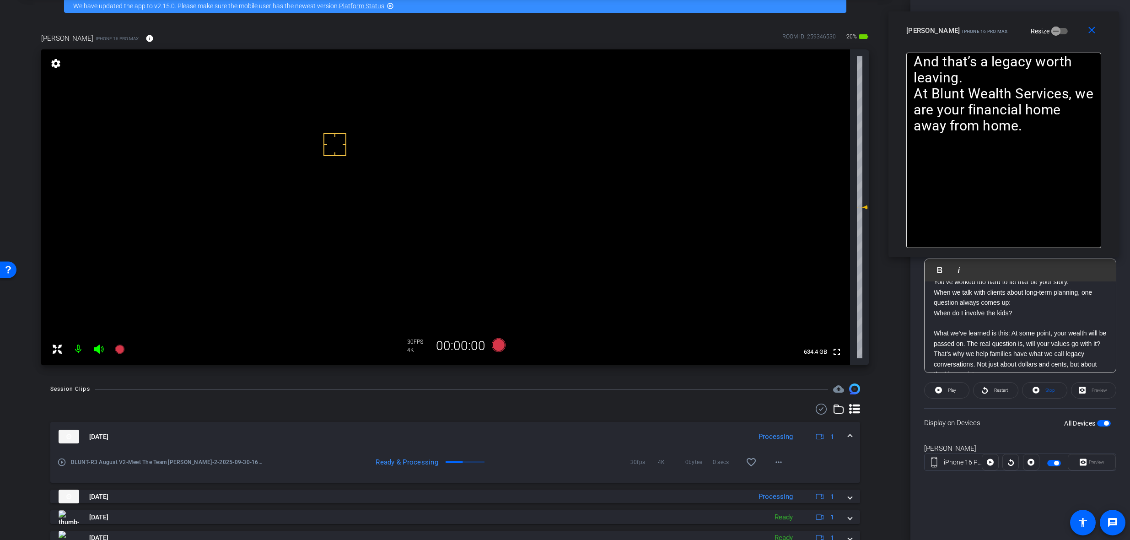
scroll to position [138, 0]
click at [976, 326] on p "What we’ve learned is this: At some point, your wealth will be passed on. The r…" at bounding box center [1019, 316] width 173 height 21
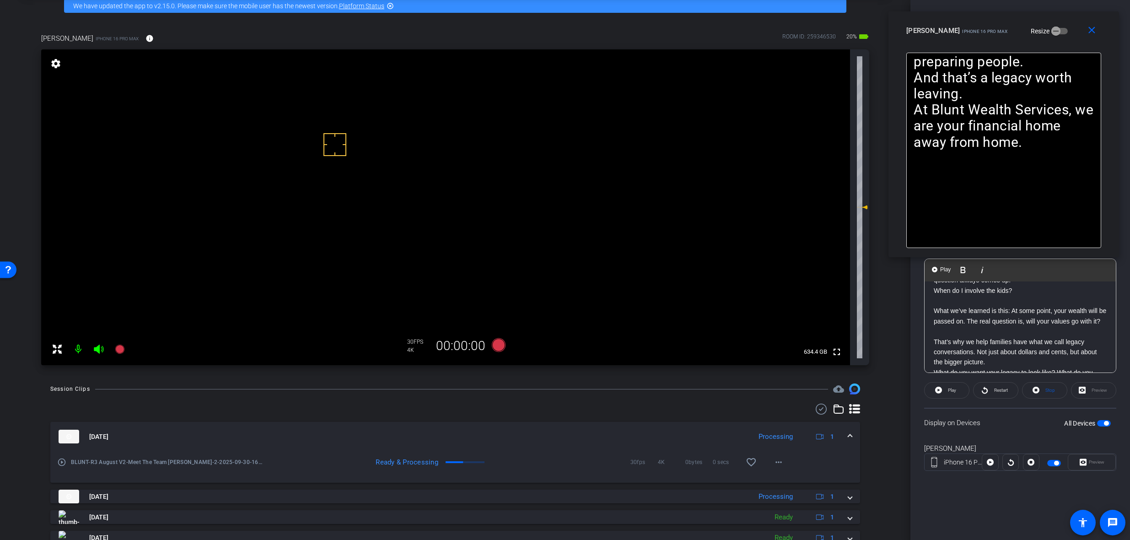
scroll to position [184, 0]
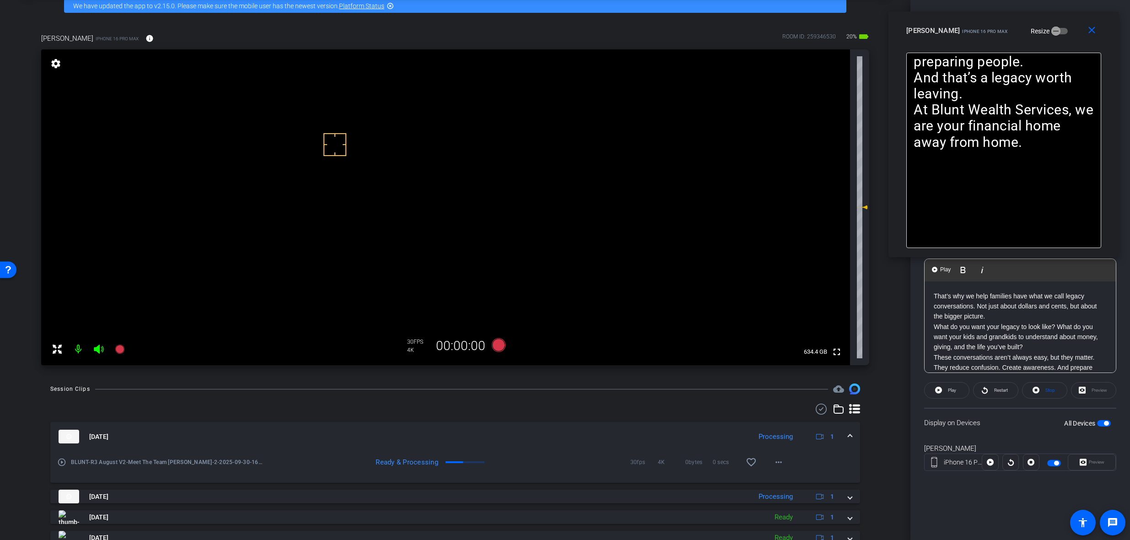
click at [1001, 322] on p "That’s why we help families have what we call legacy conversations. Not just ab…" at bounding box center [1019, 306] width 173 height 31
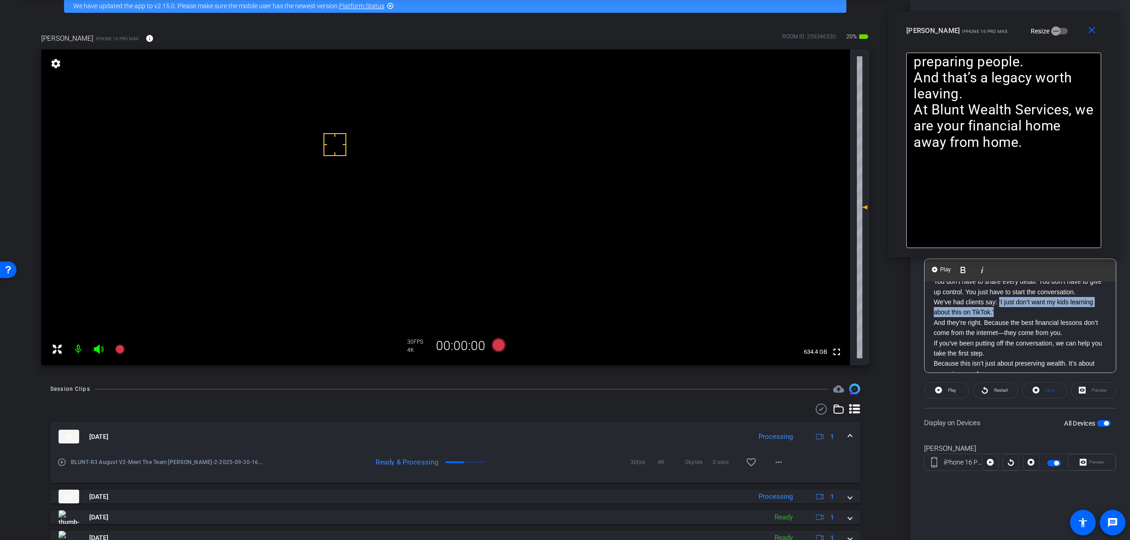
drag, startPoint x: 995, startPoint y: 321, endPoint x: 998, endPoint y: 313, distance: 8.0
click at [998, 313] on p "We’ve had clients say: ‘I just don’t want my kids learning about this on TikTok…" at bounding box center [1019, 307] width 173 height 21
click at [1007, 317] on p "We’ve had clients say: ‘I just don’t want my kids learning about this on TikTok…" at bounding box center [1019, 307] width 173 height 21
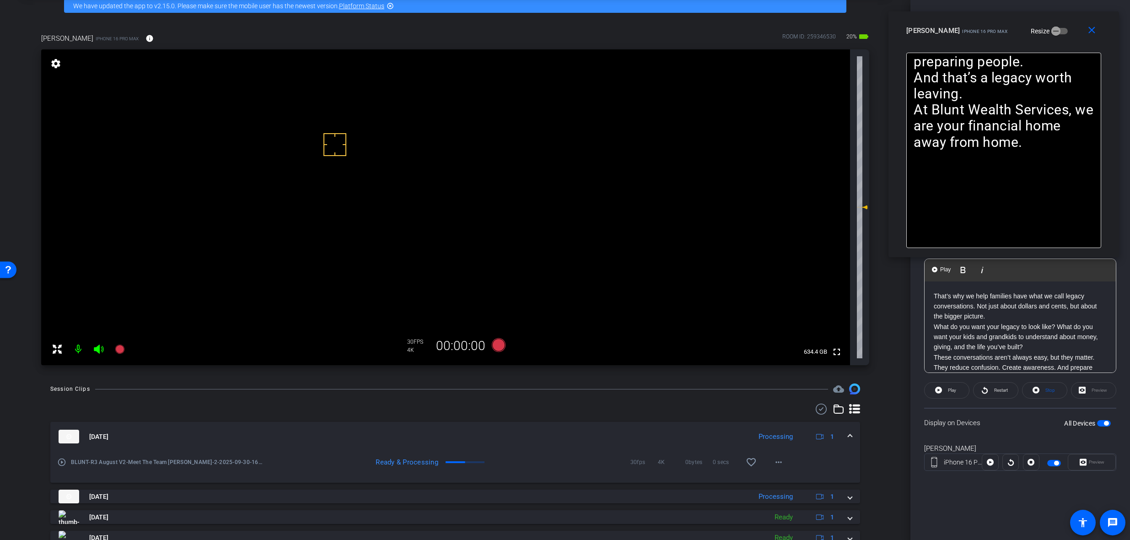
click at [1006, 322] on p "That’s why we help families have what we call legacy conversations. Not just ab…" at bounding box center [1019, 306] width 173 height 31
click at [1055, 300] on p "What do you want your legacy to look like? What do you want your kids and grand…" at bounding box center [1019, 301] width 173 height 31
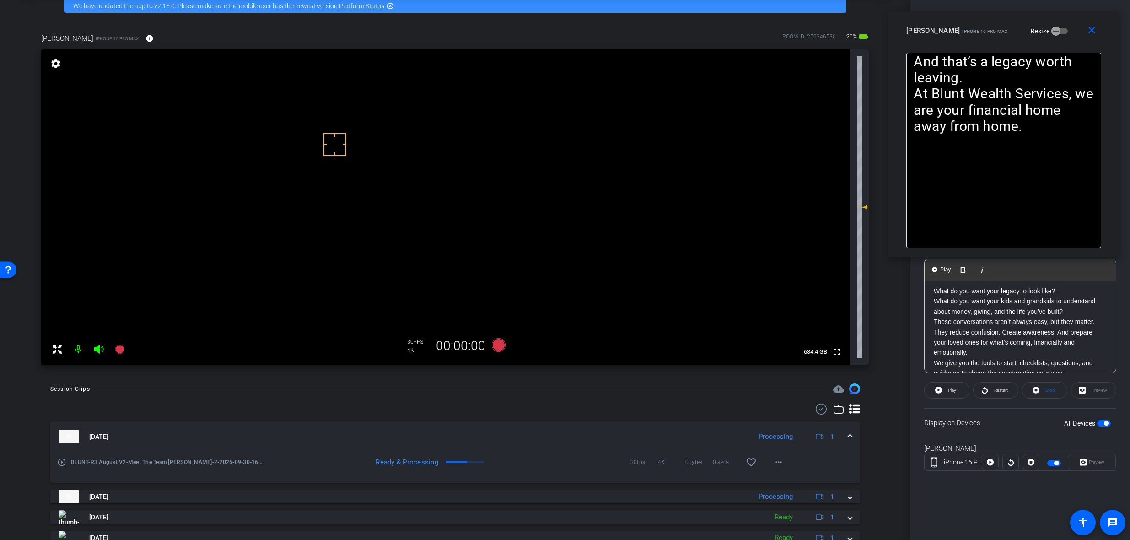
click at [1072, 316] on p "What do you want your kids and grandkids to understand about money, giving, and…" at bounding box center [1019, 306] width 173 height 21
click at [1008, 322] on p "These conversations aren’t always easy, but they matter. They reduce confusion.…" at bounding box center [1019, 301] width 173 height 41
click at [1077, 327] on p "You don’t have to share every detail. You don’t have to give up control. You ju…" at bounding box center [1019, 317] width 173 height 21
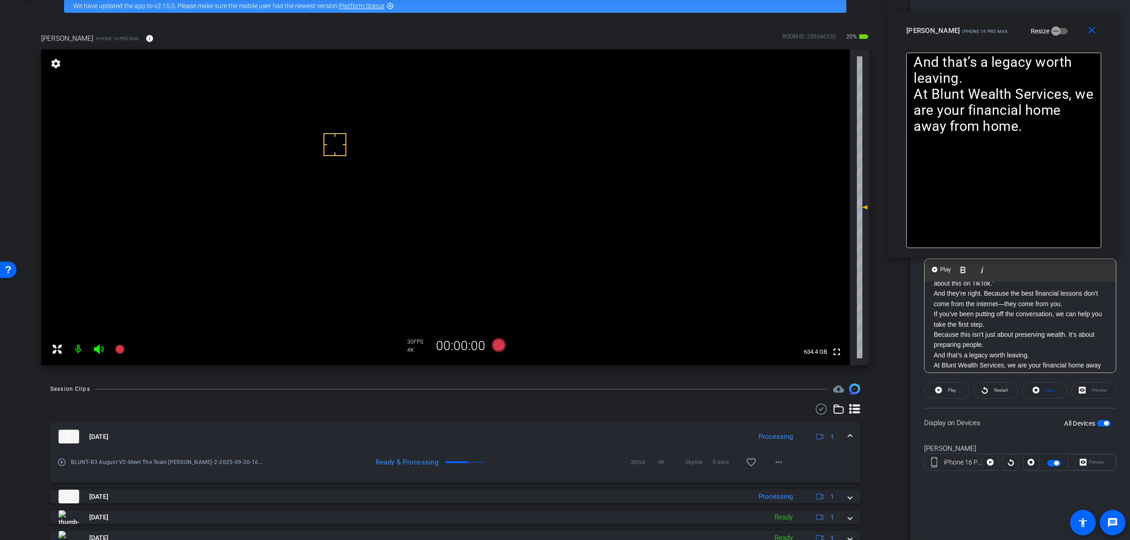
scroll to position [413, 0]
click at [1074, 292] on p "And they’re right. Because the best financial lessons don’t come from the inter…" at bounding box center [1019, 281] width 173 height 21
click at [1035, 343] on p "And that’s a legacy worth leaving." at bounding box center [1019, 337] width 173 height 10
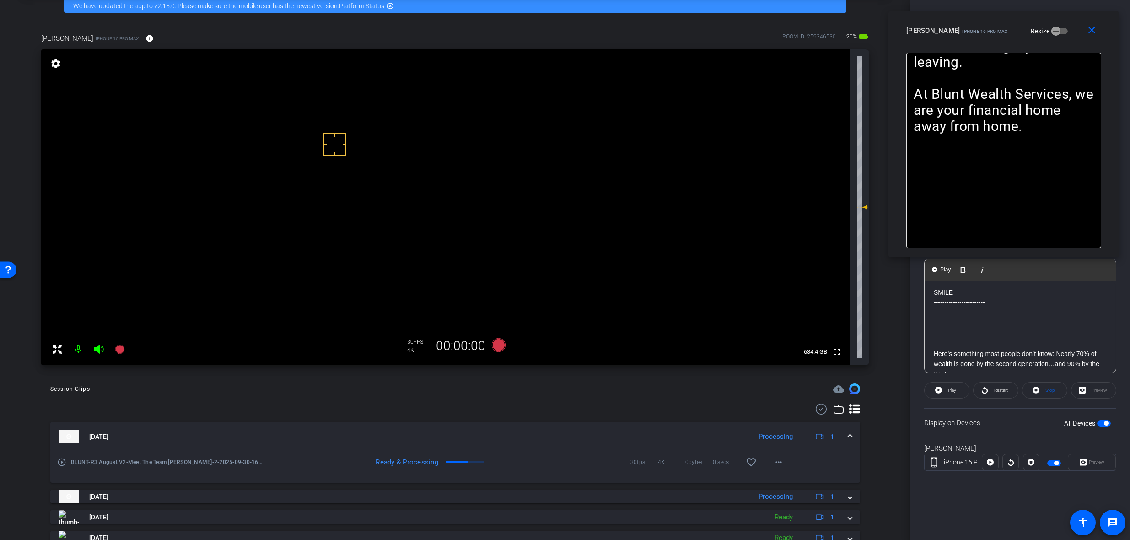
scroll to position [0, 0]
click at [996, 390] on span "Restart" at bounding box center [1001, 389] width 14 height 5
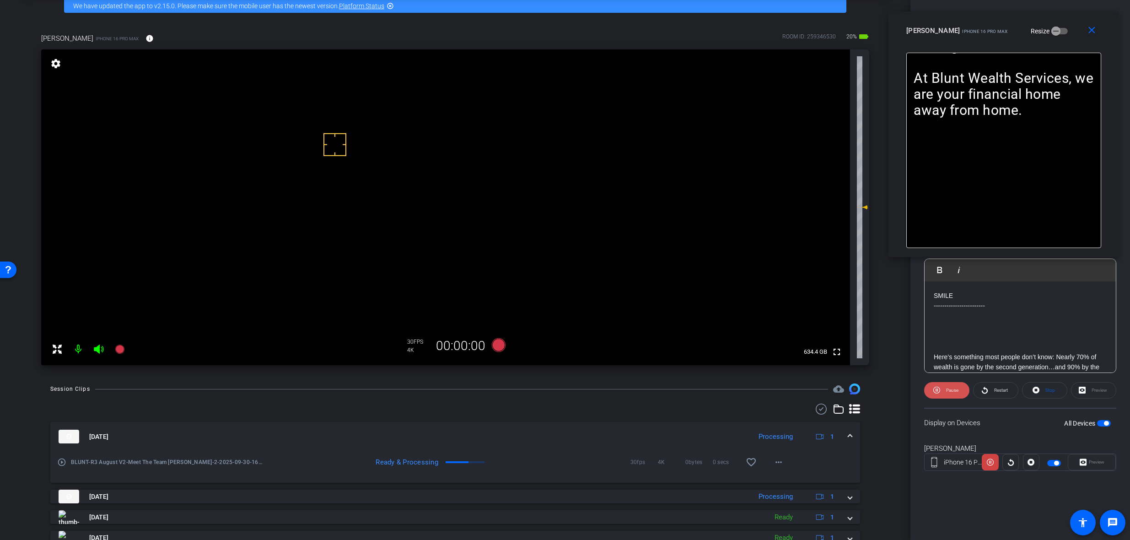
click at [961, 390] on span at bounding box center [946, 390] width 45 height 22
click at [848, 436] on span at bounding box center [850, 437] width 4 height 10
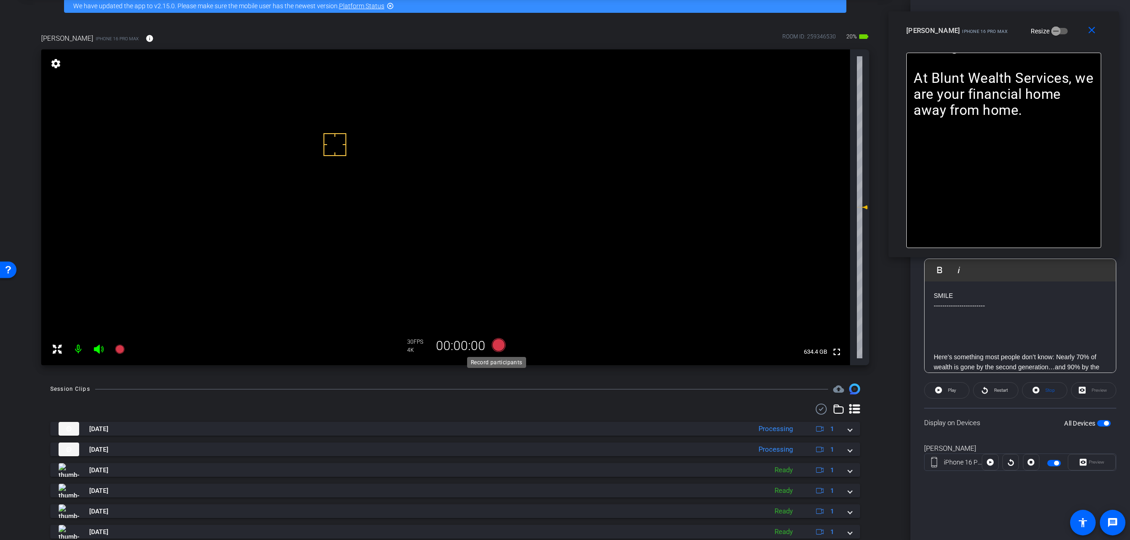
click at [493, 342] on icon at bounding box center [499, 345] width 14 height 14
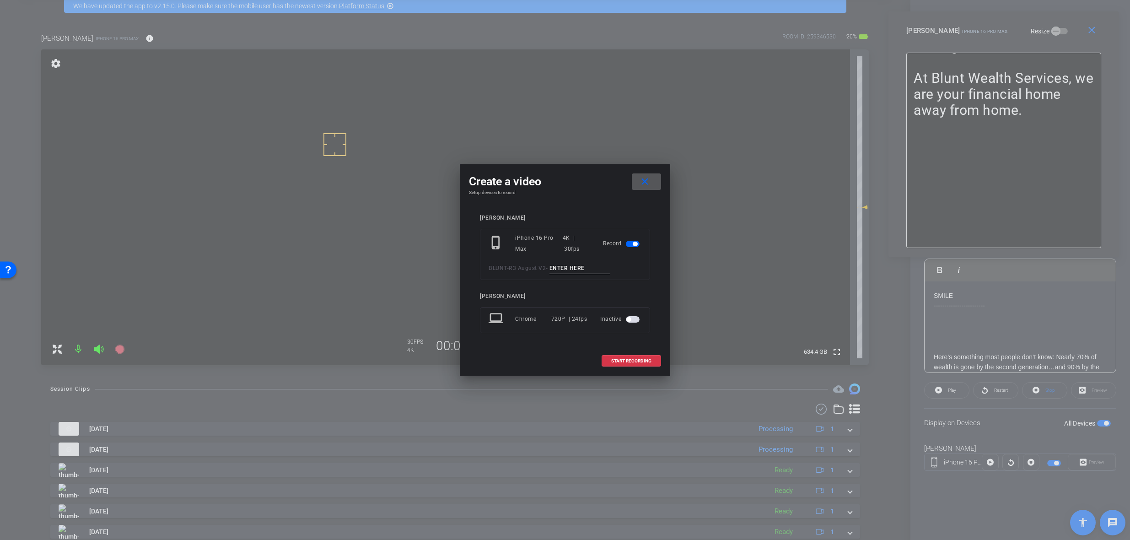
click at [588, 270] on input at bounding box center [579, 268] width 61 height 11
click at [588, 267] on input "Family Meetings Danielle Tk1" at bounding box center [579, 268] width 61 height 11
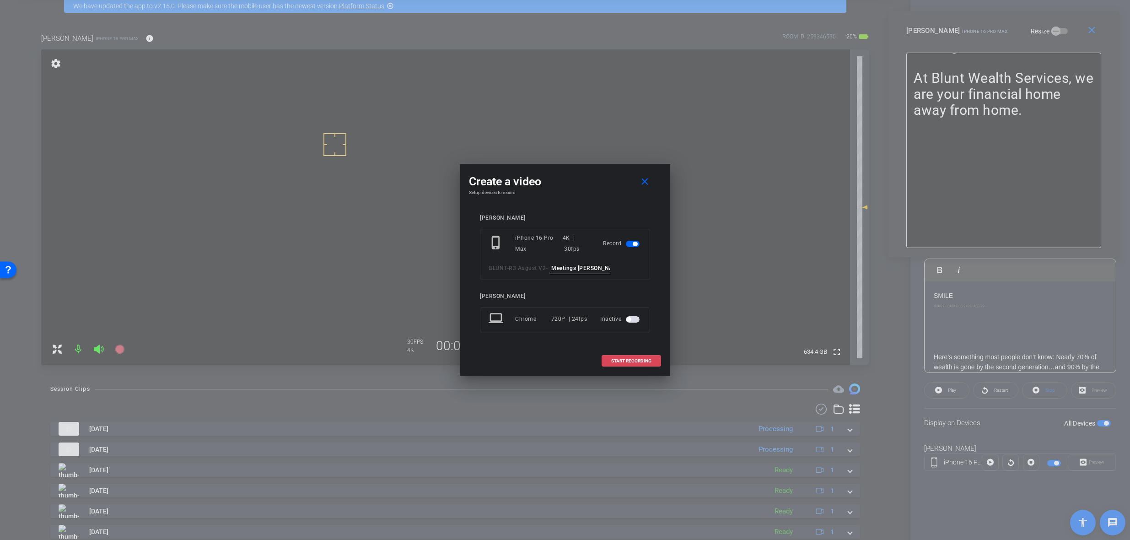
type input "Family Meetings Danielle Tk1"
click at [643, 360] on span "START RECORDING" at bounding box center [631, 361] width 40 height 5
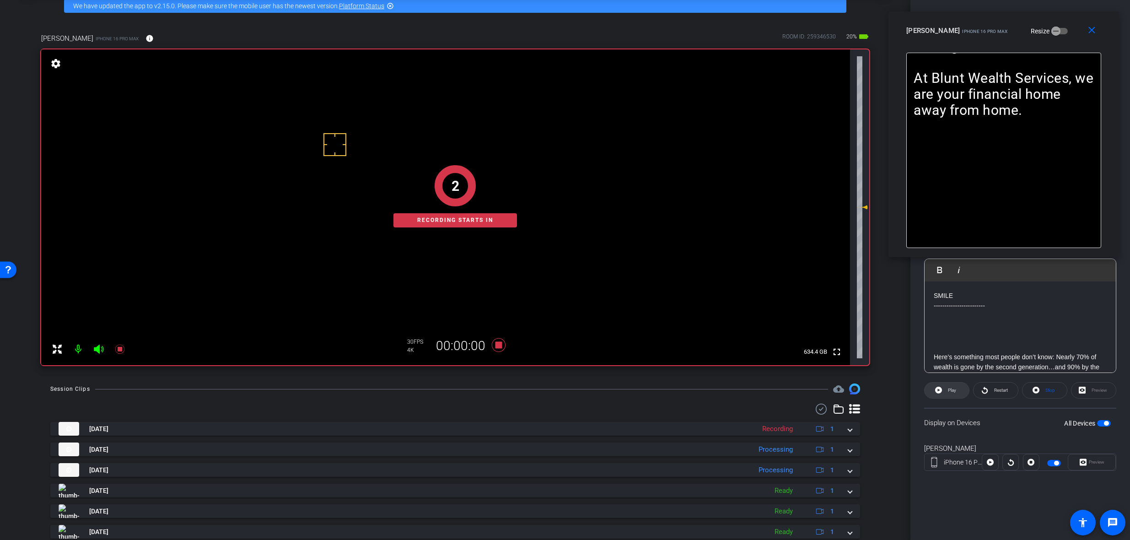
click at [943, 388] on span at bounding box center [946, 390] width 44 height 22
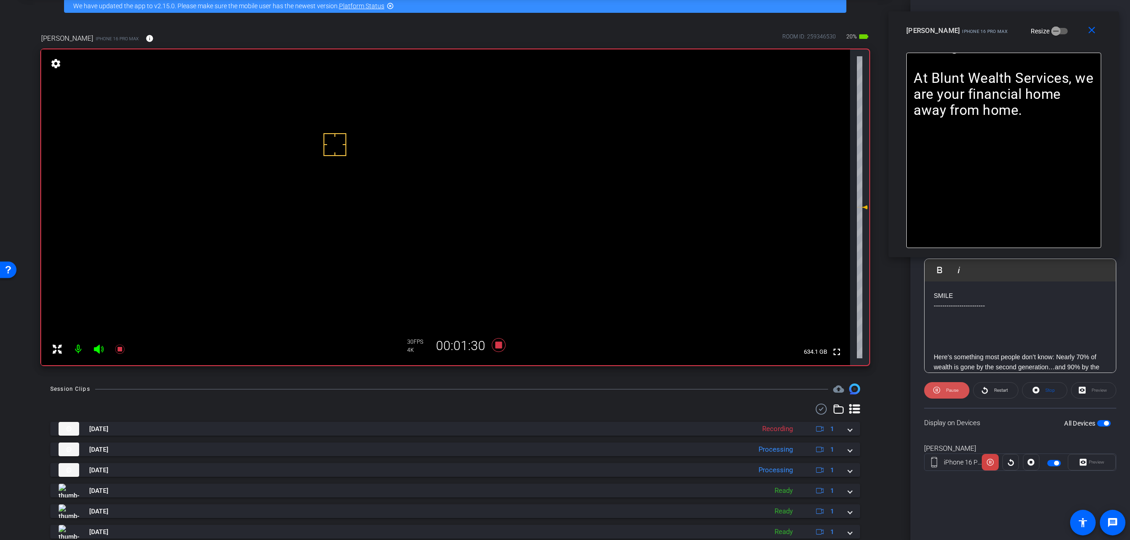
click at [954, 390] on span "Pause" at bounding box center [952, 389] width 12 height 5
click at [954, 390] on span "Play" at bounding box center [952, 389] width 8 height 5
click at [496, 345] on icon at bounding box center [499, 345] width 14 height 14
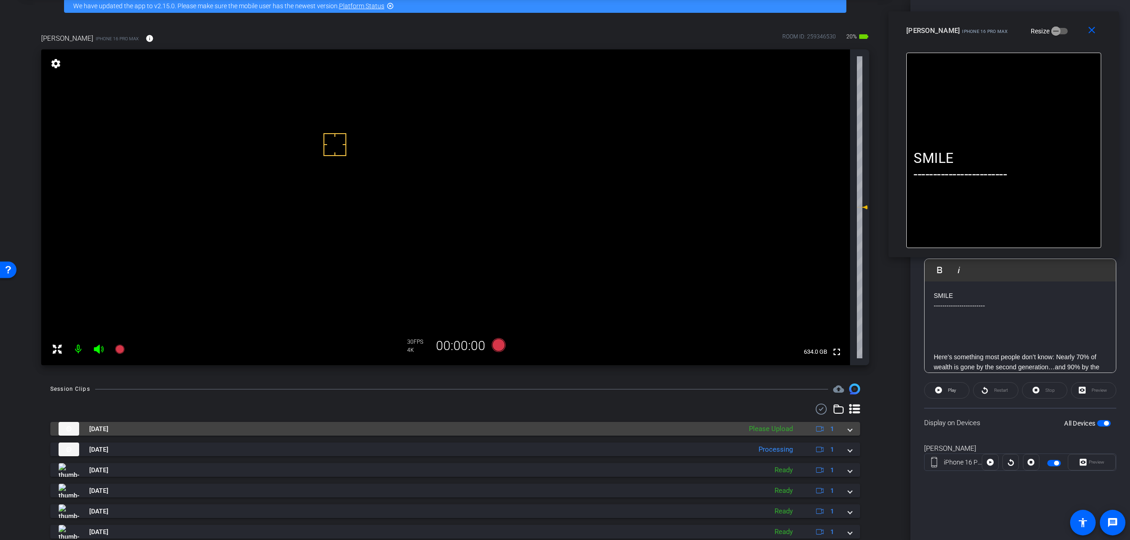
click at [843, 431] on div "Sep 30, 2025 Please Upload 1" at bounding box center [453, 429] width 789 height 14
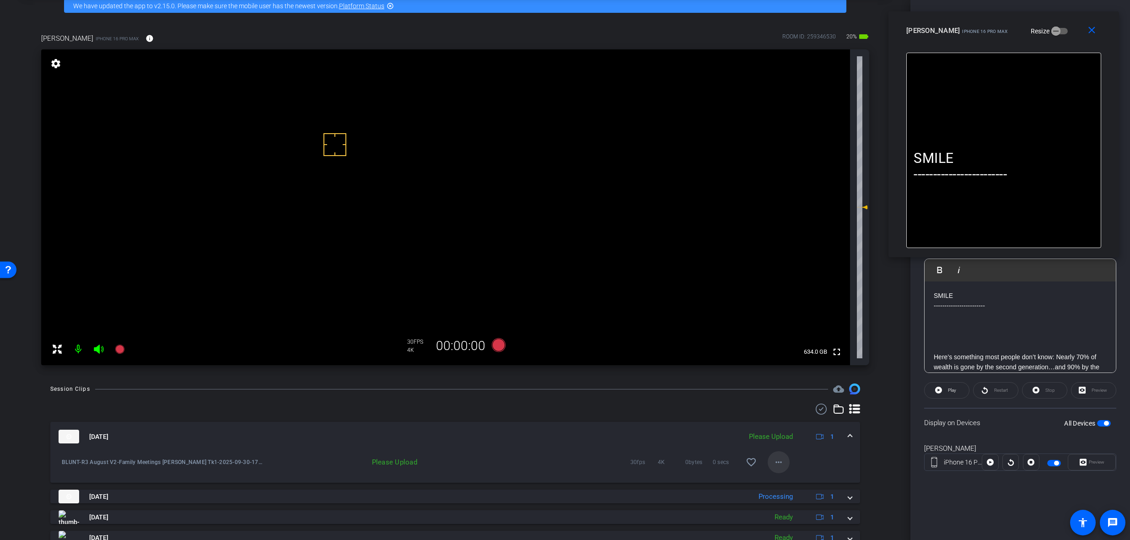
click at [777, 463] on mat-icon "more_horiz" at bounding box center [778, 461] width 11 height 11
click at [792, 477] on span "Upload" at bounding box center [789, 481] width 37 height 11
click at [848, 436] on span at bounding box center [850, 437] width 4 height 10
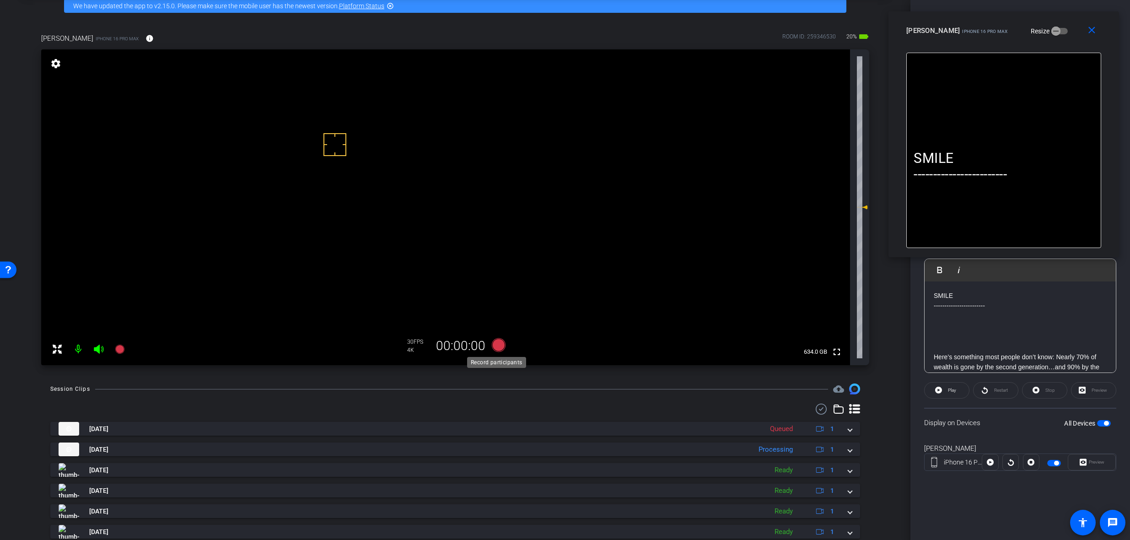
click at [494, 342] on icon at bounding box center [499, 345] width 14 height 14
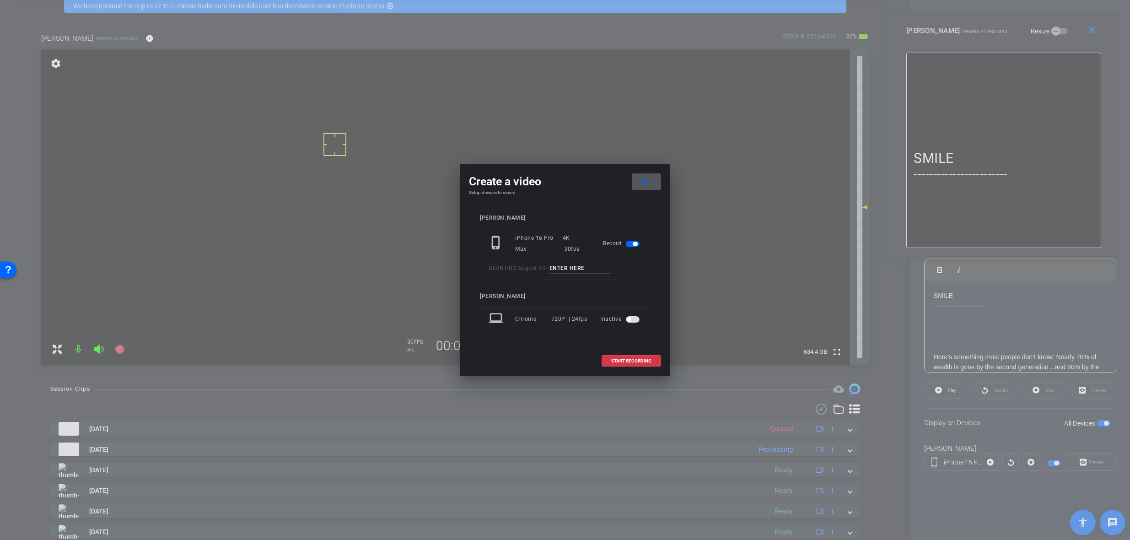
click at [566, 269] on input at bounding box center [579, 268] width 61 height 11
paste input "Family Meetings Danielle Tk1"
type input "Family Meetings Danielle Tk2"
click at [629, 362] on span "START RECORDING" at bounding box center [631, 361] width 40 height 5
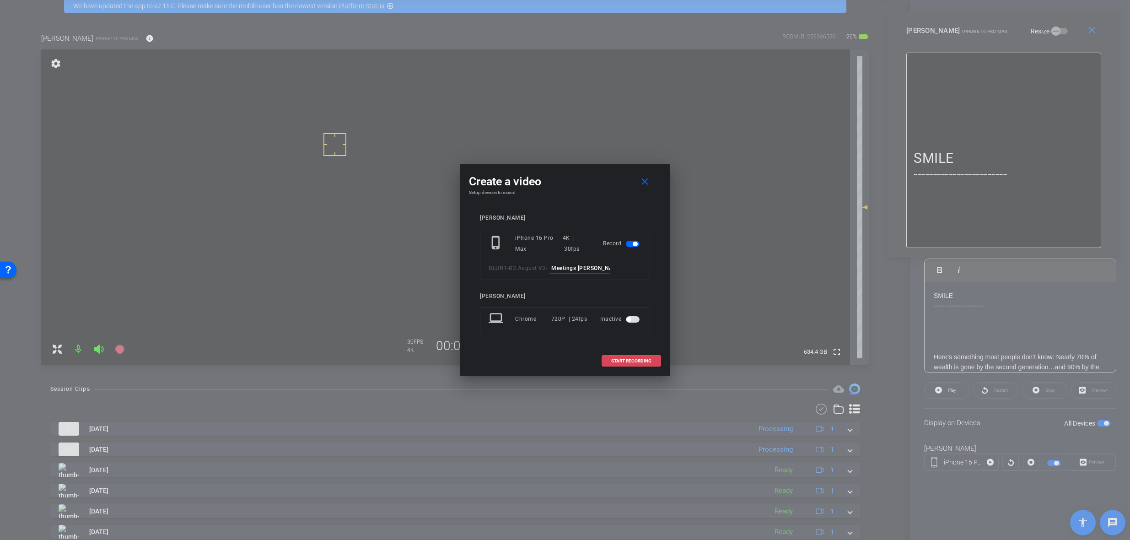
scroll to position [0, 0]
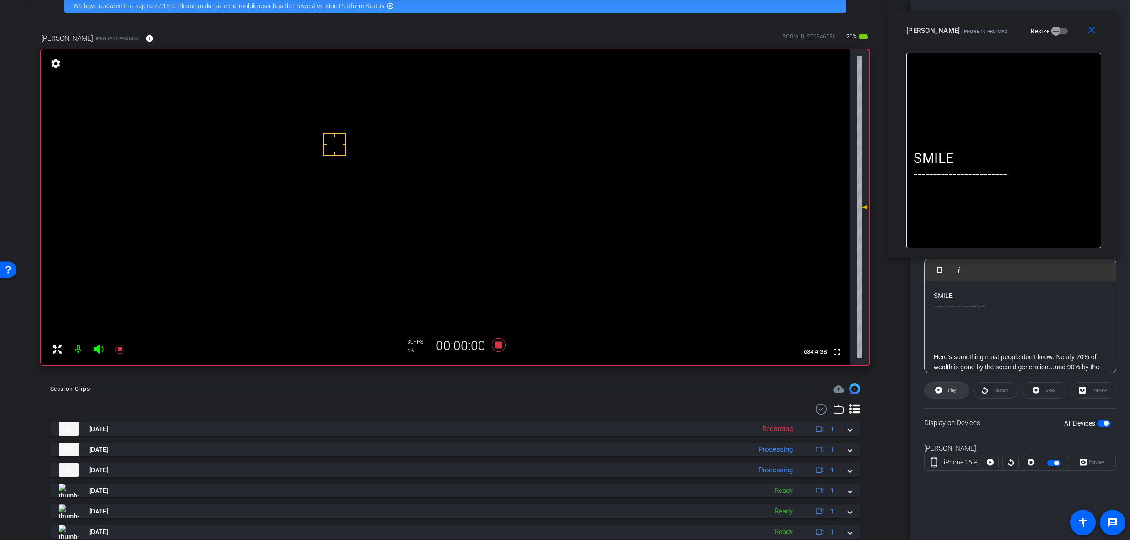
click at [949, 390] on span "Play" at bounding box center [952, 389] width 8 height 5
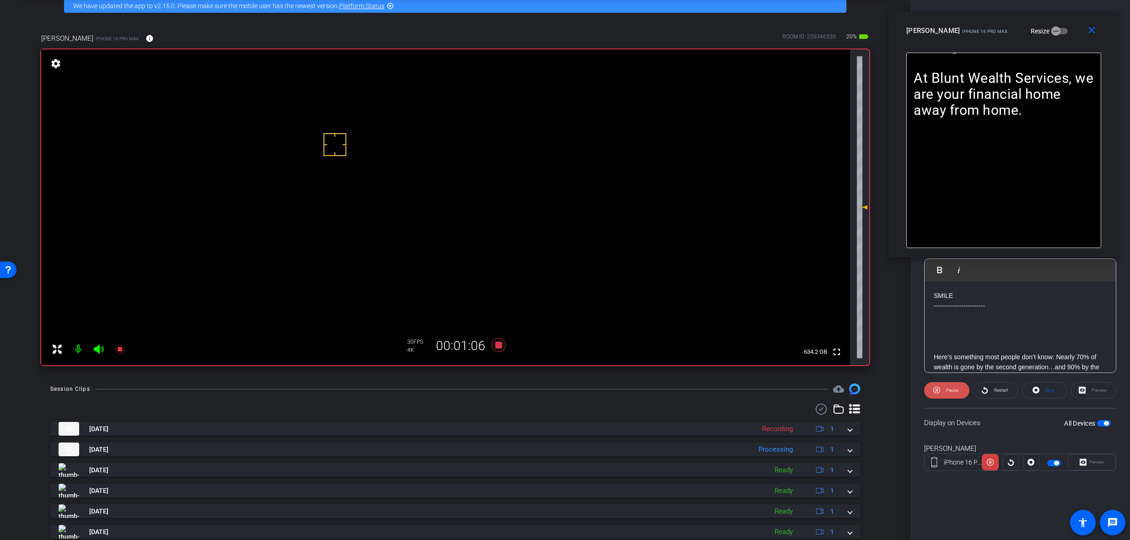
click at [944, 393] on span "Pause" at bounding box center [951, 390] width 15 height 13
click at [944, 393] on span at bounding box center [946, 390] width 44 height 22
click at [946, 392] on span "Pause" at bounding box center [952, 389] width 12 height 5
click at [946, 392] on span "Play" at bounding box center [950, 390] width 11 height 13
click at [500, 345] on icon at bounding box center [499, 345] width 22 height 16
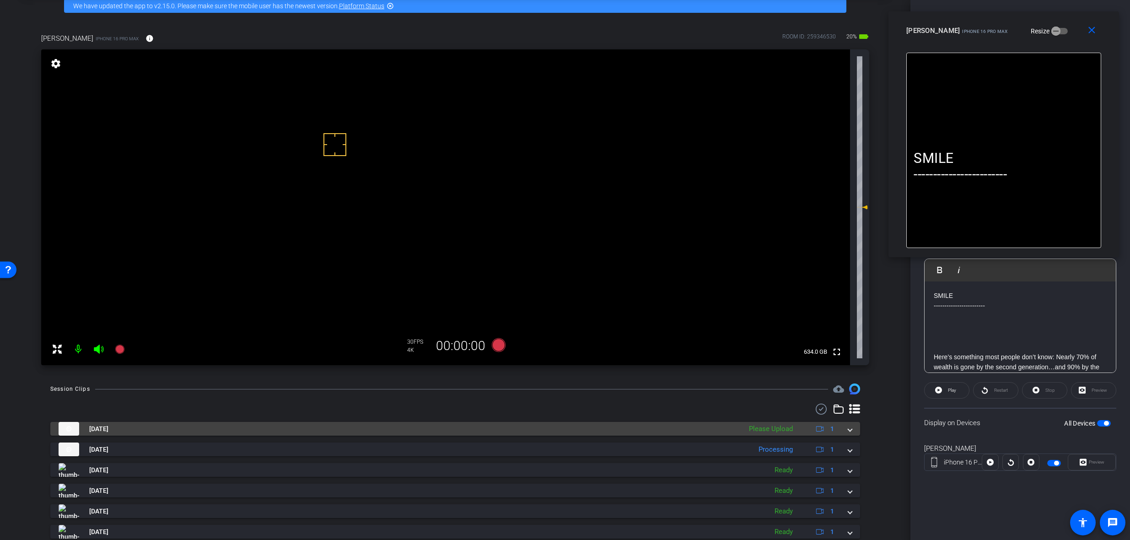
click at [848, 430] on span at bounding box center [850, 429] width 4 height 10
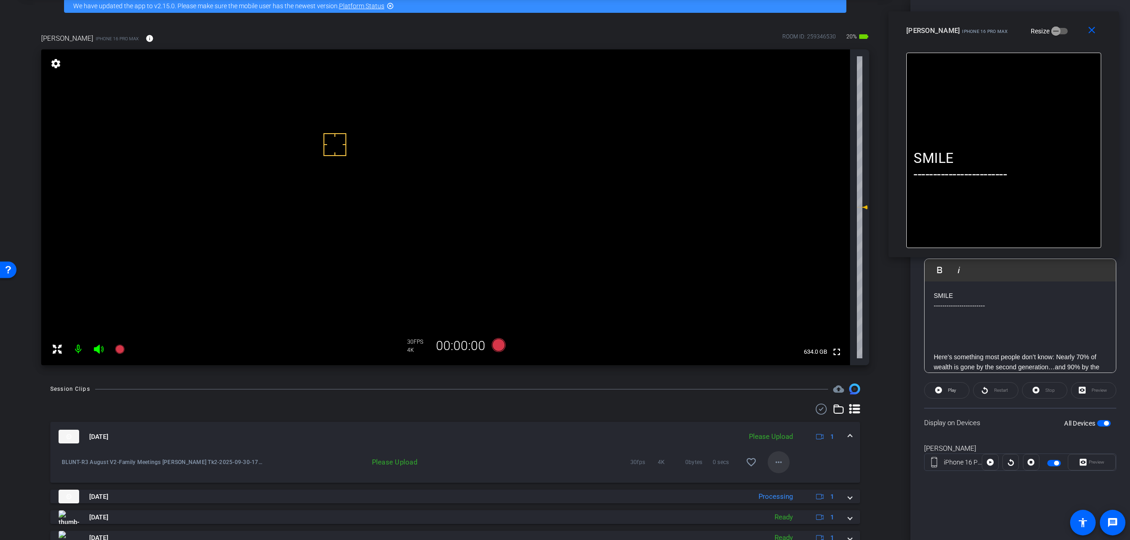
click at [773, 470] on span at bounding box center [778, 462] width 22 height 22
click at [790, 485] on span "Upload" at bounding box center [789, 481] width 37 height 11
click at [848, 434] on span at bounding box center [850, 437] width 4 height 10
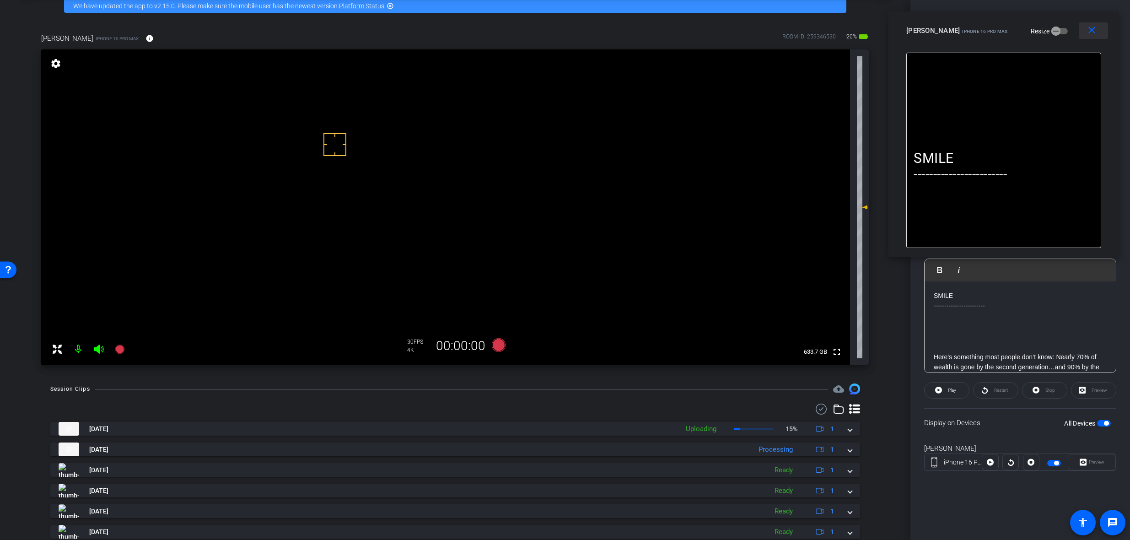
click at [1093, 29] on mat-icon "close" at bounding box center [1091, 30] width 11 height 11
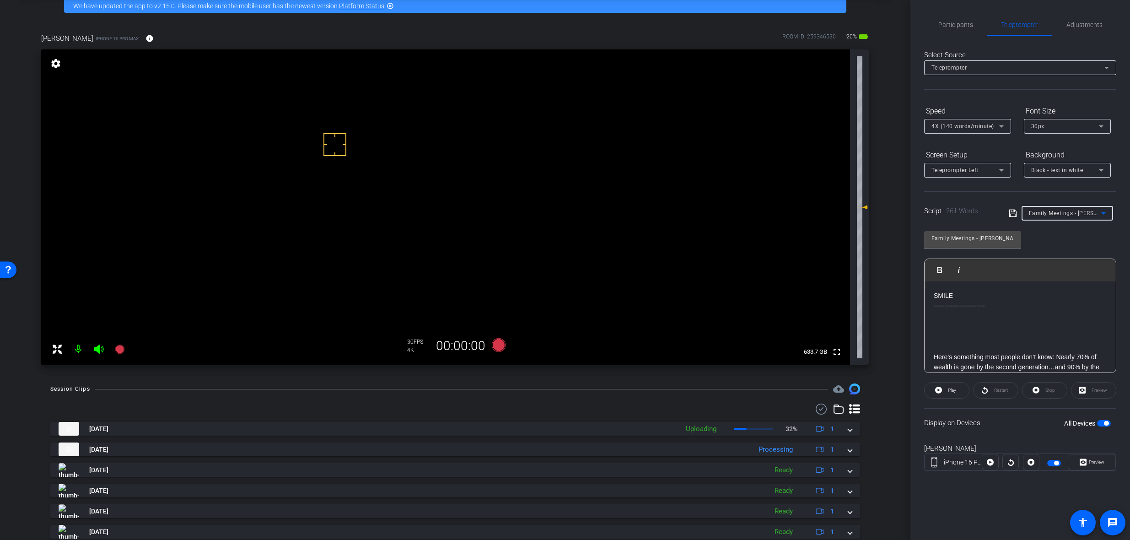
click at [1062, 214] on span "Family Meetings - [PERSON_NAME]" at bounding box center [1076, 212] width 94 height 7
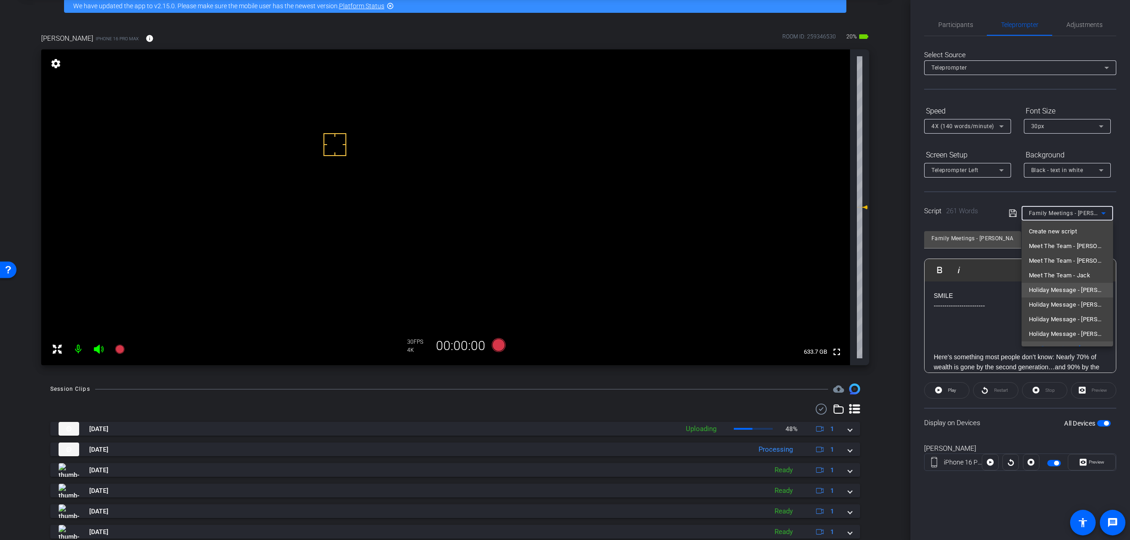
scroll to position [13, 0]
click at [1105, 424] on div at bounding box center [565, 270] width 1130 height 540
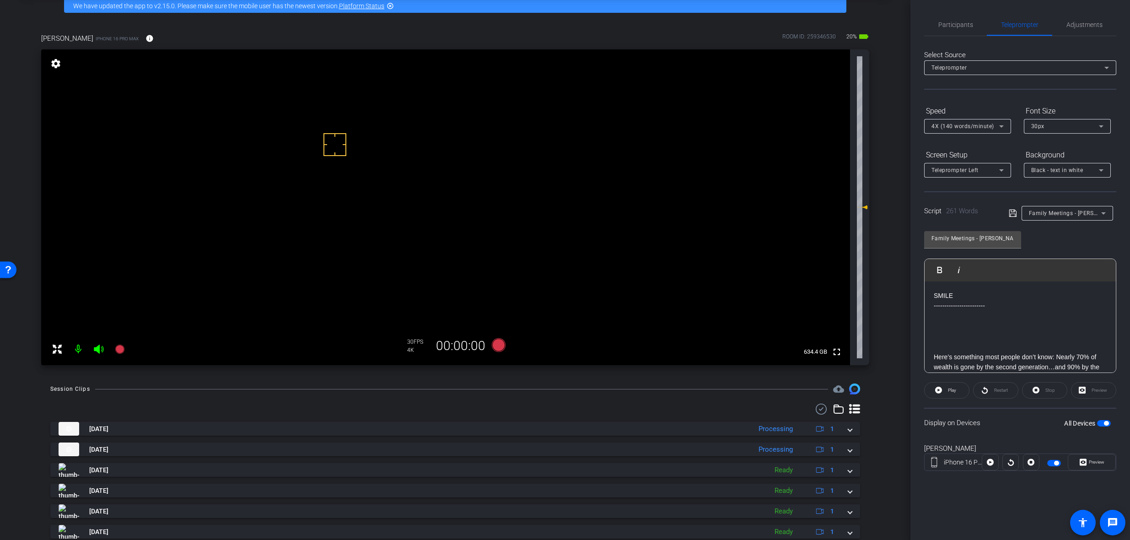
click at [1105, 423] on span "button" at bounding box center [1106, 423] width 5 height 5
click at [415, 139] on video at bounding box center [445, 207] width 809 height 316
click at [412, 139] on div at bounding box center [414, 139] width 23 height 23
drag, startPoint x: 404, startPoint y: 142, endPoint x: 384, endPoint y: 163, distance: 28.8
click at [384, 163] on video at bounding box center [445, 207] width 809 height 316
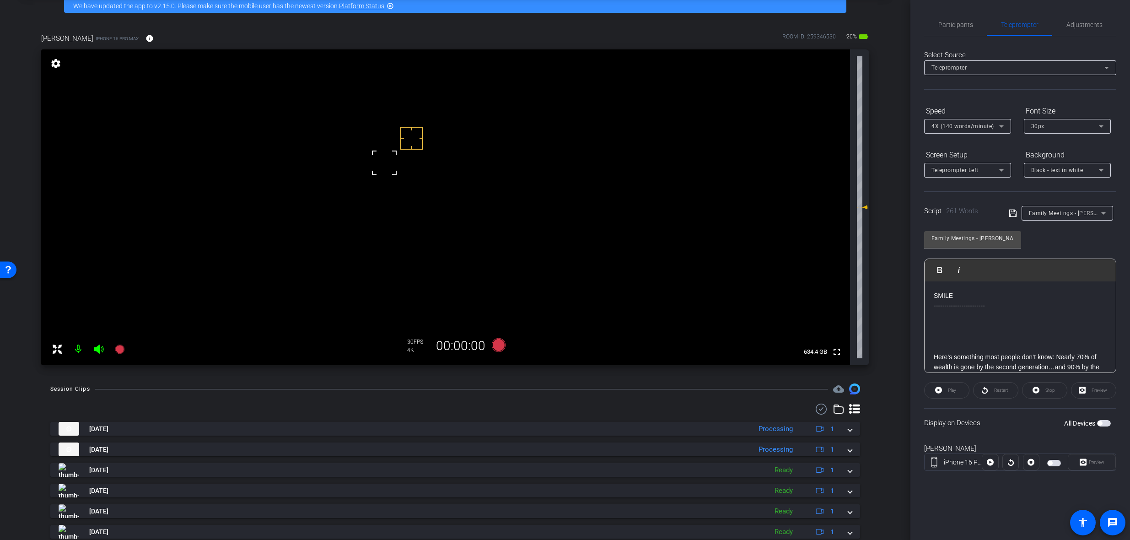
drag, startPoint x: 412, startPoint y: 138, endPoint x: 383, endPoint y: 142, distance: 28.6
click at [383, 142] on video at bounding box center [445, 207] width 809 height 316
click at [1076, 212] on span "Family Meetings - [PERSON_NAME]" at bounding box center [1076, 212] width 94 height 7
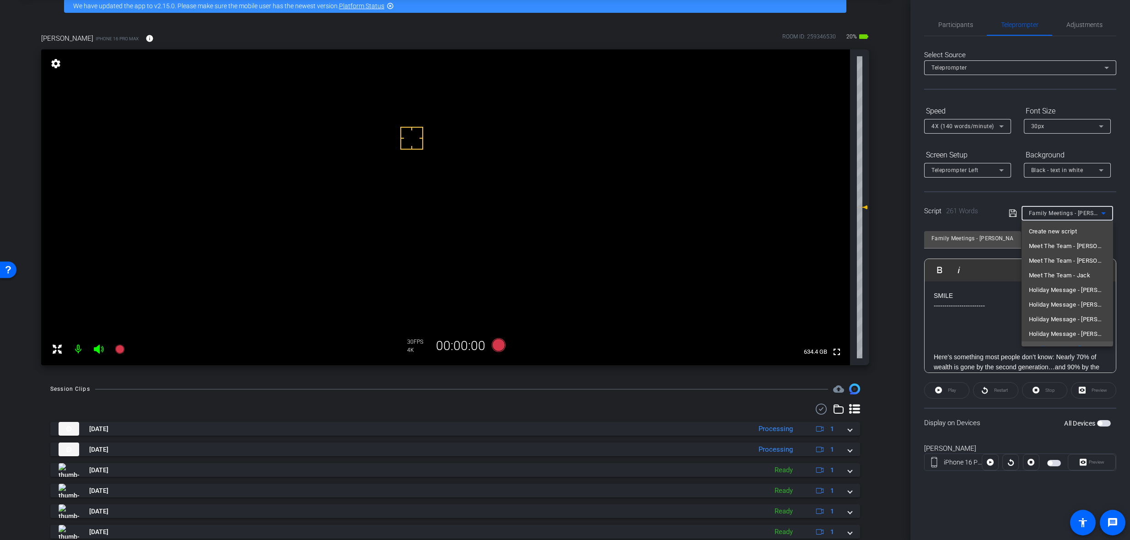
scroll to position [10, 0]
click at [1084, 279] on span "Holiday Message - [PERSON_NAME]" at bounding box center [1067, 280] width 77 height 11
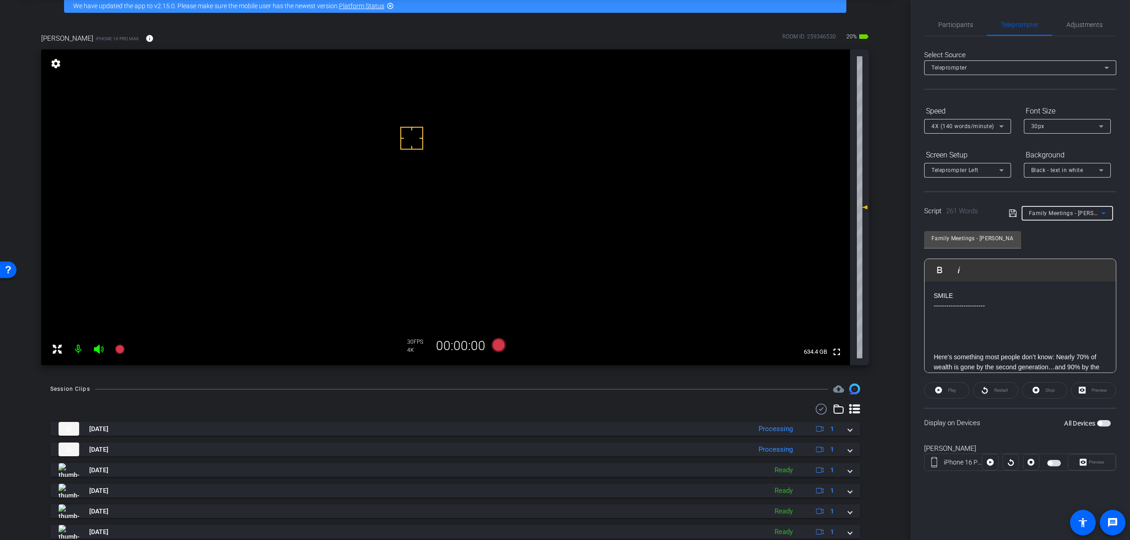
type input "Holiday Message - [PERSON_NAME]"
click at [971, 331] on p at bounding box center [1019, 336] width 173 height 10
click at [503, 348] on icon at bounding box center [499, 345] width 22 height 16
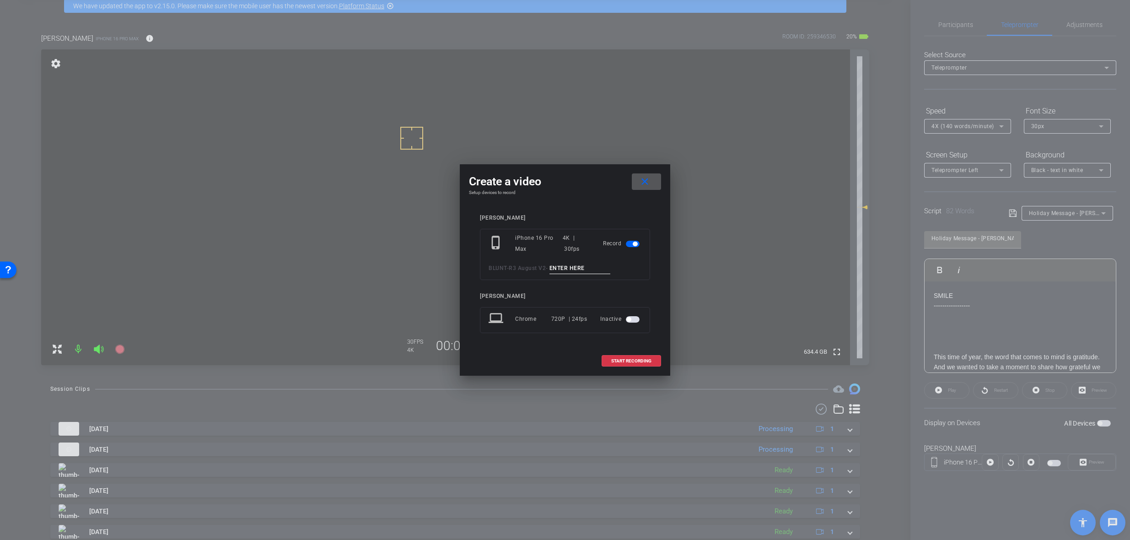
click at [589, 265] on input at bounding box center [579, 268] width 61 height 11
click at [574, 263] on input "Holiday Danielle Tk1" at bounding box center [579, 268] width 61 height 11
type input "Holiday Danielle Tk1"
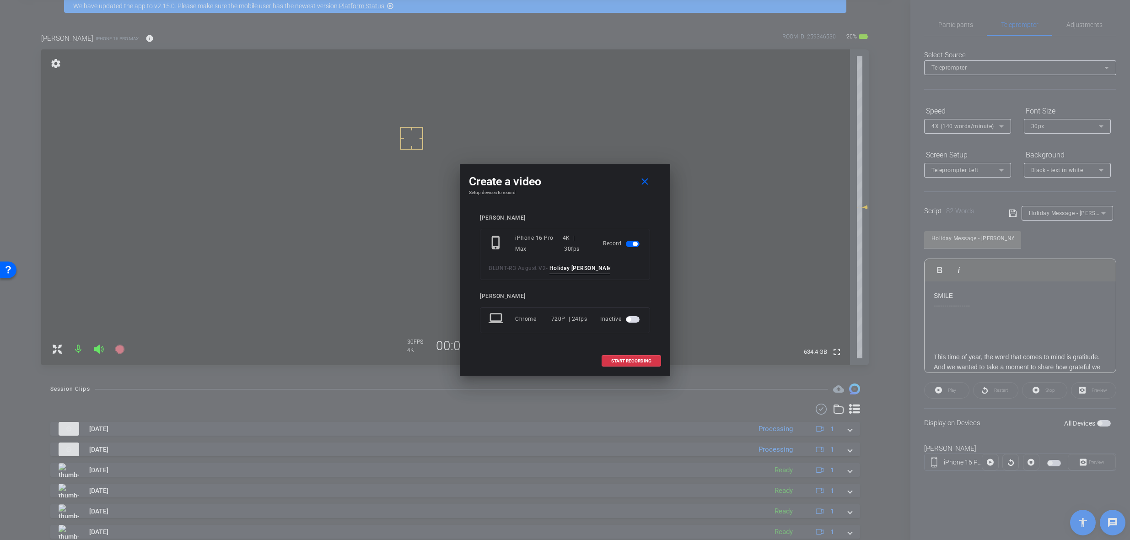
click at [624, 266] on div "BLUNT - R3 August V2 - Holiday Danielle Tk1" at bounding box center [564, 268] width 153 height 11
click at [638, 361] on span "START RECORDING" at bounding box center [631, 361] width 40 height 5
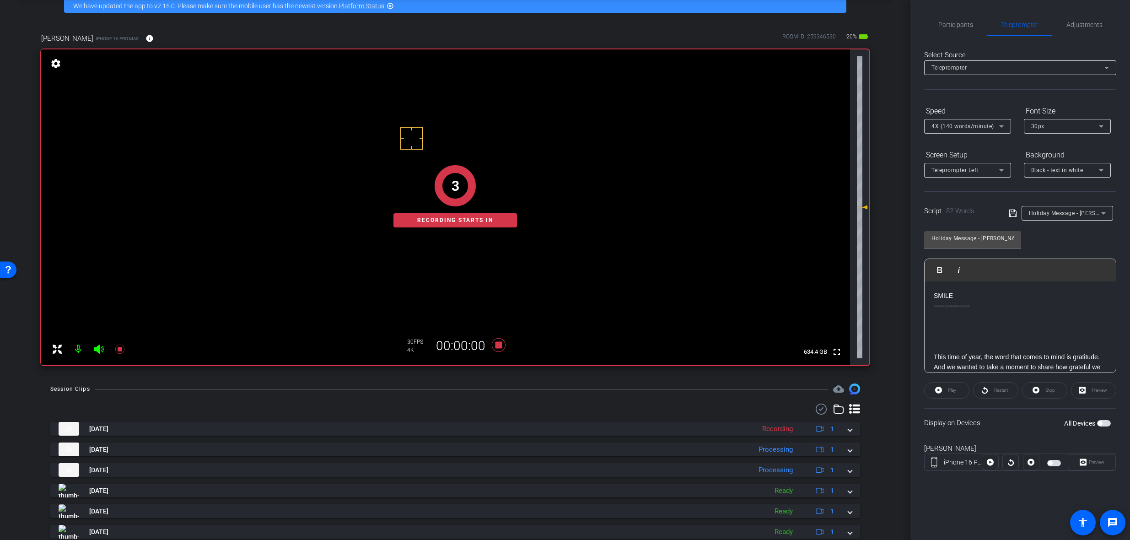
click at [1049, 461] on span "button" at bounding box center [1049, 463] width 5 height 5
click at [1089, 463] on span "Preview" at bounding box center [1096, 461] width 16 height 5
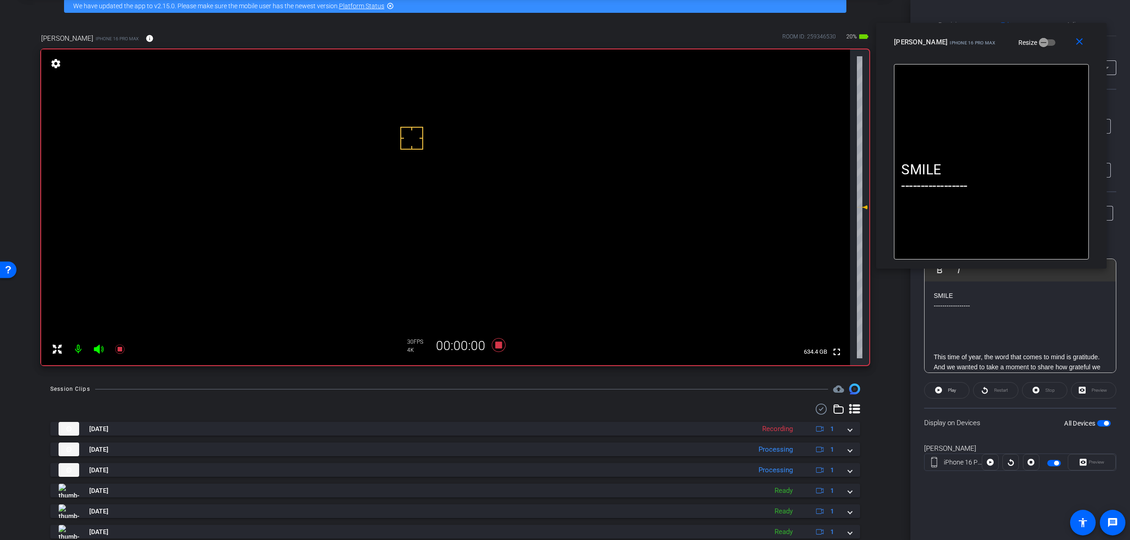
drag, startPoint x: 521, startPoint y: 157, endPoint x: 948, endPoint y: 32, distance: 444.3
click at [948, 32] on div "close [PERSON_NAME] iPhone 16 Pro Max Resize" at bounding box center [991, 43] width 231 height 41
click at [959, 388] on span at bounding box center [946, 390] width 44 height 22
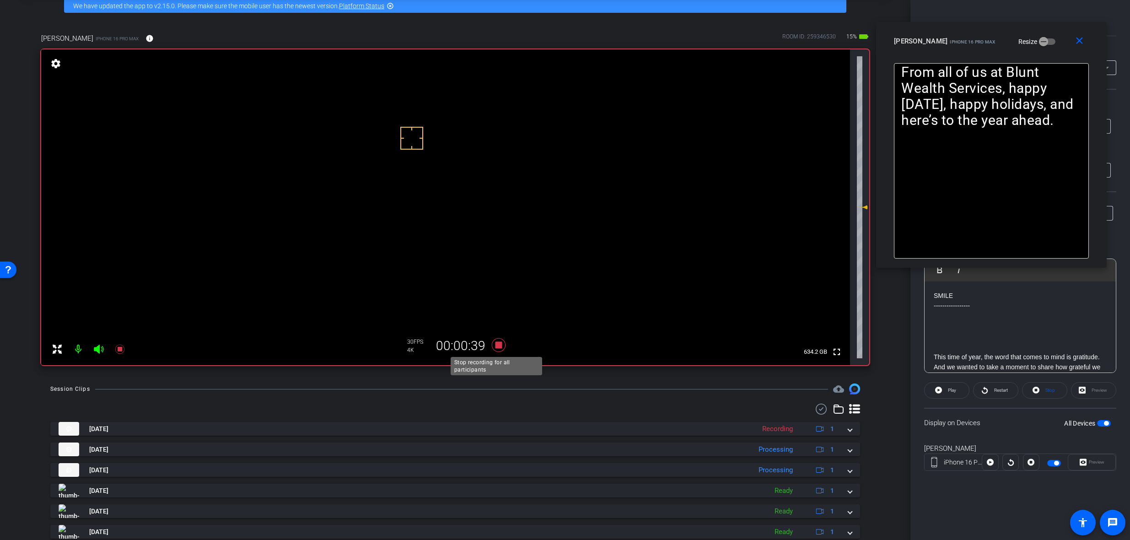
click at [495, 344] on icon at bounding box center [499, 345] width 14 height 14
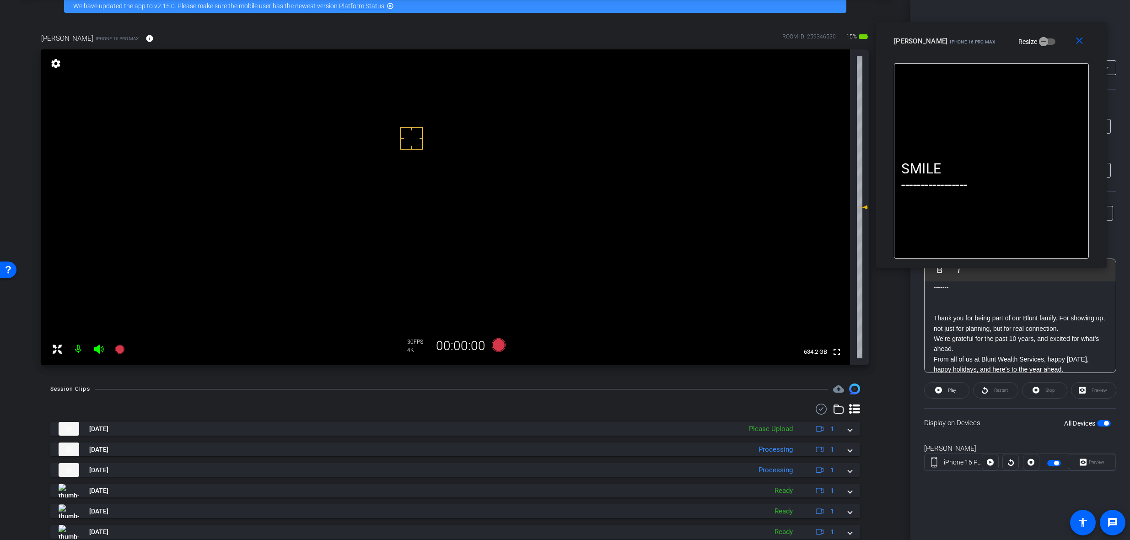
scroll to position [121, 0]
click at [981, 327] on p "We’re grateful for the past 10 years, and excited for what’s ahead." at bounding box center [1019, 332] width 173 height 21
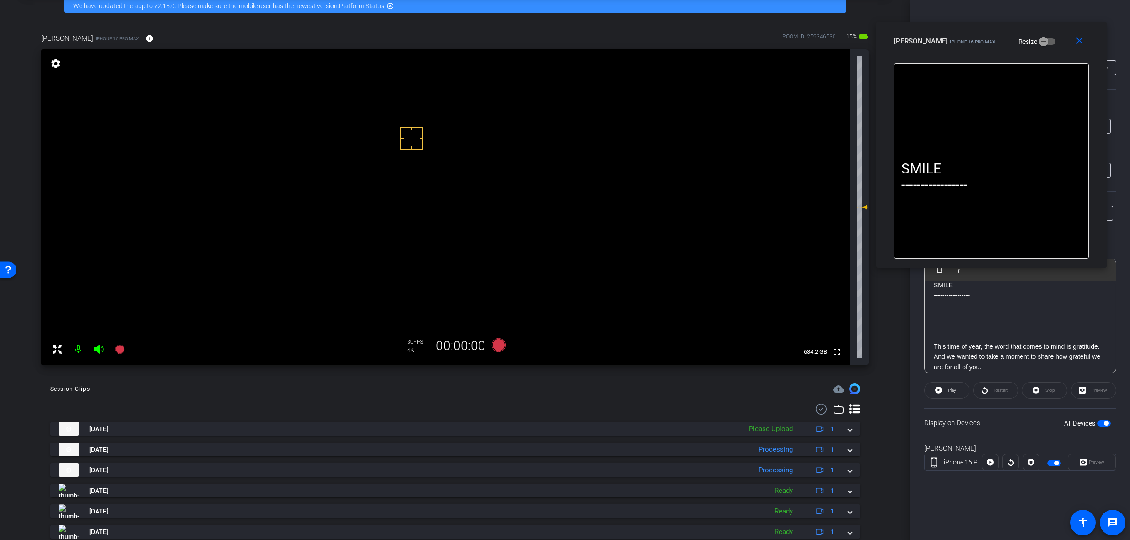
scroll to position [0, 0]
click at [494, 344] on icon at bounding box center [499, 345] width 14 height 14
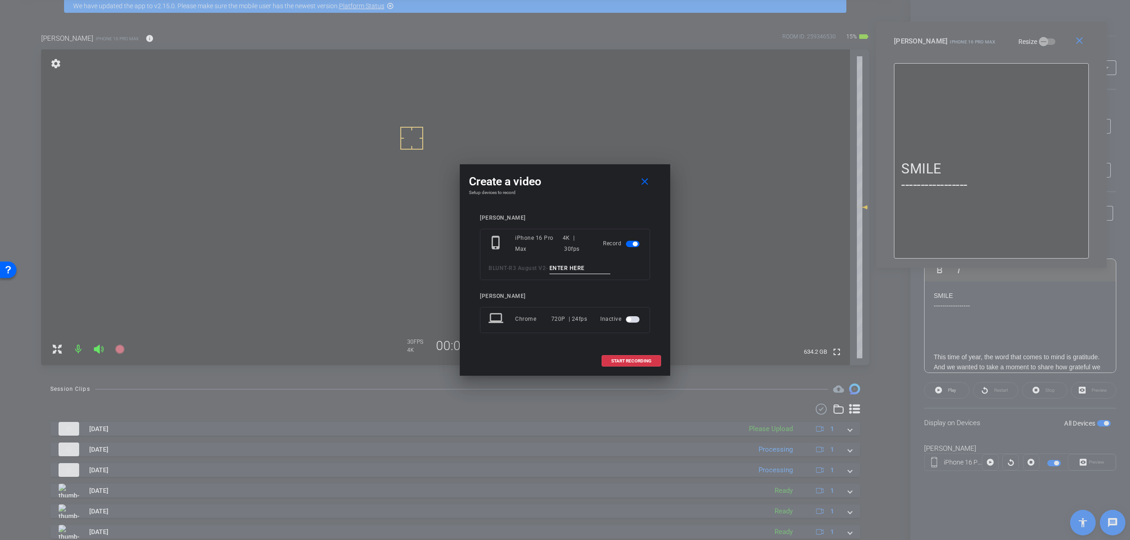
click at [568, 259] on div "phone_iphone iPhone 16 Pro Max 4K | 30fps Record BLUNT - R3 August V2 -" at bounding box center [565, 254] width 170 height 51
click at [570, 265] on input at bounding box center [579, 268] width 61 height 11
paste input "Holiday Danielle Tk1"
type input "Holiday Danielle Tk2"
click at [643, 359] on span "START RECORDING" at bounding box center [631, 361] width 40 height 5
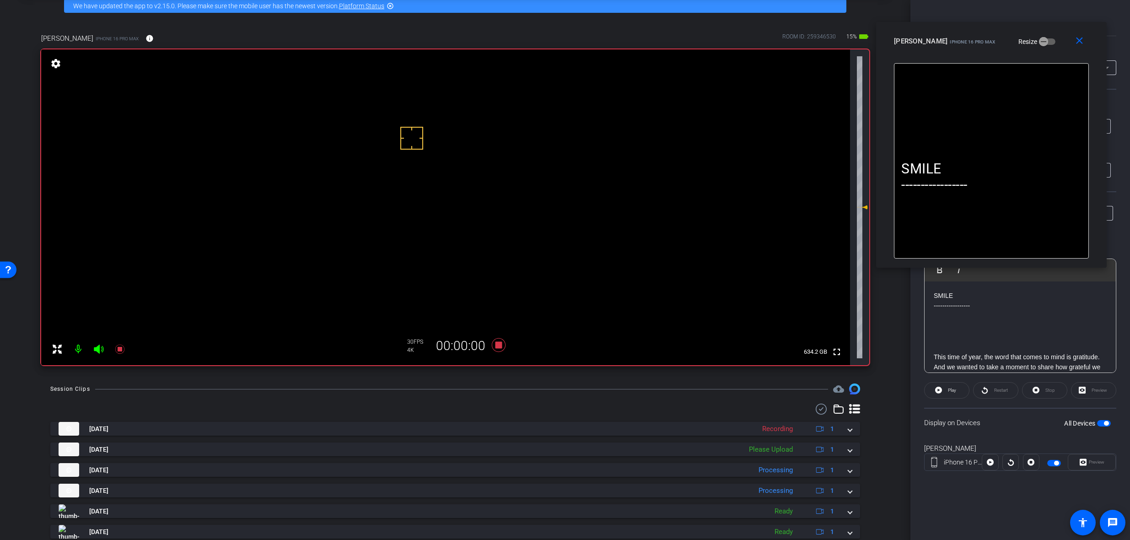
click at [993, 391] on div "Restart" at bounding box center [995, 390] width 45 height 16
click at [944, 392] on span at bounding box center [946, 390] width 44 height 22
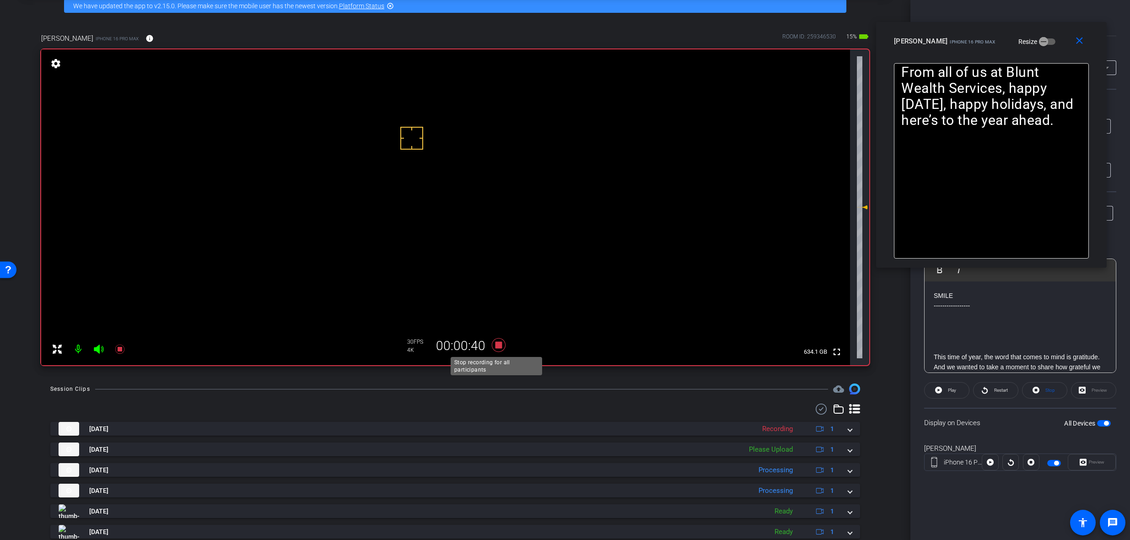
click at [496, 344] on icon at bounding box center [499, 345] width 14 height 14
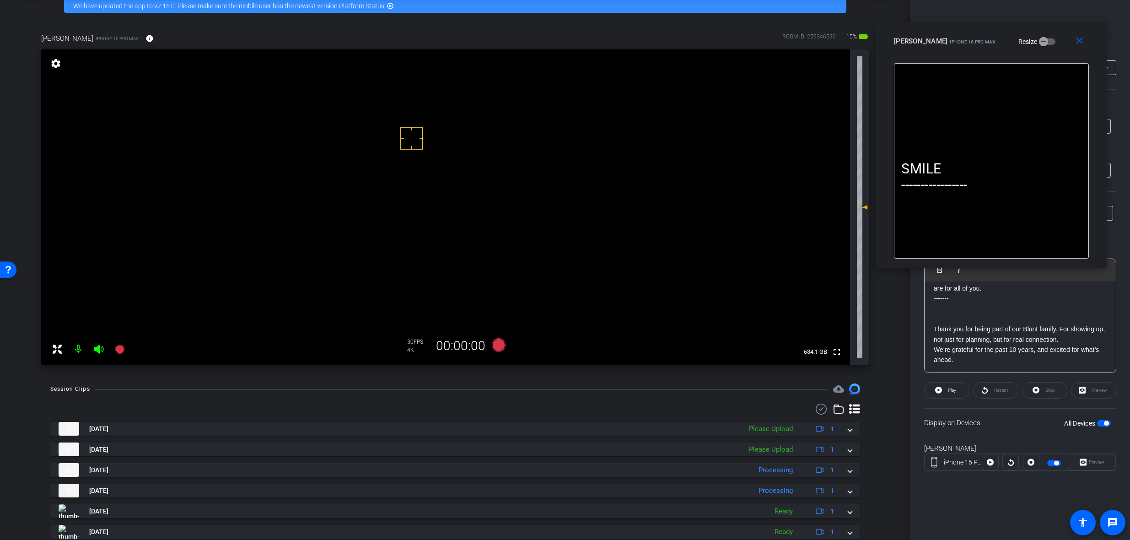
scroll to position [131, 0]
drag, startPoint x: 964, startPoint y: 358, endPoint x: 929, endPoint y: 337, distance: 40.6
click at [929, 337] on div "SMILE ----------------- This time of year, the word that comes to mind is grati…" at bounding box center [1019, 266] width 191 height 213
click at [965, 315] on p "We’re grateful for the past 10 years, and excited for what’s ahead." at bounding box center [1019, 322] width 173 height 21
drag, startPoint x: 960, startPoint y: 361, endPoint x: 929, endPoint y: 339, distance: 37.4
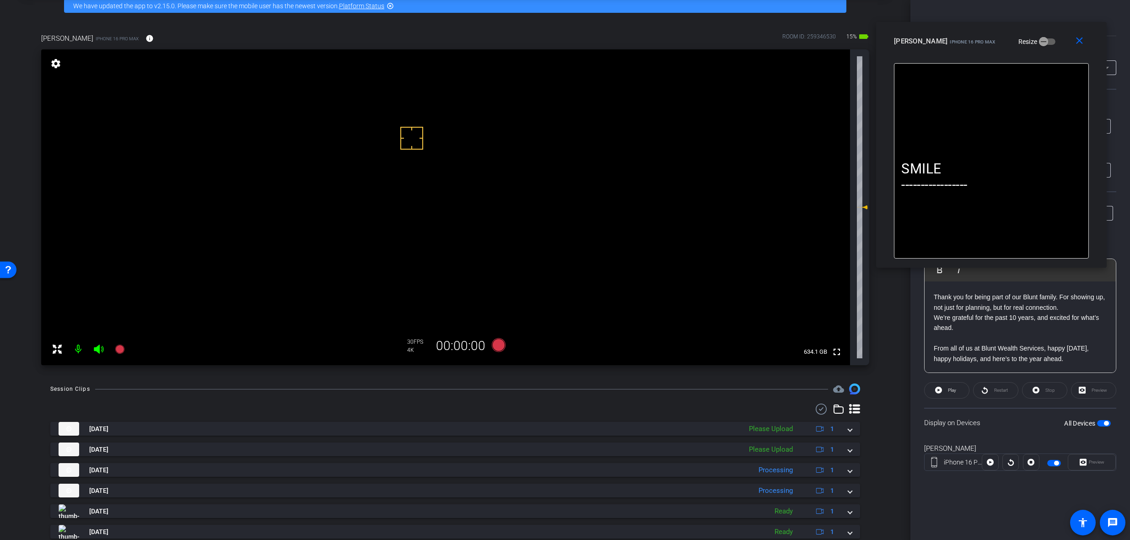
click at [929, 339] on div "SMILE ----------------- This time of year, the word that comes to mind is grati…" at bounding box center [1019, 266] width 191 height 213
click at [974, 359] on p "From all of us at Blunt Wealth Services, happy Thanksgiving, happy holidays, an…" at bounding box center [1019, 353] width 173 height 21
drag, startPoint x: 957, startPoint y: 359, endPoint x: 933, endPoint y: 340, distance: 30.6
click at [933, 340] on div "SMILE ----------------- This time of year, the word that comes to mind is grati…" at bounding box center [1019, 266] width 191 height 213
click at [968, 359] on p "From all of us at Blunt Wealth Services, happy Thanksgiving, happy holidays, an…" at bounding box center [1019, 353] width 173 height 21
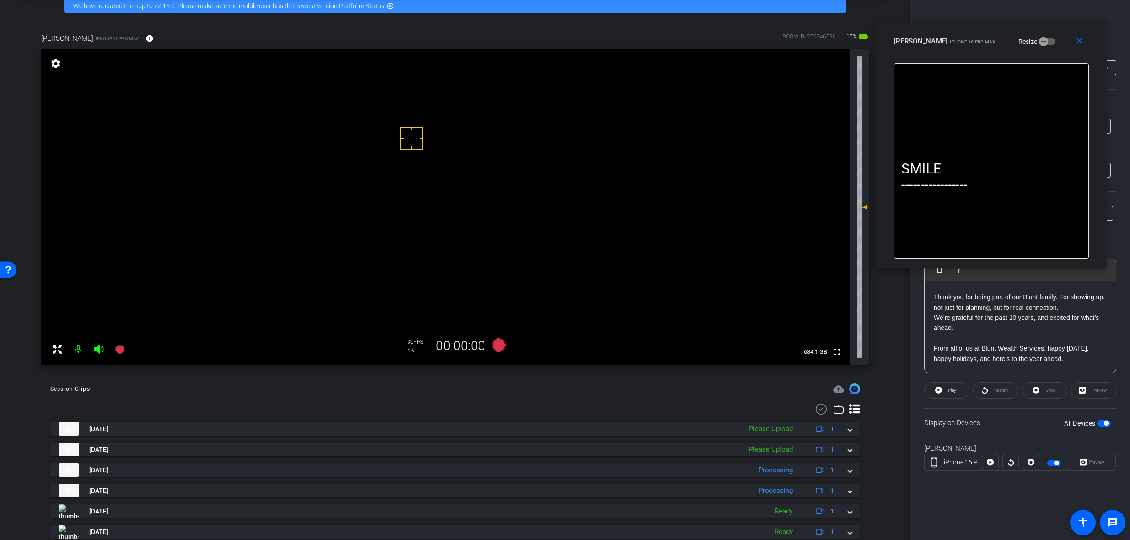
drag, startPoint x: 956, startPoint y: 361, endPoint x: 920, endPoint y: 339, distance: 42.7
click at [920, 339] on div "Participants Teleprompter Adjustments settings Molly Roland flip Director Every…" at bounding box center [1020, 270] width 220 height 540
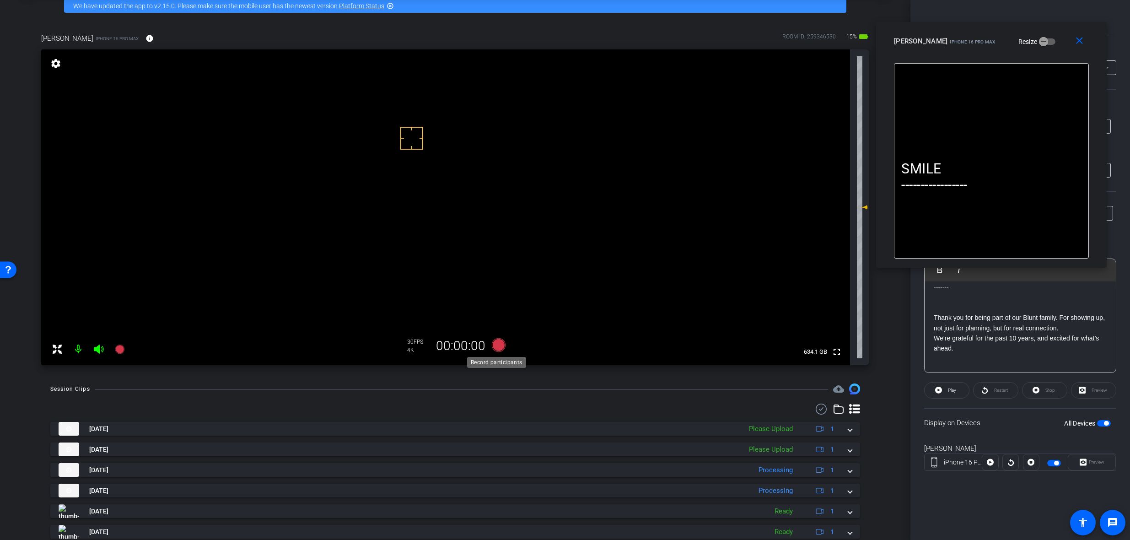
click at [498, 343] on icon at bounding box center [499, 345] width 14 height 14
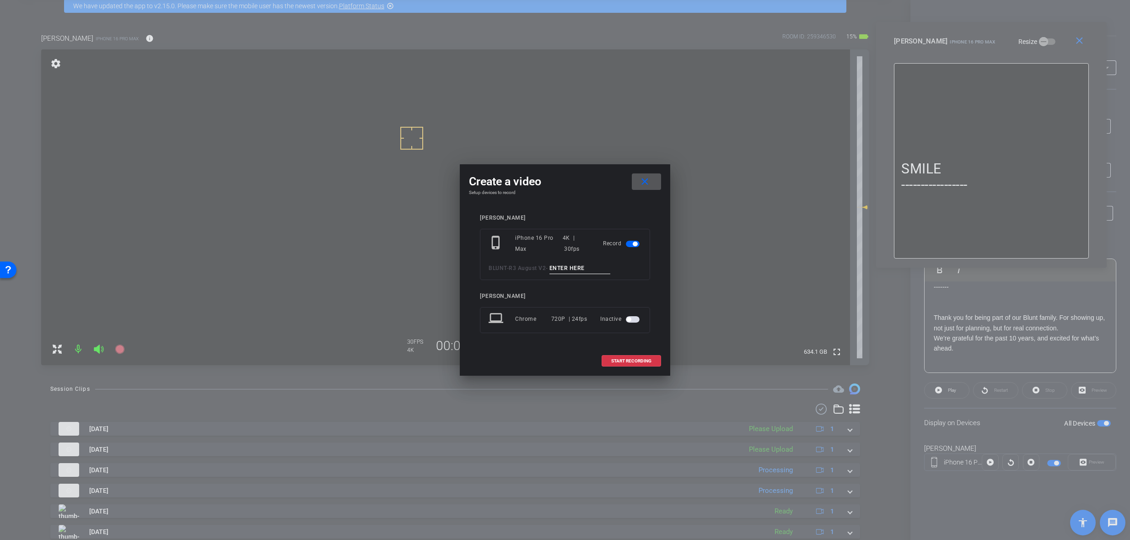
click at [579, 266] on input at bounding box center [579, 268] width 61 height 11
paste input "Holiday Danielle Tk1"
type input "Holiday Danielle Tk3"
click at [638, 360] on span "START RECORDING" at bounding box center [631, 361] width 40 height 5
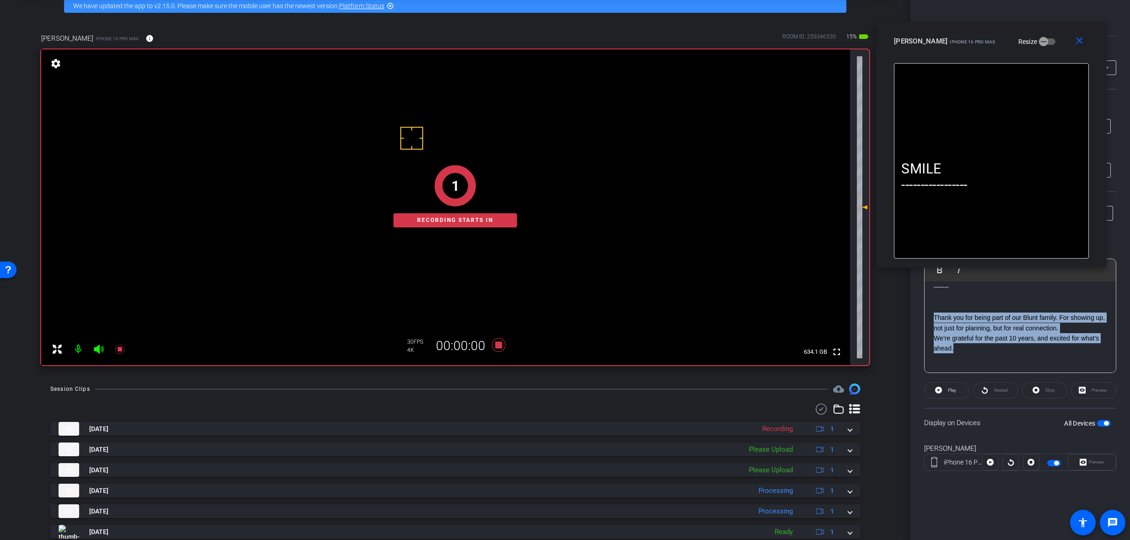
drag, startPoint x: 965, startPoint y: 348, endPoint x: 933, endPoint y: 316, distance: 45.3
click at [933, 316] on div "SMILE ----------------- This time of year, the word that comes to mind is grati…" at bounding box center [1019, 277] width 191 height 193
click at [954, 392] on span "Play" at bounding box center [952, 389] width 8 height 5
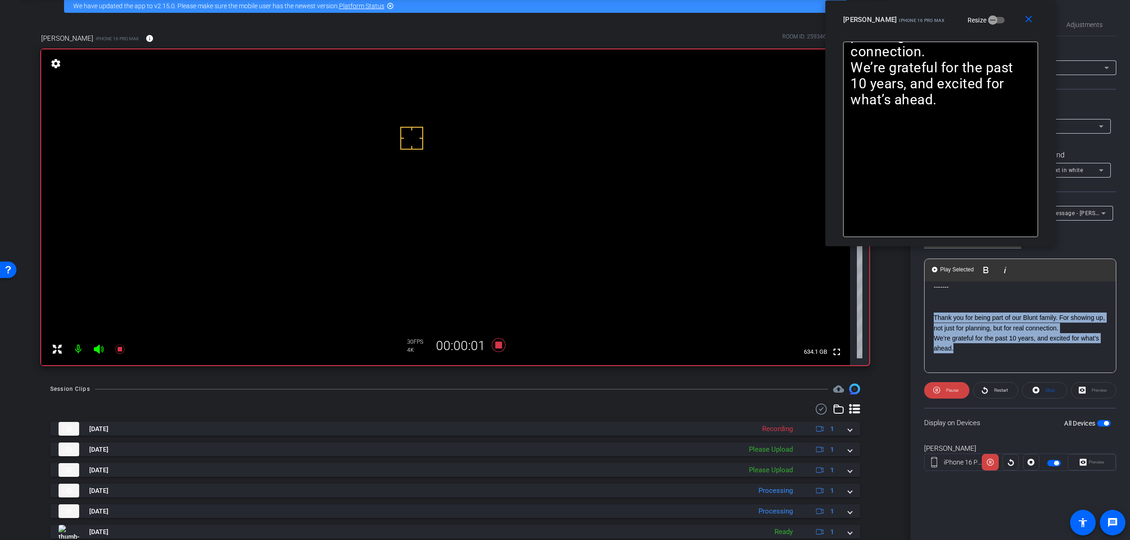
drag, startPoint x: 1051, startPoint y: 29, endPoint x: 995, endPoint y: -10, distance: 67.6
click at [995, 0] on html "Accessibility Screen-Reader Guide, Feedback, and Issue Reporting | New window m…" at bounding box center [565, 270] width 1130 height 540
click at [947, 270] on span "Play Selected" at bounding box center [956, 270] width 37 height 8
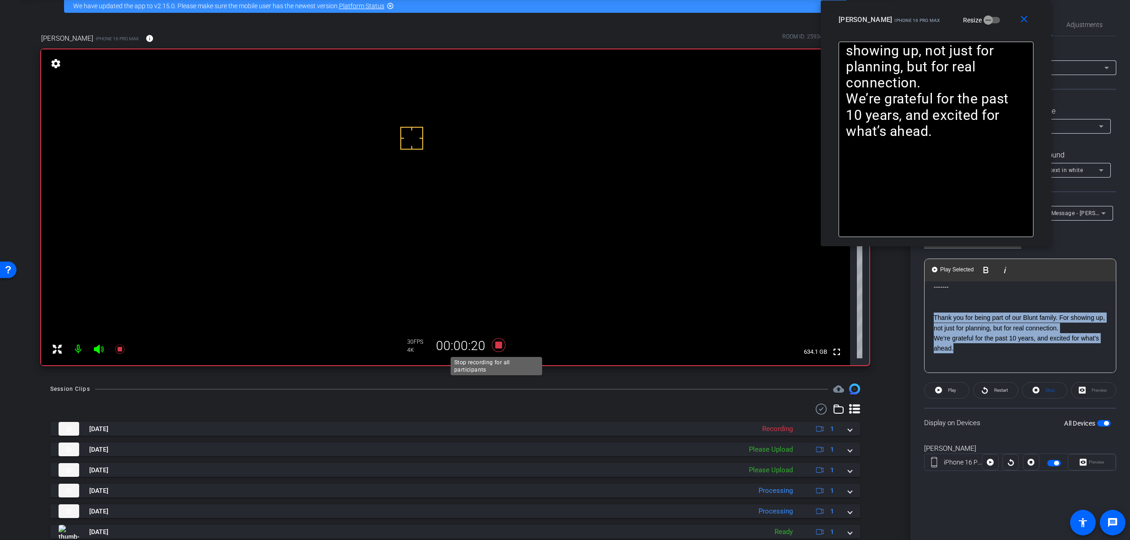
click at [499, 345] on icon at bounding box center [499, 345] width 14 height 14
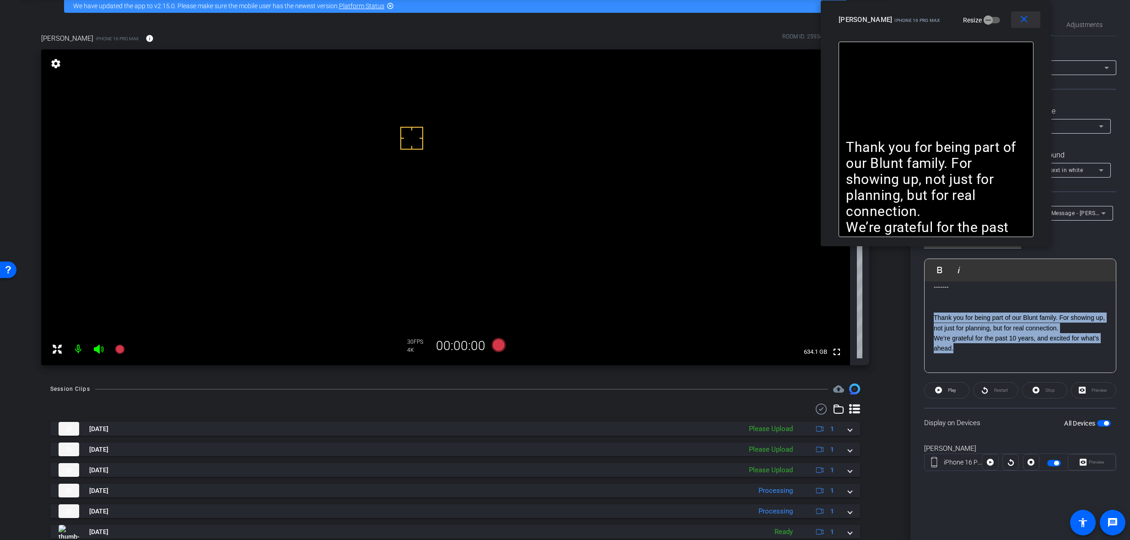
click at [1029, 23] on span at bounding box center [1025, 20] width 29 height 22
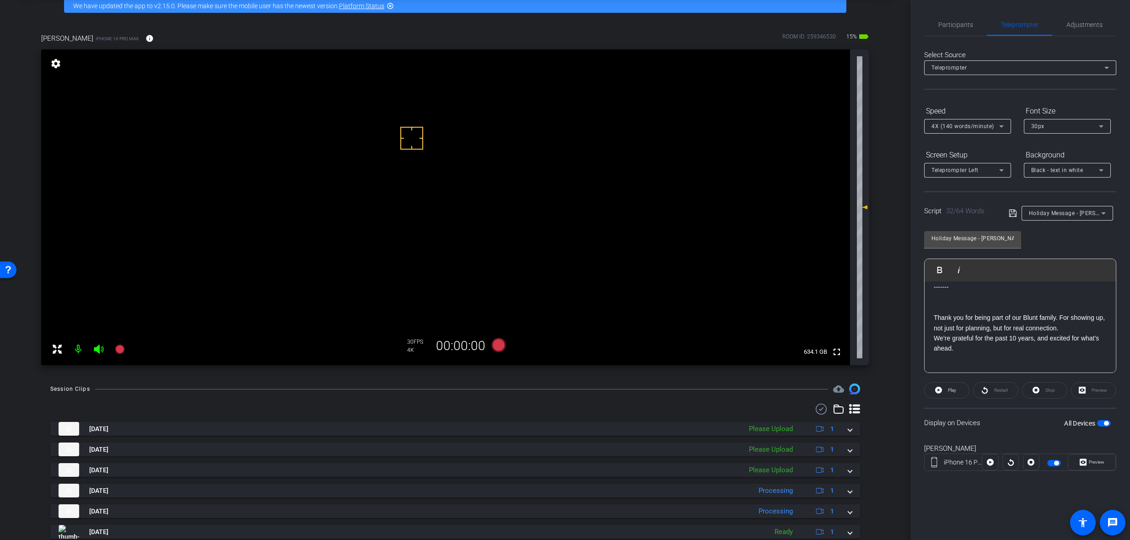
click at [1019, 356] on p at bounding box center [1019, 359] width 173 height 10
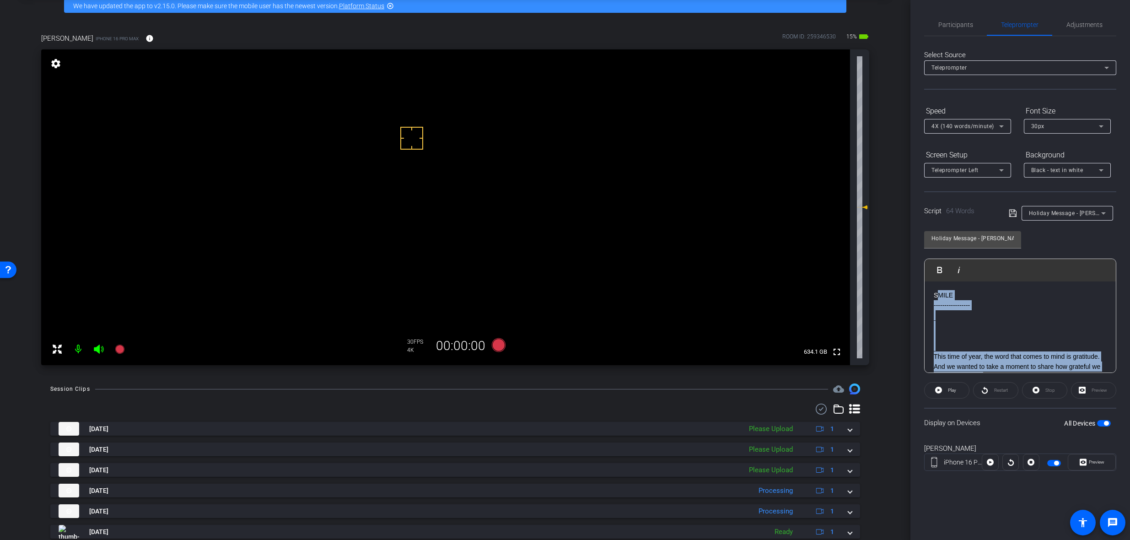
scroll to position [0, 0]
drag, startPoint x: 950, startPoint y: 334, endPoint x: 929, endPoint y: 354, distance: 29.8
click at [929, 354] on div "SMILE ----------------- This time of year, the word that comes to mind is grati…" at bounding box center [1019, 377] width 191 height 193
click at [962, 344] on p at bounding box center [1019, 346] width 173 height 10
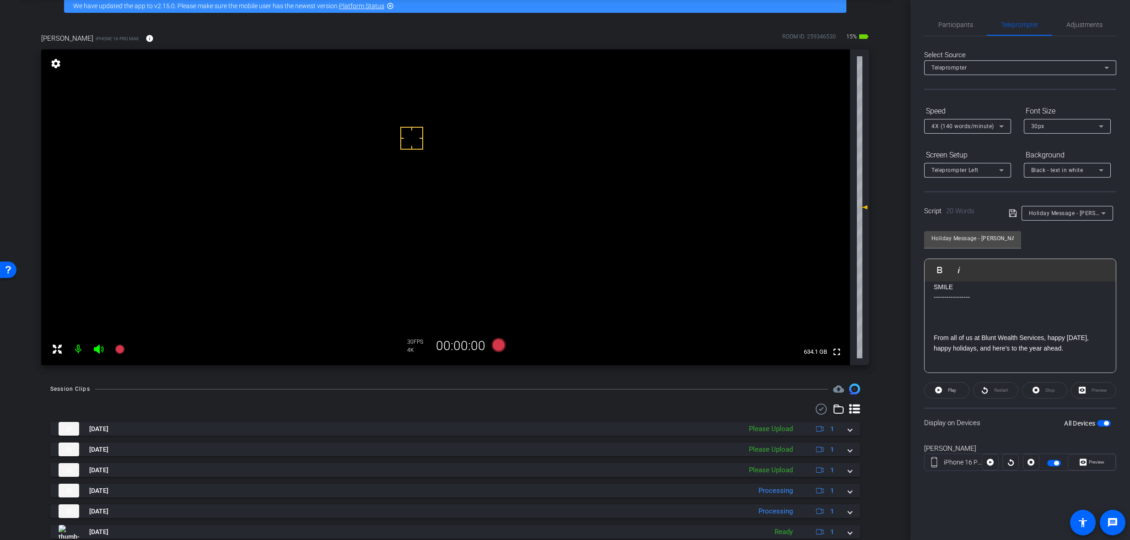
scroll to position [19, 0]
click at [1103, 466] on span "Preview" at bounding box center [1095, 462] width 18 height 13
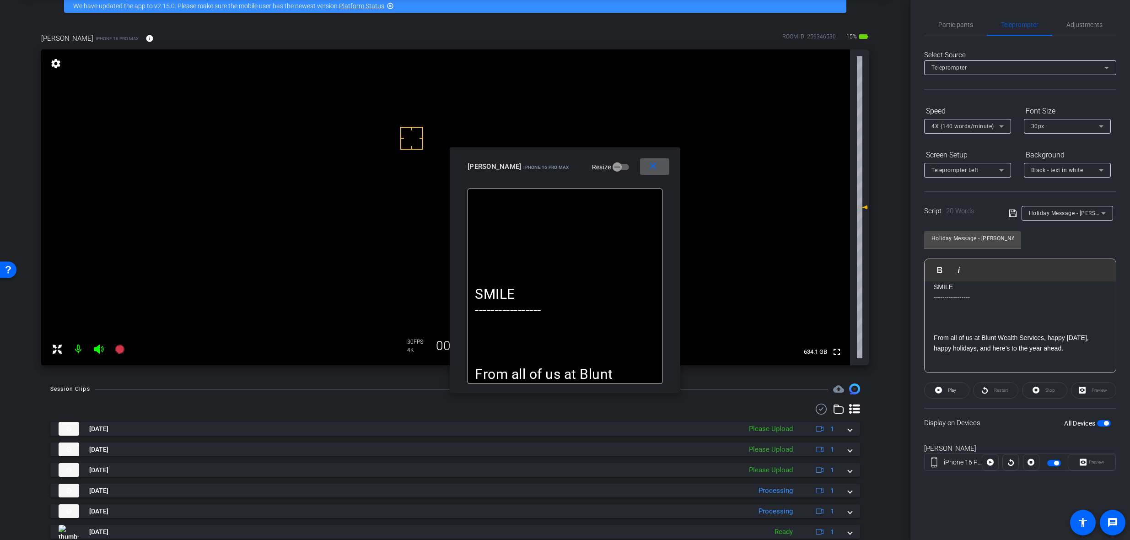
click at [1105, 424] on span "button" at bounding box center [1106, 423] width 5 height 5
click at [1102, 424] on span "button" at bounding box center [1104, 423] width 14 height 6
click at [957, 390] on span at bounding box center [946, 390] width 44 height 22
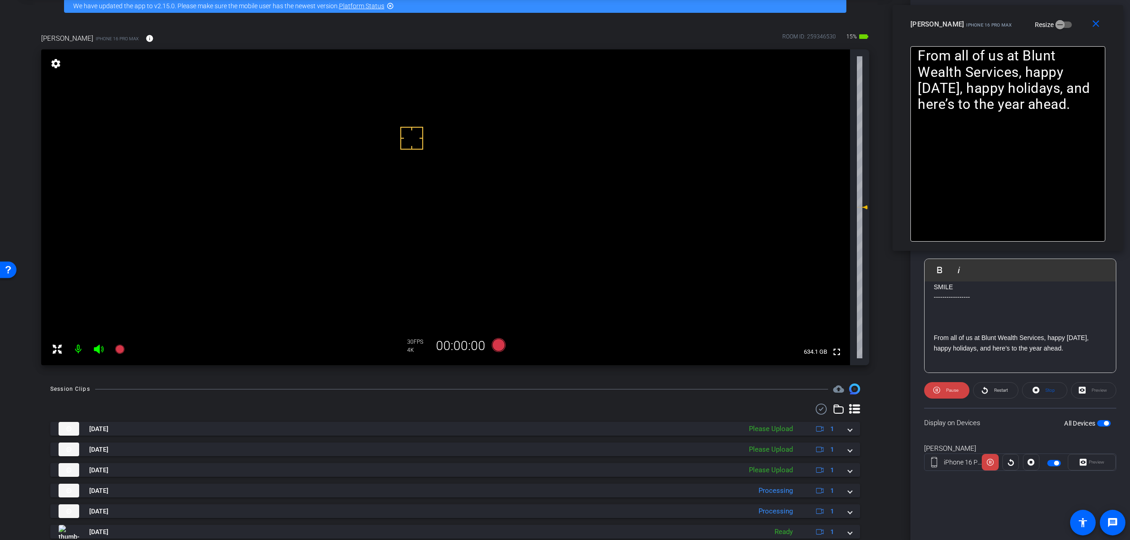
drag, startPoint x: 526, startPoint y: 170, endPoint x: 963, endPoint y: 30, distance: 458.5
click at [968, 27] on span "iPhone 16 Pro Max" at bounding box center [988, 24] width 45 height 5
click at [944, 386] on span "Pause" at bounding box center [951, 390] width 15 height 13
click at [499, 345] on icon at bounding box center [499, 345] width 14 height 14
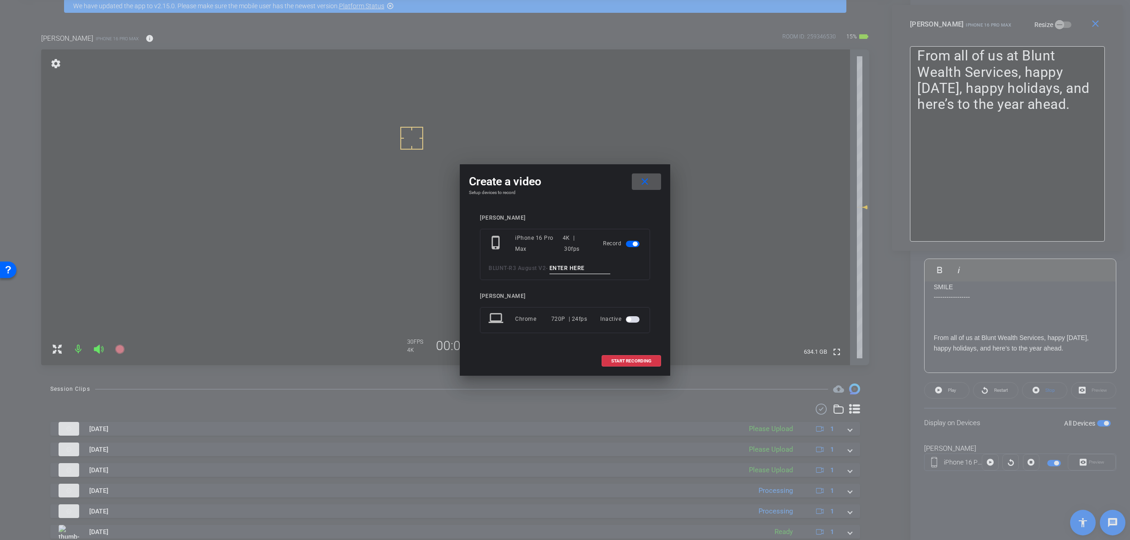
click at [608, 268] on input at bounding box center [579, 268] width 61 height 11
paste input "From all of us at Blunt Wealth Services, happy Thanksgiving, happy holidays, an…"
type input "From all of us at Blunt Wealth Services, happy Thanksgiving, happy holidays, an…"
click at [571, 270] on input at bounding box center [579, 268] width 61 height 11
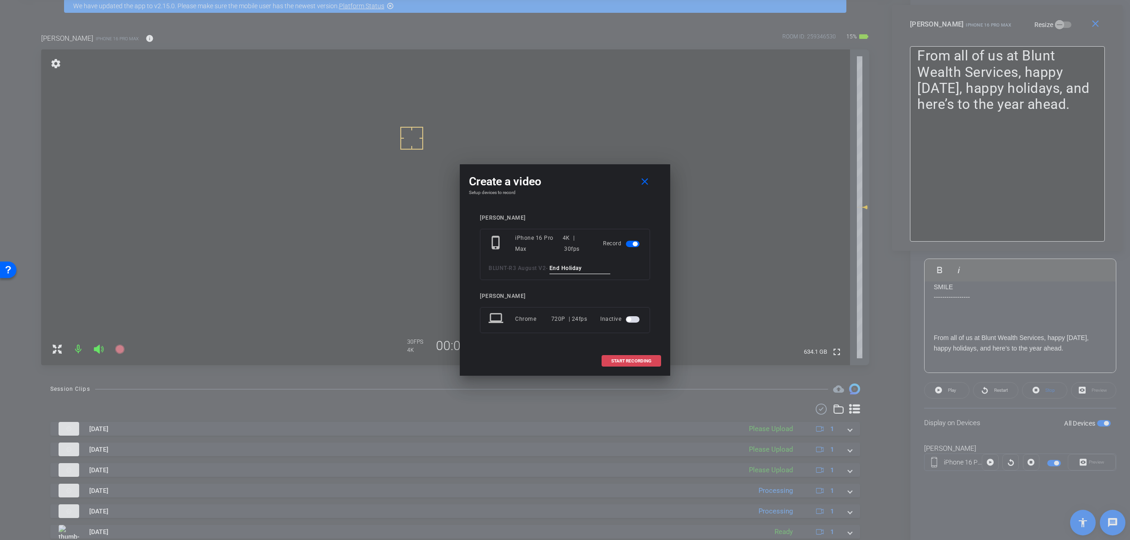
type input "End Holiday"
click at [631, 359] on span "START RECORDING" at bounding box center [631, 361] width 40 height 5
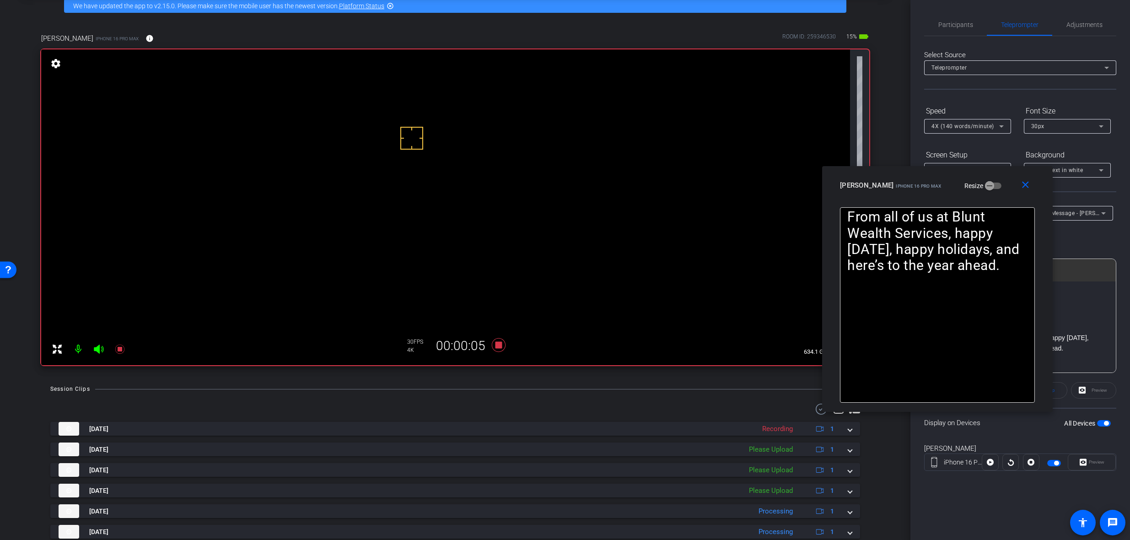
drag, startPoint x: 992, startPoint y: 25, endPoint x: 922, endPoint y: 184, distance: 173.1
click at [922, 184] on span "iPhone 16 Pro Max" at bounding box center [917, 185] width 45 height 5
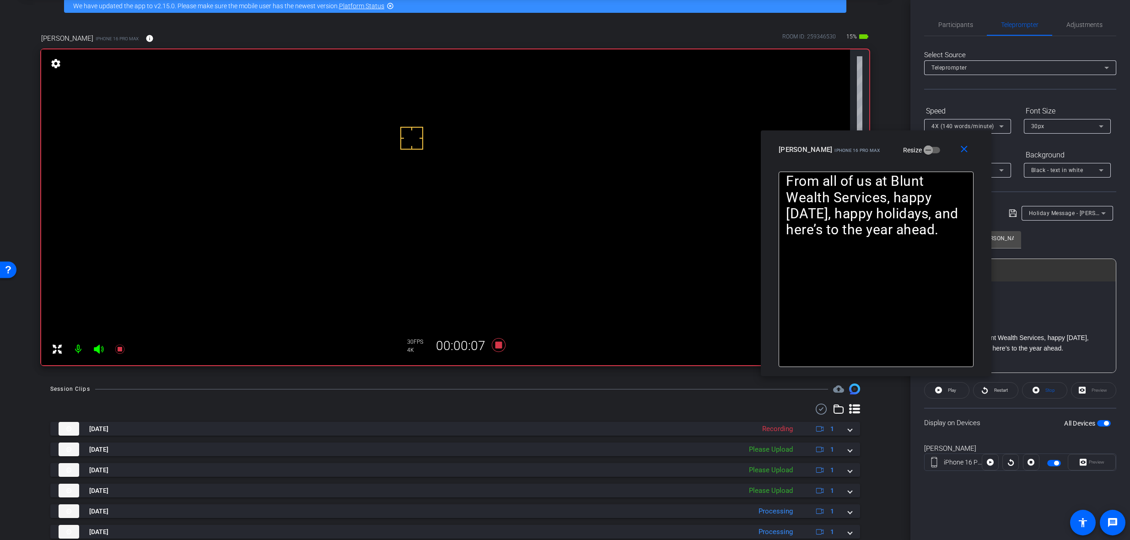
drag, startPoint x: 921, startPoint y: 188, endPoint x: 860, endPoint y: 152, distance: 70.9
click at [860, 152] on span "iPhone 16 Pro Max" at bounding box center [856, 150] width 45 height 5
click at [1090, 31] on span "Adjustments" at bounding box center [1084, 25] width 36 height 22
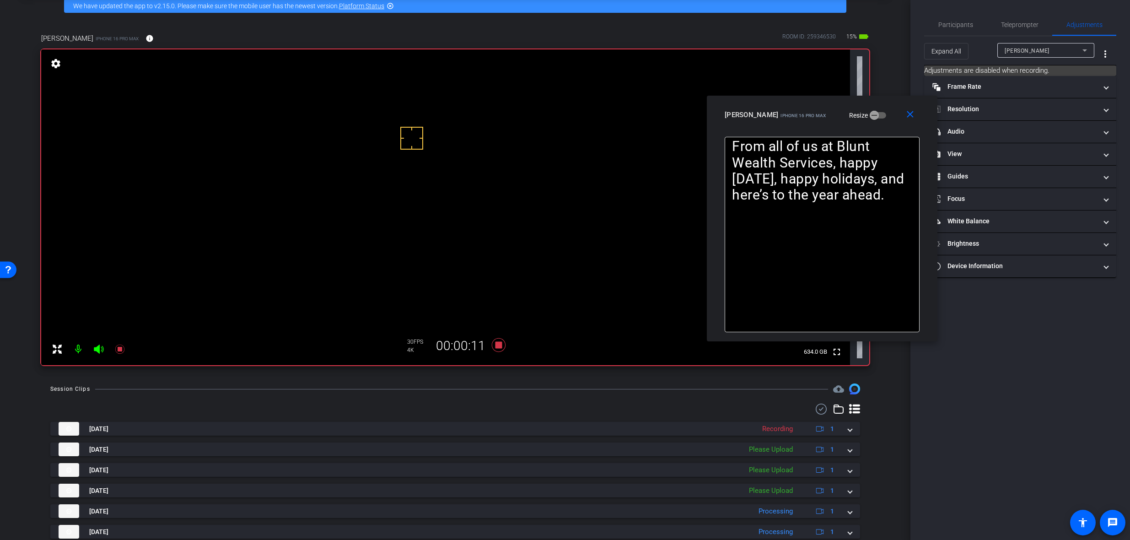
drag, startPoint x: 938, startPoint y: 161, endPoint x: 884, endPoint y: 127, distance: 64.2
click at [884, 127] on div "close [PERSON_NAME] iPhone 16 Pro Max Resize" at bounding box center [822, 116] width 231 height 41
click at [1003, 129] on mat-panel-title "headphone icon Audio" at bounding box center [1014, 132] width 165 height 10
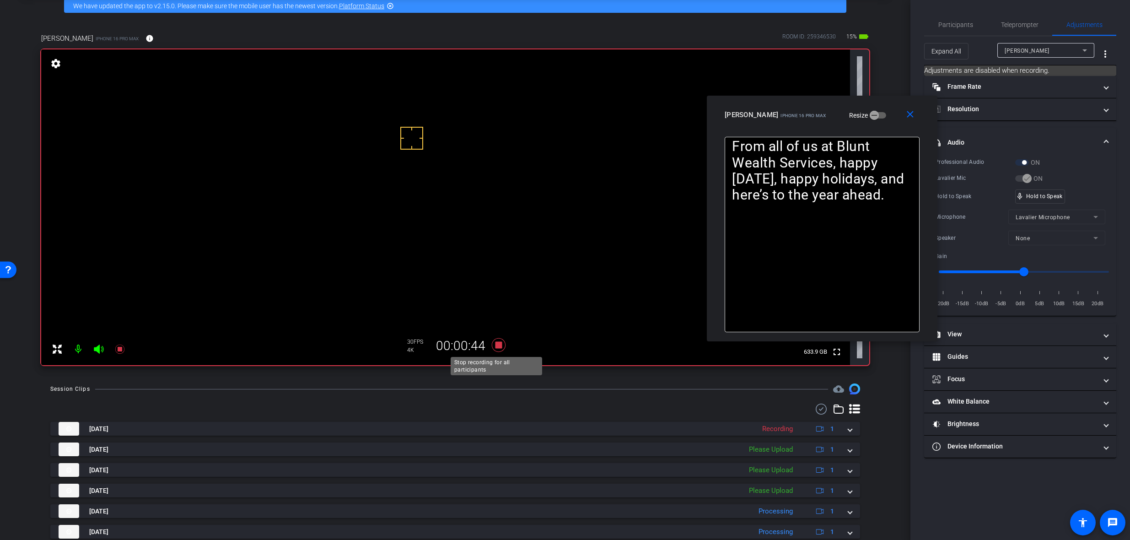
click at [495, 345] on icon at bounding box center [499, 345] width 14 height 14
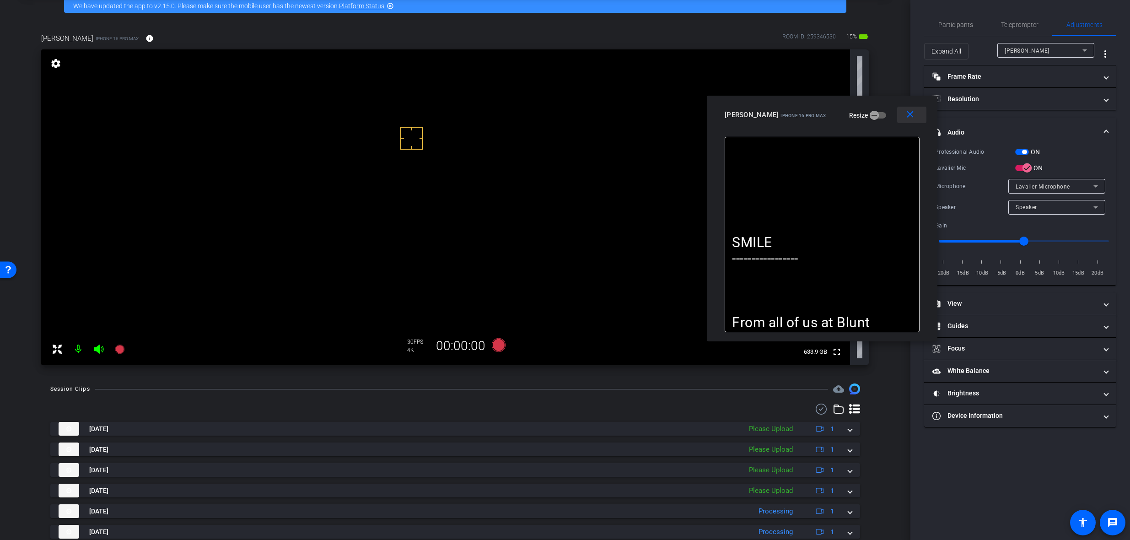
click at [908, 117] on mat-icon "close" at bounding box center [909, 114] width 11 height 11
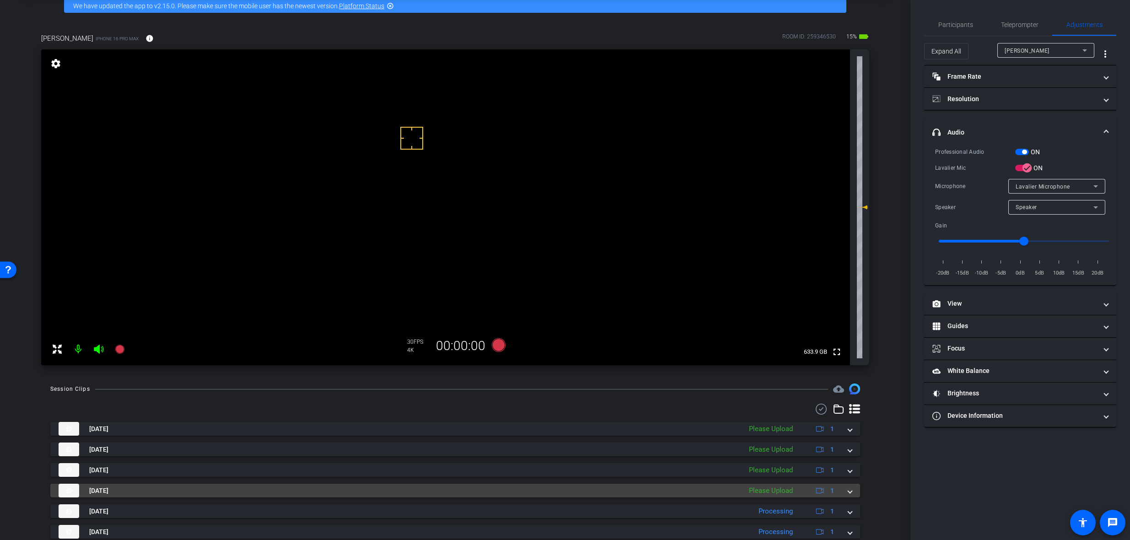
click at [849, 492] on mat-expansion-panel-header "Sep 30, 2025 Please Upload 1" at bounding box center [455, 490] width 810 height 14
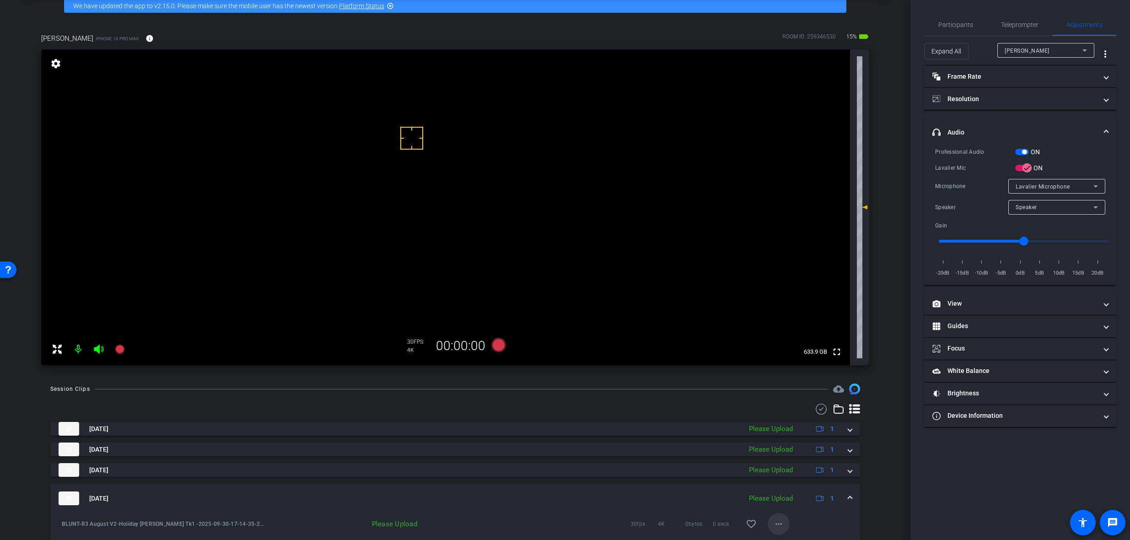
click at [779, 521] on mat-icon "more_horiz" at bounding box center [778, 523] width 11 height 11
click at [793, 479] on span "Upload" at bounding box center [789, 482] width 37 height 11
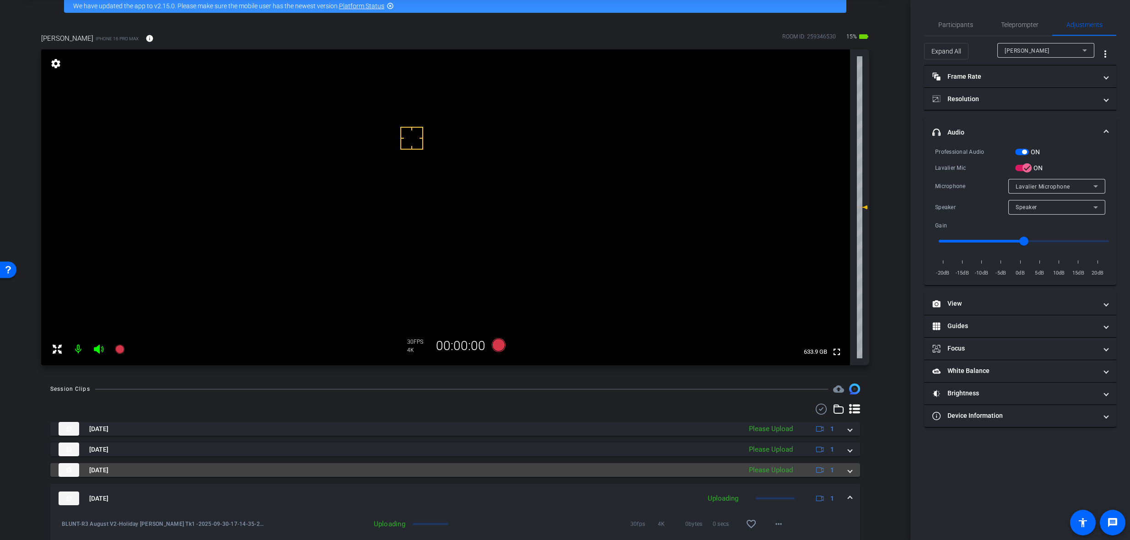
click at [848, 470] on mat-expansion-panel-header "Sep 30, 2025 Please Upload 1" at bounding box center [455, 470] width 810 height 14
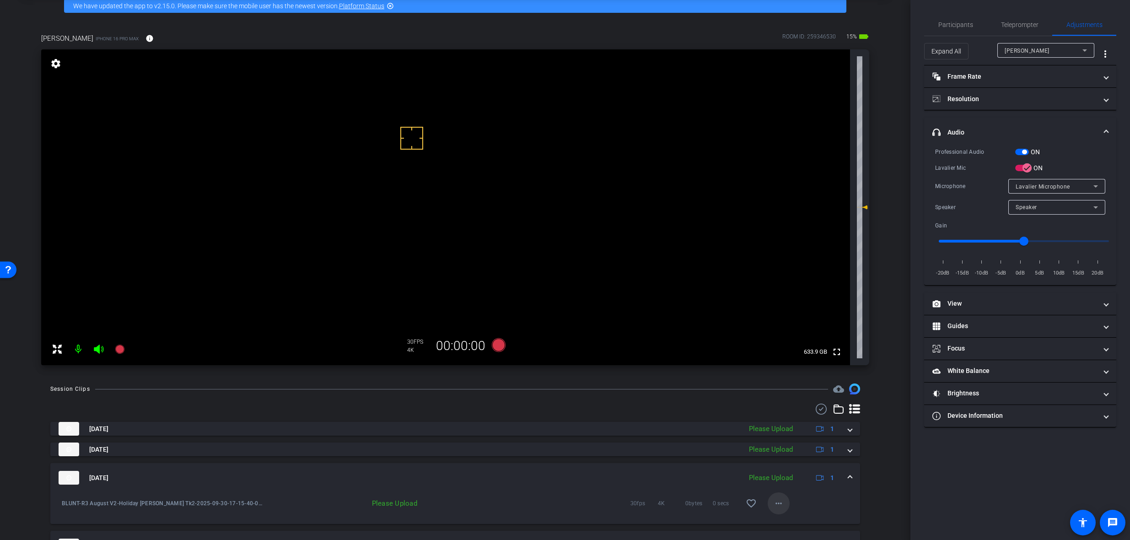
click at [773, 503] on mat-icon "more_horiz" at bounding box center [778, 503] width 11 height 11
click at [784, 463] on span "Upload" at bounding box center [789, 461] width 37 height 11
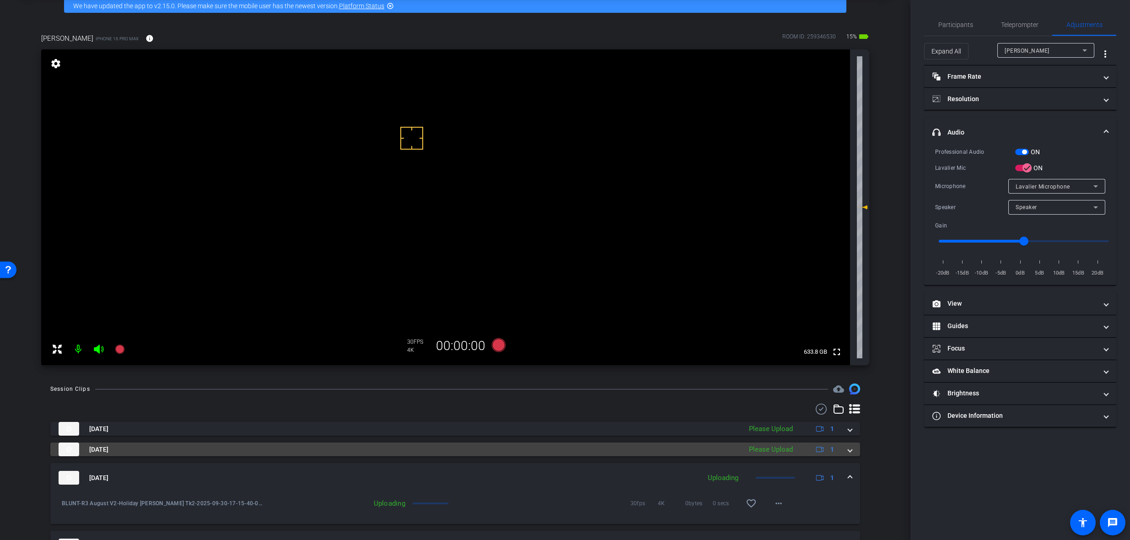
click at [848, 450] on span at bounding box center [850, 450] width 4 height 10
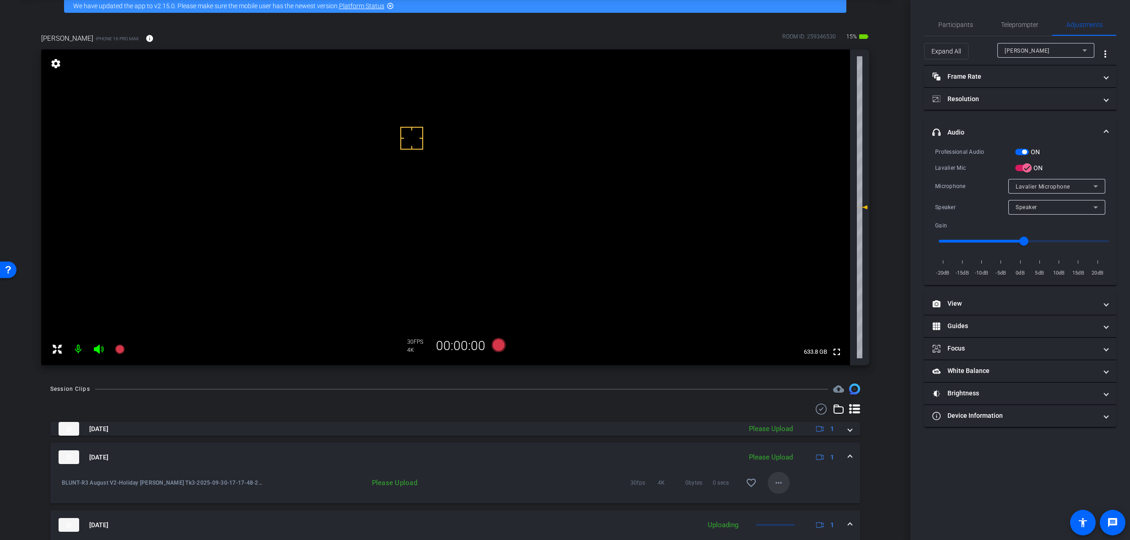
click at [775, 484] on mat-icon "more_horiz" at bounding box center [778, 482] width 11 height 11
click at [784, 499] on span "Upload" at bounding box center [789, 501] width 37 height 11
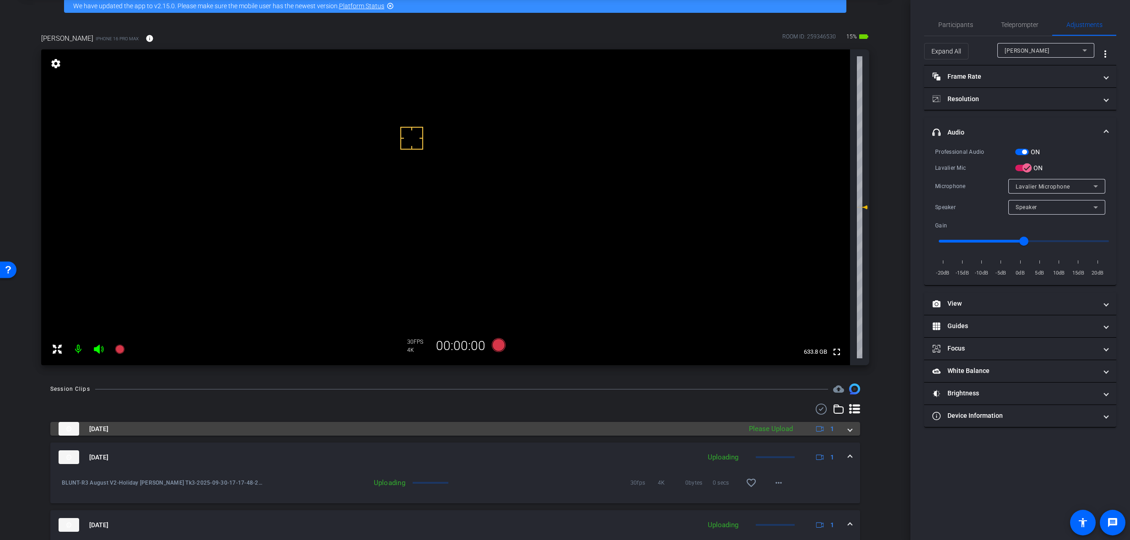
click at [849, 424] on mat-expansion-panel-header "Sep 30, 2025 Please Upload 1" at bounding box center [455, 429] width 810 height 14
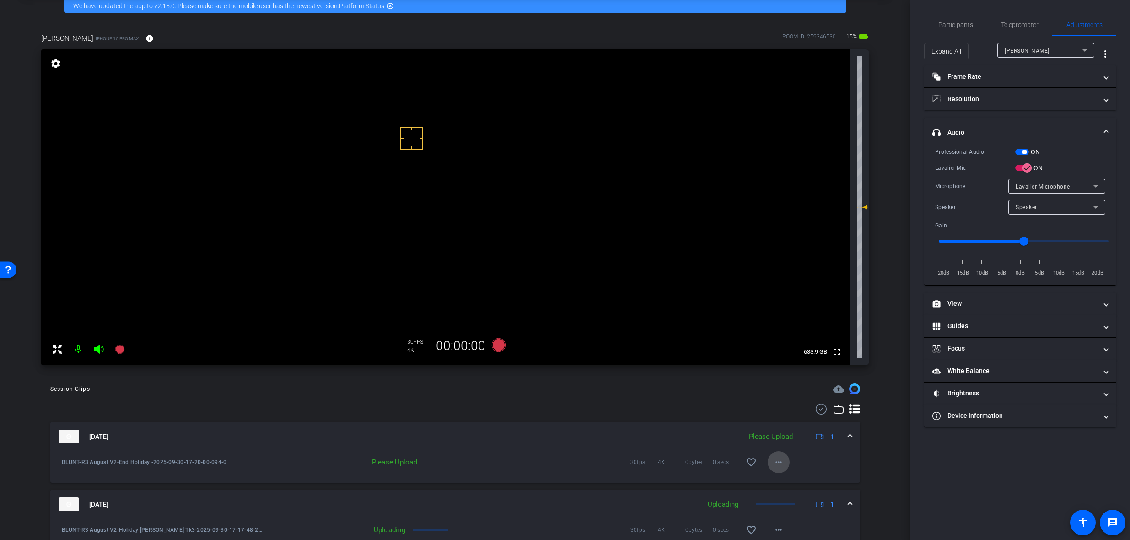
click at [773, 467] on mat-icon "more_horiz" at bounding box center [778, 461] width 11 height 11
click at [783, 482] on span "Upload" at bounding box center [789, 481] width 37 height 11
click at [848, 434] on span at bounding box center [850, 437] width 4 height 10
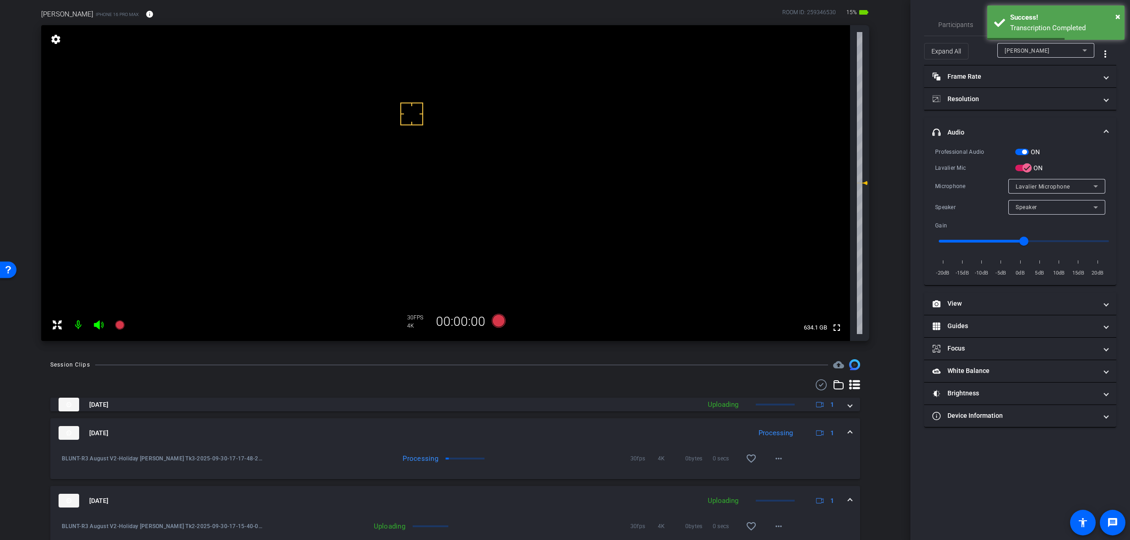
scroll to position [46, 0]
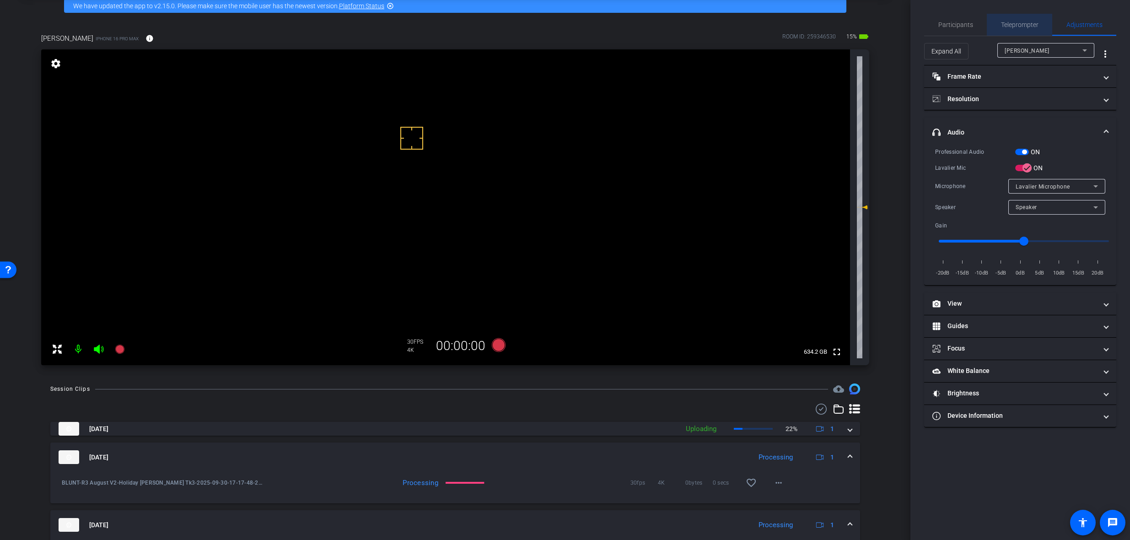
click at [1024, 20] on body "Accessibility Screen-Reader Guide, Feedback, and Issue Reporting | New window m…" at bounding box center [565, 270] width 1130 height 540
click at [1021, 23] on span "Teleprompter" at bounding box center [1020, 24] width 38 height 6
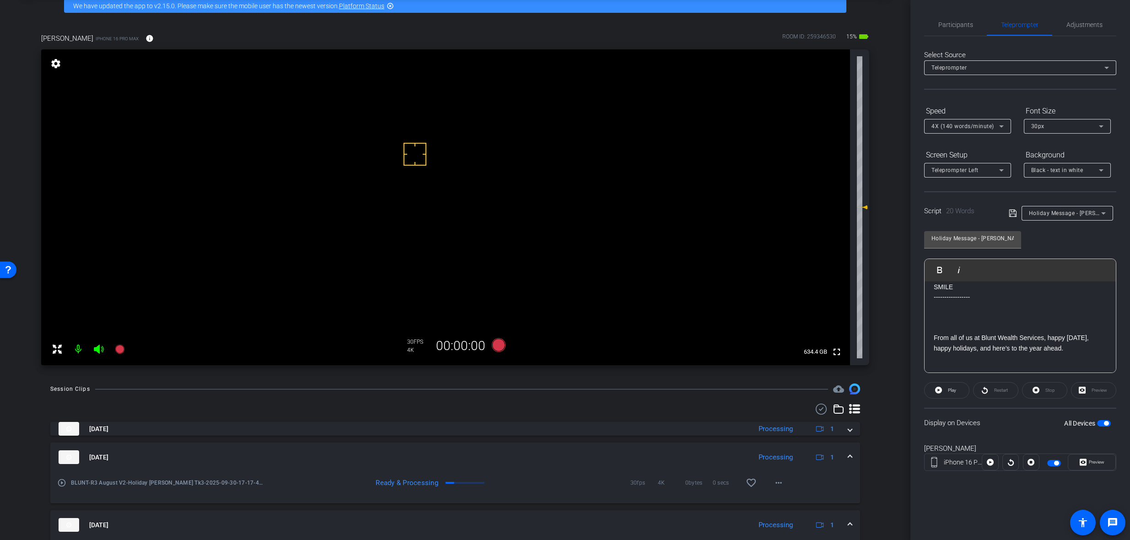
click at [1055, 213] on span "Holiday Message - [PERSON_NAME]" at bounding box center [1077, 212] width 96 height 7
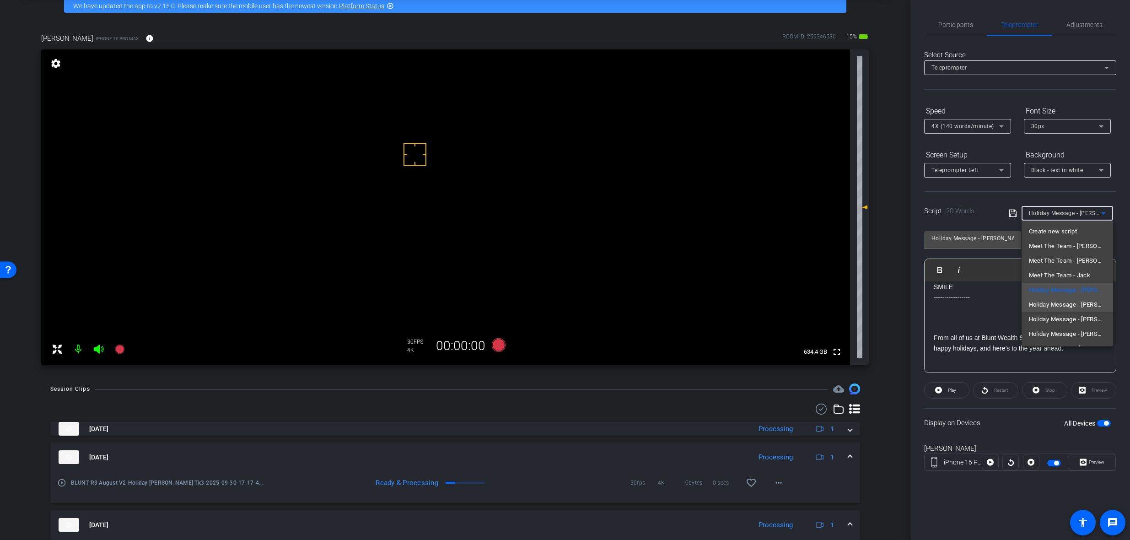
scroll to position [13, 0]
click at [1056, 319] on span "Holiday Message - [PERSON_NAME]" at bounding box center [1067, 320] width 77 height 11
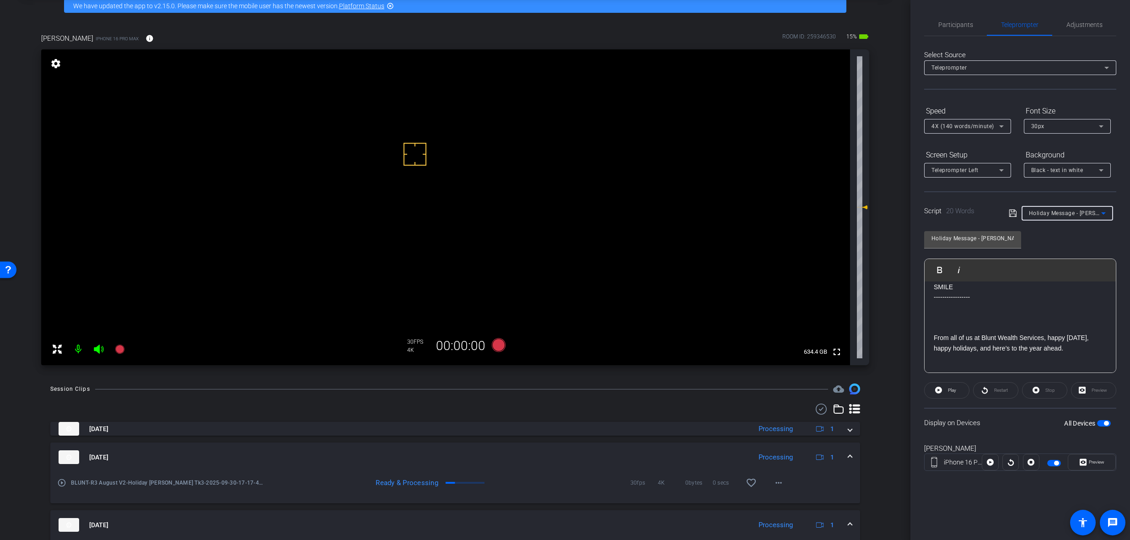
type input "Holiday Message - [PERSON_NAME]"
click at [1107, 423] on span "button" at bounding box center [1106, 423] width 5 height 5
click at [1105, 423] on span "button" at bounding box center [1104, 423] width 14 height 6
click at [1092, 462] on span "Preview" at bounding box center [1096, 461] width 16 height 5
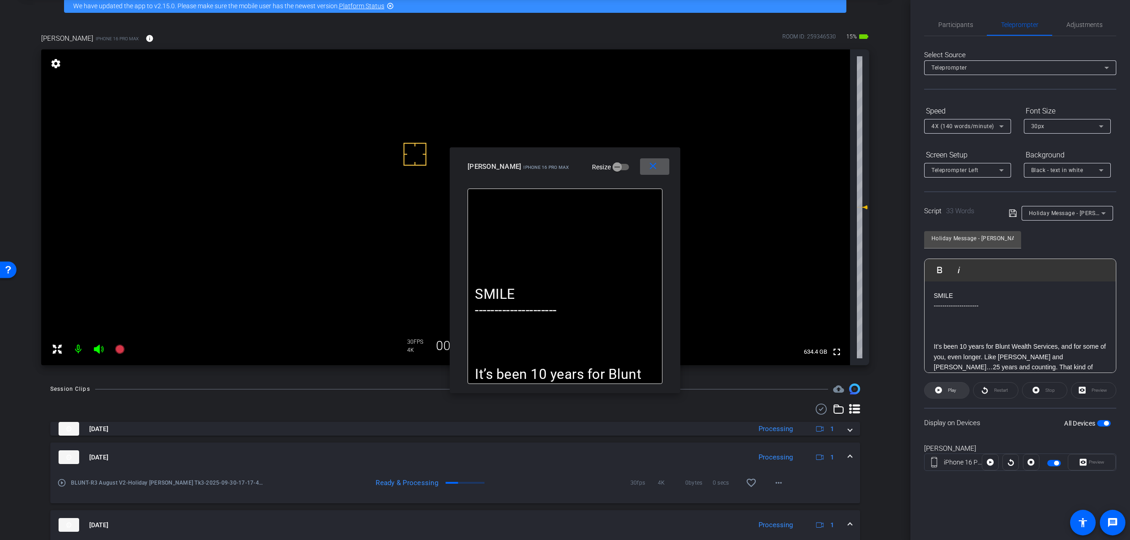
click at [950, 387] on span "Play" at bounding box center [952, 389] width 8 height 5
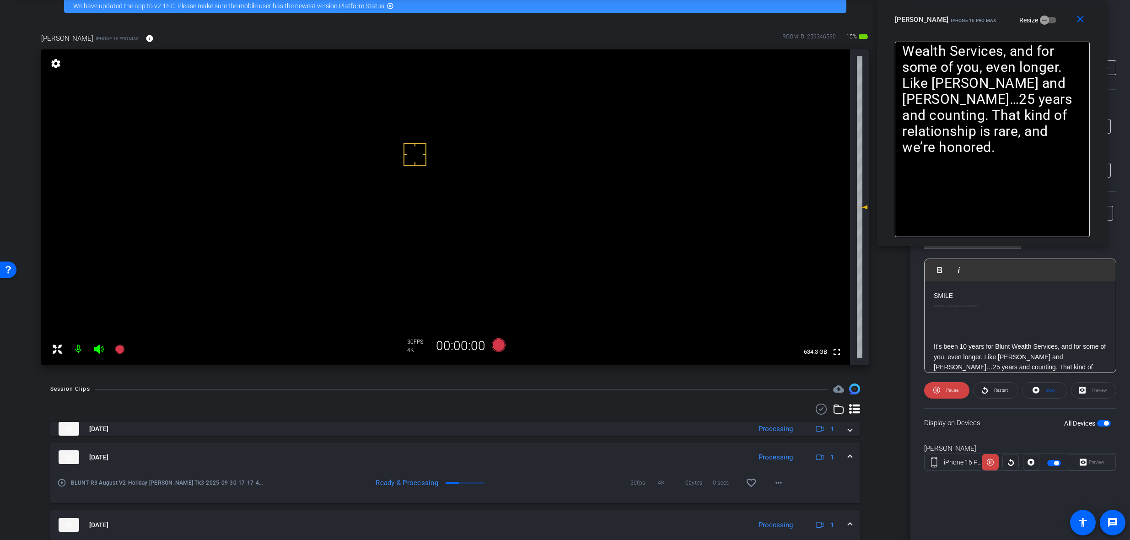
drag, startPoint x: 550, startPoint y: 178, endPoint x: 977, endPoint y: 24, distance: 454.0
click at [977, 24] on div "close [PERSON_NAME] iPhone 16 Pro Max Resize" at bounding box center [992, 20] width 231 height 41
click at [944, 388] on span "Pause" at bounding box center [951, 390] width 15 height 13
click at [492, 345] on icon at bounding box center [499, 345] width 14 height 14
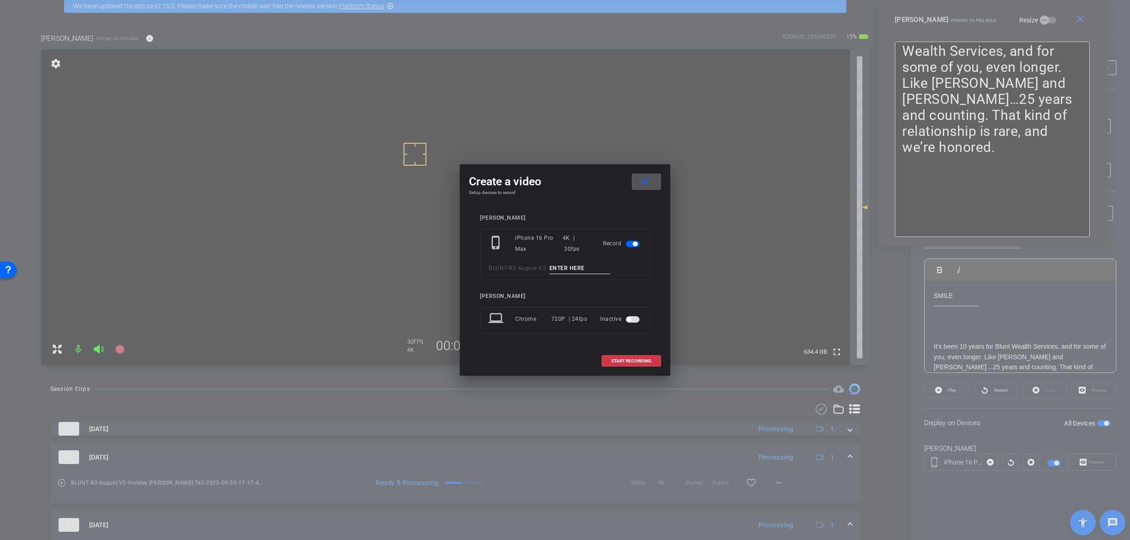
click at [573, 264] on input at bounding box center [579, 268] width 61 height 11
paste input "From all of us at Blunt Wealth Services, happy Thanksgiving, happy holidays, an…"
type input "From all of us at Blunt Wealth Services, happy Thanksgiving, happy holidays, an…"
click at [606, 264] on input at bounding box center [579, 268] width 61 height 11
type input "h"
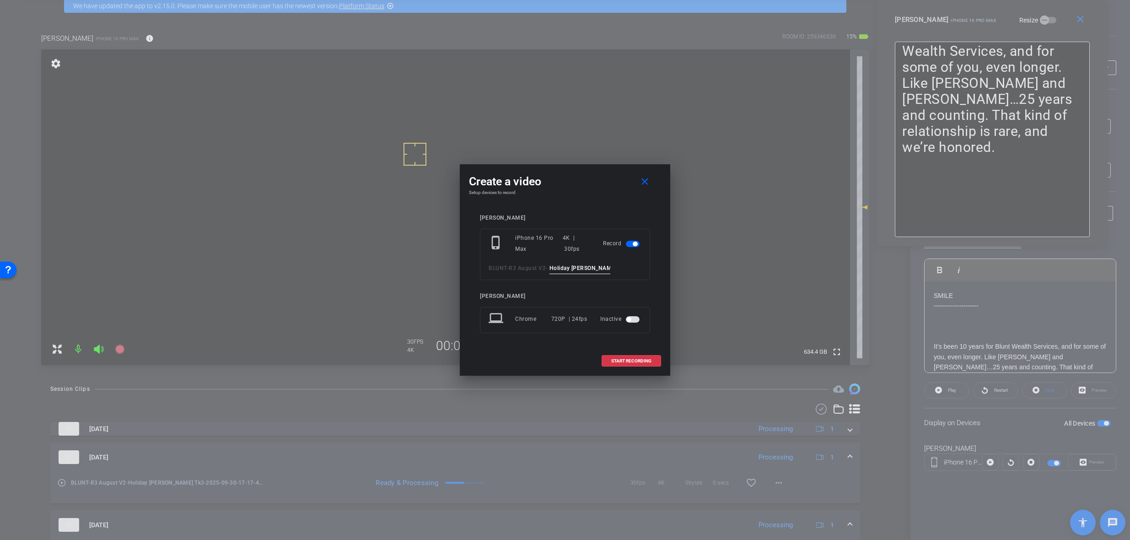
click at [578, 266] on input "Holiday Carrie Tk1" at bounding box center [579, 268] width 61 height 11
click at [611, 264] on input "Holiday Carrie Tk1" at bounding box center [579, 268] width 61 height 11
type input "Holiday Carrie Tk1"
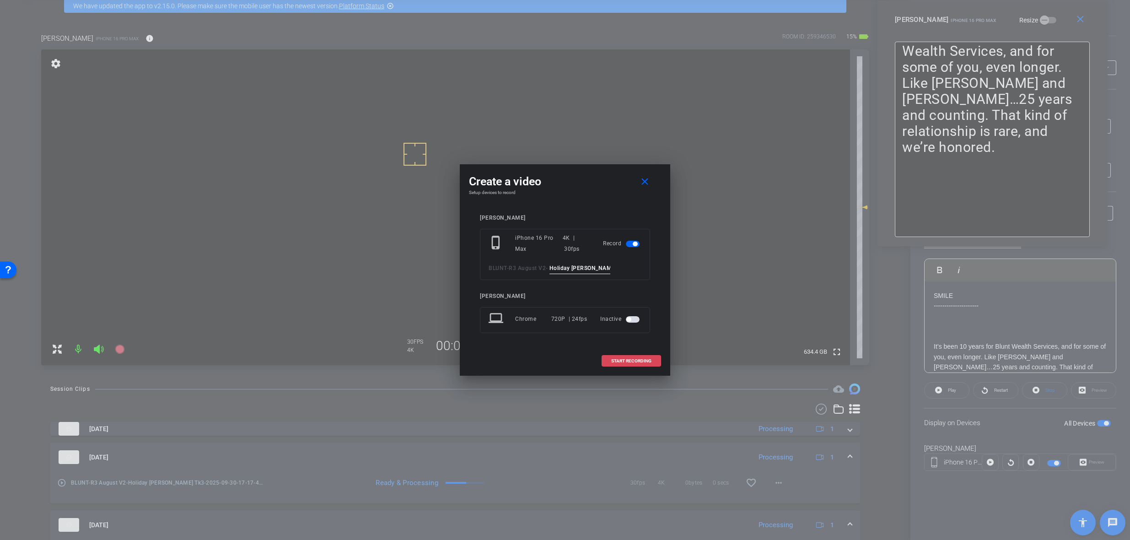
click at [628, 363] on span "START RECORDING" at bounding box center [631, 361] width 40 height 5
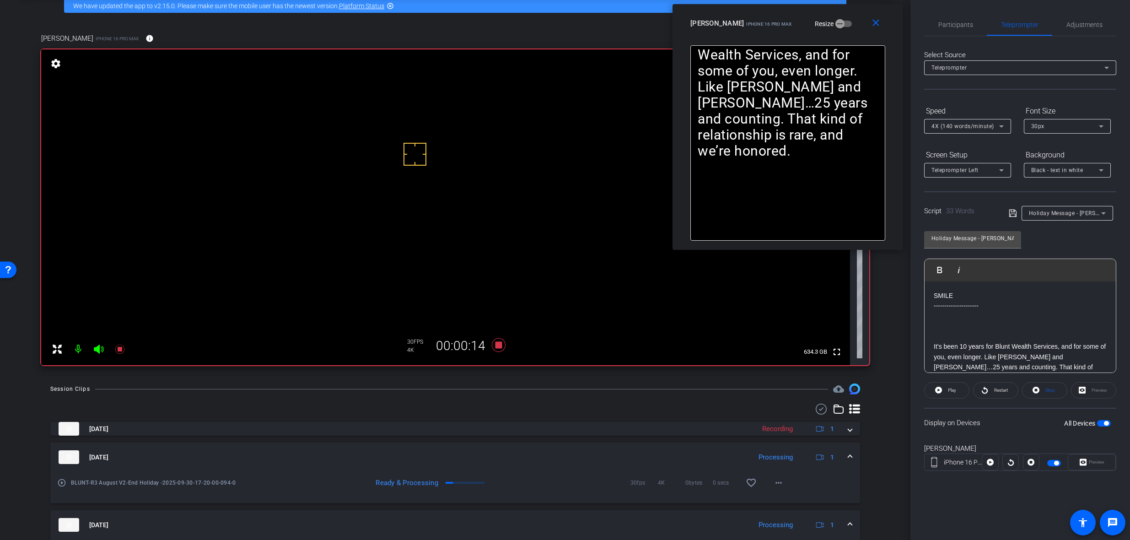
drag, startPoint x: 995, startPoint y: 15, endPoint x: 790, endPoint y: 18, distance: 204.9
click at [790, 18] on div "[PERSON_NAME] iPhone 16 Pro Max Resize" at bounding box center [791, 23] width 202 height 16
click at [1076, 24] on span "Adjustments" at bounding box center [1084, 24] width 36 height 6
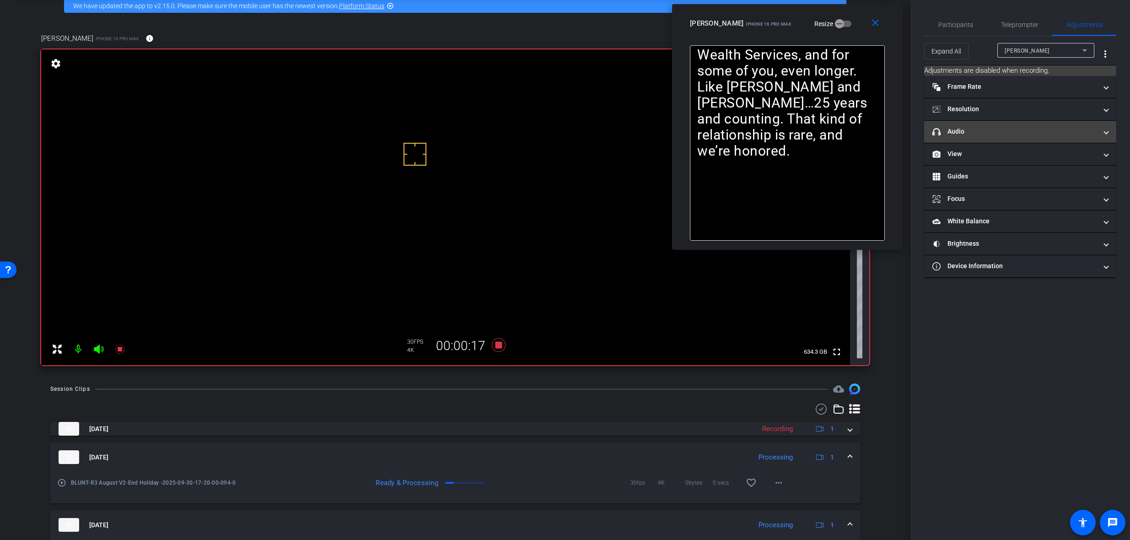
click at [983, 135] on mat-panel-title "headphone icon Audio" at bounding box center [1014, 132] width 165 height 10
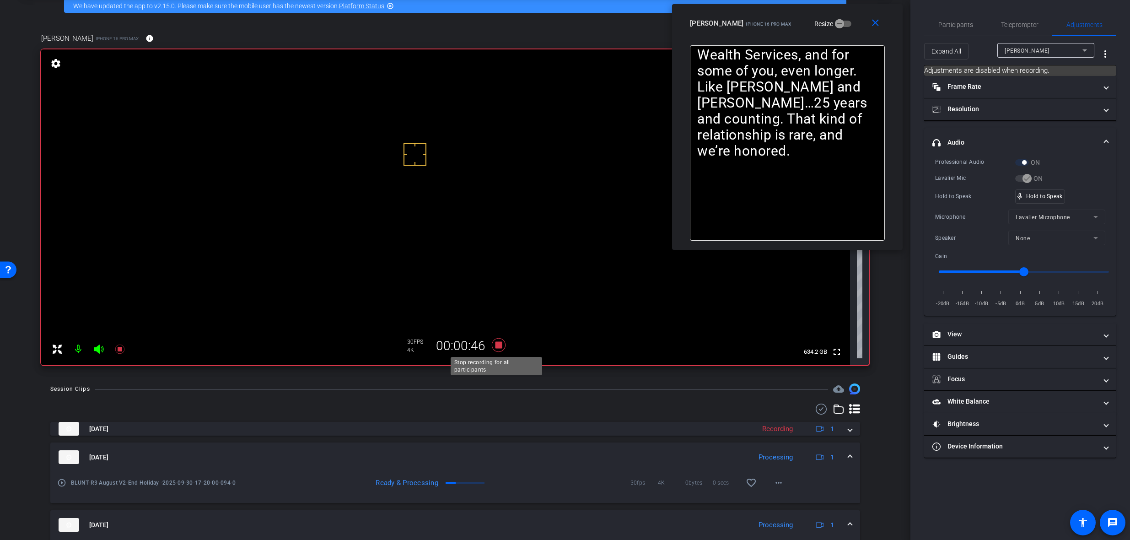
click at [493, 345] on icon at bounding box center [499, 345] width 22 height 16
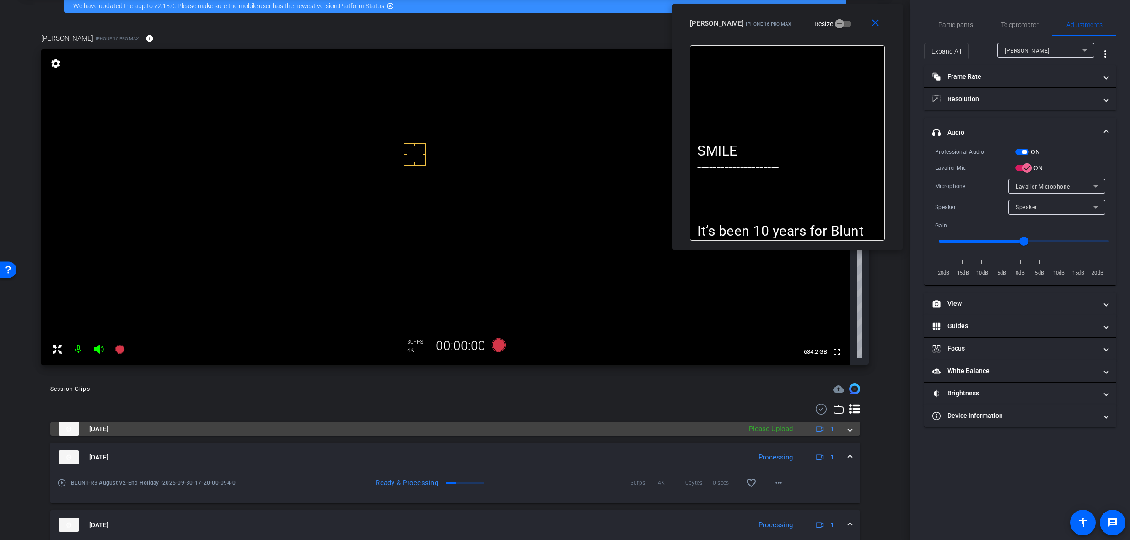
click at [848, 430] on span at bounding box center [850, 429] width 4 height 10
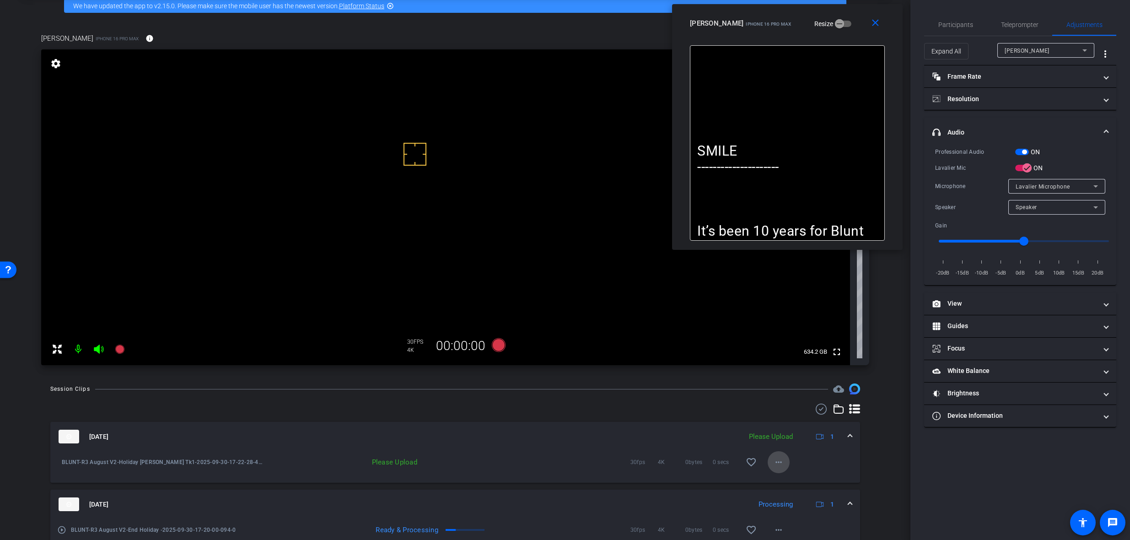
click at [767, 468] on span at bounding box center [778, 462] width 22 height 22
click at [791, 479] on span "Upload" at bounding box center [789, 481] width 37 height 11
click at [847, 435] on mat-expansion-panel-header "[DATE] Uploading 1" at bounding box center [455, 436] width 810 height 29
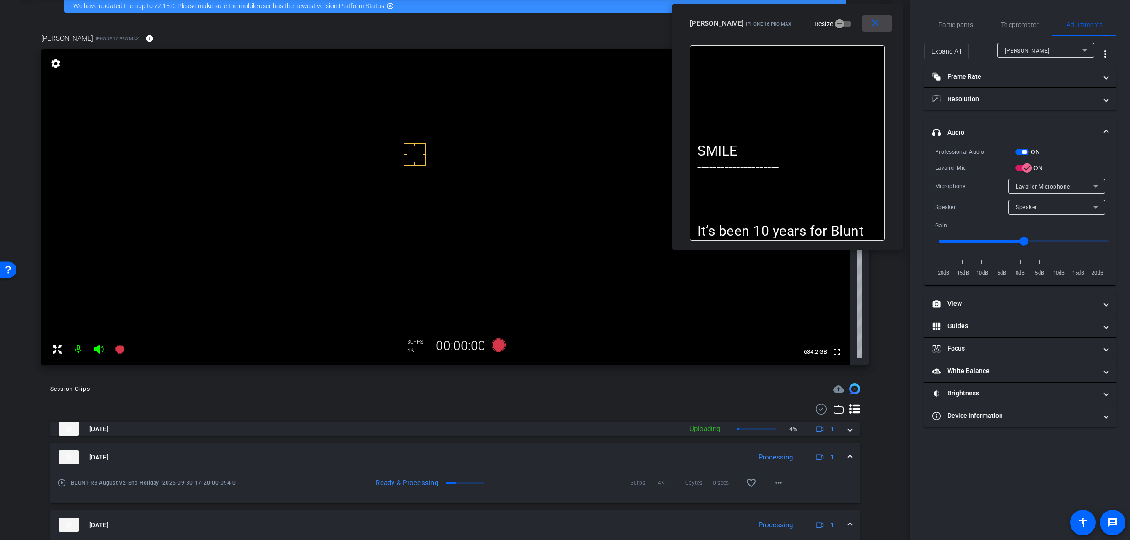
click at [878, 21] on mat-icon "close" at bounding box center [874, 22] width 11 height 11
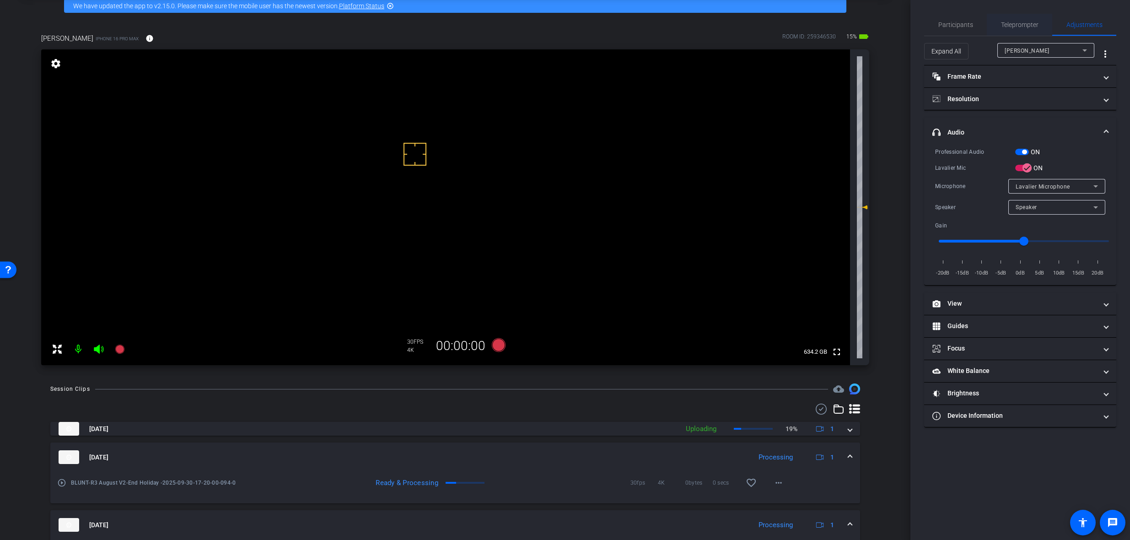
click at [1007, 19] on span "Teleprompter" at bounding box center [1020, 25] width 38 height 22
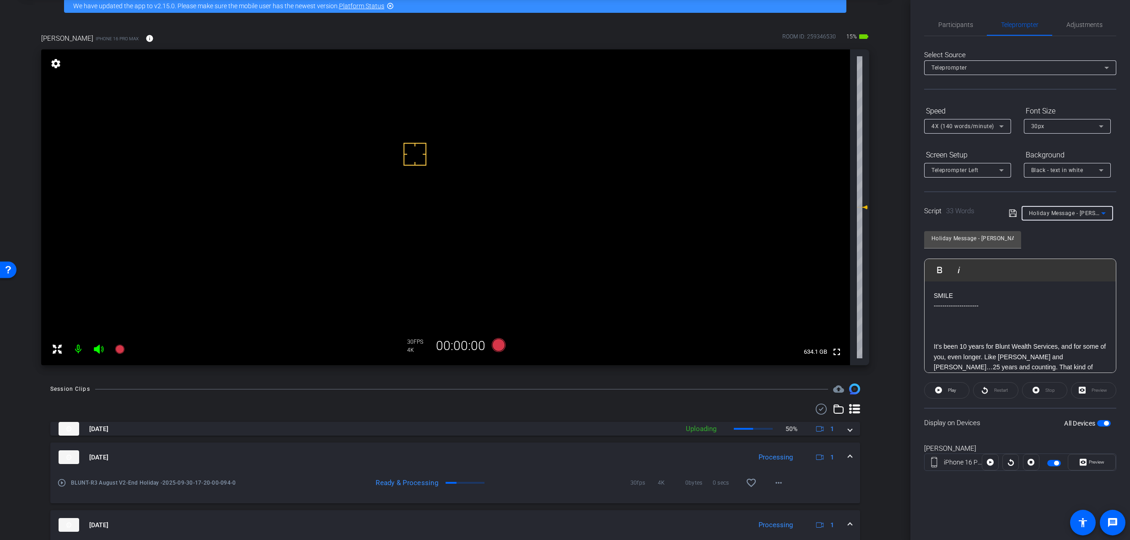
click at [1059, 216] on div "Holiday Message - [PERSON_NAME]" at bounding box center [1065, 212] width 72 height 11
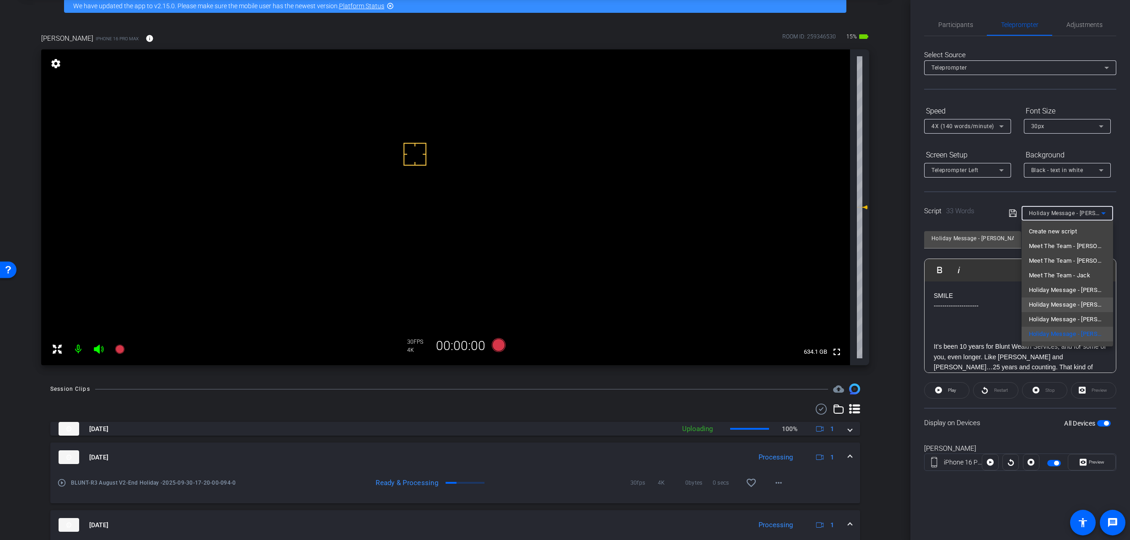
click at [1083, 304] on span "Holiday Message - [PERSON_NAME]" at bounding box center [1067, 304] width 77 height 11
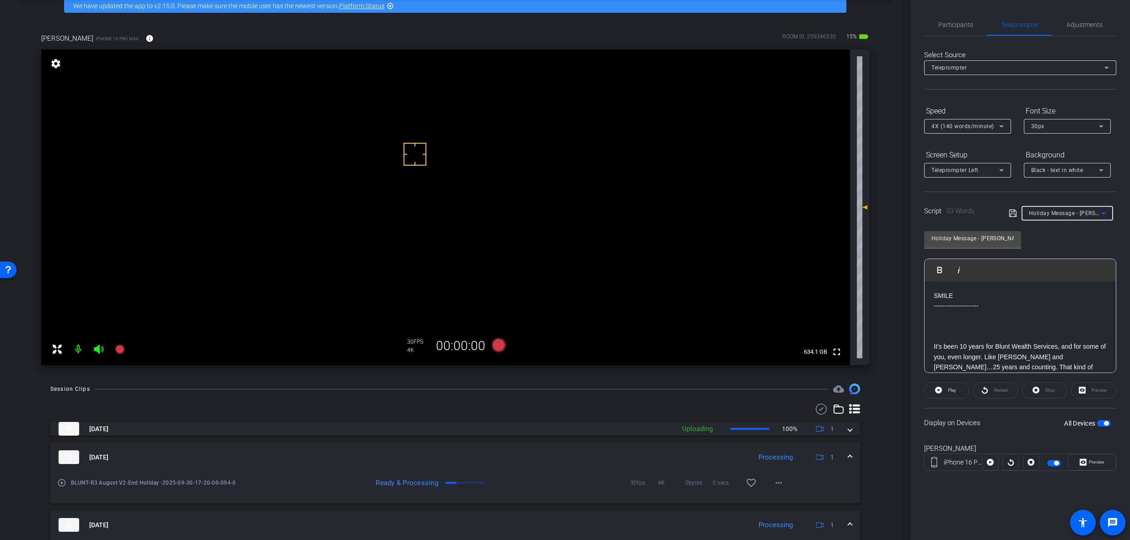
type input "Holiday Message - [PERSON_NAME]"
click at [1094, 465] on span "Preview" at bounding box center [1095, 462] width 18 height 13
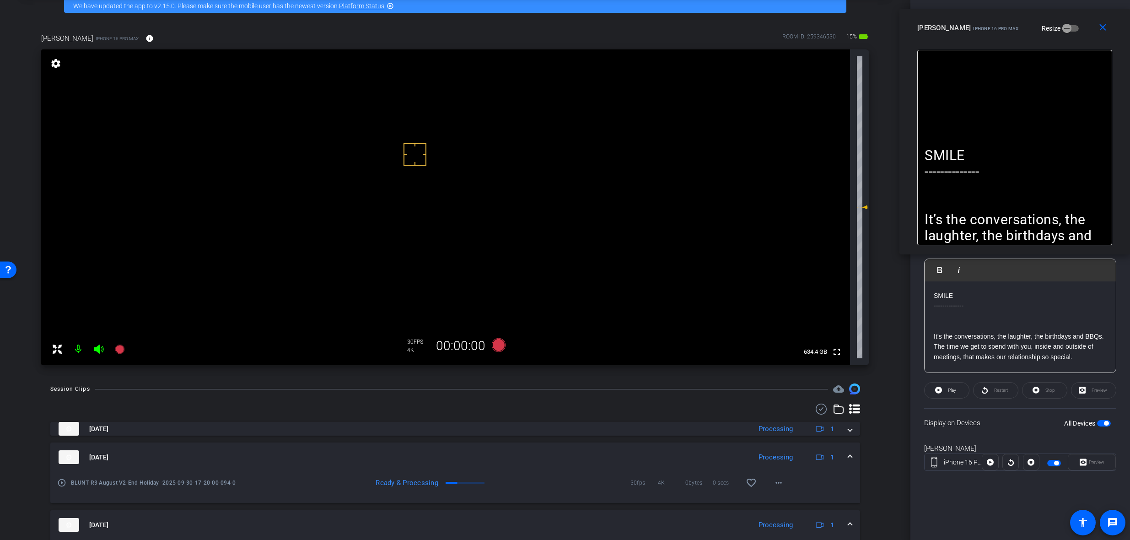
drag, startPoint x: 521, startPoint y: 167, endPoint x: 997, endPoint y: 28, distance: 495.4
click at [997, 28] on span "iPhone 16 Pro Max" at bounding box center [995, 28] width 45 height 5
click at [948, 391] on span "Play" at bounding box center [952, 389] width 8 height 5
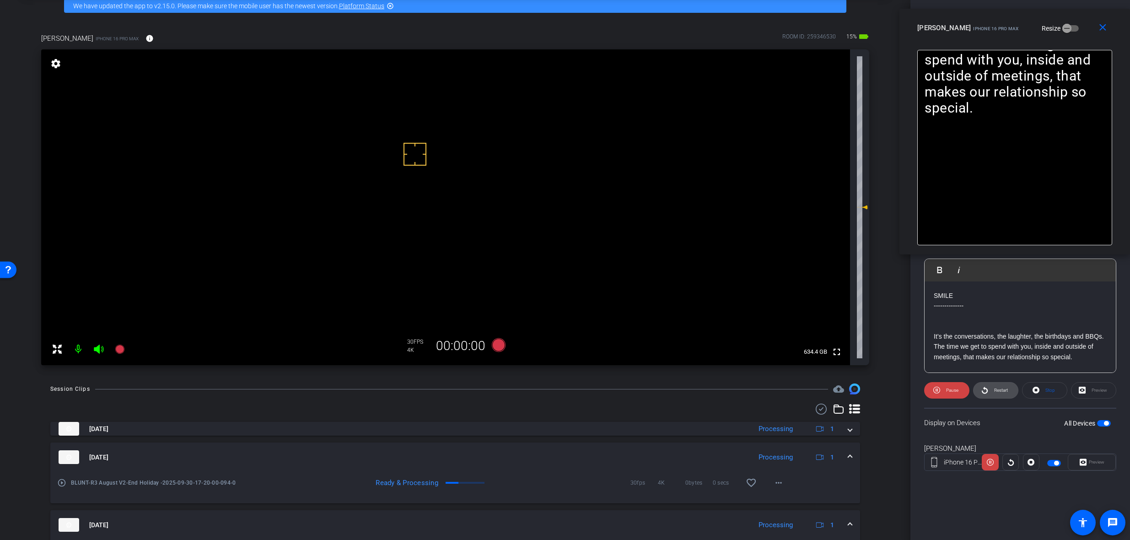
click at [997, 388] on span "Restart" at bounding box center [1001, 389] width 14 height 5
click at [938, 387] on icon at bounding box center [936, 389] width 7 height 7
click at [1100, 25] on mat-icon "close" at bounding box center [1102, 27] width 11 height 11
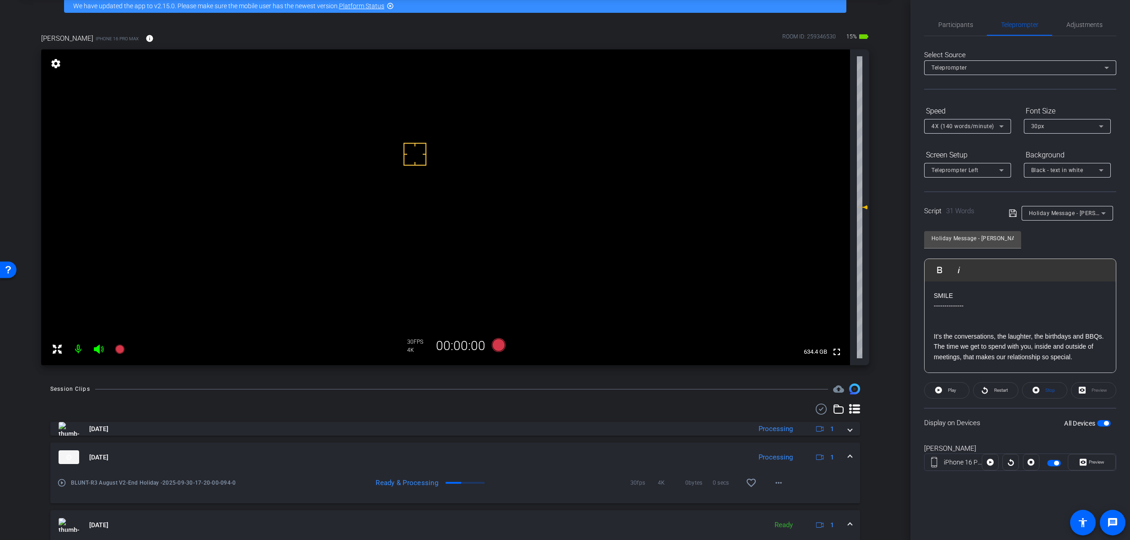
click at [1057, 129] on div "30px" at bounding box center [1065, 125] width 68 height 11
click at [1051, 179] on mat-option "40px" at bounding box center [1067, 173] width 87 height 15
click at [1094, 460] on span "Preview" at bounding box center [1096, 461] width 16 height 5
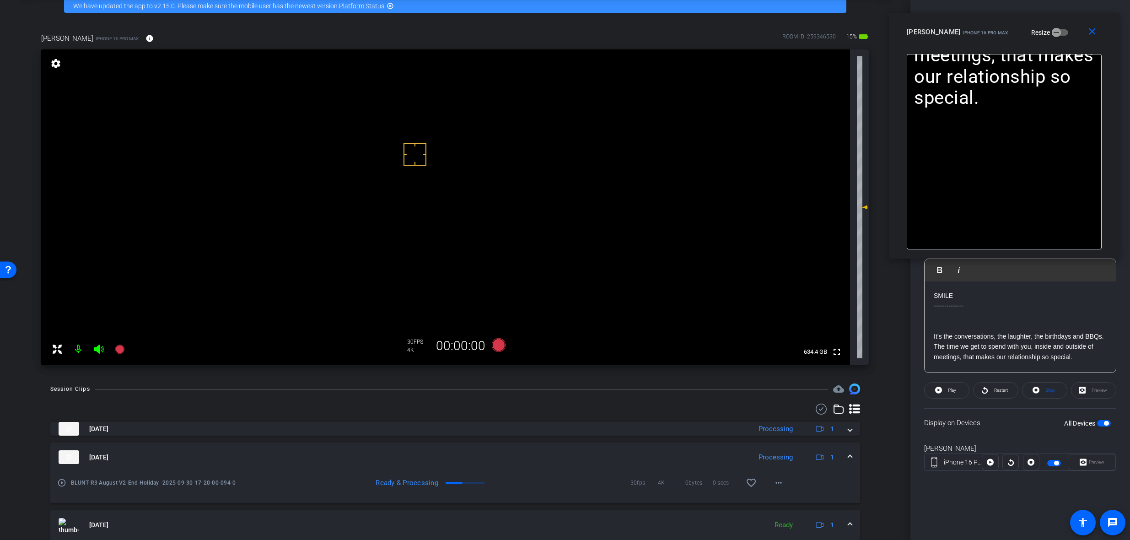
drag, startPoint x: 557, startPoint y: 159, endPoint x: 997, endPoint y: 25, distance: 460.1
click at [997, 25] on div "[PERSON_NAME] iPhone 16 Pro Max Resize" at bounding box center [1007, 32] width 202 height 16
click at [992, 390] on span "Restart" at bounding box center [1000, 390] width 16 height 13
click at [947, 391] on span "Pause" at bounding box center [952, 389] width 12 height 5
click at [492, 347] on icon at bounding box center [499, 345] width 14 height 14
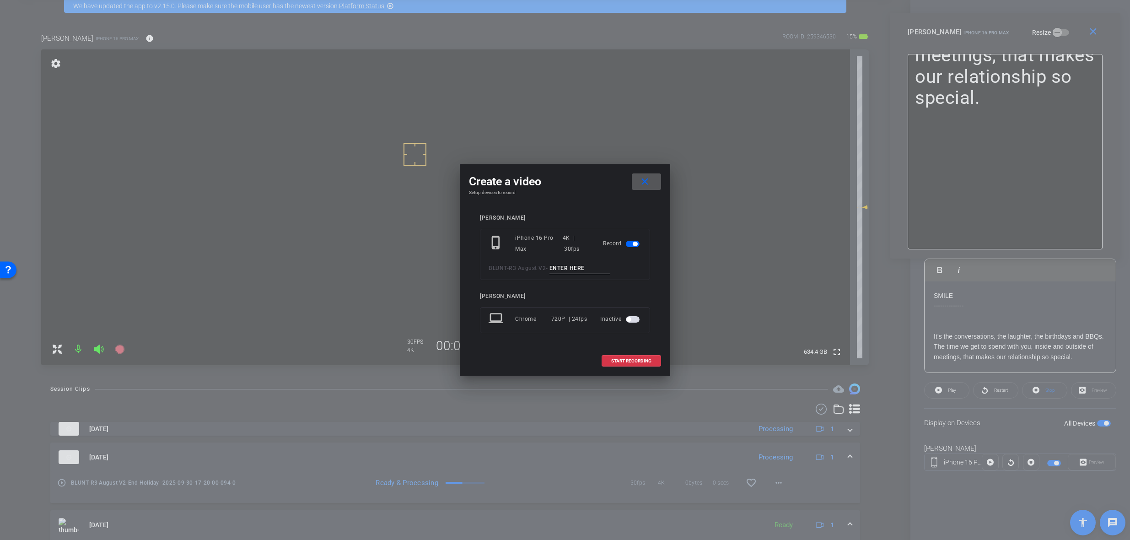
click at [565, 265] on input at bounding box center [579, 268] width 61 height 11
paste input "Holiday Carrie Tk1"
click at [590, 267] on input "Holiday Carrie Tk1" at bounding box center [579, 268] width 61 height 11
type input "Holiday [PERSON_NAME] Tk1"
click at [625, 359] on span "START RECORDING" at bounding box center [631, 361] width 40 height 5
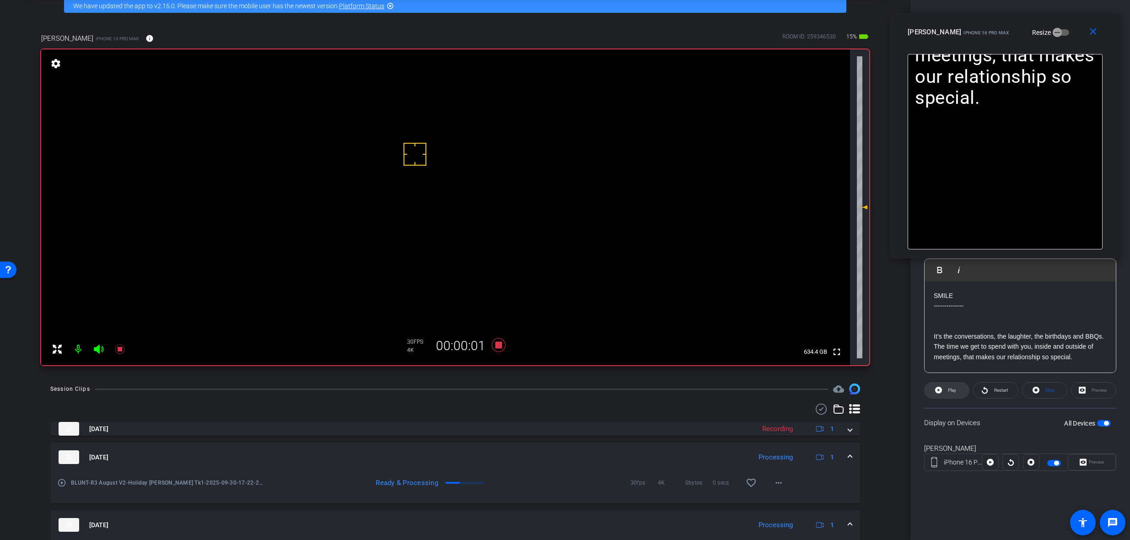
click at [944, 387] on span at bounding box center [946, 390] width 44 height 22
click at [1092, 32] on mat-icon "close" at bounding box center [1092, 31] width 11 height 11
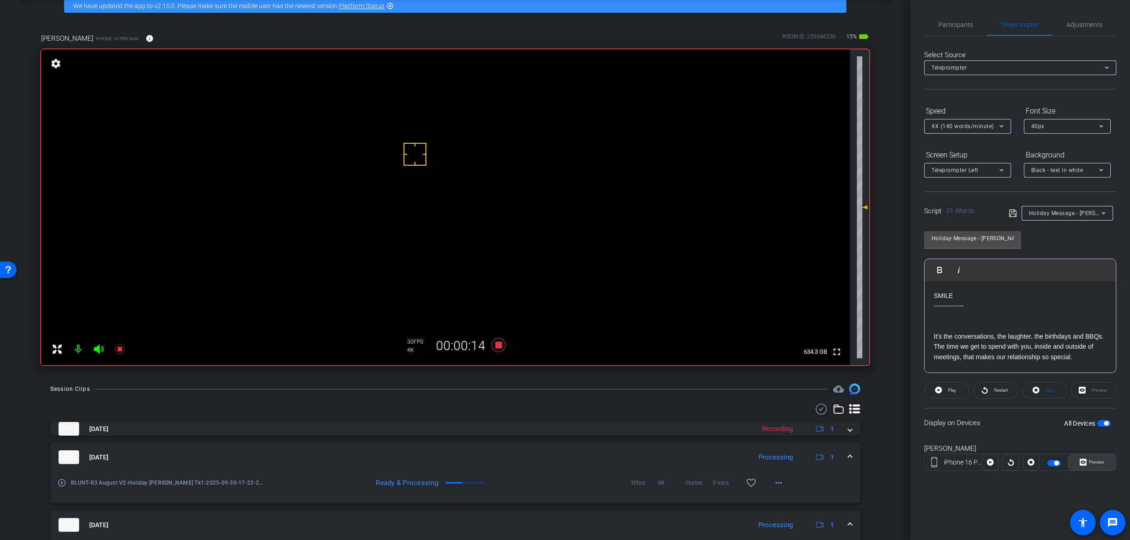
click at [1092, 463] on span "Preview" at bounding box center [1096, 461] width 16 height 5
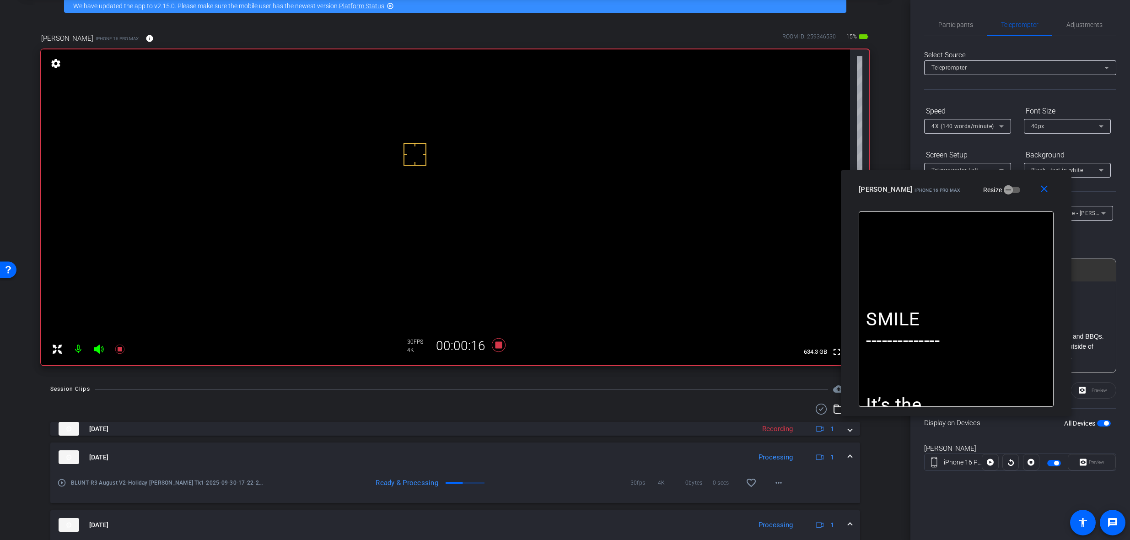
drag, startPoint x: 559, startPoint y: 168, endPoint x: 968, endPoint y: 230, distance: 413.1
click at [968, 198] on div "[PERSON_NAME] iPhone 16 Pro Max Resize" at bounding box center [959, 189] width 202 height 16
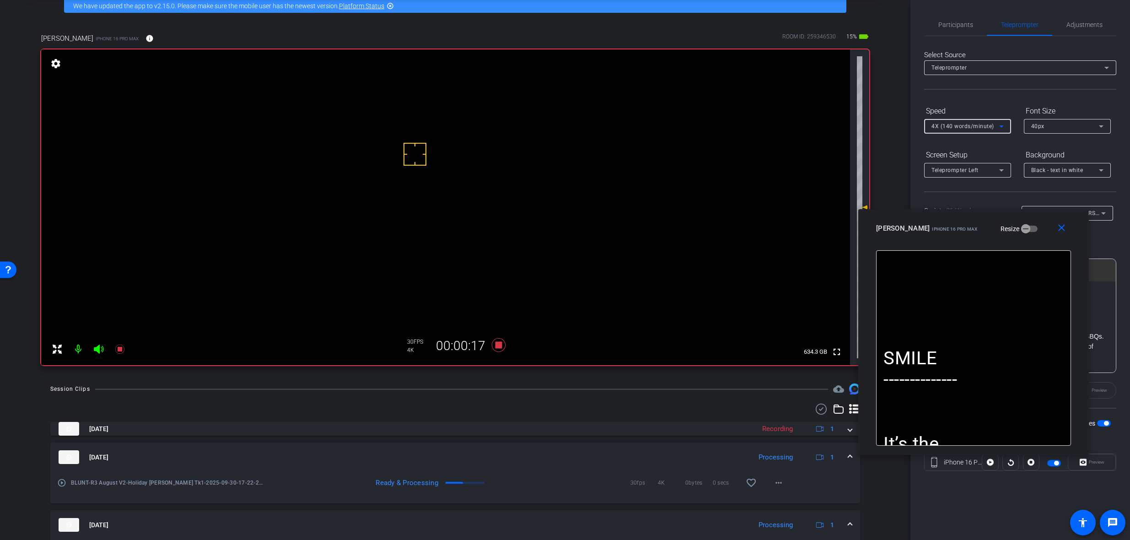
click at [969, 125] on span "4X (140 words/minute)" at bounding box center [962, 126] width 63 height 6
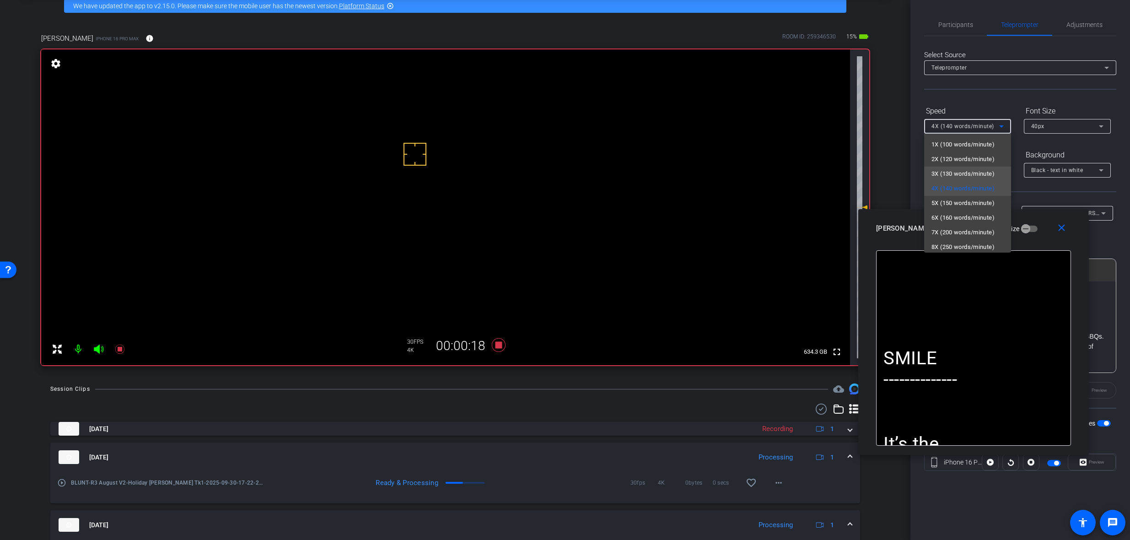
click at [941, 176] on span "3X (130 words/minute)" at bounding box center [962, 173] width 63 height 11
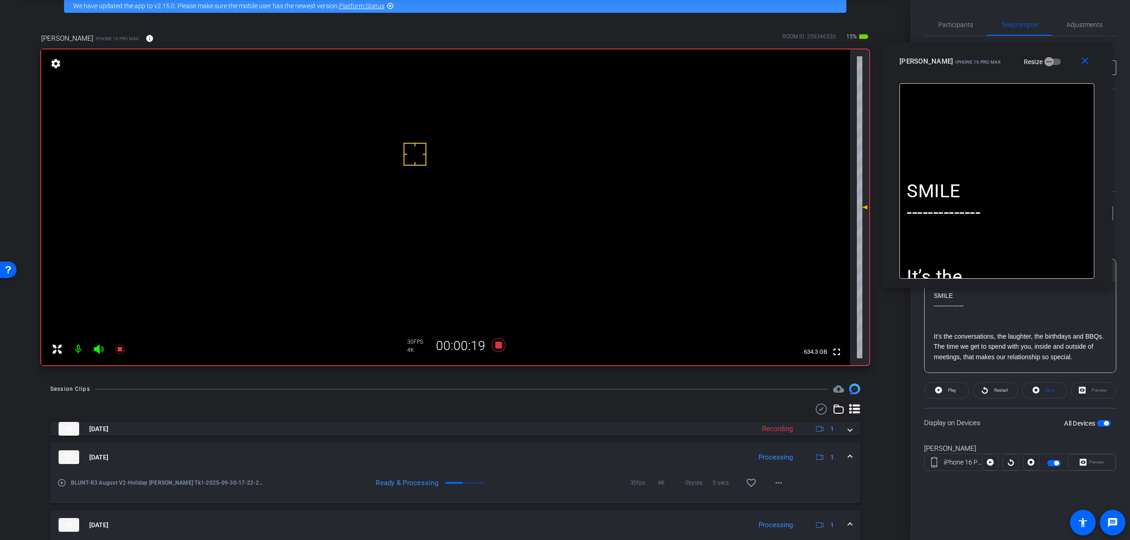
drag, startPoint x: 952, startPoint y: 232, endPoint x: 957, endPoint y: 235, distance: 5.7
click at [976, 65] on div "[PERSON_NAME] iPhone 16 Pro Max" at bounding box center [950, 60] width 102 height 11
click at [944, 390] on span at bounding box center [946, 390] width 44 height 22
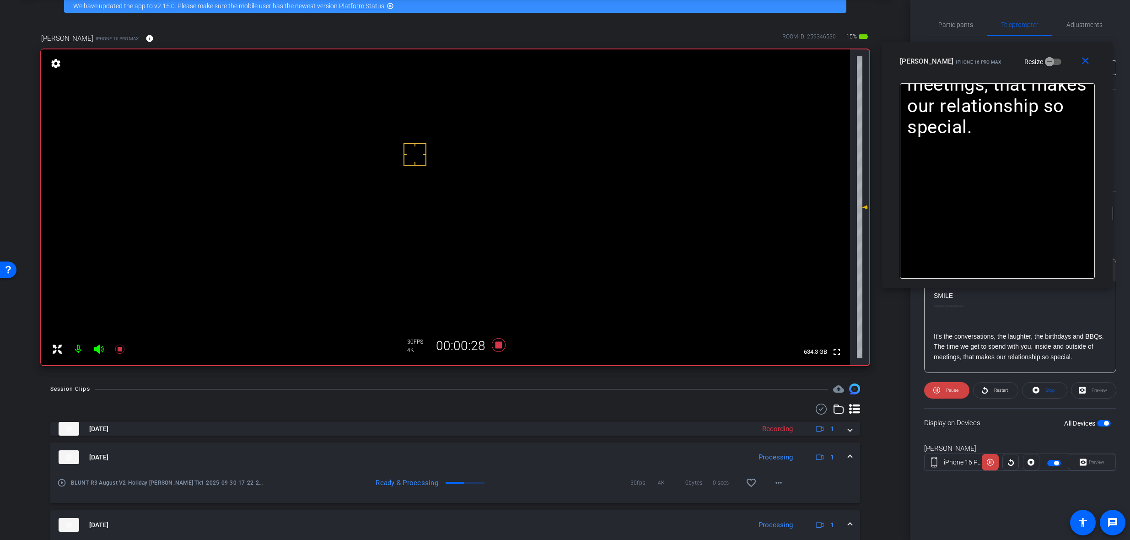
click at [944, 390] on span "Pause" at bounding box center [951, 390] width 15 height 13
click at [944, 390] on span at bounding box center [946, 390] width 44 height 22
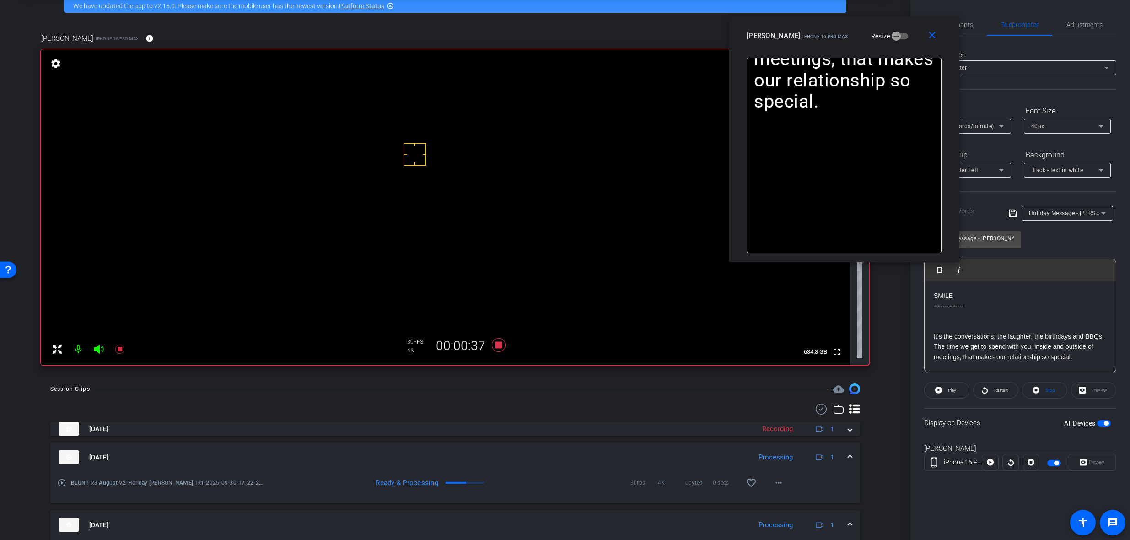
drag, startPoint x: 986, startPoint y: 63, endPoint x: 813, endPoint y: 34, distance: 175.2
click at [813, 34] on span "iPhone 16 Pro Max" at bounding box center [824, 36] width 45 height 5
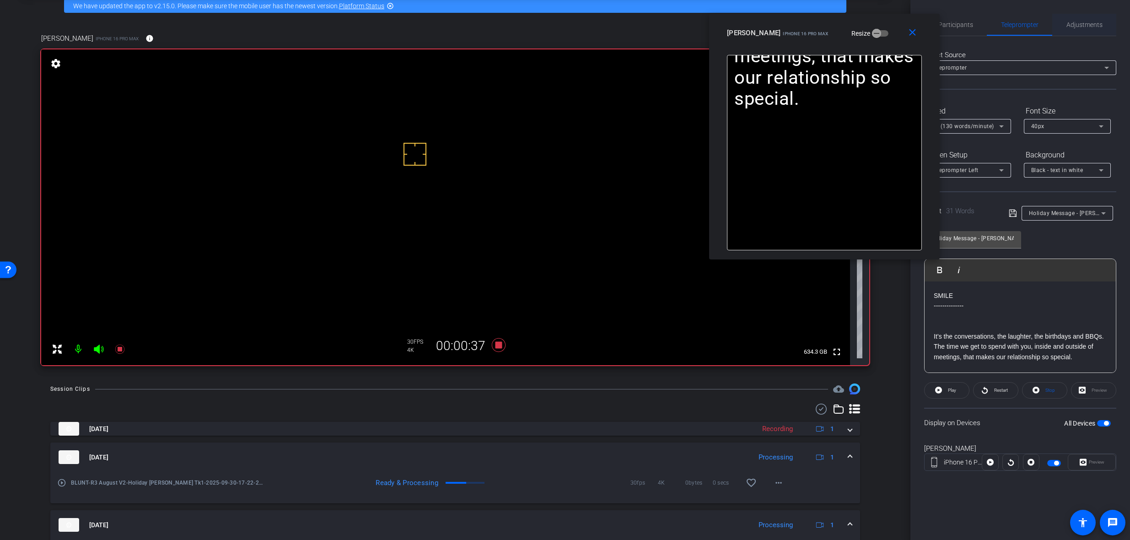
click at [1083, 19] on span "Adjustments" at bounding box center [1084, 25] width 36 height 22
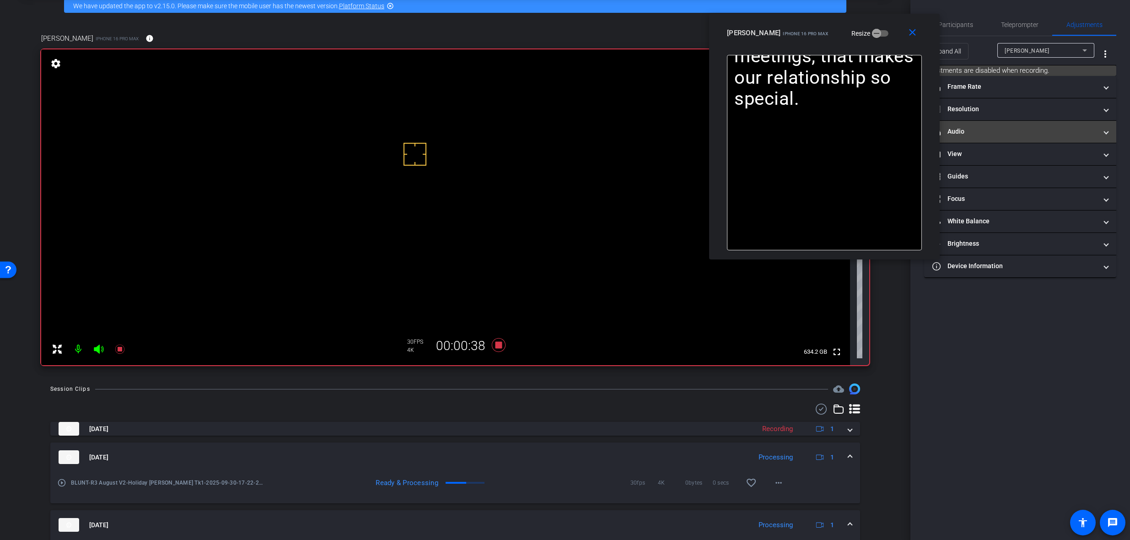
click at [991, 133] on mat-panel-title "headphone icon Audio" at bounding box center [1014, 132] width 165 height 10
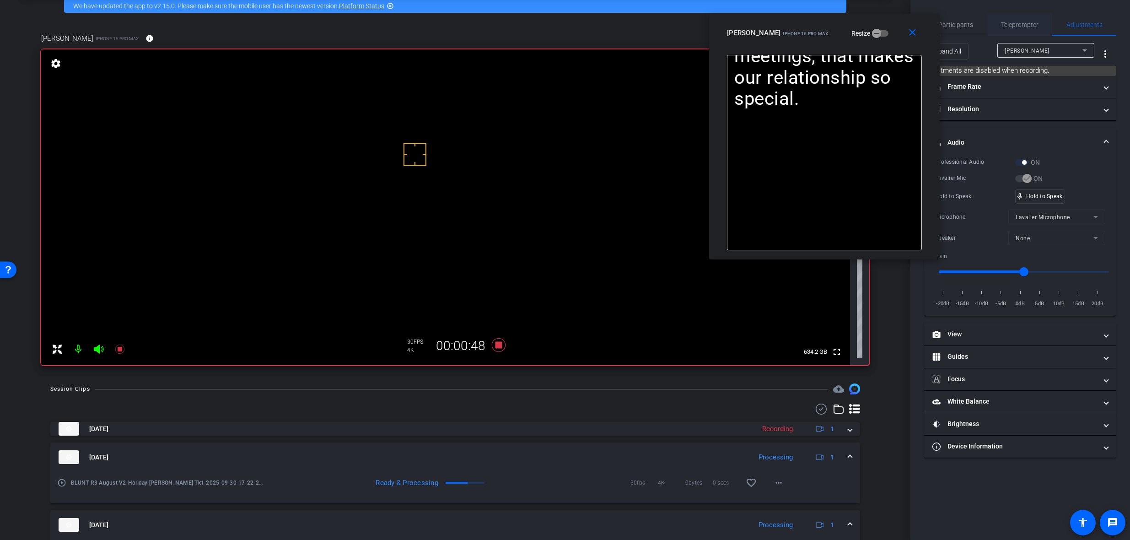
click at [1010, 28] on span "Teleprompter" at bounding box center [1020, 24] width 38 height 6
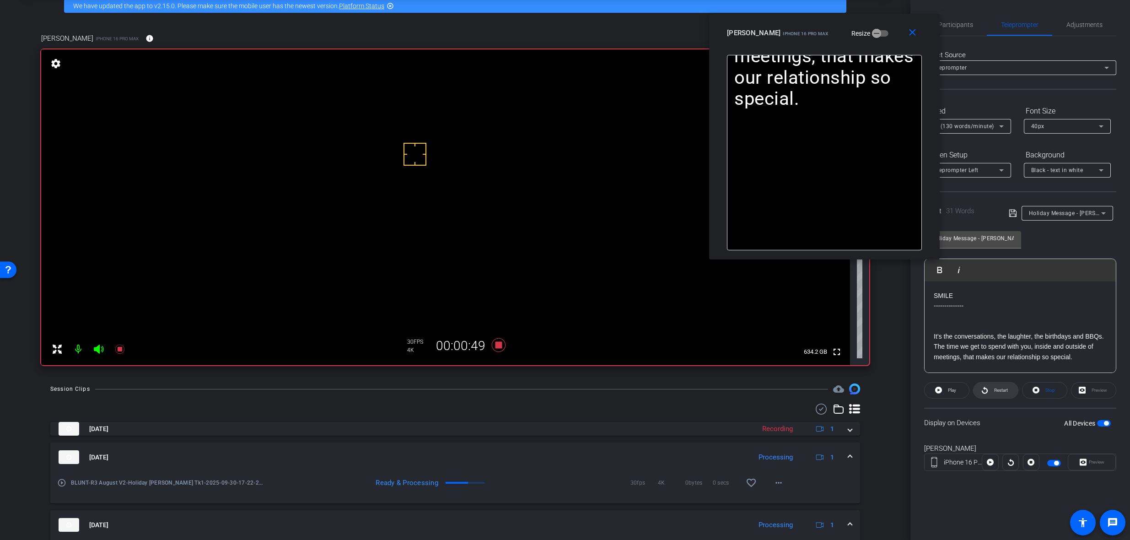
click at [992, 394] on span "Restart" at bounding box center [1000, 390] width 16 height 13
click at [953, 390] on span "Pause" at bounding box center [952, 389] width 12 height 5
click at [1003, 389] on span "Restart" at bounding box center [1001, 389] width 14 height 5
click at [494, 344] on icon at bounding box center [499, 345] width 14 height 14
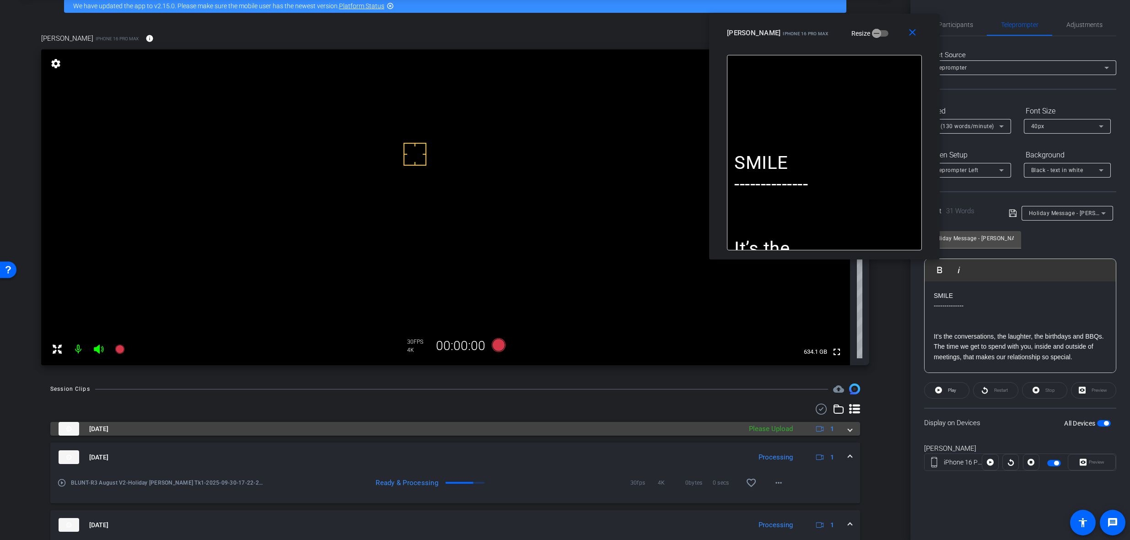
click at [848, 425] on span at bounding box center [850, 429] width 4 height 10
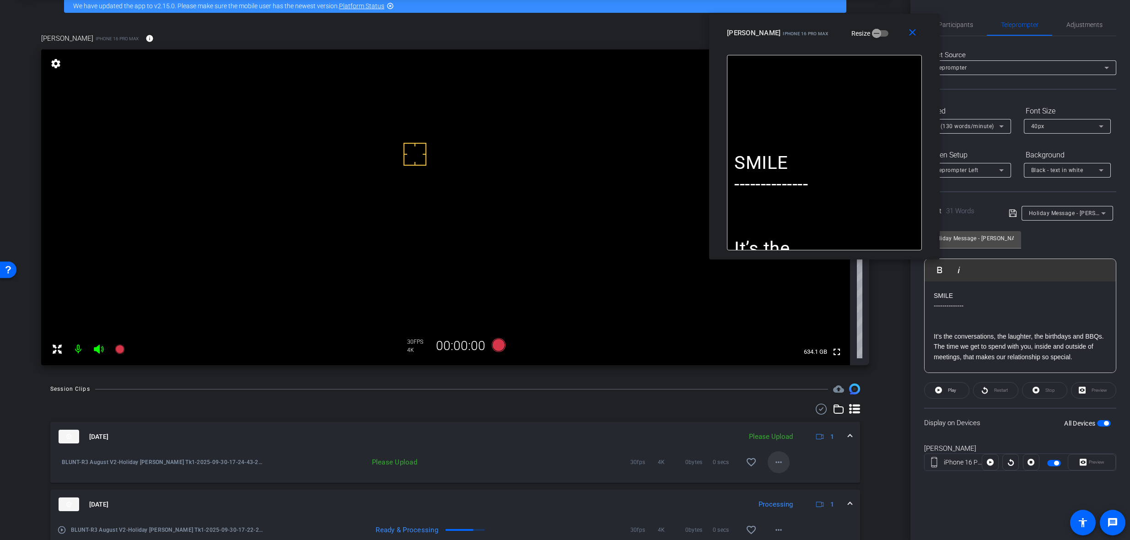
click at [779, 459] on mat-icon "more_horiz" at bounding box center [778, 461] width 11 height 11
click at [798, 481] on span "Upload" at bounding box center [789, 481] width 37 height 11
click at [915, 35] on mat-icon "close" at bounding box center [911, 32] width 11 height 11
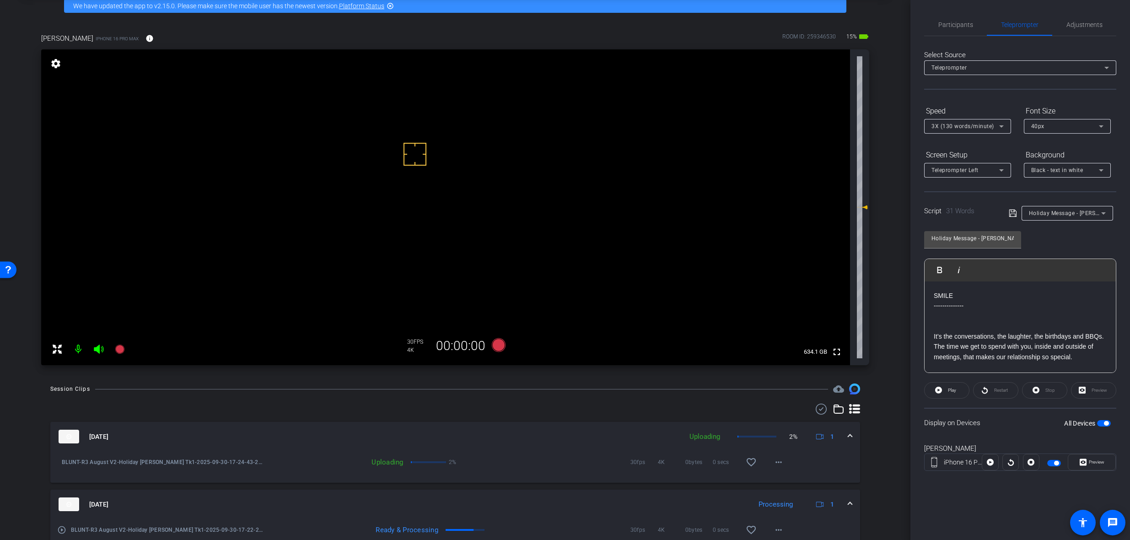
click at [1051, 215] on span "Holiday Message - [PERSON_NAME]" at bounding box center [1077, 212] width 96 height 7
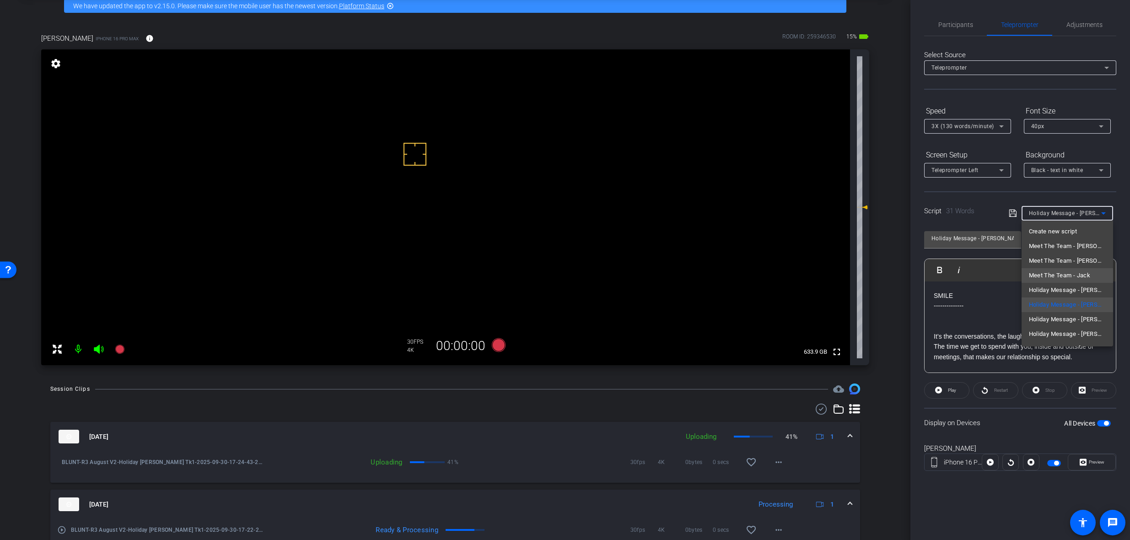
scroll to position [13, 0]
click at [1060, 326] on span "Holiday Message - [PERSON_NAME]" at bounding box center [1067, 320] width 77 height 11
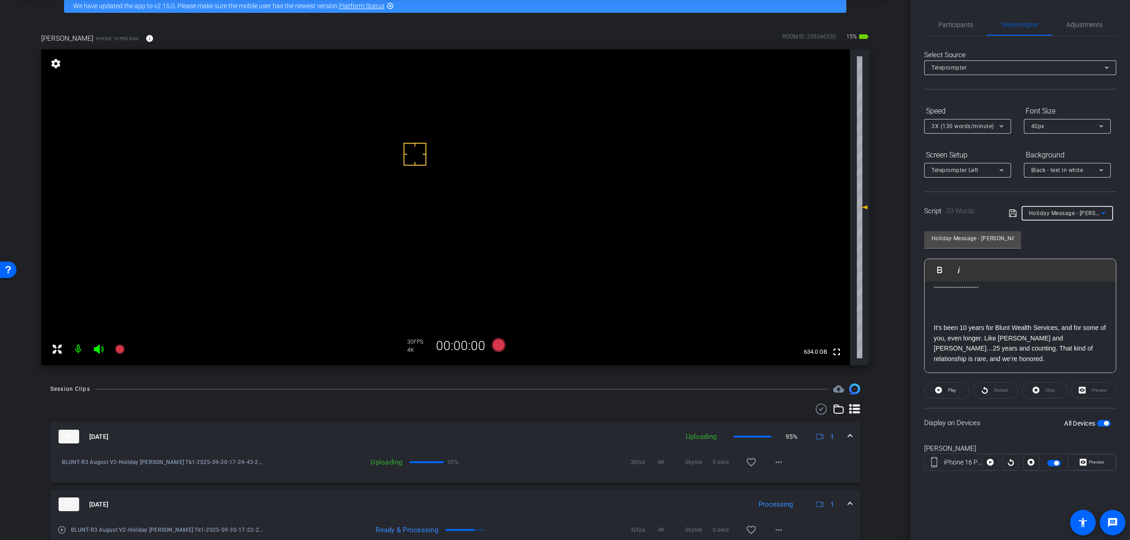
scroll to position [0, 0]
click at [1087, 203] on div "Script 33 Words Holiday Message - Carrie" at bounding box center [1020, 205] width 192 height 29
click at [1084, 214] on span "Holiday Message - [PERSON_NAME]" at bounding box center [1077, 212] width 96 height 7
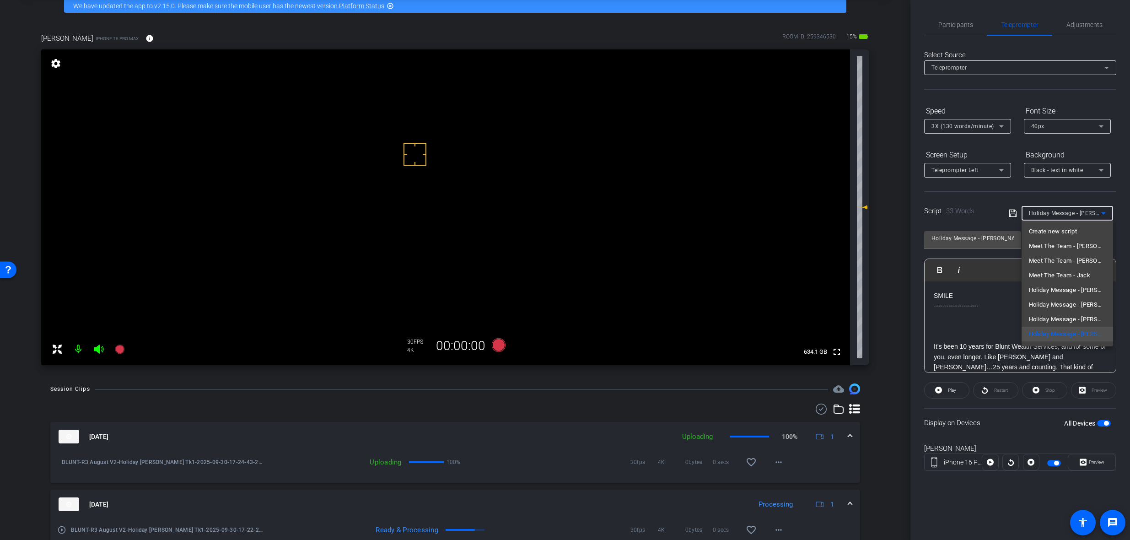
click at [1085, 256] on span "Meet The Team - [PERSON_NAME]" at bounding box center [1067, 260] width 77 height 11
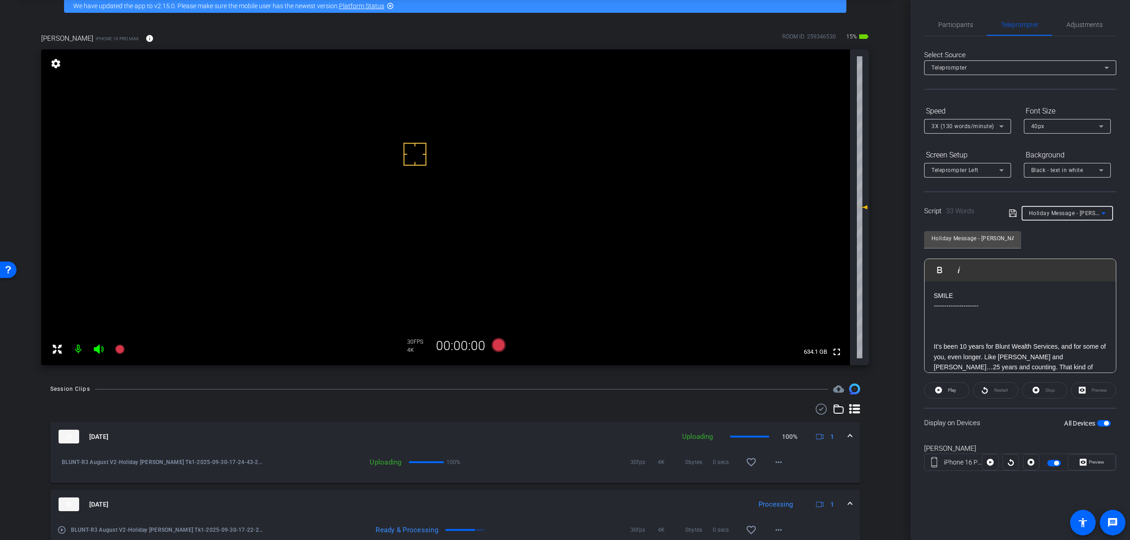
type input "Meet The Team - [PERSON_NAME]"
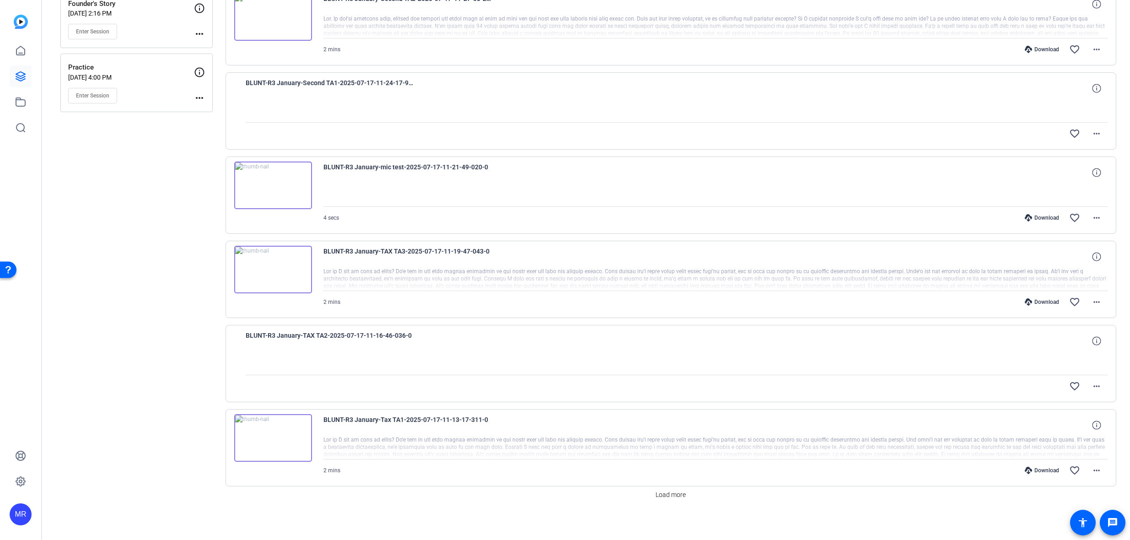
scroll to position [472, 0]
click at [681, 494] on span "Load more" at bounding box center [670, 491] width 30 height 10
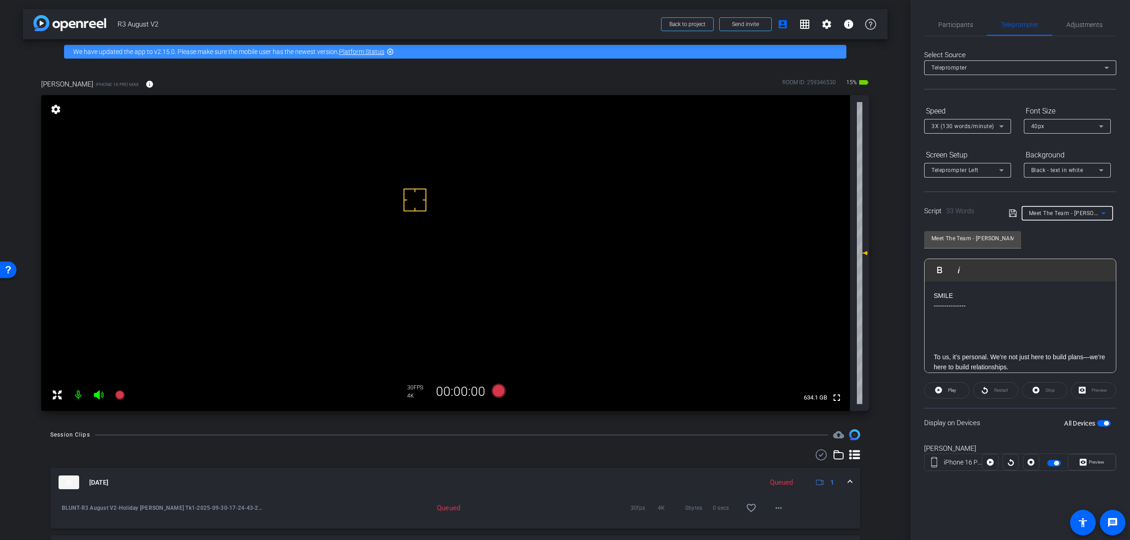
scroll to position [46, 0]
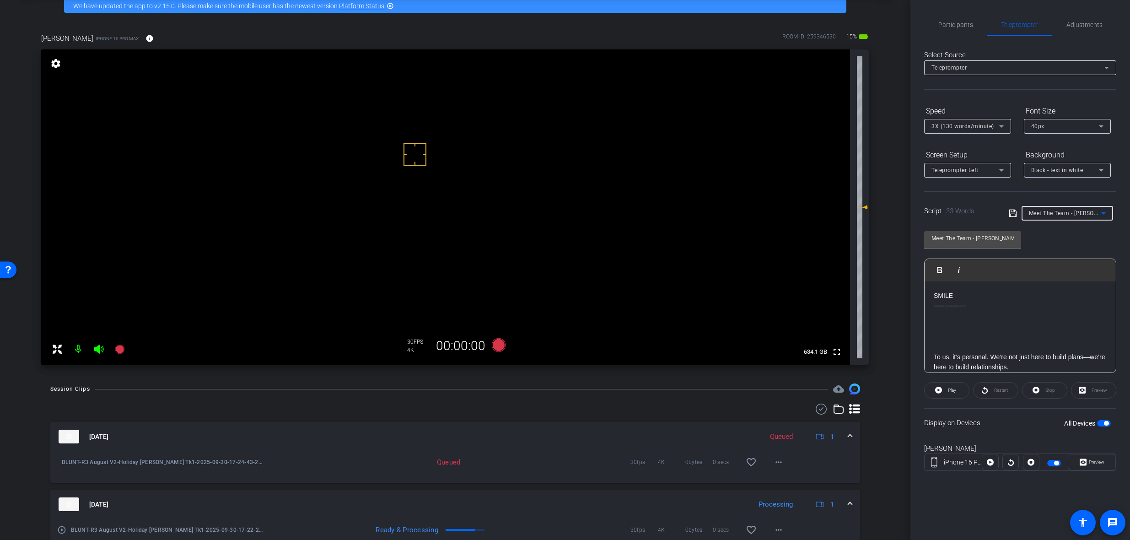
click at [1067, 213] on span "Meet The Team - [PERSON_NAME]" at bounding box center [1074, 212] width 90 height 7
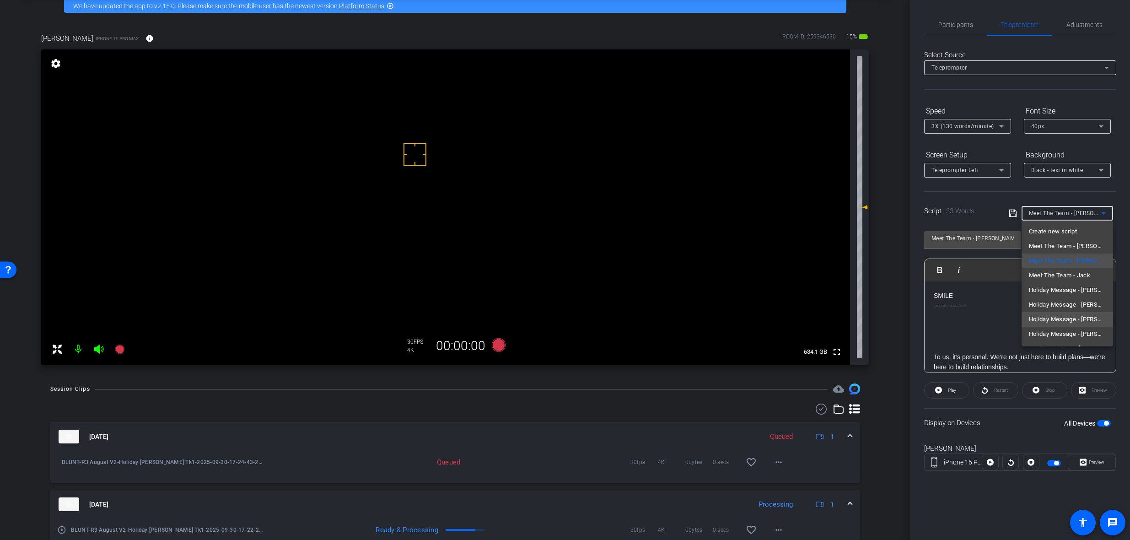
scroll to position [13, 0]
click at [1066, 316] on span "Holiday Message - [PERSON_NAME]" at bounding box center [1067, 320] width 77 height 11
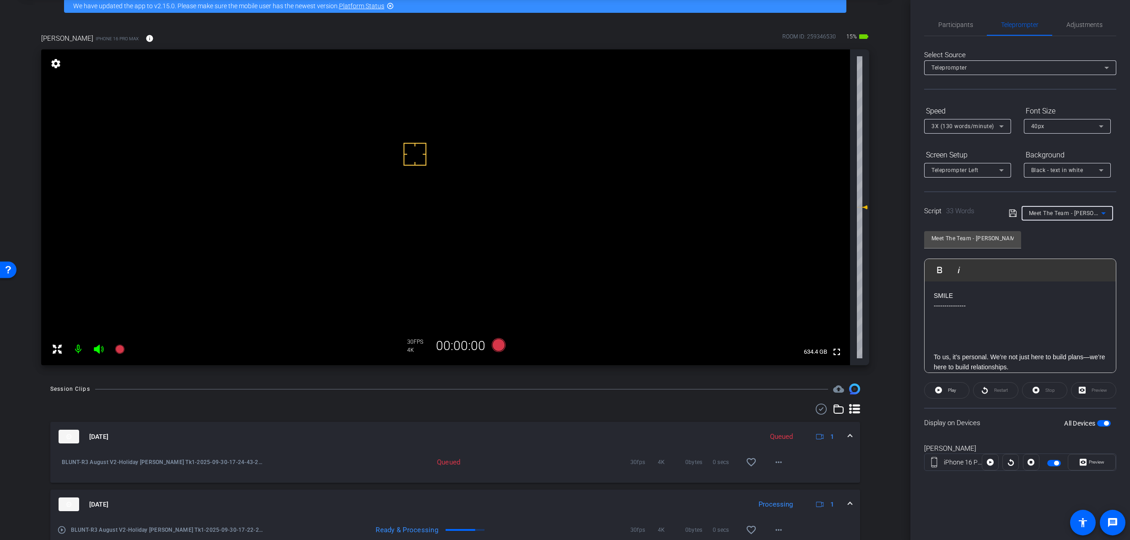
type input "Holiday Message - [PERSON_NAME]"
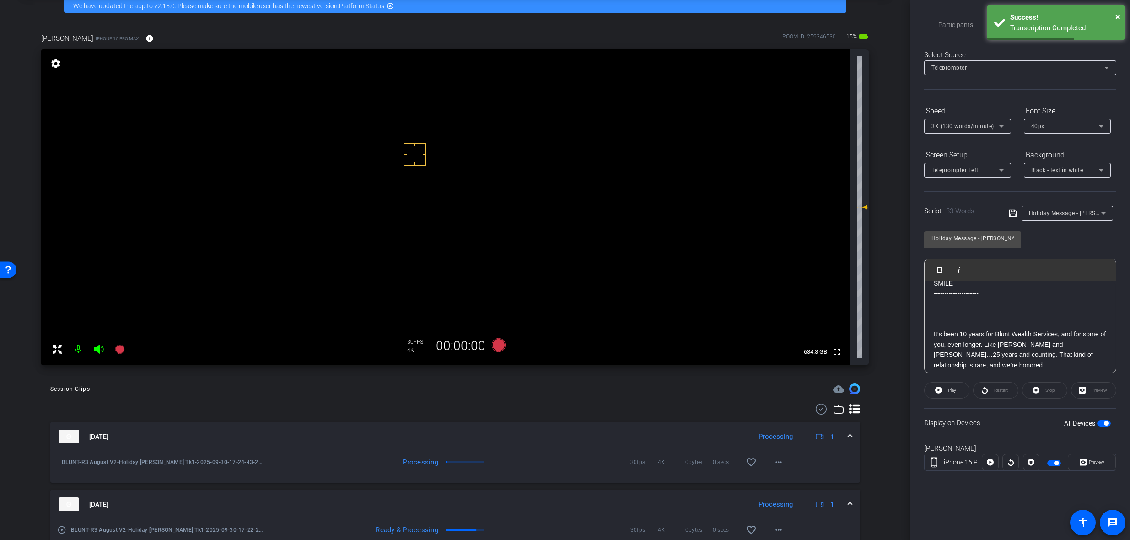
scroll to position [19, 0]
drag, startPoint x: 968, startPoint y: 363, endPoint x: 924, endPoint y: 325, distance: 57.7
click at [924, 325] on div "SMILE --------------------- It’s been 10 years for Blunt Wealth Services, and f…" at bounding box center [1019, 318] width 191 height 111
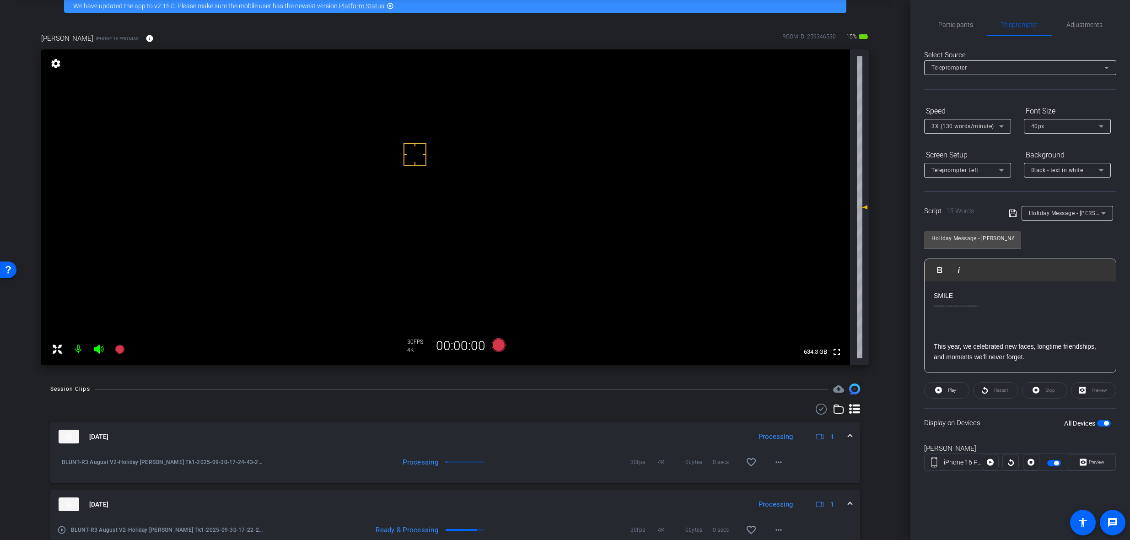
click at [1047, 363] on div "SMILE --------------------- This year, we celebrated new faces, longtime friend…" at bounding box center [1019, 326] width 191 height 91
click at [1084, 459] on icon at bounding box center [1082, 462] width 7 height 7
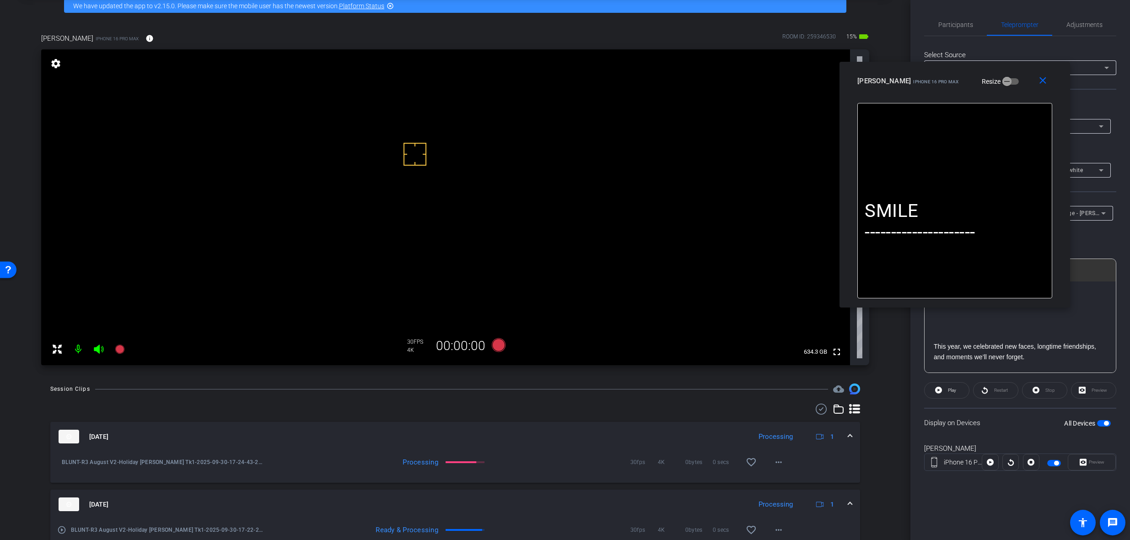
drag, startPoint x: 538, startPoint y: 172, endPoint x: 952, endPoint y: 69, distance: 426.5
click at [952, 73] on div "[PERSON_NAME] iPhone 16 Pro Max Resize" at bounding box center [958, 81] width 202 height 16
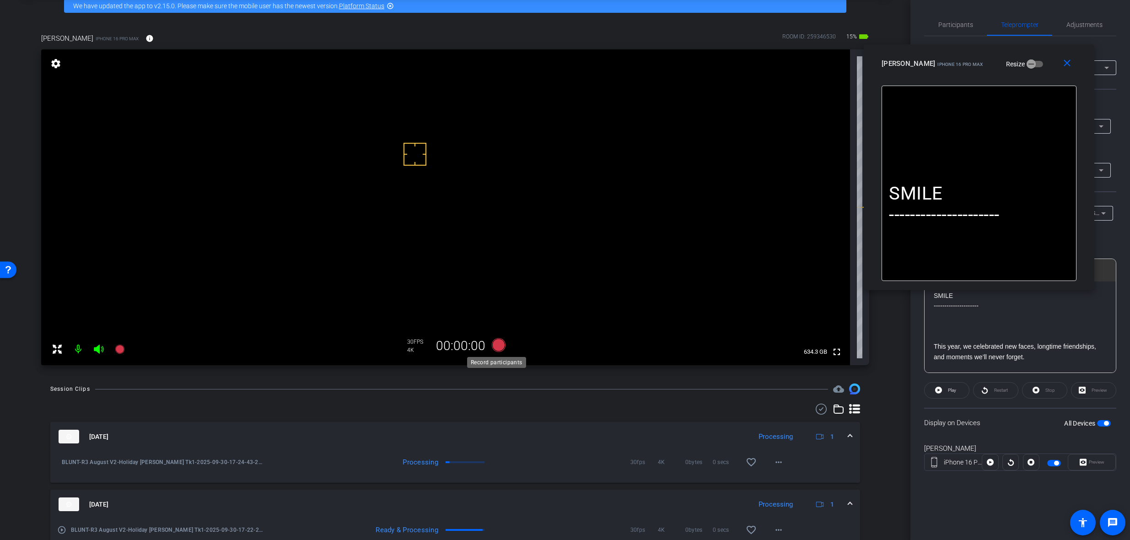
click at [497, 344] on icon at bounding box center [499, 345] width 14 height 14
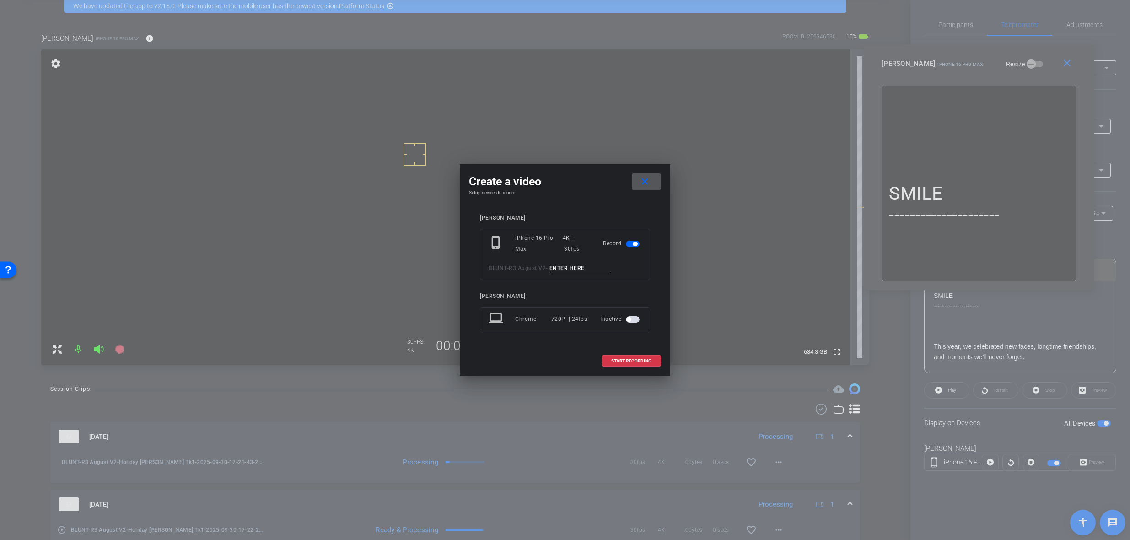
click at [580, 258] on div "phone_iphone iPhone 16 Pro Max 4K | 30fps Record BLUNT - R3 August V2 -" at bounding box center [565, 254] width 170 height 51
click at [580, 266] on input at bounding box center [579, 268] width 61 height 11
paste input "This year, we celebrated new faces, longtime friendships, and moments we’ll nev…"
type input "This year, we celebrated new faces, longtime friendships, and moments we’ll nev…"
click at [588, 272] on input "Holiday [PERSON_NAME] Tk1" at bounding box center [579, 268] width 61 height 11
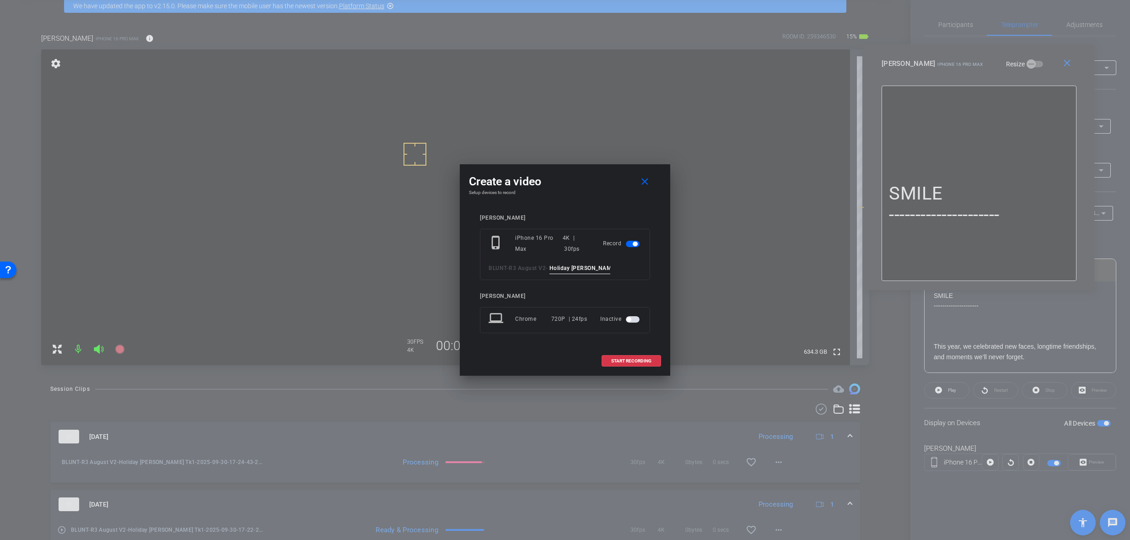
click at [588, 272] on input "Holiday [PERSON_NAME] Tk1" at bounding box center [579, 268] width 61 height 11
type input "Holiday [PERSON_NAME] Tk1"
click at [646, 178] on mat-icon "close" at bounding box center [644, 181] width 11 height 11
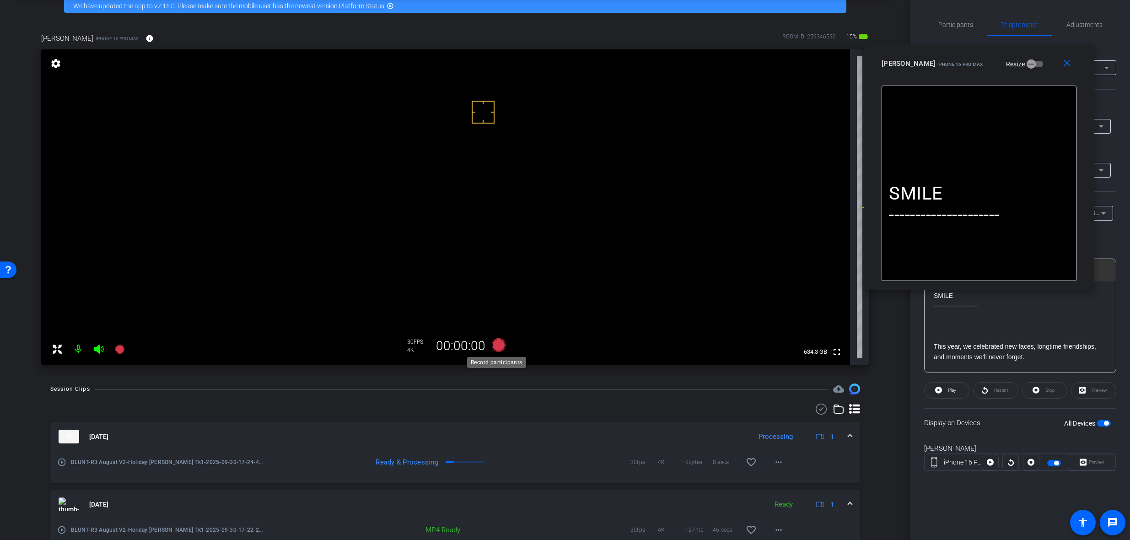
click at [494, 341] on icon at bounding box center [499, 345] width 14 height 14
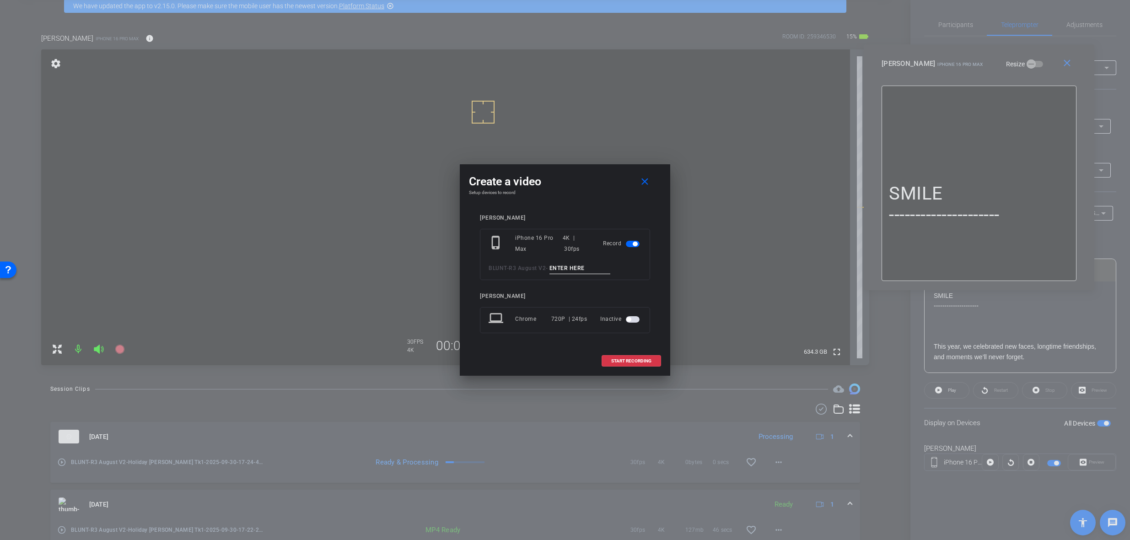
click at [567, 268] on input at bounding box center [579, 268] width 61 height 11
paste input "Holiday [PERSON_NAME] Tk1"
type input "Holiday [PERSON_NAME] Tk1"
click at [626, 360] on span "START RECORDING" at bounding box center [631, 361] width 40 height 5
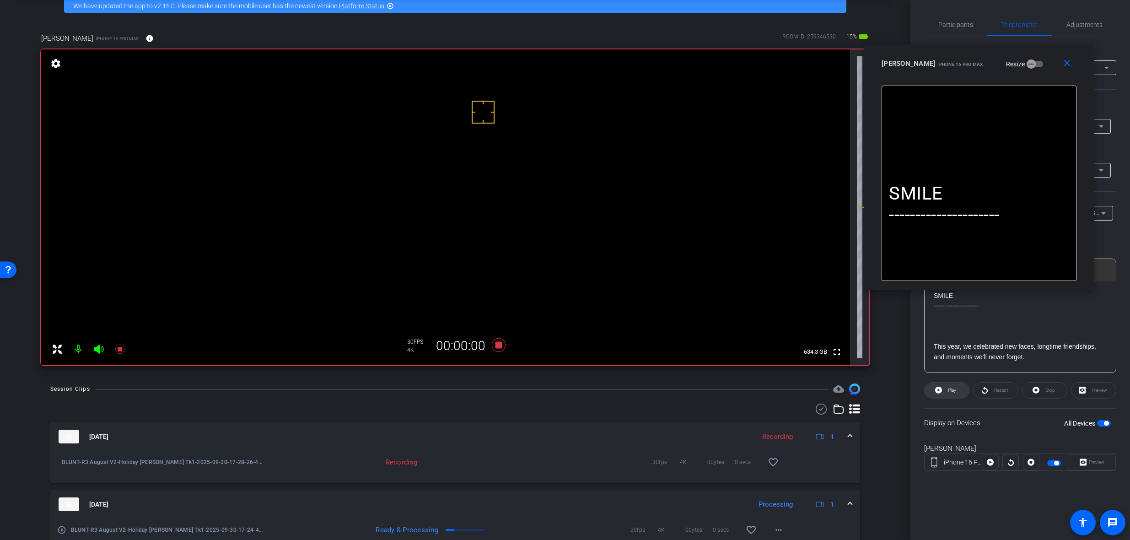
click at [937, 390] on icon at bounding box center [938, 389] width 7 height 7
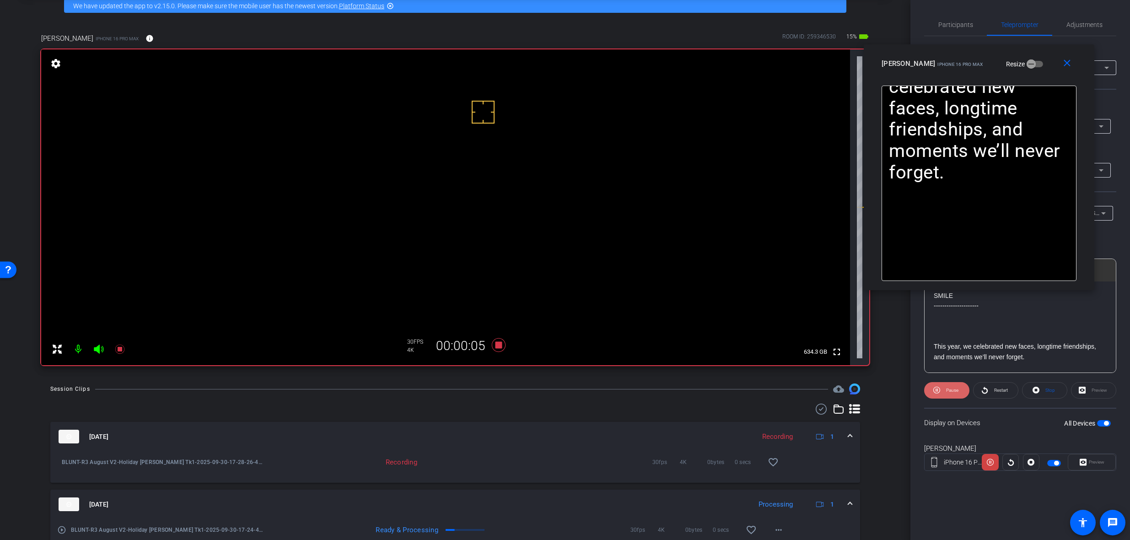
click at [945, 388] on span "Pause" at bounding box center [951, 390] width 15 height 13
click at [498, 343] on icon at bounding box center [499, 345] width 14 height 14
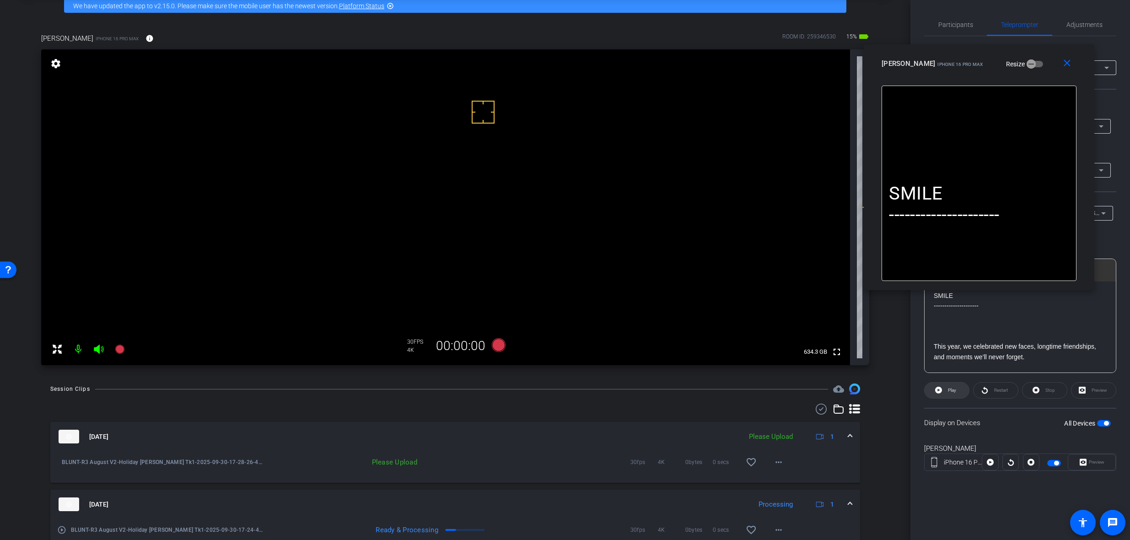
click at [956, 386] on span "Play" at bounding box center [950, 390] width 11 height 13
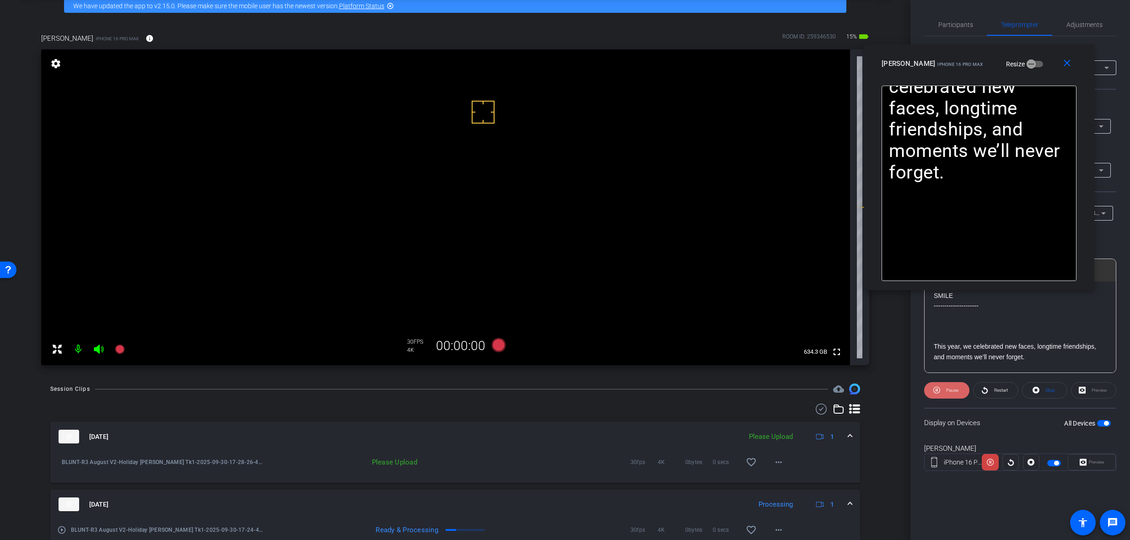
click at [947, 390] on span "Pause" at bounding box center [952, 389] width 12 height 5
click at [774, 467] on mat-icon "more_horiz" at bounding box center [778, 461] width 11 height 11
click at [792, 503] on span "Delete clip" at bounding box center [789, 504] width 37 height 11
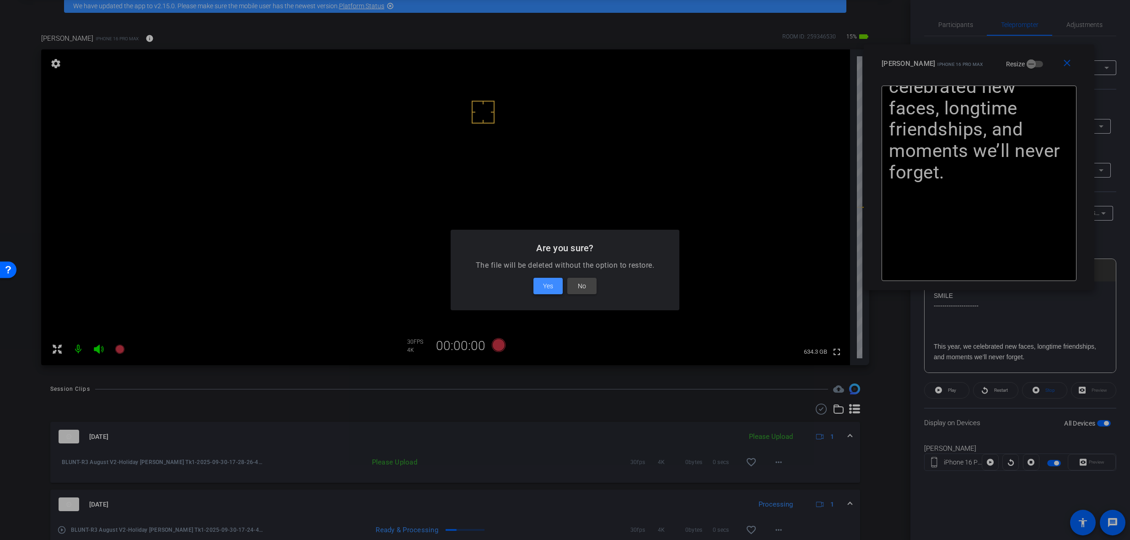
click at [545, 287] on span "Yes" at bounding box center [548, 285] width 10 height 11
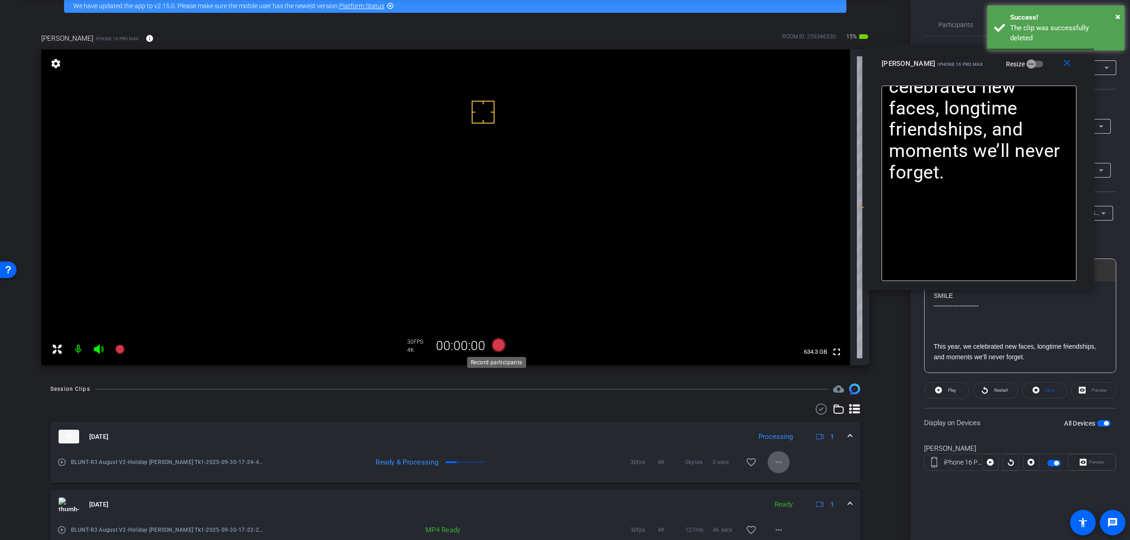
click at [497, 347] on icon at bounding box center [499, 345] width 14 height 14
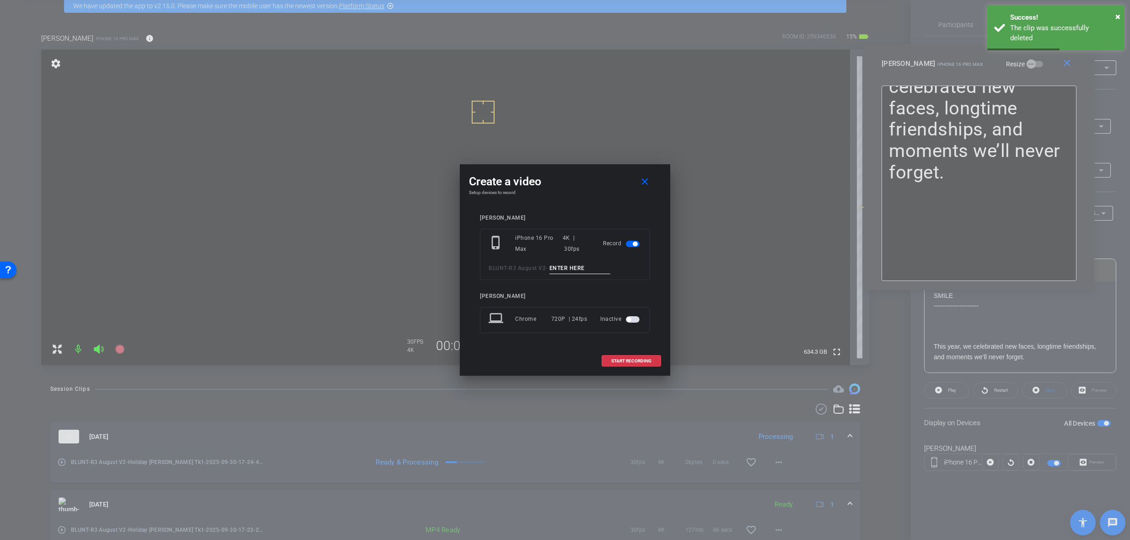
click at [590, 269] on input at bounding box center [579, 268] width 61 height 11
paste input "Holiday [PERSON_NAME] Tk1"
type input "Holiday [PERSON_NAME] Tk1"
click at [635, 359] on span "START RECORDING" at bounding box center [631, 361] width 40 height 5
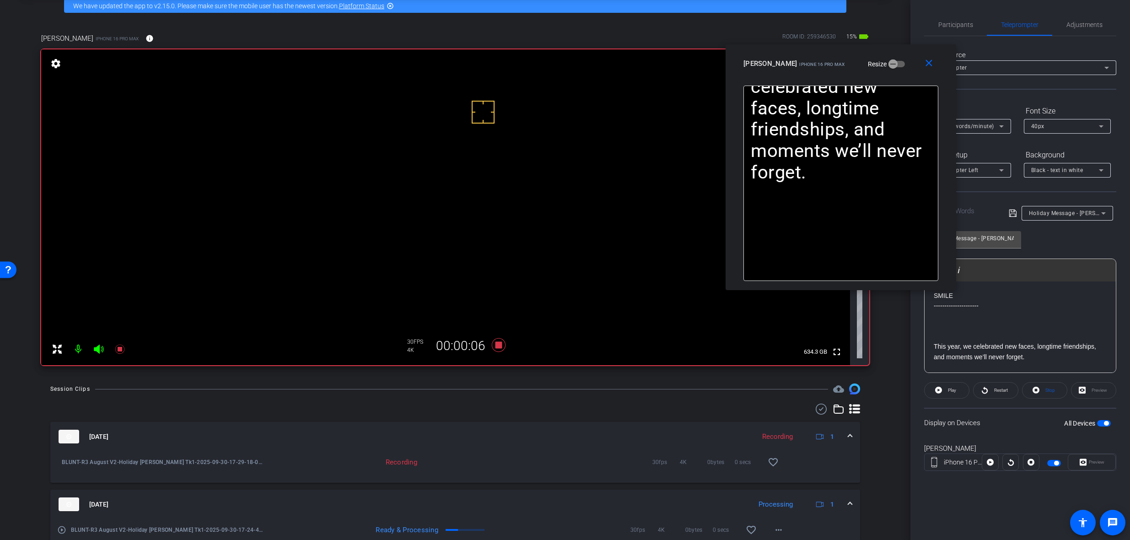
drag, startPoint x: 956, startPoint y: 65, endPoint x: 819, endPoint y: 63, distance: 137.2
click at [819, 63] on span "iPhone 16 Pro Max" at bounding box center [821, 64] width 45 height 5
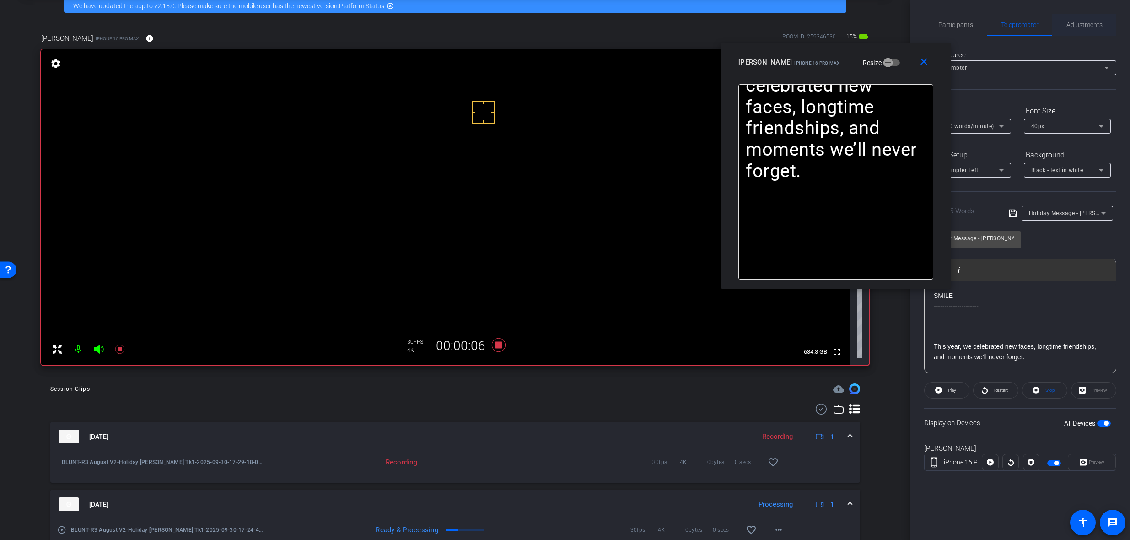
click at [1091, 21] on span "Adjustments" at bounding box center [1084, 24] width 36 height 6
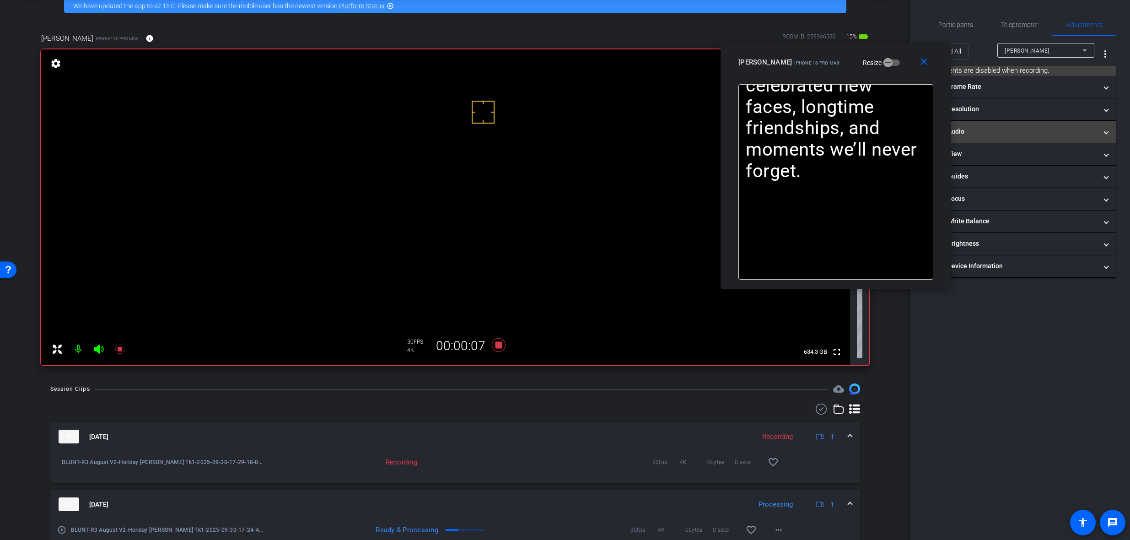
click at [1004, 131] on mat-panel-title "headphone icon Audio" at bounding box center [1014, 132] width 165 height 10
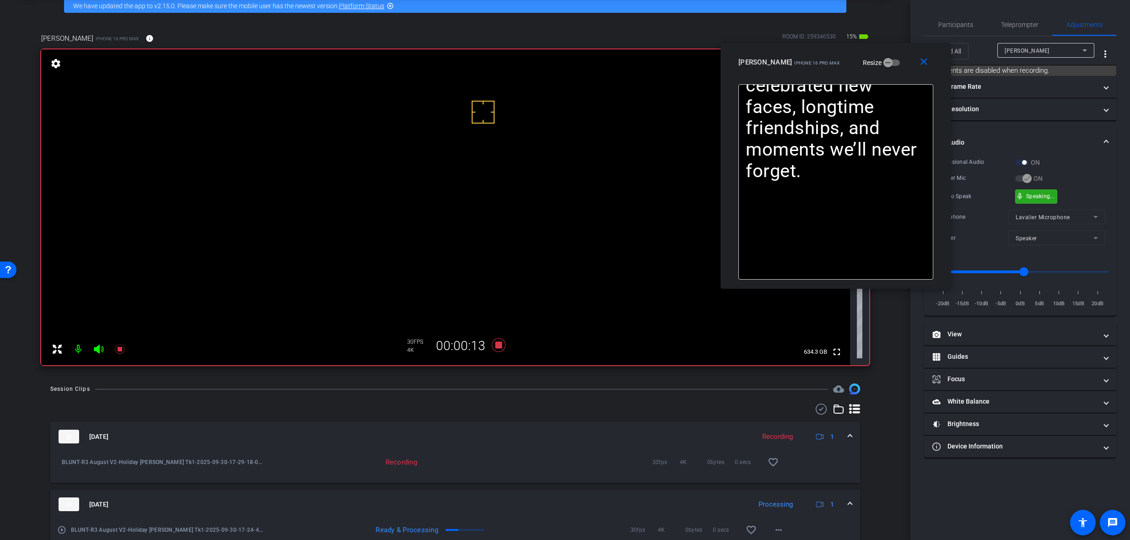
click at [1025, 195] on div "mic_none Speaking..." at bounding box center [1035, 196] width 41 height 13
click at [496, 344] on icon at bounding box center [499, 345] width 14 height 14
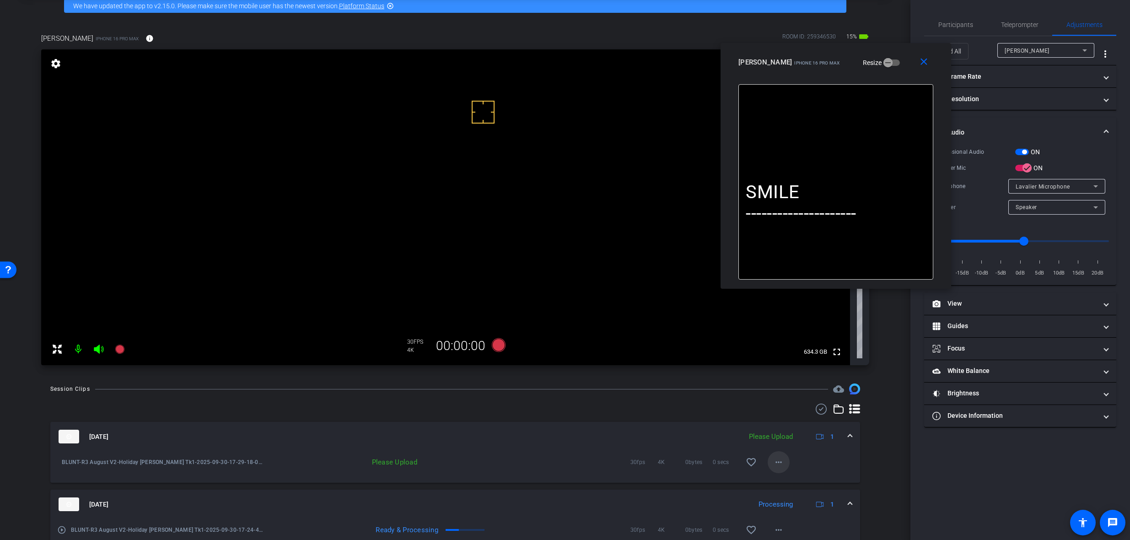
click at [773, 459] on mat-icon "more_horiz" at bounding box center [778, 461] width 11 height 11
click at [781, 478] on span "Upload" at bounding box center [789, 481] width 37 height 11
click at [920, 65] on mat-icon "close" at bounding box center [923, 61] width 11 height 11
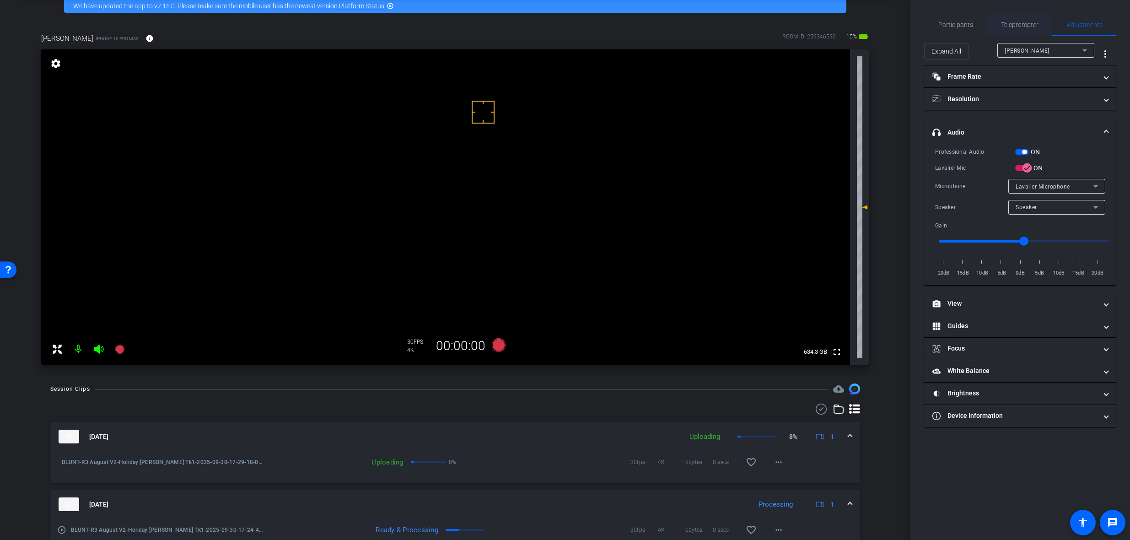
click at [1008, 25] on span "Teleprompter" at bounding box center [1020, 24] width 38 height 6
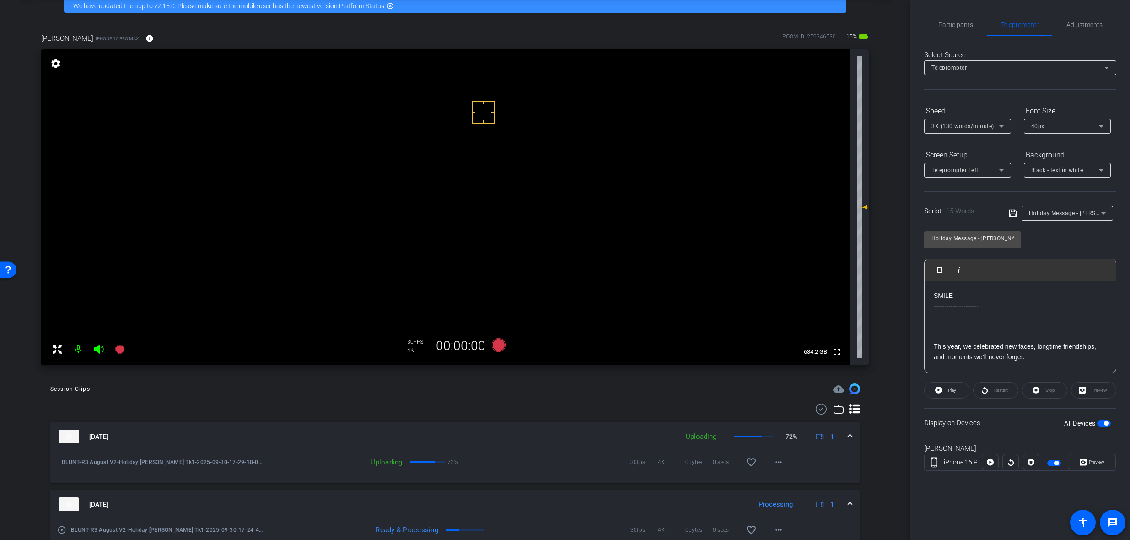
click at [1063, 211] on span "Holiday Message - [PERSON_NAME]" at bounding box center [1077, 212] width 96 height 7
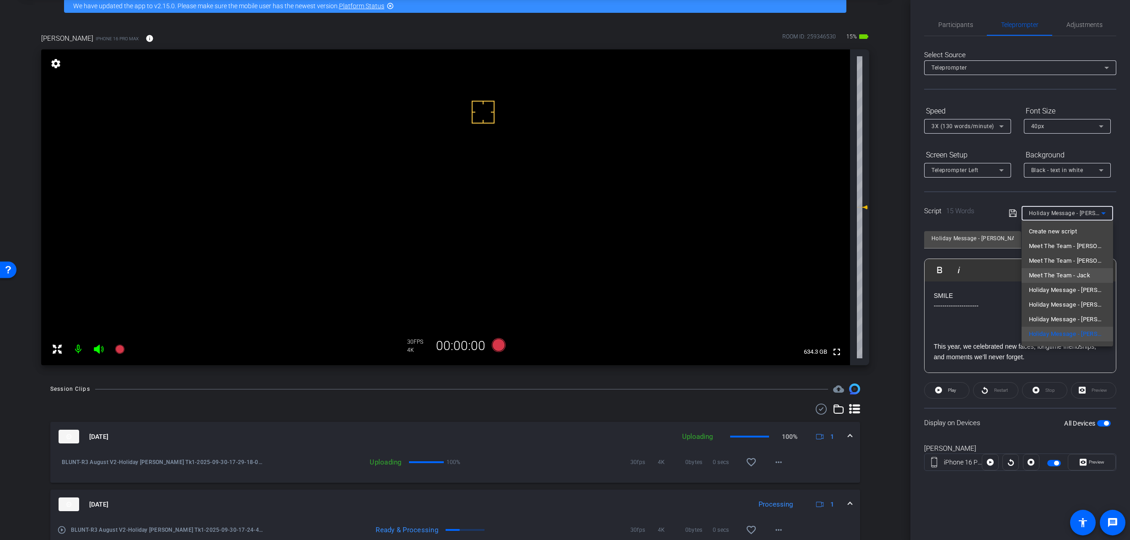
click at [1081, 276] on span "Meet The Team - Jack" at bounding box center [1060, 275] width 62 height 11
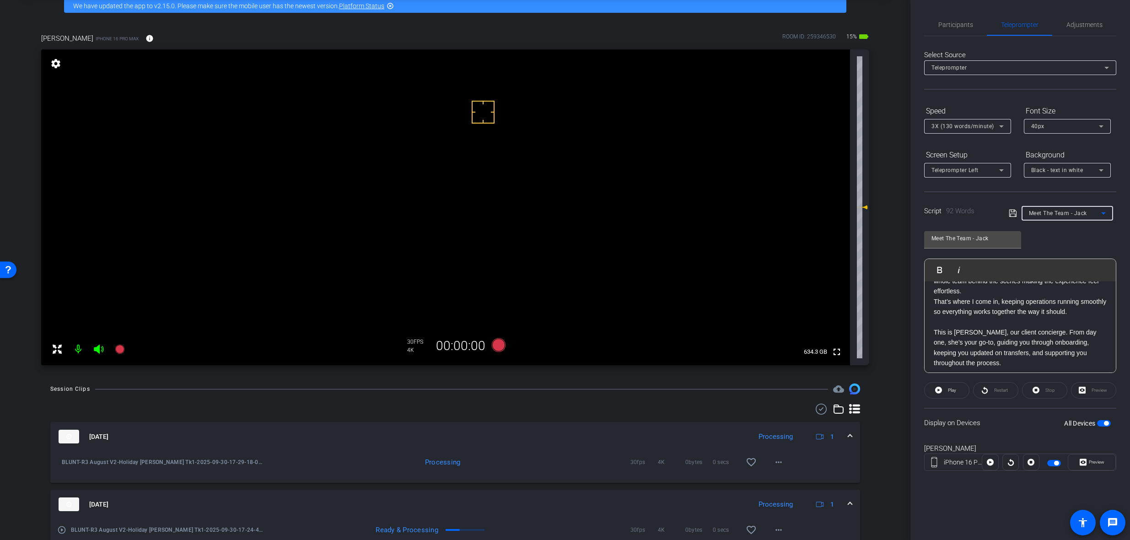
scroll to position [75, 0]
click at [1072, 216] on div "Meet The Team - Jack" at bounding box center [1065, 212] width 72 height 11
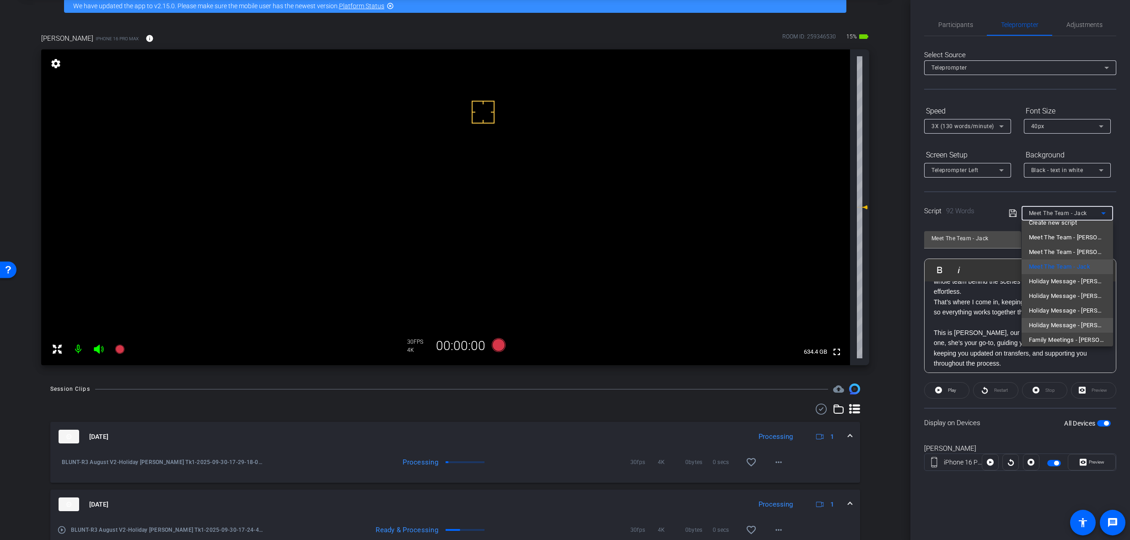
scroll to position [13, 0]
click at [1077, 302] on span "Holiday Message - [PERSON_NAME]" at bounding box center [1067, 305] width 77 height 11
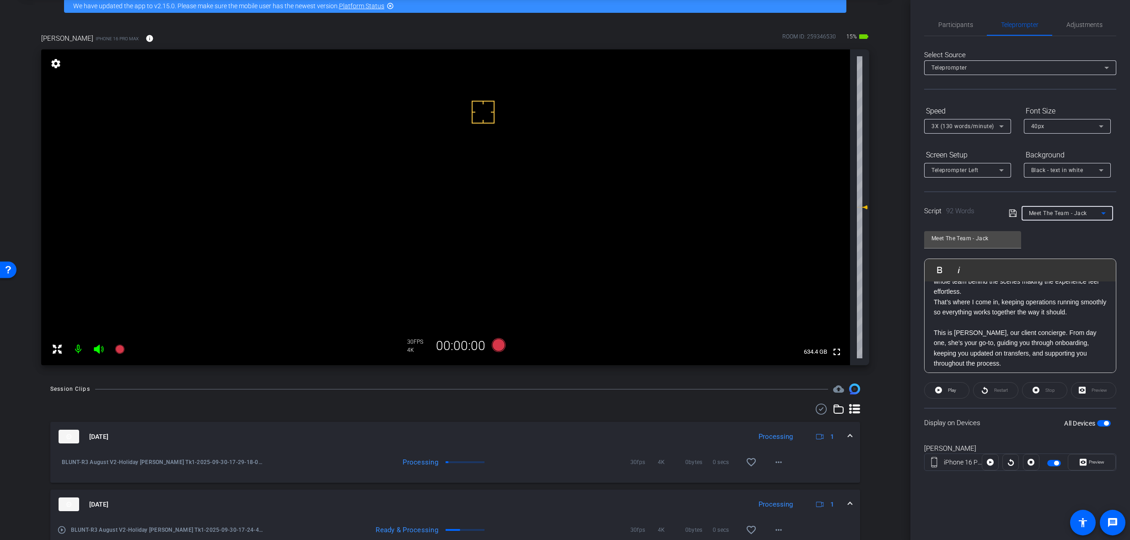
type input "Holiday Message - [PERSON_NAME]"
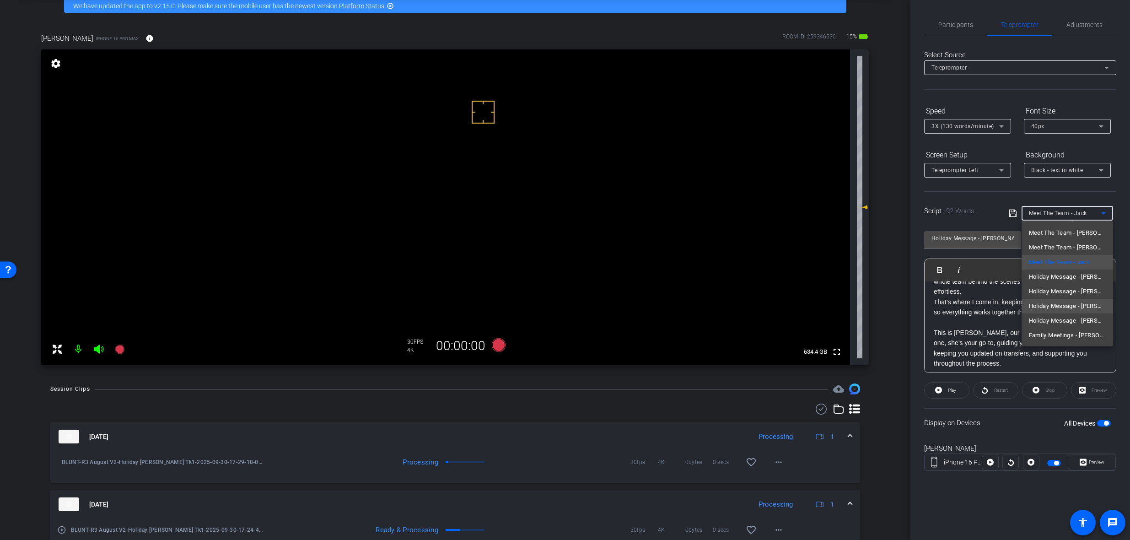
scroll to position [9, 0]
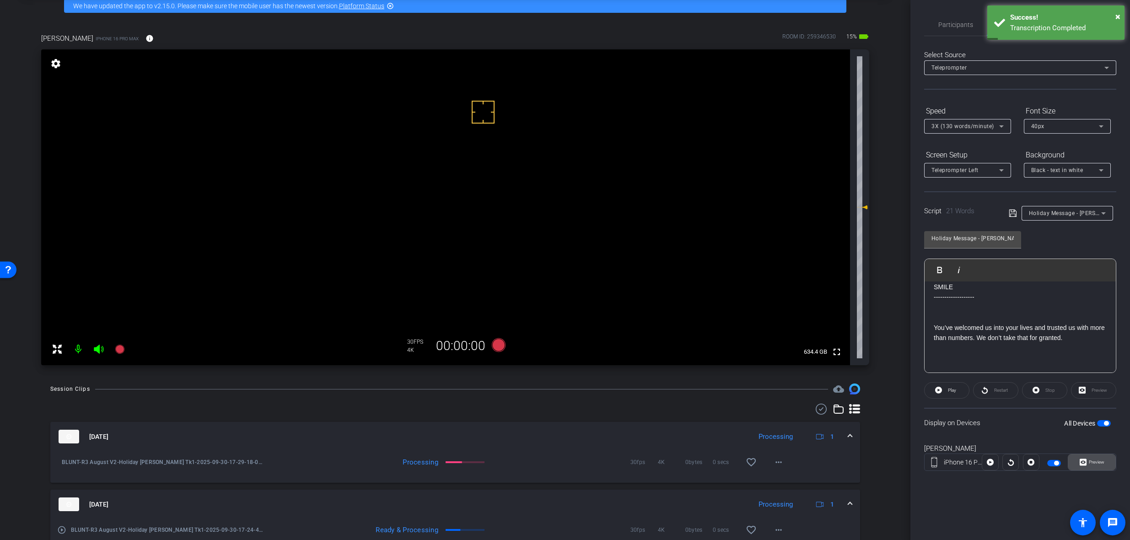
click at [1097, 459] on span "Preview" at bounding box center [1096, 461] width 16 height 5
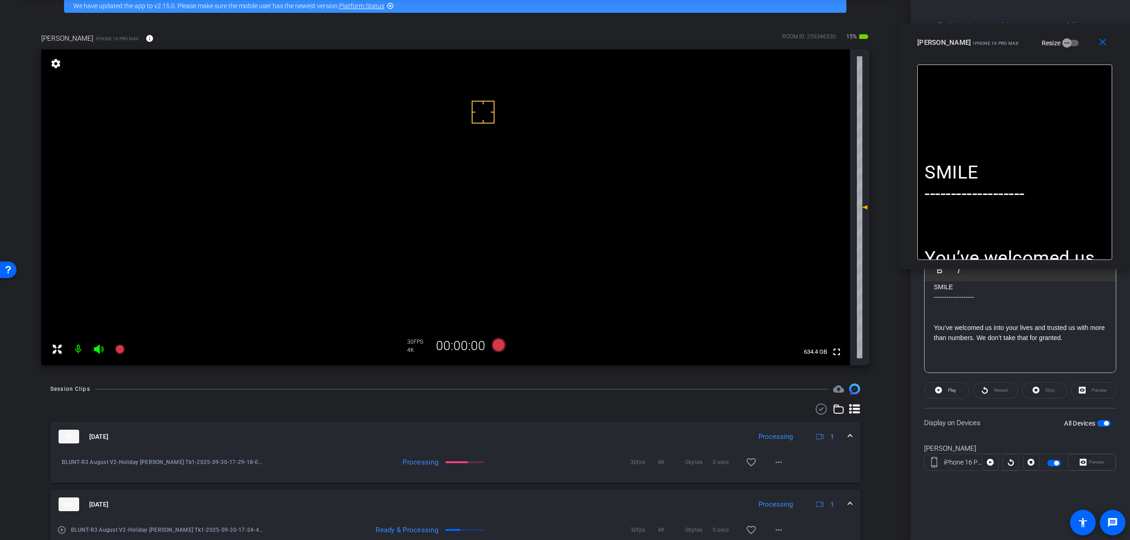
drag, startPoint x: 517, startPoint y: 162, endPoint x: 968, endPoint y: 38, distance: 467.7
click at [968, 38] on div "[PERSON_NAME] iPhone 16 Pro Max" at bounding box center [968, 41] width 102 height 11
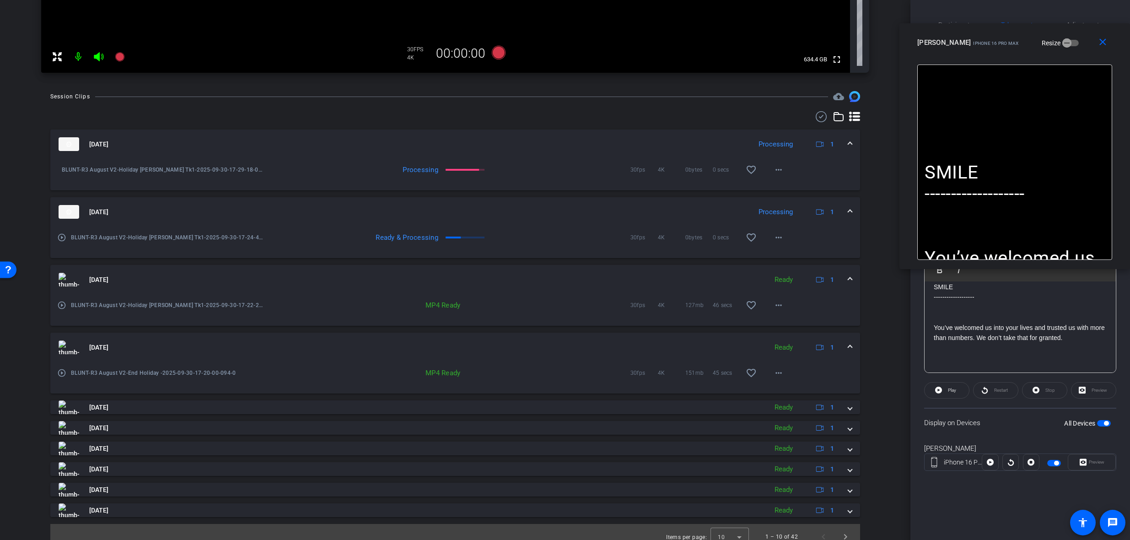
scroll to position [348, 0]
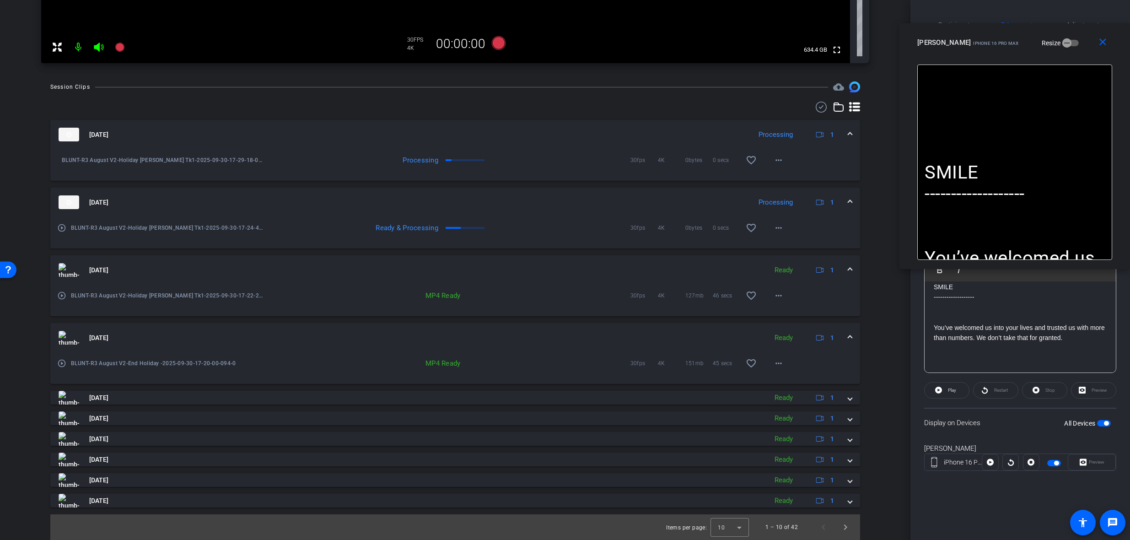
click at [848, 335] on span at bounding box center [850, 338] width 4 height 10
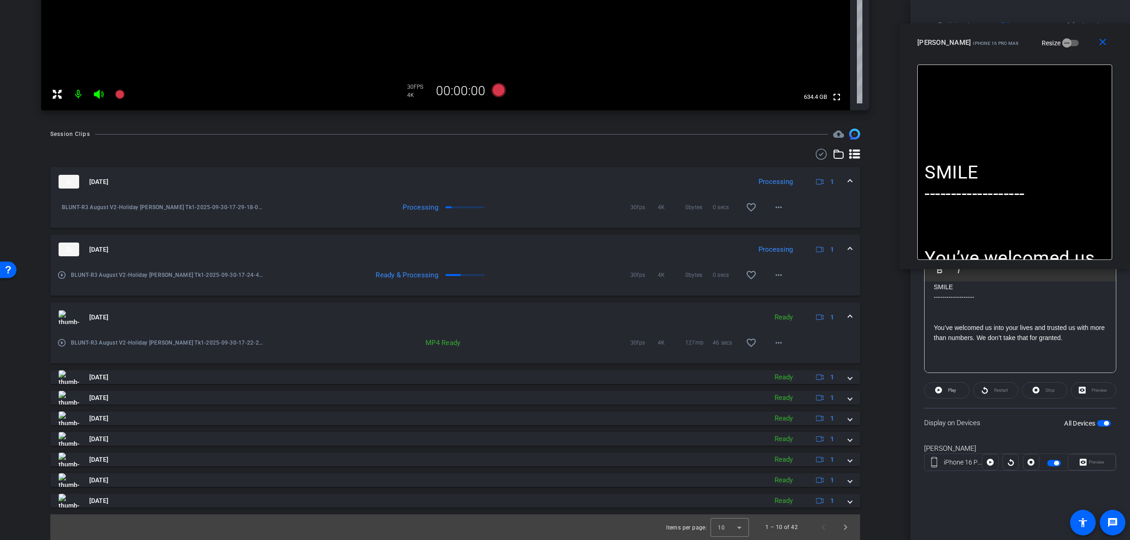
click at [848, 318] on span at bounding box center [850, 317] width 4 height 10
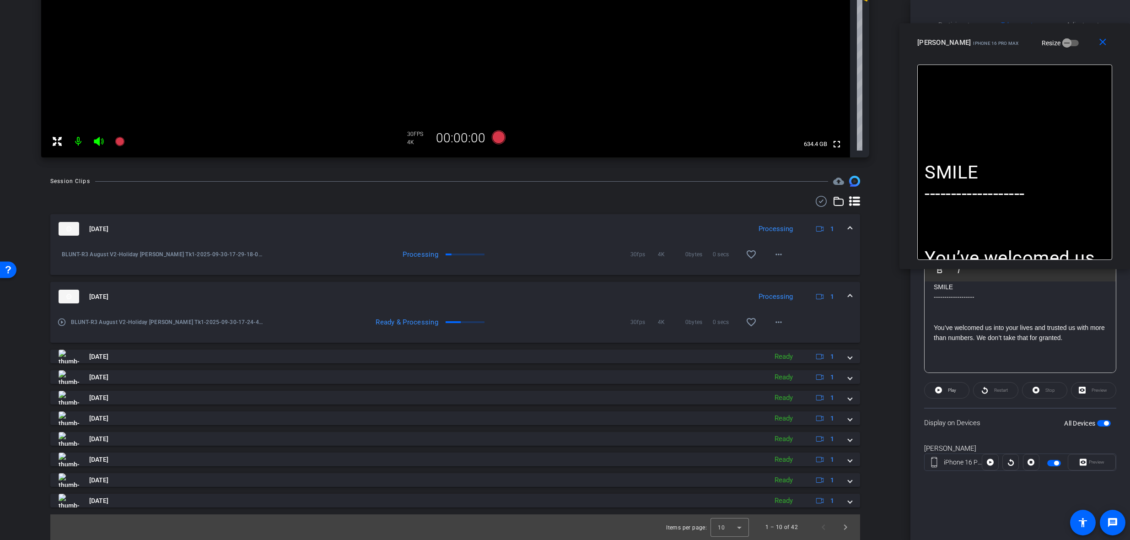
scroll to position [253, 0]
click at [841, 535] on span "Next page" at bounding box center [845, 527] width 22 height 22
click at [841, 534] on span "Next page" at bounding box center [845, 527] width 22 height 22
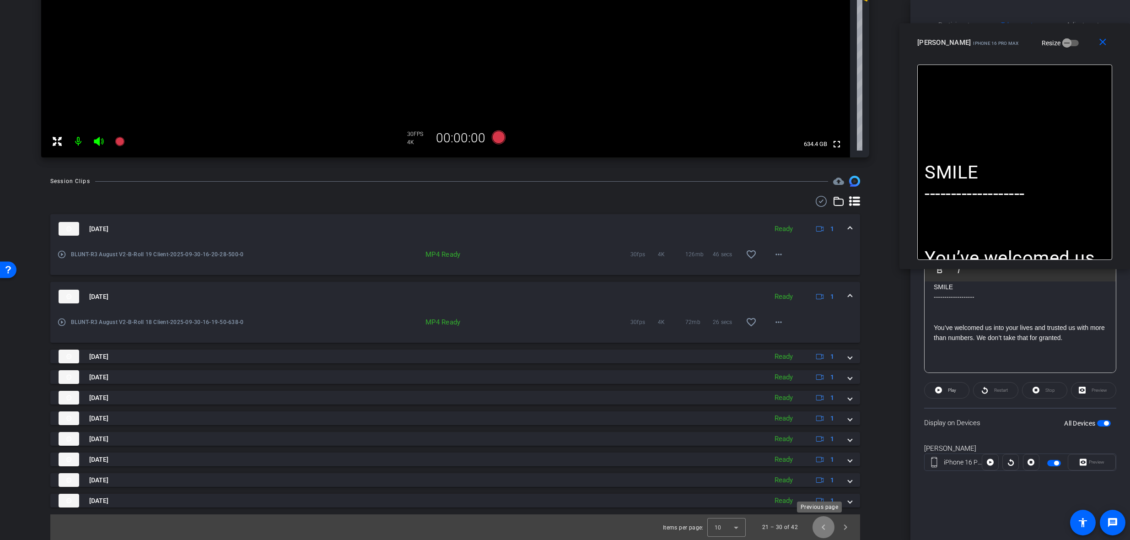
click at [815, 531] on span "Previous page" at bounding box center [823, 527] width 22 height 22
click at [817, 529] on span "Previous page" at bounding box center [823, 527] width 22 height 22
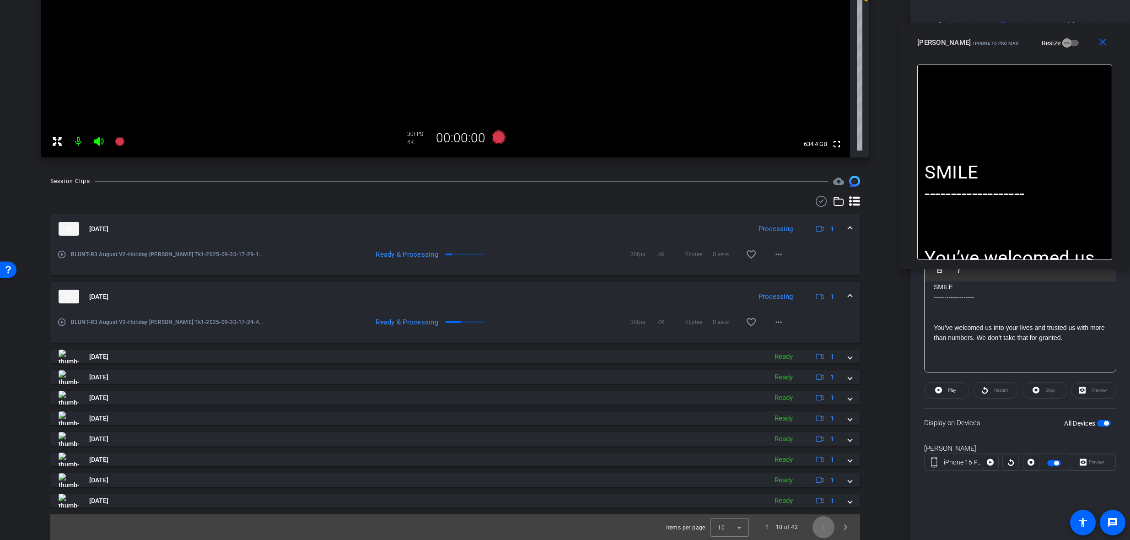
click at [817, 529] on span "Previous page" at bounding box center [823, 527] width 22 height 22
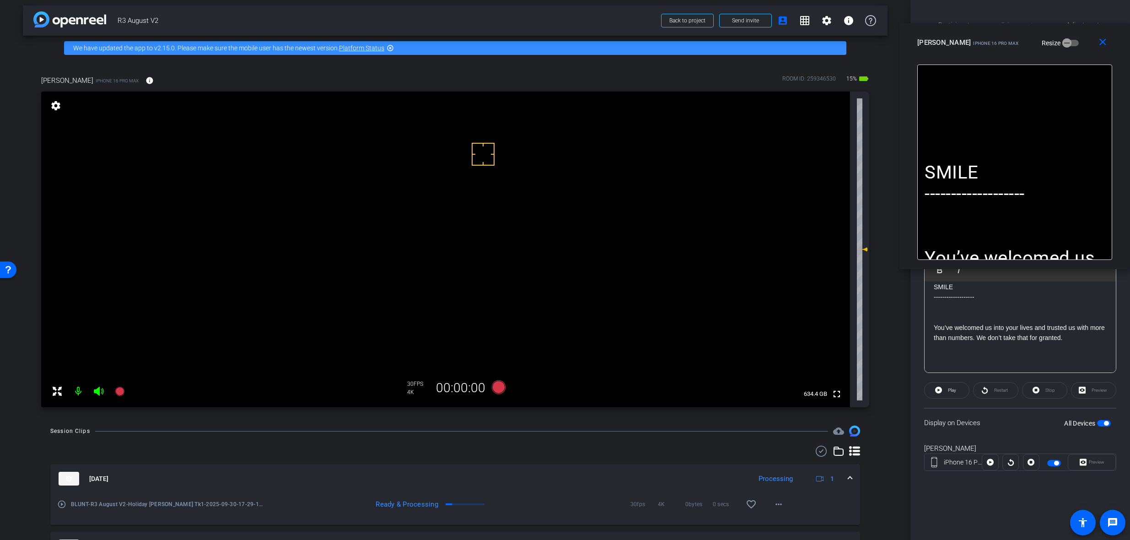
scroll to position [0, 0]
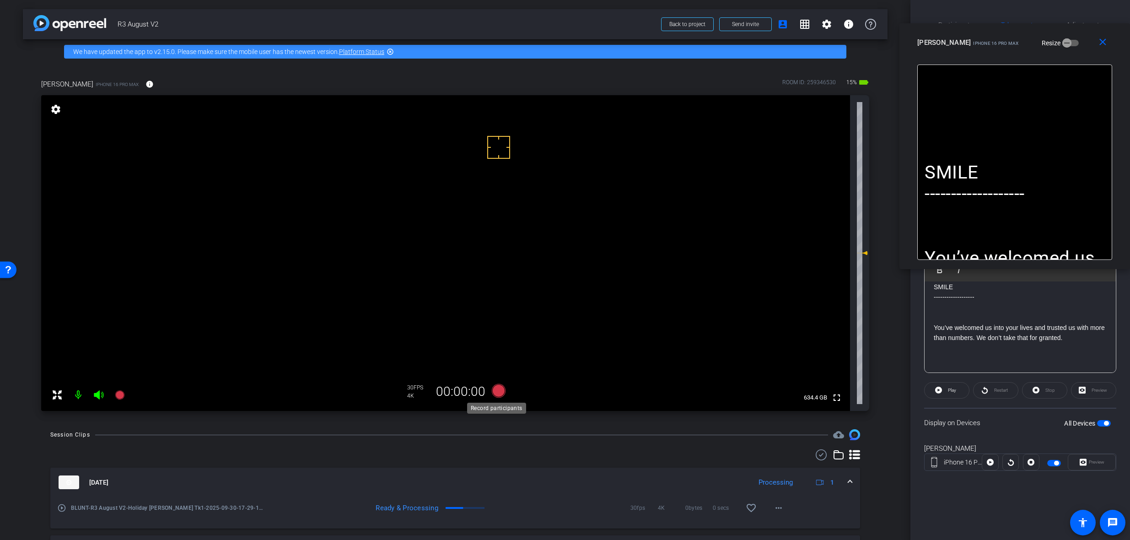
click at [501, 390] on icon at bounding box center [499, 391] width 14 height 14
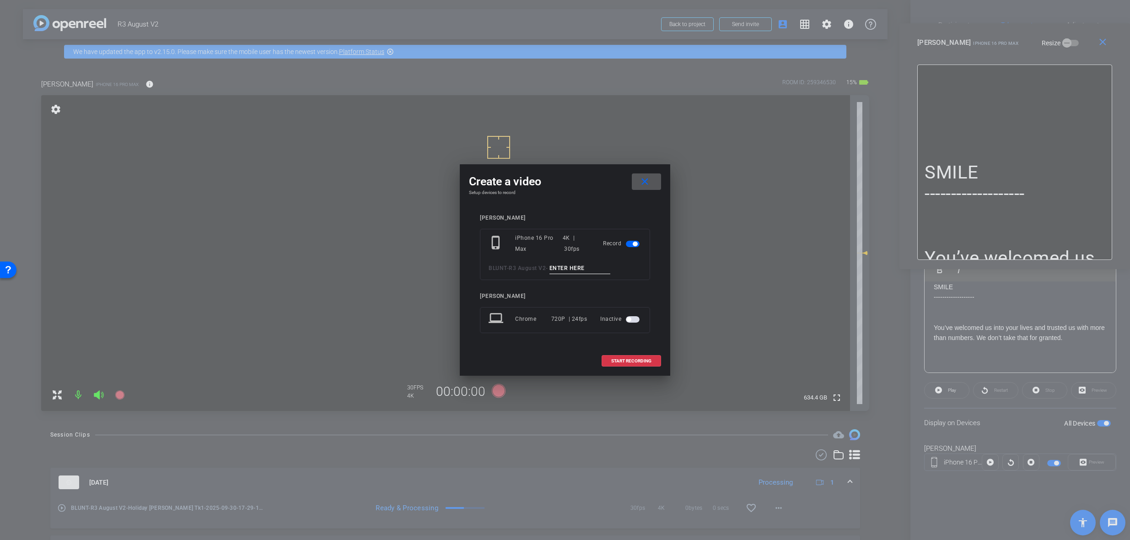
click at [646, 180] on mat-icon "close" at bounding box center [644, 181] width 11 height 11
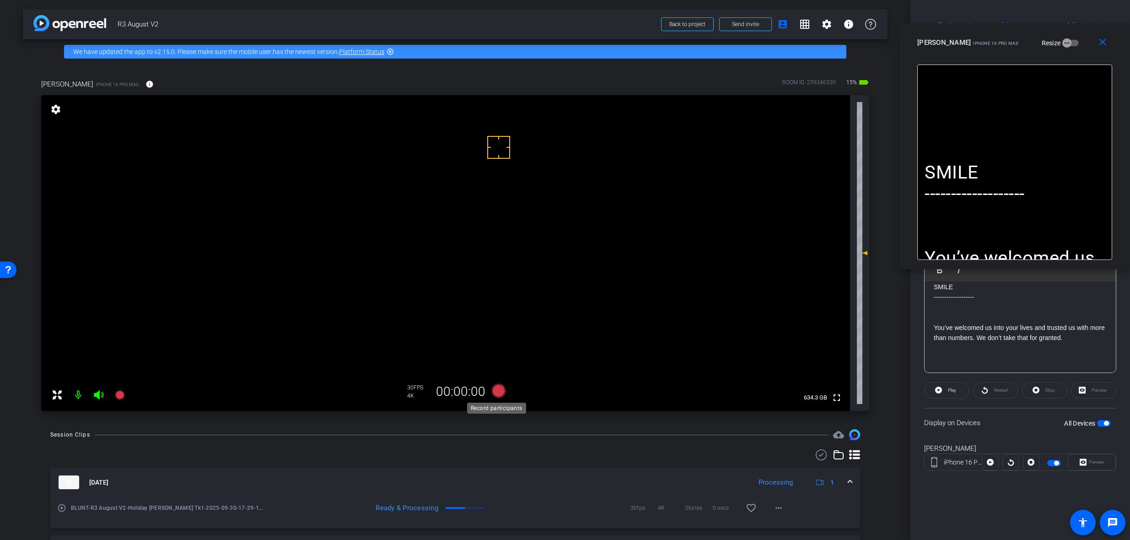
click at [498, 391] on icon at bounding box center [499, 391] width 14 height 14
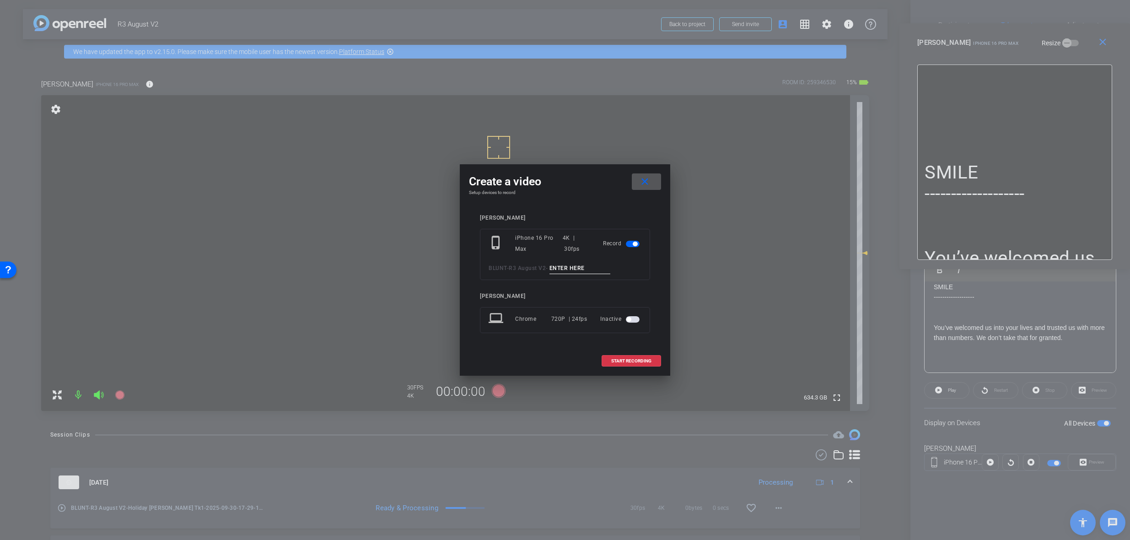
click at [568, 267] on input at bounding box center [579, 268] width 61 height 11
paste input "Holiday [PERSON_NAME] Tk1"
drag, startPoint x: 598, startPoint y: 269, endPoint x: 574, endPoint y: 272, distance: 24.4
click at [574, 272] on input "Holiday [PERSON_NAME] Tk1" at bounding box center [579, 268] width 61 height 11
click at [586, 270] on input "Holiday Jack Tk1" at bounding box center [579, 268] width 61 height 11
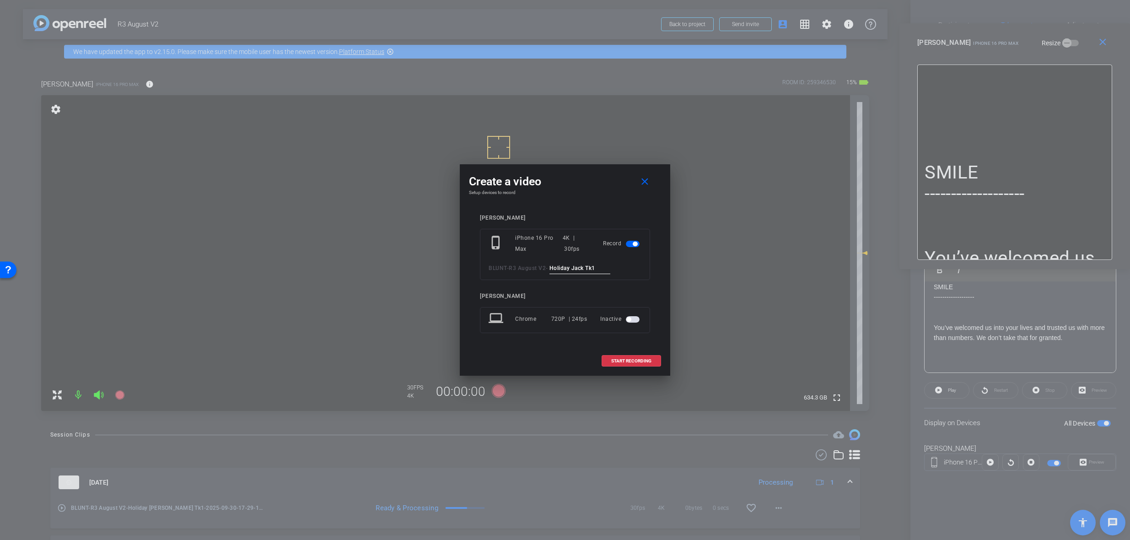
click at [586, 270] on input "Holiday Jack Tk1" at bounding box center [579, 268] width 61 height 11
type input "Holiday Jack Tk1"
click at [630, 360] on span "START RECORDING" at bounding box center [631, 361] width 40 height 5
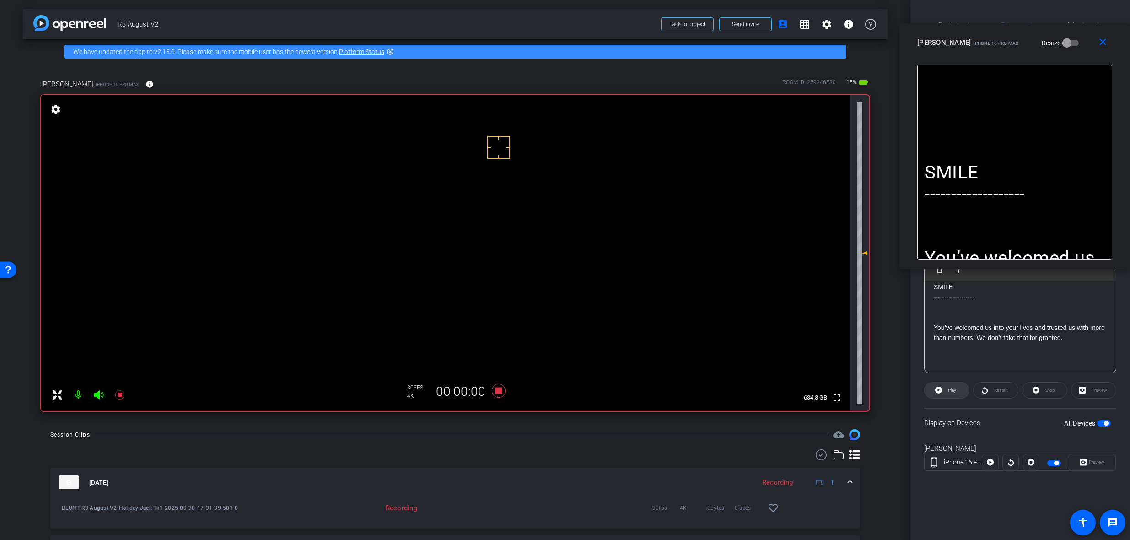
click at [948, 390] on span "Play" at bounding box center [952, 389] width 8 height 5
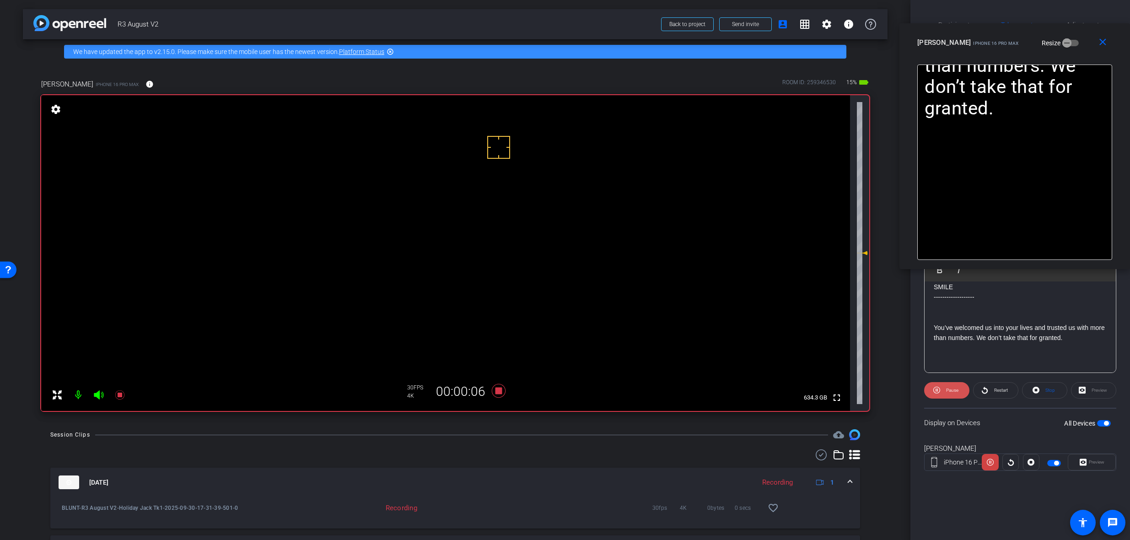
click at [949, 389] on span "Pause" at bounding box center [952, 389] width 12 height 5
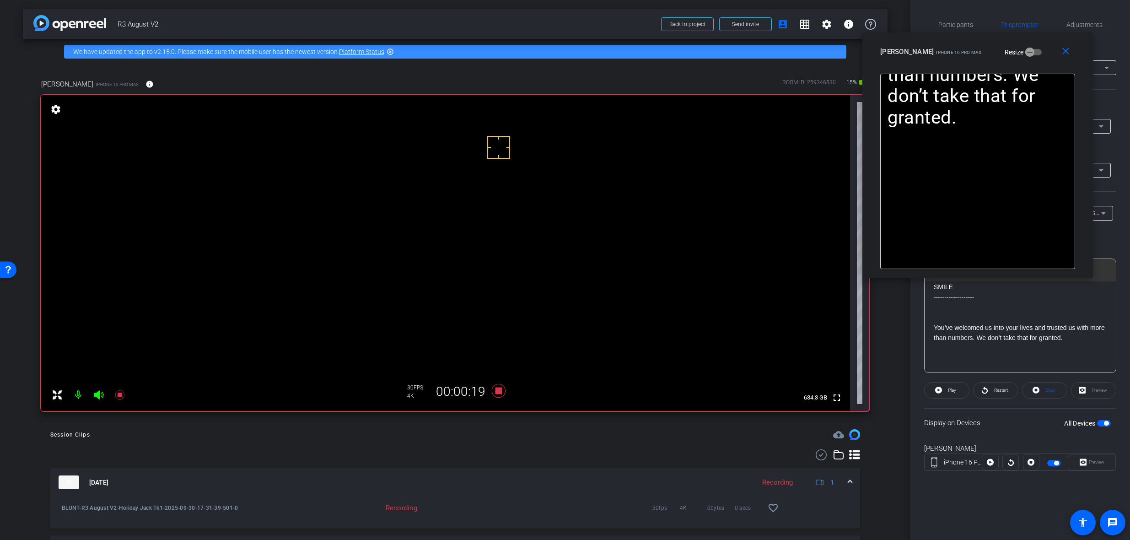
drag, startPoint x: 1001, startPoint y: 33, endPoint x: 964, endPoint y: 43, distance: 38.2
click at [964, 43] on div "close [PERSON_NAME] iPhone 16 Pro Max Resize" at bounding box center [977, 52] width 231 height 41
click at [495, 390] on icon at bounding box center [499, 391] width 14 height 14
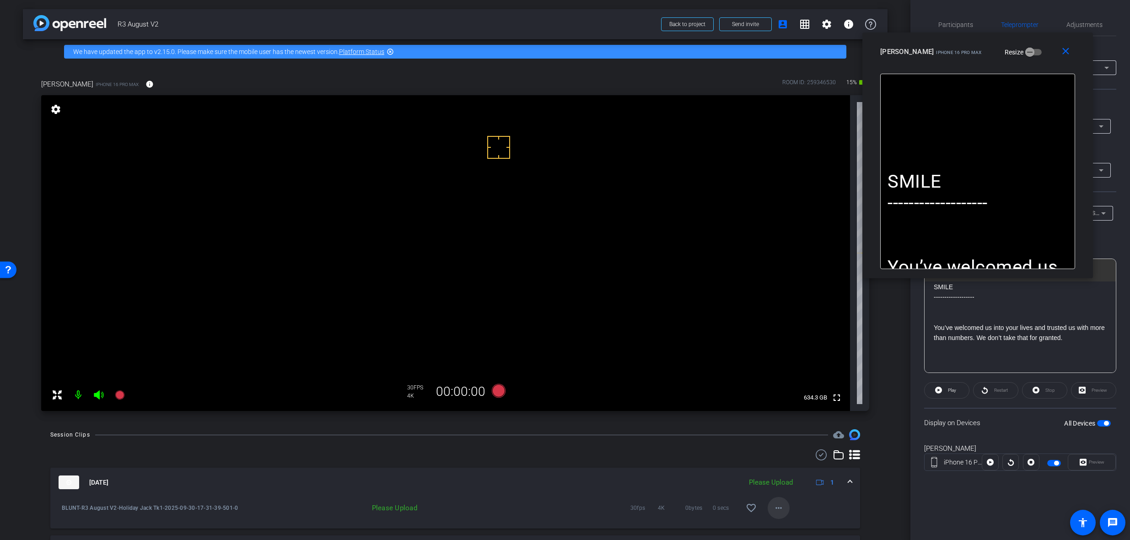
click at [774, 502] on button "more_horiz" at bounding box center [778, 508] width 22 height 22
click at [787, 466] on span "Upload" at bounding box center [789, 466] width 37 height 11
click at [842, 479] on div "[DATE] Uploading 1" at bounding box center [453, 482] width 789 height 14
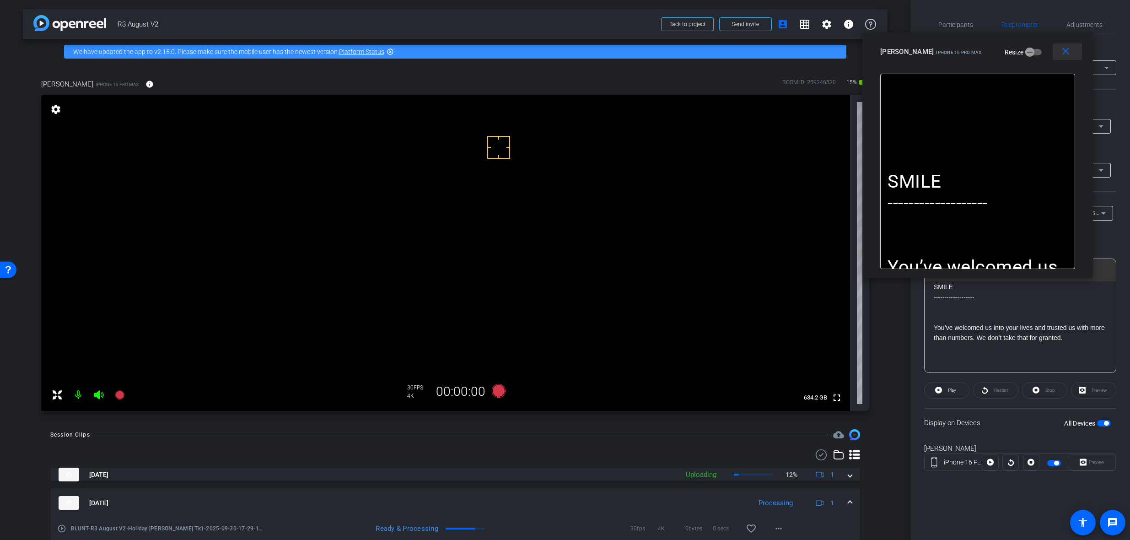
click at [1066, 46] on mat-icon "close" at bounding box center [1065, 51] width 11 height 11
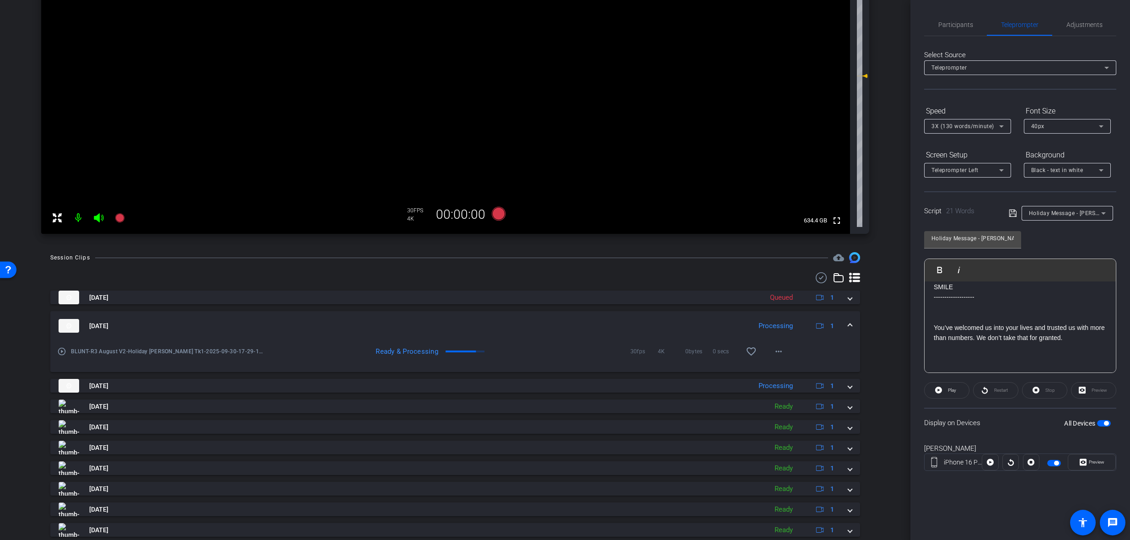
scroll to position [183, 0]
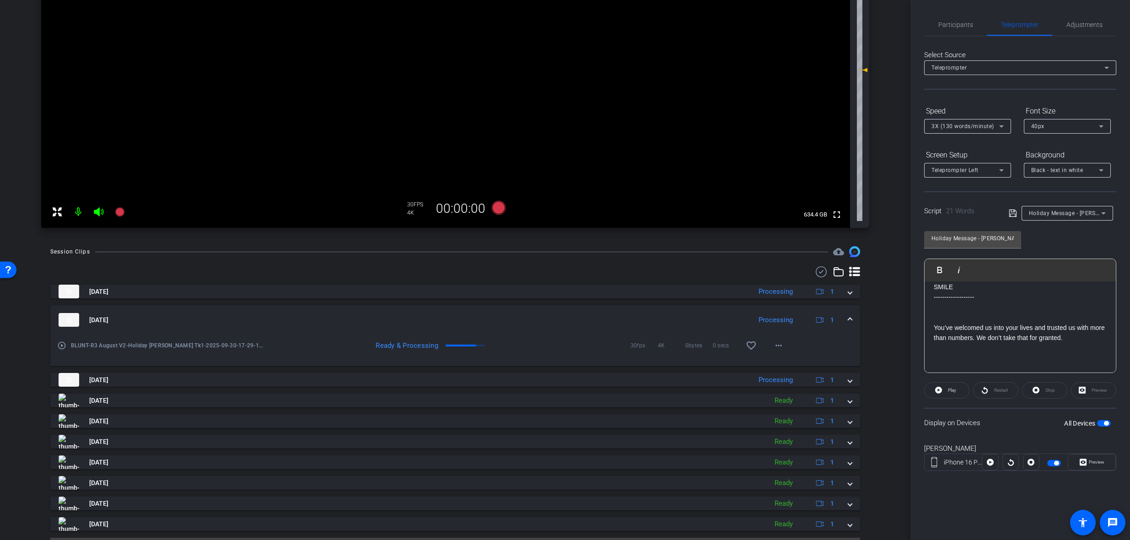
click at [848, 319] on mat-expansion-panel-header "[DATE] Processing 1" at bounding box center [455, 319] width 810 height 29
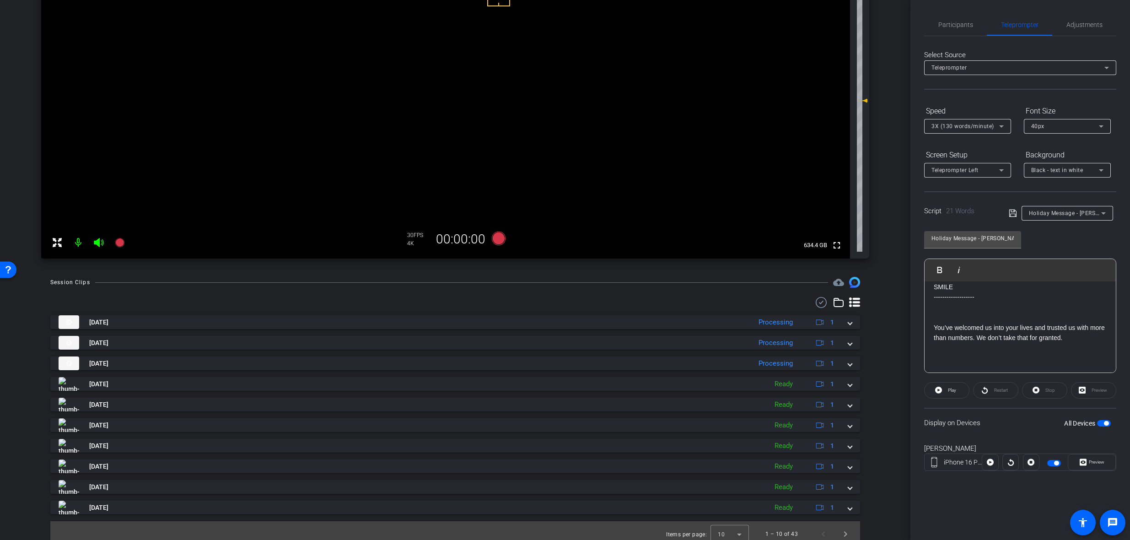
scroll to position [159, 0]
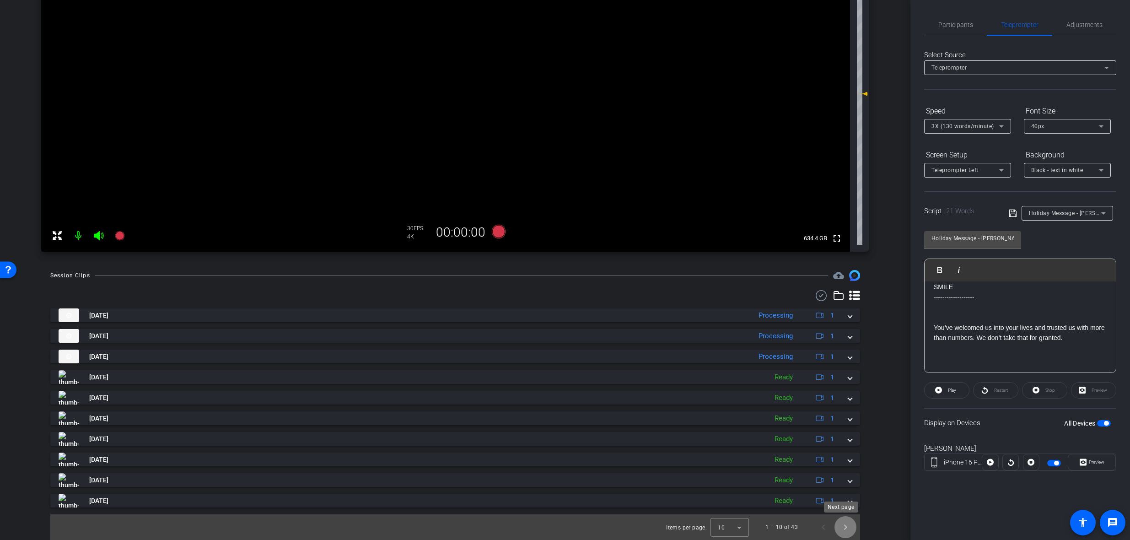
click at [836, 528] on span "Next page" at bounding box center [845, 527] width 22 height 22
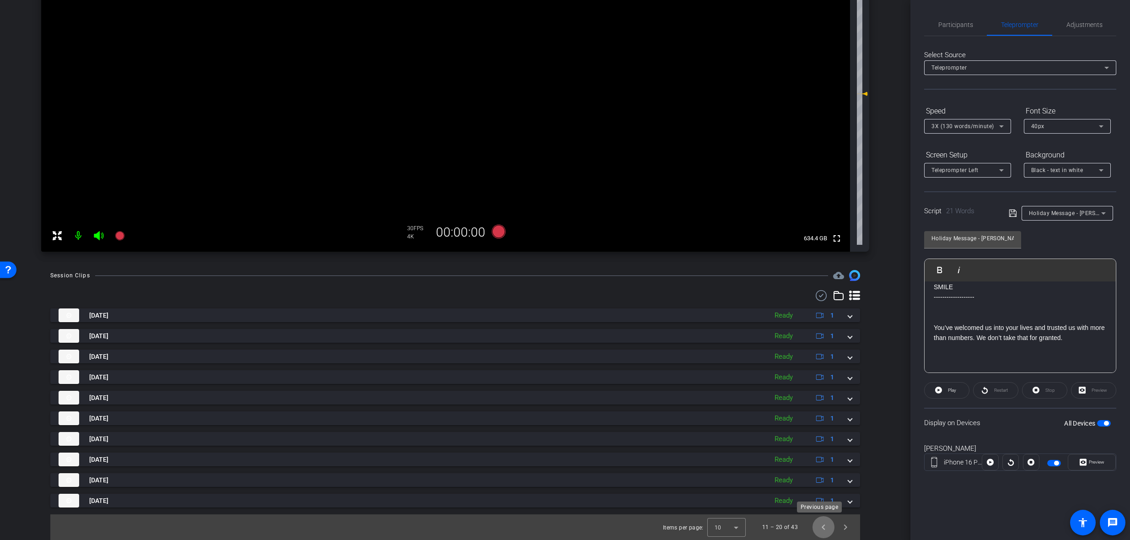
click at [821, 530] on span "Previous page" at bounding box center [823, 527] width 22 height 22
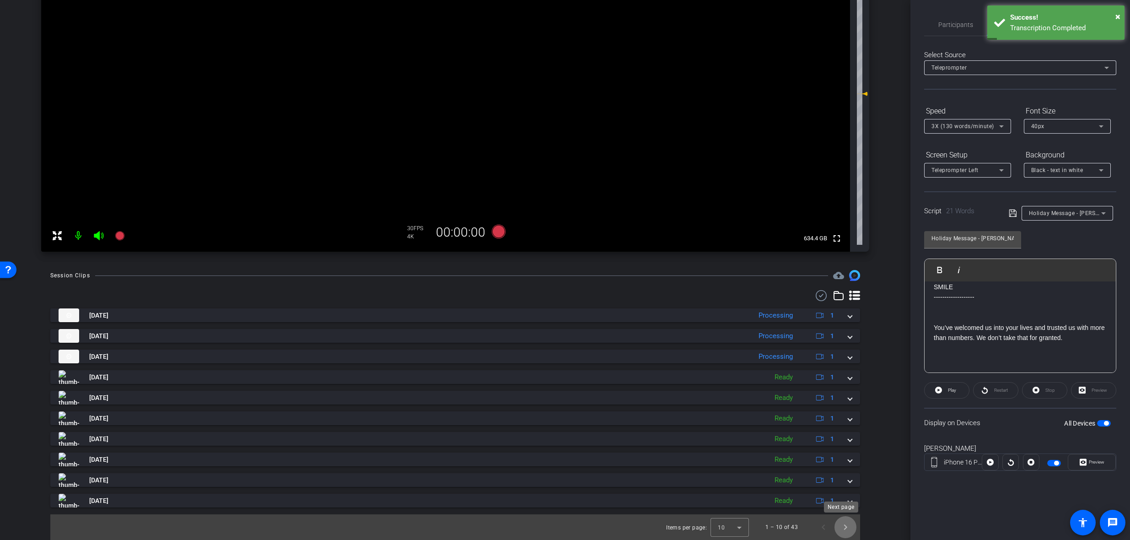
click at [842, 527] on span "Next page" at bounding box center [845, 527] width 22 height 22
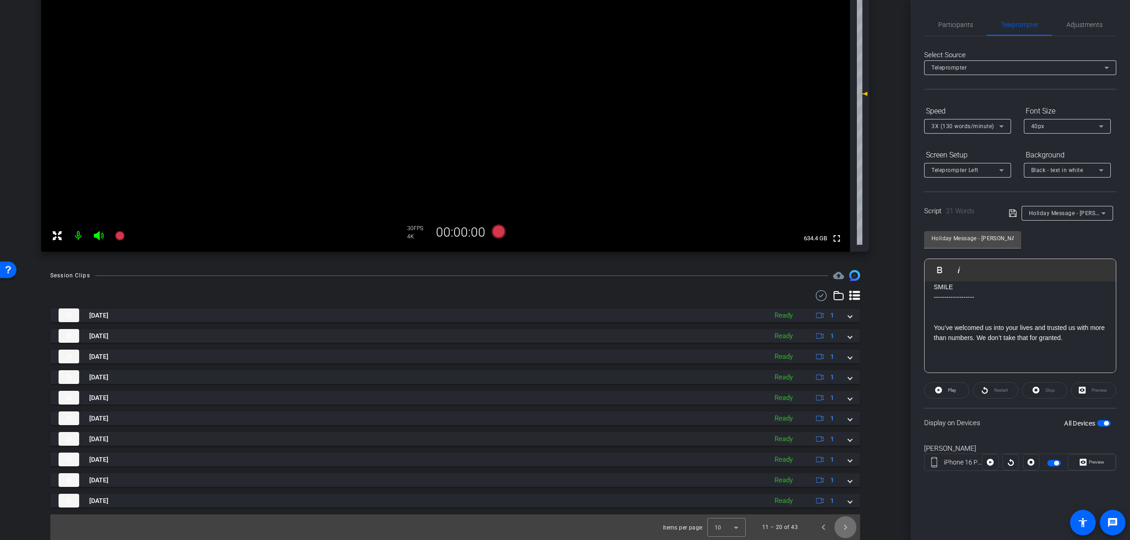
click at [842, 527] on span "Next page" at bounding box center [845, 527] width 22 height 22
click at [843, 530] on span "Next page" at bounding box center [845, 527] width 22 height 22
click at [843, 527] on span "Next page" at bounding box center [845, 527] width 22 height 22
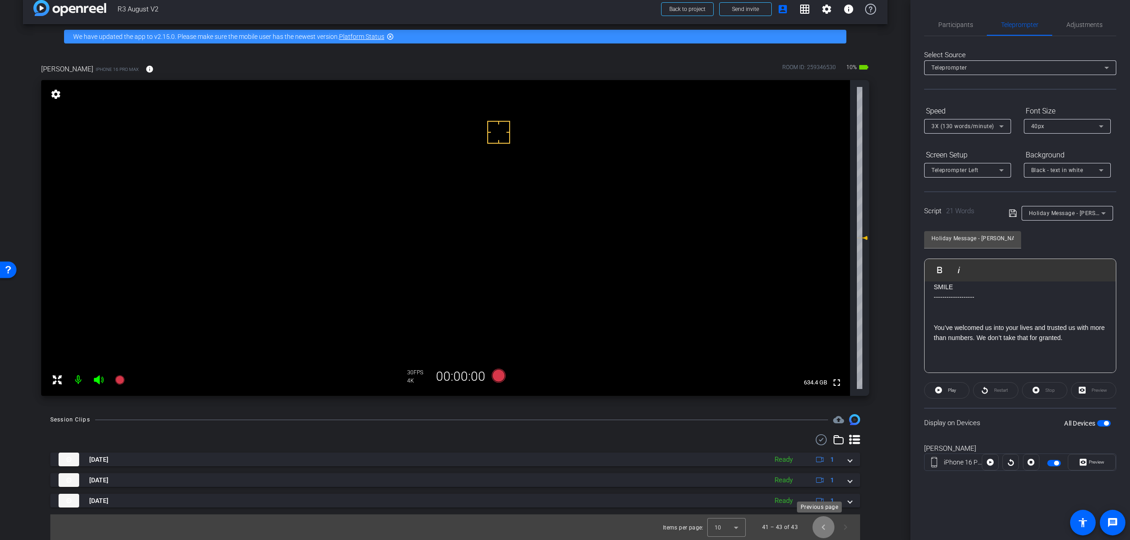
click at [817, 531] on span "Previous page" at bounding box center [823, 527] width 22 height 22
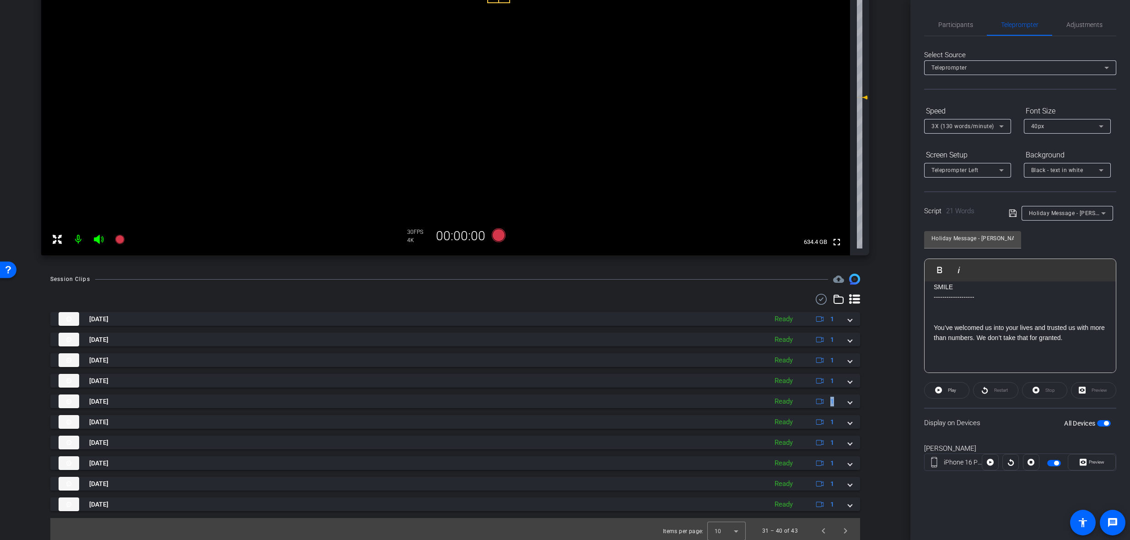
scroll to position [159, 0]
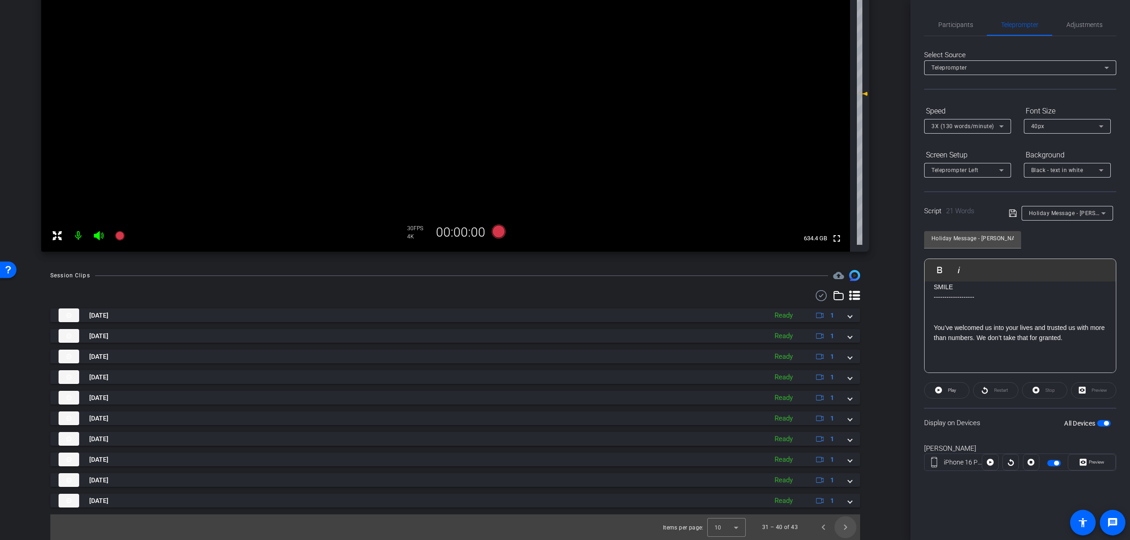
click at [869, 508] on div "Session Clips cloud_upload [DATE] Ready 1 play_circle_outline BLUNT-R3 August V…" at bounding box center [455, 405] width 864 height 270
click at [812, 531] on span "Previous page" at bounding box center [823, 527] width 22 height 22
click at [813, 531] on span "Previous page" at bounding box center [823, 527] width 22 height 22
click at [840, 534] on span "Next page" at bounding box center [845, 527] width 22 height 22
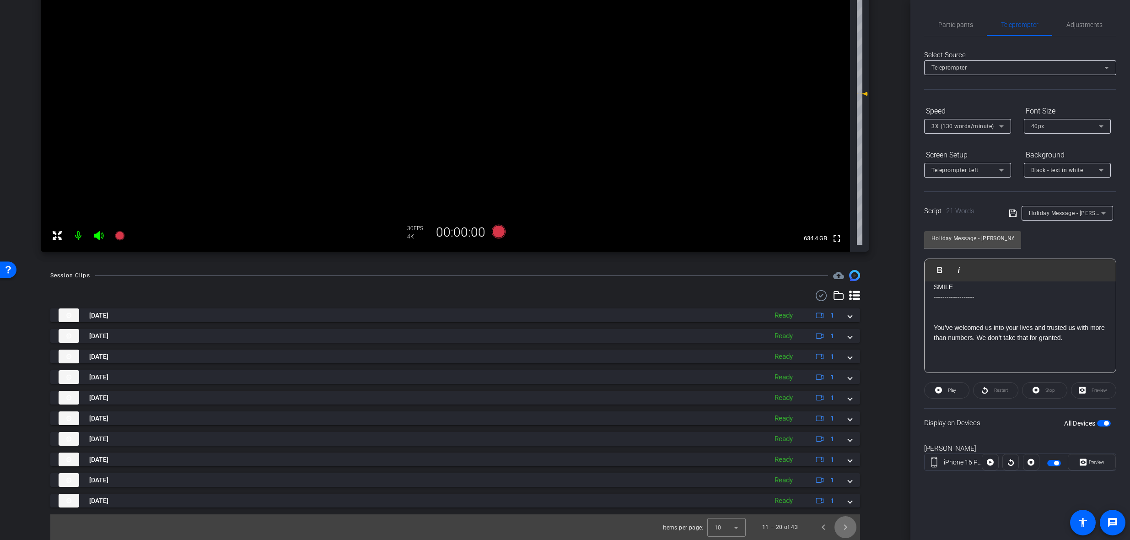
click at [840, 535] on span "Next page" at bounding box center [845, 527] width 22 height 22
click at [843, 528] on span "Next page" at bounding box center [845, 527] width 22 height 22
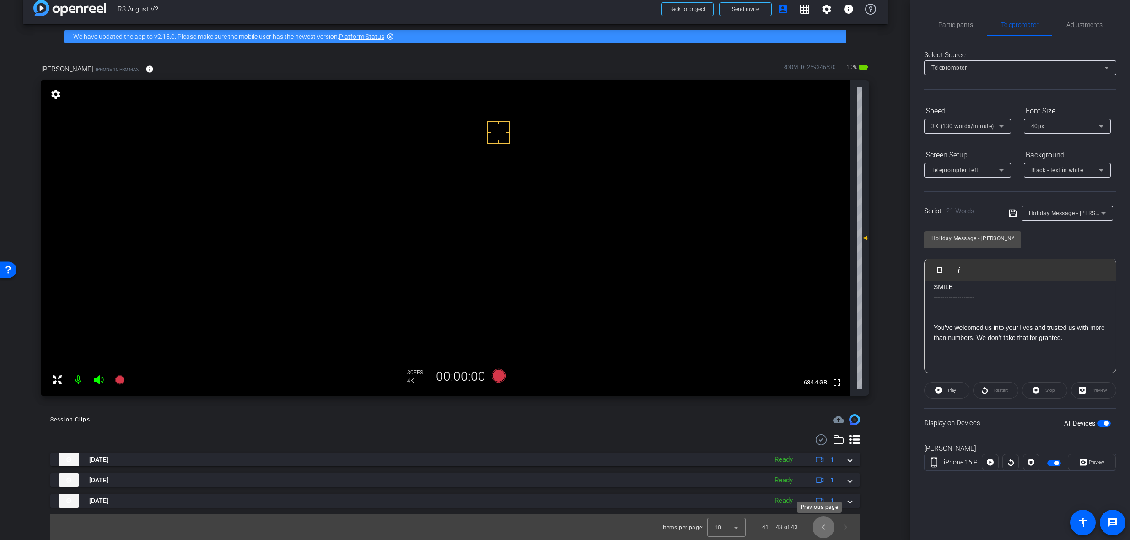
click at [818, 531] on span "Previous page" at bounding box center [823, 527] width 22 height 22
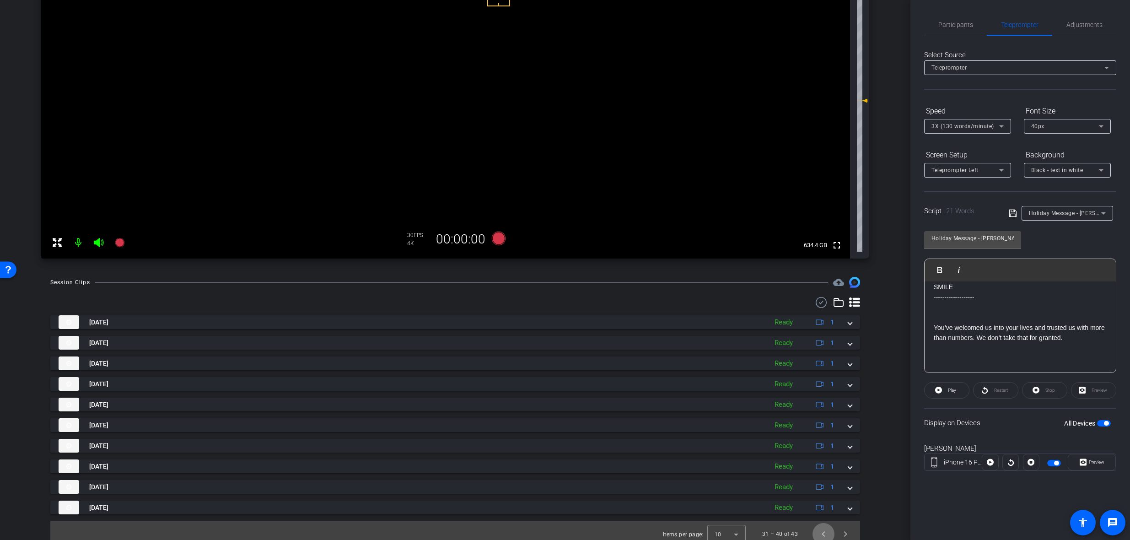
scroll to position [159, 0]
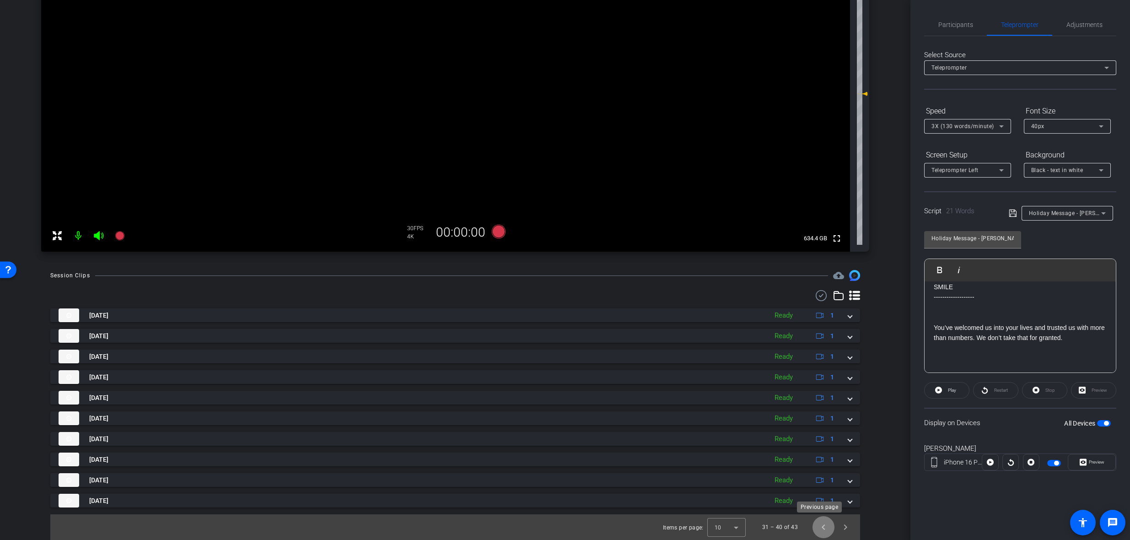
click at [815, 528] on span "Previous page" at bounding box center [823, 527] width 22 height 22
click at [816, 529] on span "Previous page" at bounding box center [823, 527] width 22 height 22
click at [815, 529] on span "Previous page" at bounding box center [823, 527] width 22 height 22
click at [941, 22] on span "Participants" at bounding box center [955, 24] width 35 height 6
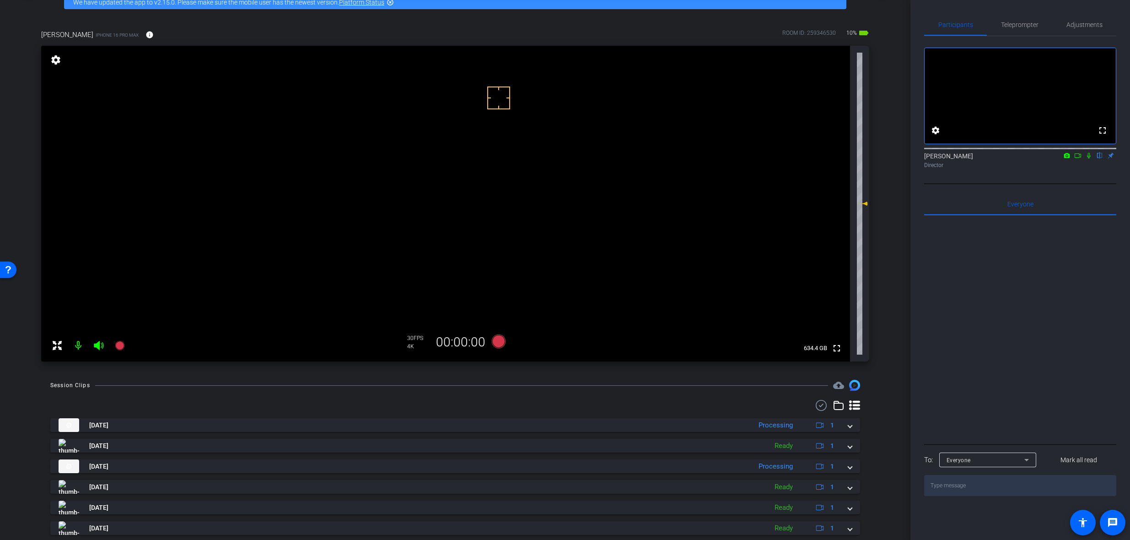
scroll to position [0, 0]
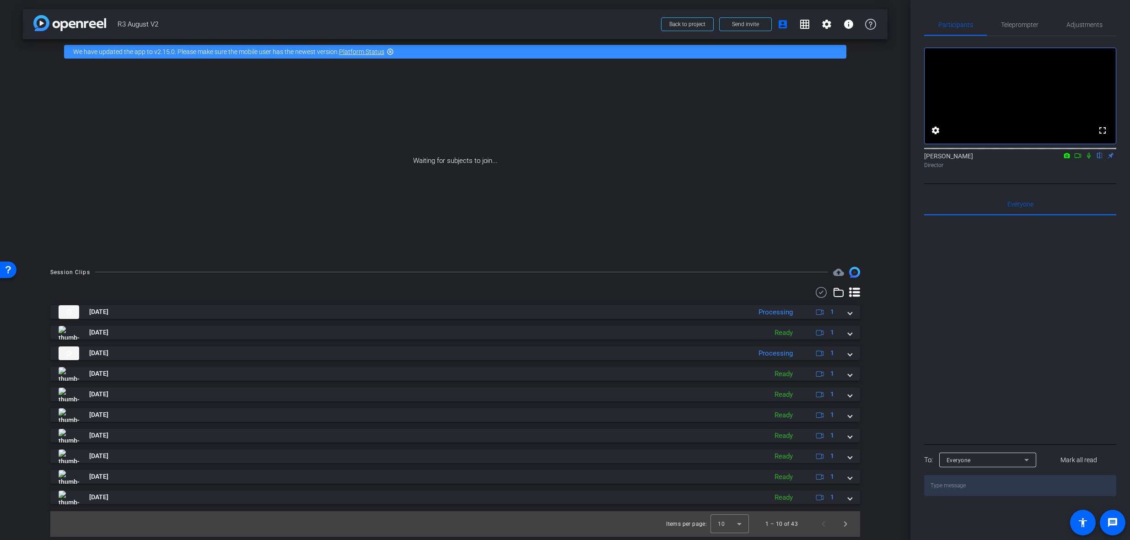
click at [1081, 159] on icon at bounding box center [1077, 155] width 7 height 6
click at [1099, 159] on icon at bounding box center [1099, 155] width 7 height 6
click at [822, 294] on icon at bounding box center [821, 292] width 14 height 11
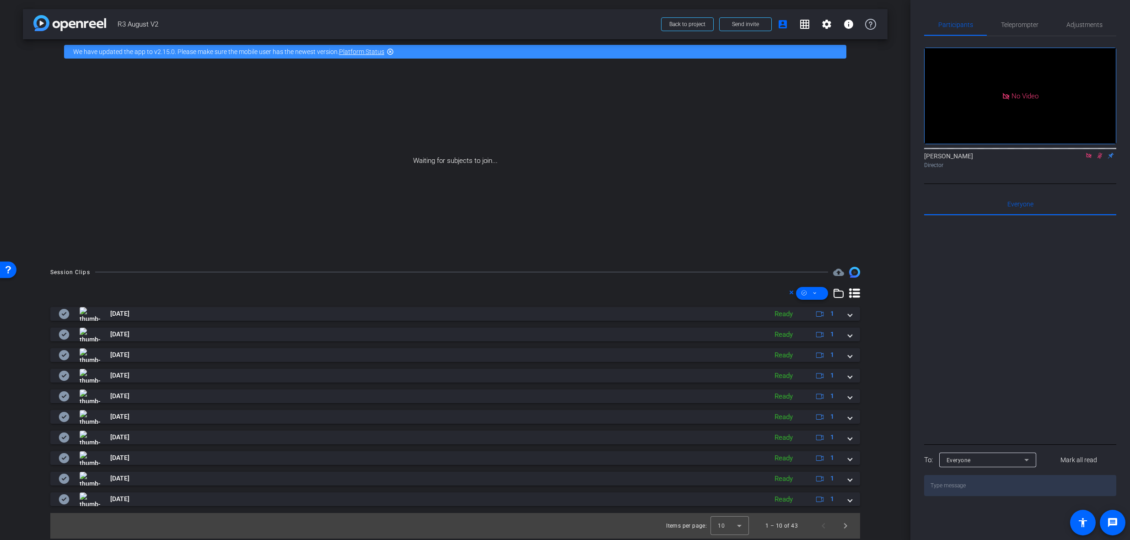
click at [822, 294] on span at bounding box center [812, 293] width 32 height 22
click at [831, 305] on span "Select All" at bounding box center [827, 307] width 48 height 11
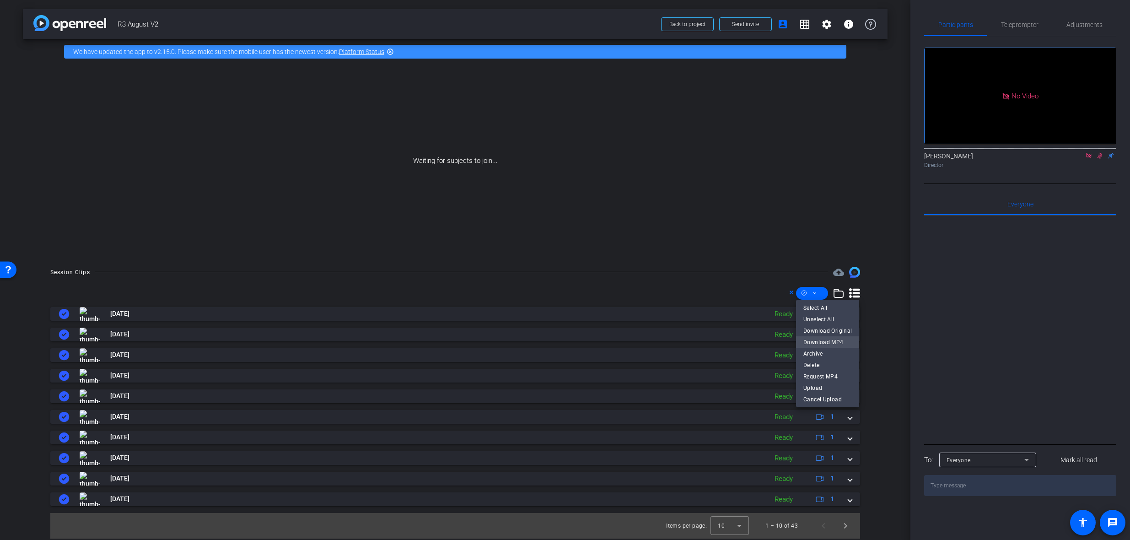
click at [833, 343] on span "Download MP4" at bounding box center [827, 341] width 48 height 11
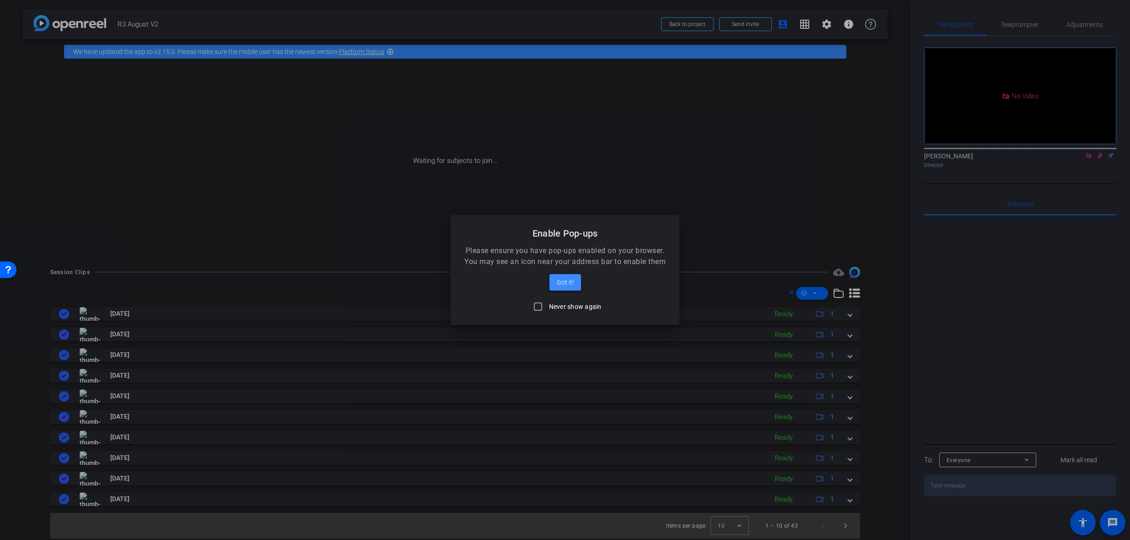
click at [559, 280] on span "Got it!" at bounding box center [565, 282] width 17 height 11
